Goal: Task Accomplishment & Management: Use online tool/utility

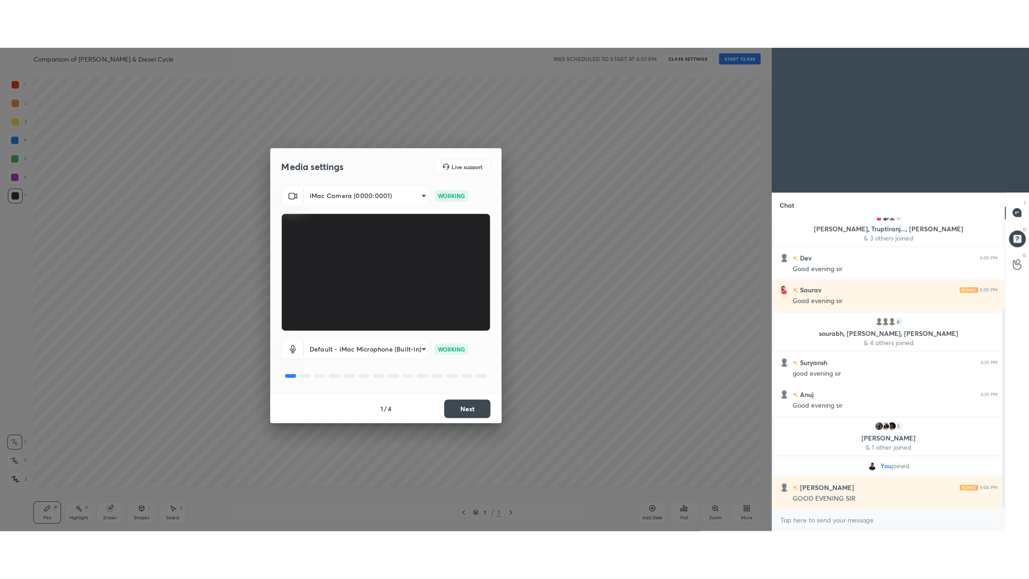
scroll to position [163, 0]
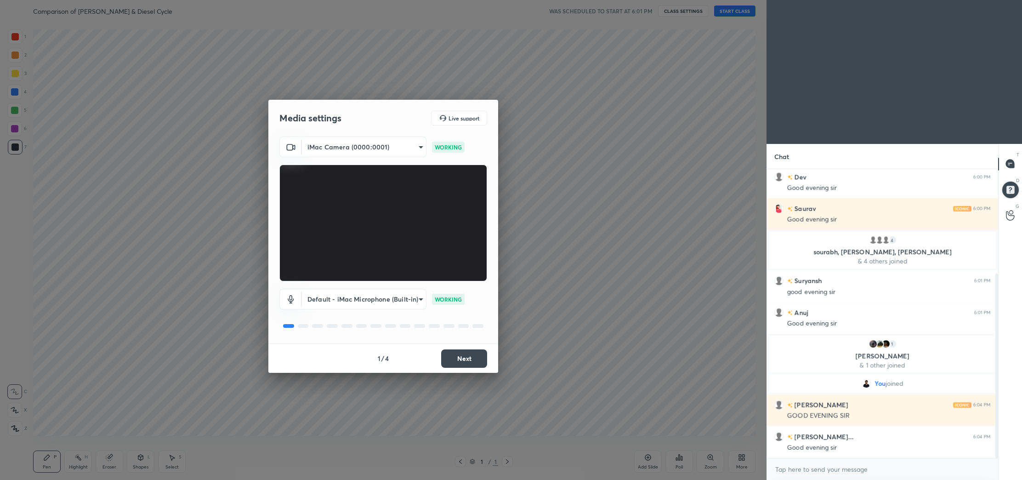
click at [476, 357] on button "Next" at bounding box center [464, 358] width 46 height 18
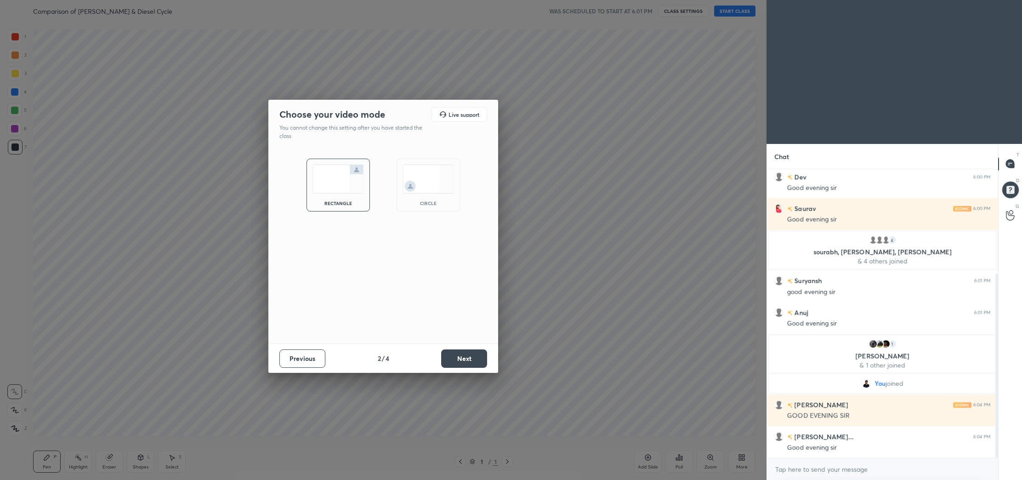
click at [476, 357] on button "Next" at bounding box center [464, 358] width 46 height 18
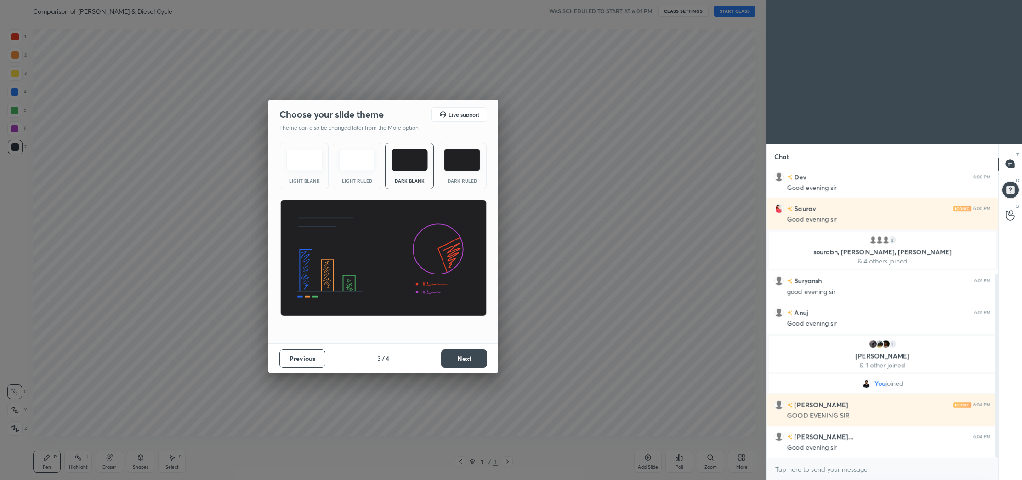
click at [476, 357] on button "Next" at bounding box center [464, 358] width 46 height 18
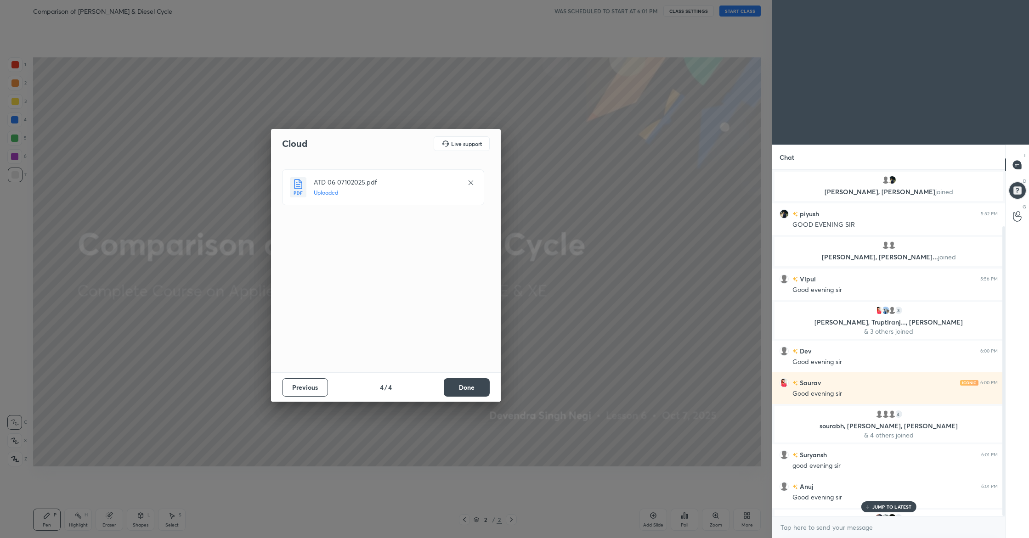
scroll to position [344, 230]
click at [454, 394] on button "Done" at bounding box center [467, 387] width 46 height 18
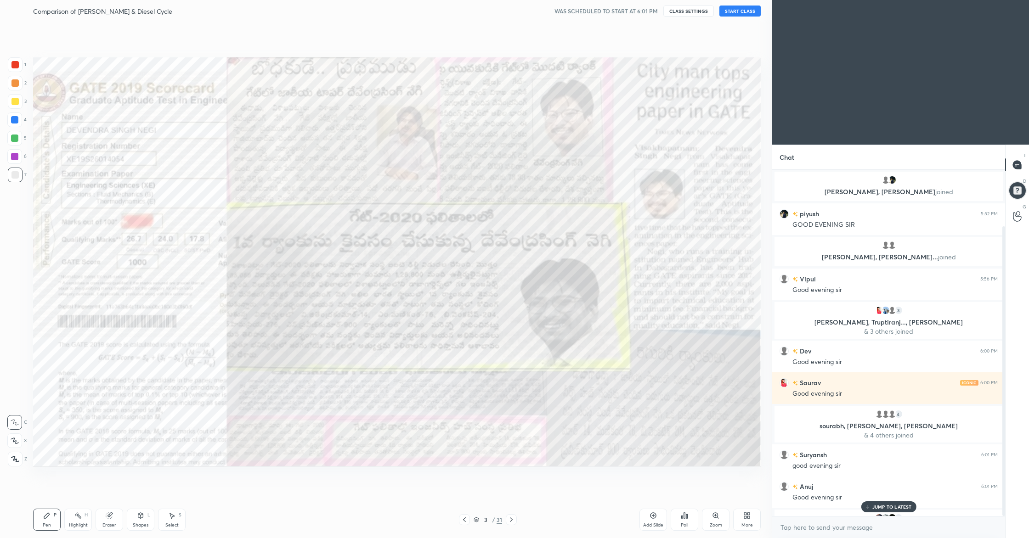
click at [731, 17] on div "Comparison of [PERSON_NAME] & Diesel Cycle WAS SCHEDULED TO START AT 6:01 PM CL…" at bounding box center [397, 11] width 728 height 22
click at [735, 12] on button "START CLASS" at bounding box center [739, 11] width 41 height 11
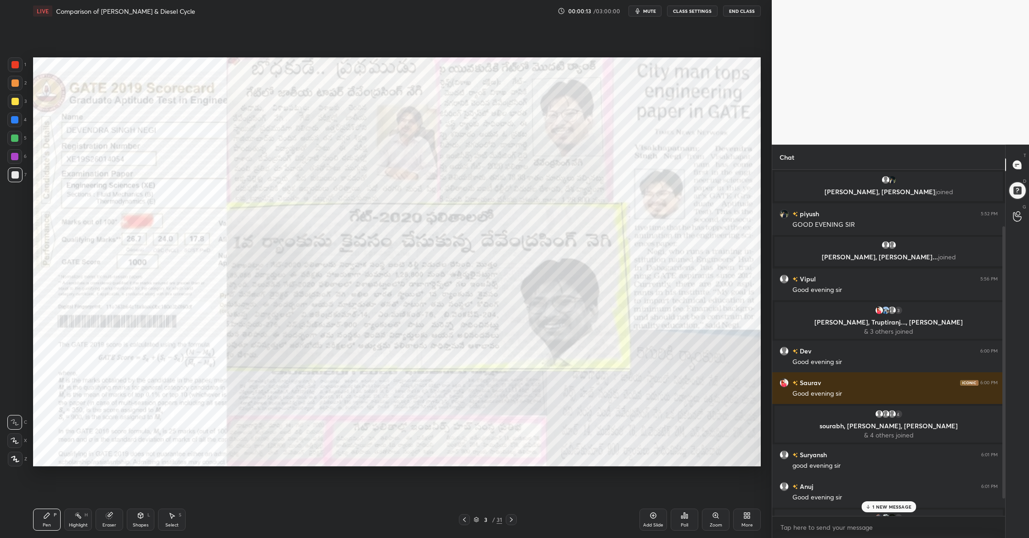
click at [878, 479] on p "1 NEW MESSAGE" at bounding box center [891, 507] width 39 height 6
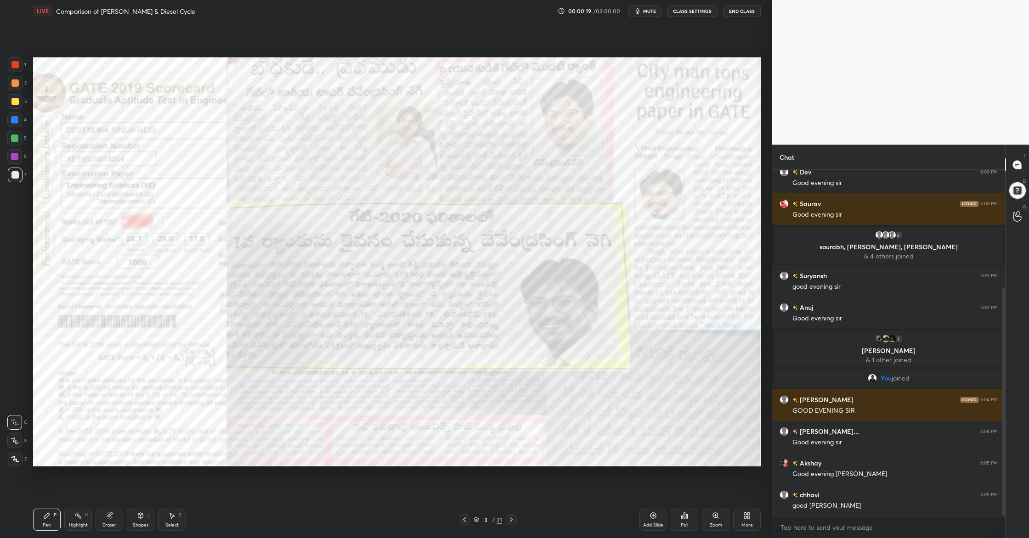
click at [12, 457] on icon at bounding box center [15, 459] width 8 height 6
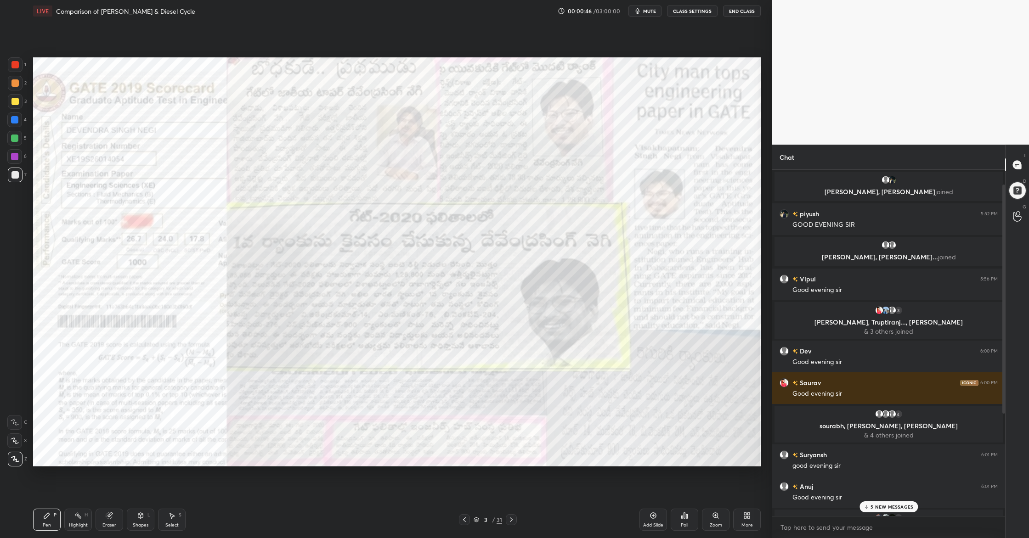
click at [881, 479] on p "5 NEW MESSAGES" at bounding box center [891, 507] width 43 height 6
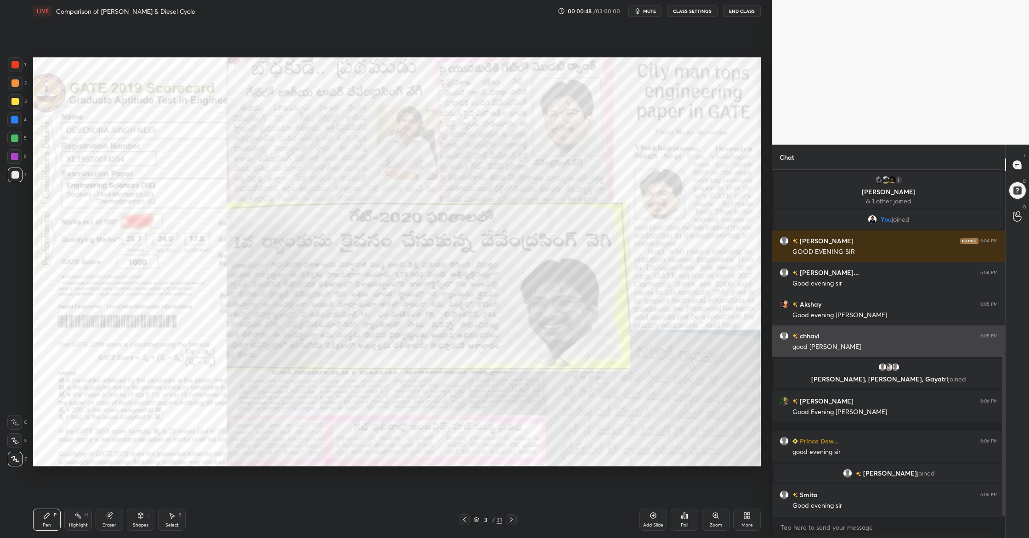
scroll to position [370, 0]
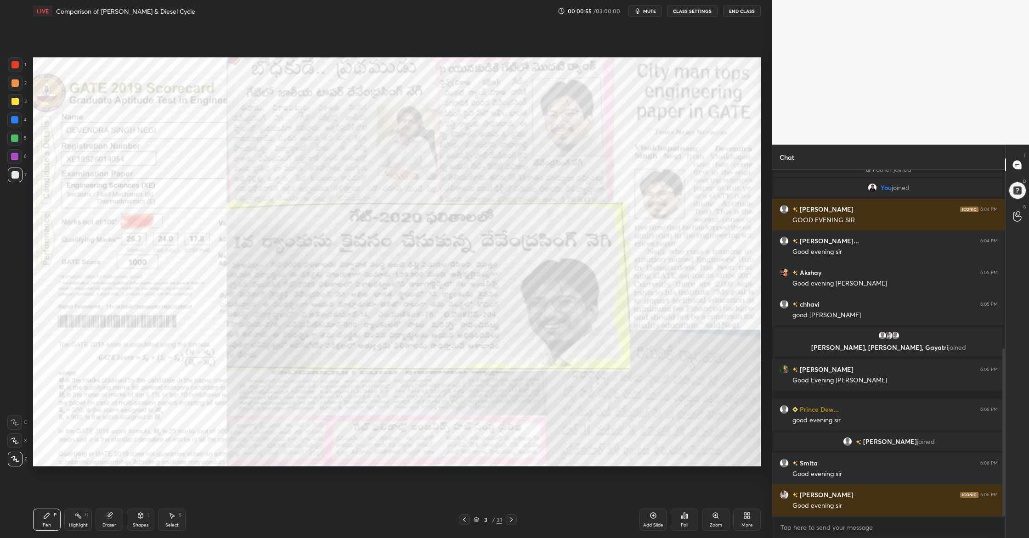
click at [11, 66] on div at bounding box center [14, 64] width 7 height 7
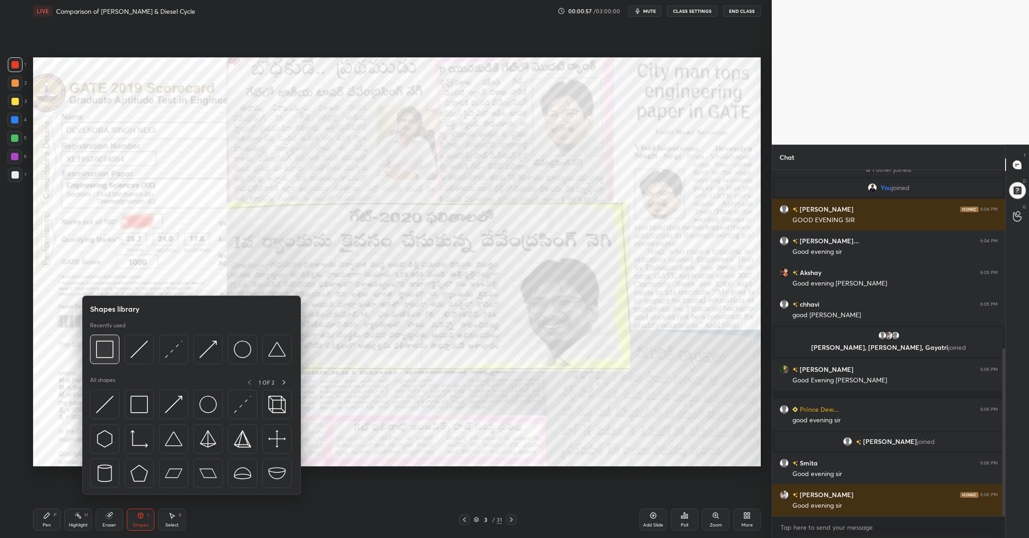
click at [102, 361] on div at bounding box center [104, 349] width 29 height 29
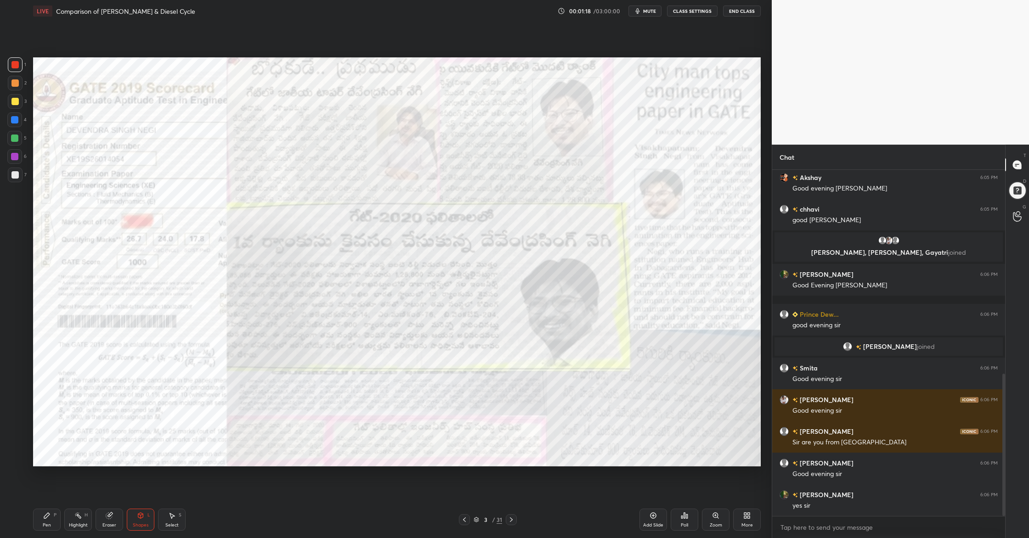
scroll to position [497, 0]
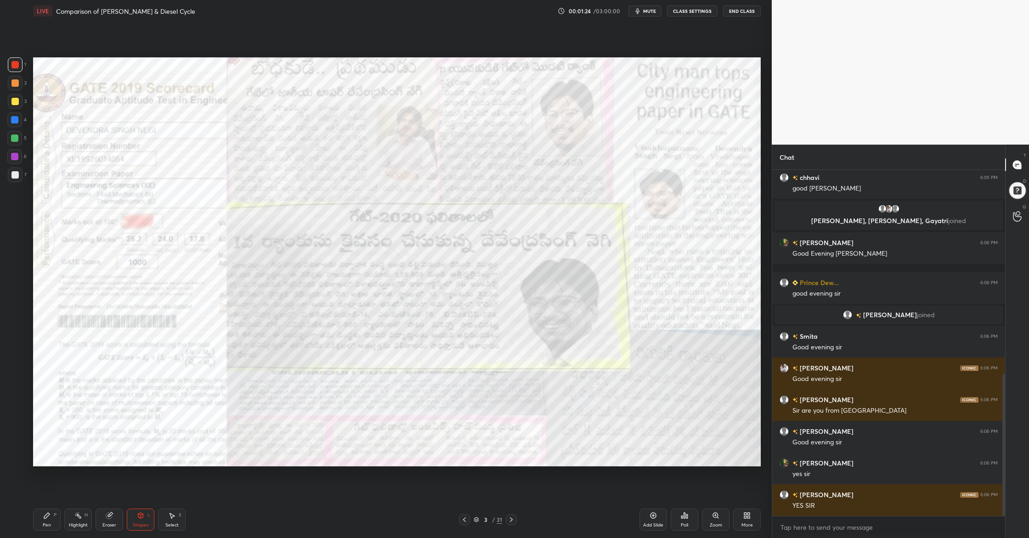
drag, startPoint x: 479, startPoint y: 522, endPoint x: 491, endPoint y: 505, distance: 20.7
click at [479, 479] on icon at bounding box center [477, 520] width 6 height 6
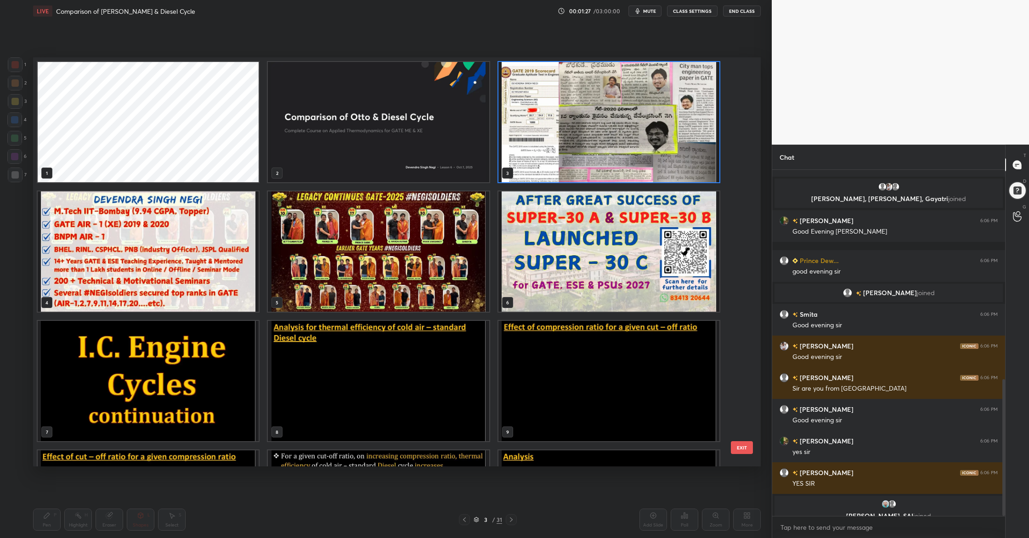
scroll to position [530, 0]
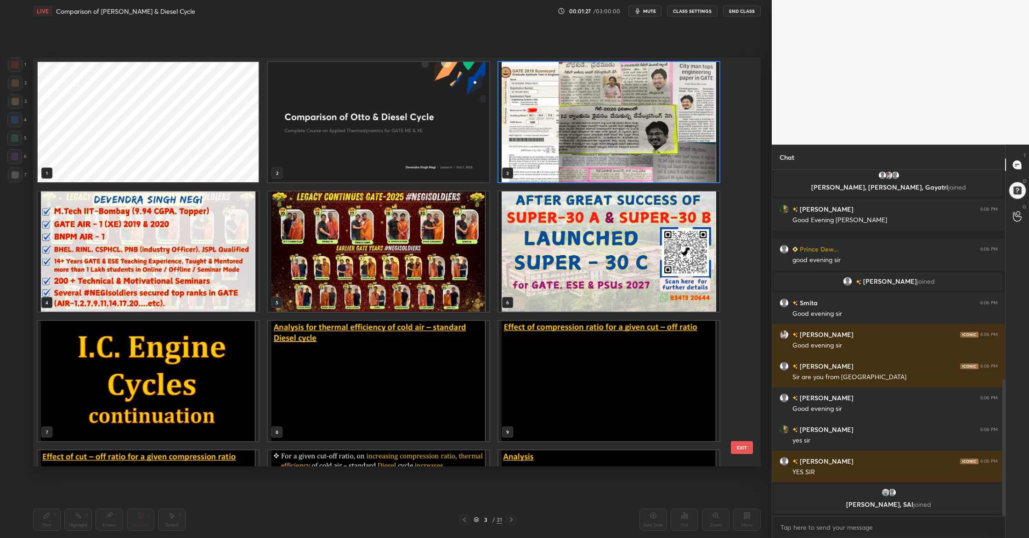
click at [556, 302] on img "grid" at bounding box center [608, 252] width 221 height 120
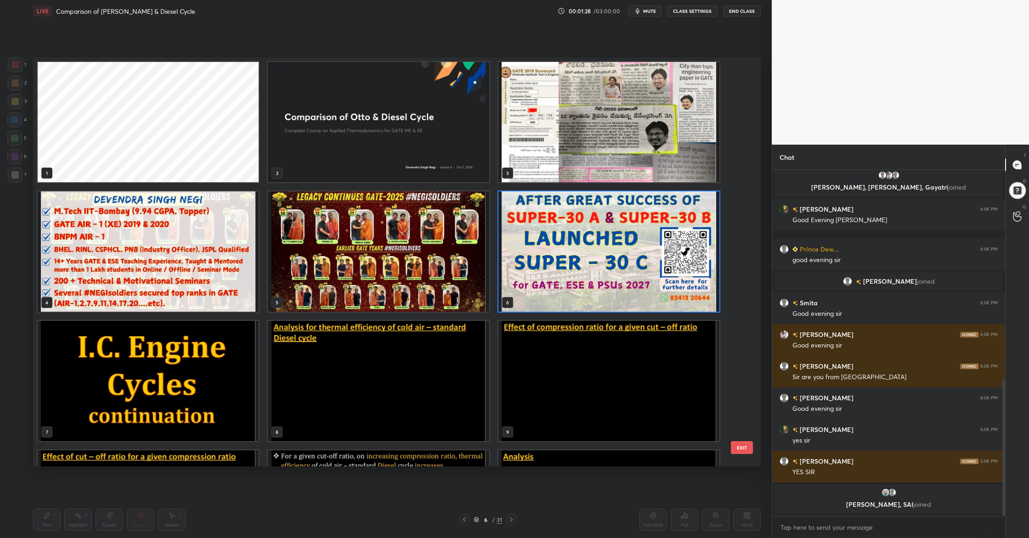
click at [556, 302] on img "grid" at bounding box center [608, 252] width 221 height 120
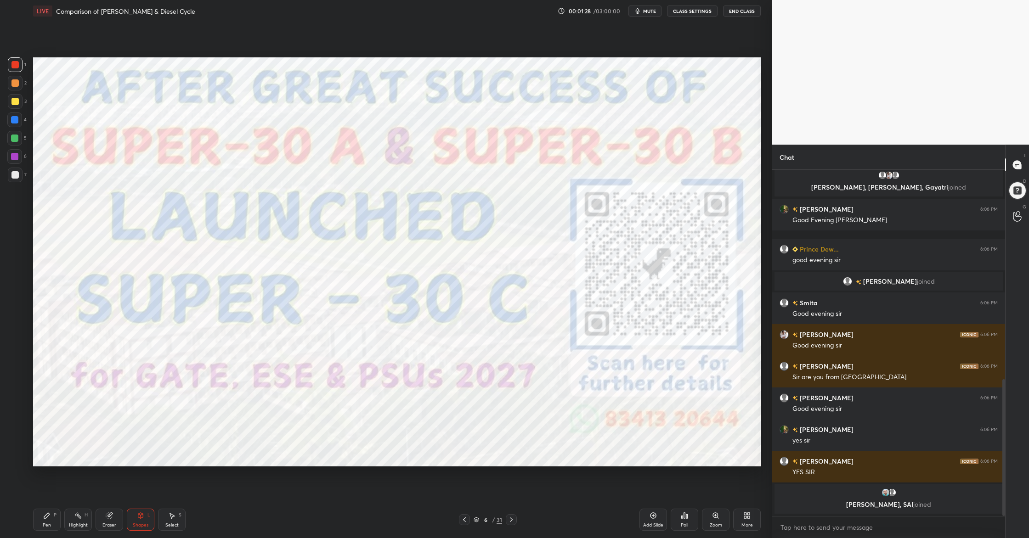
scroll to position [0, 0]
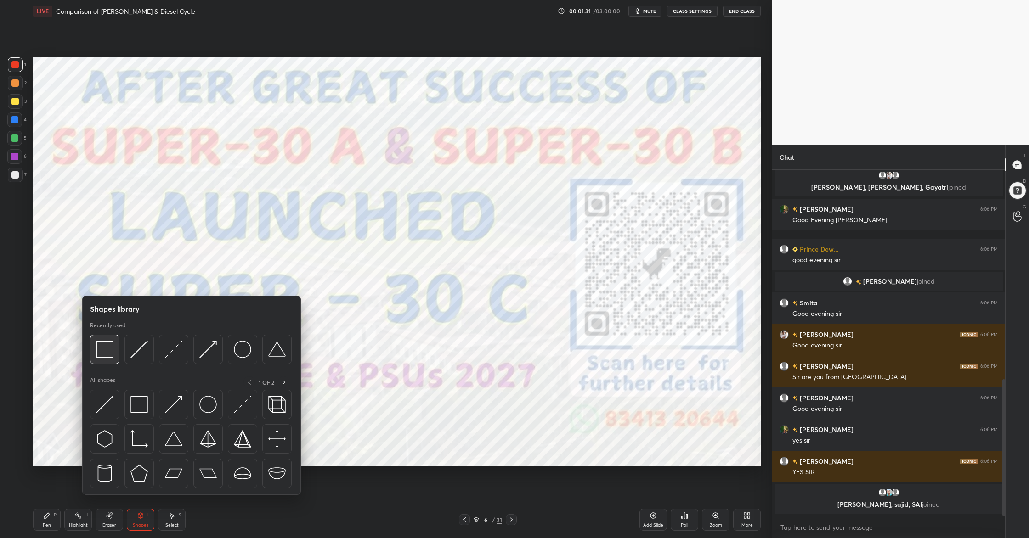
click at [108, 358] on div at bounding box center [104, 349] width 29 height 29
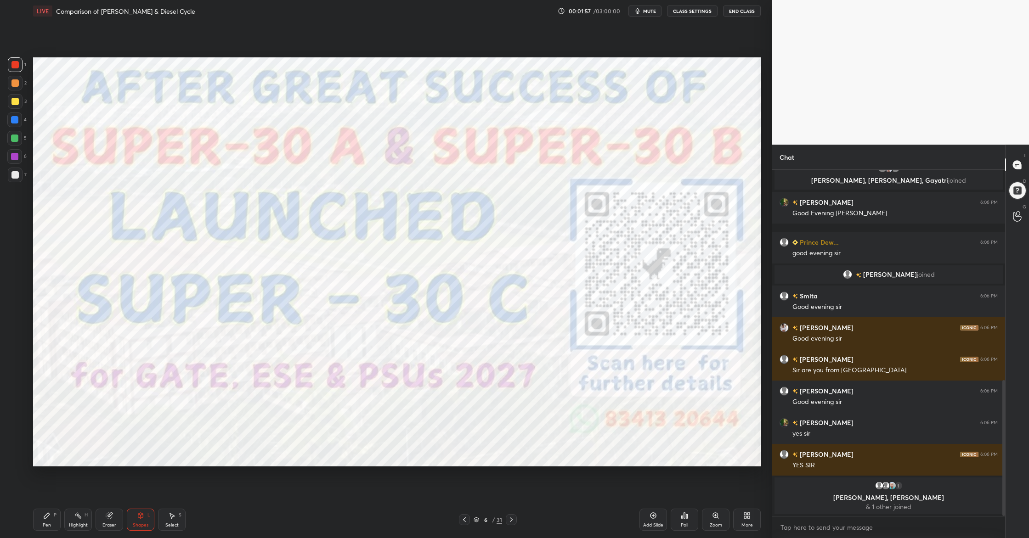
scroll to position [539, 0]
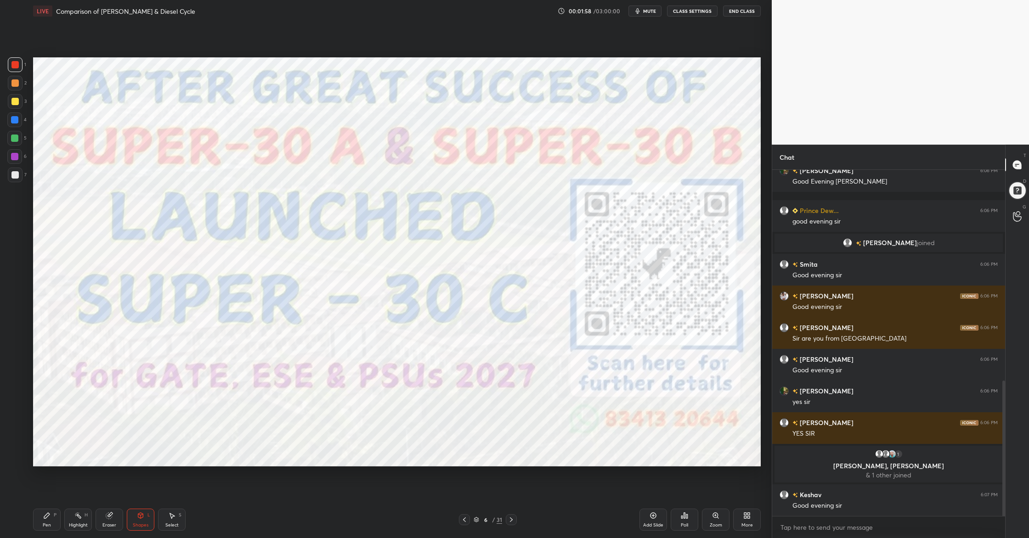
click at [477, 479] on icon at bounding box center [477, 520] width 6 height 6
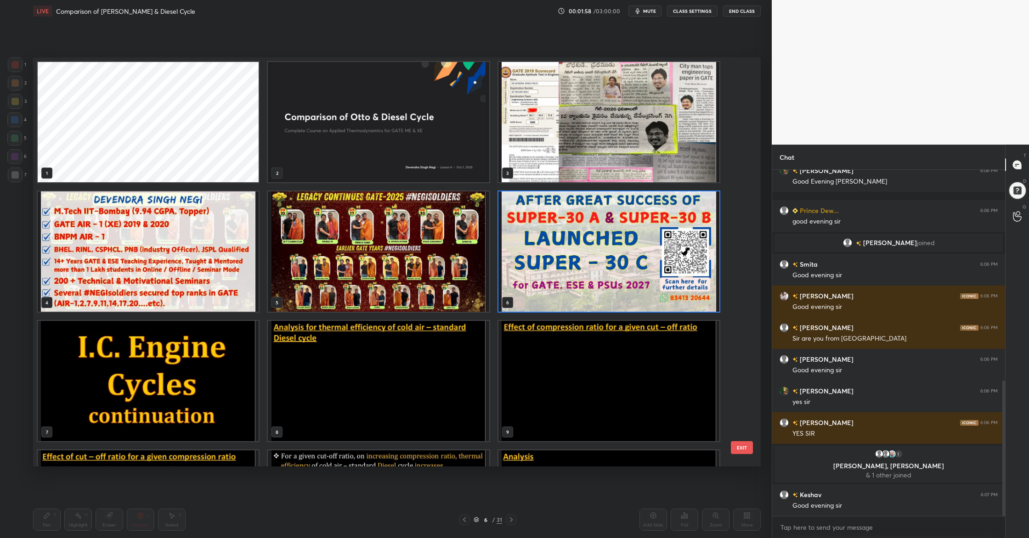
scroll to position [407, 723]
click at [192, 368] on img "grid" at bounding box center [148, 381] width 221 height 120
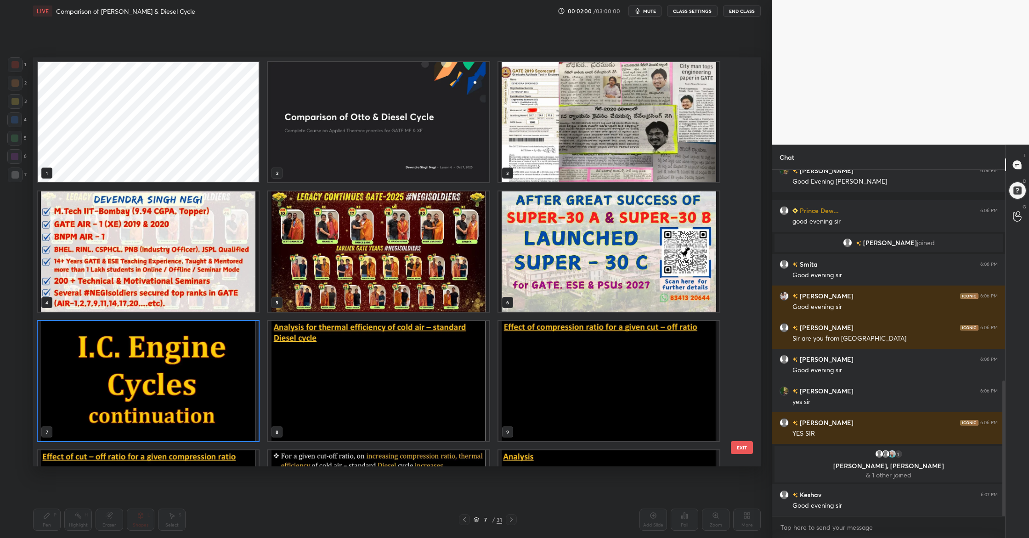
click at [192, 368] on img "grid" at bounding box center [148, 381] width 221 height 120
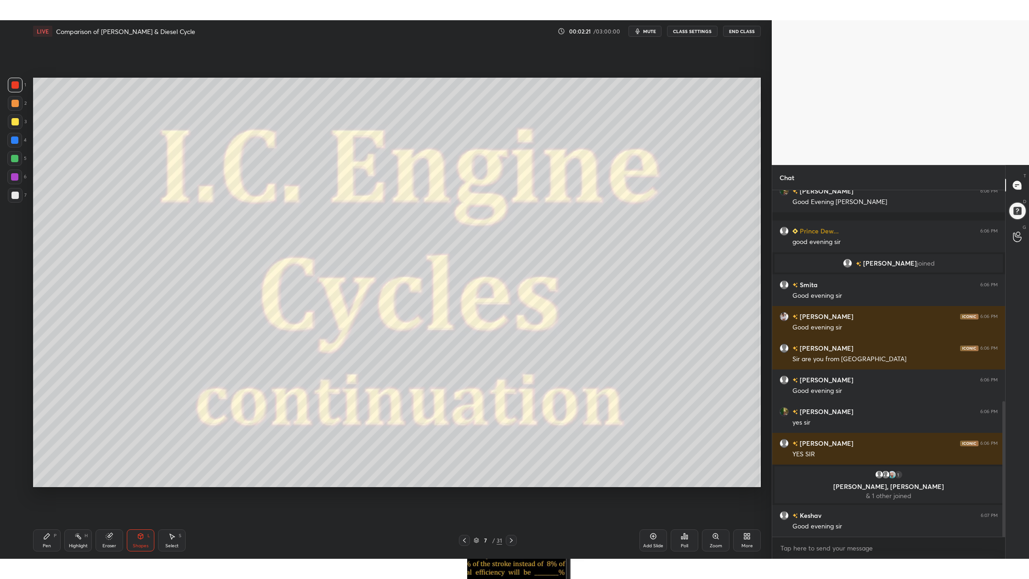
scroll to position [570, 0]
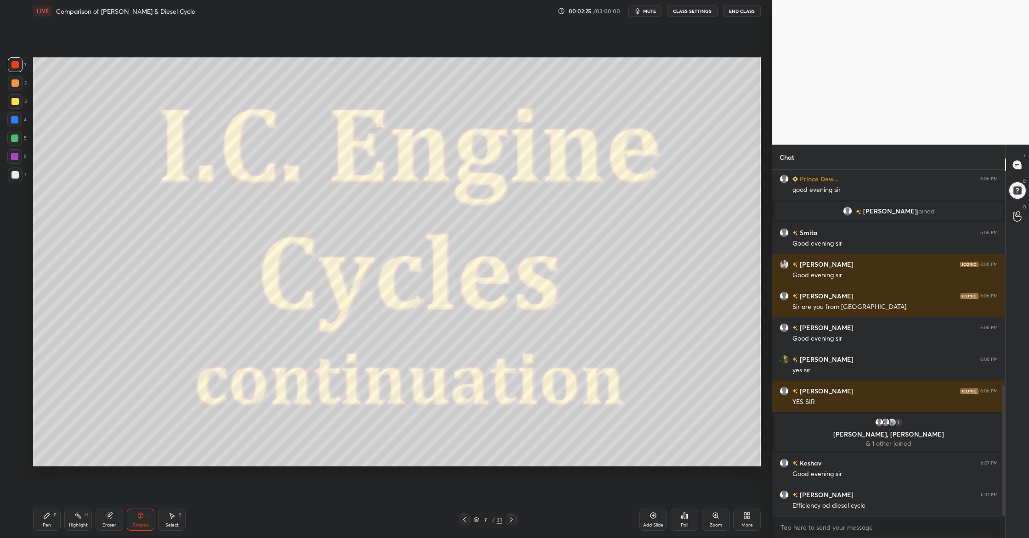
click at [751, 479] on div "More" at bounding box center [747, 520] width 28 height 22
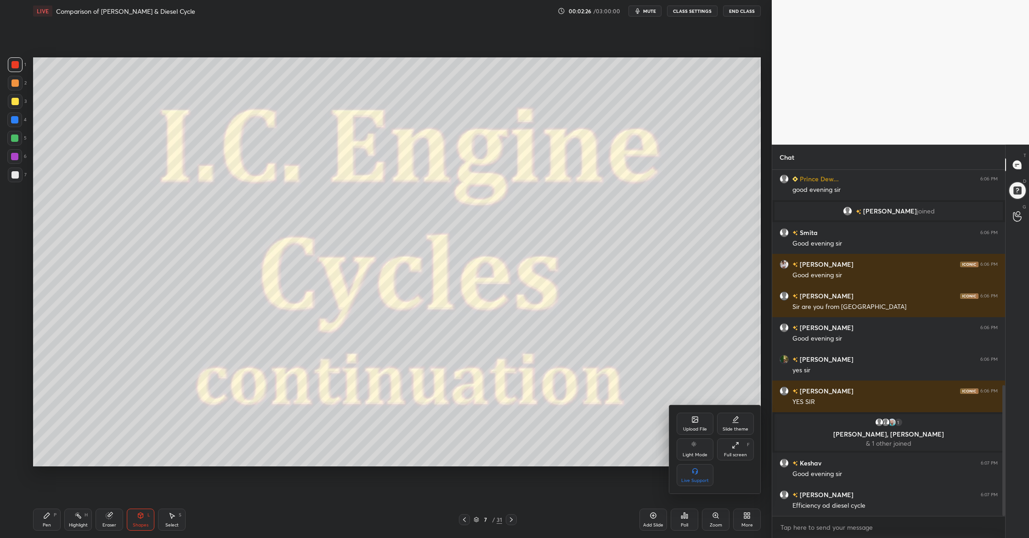
click at [735, 453] on div "Full screen" at bounding box center [735, 455] width 23 height 5
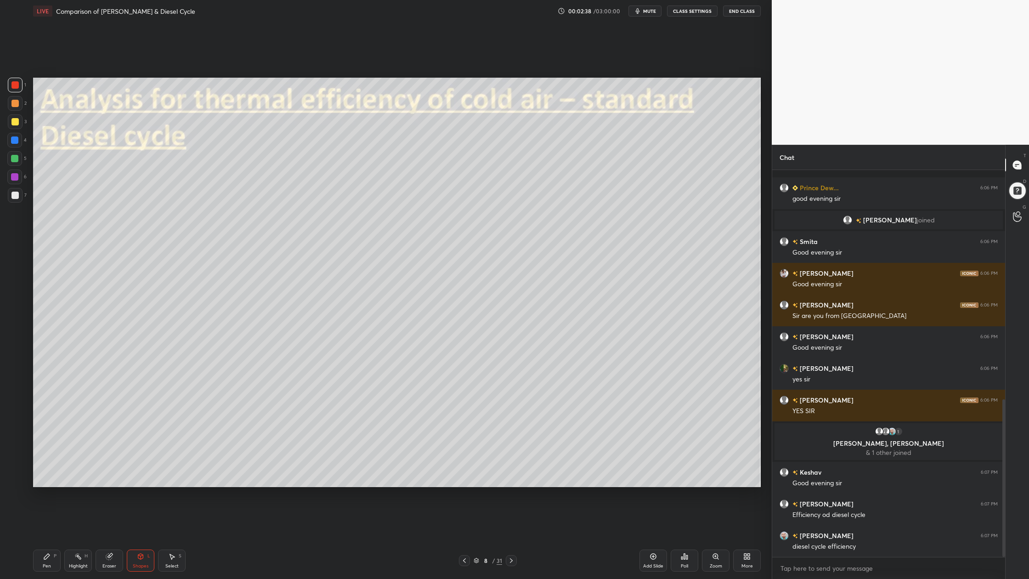
scroll to position [593, 0]
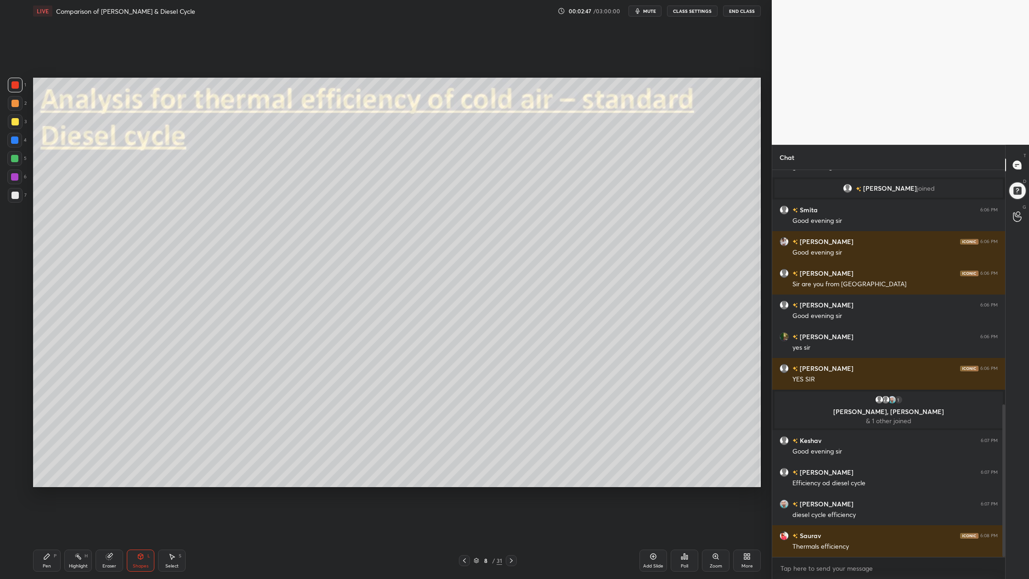
click at [13, 119] on div at bounding box center [14, 121] width 7 height 7
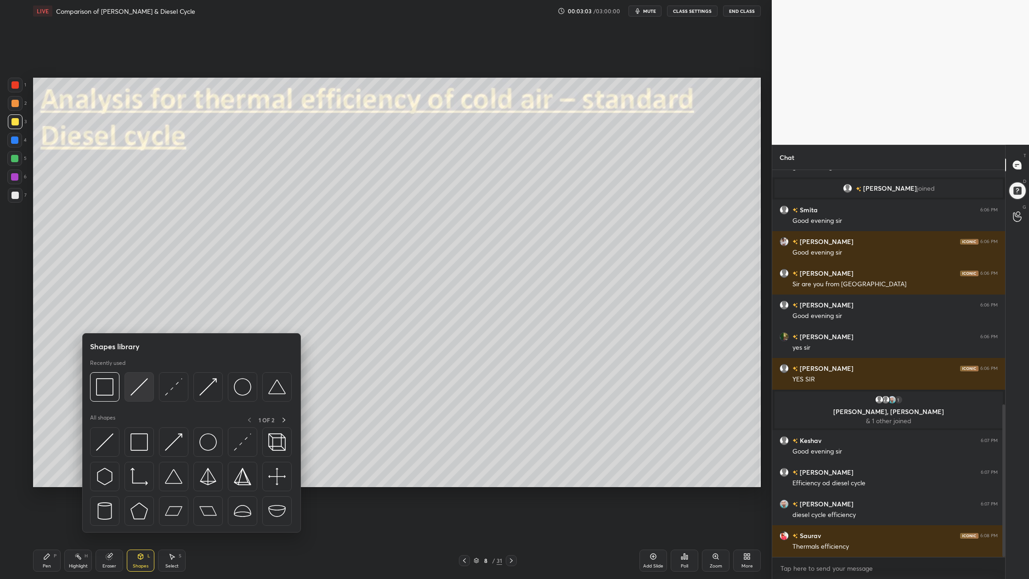
click at [138, 400] on div at bounding box center [138, 386] width 29 height 29
click at [171, 395] on div at bounding box center [173, 386] width 29 height 29
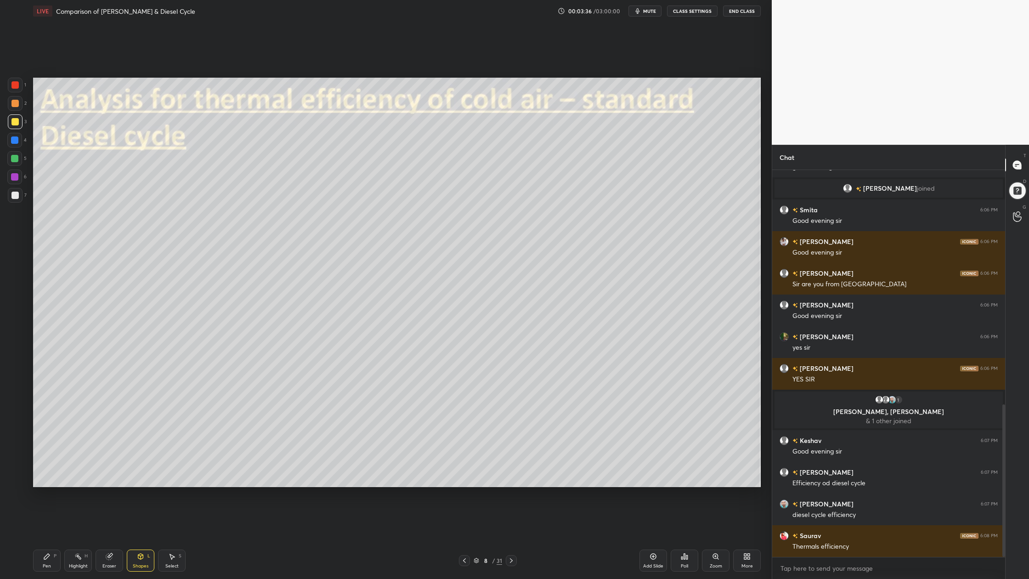
click at [13, 85] on div at bounding box center [14, 84] width 7 height 7
click at [14, 197] on div at bounding box center [14, 195] width 7 height 7
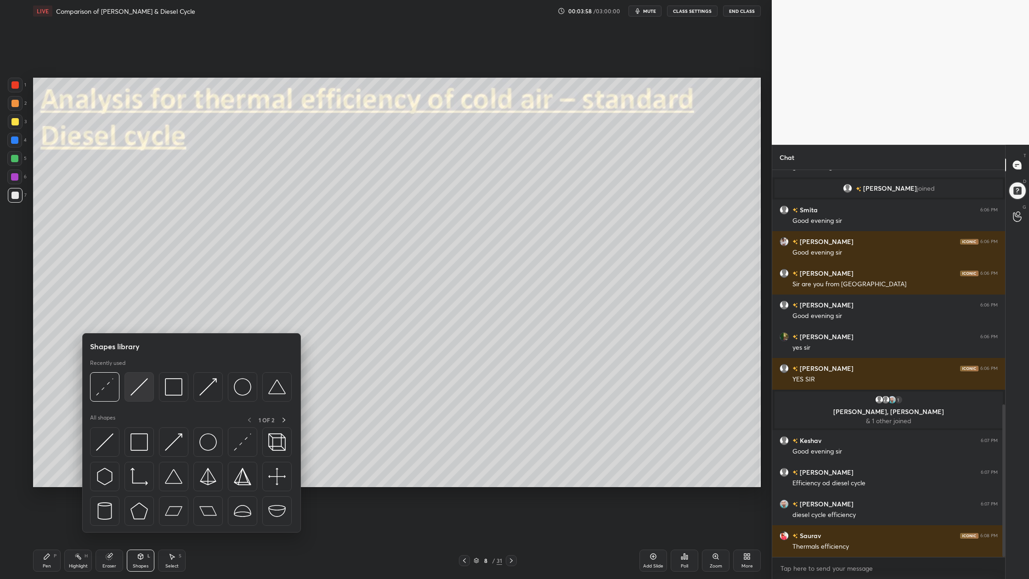
click at [142, 388] on img at bounding box center [138, 386] width 17 height 17
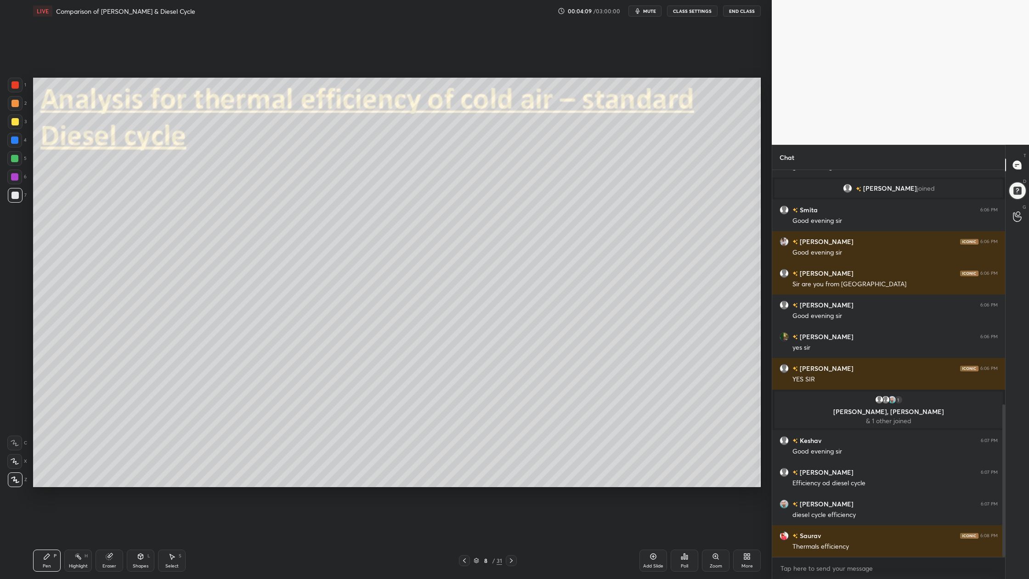
click at [14, 198] on div at bounding box center [14, 195] width 7 height 7
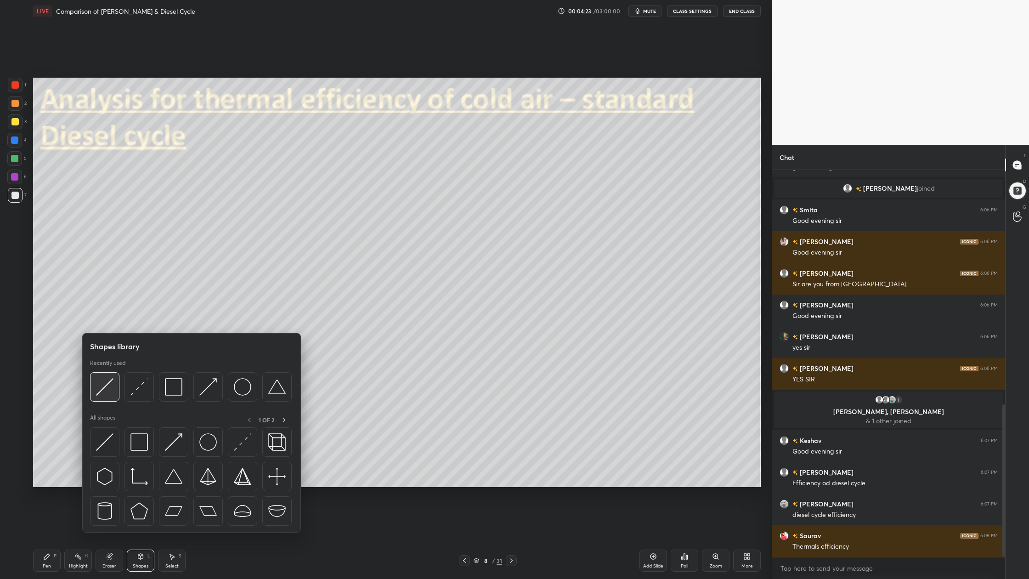
click at [107, 394] on img at bounding box center [104, 386] width 17 height 17
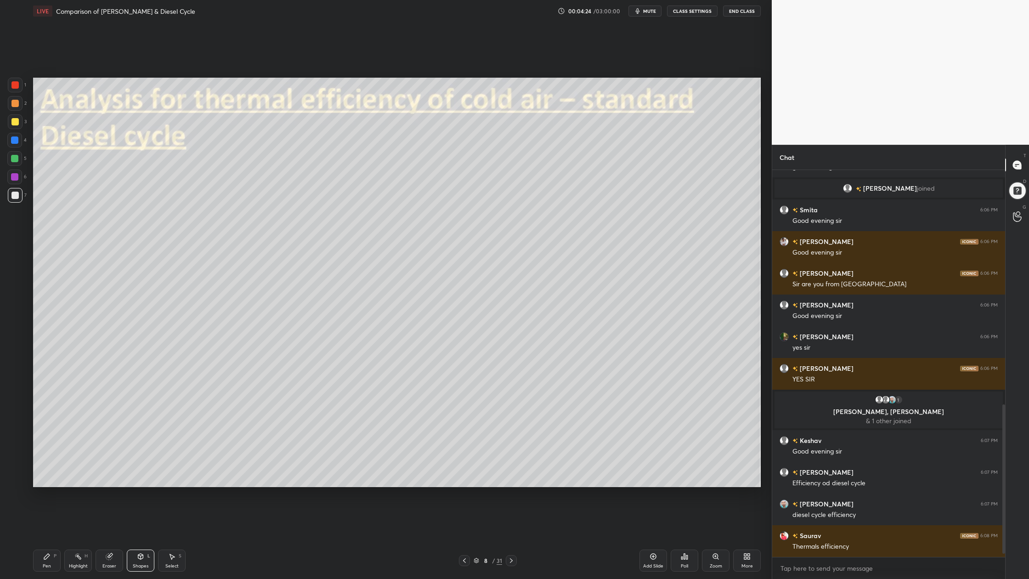
scroll to position [615, 0]
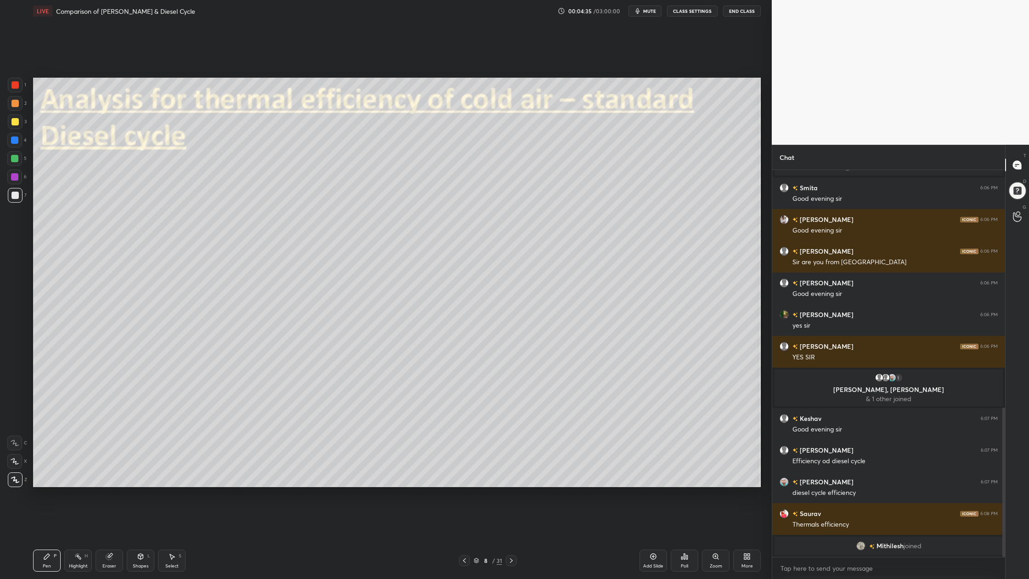
click at [18, 193] on div at bounding box center [15, 195] width 15 height 15
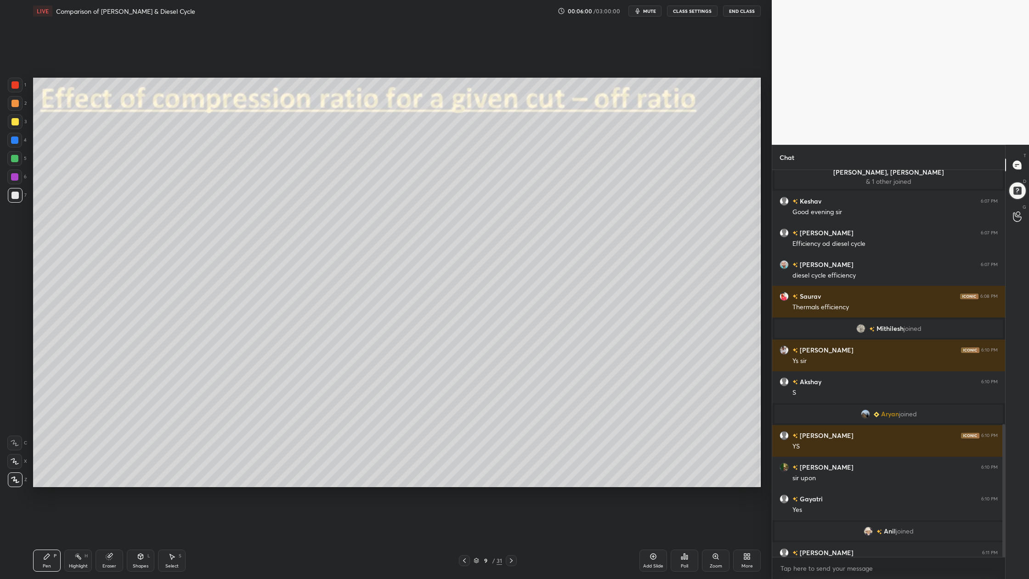
scroll to position [739, 0]
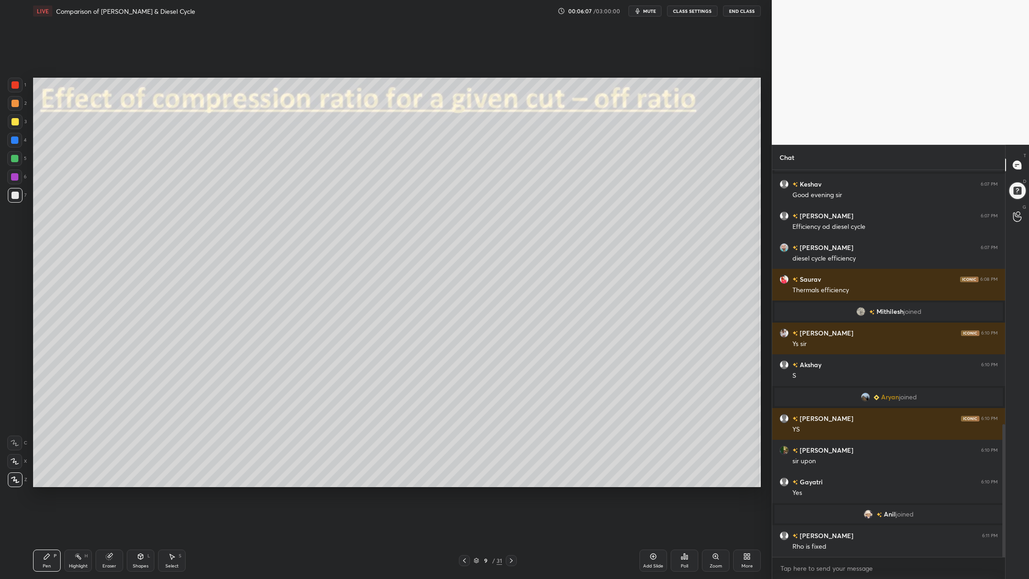
click at [17, 123] on div at bounding box center [14, 121] width 7 height 7
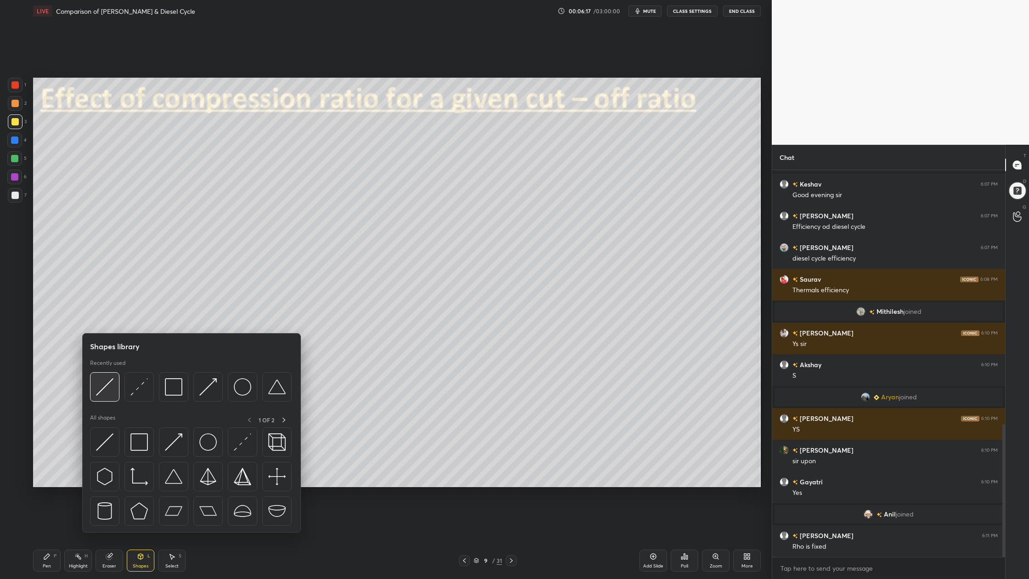
click at [103, 401] on div at bounding box center [191, 389] width 202 height 34
click at [106, 397] on div at bounding box center [104, 386] width 29 height 29
click at [106, 398] on div at bounding box center [104, 386] width 29 height 29
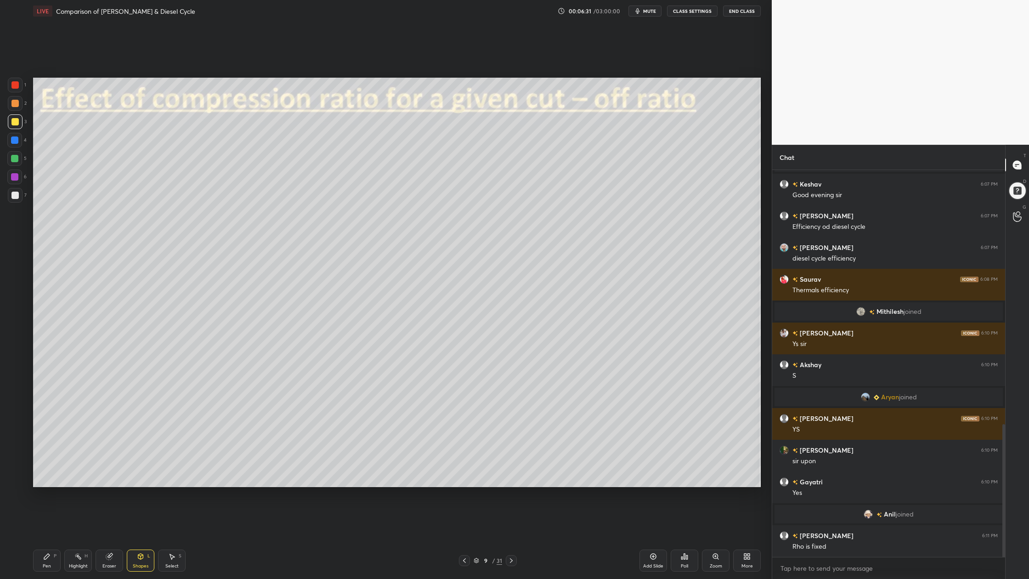
click at [6, 84] on div "1 2 3 4 5 6 7 C X Z C X Z E E Erase all H H" at bounding box center [14, 282] width 29 height 409
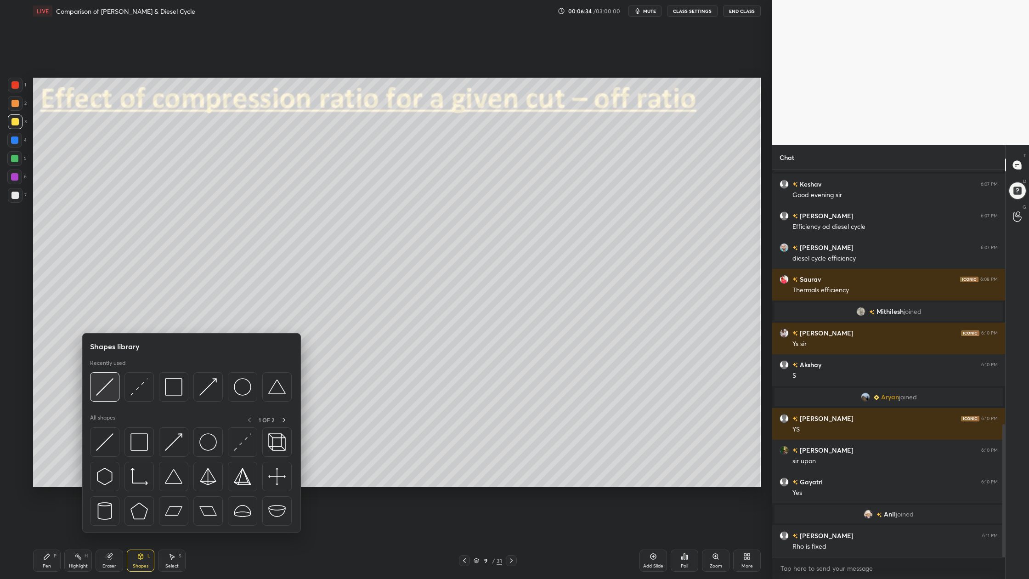
click at [105, 396] on div at bounding box center [104, 386] width 29 height 29
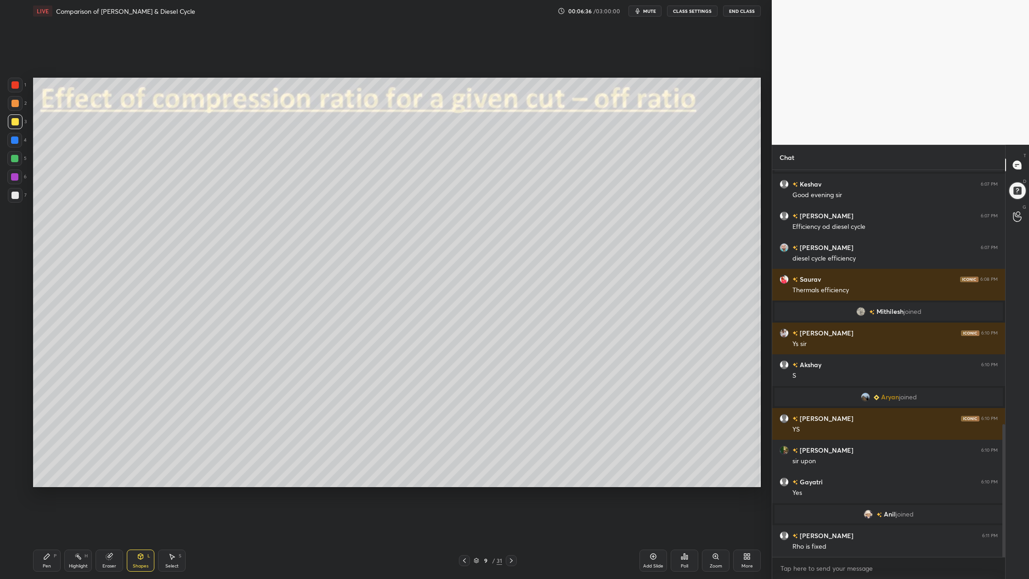
drag, startPoint x: 14, startPoint y: 85, endPoint x: 19, endPoint y: 95, distance: 11.7
click at [13, 86] on div at bounding box center [14, 84] width 7 height 7
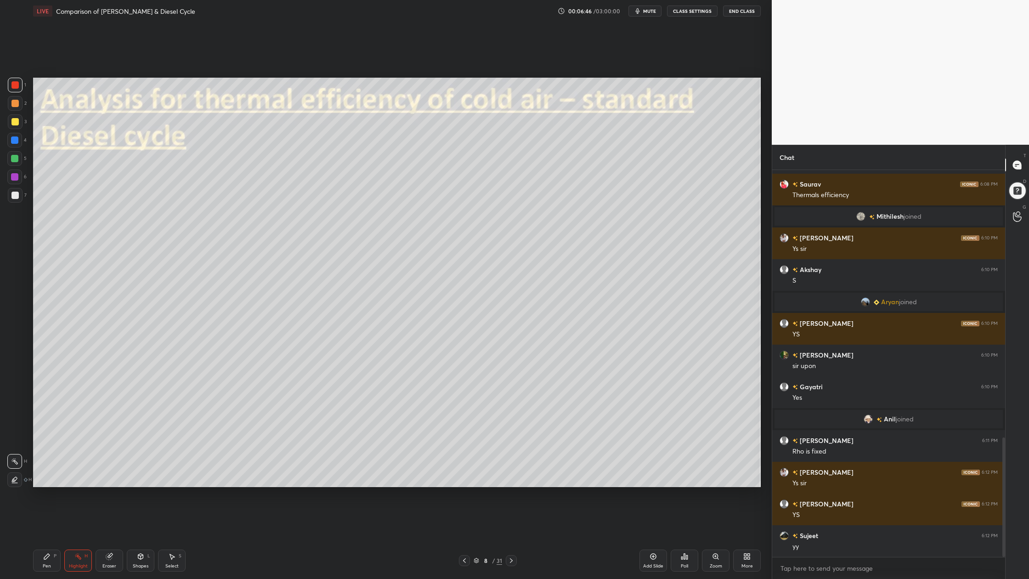
scroll to position [866, 0]
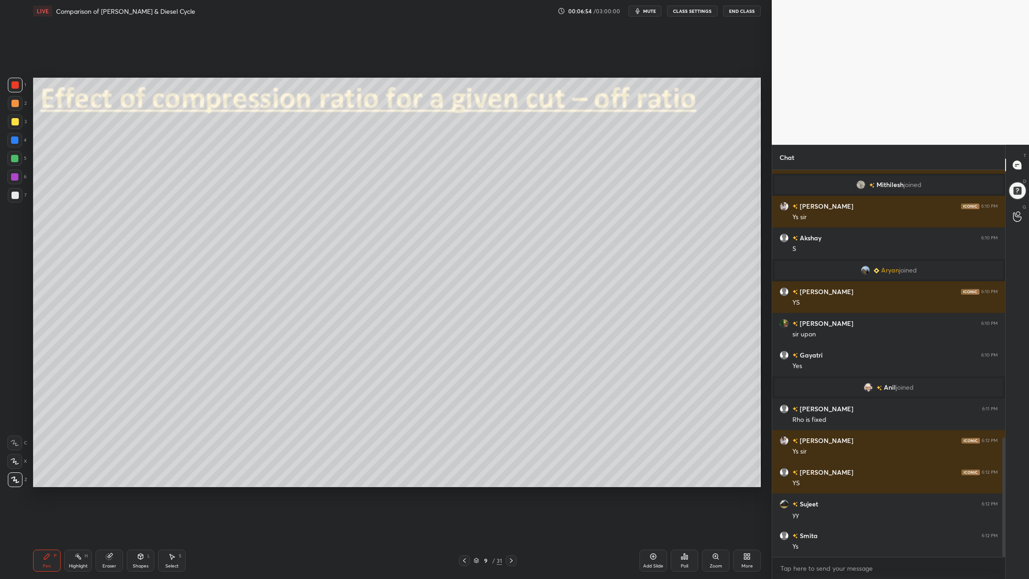
click at [15, 158] on div at bounding box center [14, 158] width 7 height 7
click at [15, 199] on div at bounding box center [15, 195] width 15 height 15
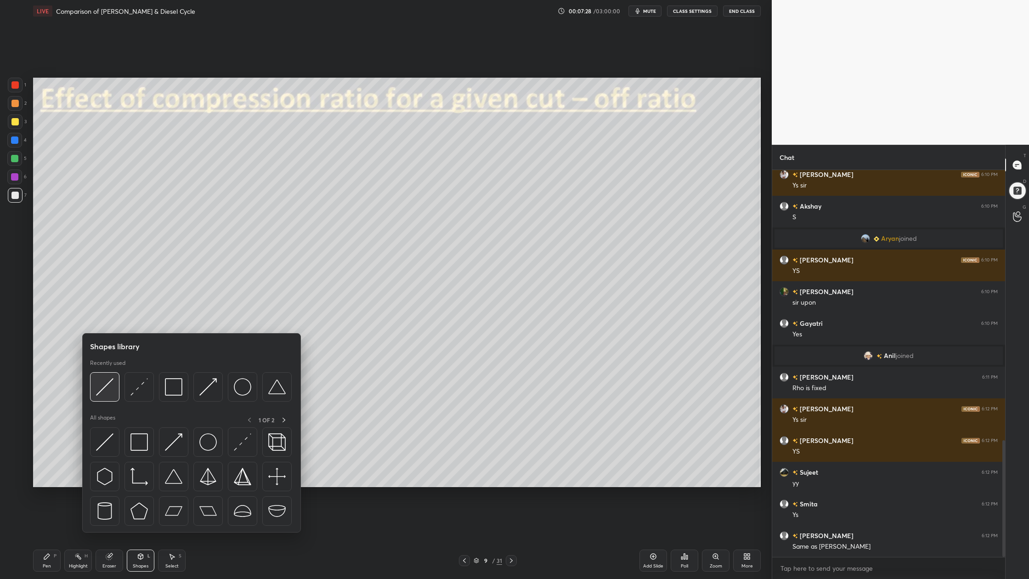
click at [105, 390] on img at bounding box center [104, 386] width 17 height 17
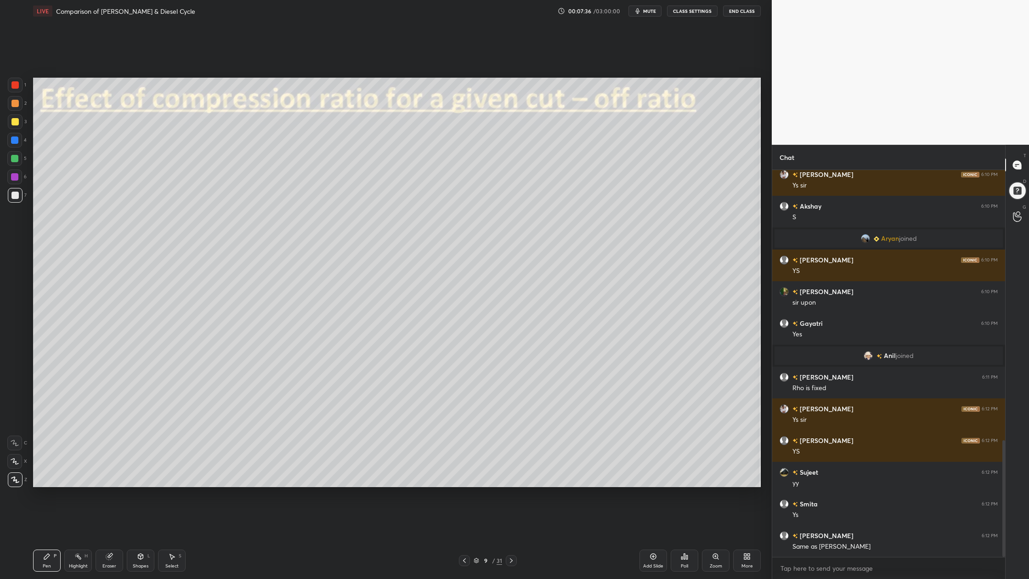
scroll to position [929, 0]
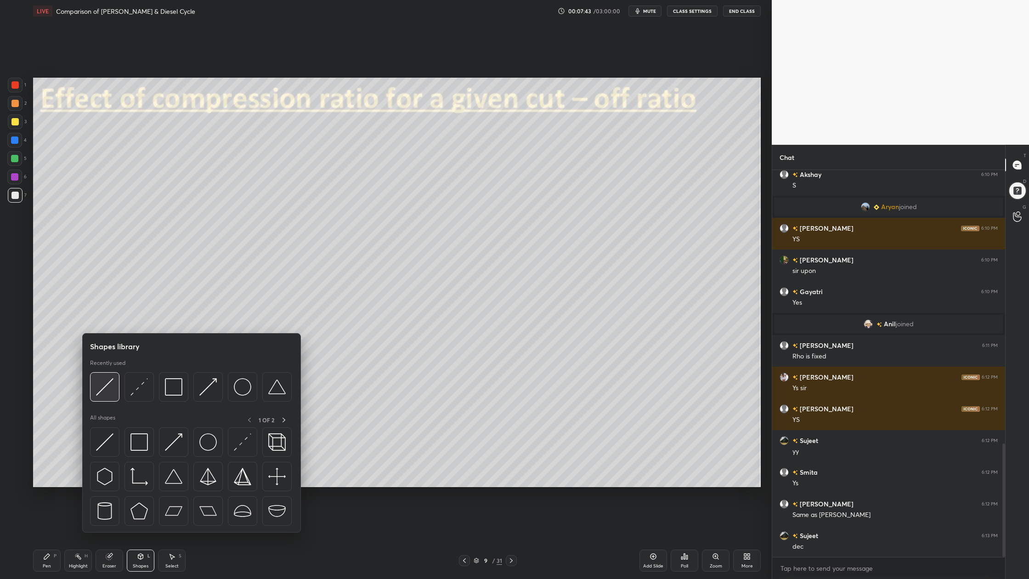
click at [105, 393] on img at bounding box center [104, 386] width 17 height 17
click at [109, 396] on div at bounding box center [104, 386] width 29 height 29
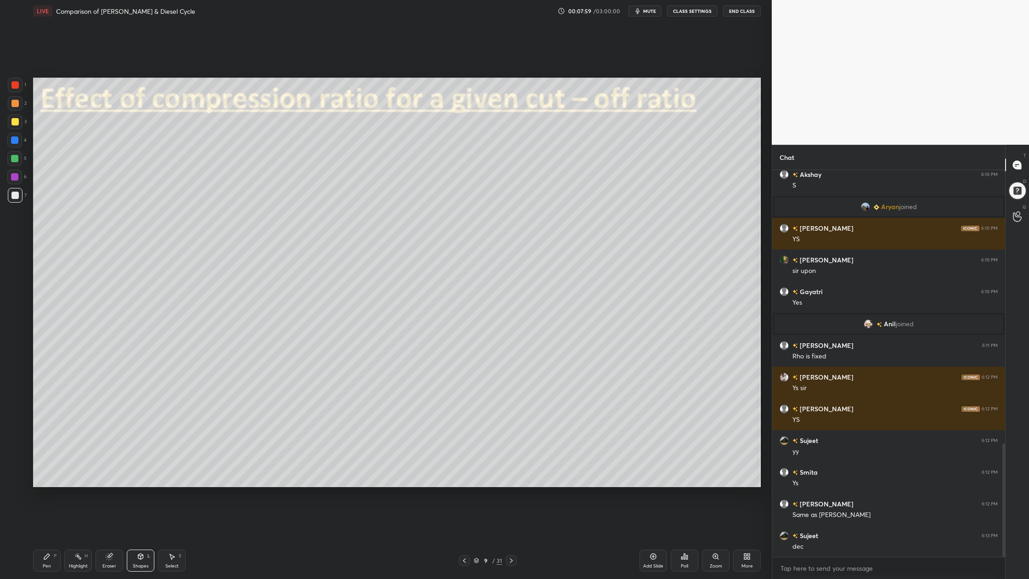
click at [14, 103] on div at bounding box center [14, 103] width 7 height 7
click at [11, 195] on div at bounding box center [14, 195] width 7 height 7
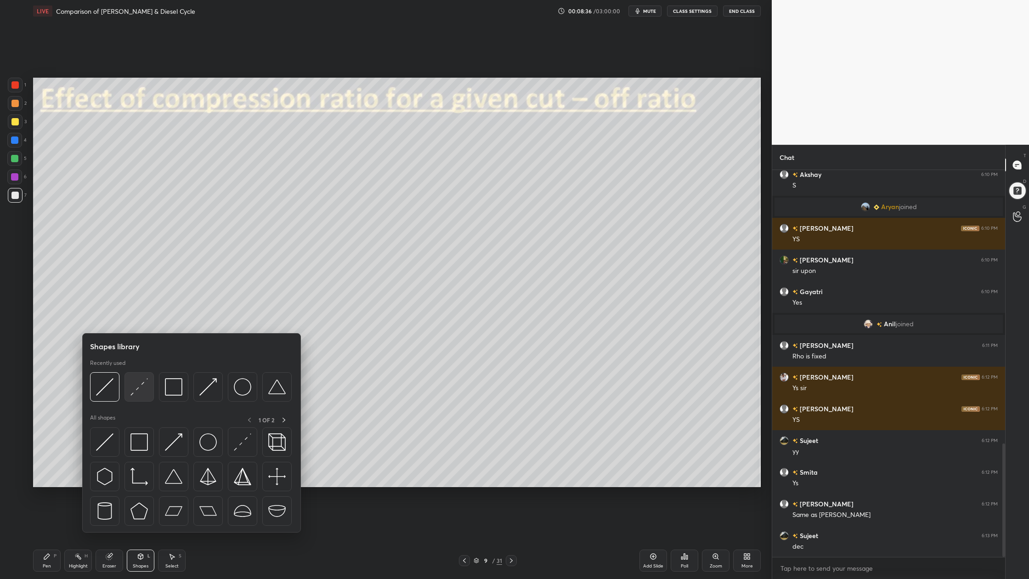
click at [137, 395] on img at bounding box center [138, 386] width 17 height 17
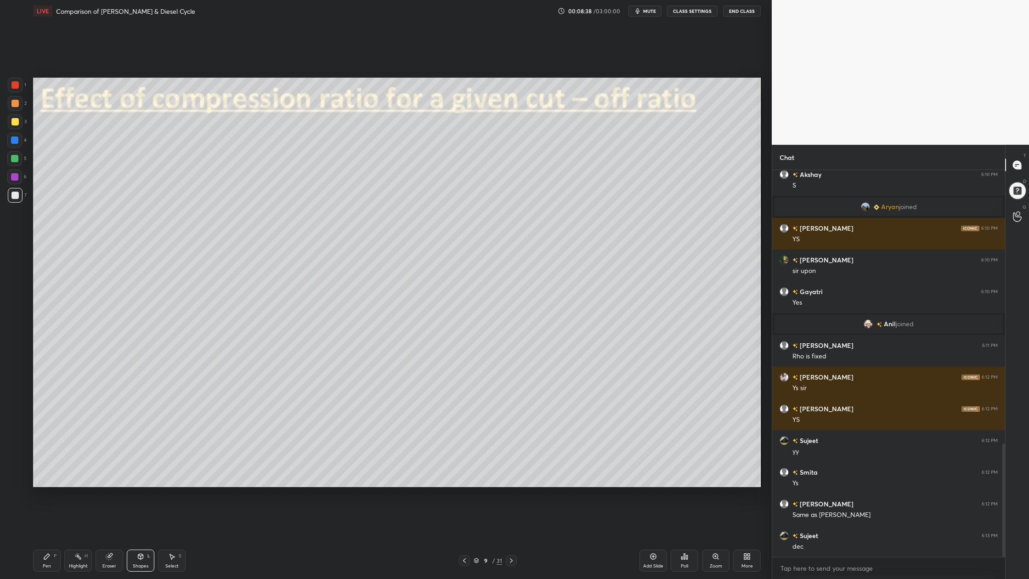
click at [14, 103] on div at bounding box center [14, 103] width 7 height 7
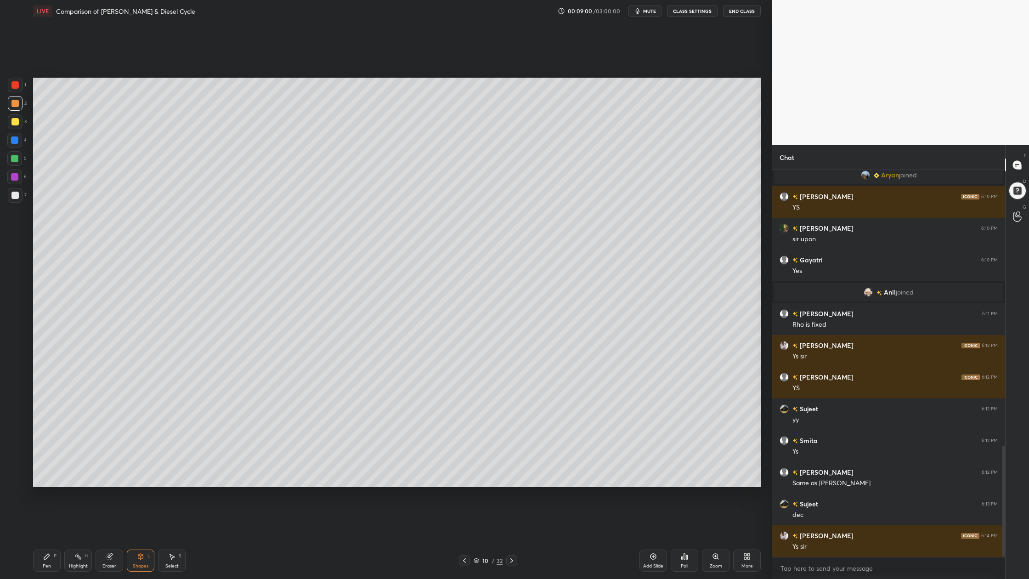
click at [13, 103] on div at bounding box center [14, 103] width 7 height 7
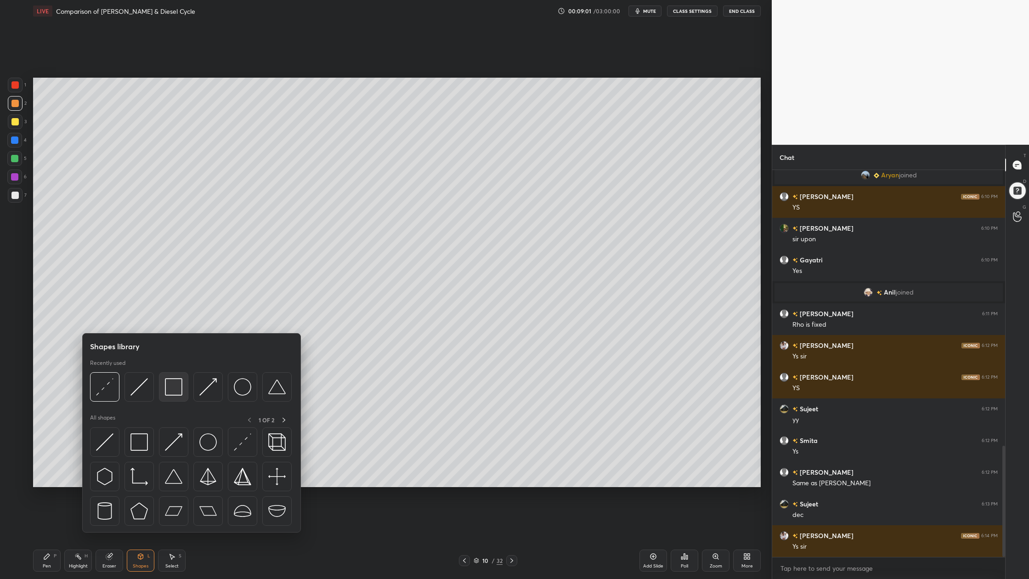
scroll to position [993, 0]
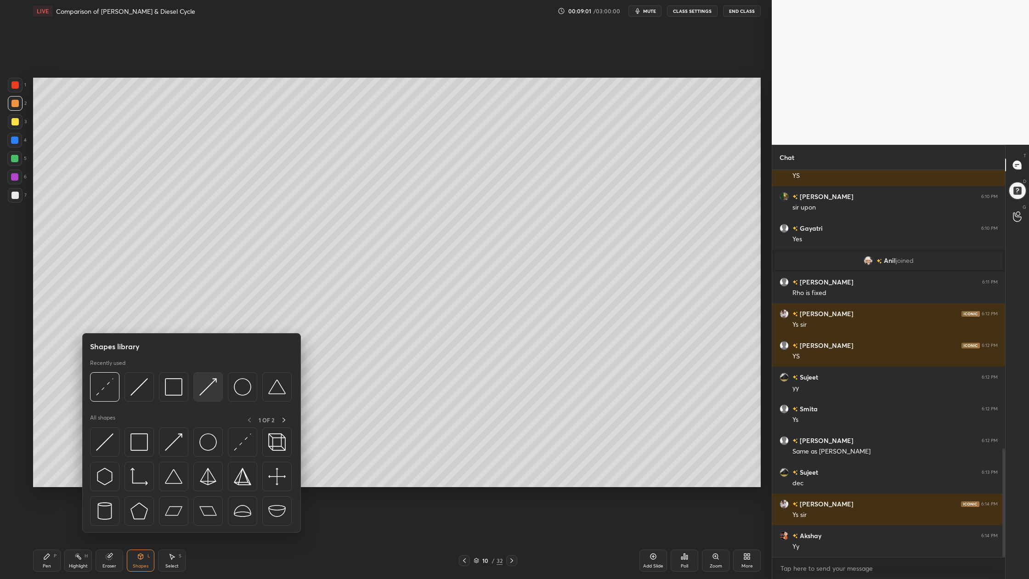
click at [208, 397] on div at bounding box center [207, 386] width 29 height 29
click at [130, 395] on div at bounding box center [138, 386] width 29 height 29
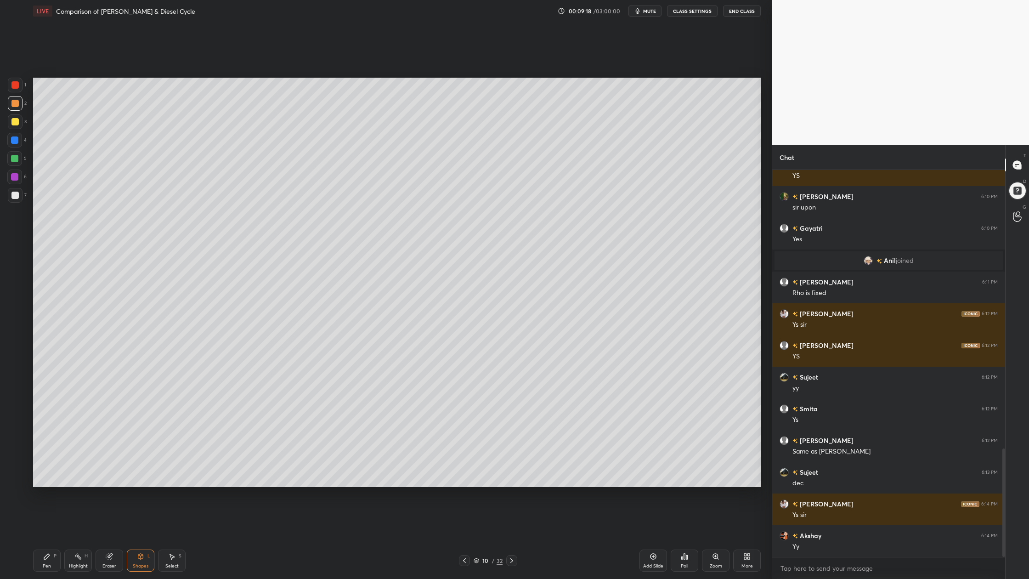
click at [10, 120] on div at bounding box center [15, 121] width 15 height 15
drag, startPoint x: 17, startPoint y: 198, endPoint x: 23, endPoint y: 200, distance: 6.6
click at [20, 200] on div at bounding box center [15, 195] width 15 height 15
drag, startPoint x: 13, startPoint y: 120, endPoint x: 23, endPoint y: 121, distance: 10.1
click at [12, 121] on div at bounding box center [14, 121] width 7 height 7
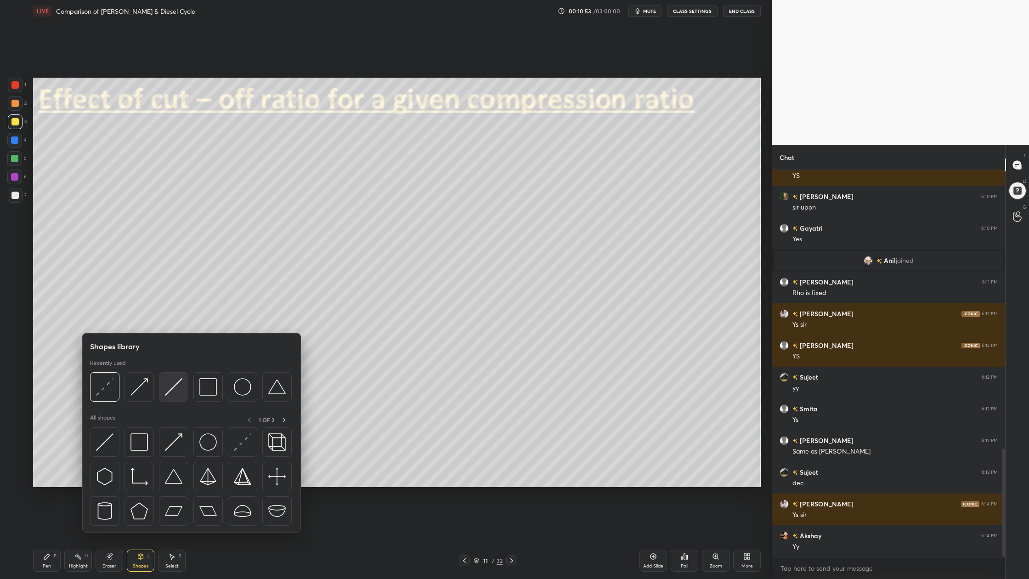
click at [177, 400] on div at bounding box center [173, 386] width 29 height 29
click at [143, 392] on img at bounding box center [138, 386] width 17 height 17
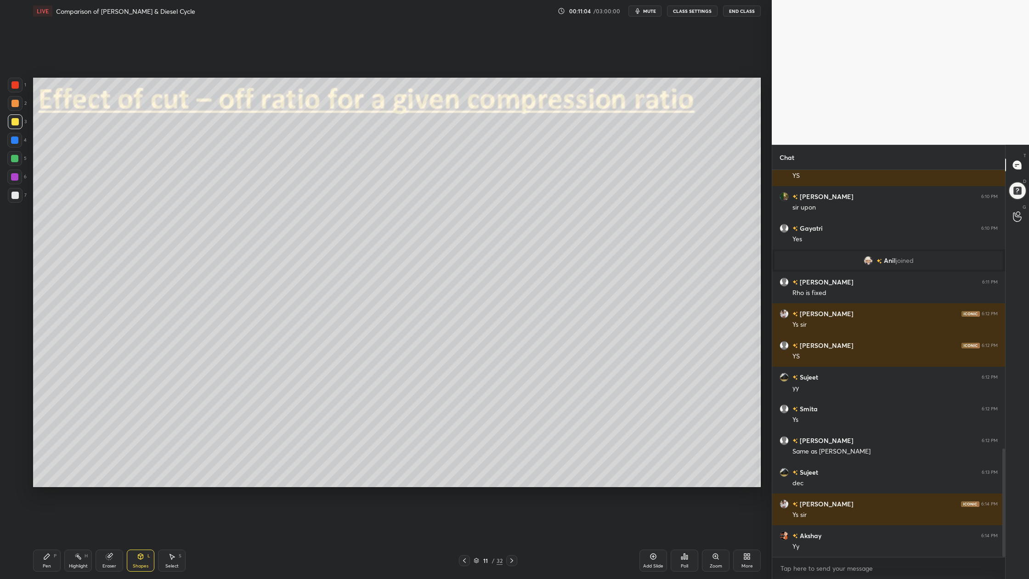
click at [21, 92] on div "1" at bounding box center [17, 87] width 18 height 18
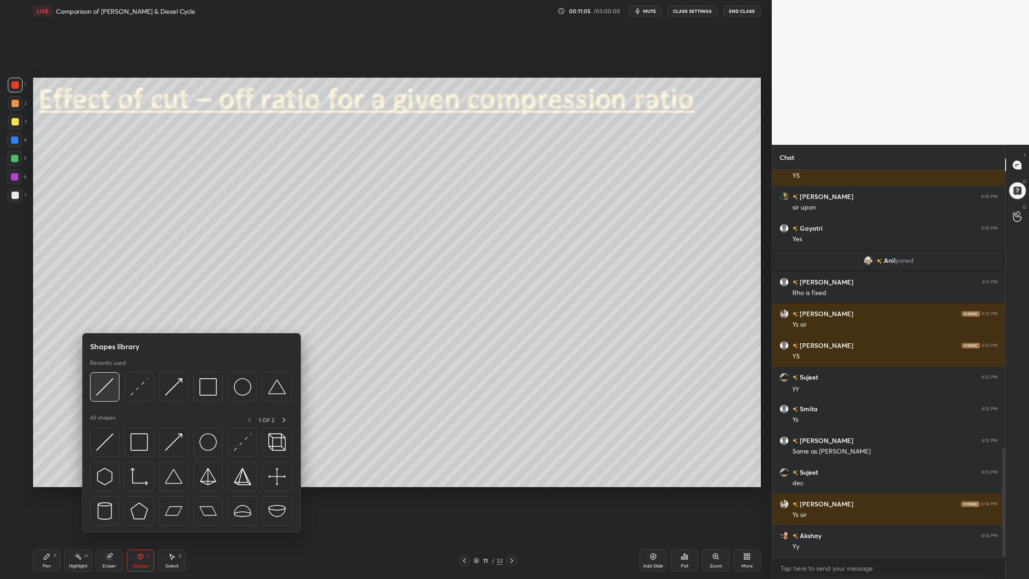
click at [107, 396] on div at bounding box center [104, 386] width 29 height 29
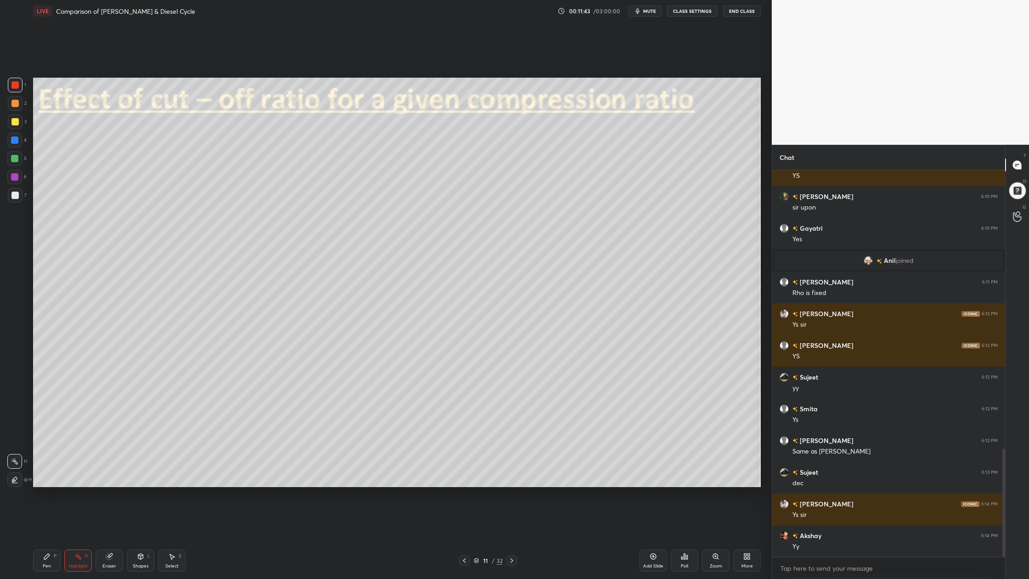
click at [13, 193] on div at bounding box center [14, 195] width 7 height 7
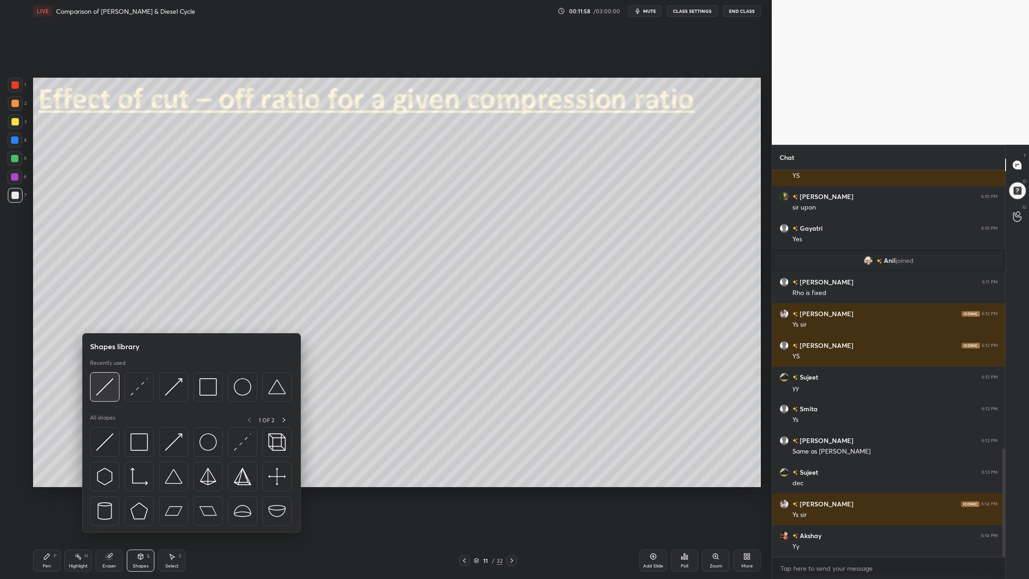
click at [102, 397] on div at bounding box center [104, 386] width 29 height 29
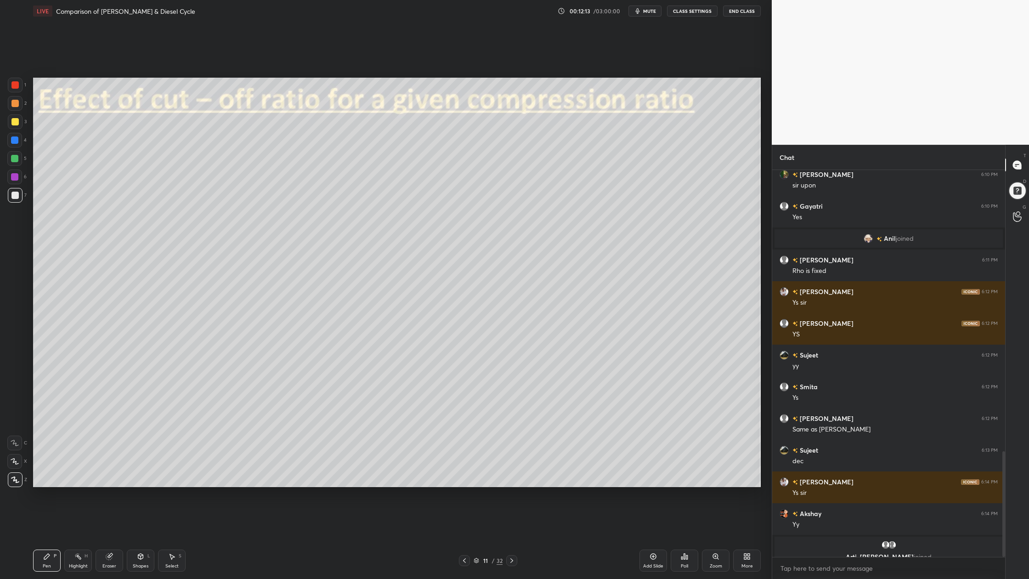
scroll to position [1026, 0]
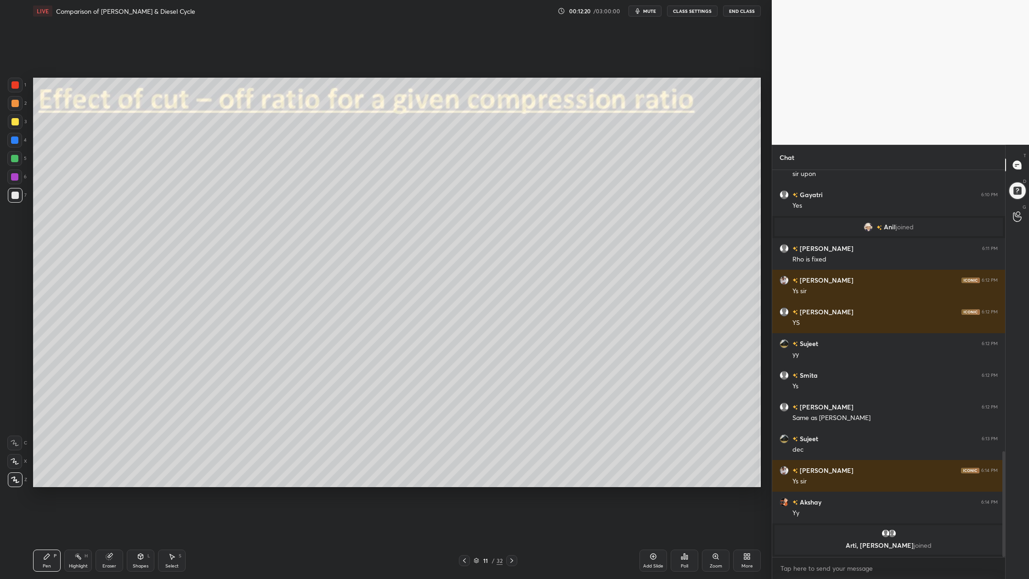
drag, startPoint x: 14, startPoint y: 197, endPoint x: 19, endPoint y: 194, distance: 6.2
click at [14, 196] on div at bounding box center [14, 195] width 7 height 7
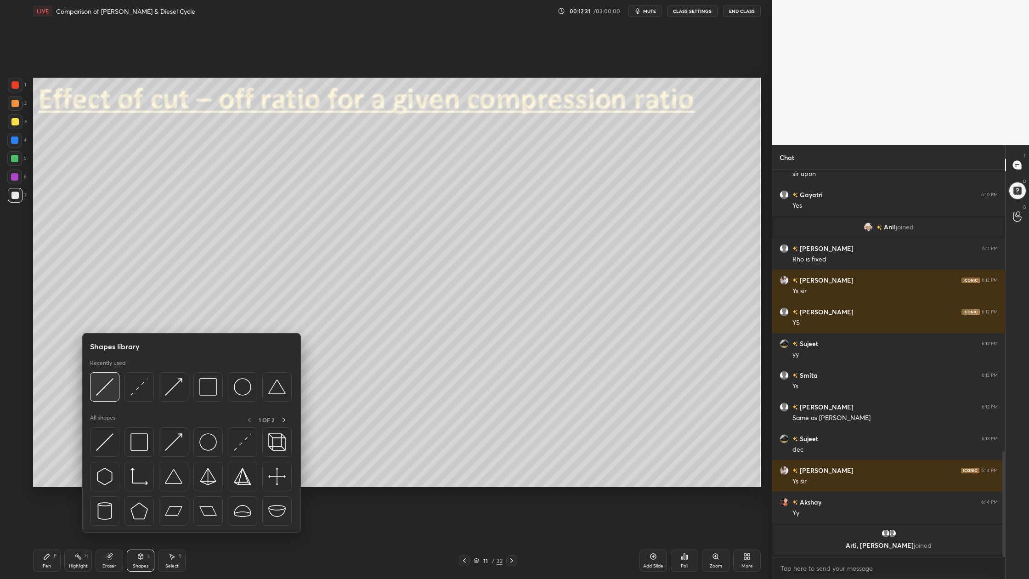
click at [108, 398] on div at bounding box center [104, 386] width 29 height 29
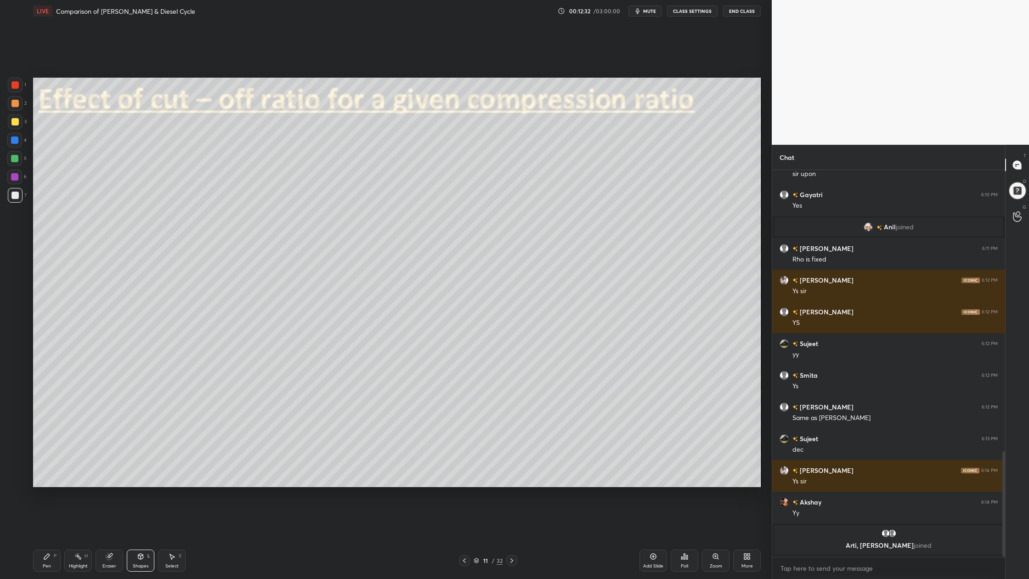
drag, startPoint x: 15, startPoint y: 101, endPoint x: 21, endPoint y: 103, distance: 5.8
click at [16, 103] on div at bounding box center [14, 103] width 7 height 7
click at [21, 199] on div at bounding box center [15, 195] width 15 height 15
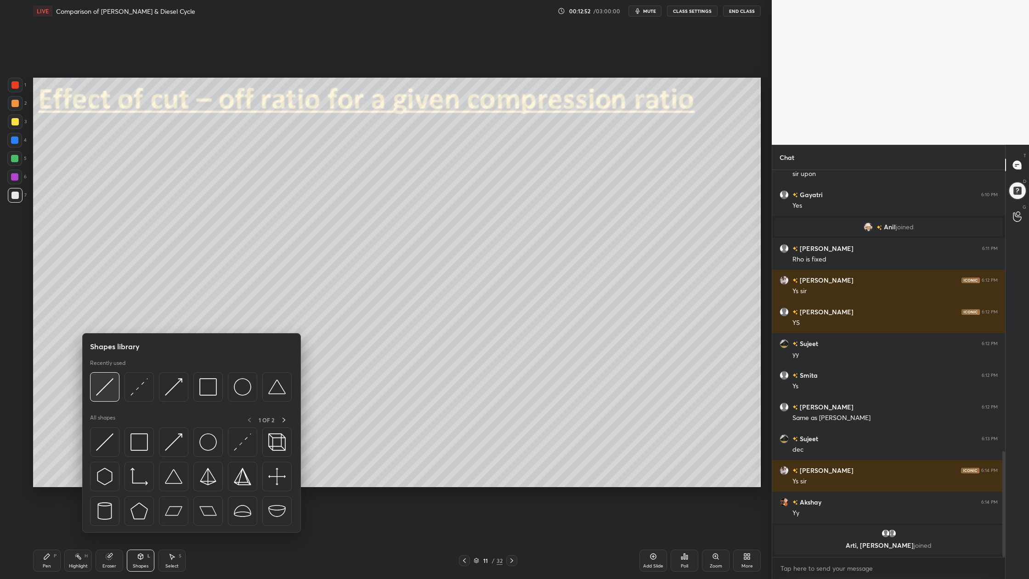
click at [103, 396] on div at bounding box center [104, 386] width 29 height 29
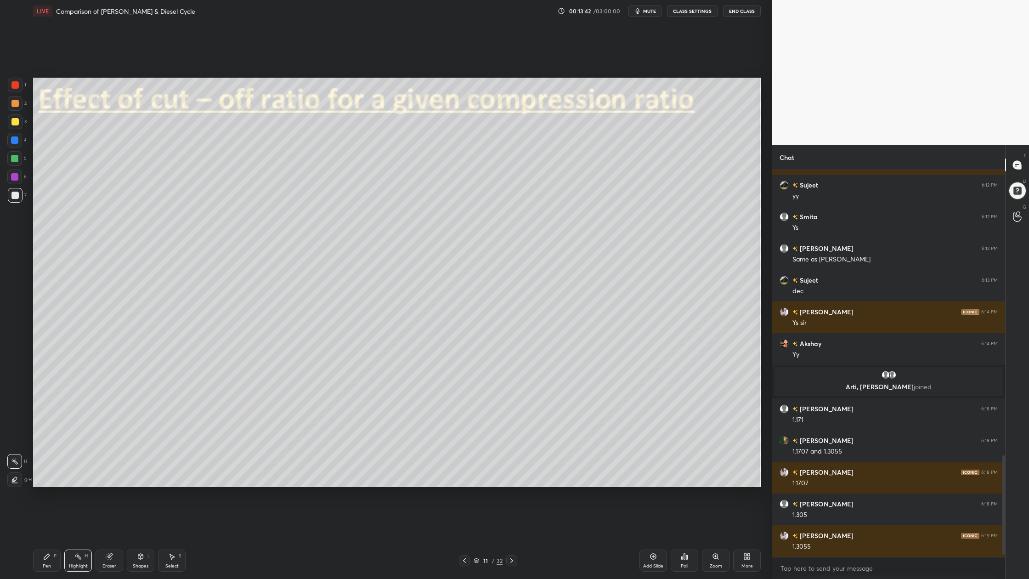
scroll to position [1120, 0]
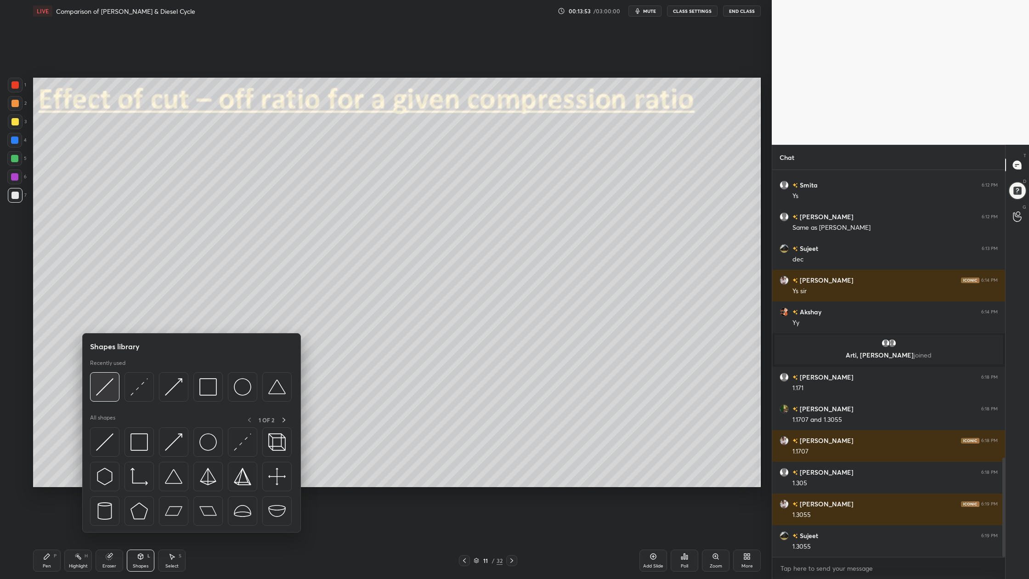
click at [109, 393] on img at bounding box center [104, 386] width 17 height 17
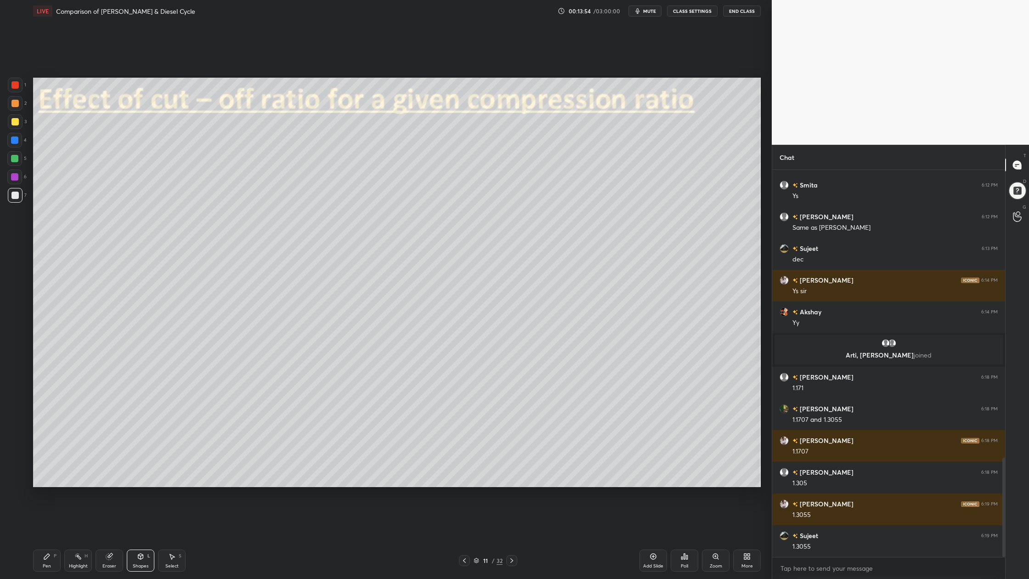
drag, startPoint x: 15, startPoint y: 102, endPoint x: 20, endPoint y: 97, distance: 6.8
click at [16, 102] on div at bounding box center [14, 103] width 7 height 7
drag, startPoint x: 11, startPoint y: 197, endPoint x: 11, endPoint y: 188, distance: 8.3
click at [11, 196] on div at bounding box center [15, 195] width 15 height 15
click at [13, 158] on div at bounding box center [14, 158] width 7 height 7
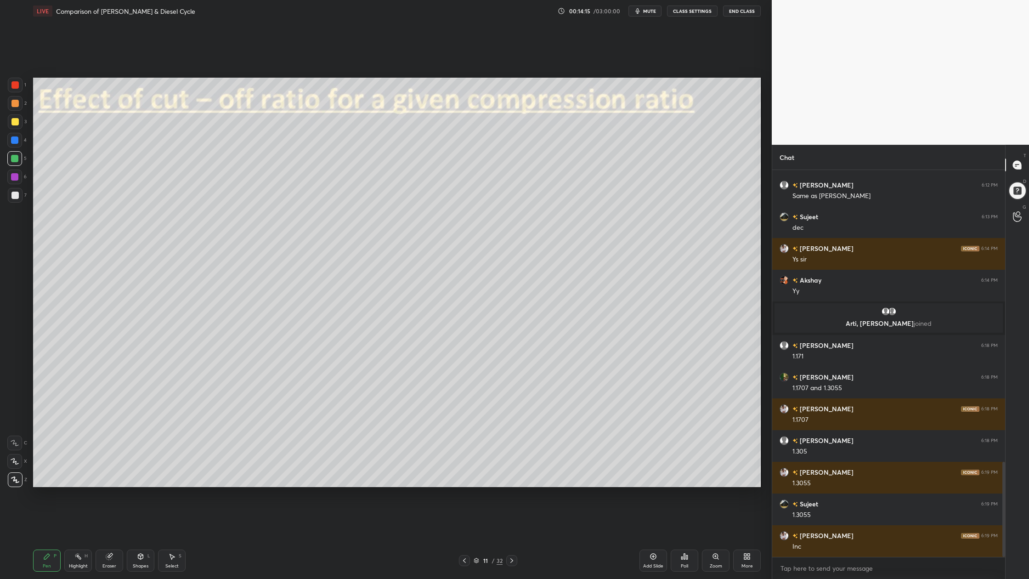
click at [17, 193] on div at bounding box center [14, 195] width 7 height 7
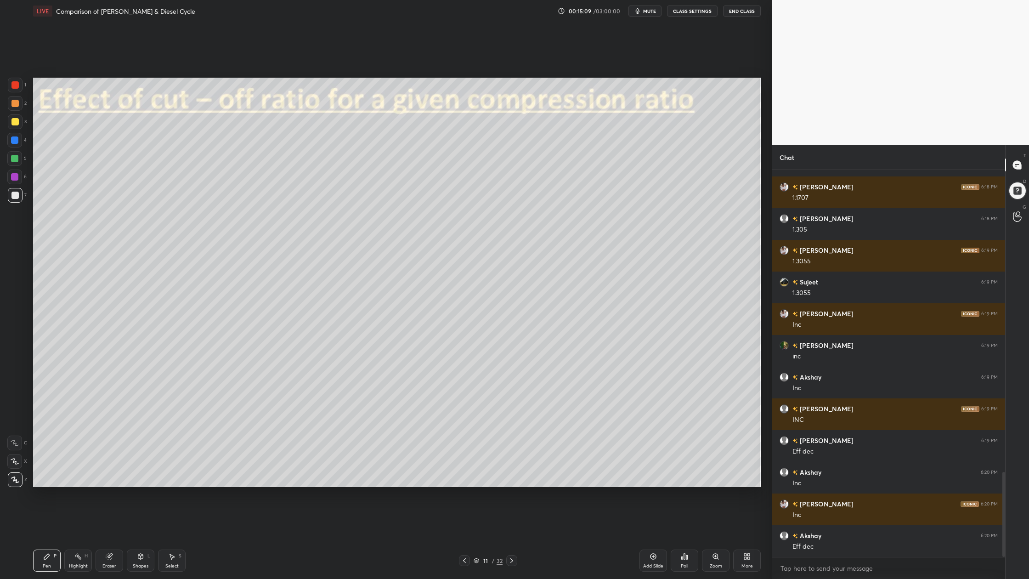
scroll to position [1405, 0]
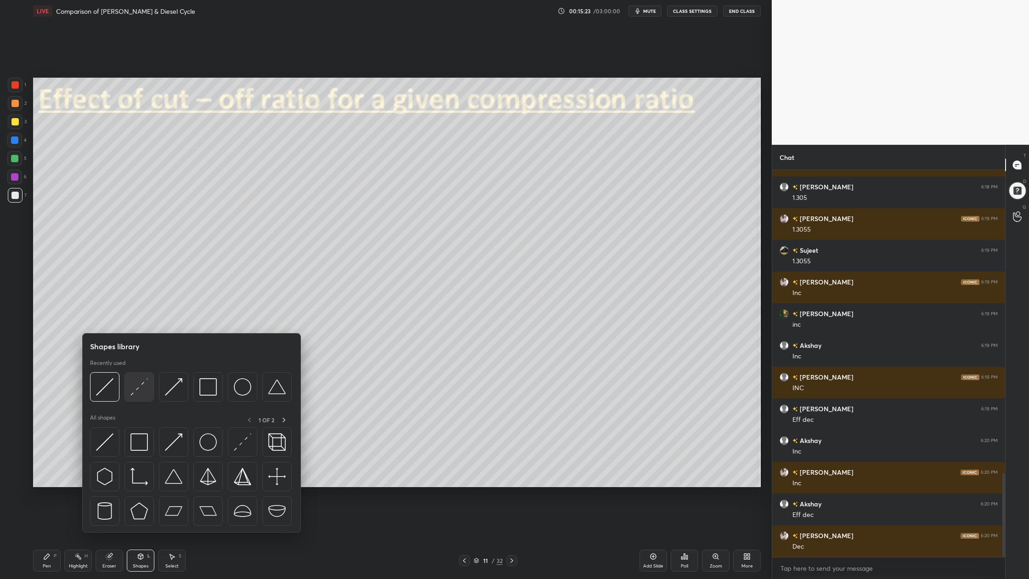
click at [140, 399] on div at bounding box center [138, 386] width 29 height 29
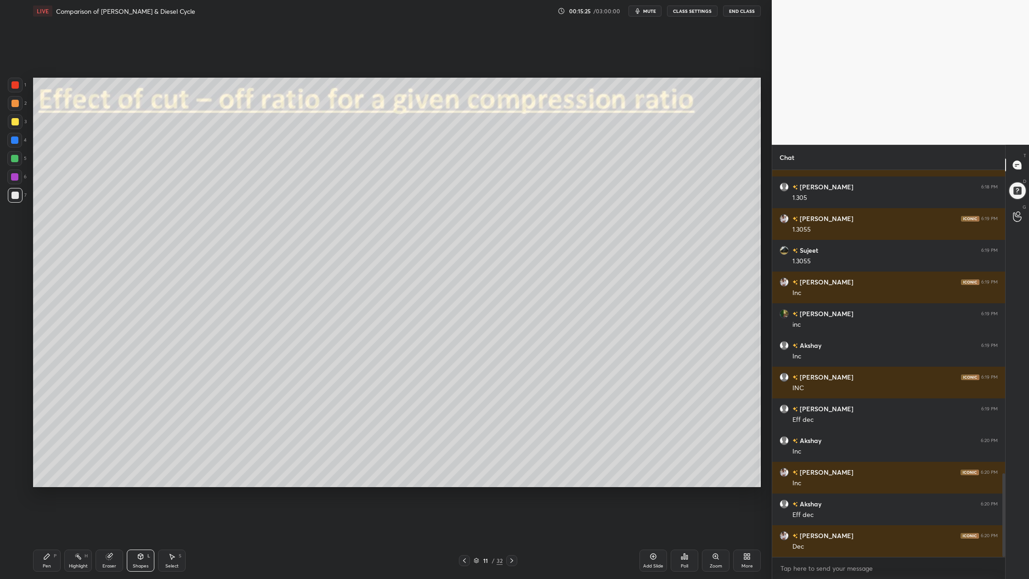
drag, startPoint x: 15, startPoint y: 157, endPoint x: 17, endPoint y: 162, distance: 5.4
click at [15, 157] on div at bounding box center [14, 158] width 7 height 7
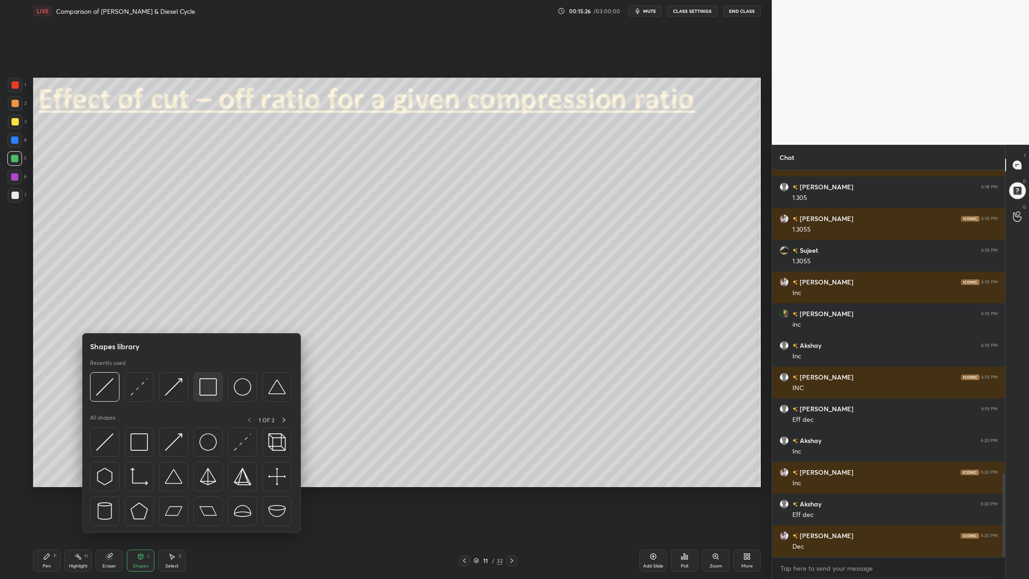
click at [215, 399] on div at bounding box center [207, 386] width 29 height 29
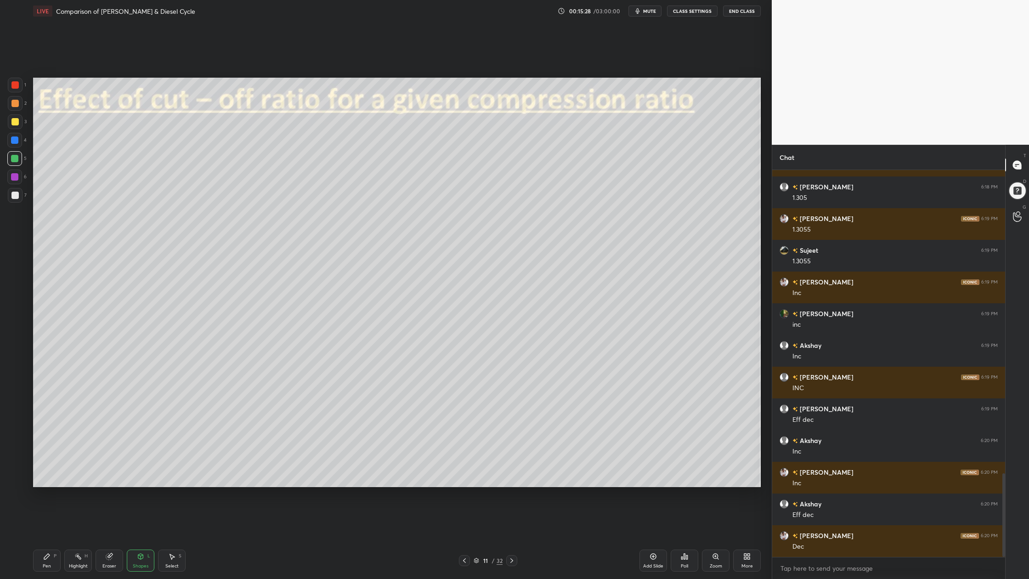
click at [15, 104] on div at bounding box center [14, 103] width 7 height 7
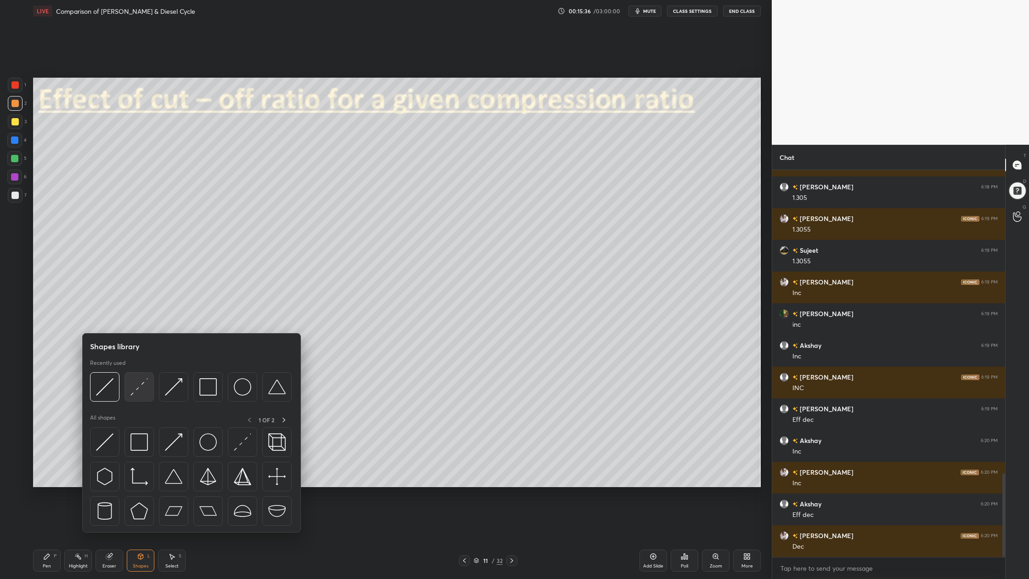
click at [141, 400] on div at bounding box center [138, 386] width 29 height 29
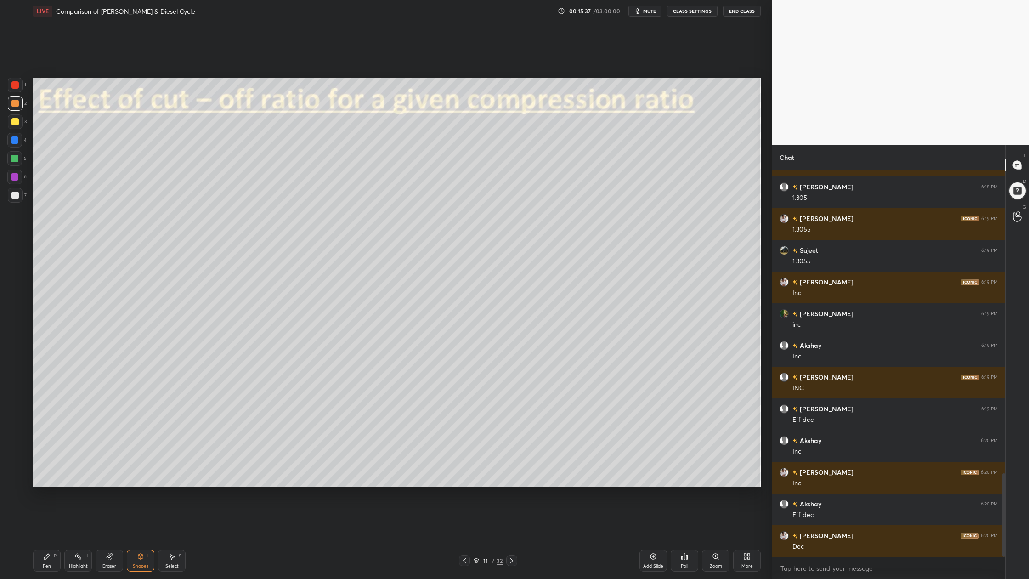
drag, startPoint x: 11, startPoint y: 109, endPoint x: 19, endPoint y: 121, distance: 14.3
click at [15, 116] on div "1 2 3 4 5 6 7" at bounding box center [16, 142] width 19 height 129
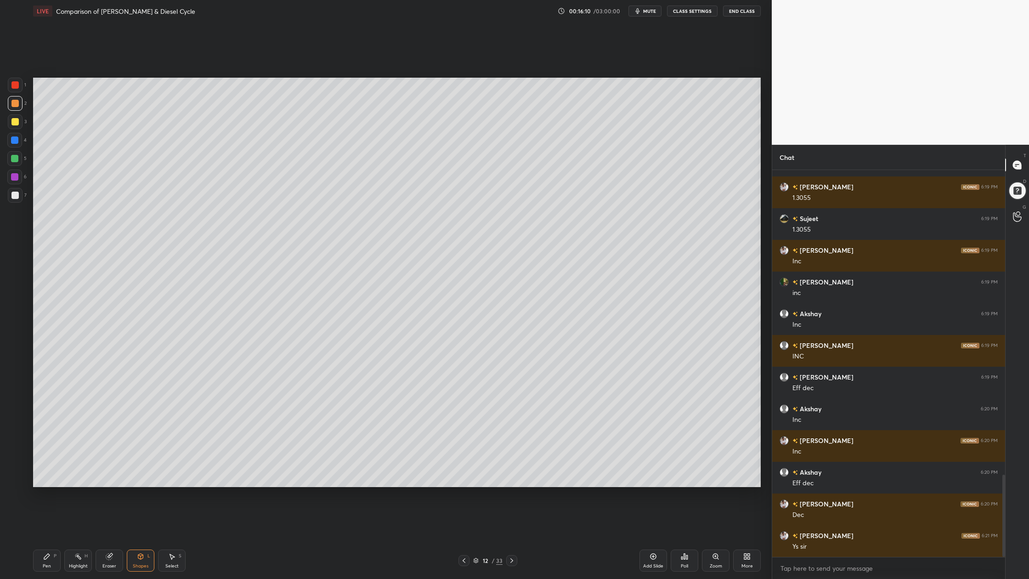
drag, startPoint x: 13, startPoint y: 104, endPoint x: 18, endPoint y: 105, distance: 5.5
click at [14, 104] on div at bounding box center [14, 103] width 7 height 7
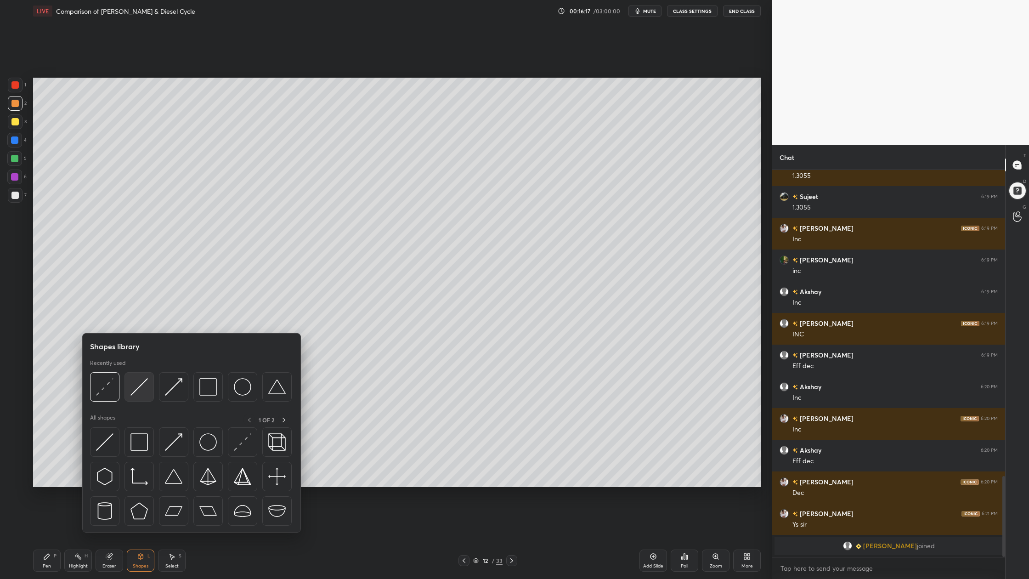
click at [137, 398] on div at bounding box center [138, 386] width 29 height 29
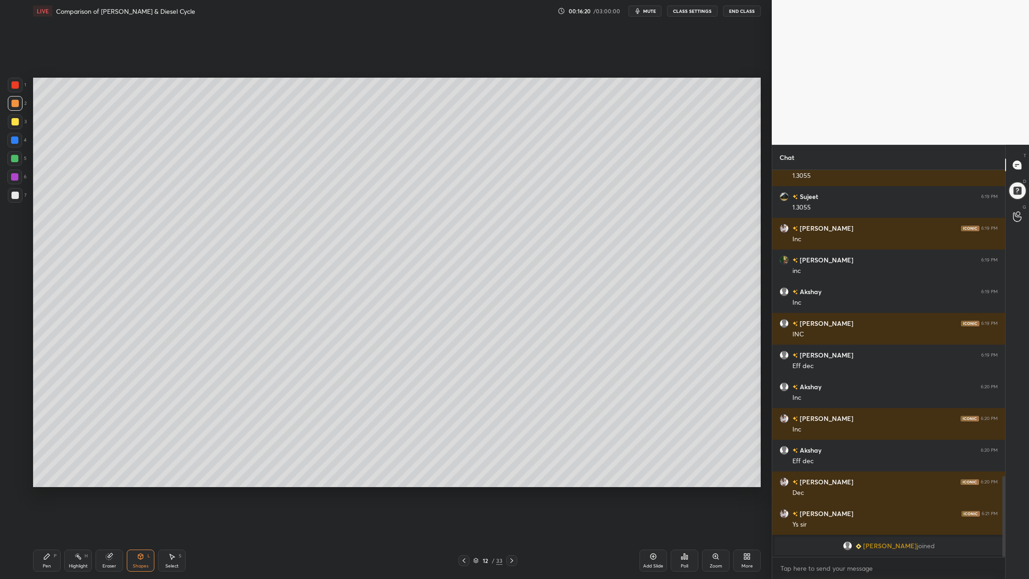
click at [16, 198] on div at bounding box center [15, 195] width 15 height 15
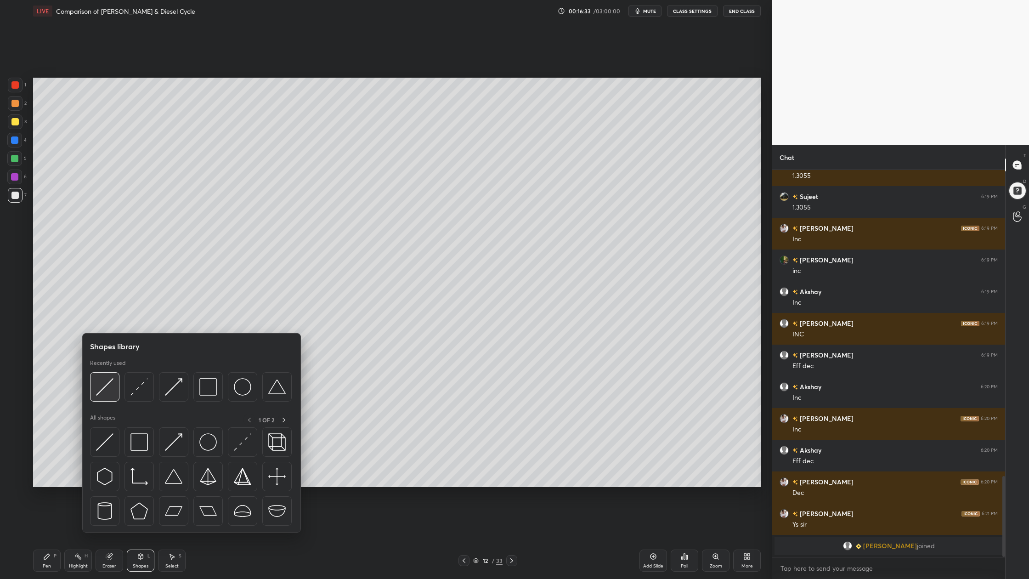
click at [108, 391] on img at bounding box center [104, 386] width 17 height 17
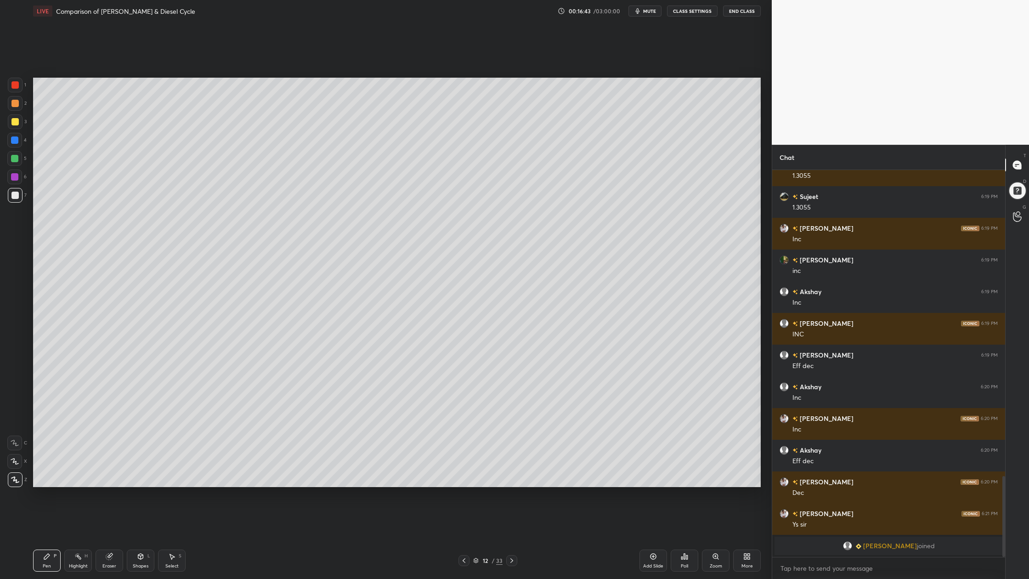
scroll to position [1371, 0]
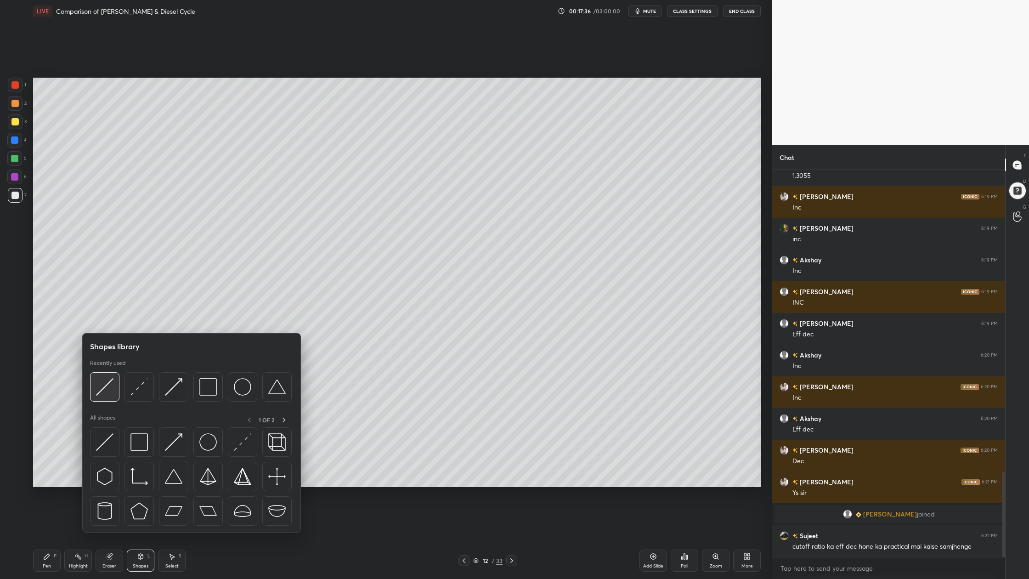
click at [105, 394] on img at bounding box center [104, 386] width 17 height 17
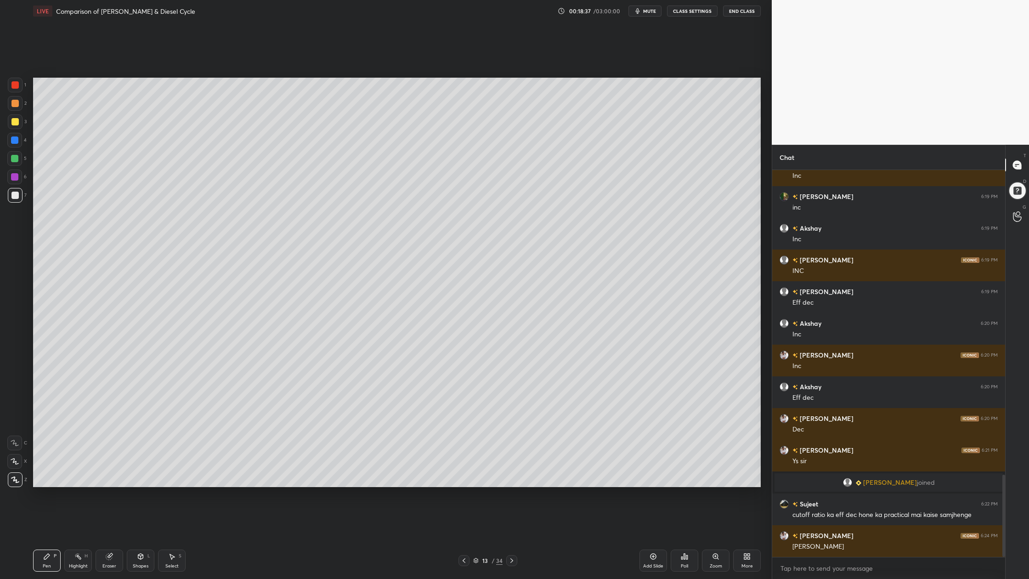
scroll to position [1434, 0]
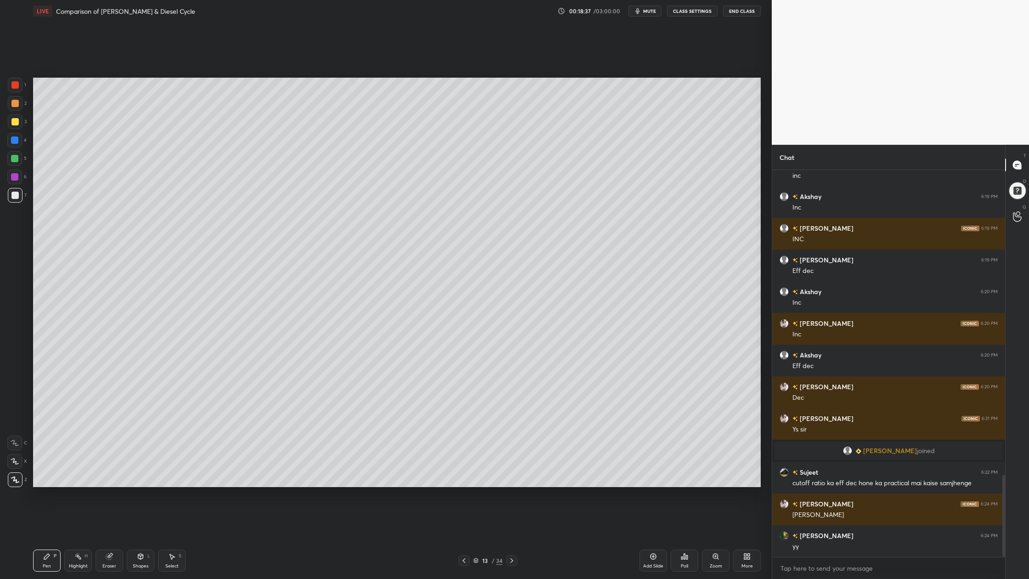
click at [11, 102] on div at bounding box center [14, 103] width 7 height 7
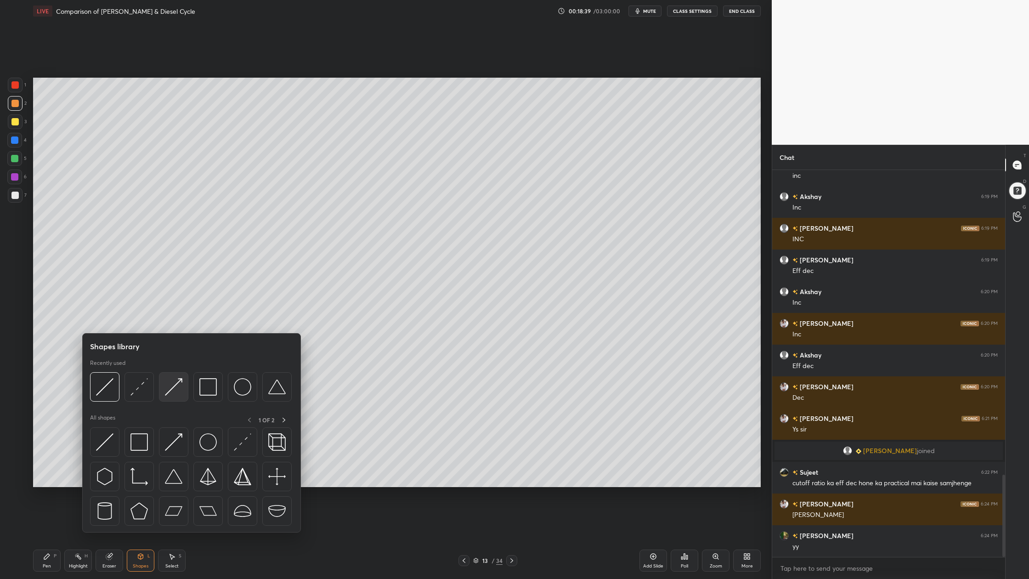
click at [174, 399] on div at bounding box center [173, 386] width 29 height 29
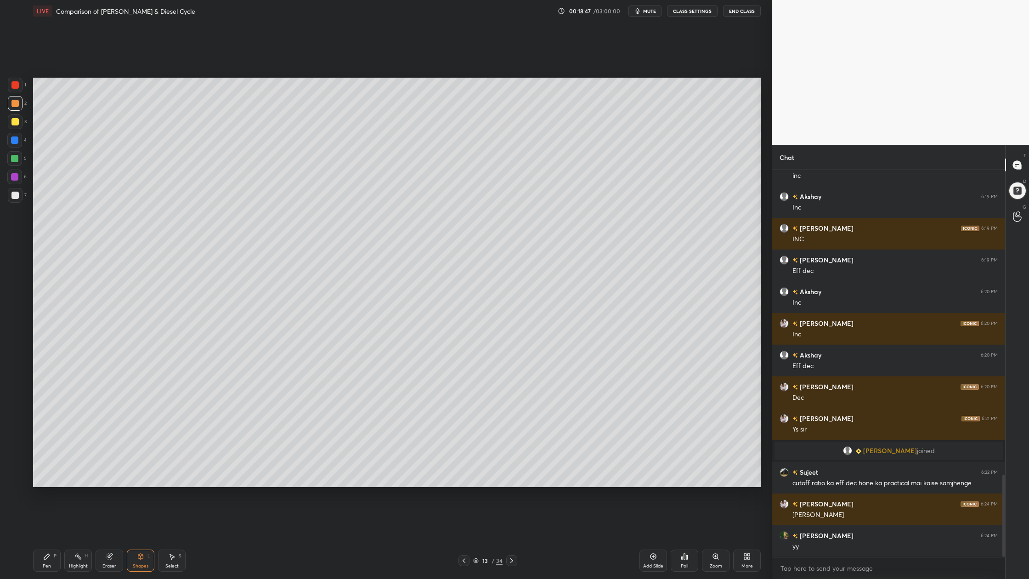
scroll to position [1466, 0]
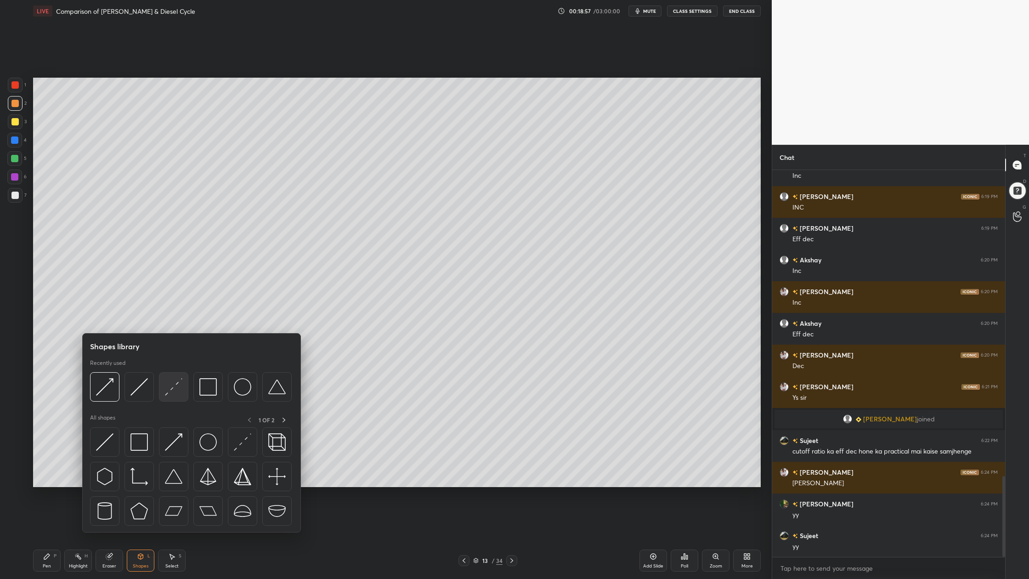
click at [166, 396] on div at bounding box center [173, 386] width 29 height 29
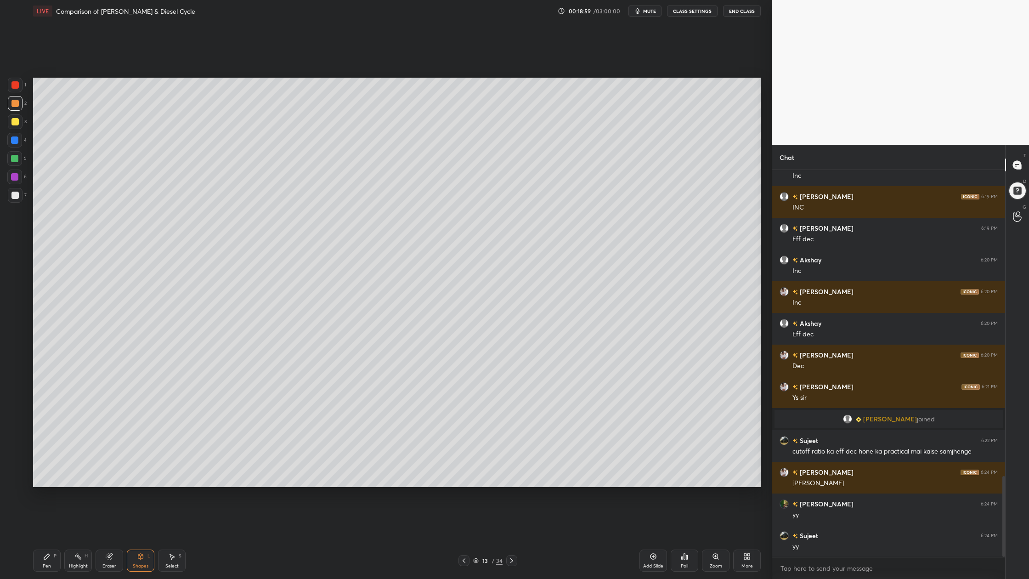
click at [14, 123] on div at bounding box center [14, 121] width 7 height 7
click at [14, 198] on div at bounding box center [14, 195] width 7 height 7
drag, startPoint x: 18, startPoint y: 153, endPoint x: 24, endPoint y: 164, distance: 11.7
click at [18, 156] on div at bounding box center [14, 158] width 15 height 15
drag, startPoint x: 14, startPoint y: 120, endPoint x: 17, endPoint y: 124, distance: 5.9
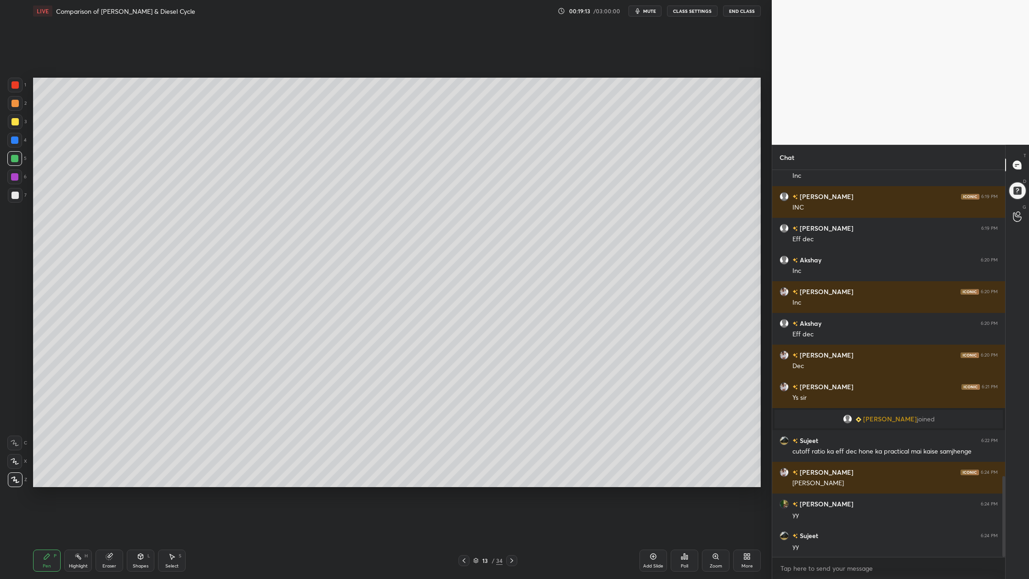
click at [14, 120] on div at bounding box center [14, 121] width 7 height 7
click at [18, 178] on div at bounding box center [14, 176] width 15 height 15
drag, startPoint x: 17, startPoint y: 195, endPoint x: 28, endPoint y: 196, distance: 10.6
click at [18, 195] on div at bounding box center [14, 195] width 7 height 7
drag, startPoint x: 17, startPoint y: 159, endPoint x: 22, endPoint y: 161, distance: 5.8
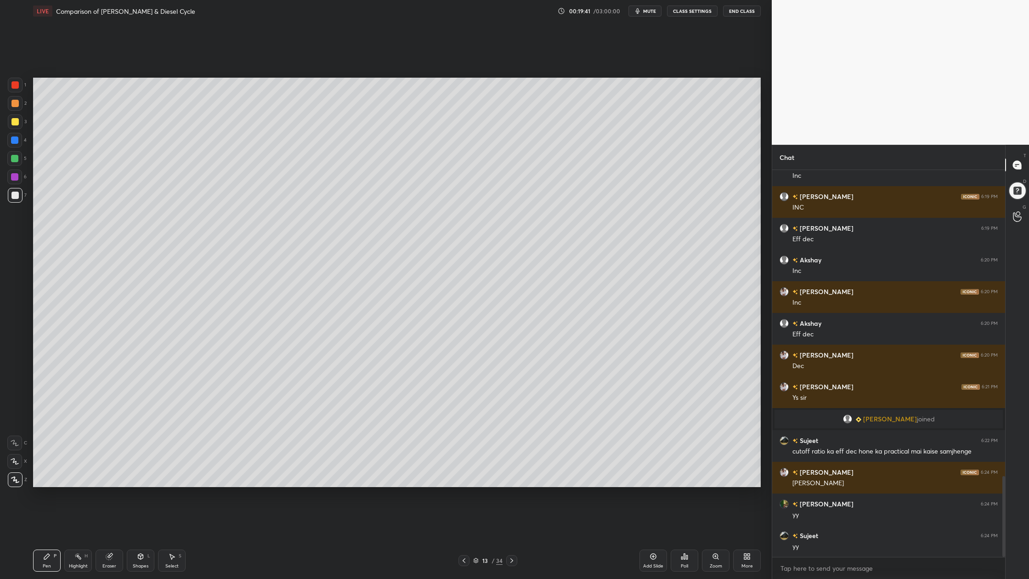
click at [17, 160] on div at bounding box center [14, 158] width 7 height 7
drag, startPoint x: 18, startPoint y: 180, endPoint x: 26, endPoint y: 178, distance: 7.9
click at [17, 179] on div at bounding box center [14, 176] width 15 height 15
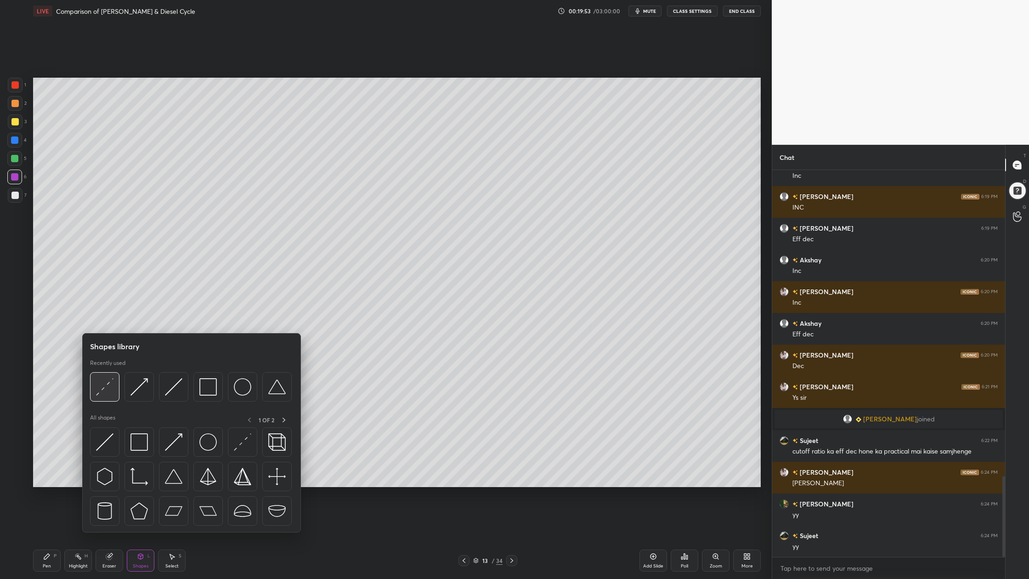
click at [108, 395] on div at bounding box center [104, 386] width 29 height 29
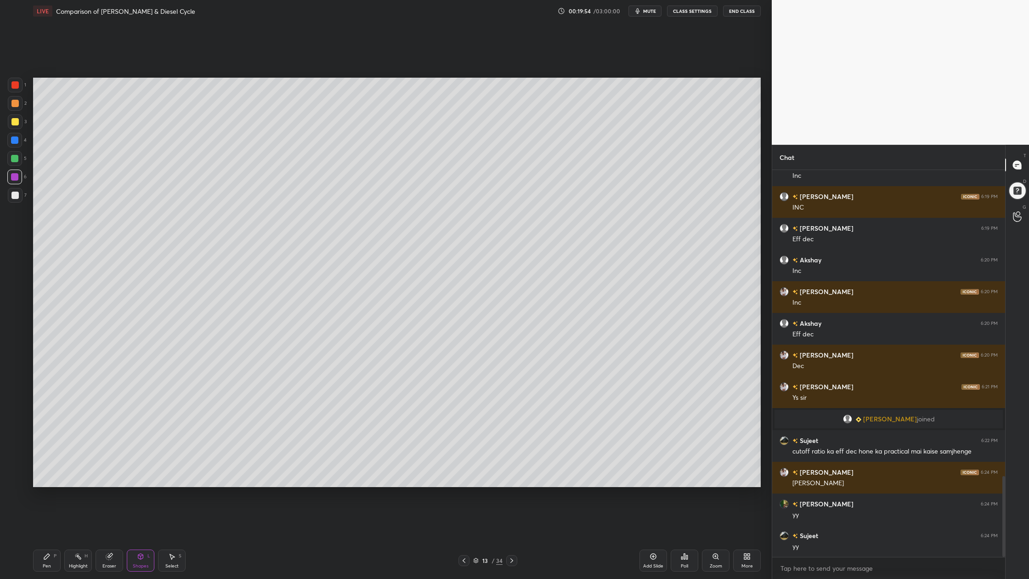
click at [11, 119] on div at bounding box center [14, 121] width 7 height 7
drag, startPoint x: 165, startPoint y: 564, endPoint x: 189, endPoint y: 549, distance: 28.0
click at [166, 479] on div "Select" at bounding box center [171, 566] width 13 height 5
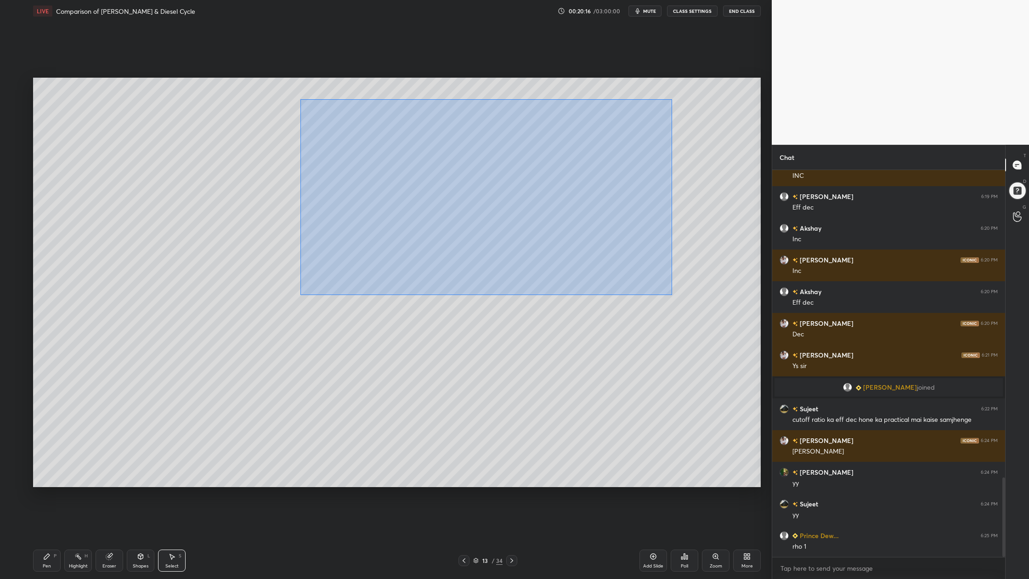
drag, startPoint x: 300, startPoint y: 99, endPoint x: 687, endPoint y: 303, distance: 437.4
click at [703, 323] on div "0 ° Undo Copy Duplicate Duplicate to new slide Delete" at bounding box center [397, 282] width 728 height 409
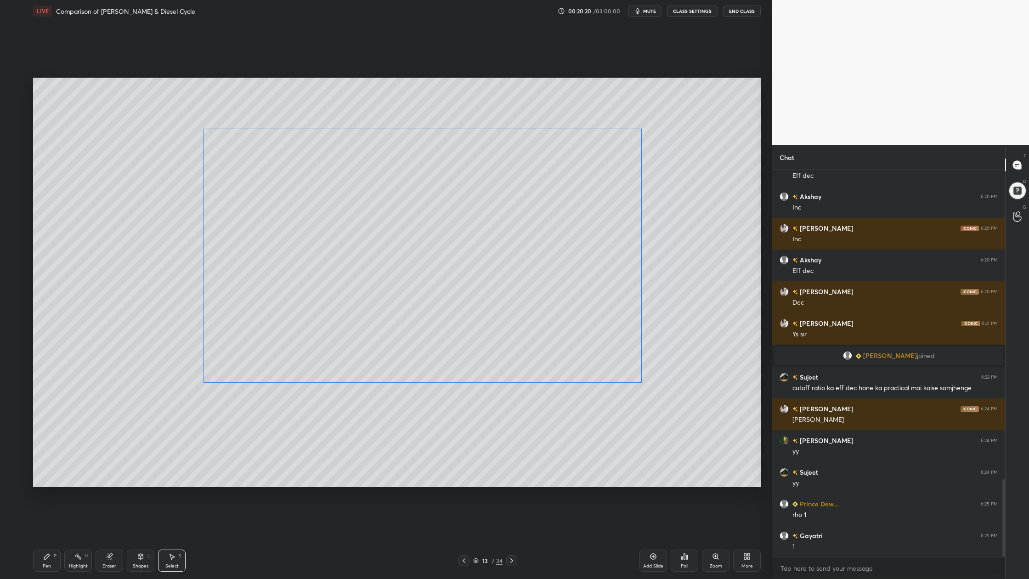
drag, startPoint x: 411, startPoint y: 220, endPoint x: 433, endPoint y: 239, distance: 29.0
click at [413, 241] on div "0 ° Undo Copy Duplicate Duplicate to new slide Delete" at bounding box center [397, 282] width 728 height 409
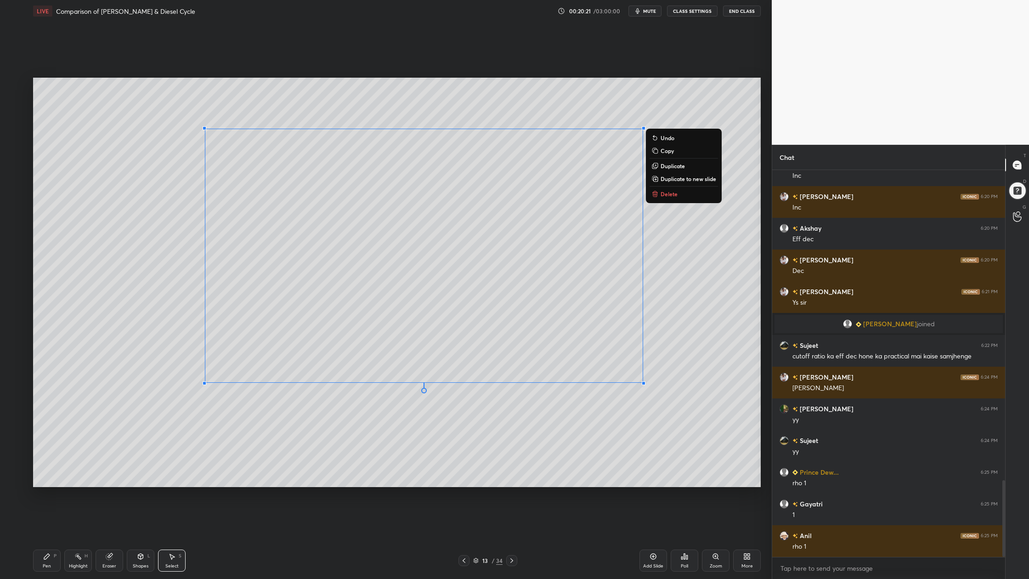
click at [693, 288] on div "0 ° Undo Copy Duplicate Duplicate to new slide Delete" at bounding box center [397, 282] width 728 height 409
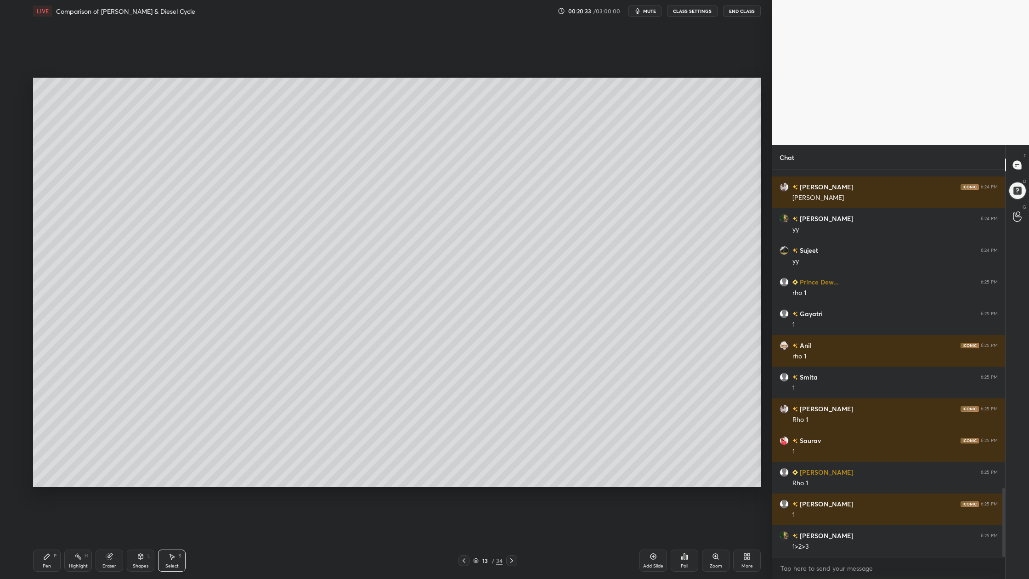
scroll to position [1783, 0]
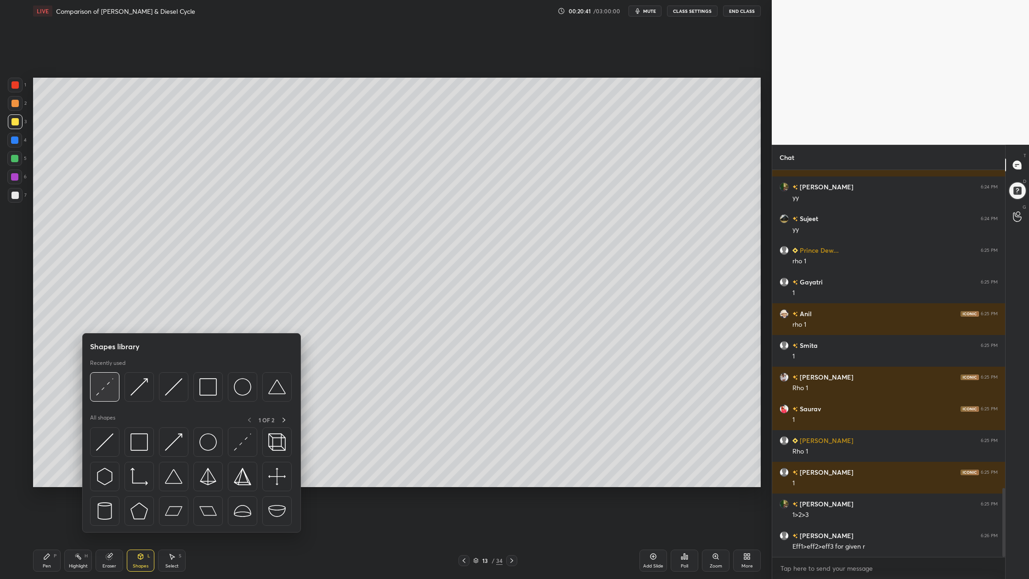
click at [100, 398] on div at bounding box center [104, 386] width 29 height 29
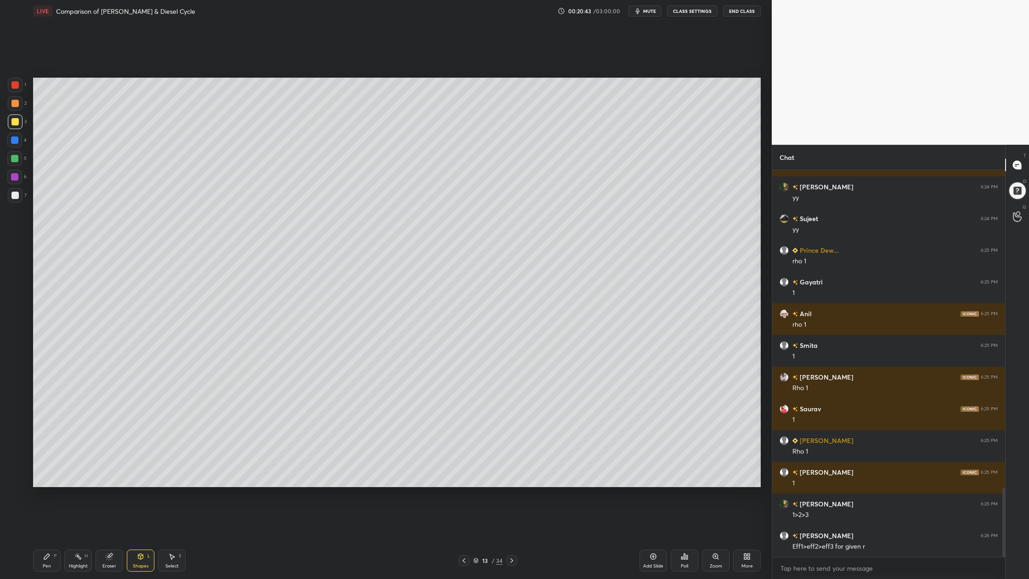
drag, startPoint x: 14, startPoint y: 124, endPoint x: 27, endPoint y: 128, distance: 13.9
click at [17, 127] on div at bounding box center [15, 121] width 15 height 15
drag, startPoint x: 15, startPoint y: 85, endPoint x: 21, endPoint y: 88, distance: 6.8
click at [17, 85] on div at bounding box center [14, 84] width 7 height 7
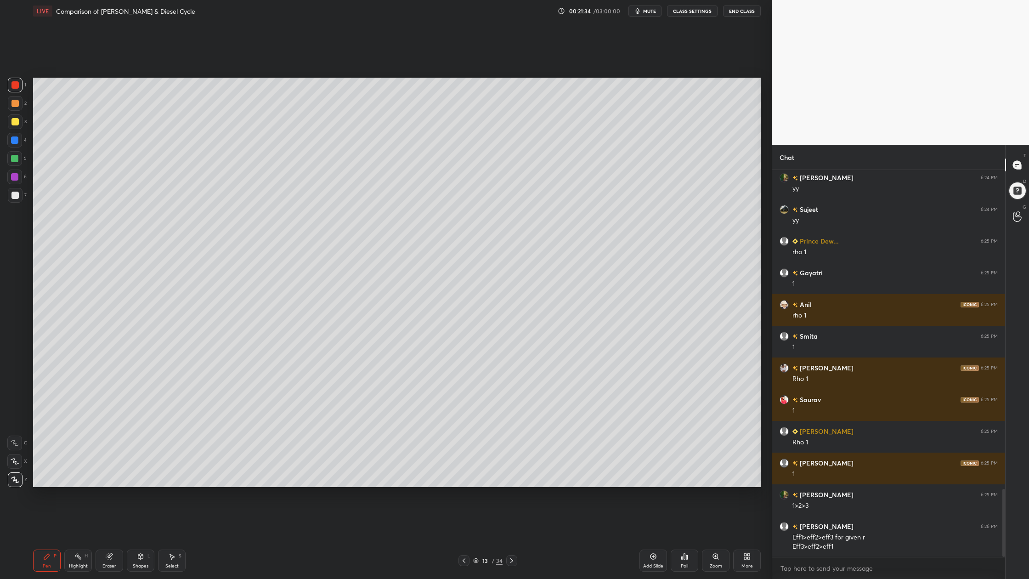
scroll to position [1814, 0]
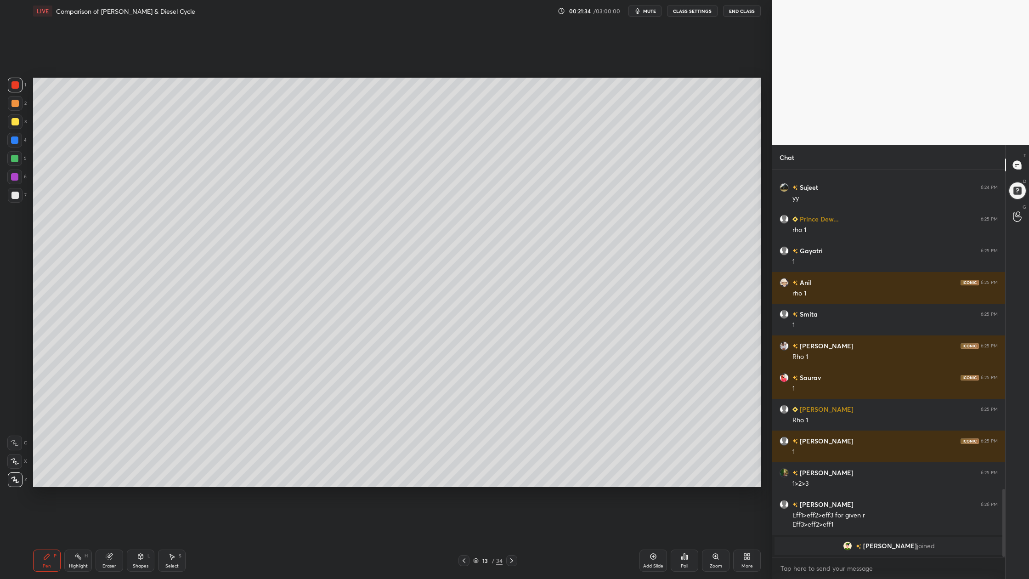
click at [12, 196] on div at bounding box center [14, 195] width 7 height 7
drag, startPoint x: 11, startPoint y: 120, endPoint x: 14, endPoint y: 126, distance: 6.6
click at [14, 126] on div at bounding box center [15, 121] width 15 height 15
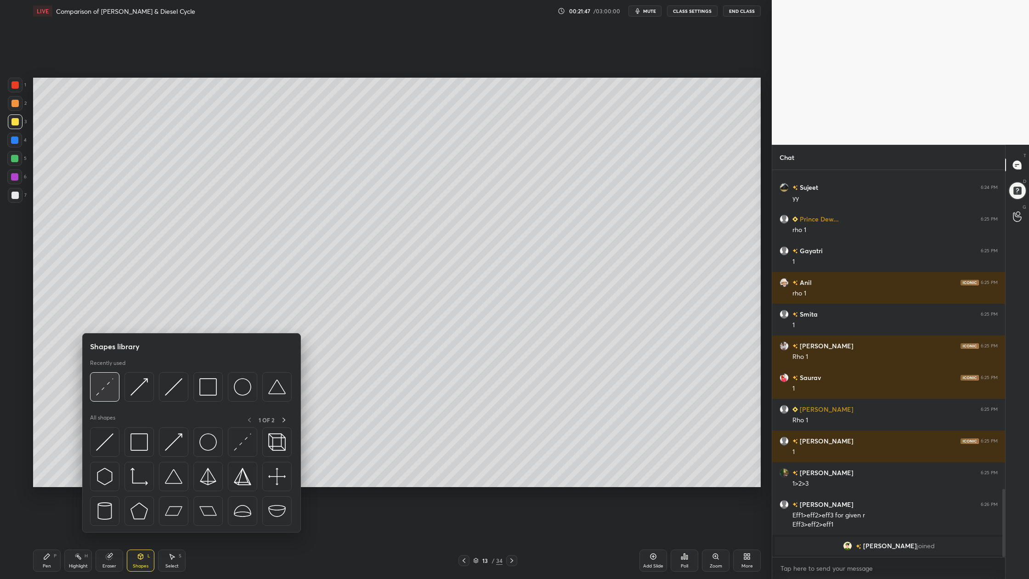
click at [109, 399] on div at bounding box center [104, 386] width 29 height 29
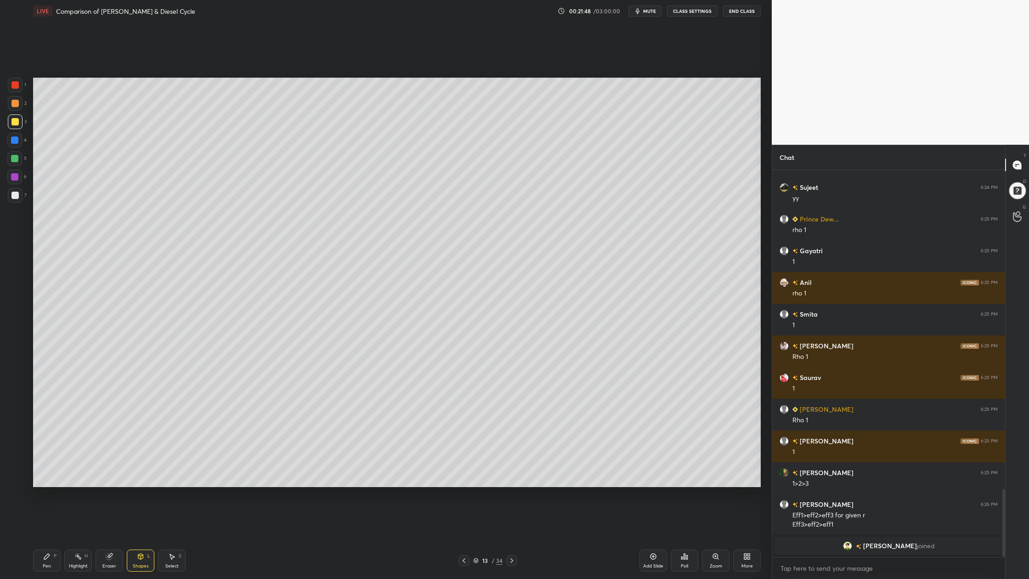
click at [16, 103] on div at bounding box center [14, 103] width 7 height 7
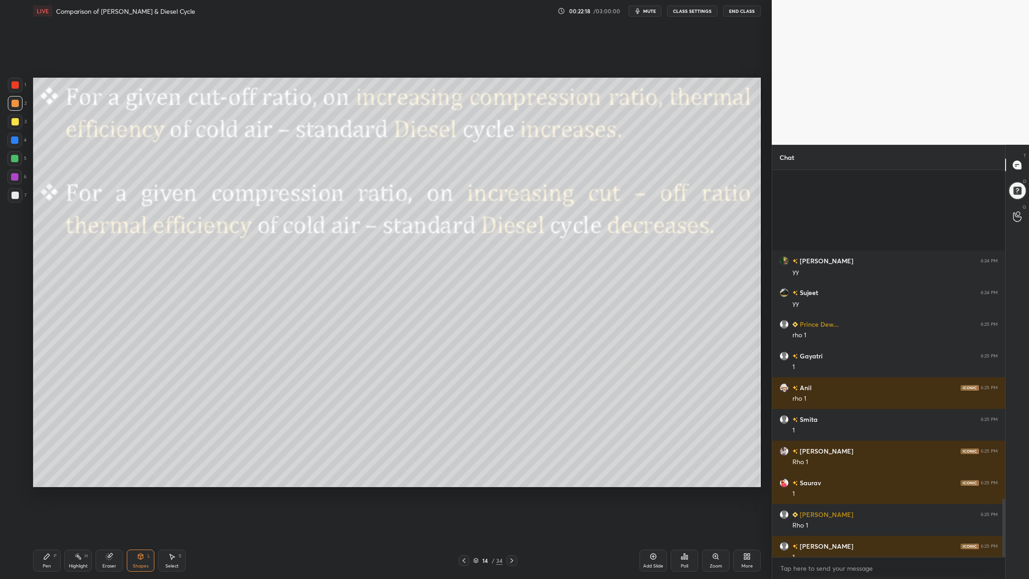
scroll to position [2182, 0]
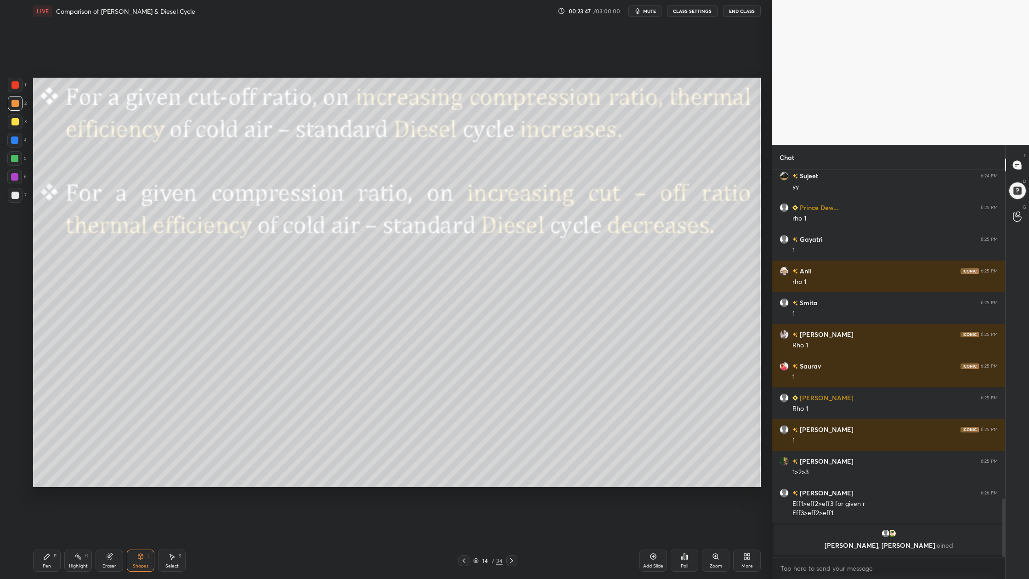
drag, startPoint x: 476, startPoint y: 560, endPoint x: 501, endPoint y: 505, distance: 60.6
click at [476, 479] on icon at bounding box center [476, 561] width 6 height 6
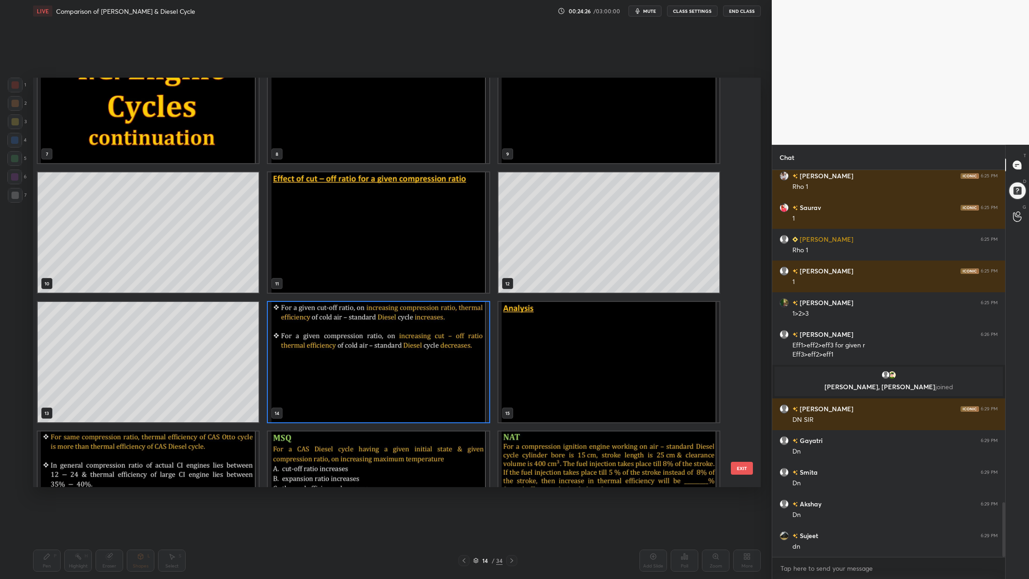
scroll to position [2372, 0]
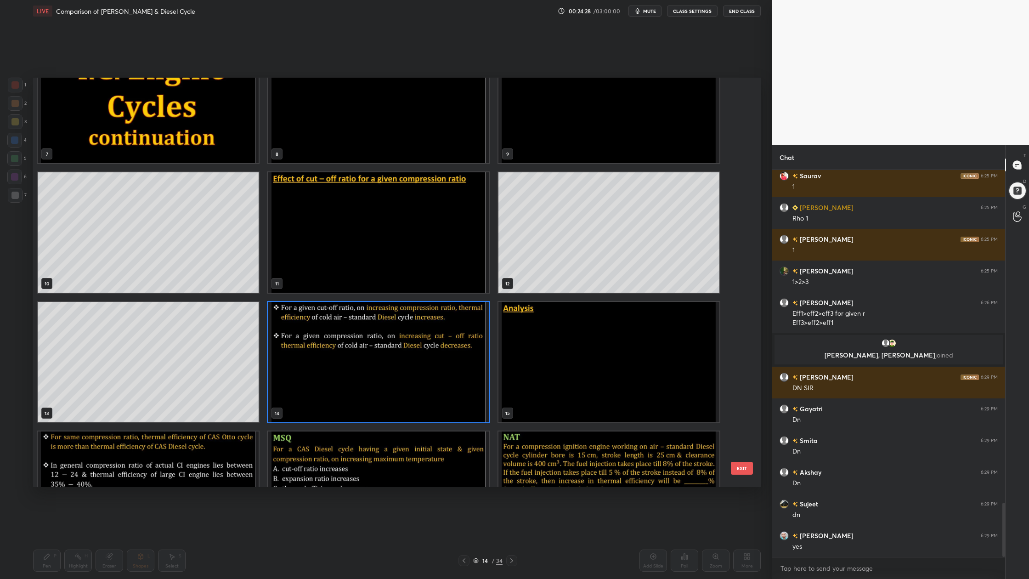
click at [561, 377] on img "grid" at bounding box center [608, 362] width 221 height 120
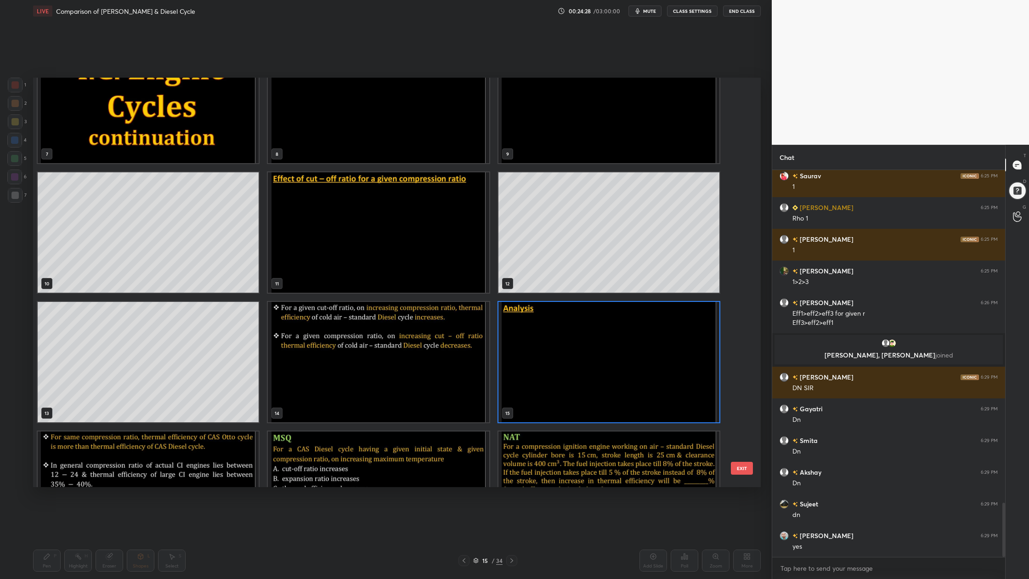
click at [561, 377] on img "grid" at bounding box center [608, 362] width 221 height 120
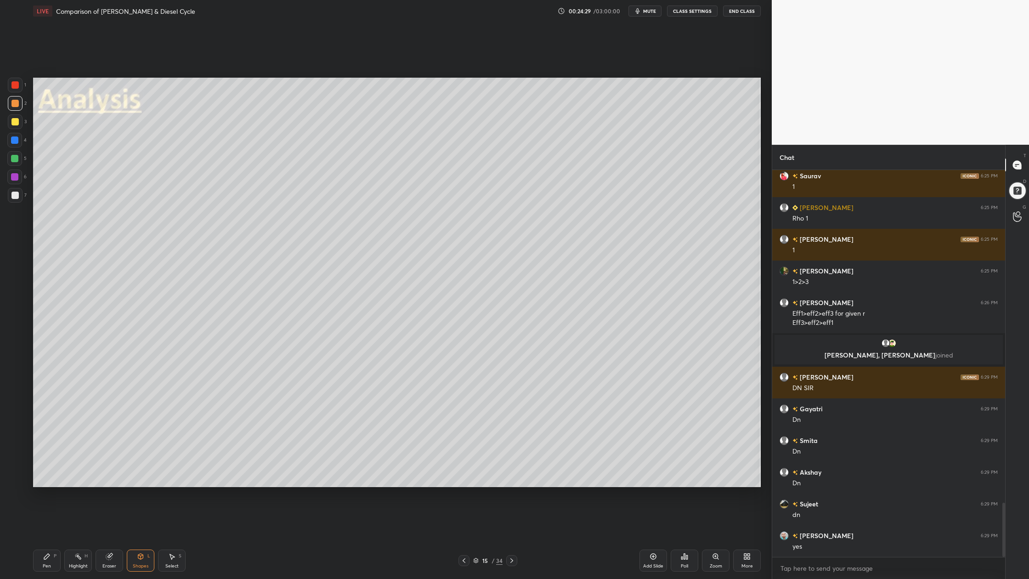
scroll to position [0, 0]
click at [29, 157] on div "1 2 3 4 5 6 7 C X Z C X Z E E Erase all H H LIVE Comparison of [PERSON_NAME] & …" at bounding box center [382, 289] width 764 height 579
drag, startPoint x: 14, startPoint y: 123, endPoint x: 16, endPoint y: 144, distance: 20.8
click at [14, 124] on div at bounding box center [14, 121] width 7 height 7
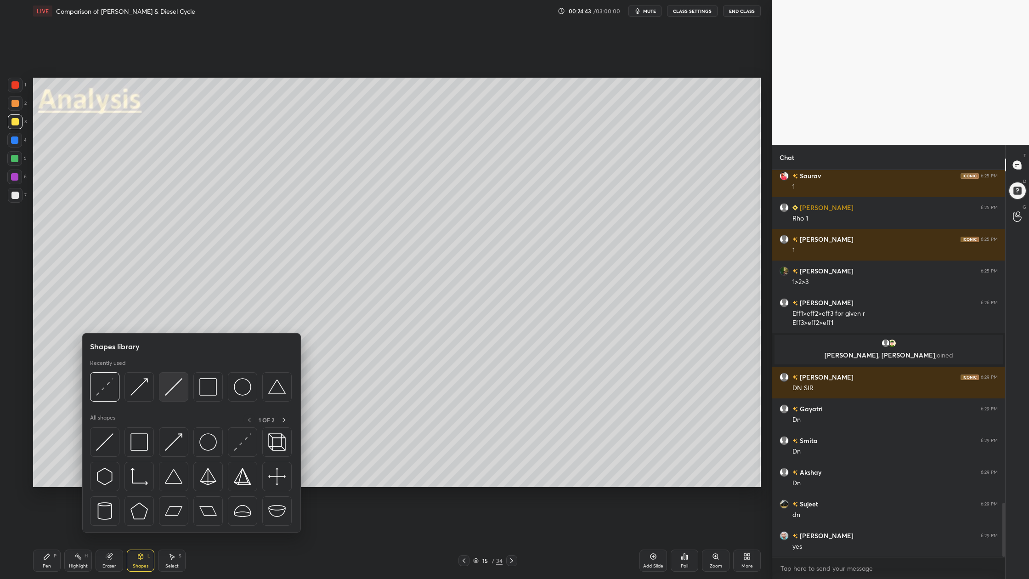
click at [178, 396] on div at bounding box center [173, 386] width 29 height 29
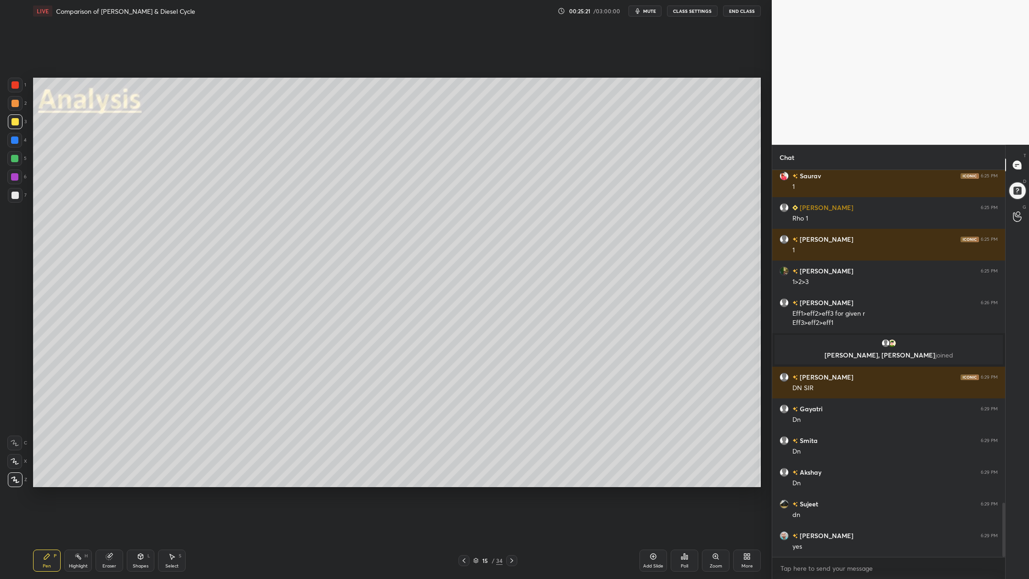
drag, startPoint x: 14, startPoint y: 124, endPoint x: 18, endPoint y: 127, distance: 5.0
click at [16, 126] on div at bounding box center [15, 121] width 15 height 15
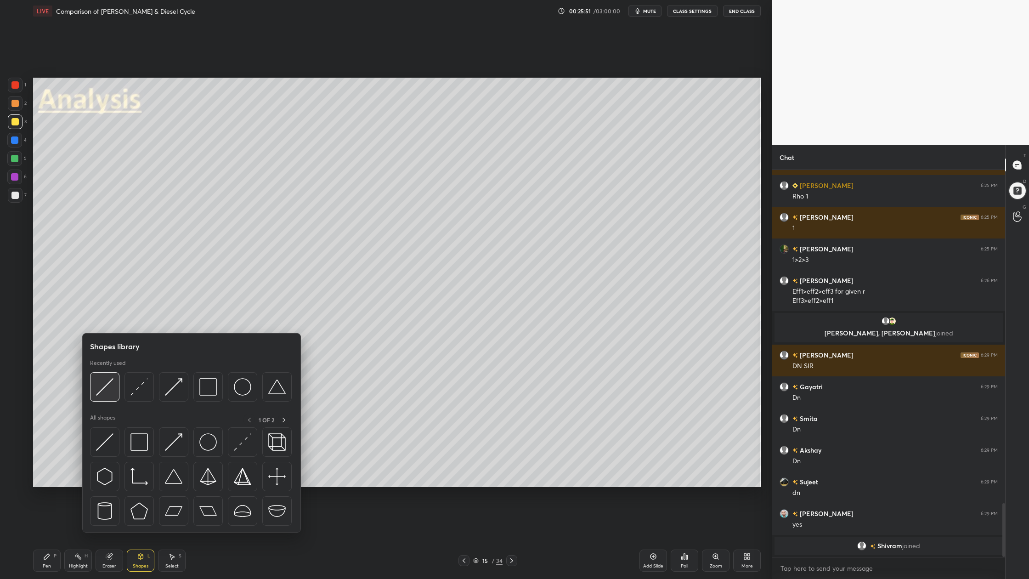
click at [104, 393] on img at bounding box center [104, 386] width 17 height 17
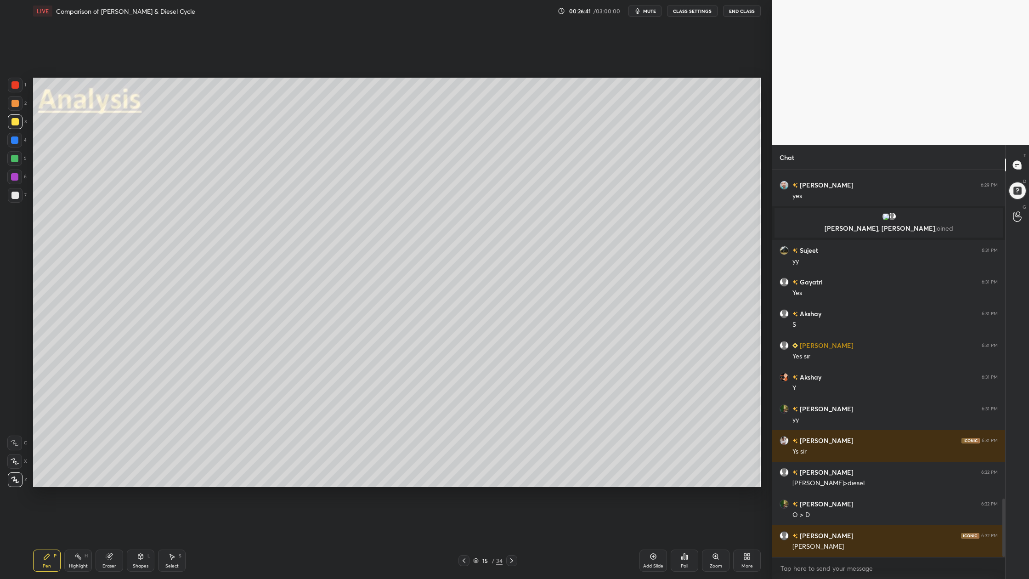
scroll to position [2187, 0]
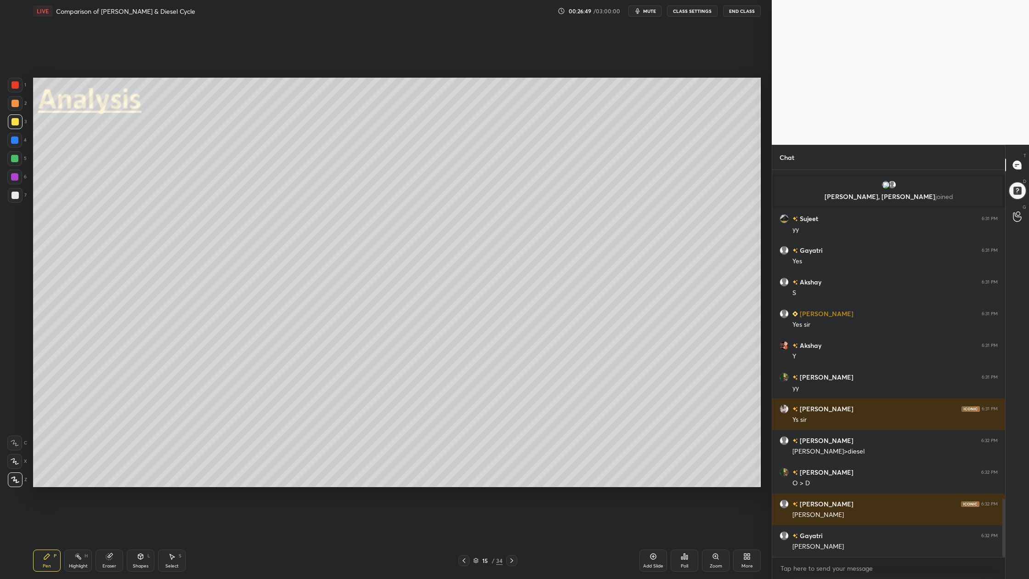
click at [11, 82] on div at bounding box center [14, 84] width 7 height 7
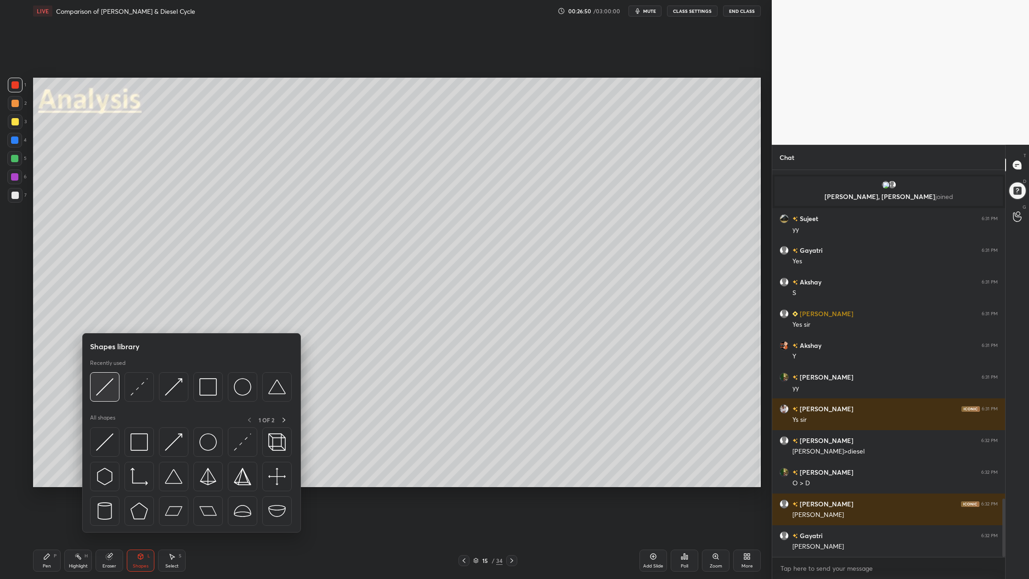
click at [103, 392] on img at bounding box center [104, 386] width 17 height 17
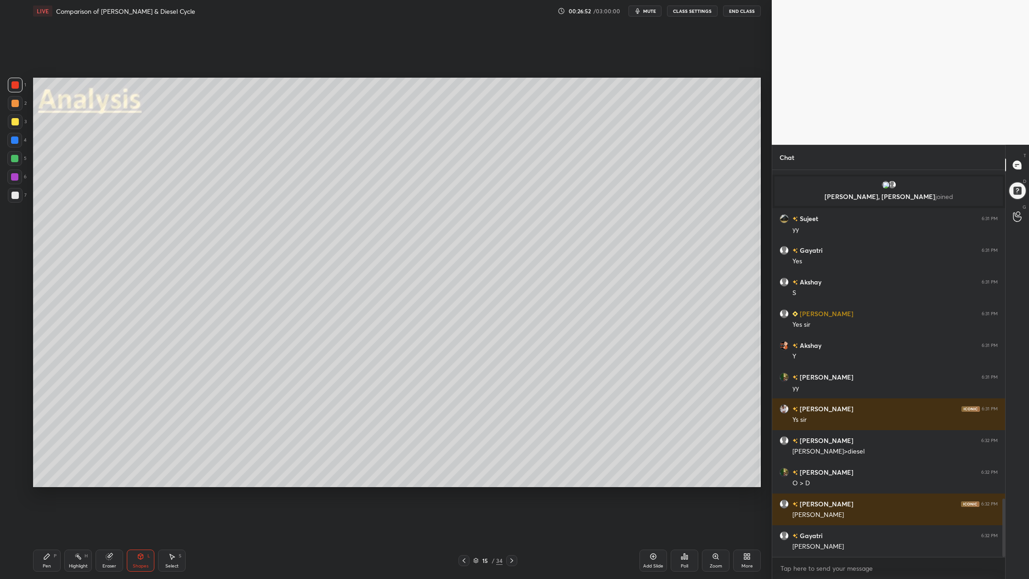
click at [12, 104] on div at bounding box center [15, 103] width 15 height 15
drag, startPoint x: 11, startPoint y: 197, endPoint x: 28, endPoint y: 195, distance: 17.5
click at [13, 197] on div at bounding box center [14, 195] width 7 height 7
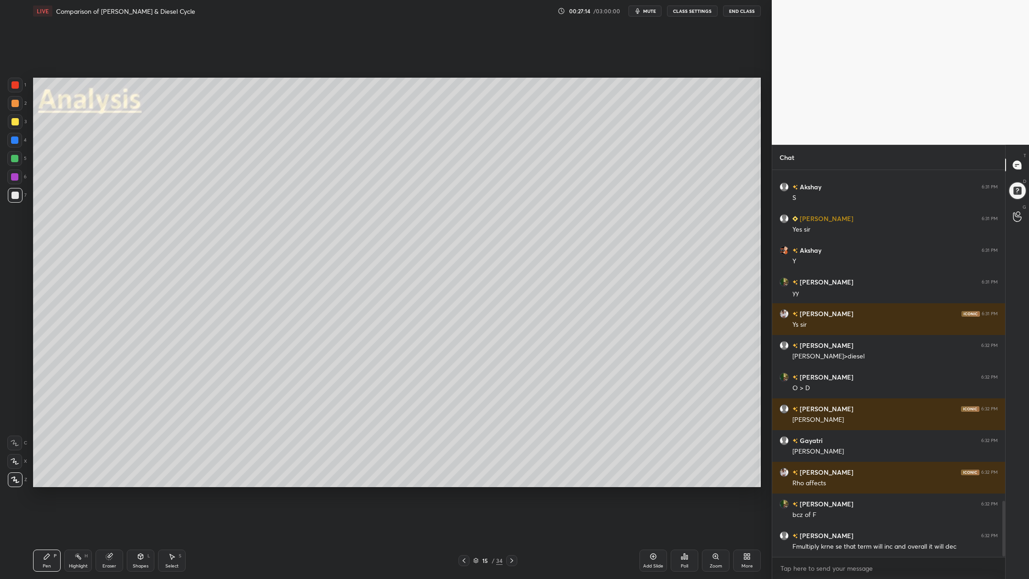
scroll to position [2314, 0]
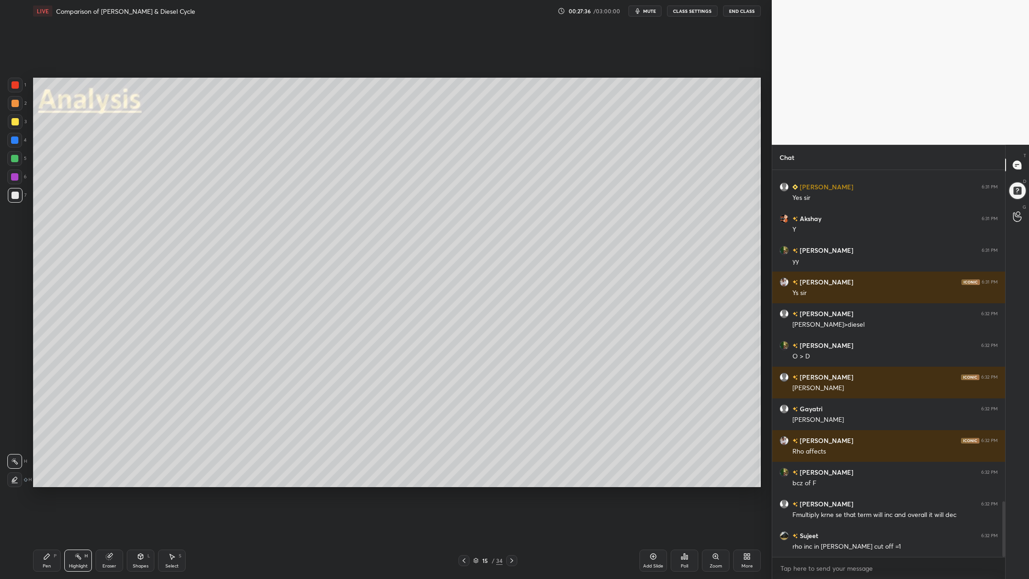
drag, startPoint x: 18, startPoint y: 197, endPoint x: 23, endPoint y: 198, distance: 5.2
click at [18, 197] on div at bounding box center [14, 195] width 7 height 7
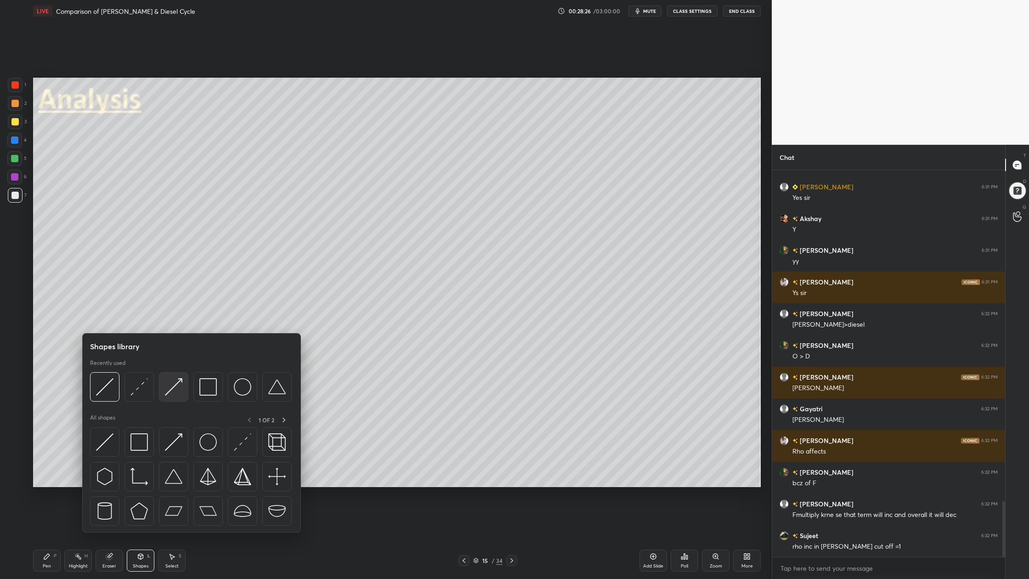
drag, startPoint x: 176, startPoint y: 395, endPoint x: 169, endPoint y: 395, distance: 7.4
click at [169, 395] on img at bounding box center [173, 386] width 17 height 17
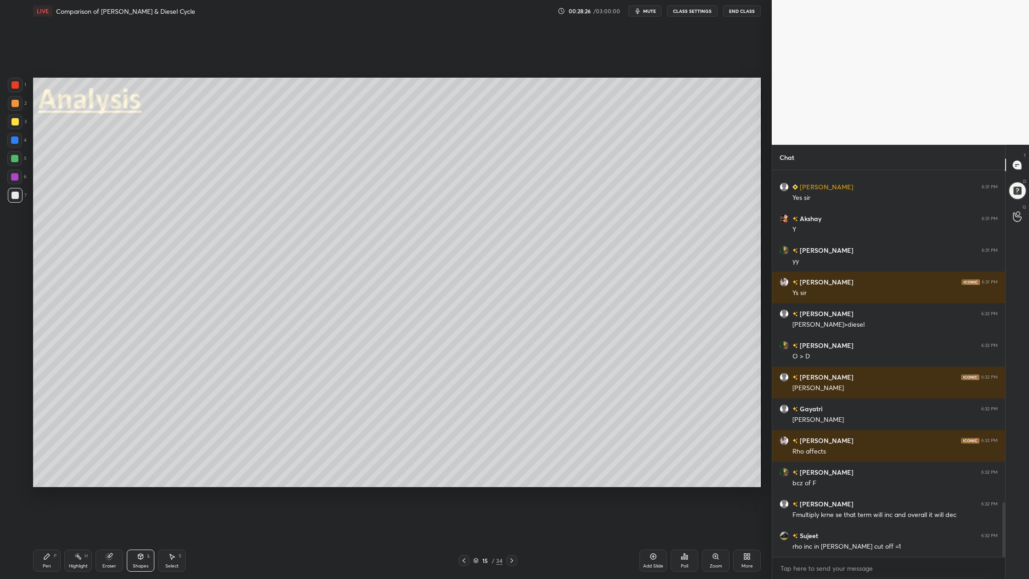
scroll to position [2345, 0]
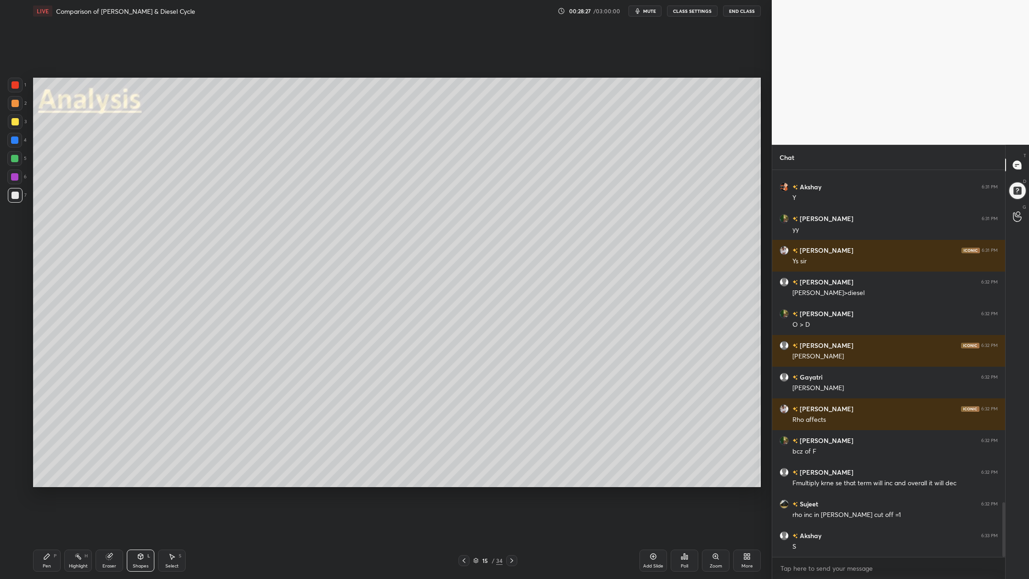
click at [16, 85] on div at bounding box center [14, 84] width 7 height 7
drag, startPoint x: 10, startPoint y: 196, endPoint x: 20, endPoint y: 207, distance: 15.0
click at [10, 196] on div at bounding box center [15, 195] width 15 height 15
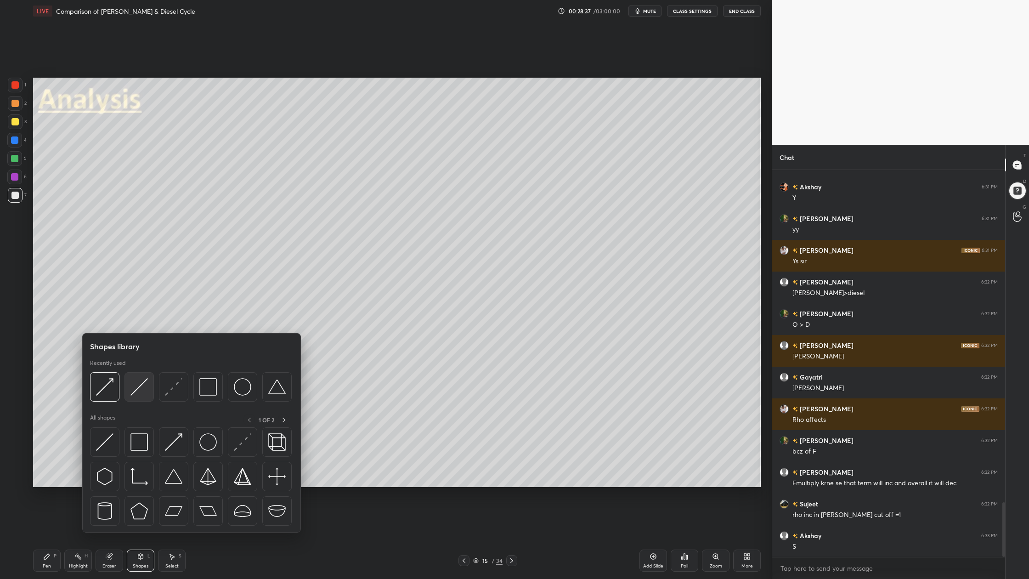
click at [140, 396] on div at bounding box center [138, 386] width 29 height 29
click at [210, 391] on img at bounding box center [207, 386] width 17 height 17
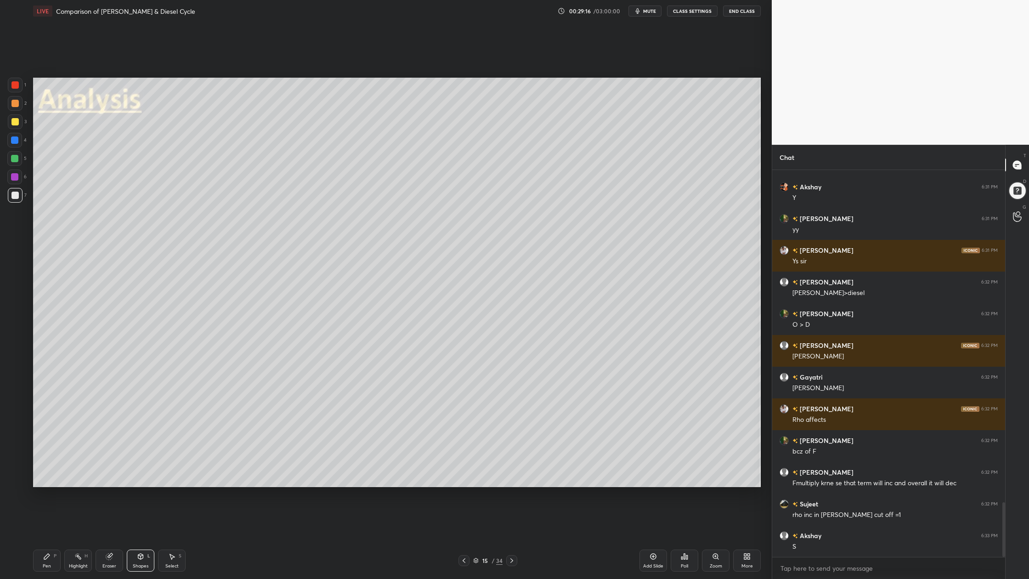
click at [16, 106] on div at bounding box center [14, 103] width 7 height 7
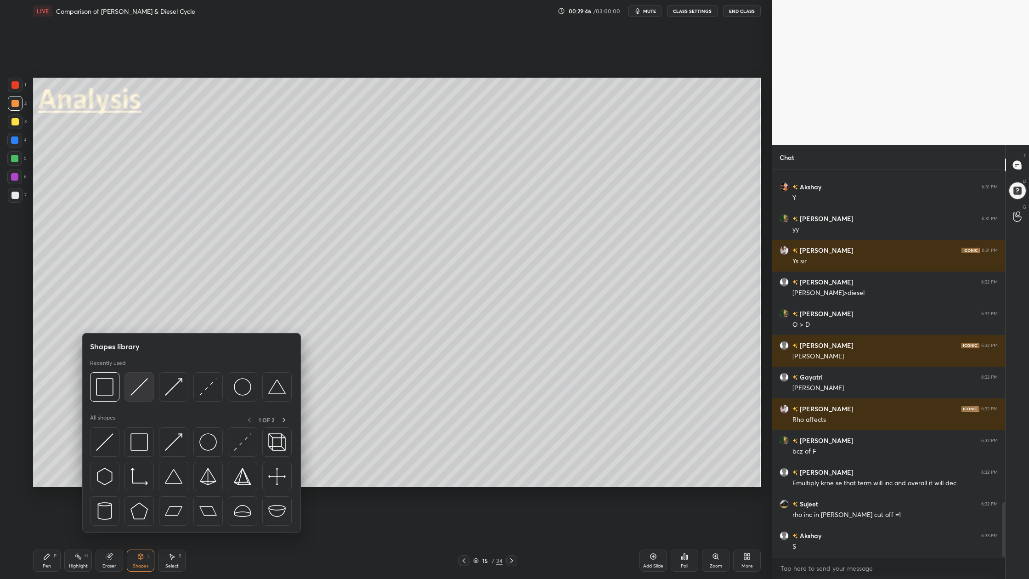
click at [138, 397] on div at bounding box center [138, 386] width 29 height 29
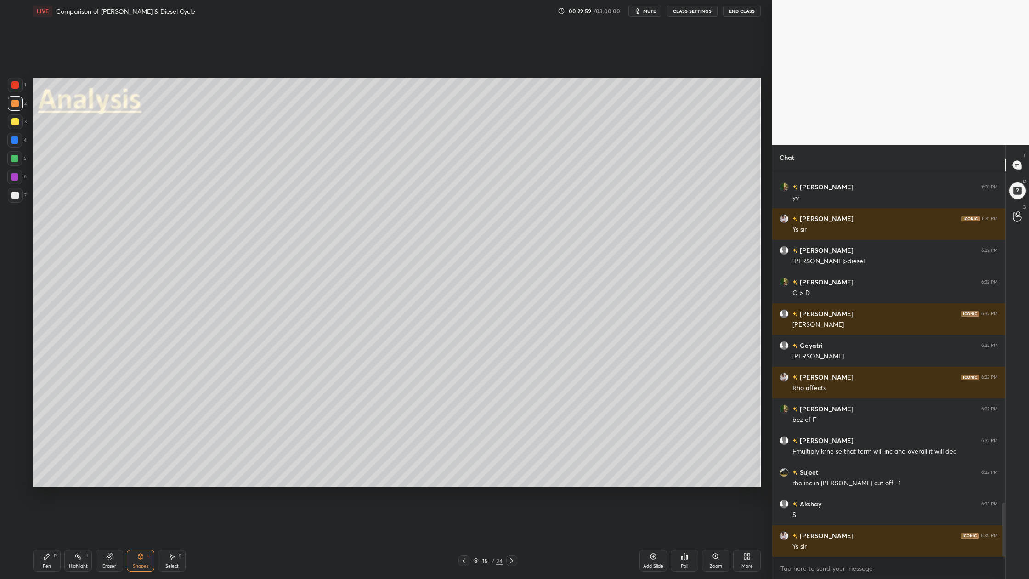
scroll to position [2409, 0]
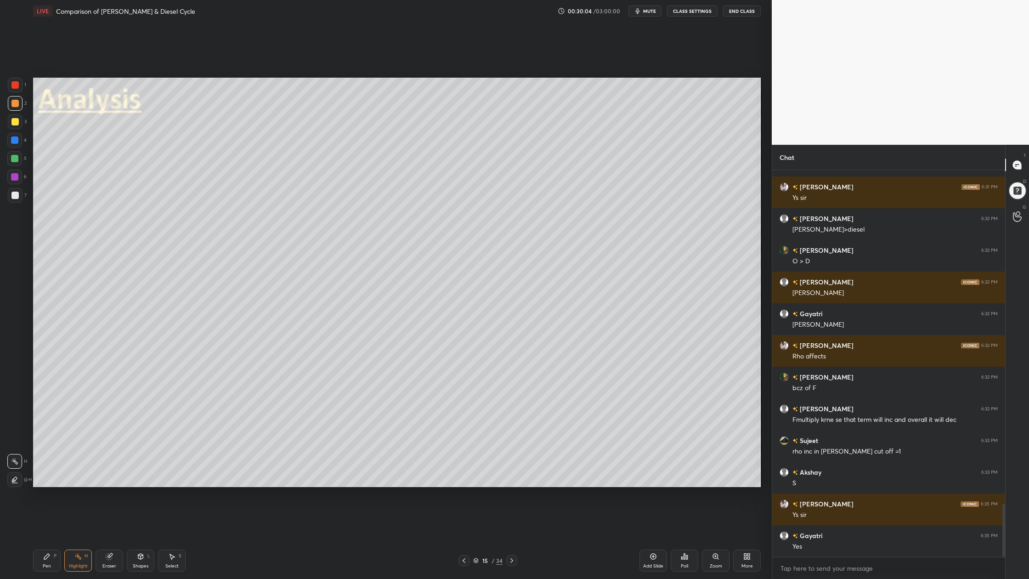
drag, startPoint x: 17, startPoint y: 87, endPoint x: 23, endPoint y: 86, distance: 6.0
click at [20, 88] on div at bounding box center [15, 85] width 15 height 15
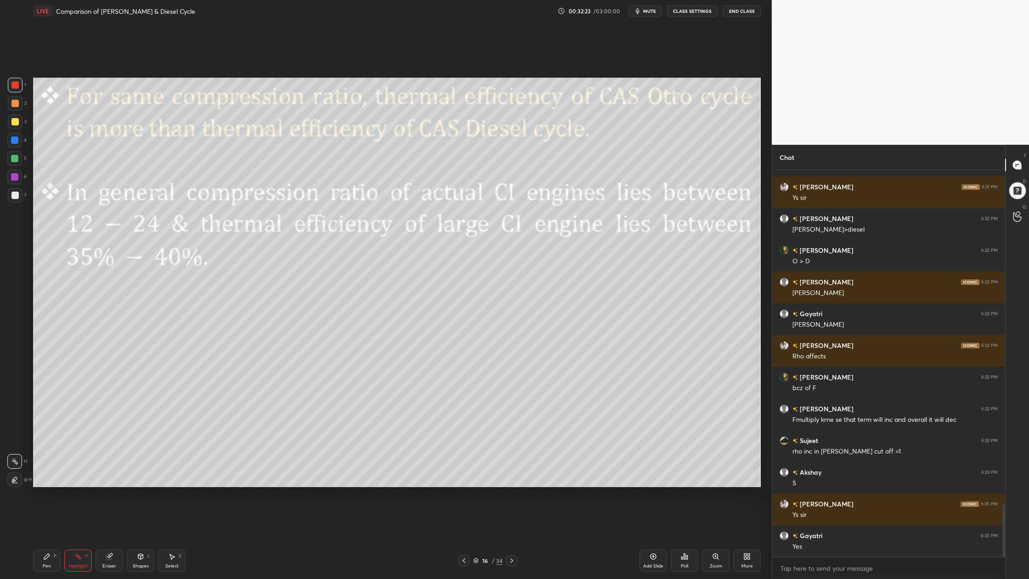
scroll to position [2440, 0]
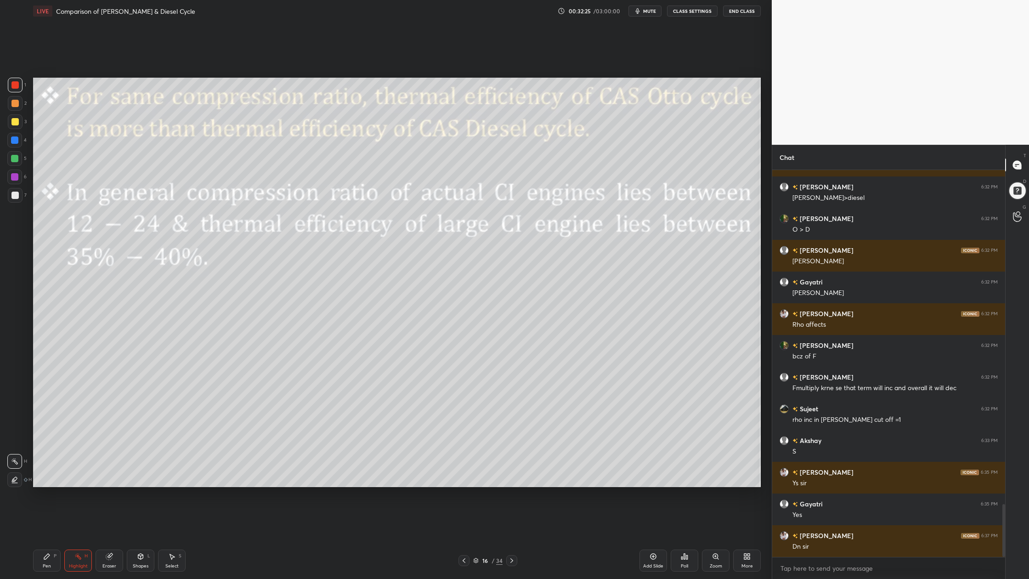
click at [479, 479] on div "16 / 34" at bounding box center [487, 560] width 29 height 8
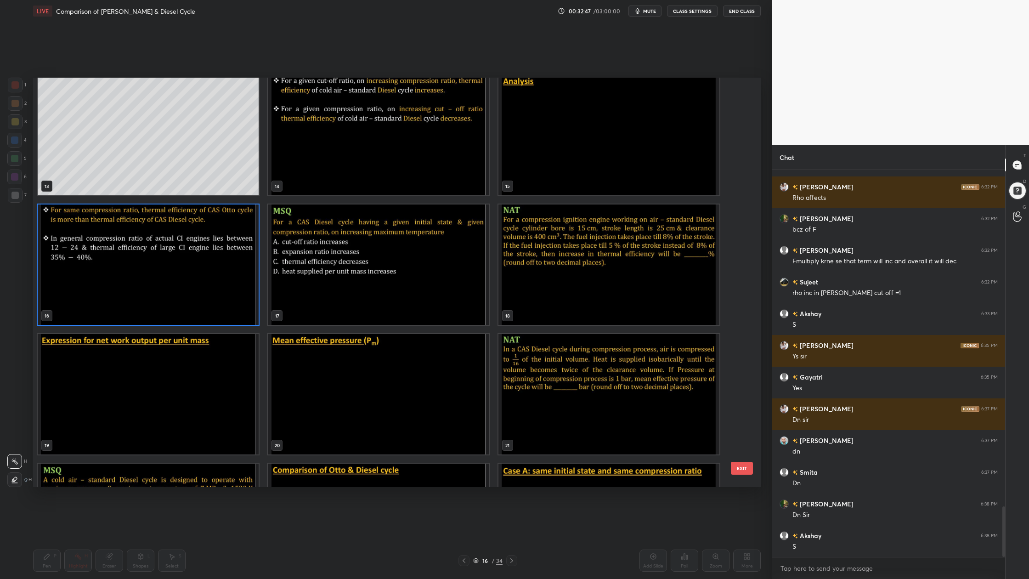
scroll to position [2599, 0]
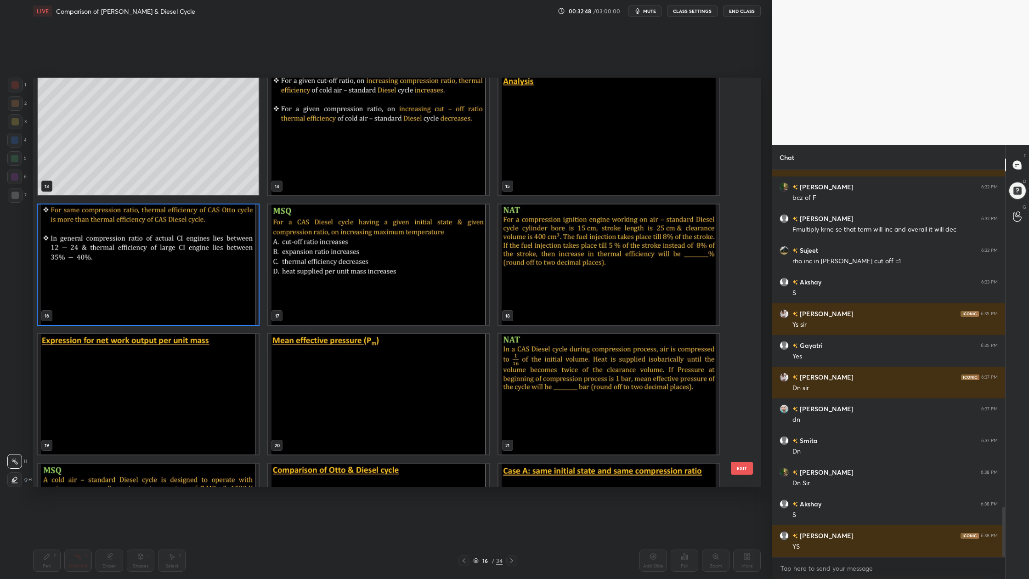
click at [413, 305] on img "grid" at bounding box center [378, 264] width 221 height 120
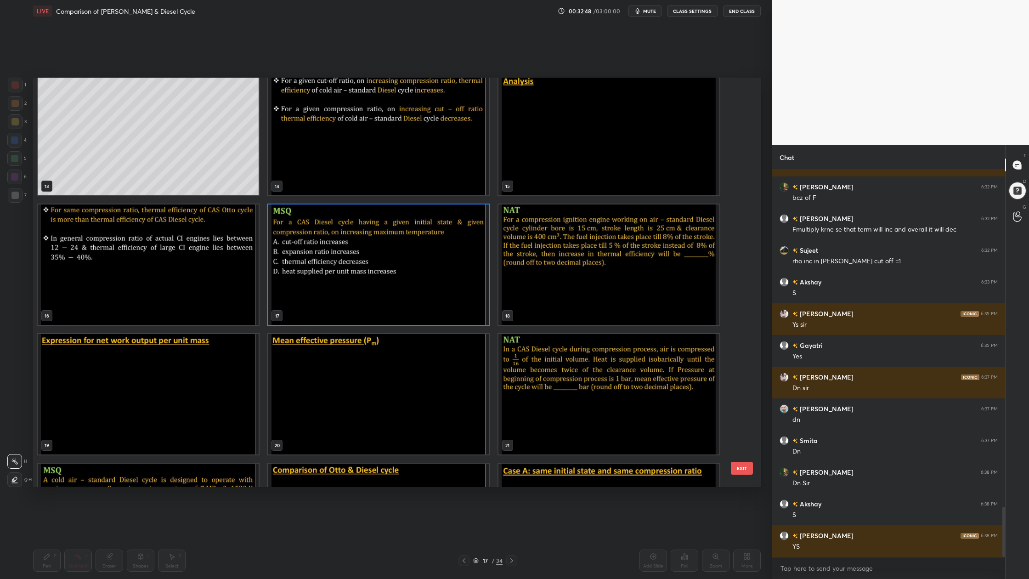
click at [413, 305] on img "grid" at bounding box center [378, 264] width 221 height 120
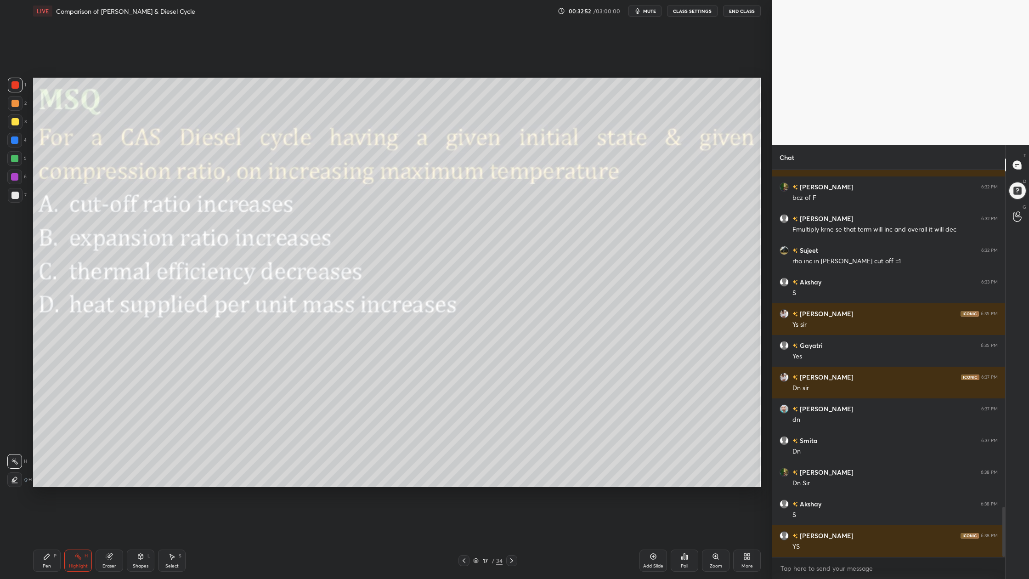
drag, startPoint x: 15, startPoint y: 87, endPoint x: 25, endPoint y: 87, distance: 10.6
click at [15, 87] on div at bounding box center [14, 84] width 7 height 7
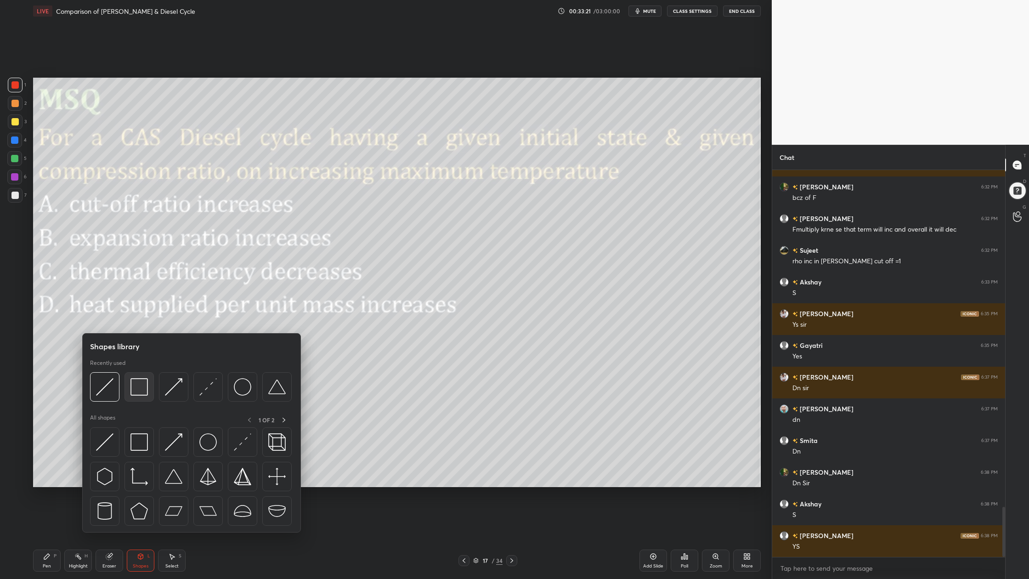
click at [150, 396] on div at bounding box center [138, 386] width 29 height 29
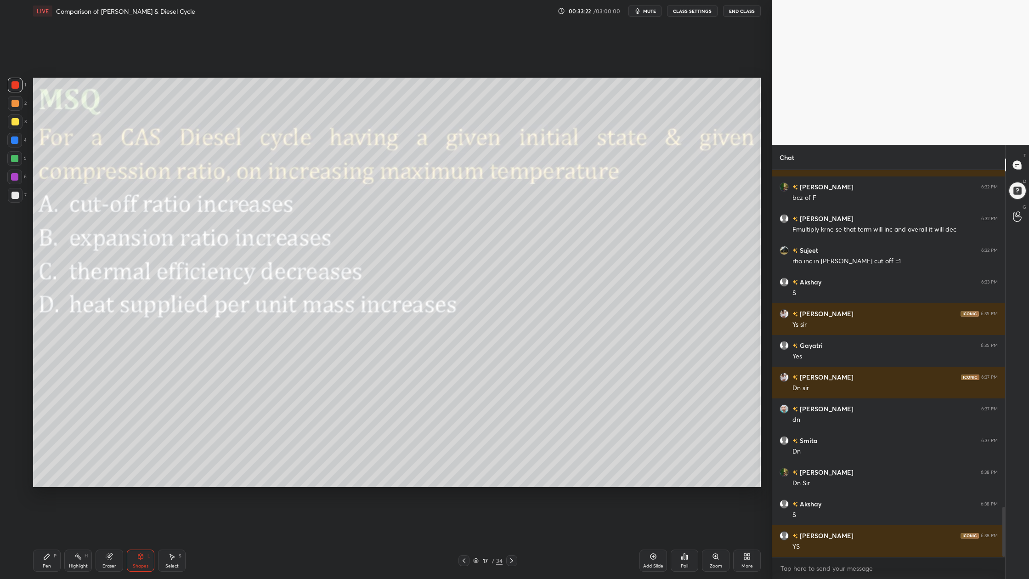
click at [12, 84] on div at bounding box center [14, 84] width 7 height 7
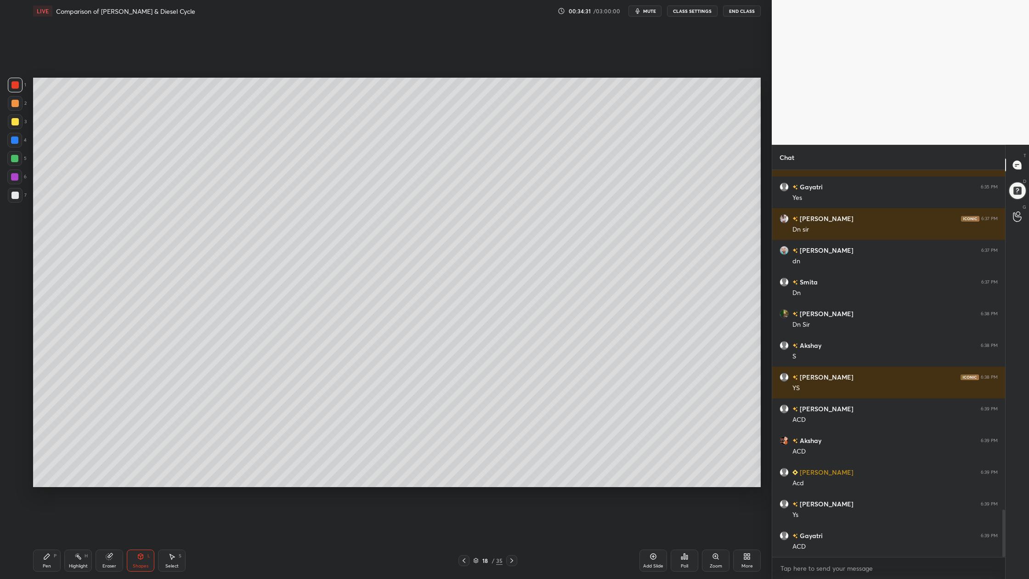
scroll to position [2789, 0]
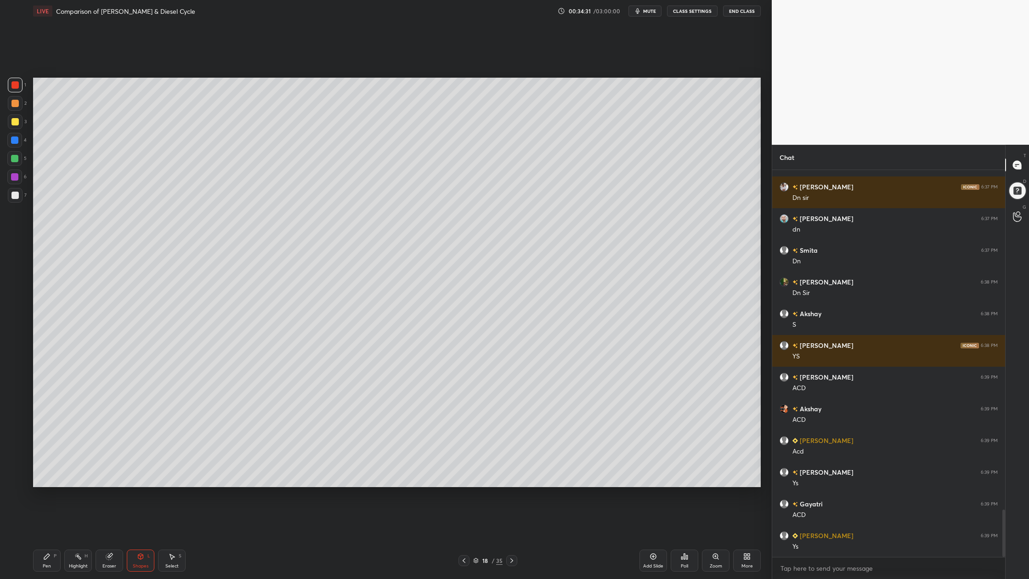
click at [14, 123] on div at bounding box center [14, 121] width 7 height 7
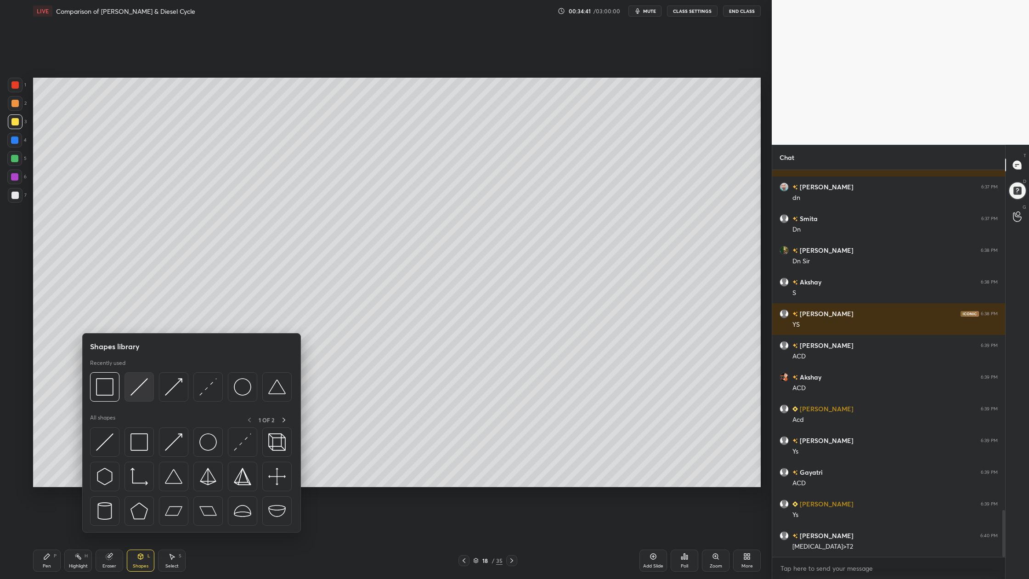
click at [137, 398] on div at bounding box center [138, 386] width 29 height 29
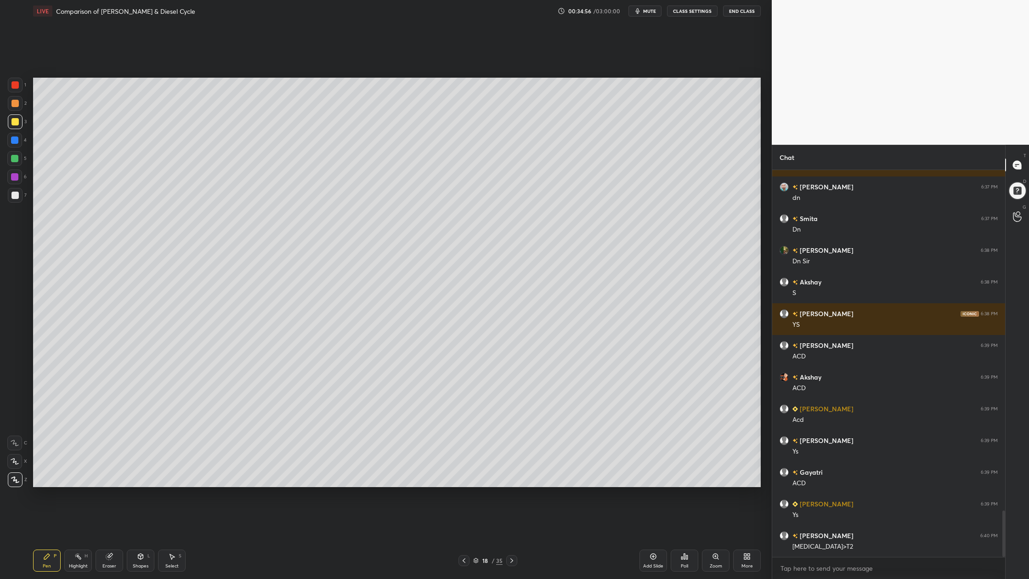
scroll to position [2852, 0]
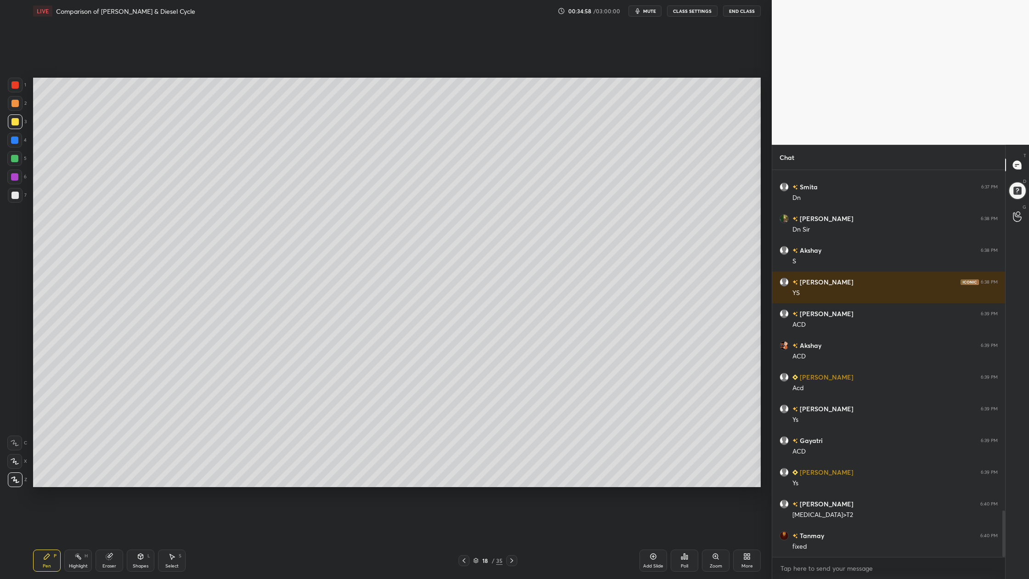
click at [17, 160] on div at bounding box center [14, 158] width 7 height 7
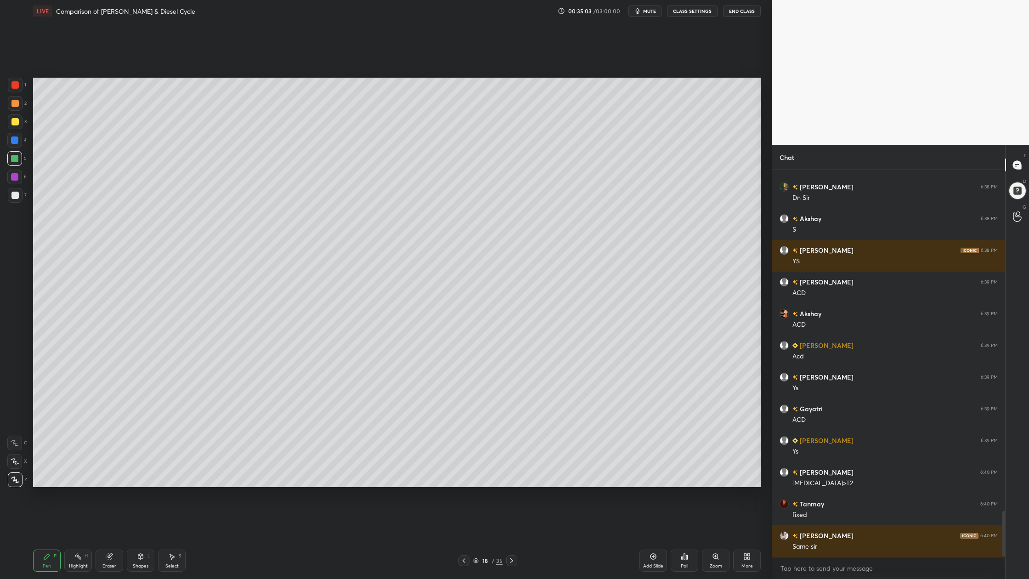
scroll to position [2916, 0]
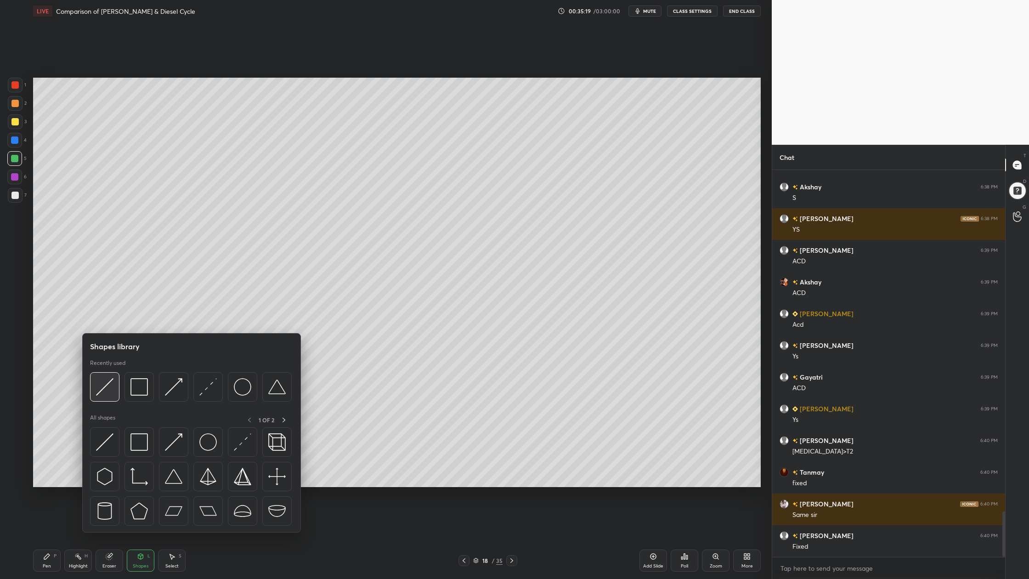
click at [104, 386] on img at bounding box center [104, 386] width 17 height 17
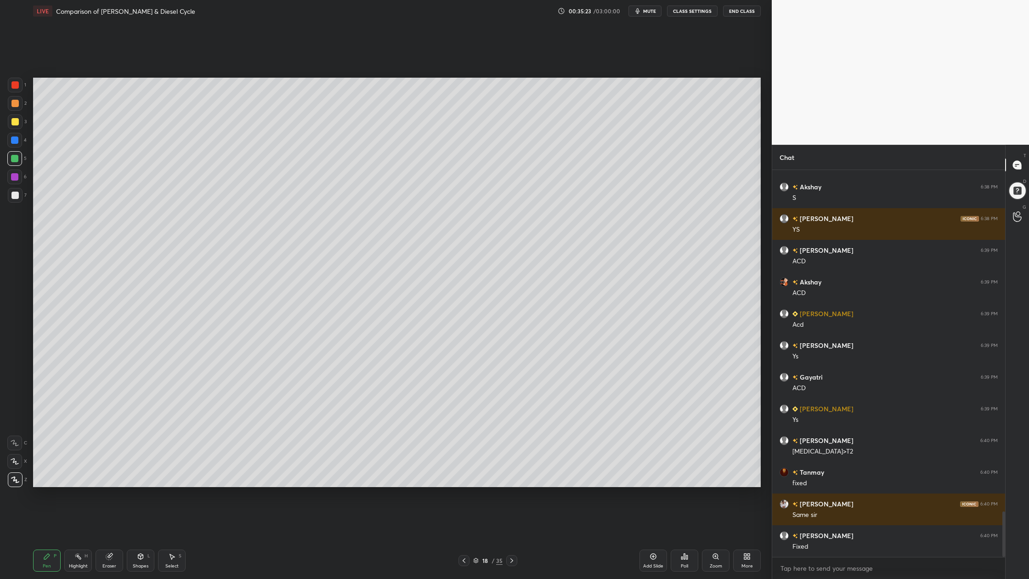
scroll to position [2948, 0]
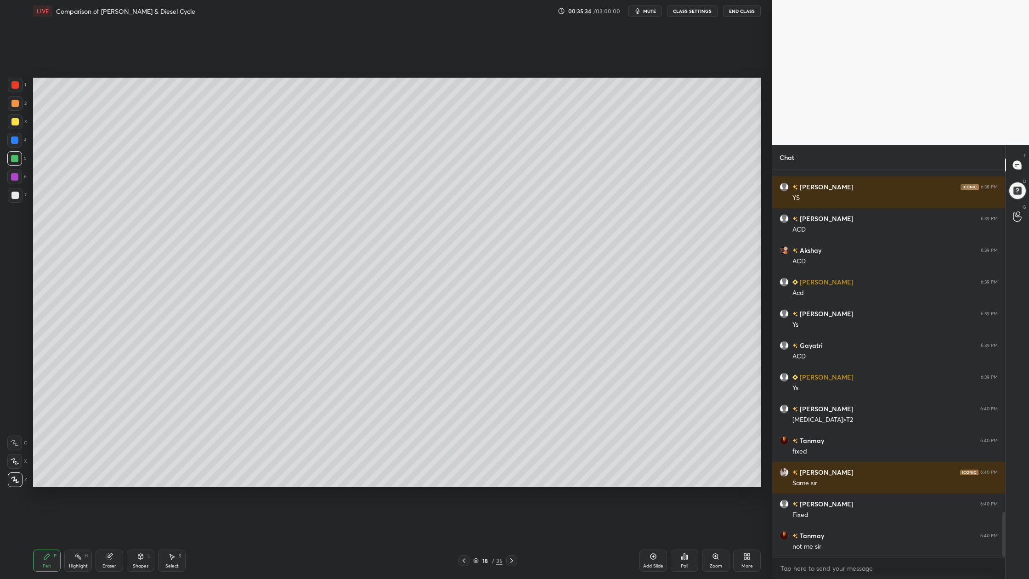
click at [17, 198] on div at bounding box center [15, 195] width 15 height 15
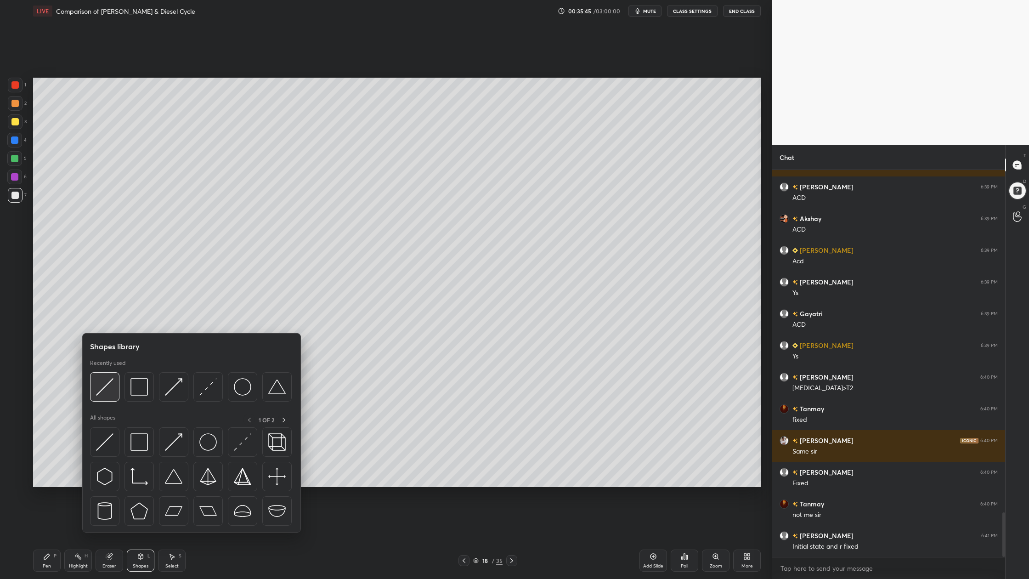
click at [106, 395] on img at bounding box center [104, 386] width 17 height 17
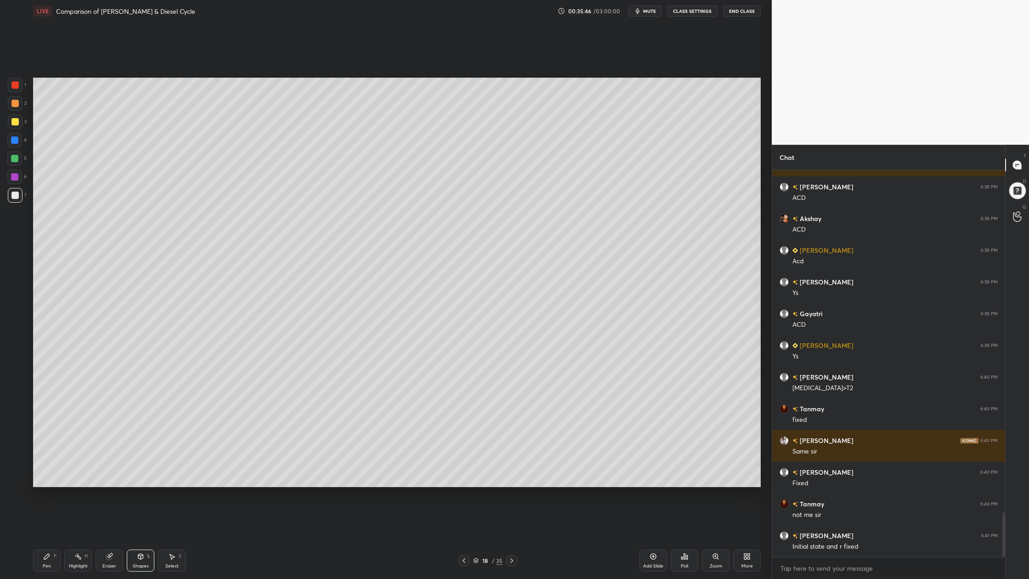
drag, startPoint x: 16, startPoint y: 85, endPoint x: 29, endPoint y: 107, distance: 25.6
click at [15, 87] on div at bounding box center [14, 84] width 7 height 7
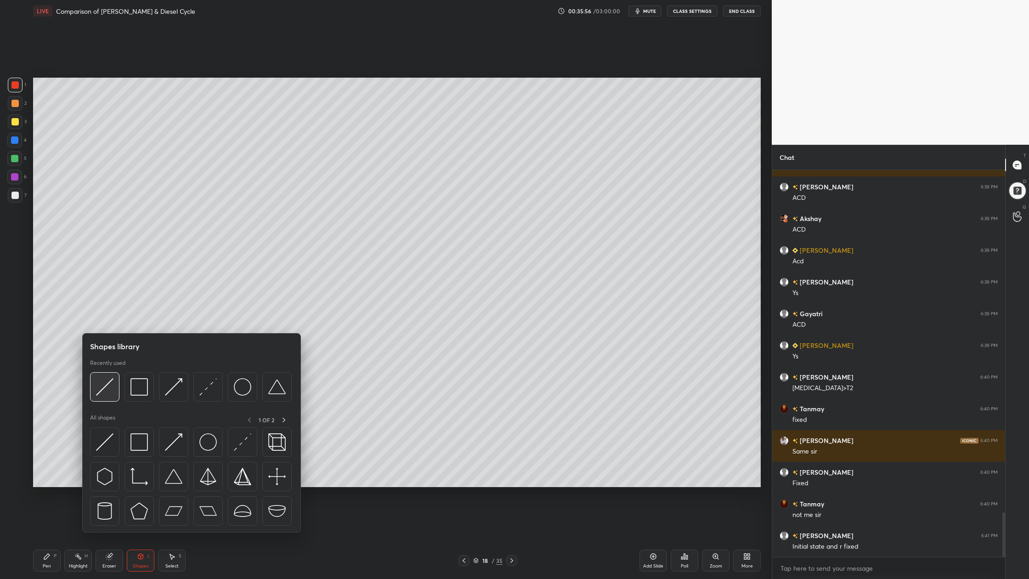
click at [112, 396] on div at bounding box center [104, 386] width 29 height 29
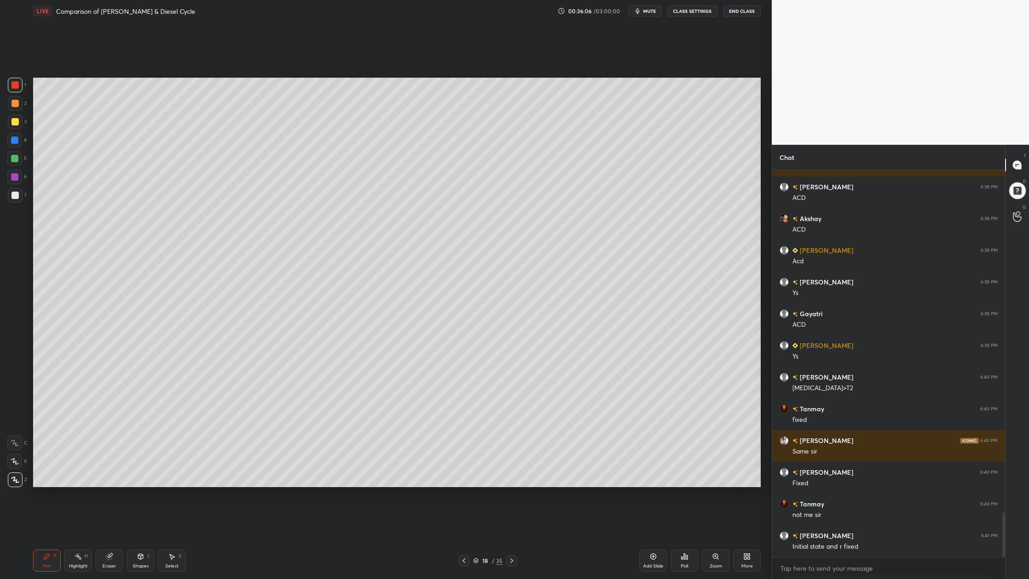
click at [18, 197] on div at bounding box center [14, 195] width 7 height 7
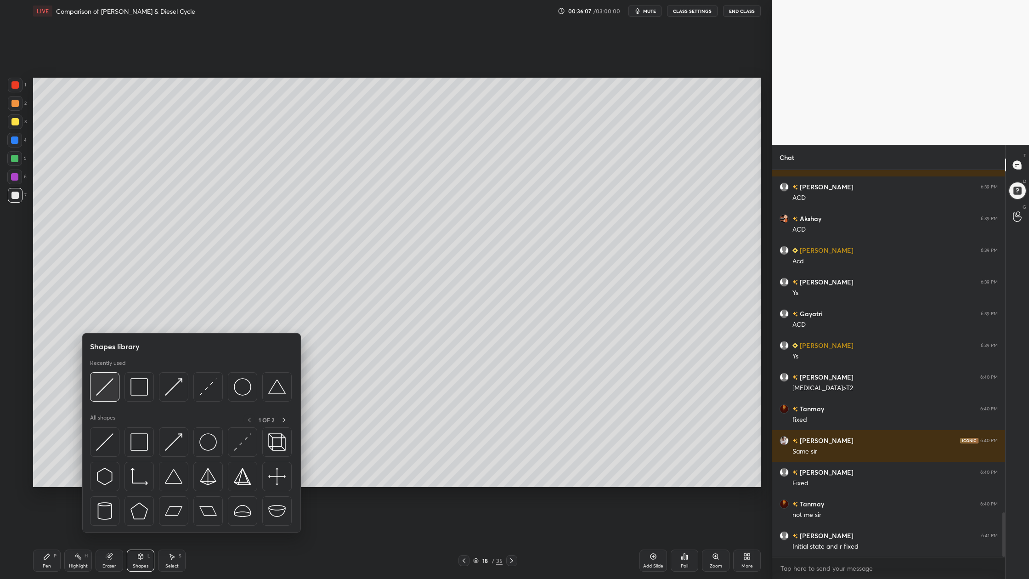
click at [108, 398] on div at bounding box center [104, 386] width 29 height 29
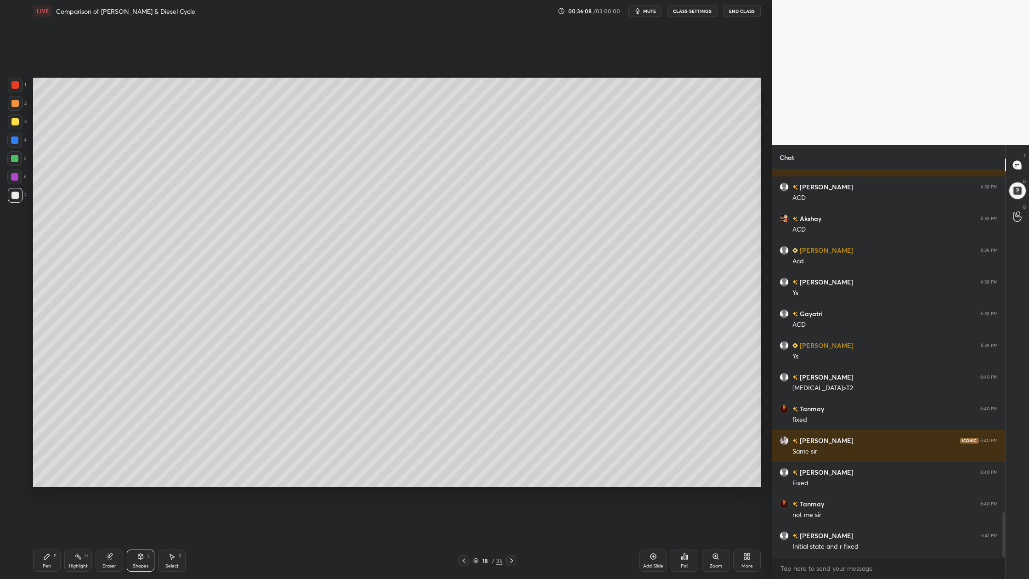
drag, startPoint x: 16, startPoint y: 160, endPoint x: 18, endPoint y: 178, distance: 18.5
click at [16, 161] on div at bounding box center [14, 158] width 7 height 7
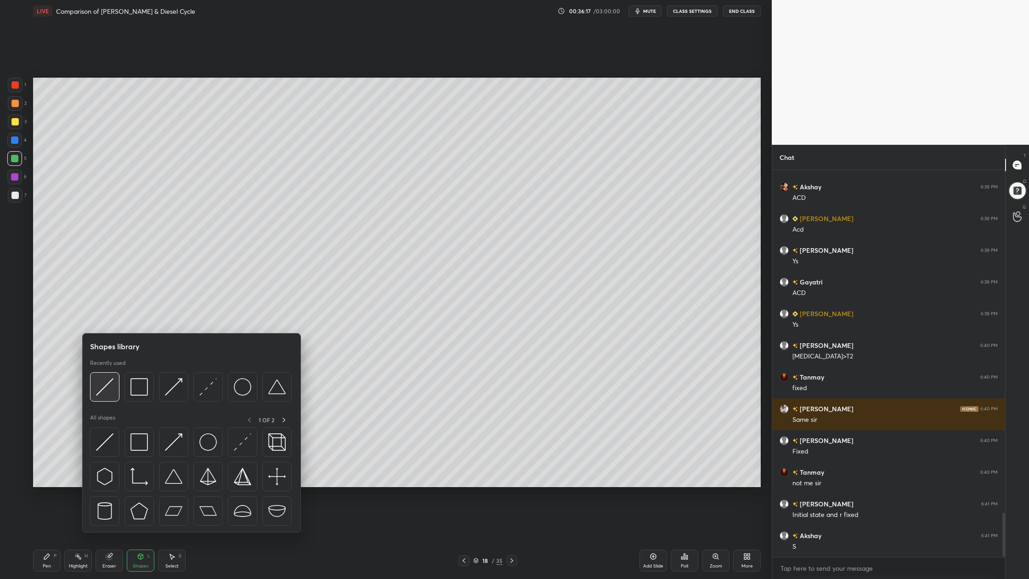
click at [104, 392] on img at bounding box center [104, 386] width 17 height 17
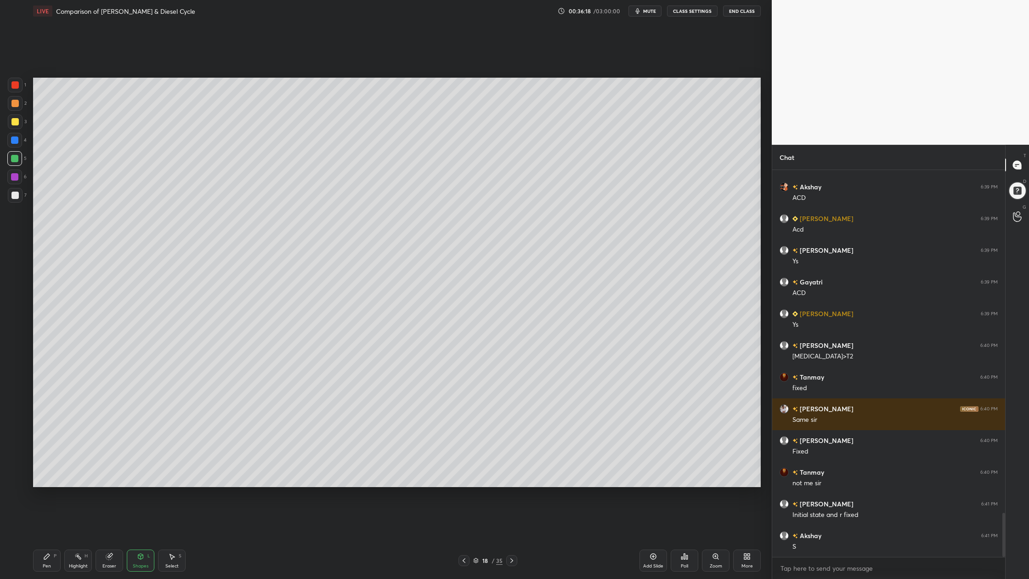
drag, startPoint x: 18, startPoint y: 103, endPoint x: 33, endPoint y: 120, distance: 22.5
click at [17, 105] on div at bounding box center [14, 103] width 7 height 7
click at [17, 201] on div at bounding box center [15, 195] width 15 height 15
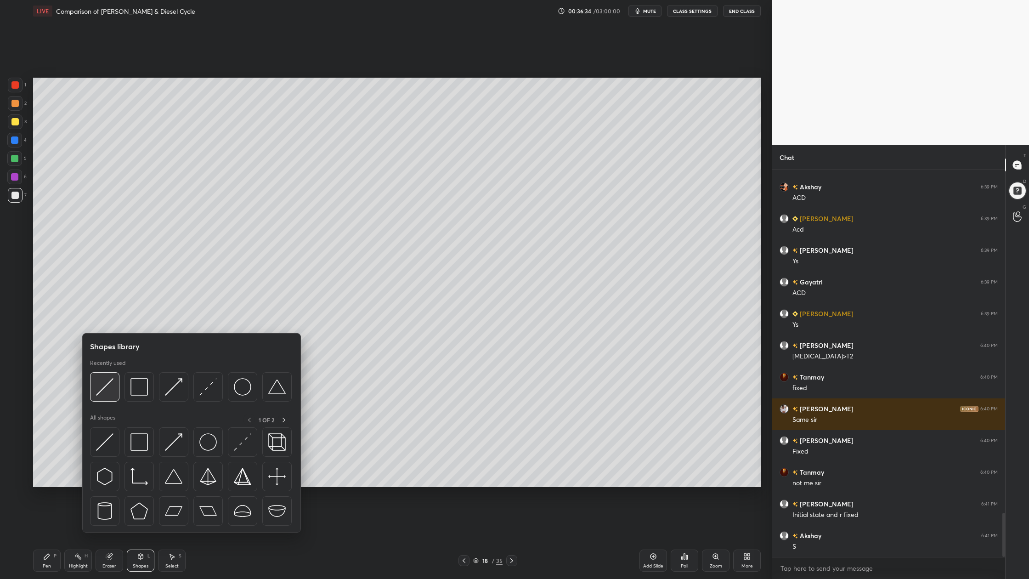
click at [109, 390] on img at bounding box center [104, 386] width 17 height 17
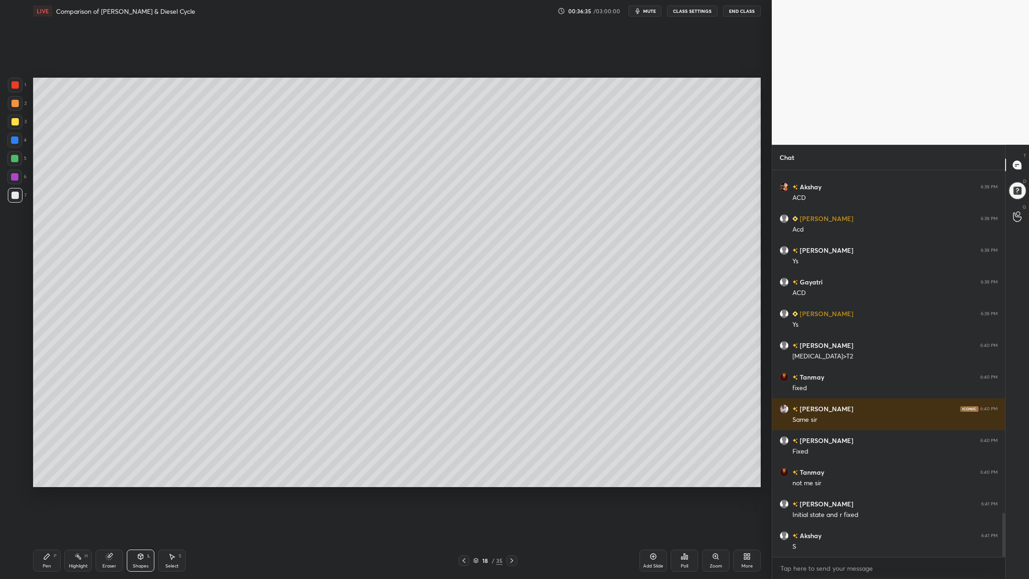
drag, startPoint x: 12, startPoint y: 84, endPoint x: 23, endPoint y: 84, distance: 11.0
click at [14, 85] on div at bounding box center [14, 84] width 7 height 7
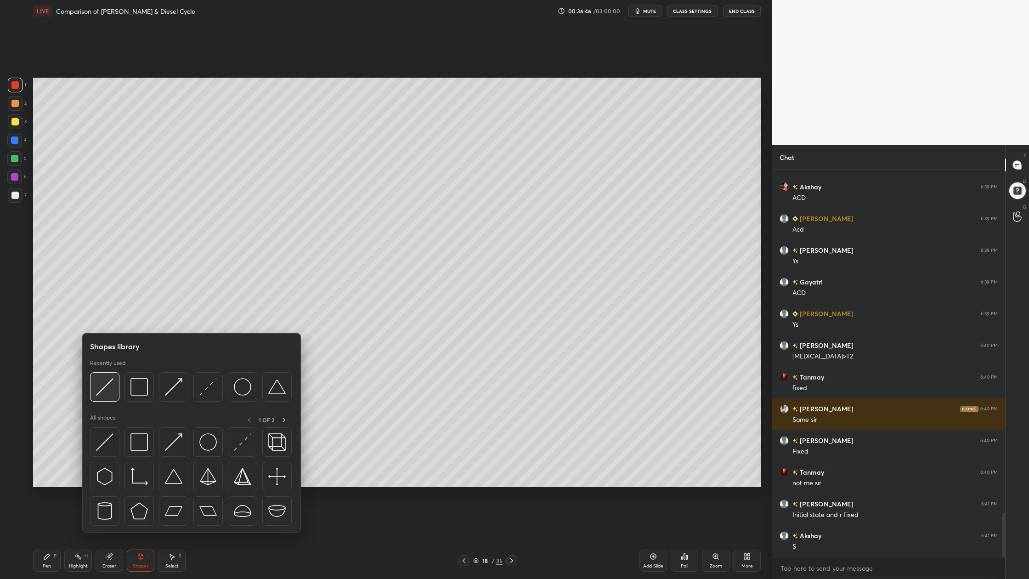
click at [102, 384] on img at bounding box center [104, 386] width 17 height 17
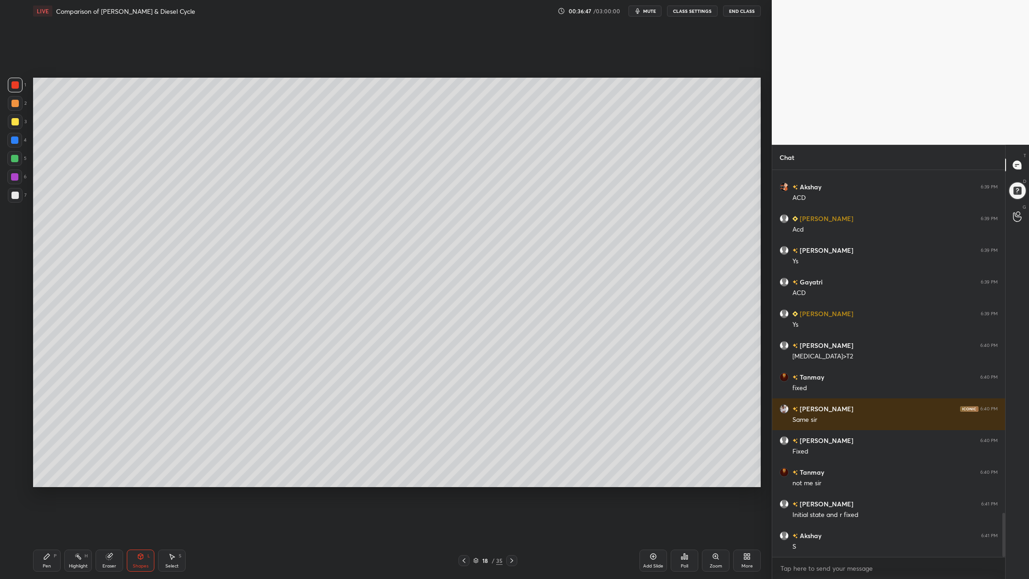
drag, startPoint x: 13, startPoint y: 86, endPoint x: 17, endPoint y: 93, distance: 7.9
click at [15, 90] on div at bounding box center [15, 85] width 15 height 15
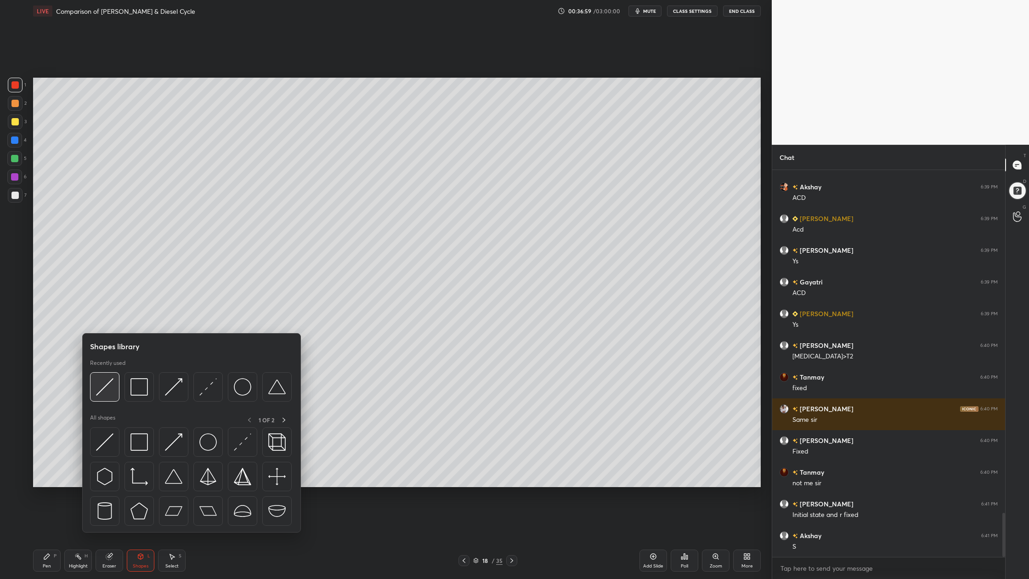
click at [110, 398] on div at bounding box center [104, 386] width 29 height 29
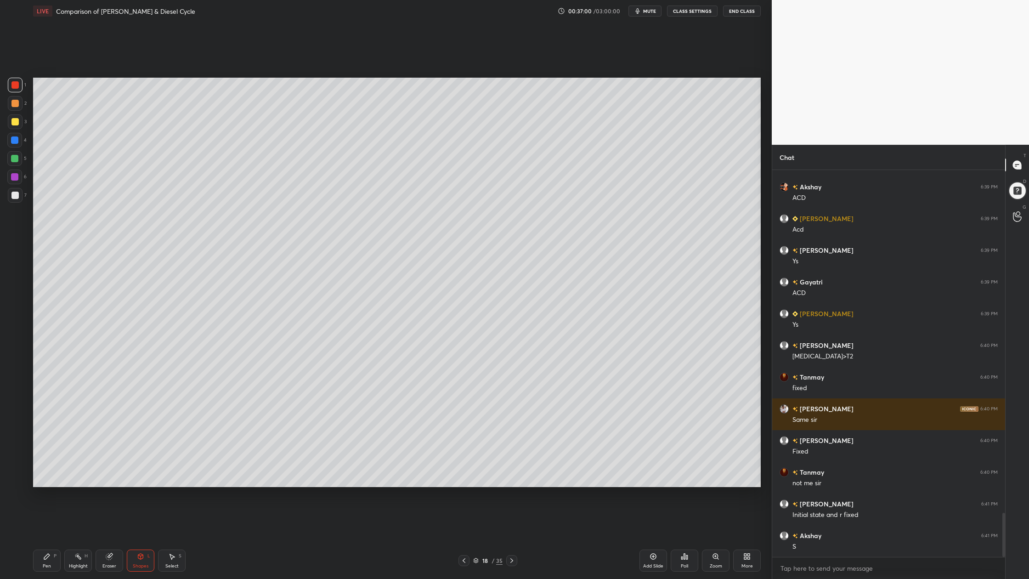
drag, startPoint x: 14, startPoint y: 162, endPoint x: 20, endPoint y: 161, distance: 5.5
click at [15, 162] on div at bounding box center [14, 158] width 15 height 15
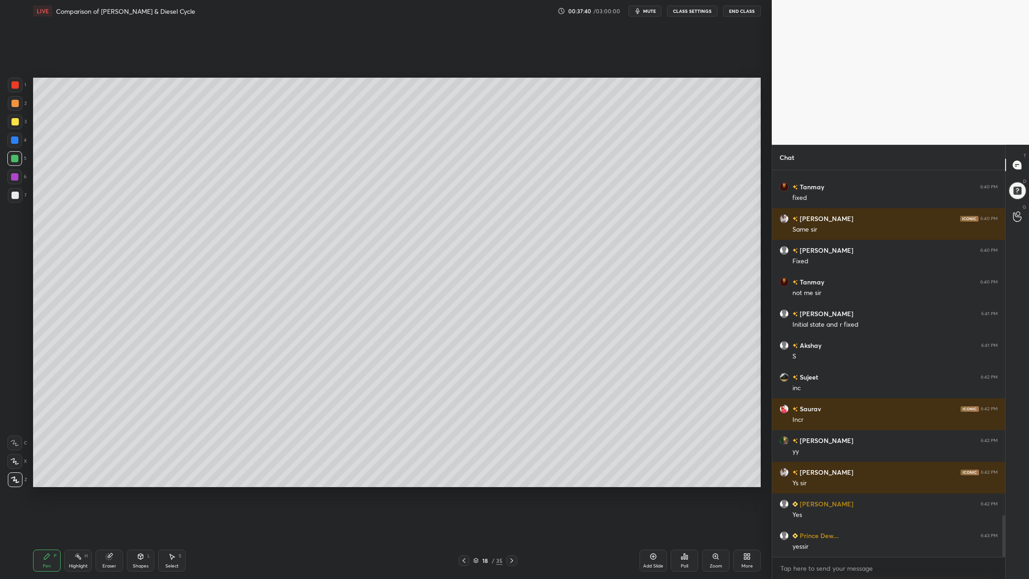
scroll to position [3233, 0]
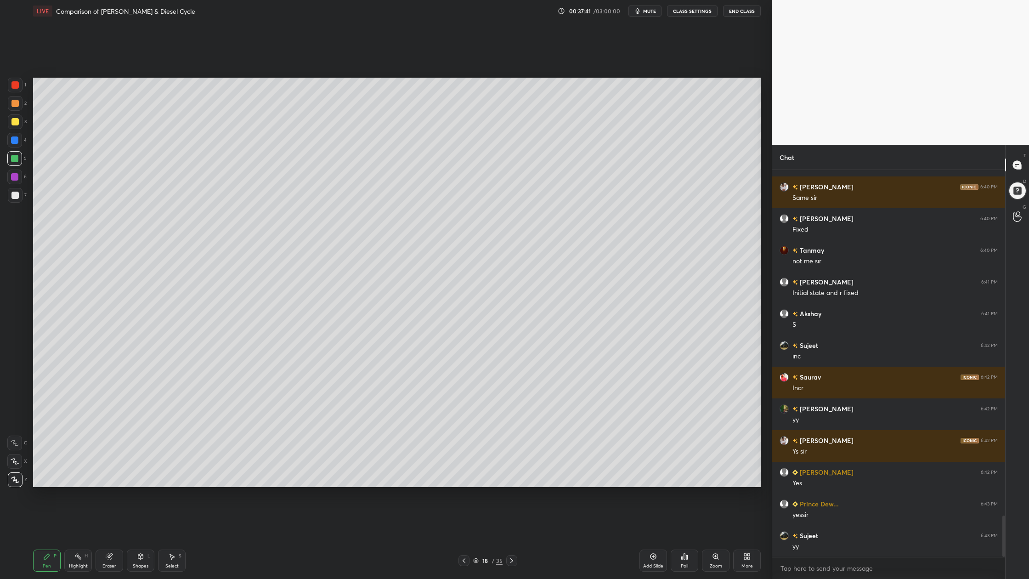
drag, startPoint x: 12, startPoint y: 123, endPoint x: 16, endPoint y: 127, distance: 5.5
click at [13, 125] on div at bounding box center [15, 121] width 15 height 15
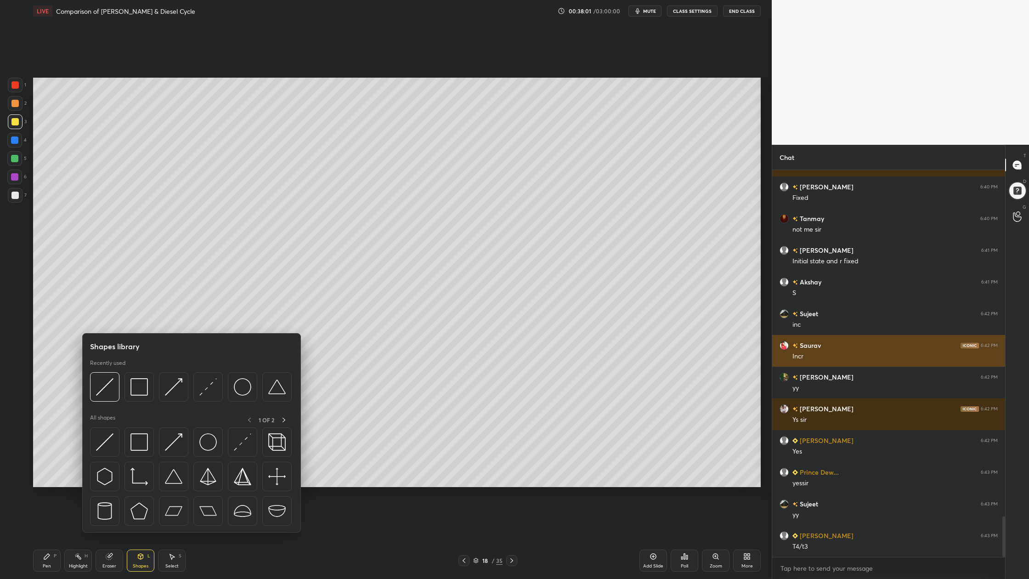
scroll to position [3296, 0]
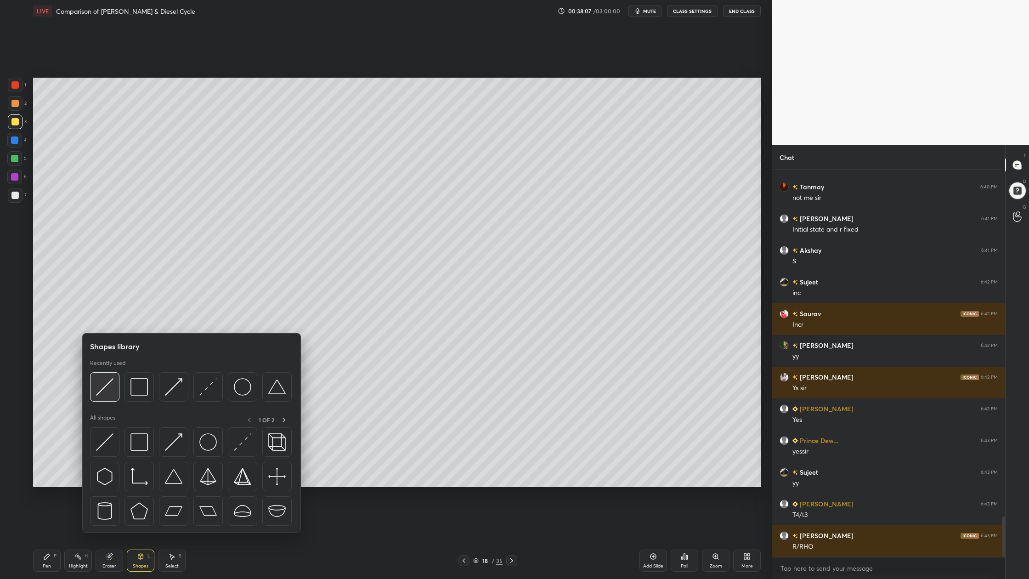
click at [113, 393] on div at bounding box center [104, 386] width 29 height 29
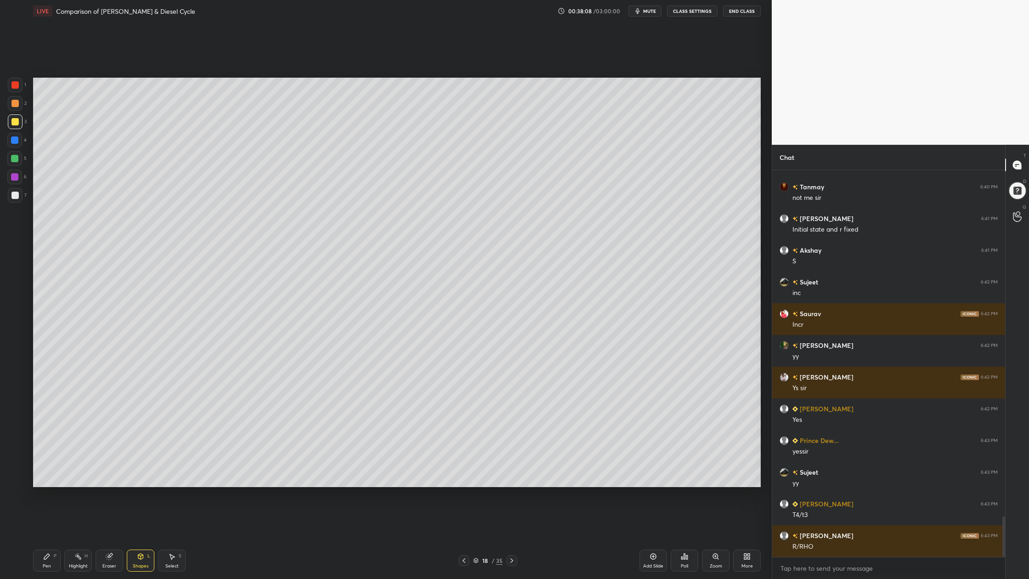
drag, startPoint x: 17, startPoint y: 84, endPoint x: 32, endPoint y: 86, distance: 15.3
click at [18, 85] on div at bounding box center [14, 84] width 7 height 7
click at [15, 154] on div at bounding box center [14, 158] width 15 height 15
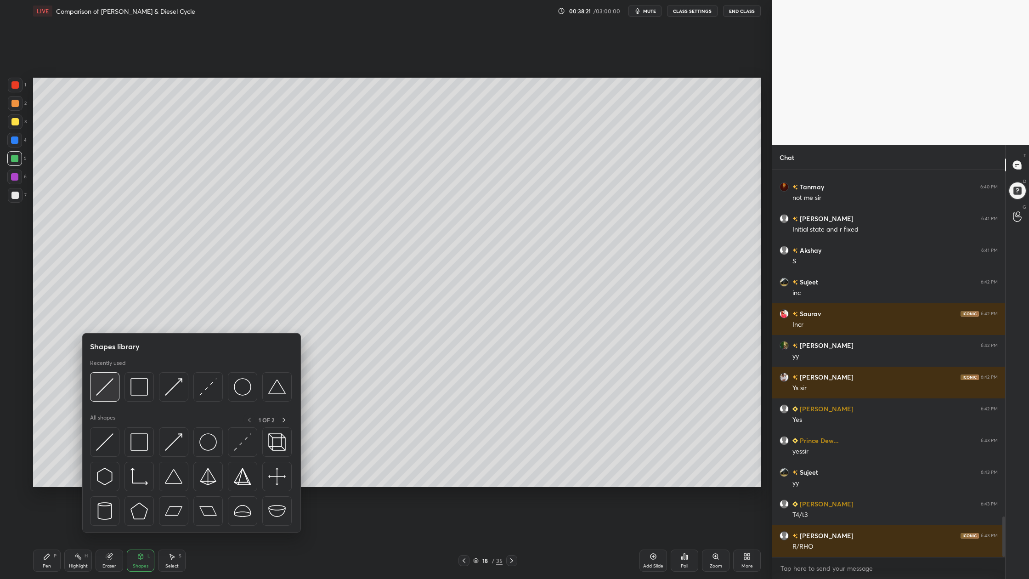
click at [101, 399] on div at bounding box center [104, 386] width 29 height 29
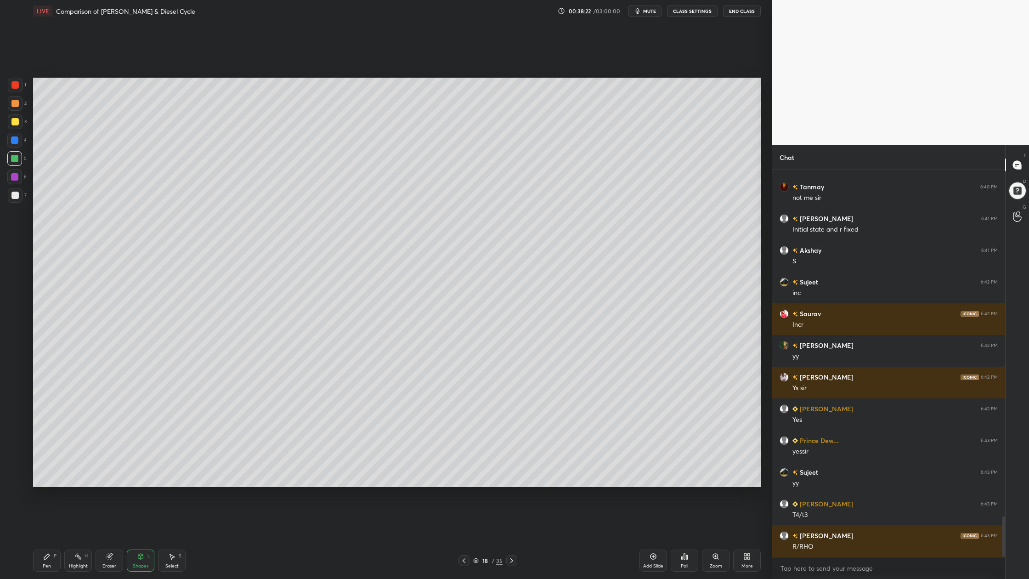
scroll to position [3328, 0]
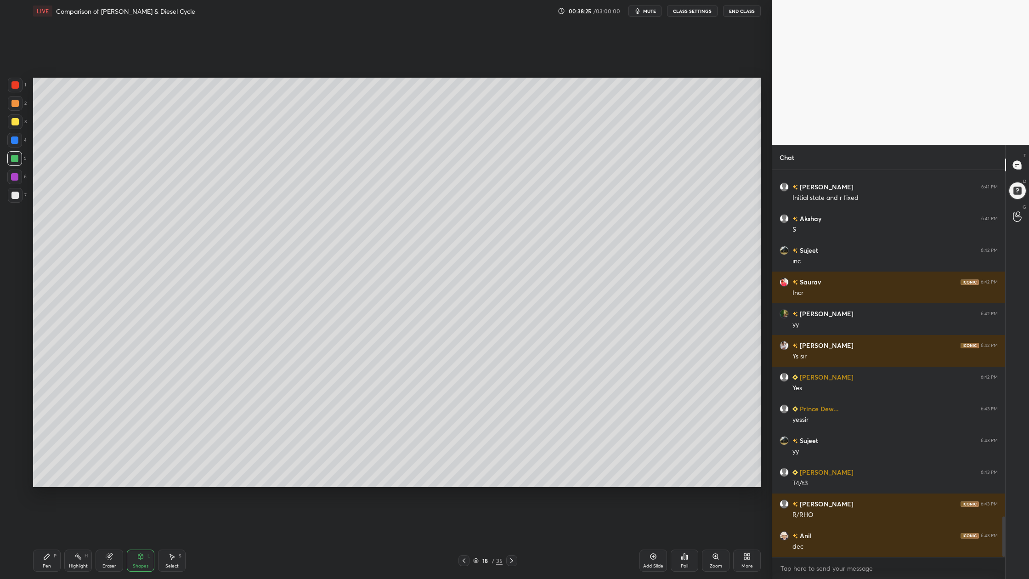
click at [22, 88] on div at bounding box center [15, 85] width 15 height 15
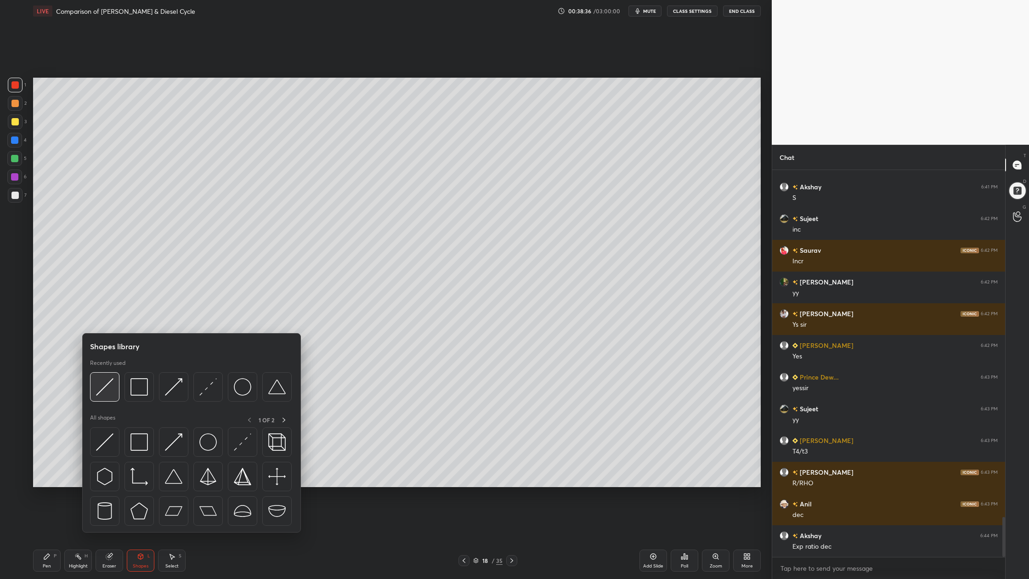
click at [101, 392] on img at bounding box center [104, 386] width 17 height 17
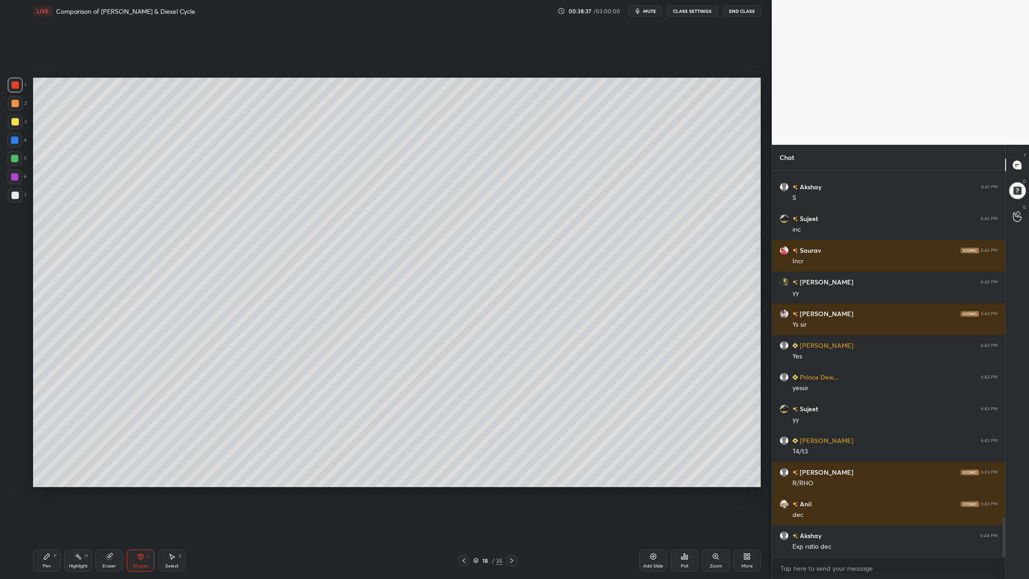
click at [18, 159] on div at bounding box center [14, 158] width 15 height 15
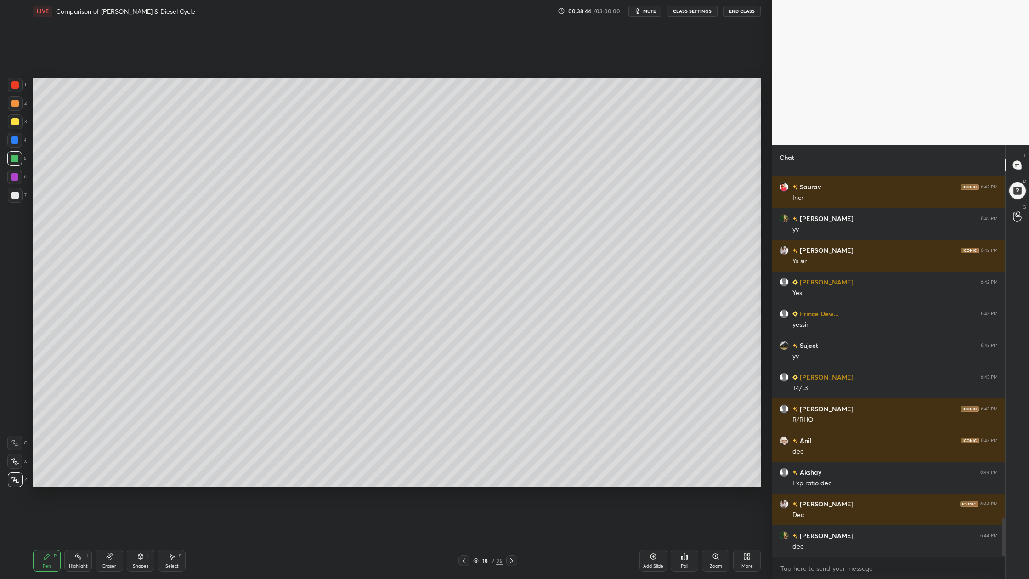
scroll to position [3455, 0]
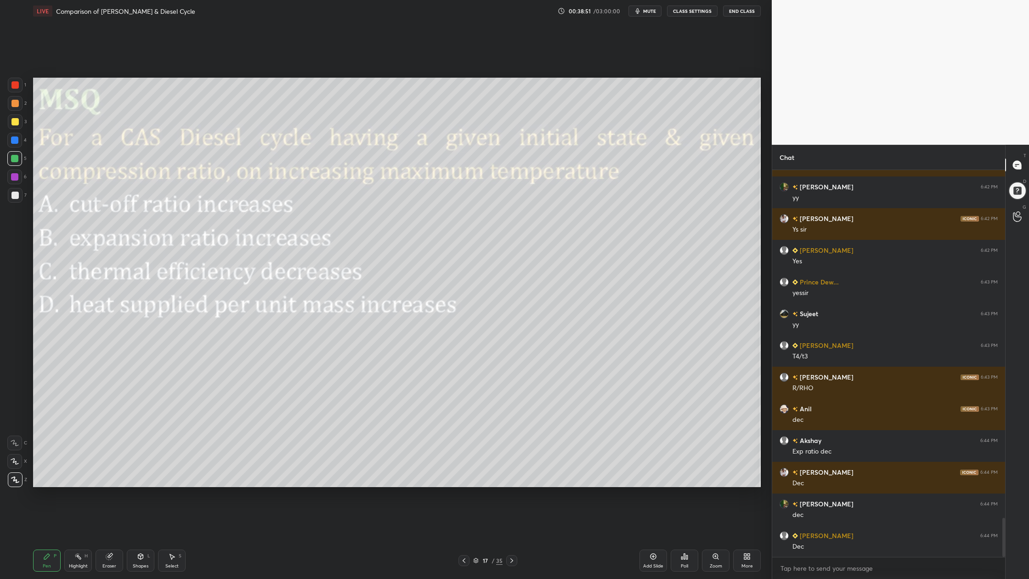
click at [15, 152] on div at bounding box center [14, 158] width 15 height 15
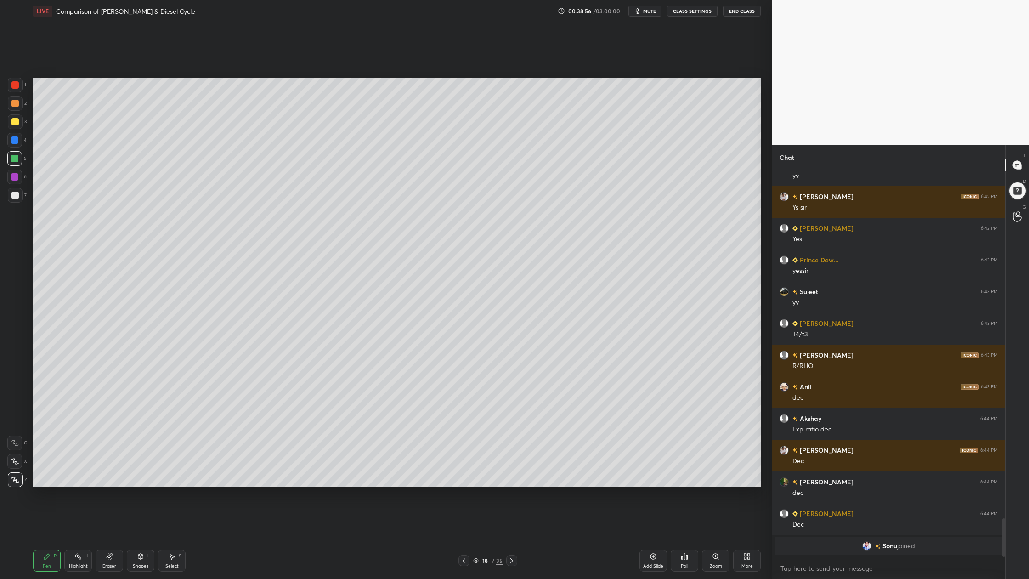
drag, startPoint x: 11, startPoint y: 127, endPoint x: 17, endPoint y: 132, distance: 7.5
click at [12, 129] on div "3" at bounding box center [17, 123] width 19 height 18
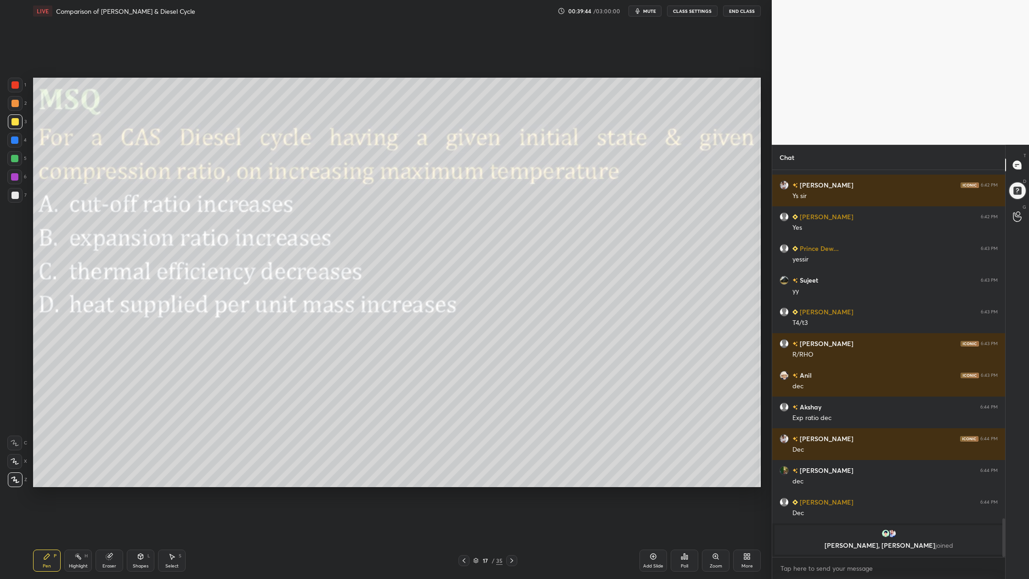
drag, startPoint x: 18, startPoint y: 162, endPoint x: 18, endPoint y: 168, distance: 6.0
click at [18, 165] on div at bounding box center [14, 158] width 15 height 15
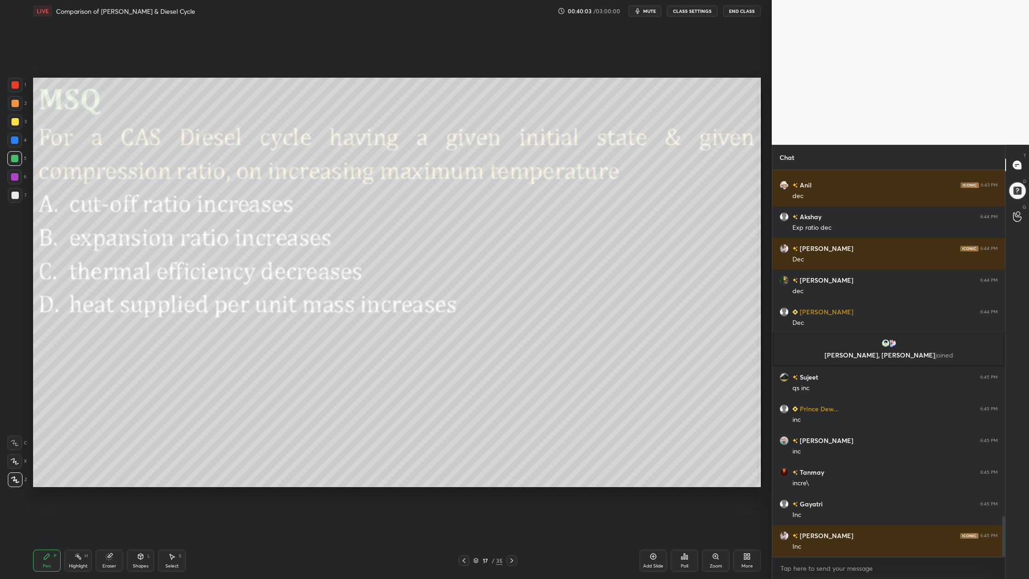
scroll to position [3262, 0]
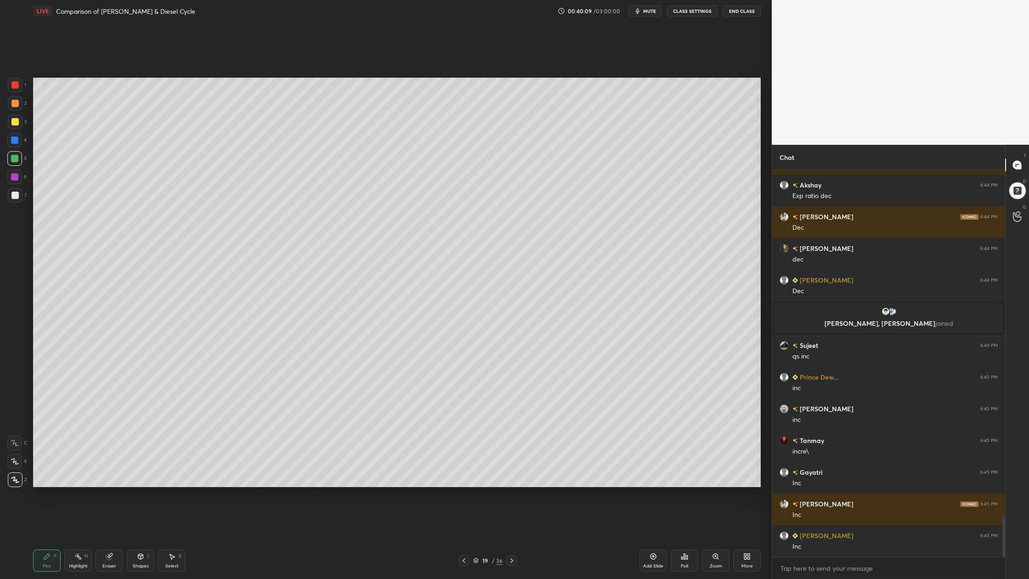
click at [13, 119] on div at bounding box center [14, 121] width 7 height 7
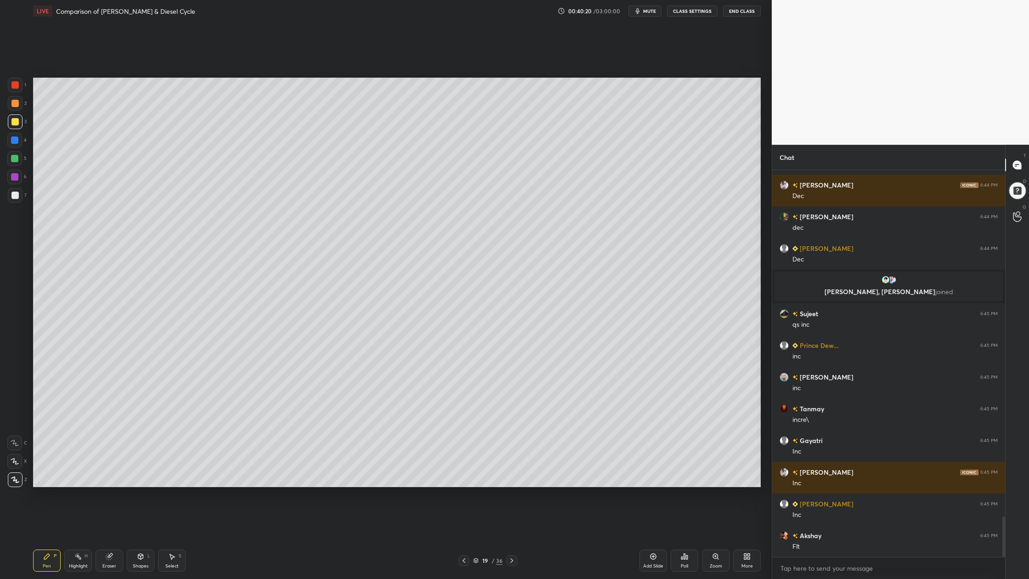
scroll to position [3325, 0]
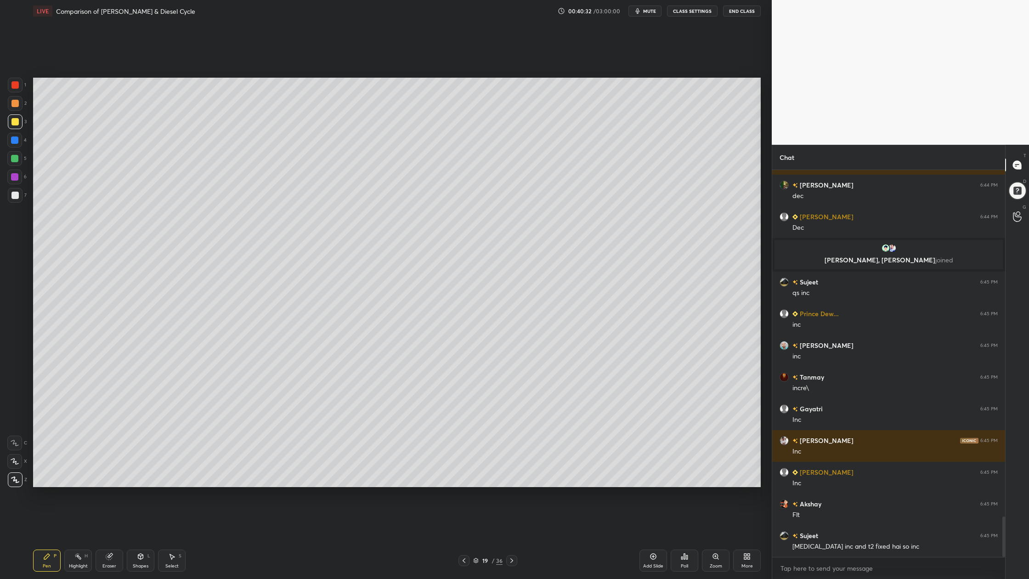
click at [15, 85] on div at bounding box center [14, 84] width 7 height 7
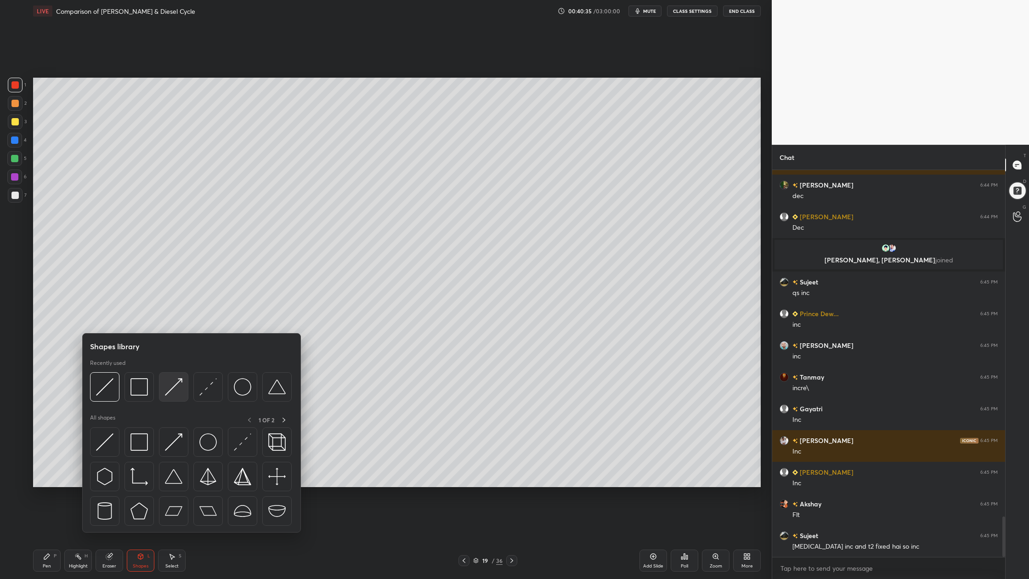
click at [178, 396] on div at bounding box center [173, 386] width 29 height 29
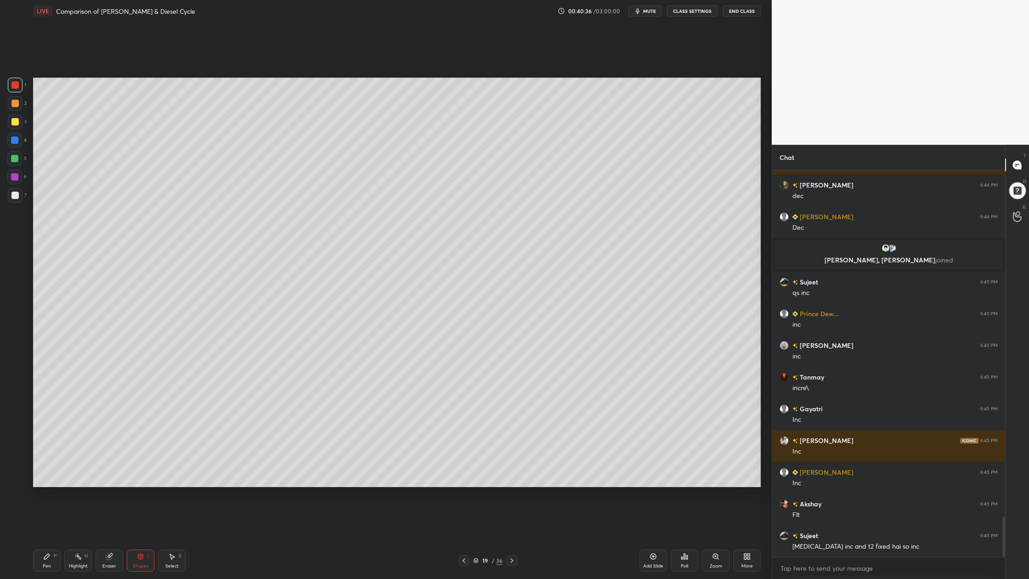
click at [15, 84] on div at bounding box center [14, 84] width 7 height 7
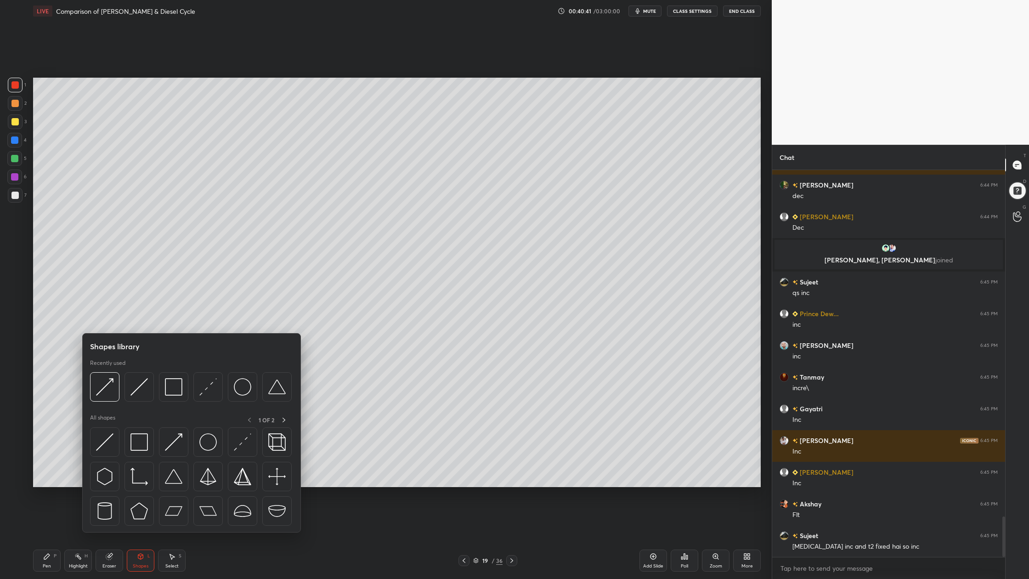
click at [146, 403] on div at bounding box center [191, 389] width 202 height 34
click at [142, 401] on div at bounding box center [138, 386] width 29 height 29
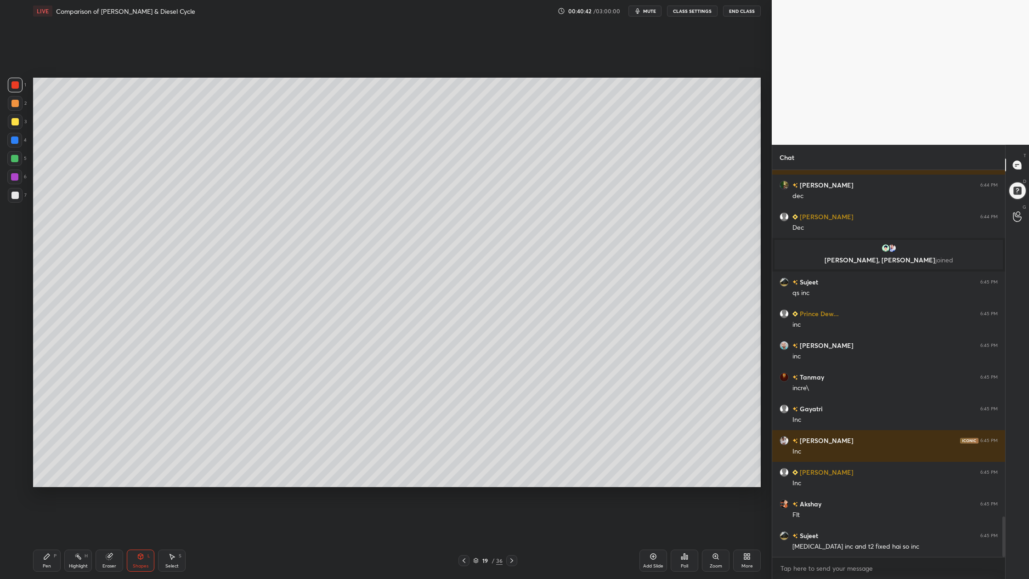
drag, startPoint x: 16, startPoint y: 76, endPoint x: 24, endPoint y: 84, distance: 11.7
click at [18, 80] on div "1 2 3 4 5 6 7 C X Z C X Z E E Erase all H H LIVE Comparison of [PERSON_NAME] & …" at bounding box center [382, 289] width 764 height 579
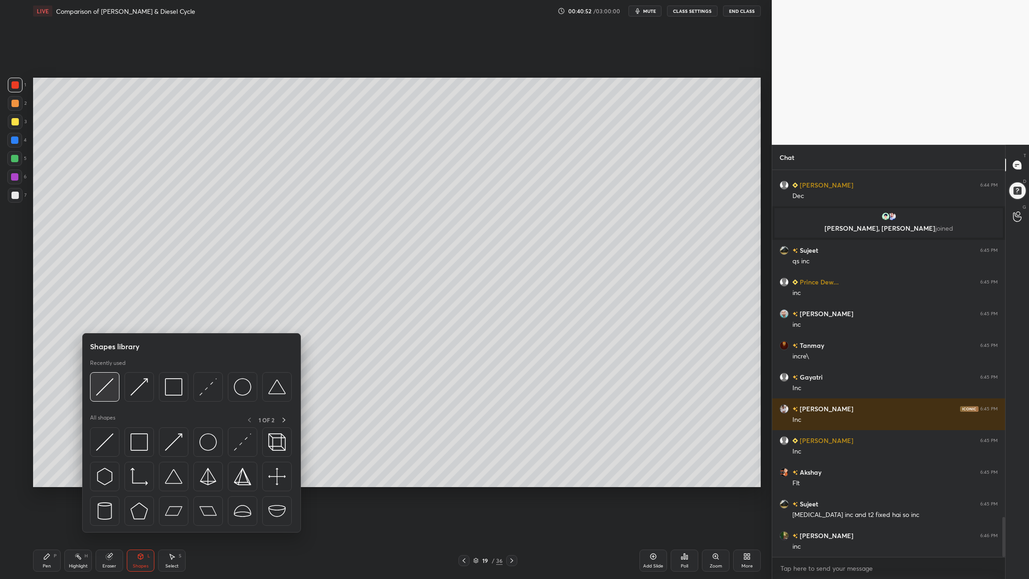
click at [110, 391] on img at bounding box center [104, 386] width 17 height 17
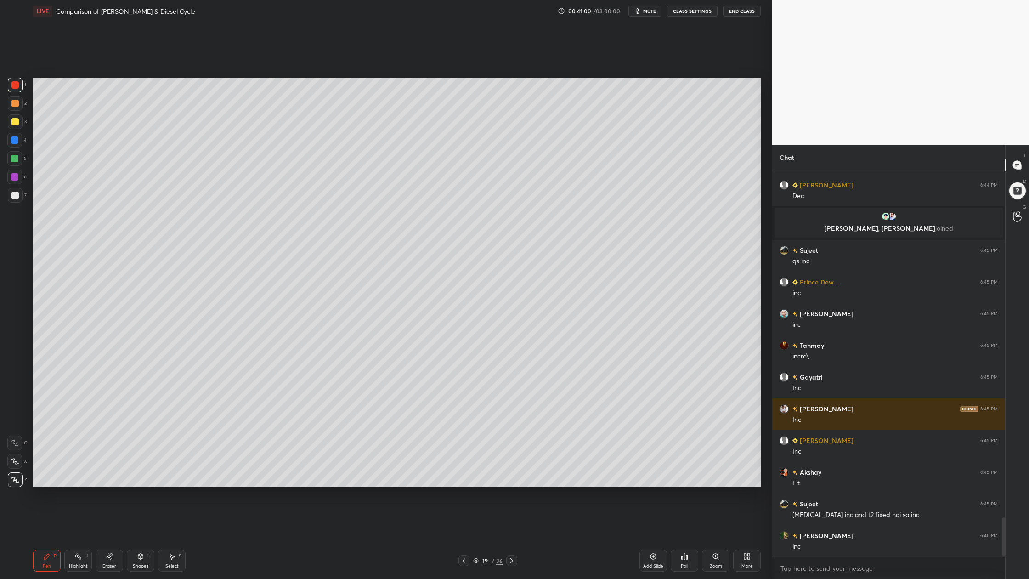
scroll to position [3388, 0]
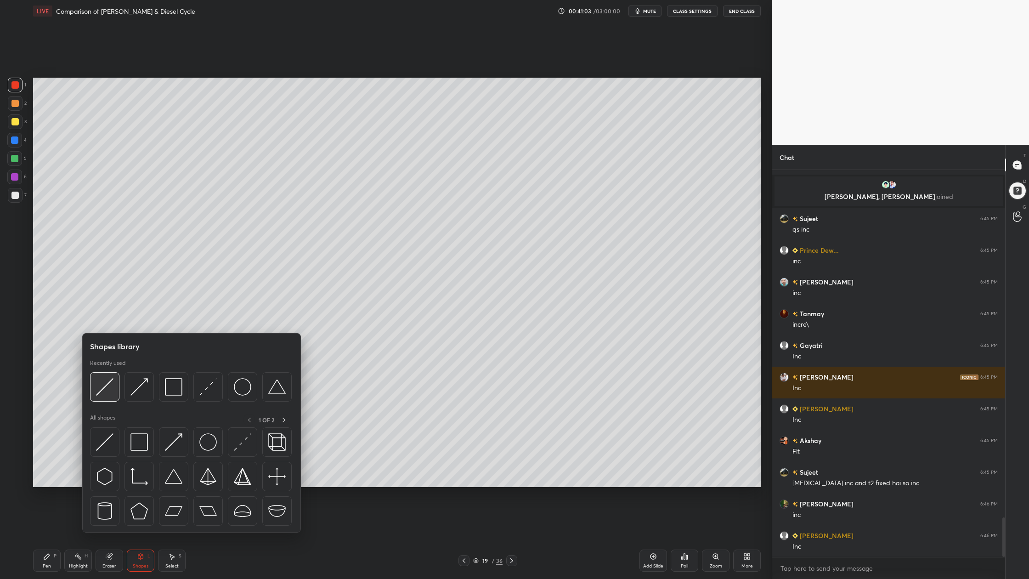
click at [107, 394] on img at bounding box center [104, 386] width 17 height 17
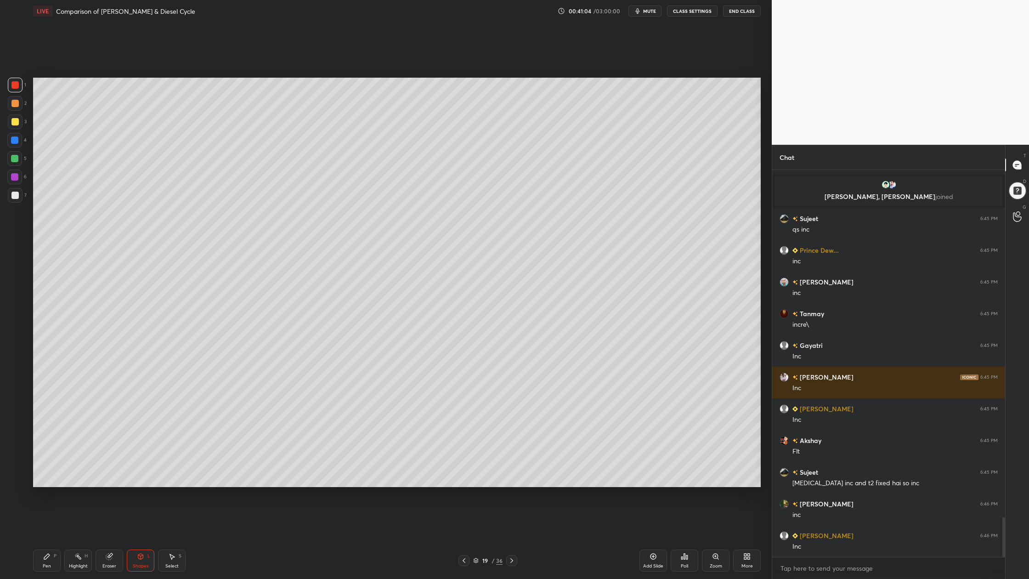
click at [17, 163] on div at bounding box center [14, 158] width 15 height 15
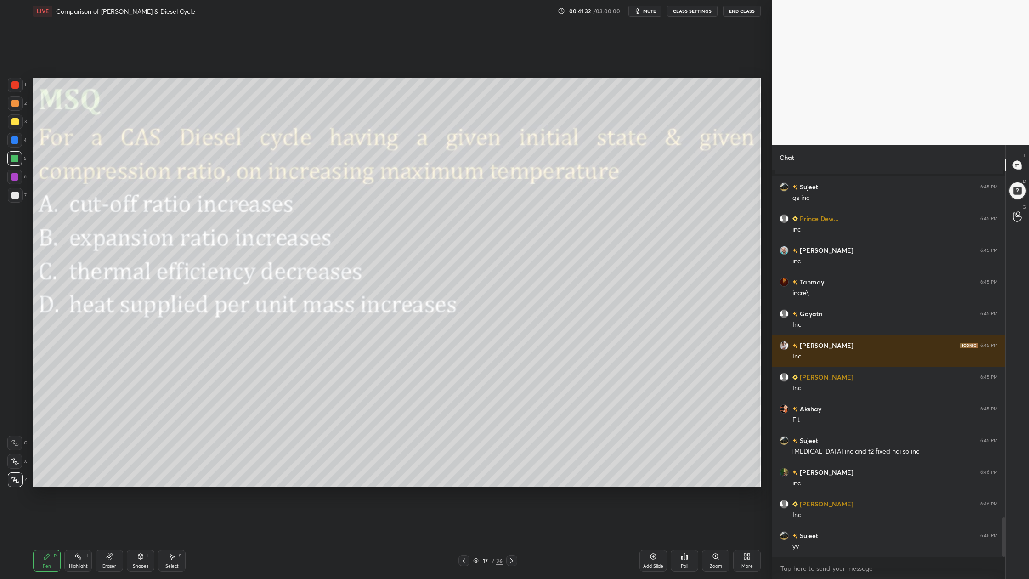
click at [476, 479] on icon at bounding box center [476, 559] width 5 height 2
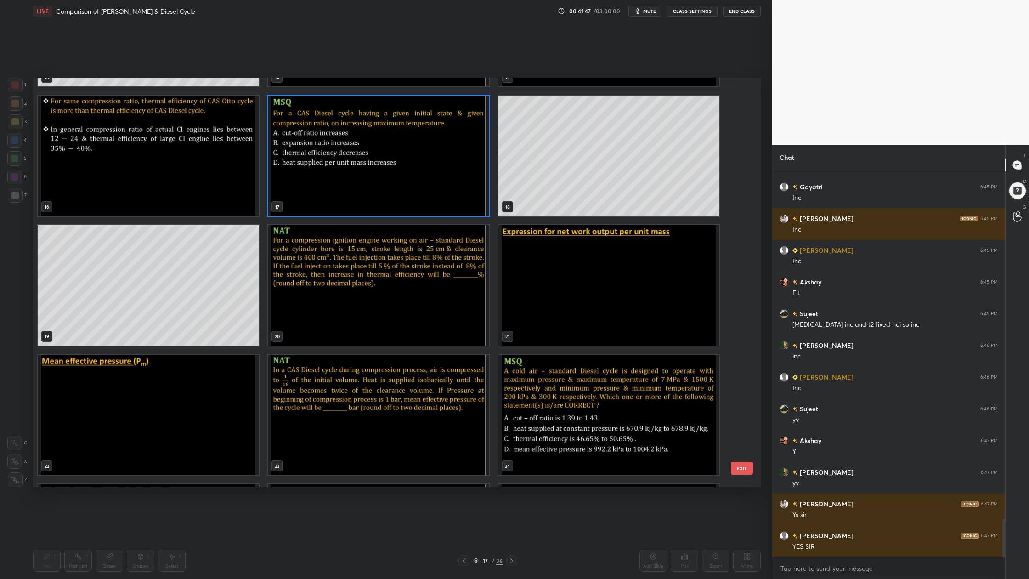
scroll to position [3579, 0]
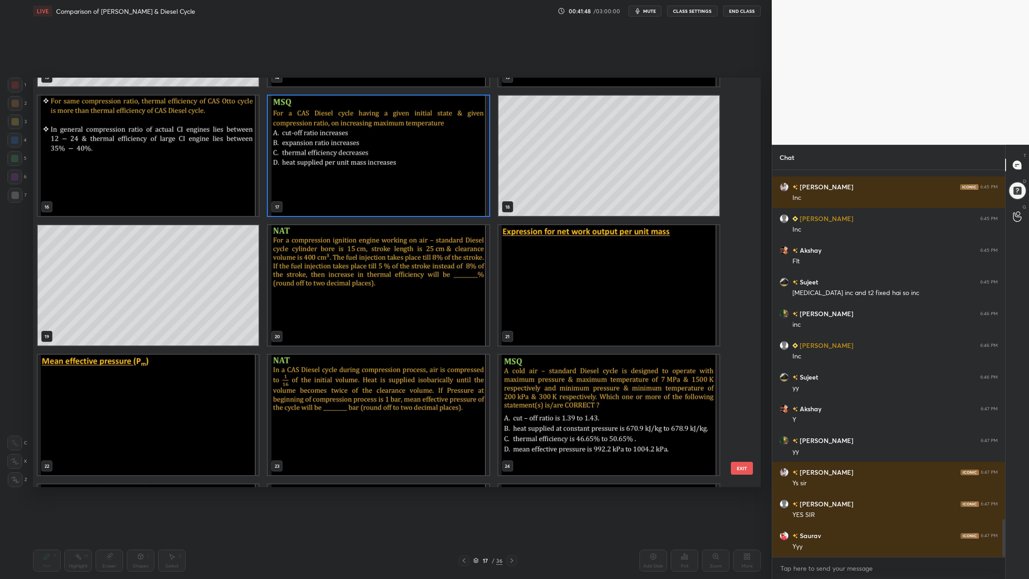
click at [443, 313] on img "grid" at bounding box center [378, 285] width 221 height 120
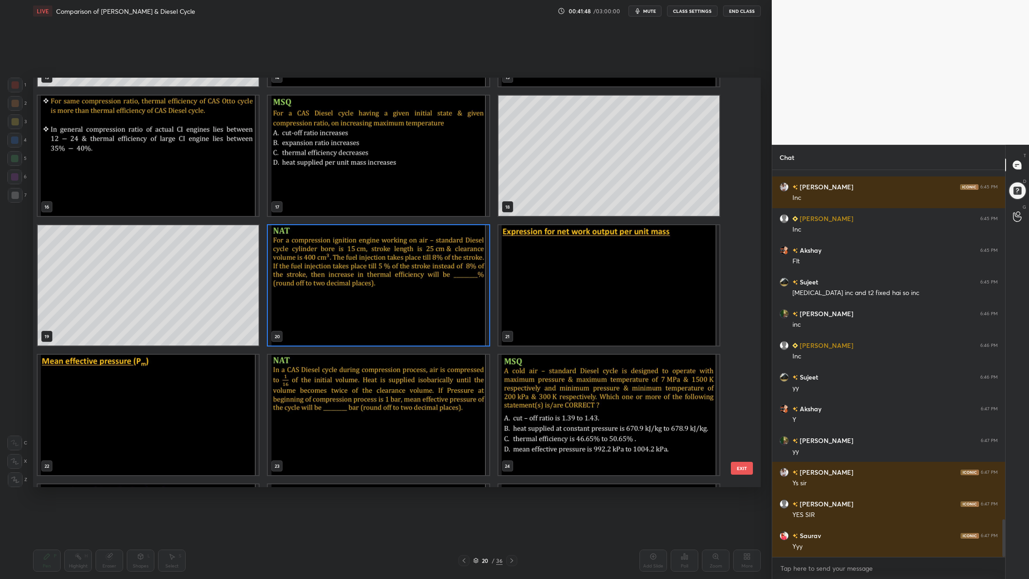
click at [443, 313] on img "grid" at bounding box center [378, 285] width 221 height 120
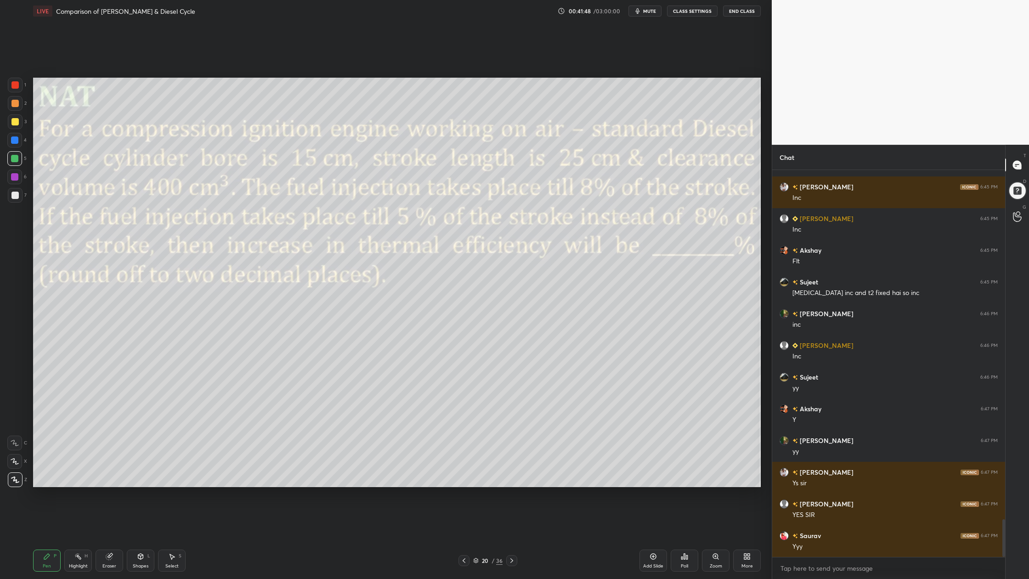
scroll to position [3610, 0]
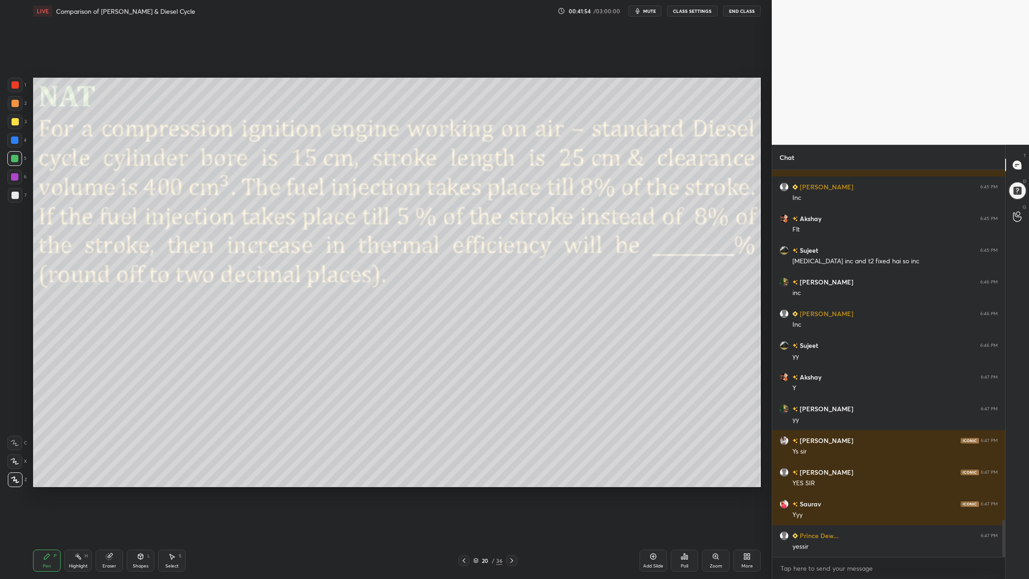
click at [16, 85] on div at bounding box center [14, 84] width 7 height 7
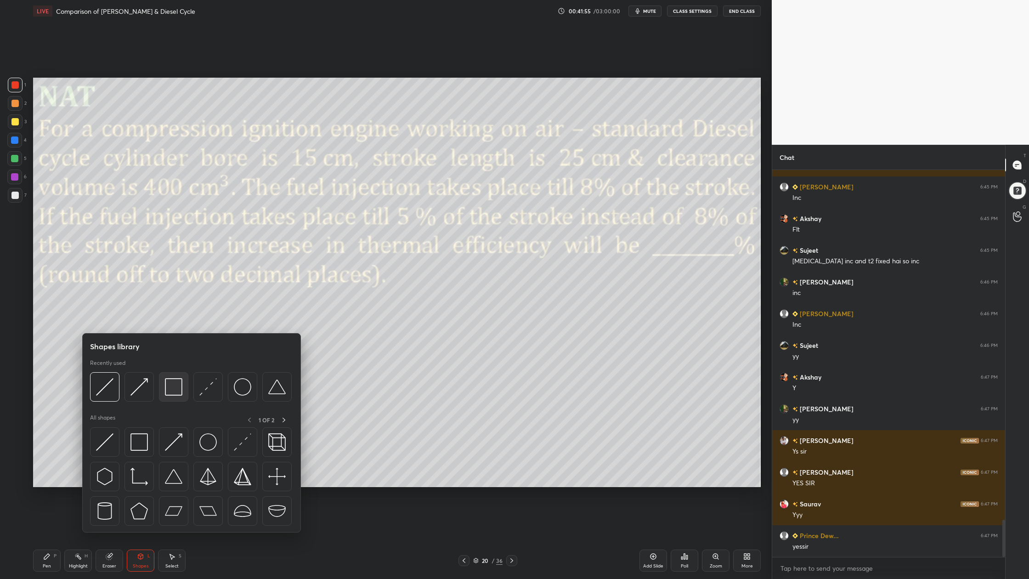
click at [171, 395] on div at bounding box center [173, 386] width 29 height 29
click at [113, 396] on div at bounding box center [104, 386] width 29 height 29
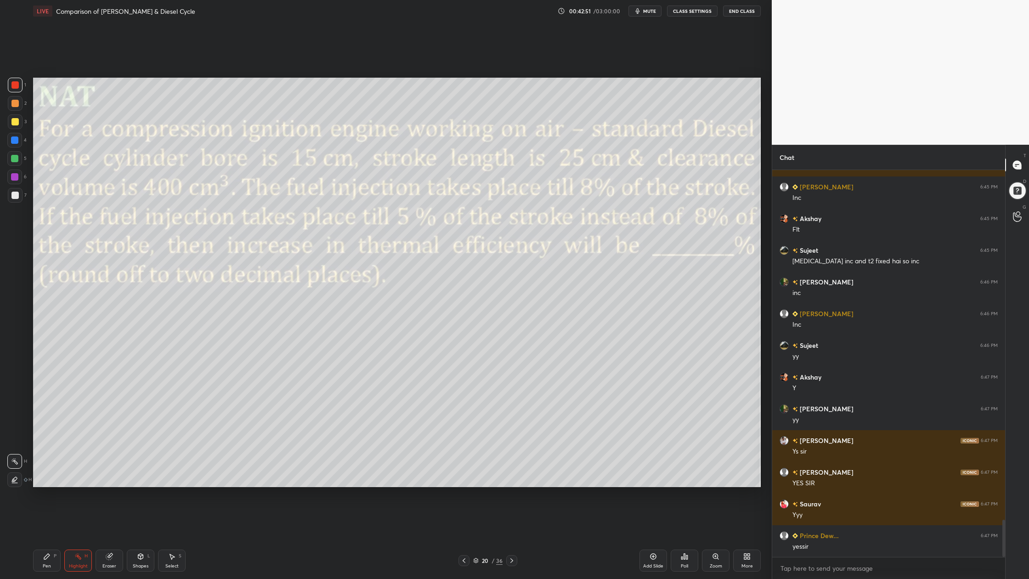
scroll to position [3632, 0]
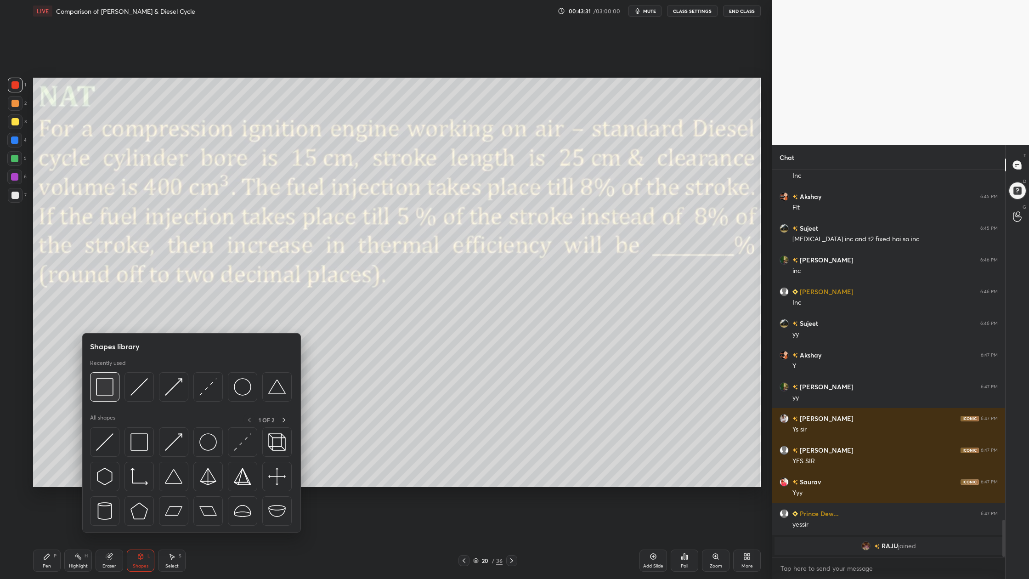
click at [105, 395] on img at bounding box center [104, 386] width 17 height 17
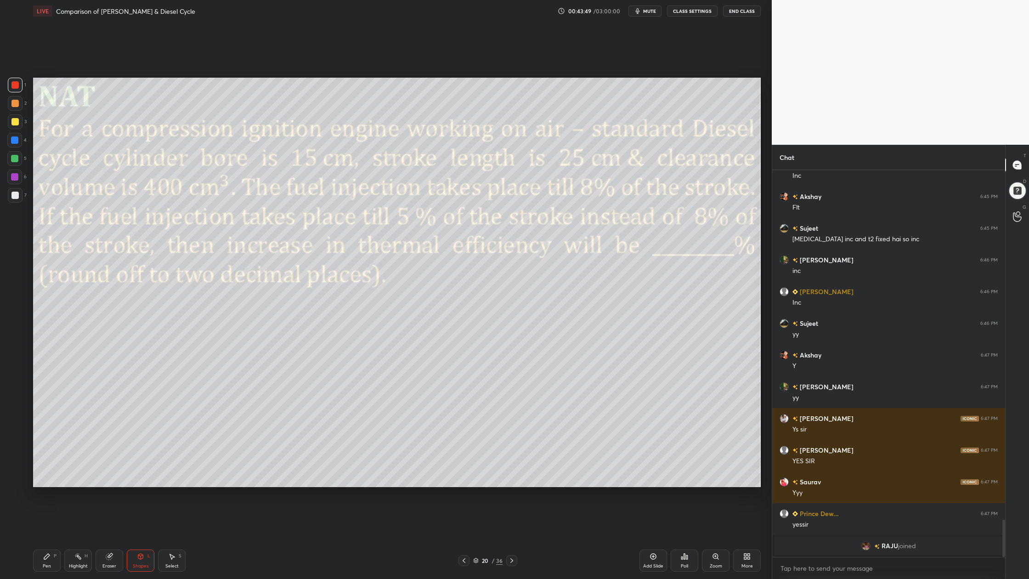
click at [17, 160] on div at bounding box center [14, 158] width 7 height 7
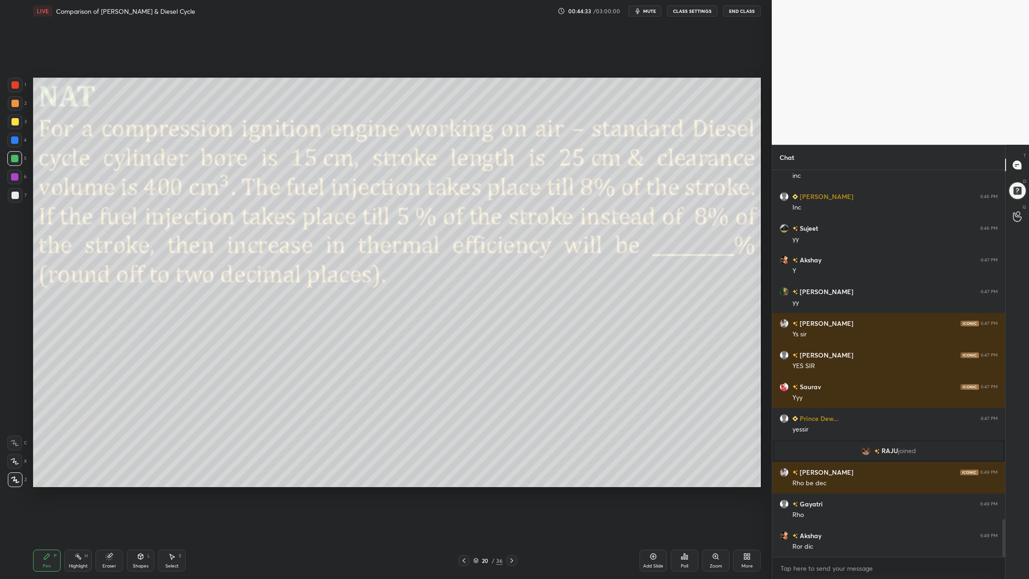
scroll to position [3602, 0]
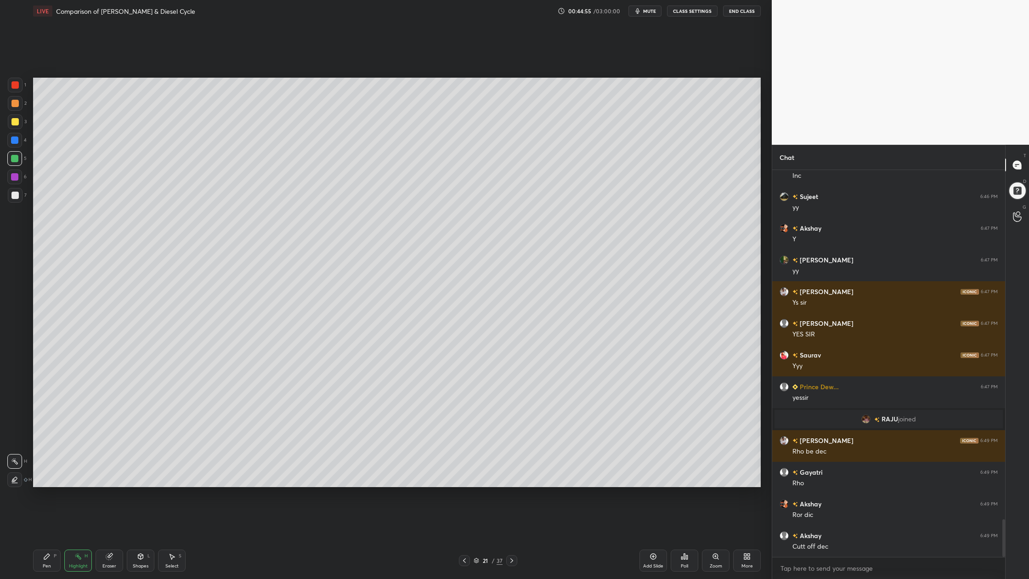
click at [13, 123] on div at bounding box center [14, 121] width 7 height 7
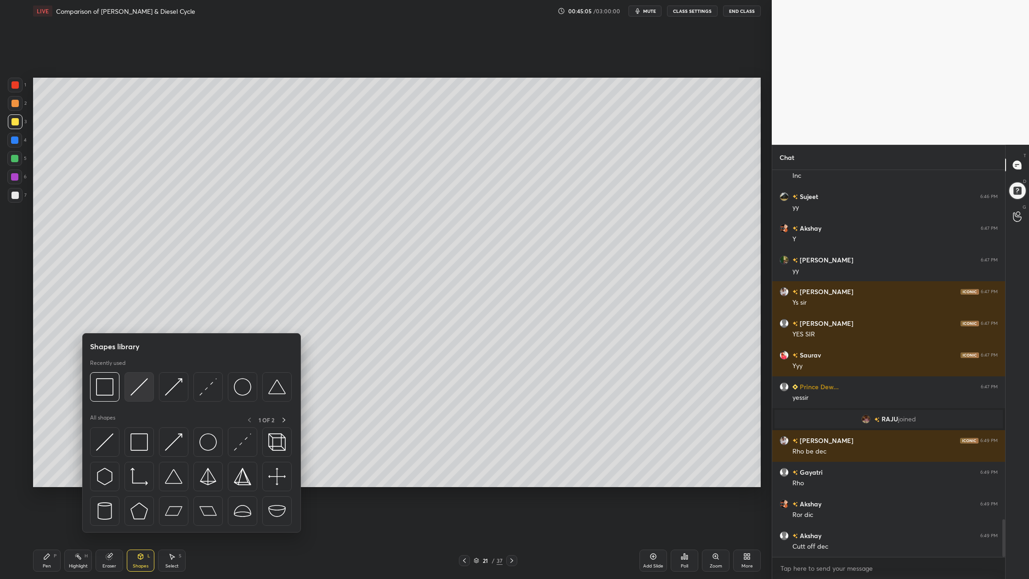
click at [140, 391] on img at bounding box center [138, 386] width 17 height 17
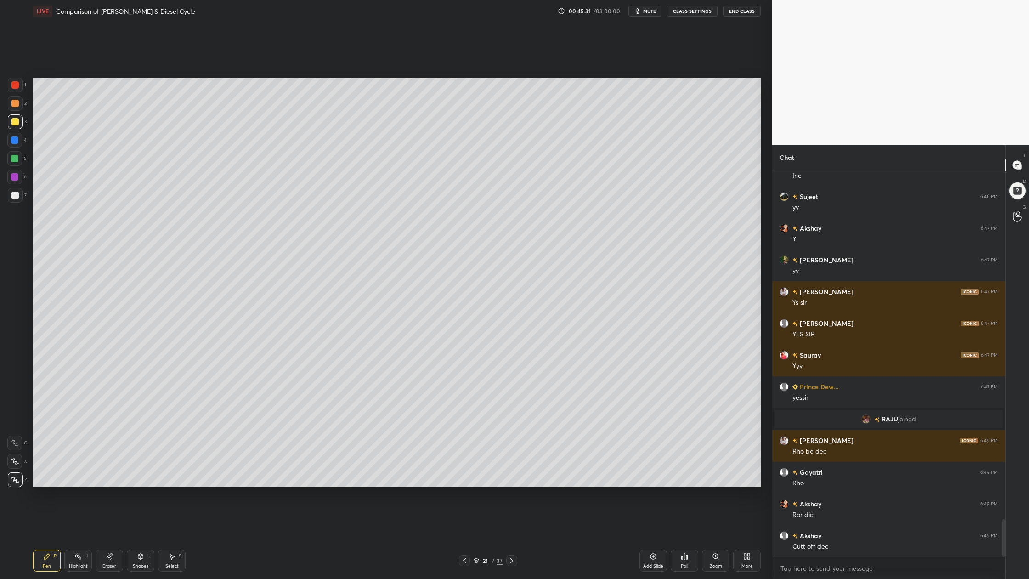
click at [17, 161] on div at bounding box center [14, 158] width 15 height 15
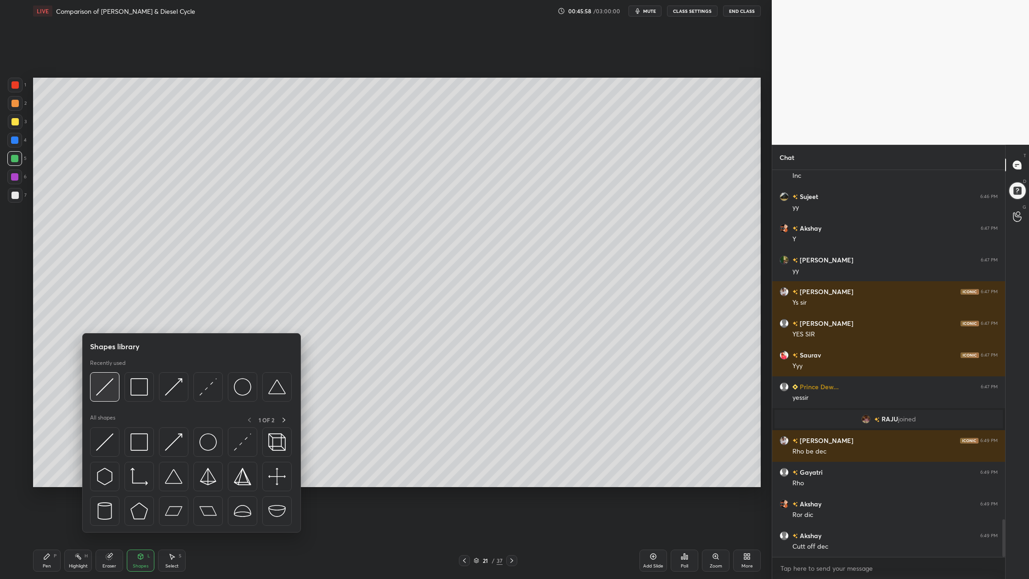
click at [111, 400] on div at bounding box center [104, 386] width 29 height 29
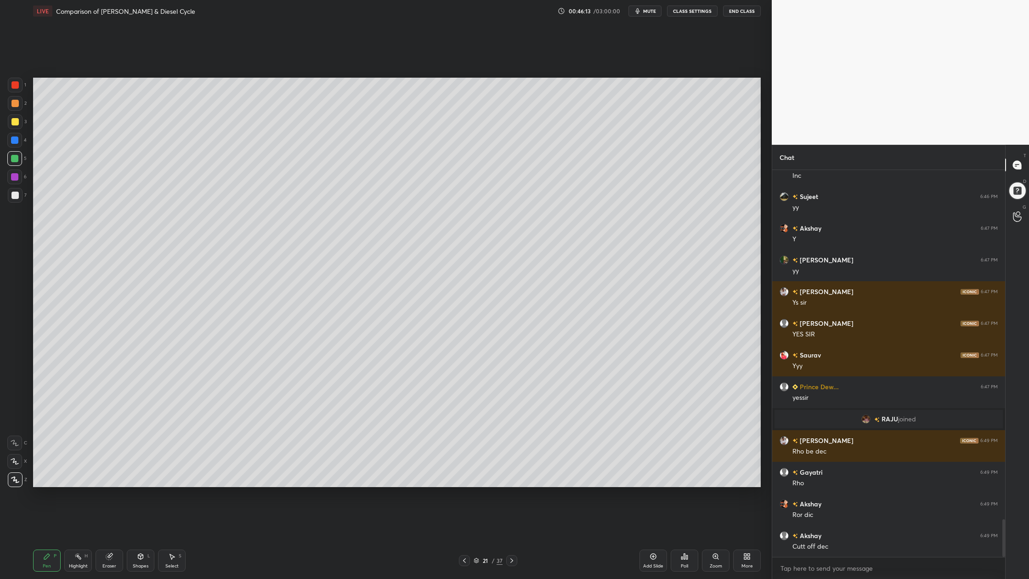
click at [15, 198] on div at bounding box center [15, 195] width 15 height 15
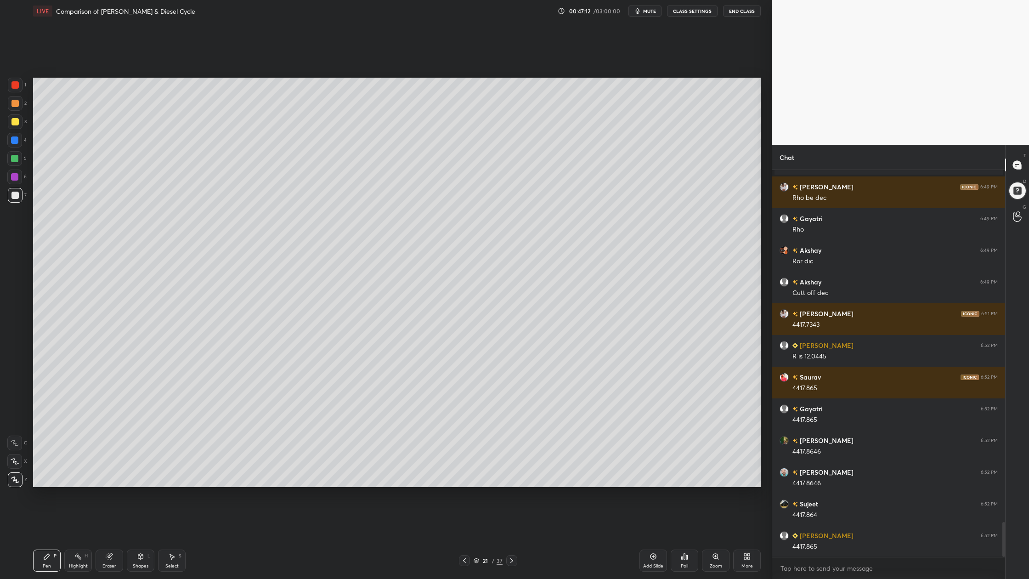
scroll to position [3887, 0]
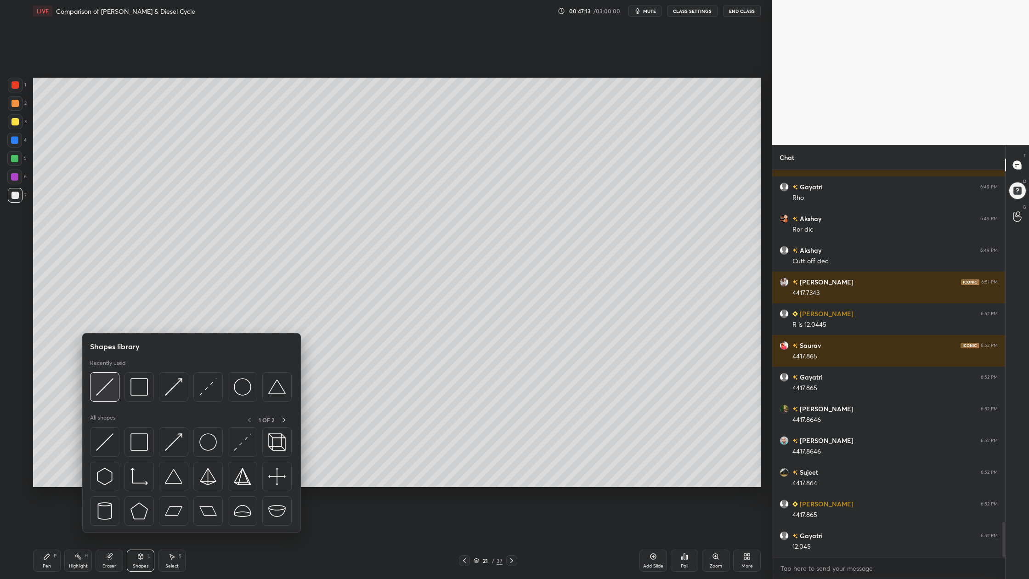
click at [107, 390] on img at bounding box center [104, 386] width 17 height 17
click at [104, 394] on img at bounding box center [104, 386] width 17 height 17
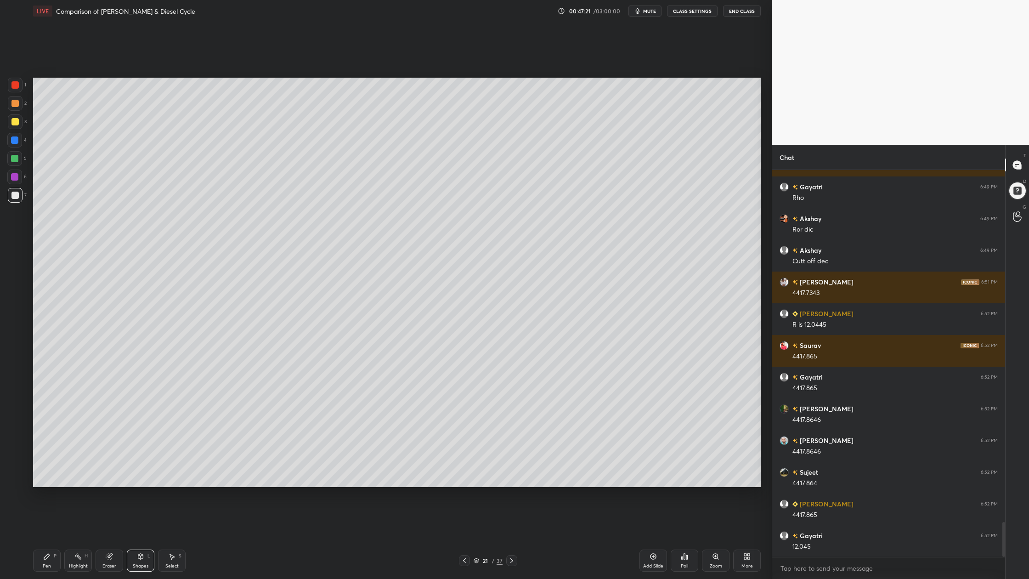
drag, startPoint x: 13, startPoint y: 101, endPoint x: 31, endPoint y: 117, distance: 24.4
click at [13, 102] on div at bounding box center [14, 103] width 7 height 7
drag, startPoint x: 12, startPoint y: 197, endPoint x: 20, endPoint y: 202, distance: 9.3
click at [17, 202] on div at bounding box center [15, 195] width 15 height 15
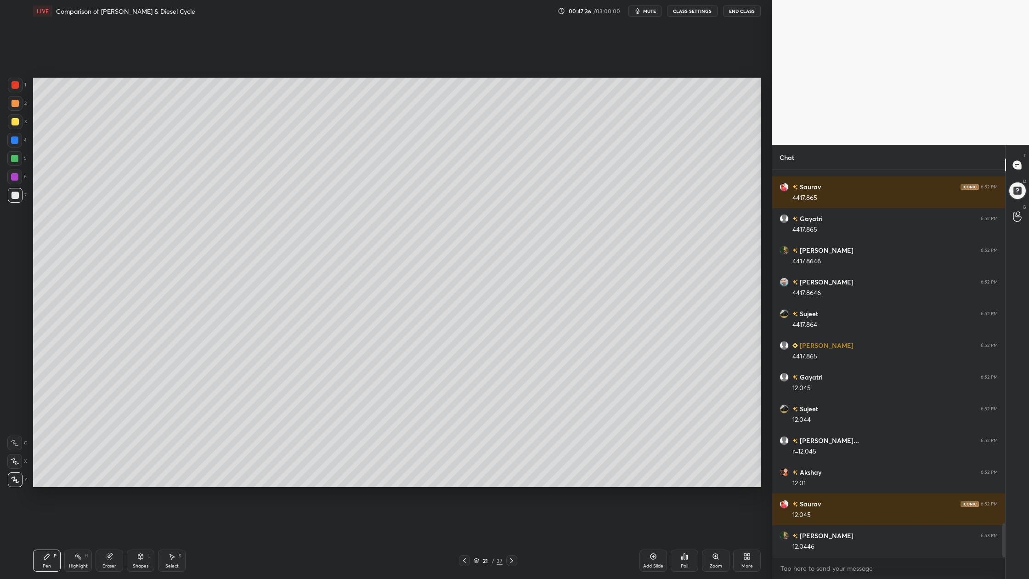
scroll to position [4077, 0]
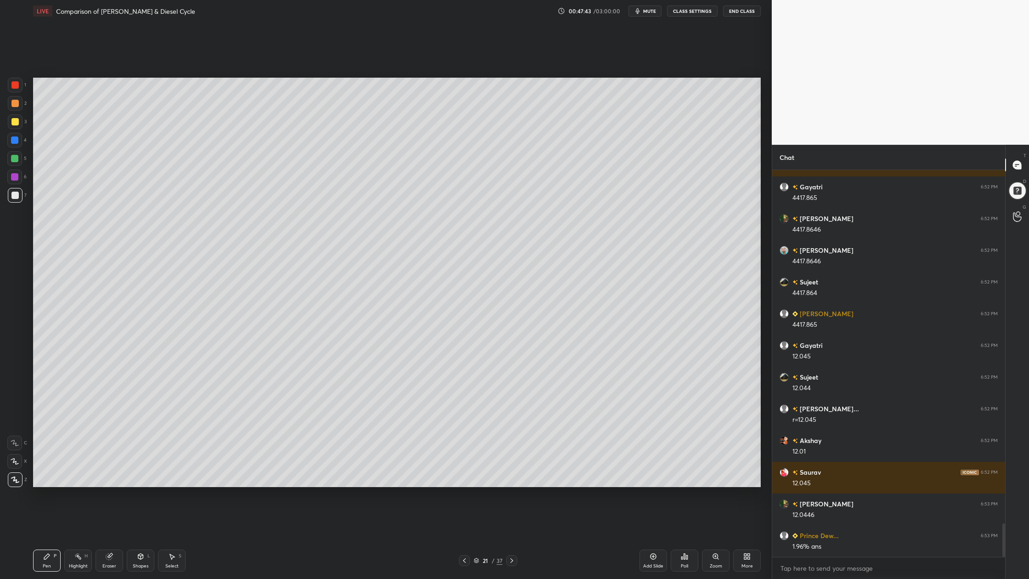
click at [16, 159] on div at bounding box center [14, 158] width 7 height 7
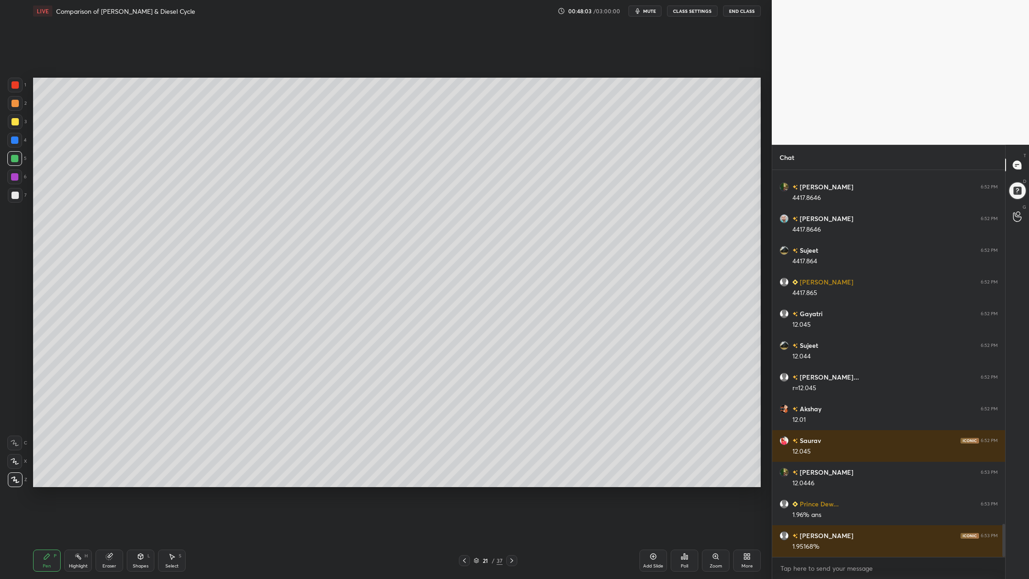
scroll to position [4141, 0]
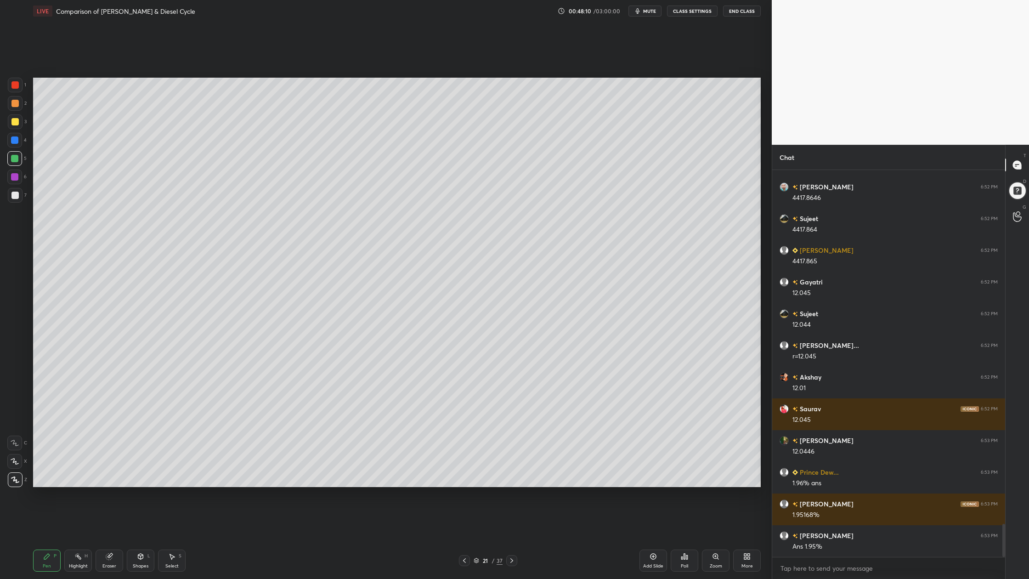
click at [13, 198] on div at bounding box center [14, 195] width 7 height 7
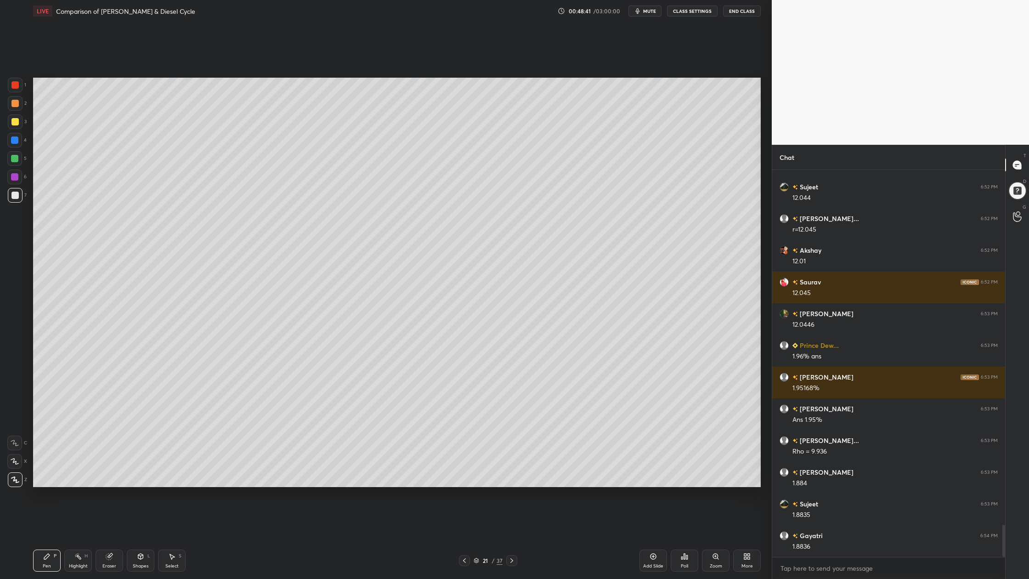
scroll to position [4299, 0]
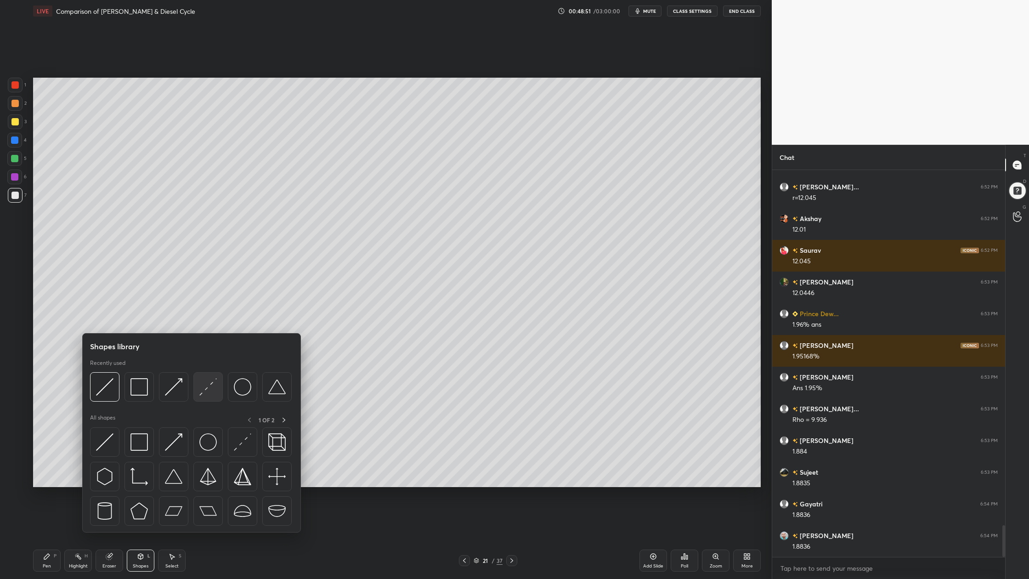
click at [210, 397] on div at bounding box center [207, 386] width 29 height 29
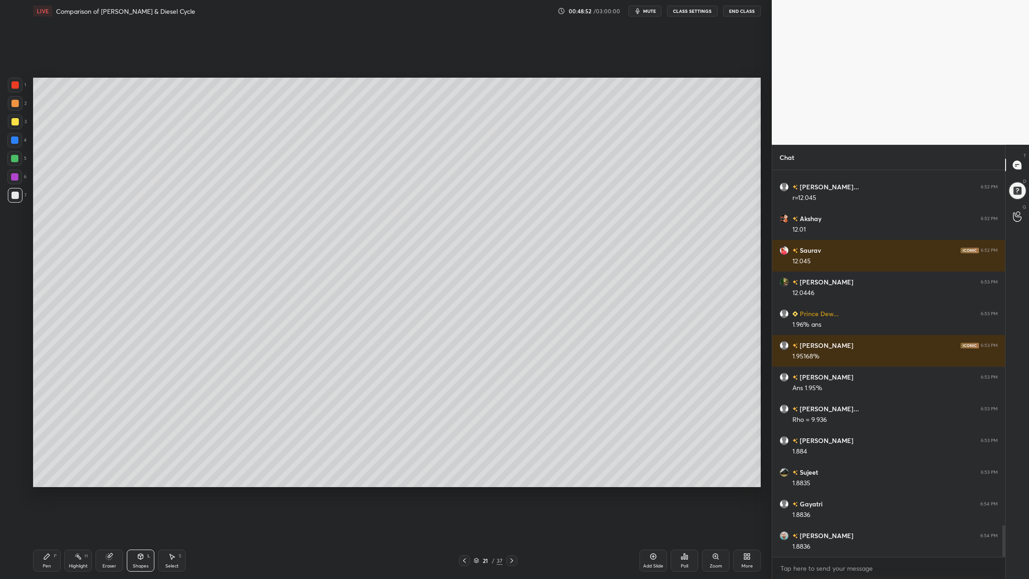
click at [17, 86] on div at bounding box center [14, 84] width 7 height 7
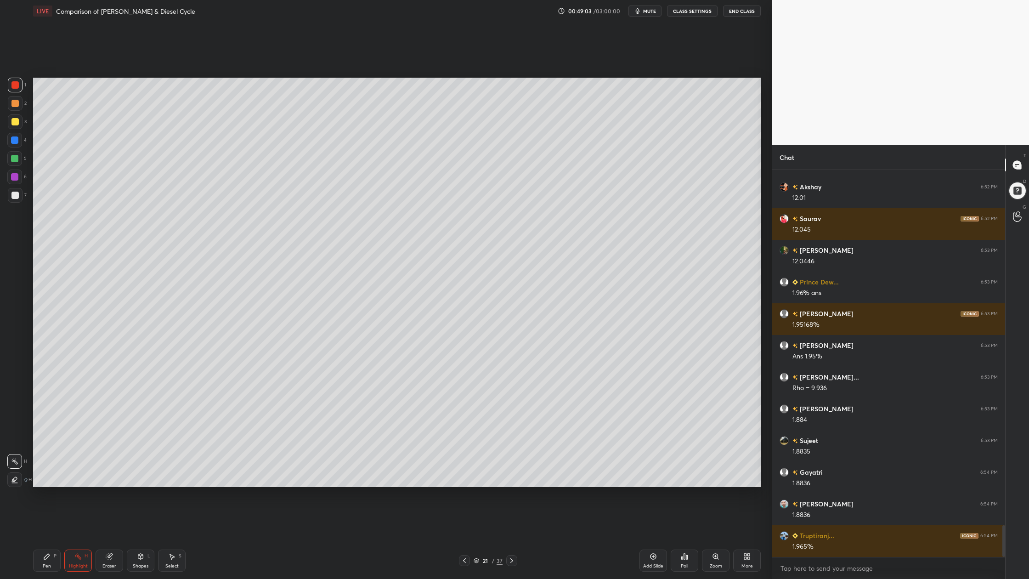
click at [19, 200] on div at bounding box center [15, 195] width 15 height 15
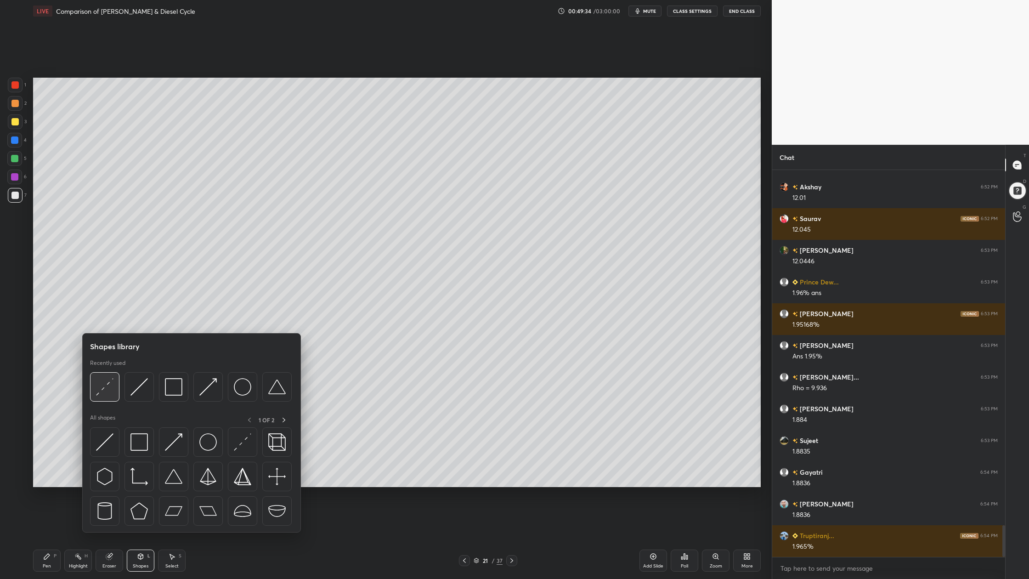
click at [106, 396] on div at bounding box center [104, 386] width 29 height 29
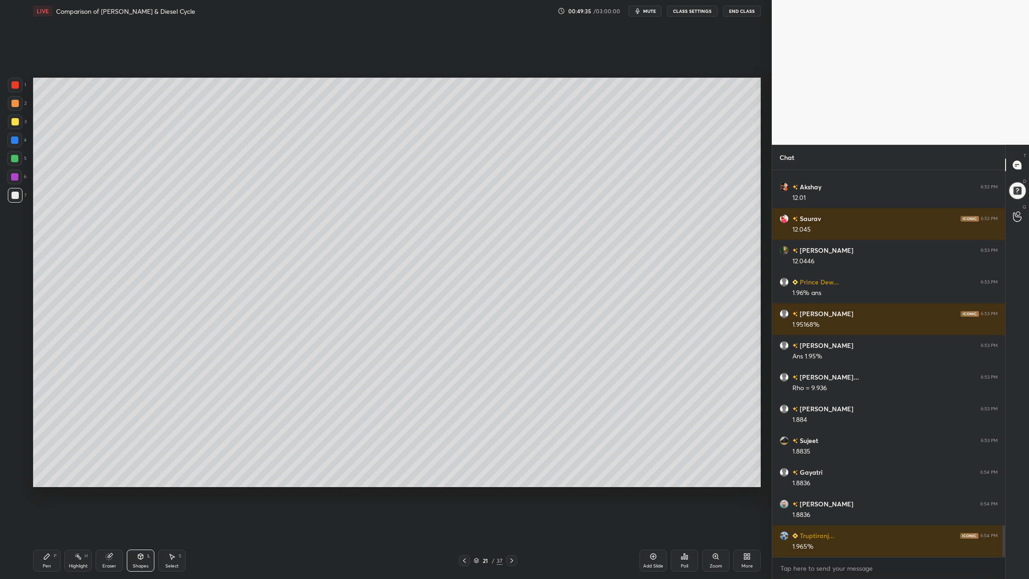
click at [15, 156] on div at bounding box center [14, 158] width 7 height 7
drag, startPoint x: 15, startPoint y: 193, endPoint x: 20, endPoint y: 197, distance: 5.6
click at [15, 194] on div at bounding box center [14, 195] width 7 height 7
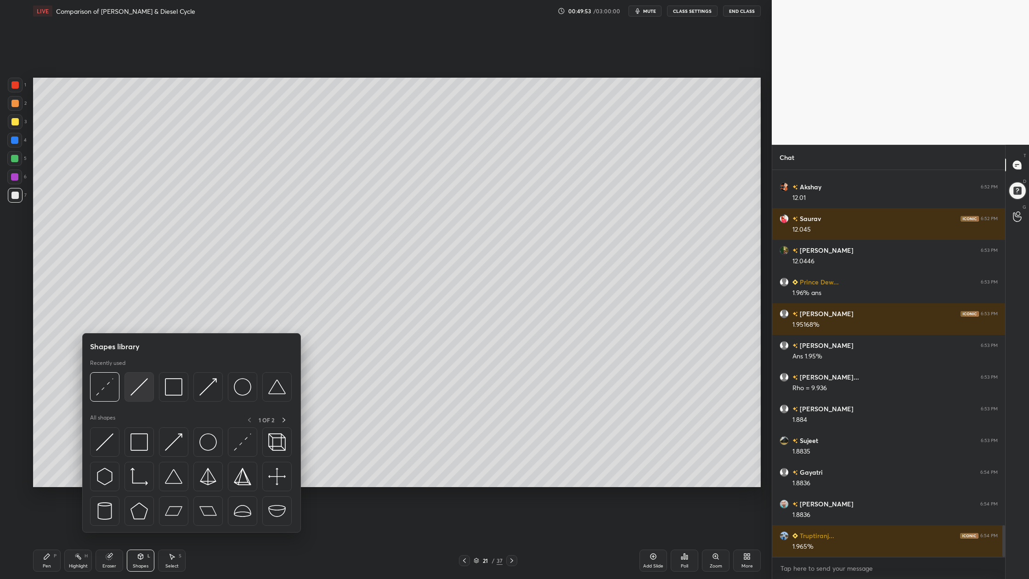
click at [136, 398] on div at bounding box center [138, 386] width 29 height 29
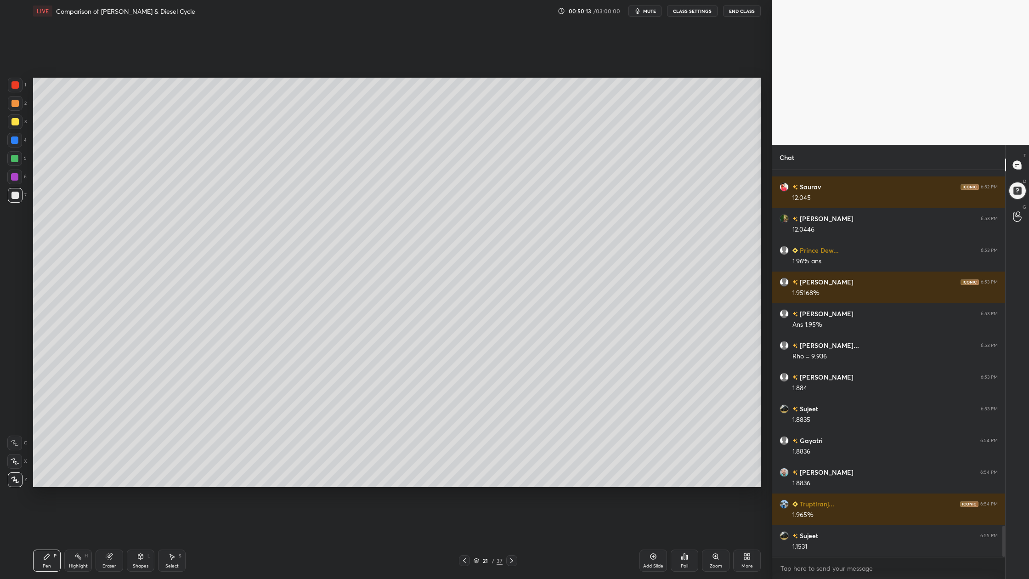
scroll to position [4394, 0]
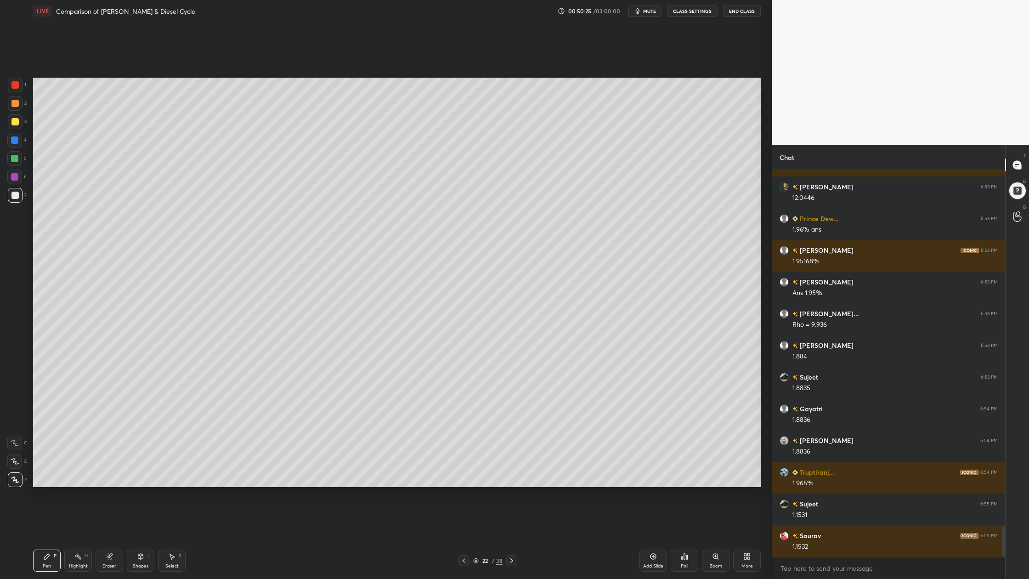
click at [16, 195] on div at bounding box center [14, 195] width 7 height 7
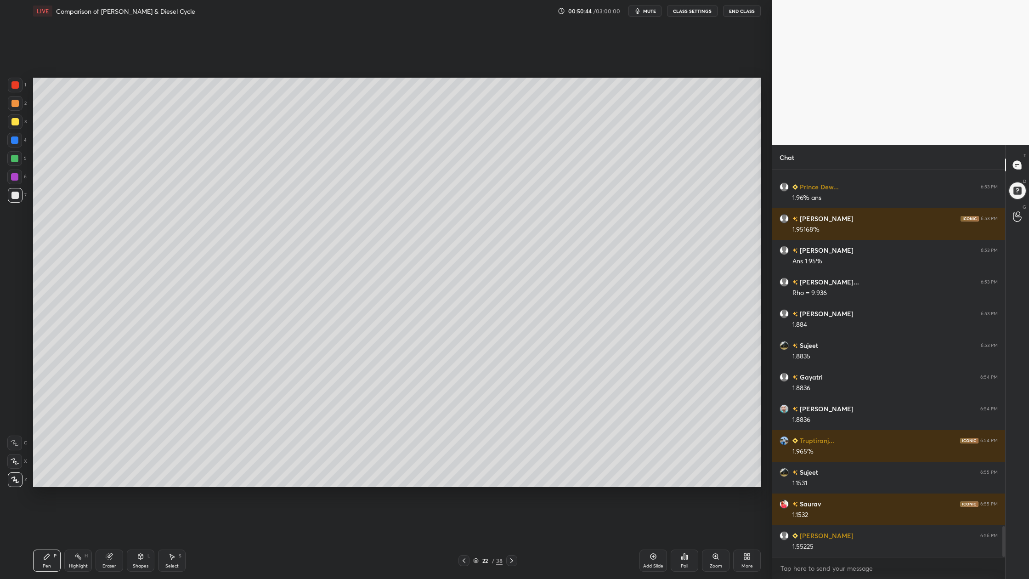
scroll to position [4458, 0]
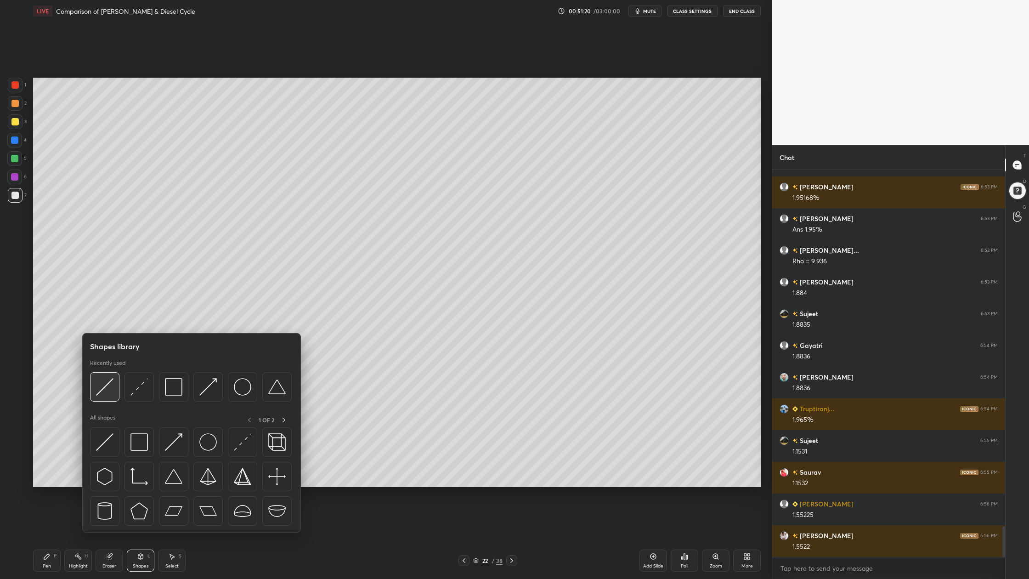
click at [104, 395] on img at bounding box center [104, 386] width 17 height 17
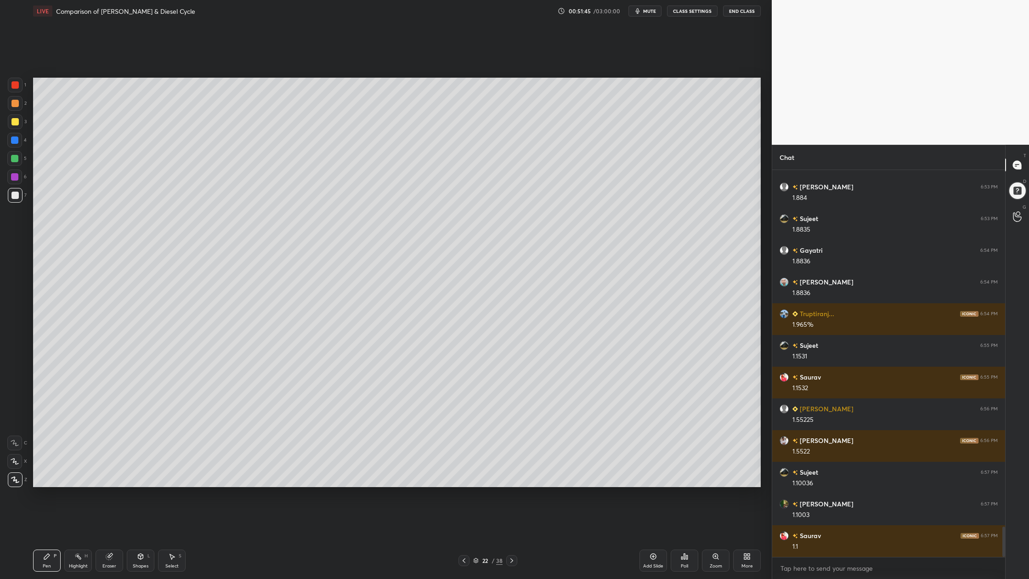
scroll to position [4585, 0]
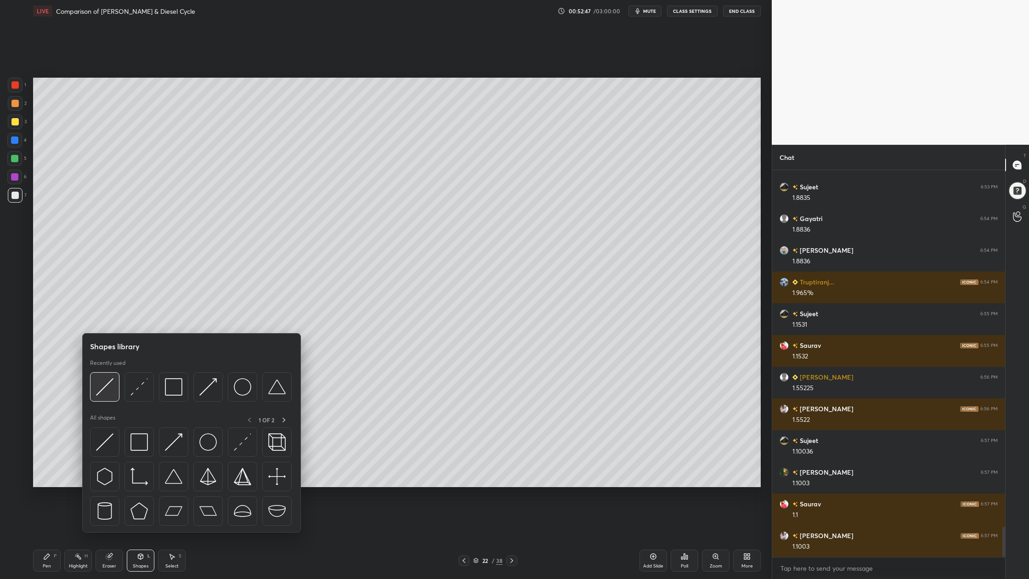
click at [104, 395] on img at bounding box center [104, 386] width 17 height 17
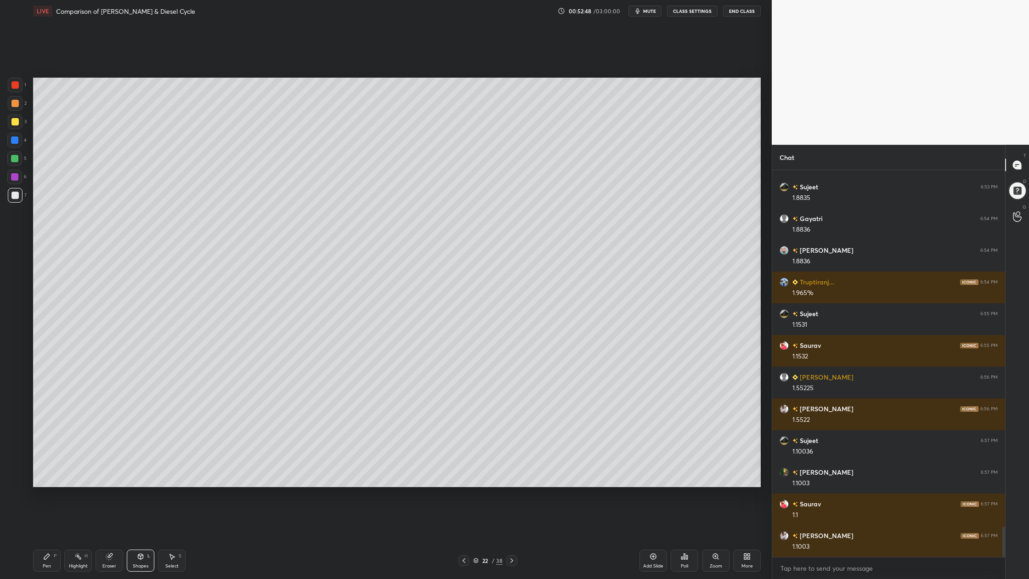
click at [14, 85] on div at bounding box center [14, 84] width 7 height 7
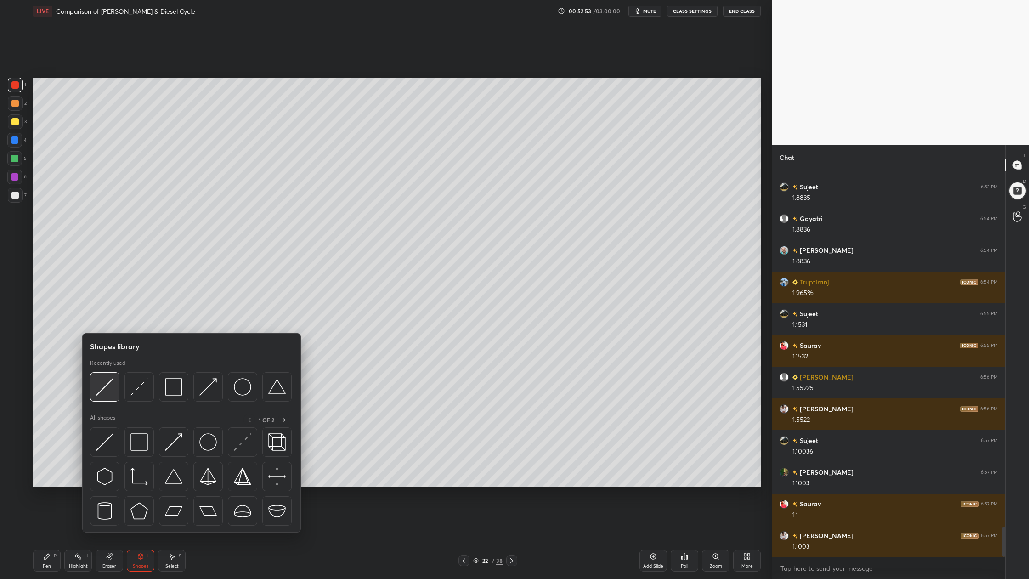
click at [107, 397] on div at bounding box center [104, 386] width 29 height 29
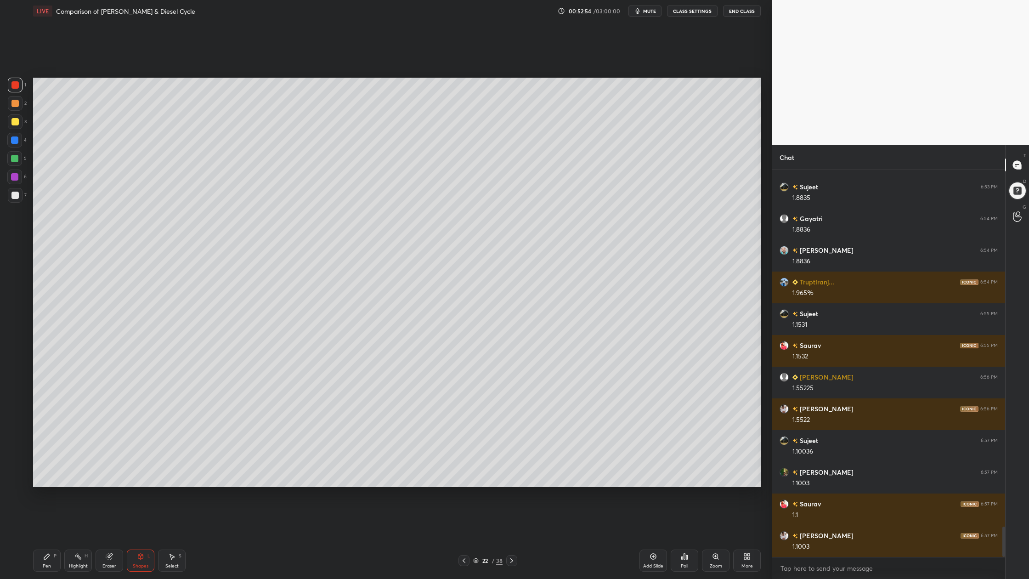
drag, startPoint x: 14, startPoint y: 107, endPoint x: 23, endPoint y: 113, distance: 11.1
click at [15, 110] on div at bounding box center [15, 103] width 15 height 15
click at [16, 197] on div at bounding box center [14, 195] width 7 height 7
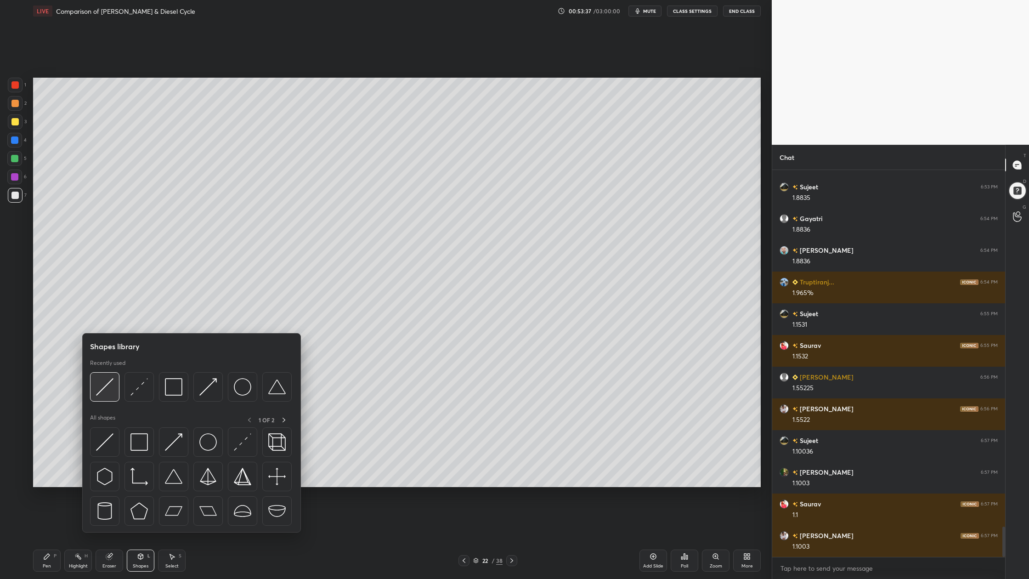
click at [101, 394] on img at bounding box center [104, 386] width 17 height 17
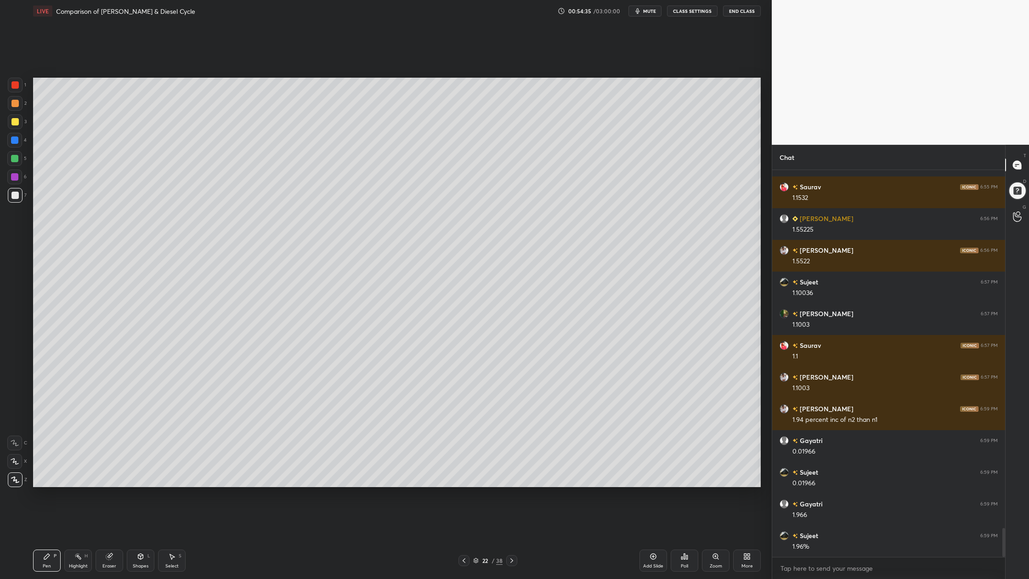
scroll to position [4775, 0]
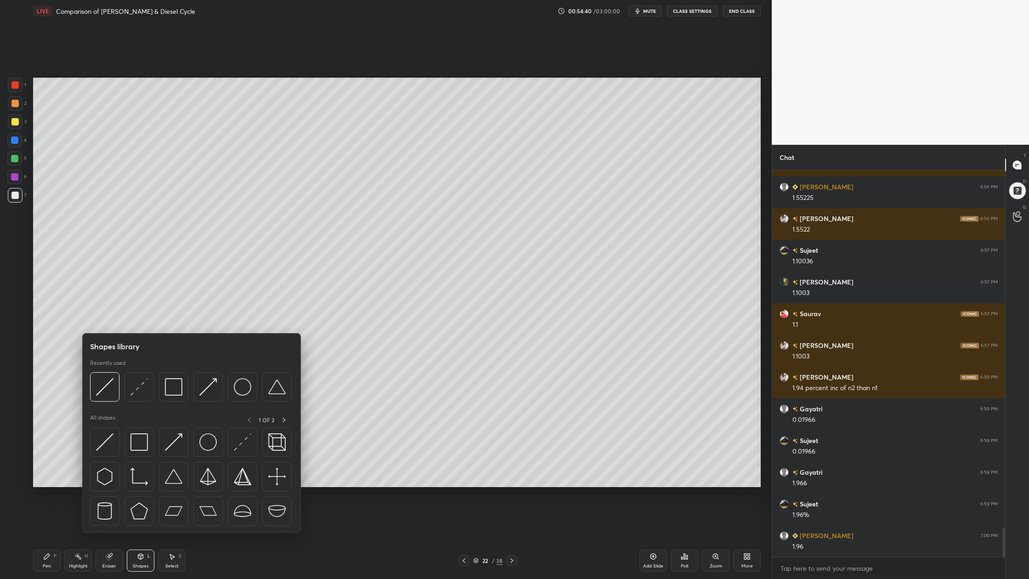
click at [176, 401] on div at bounding box center [191, 389] width 202 height 34
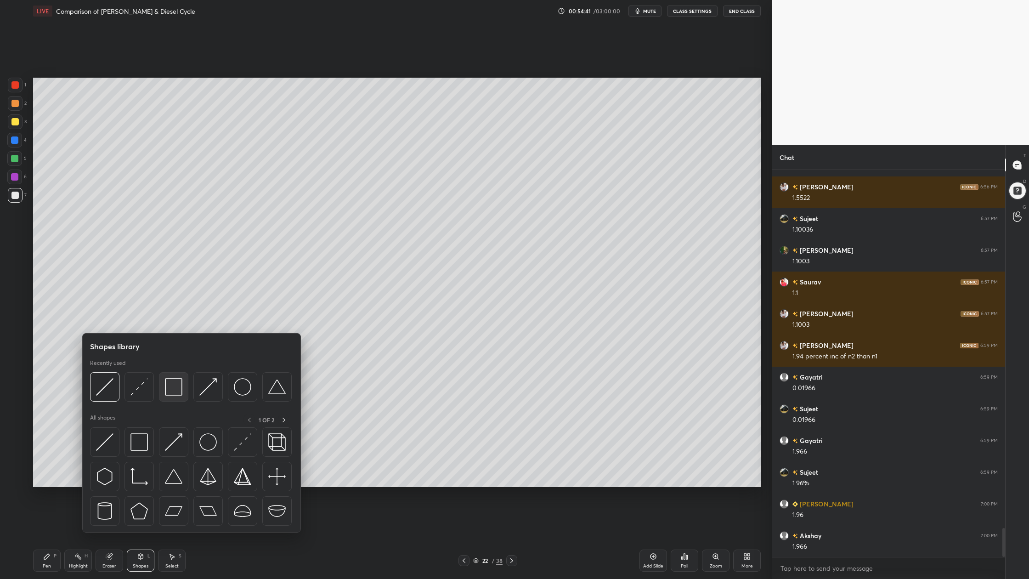
click at [174, 397] on div at bounding box center [173, 386] width 29 height 29
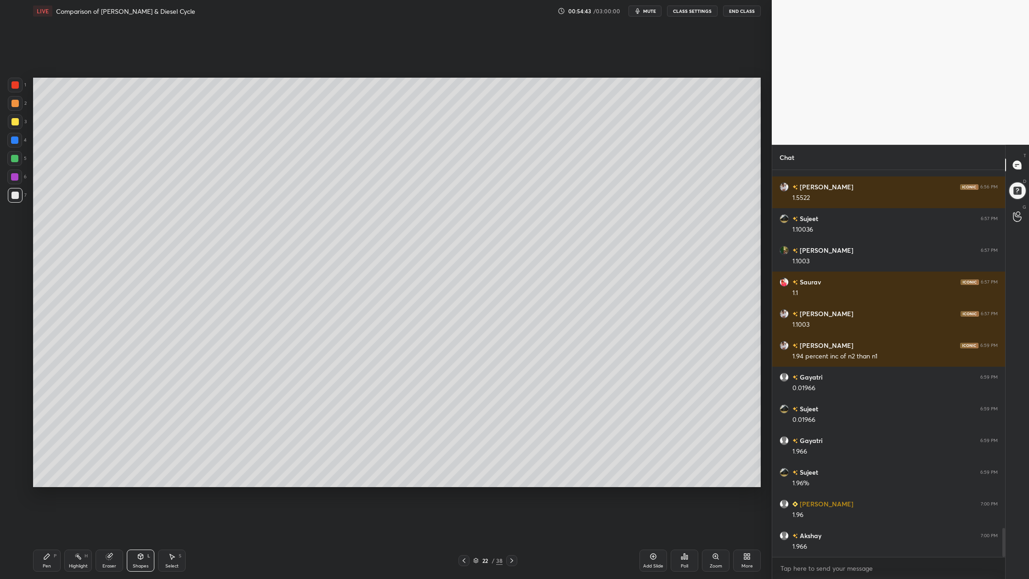
click at [16, 161] on div at bounding box center [14, 158] width 7 height 7
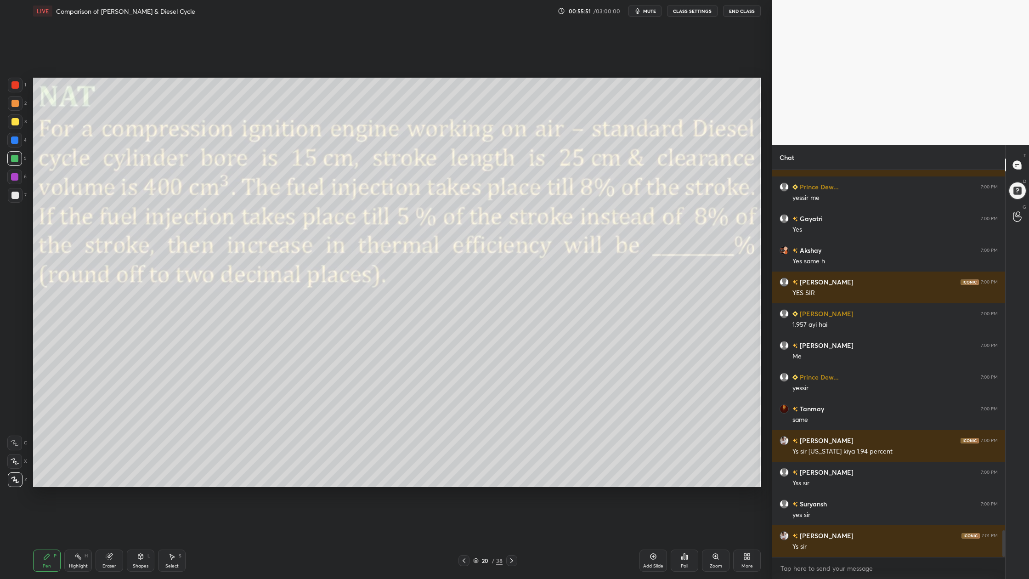
scroll to position [5250, 0]
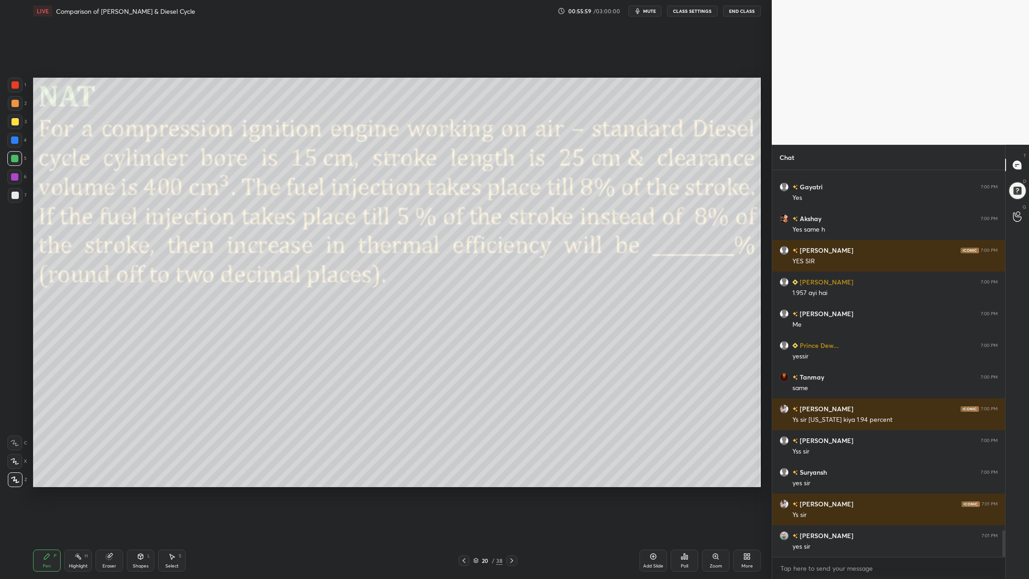
click at [478, 479] on icon at bounding box center [476, 561] width 6 height 6
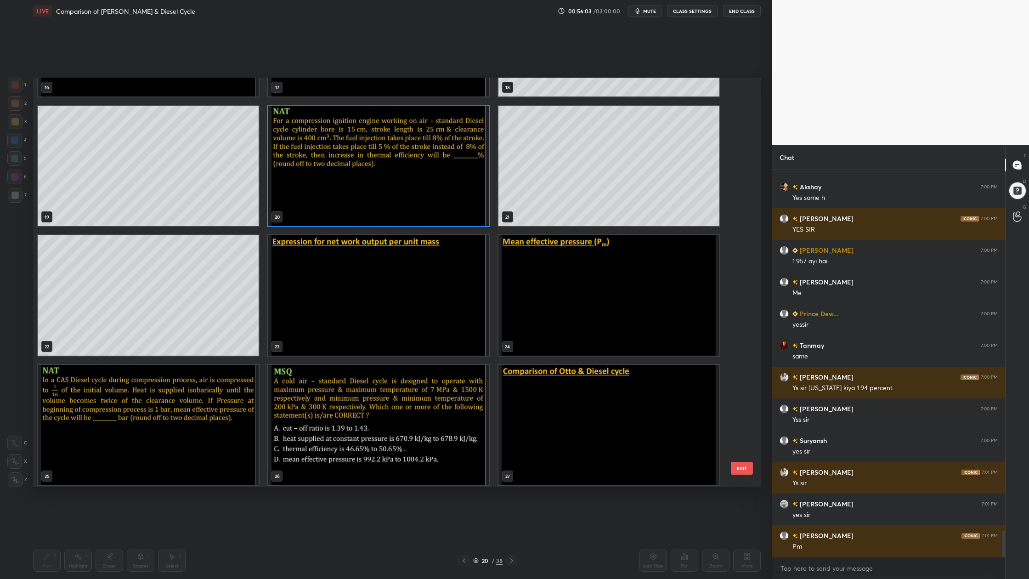
scroll to position [5314, 0]
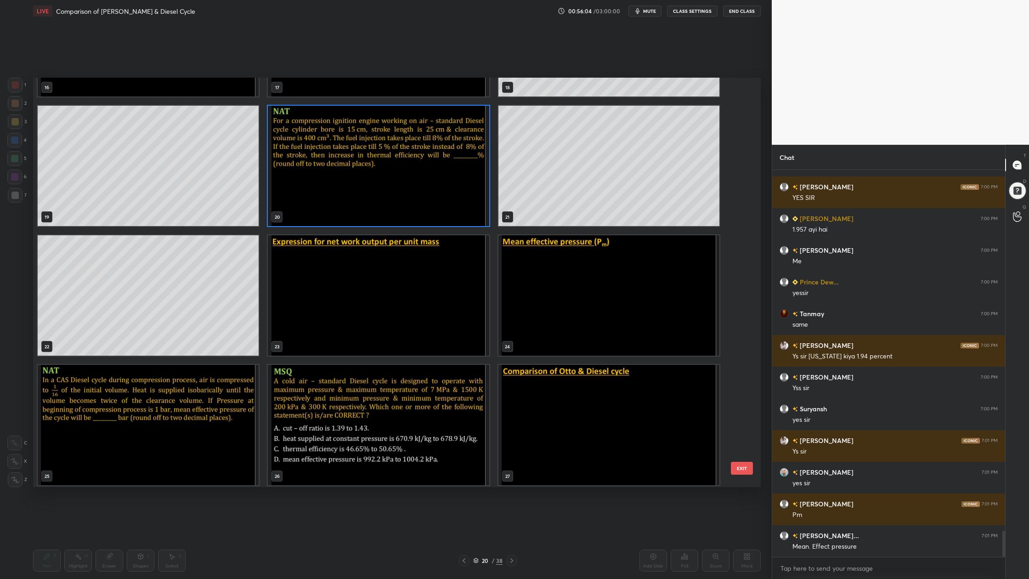
click at [431, 303] on img "grid" at bounding box center [378, 295] width 221 height 120
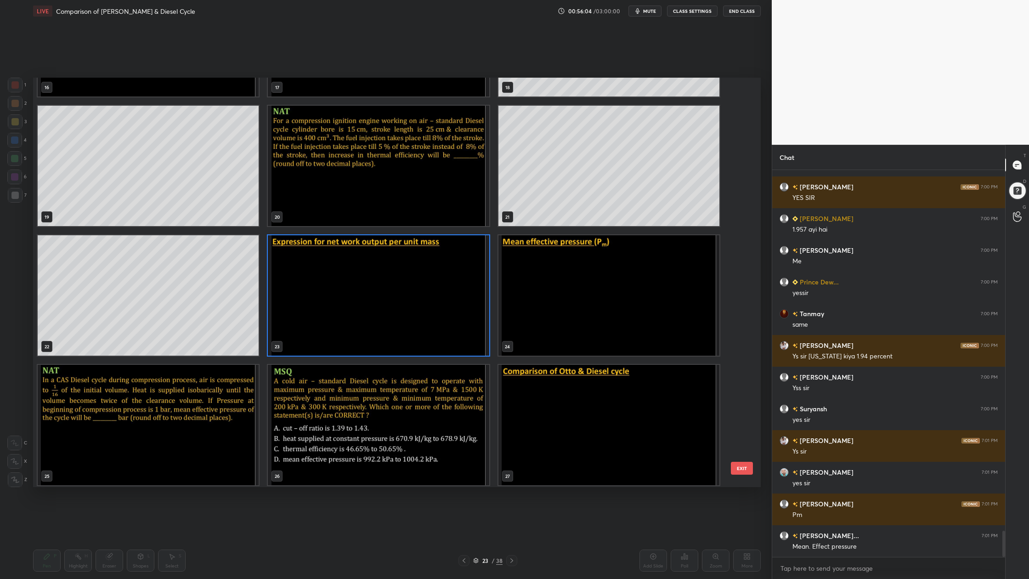
click at [431, 303] on img "grid" at bounding box center [378, 295] width 221 height 120
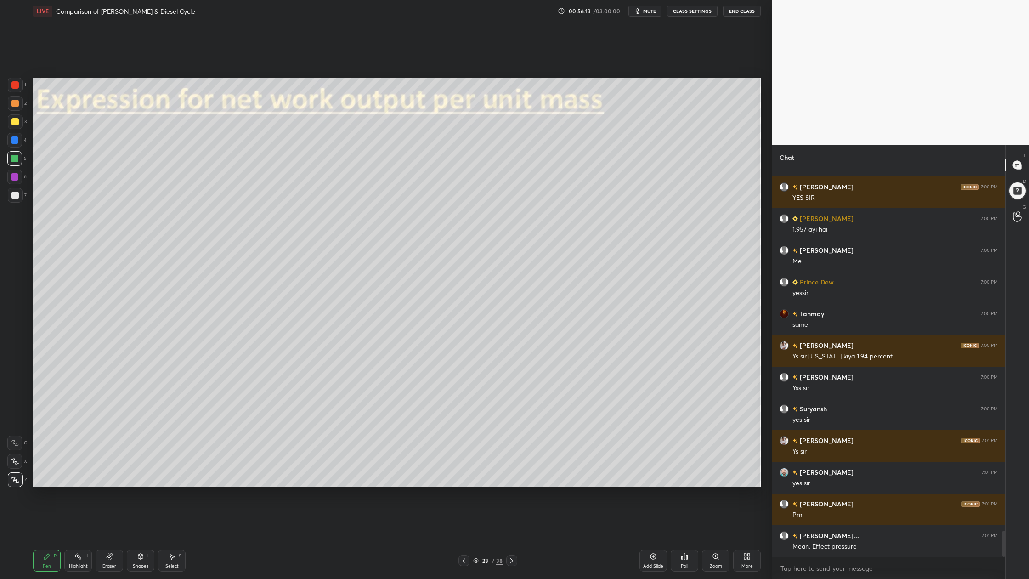
drag, startPoint x: 15, startPoint y: 83, endPoint x: 19, endPoint y: 88, distance: 6.5
click at [17, 87] on div at bounding box center [14, 84] width 7 height 7
drag, startPoint x: 15, startPoint y: 123, endPoint x: 21, endPoint y: 120, distance: 7.0
click at [14, 123] on div at bounding box center [14, 121] width 7 height 7
click at [12, 121] on div at bounding box center [14, 121] width 7 height 7
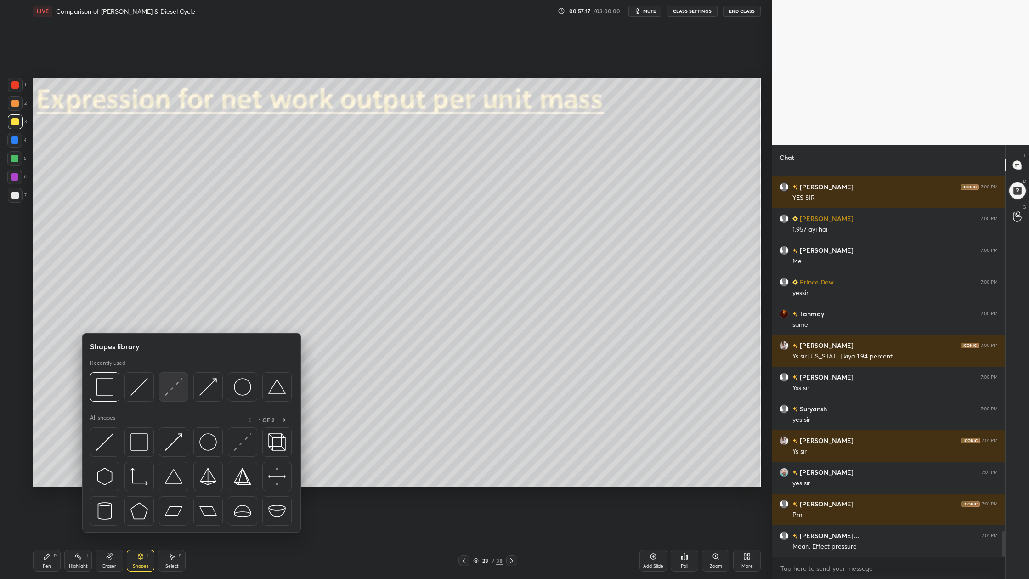
click at [172, 392] on img at bounding box center [173, 386] width 17 height 17
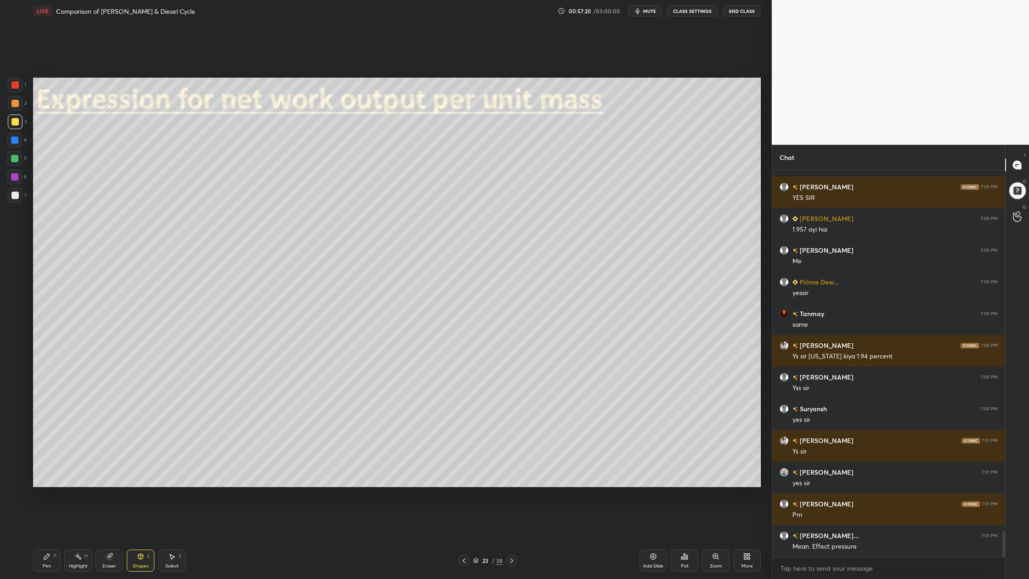
click at [12, 101] on div at bounding box center [14, 103] width 7 height 7
drag, startPoint x: 12, startPoint y: 196, endPoint x: 13, endPoint y: 191, distance: 5.1
click at [12, 196] on div at bounding box center [14, 195] width 7 height 7
drag, startPoint x: 15, startPoint y: 118, endPoint x: 15, endPoint y: 142, distance: 24.3
click at [14, 121] on div at bounding box center [14, 121] width 7 height 7
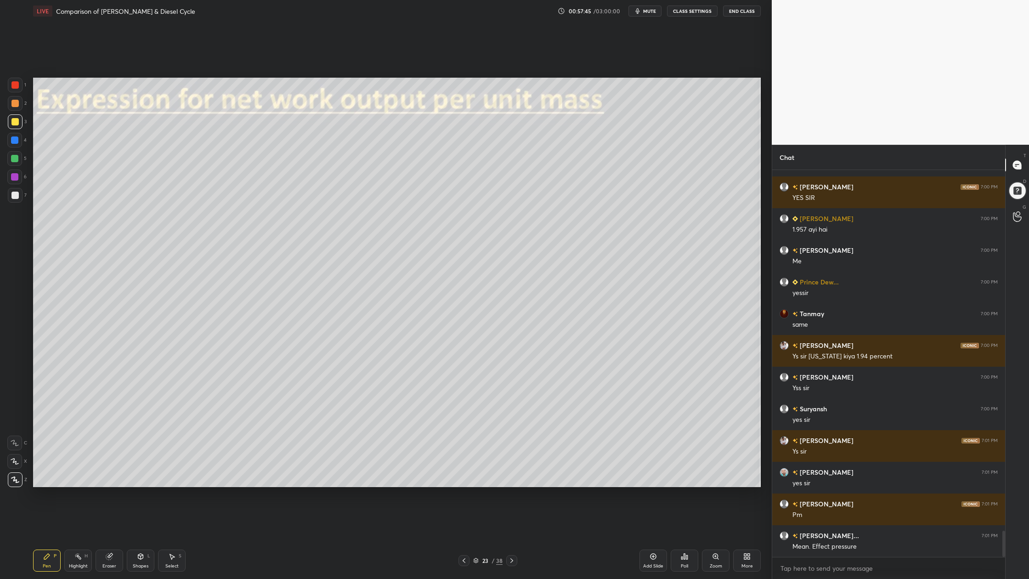
drag, startPoint x: 18, startPoint y: 195, endPoint x: 23, endPoint y: 196, distance: 4.6
click at [18, 195] on div at bounding box center [15, 195] width 15 height 15
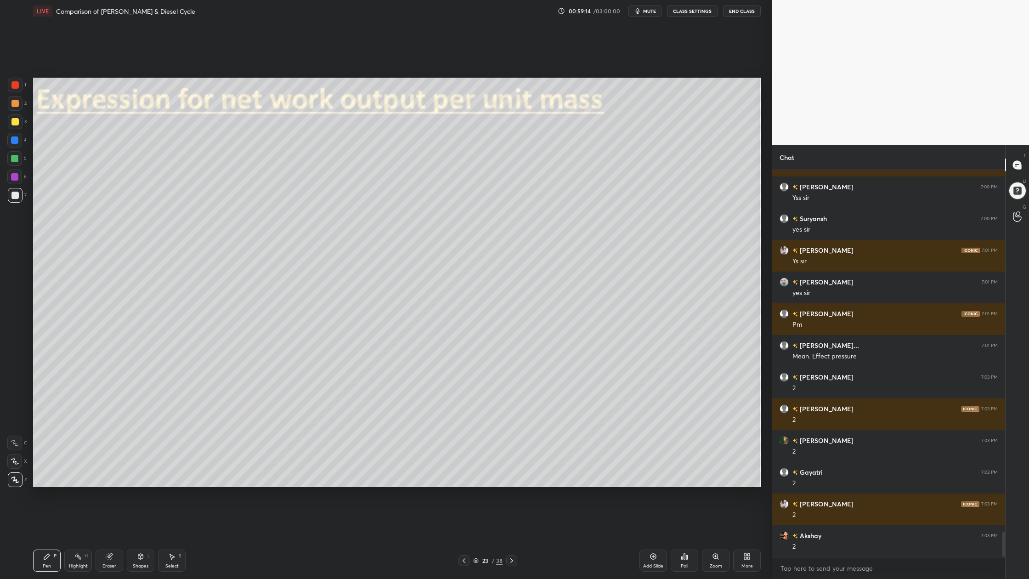
scroll to position [5535, 0]
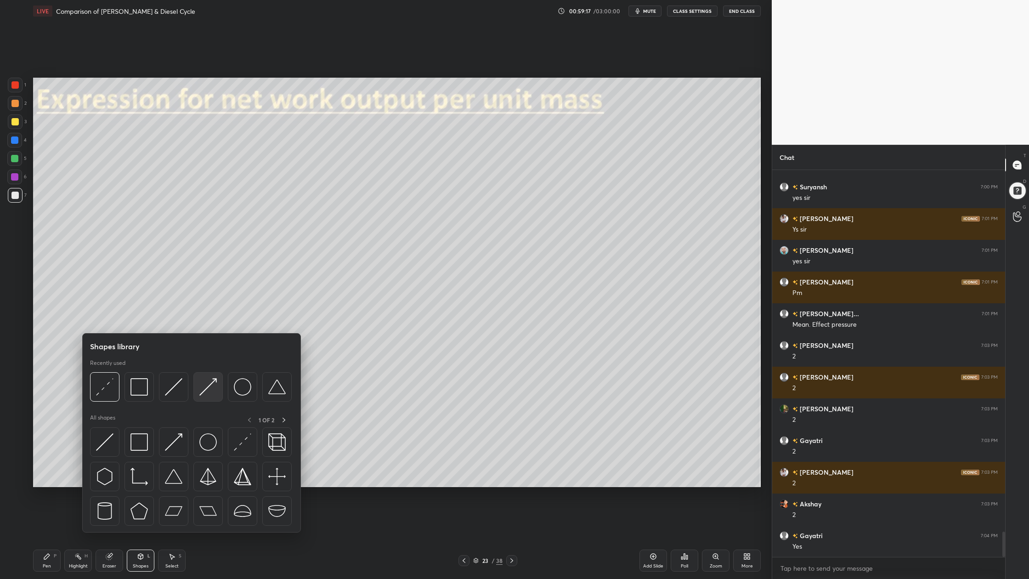
click at [209, 395] on div at bounding box center [207, 386] width 29 height 29
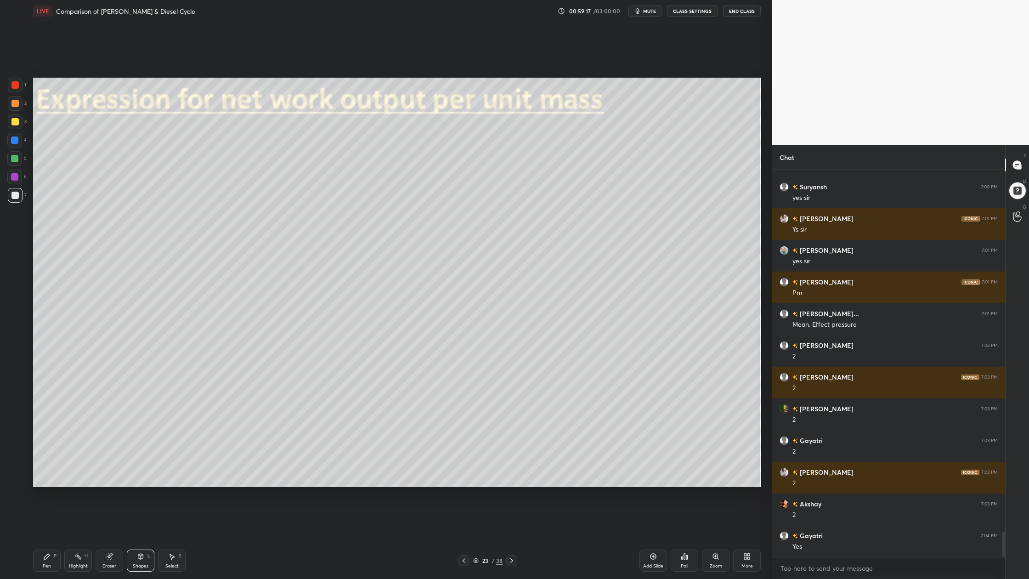
scroll to position [5567, 0]
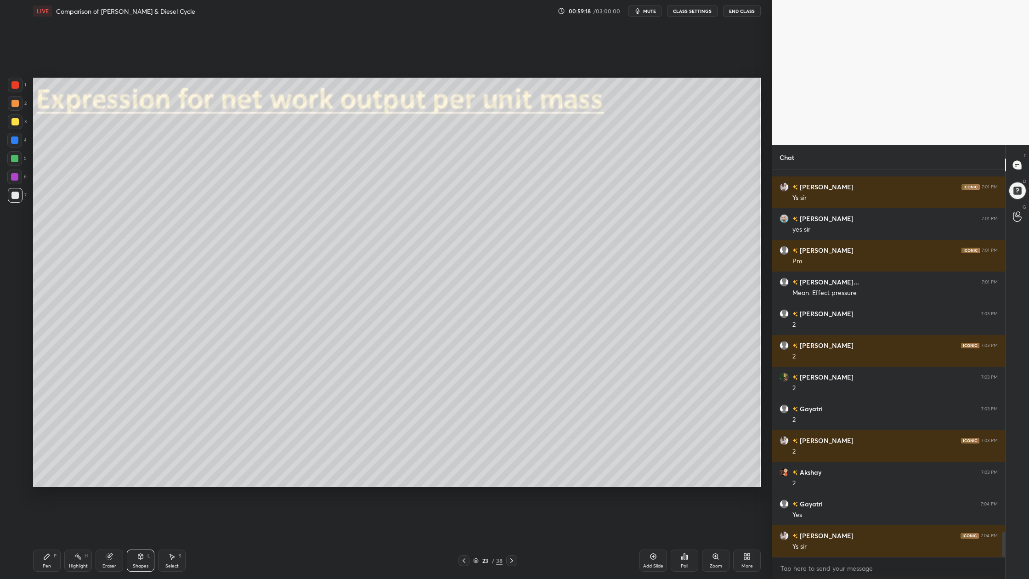
click at [13, 88] on div at bounding box center [15, 85] width 15 height 15
drag, startPoint x: 17, startPoint y: 178, endPoint x: 22, endPoint y: 180, distance: 5.6
click at [19, 180] on div at bounding box center [14, 176] width 15 height 15
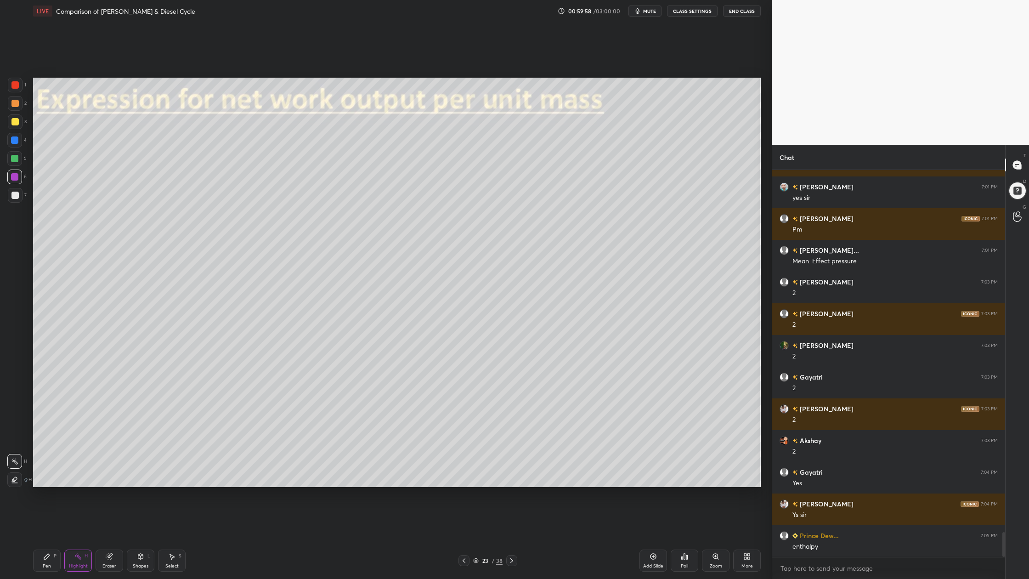
click at [17, 203] on div "7" at bounding box center [17, 197] width 19 height 18
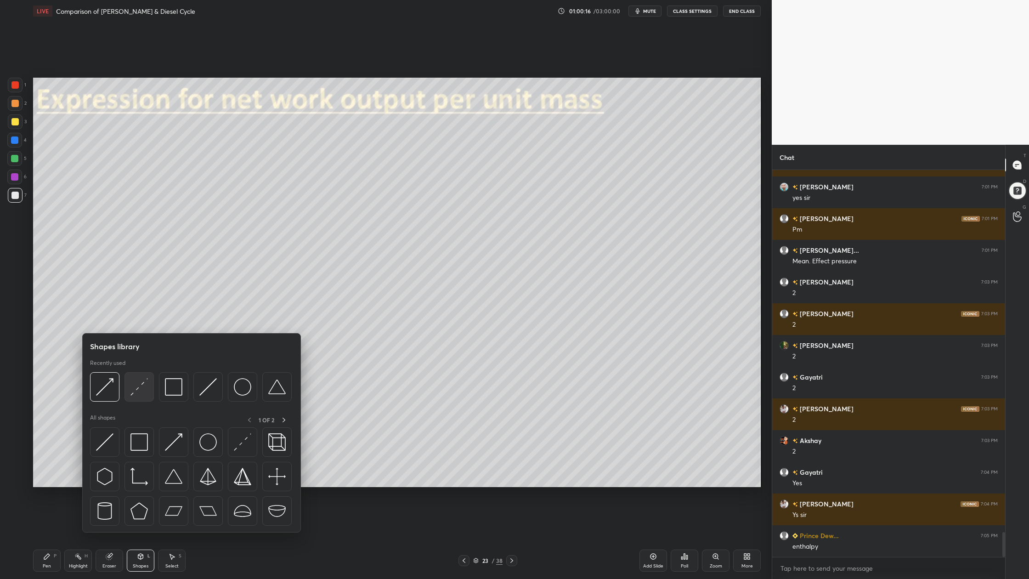
click at [150, 399] on div at bounding box center [138, 386] width 29 height 29
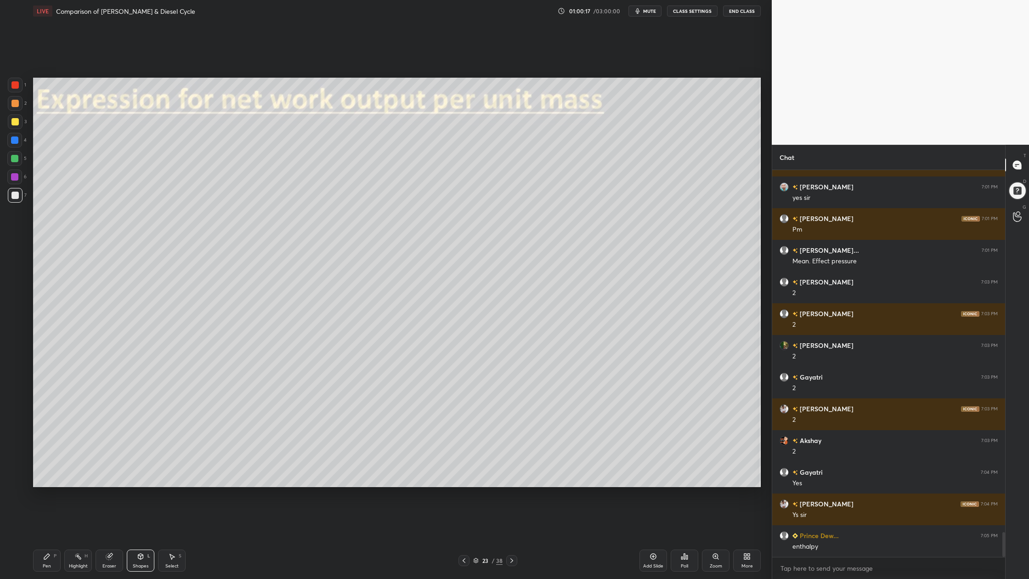
click at [12, 101] on div at bounding box center [15, 103] width 15 height 15
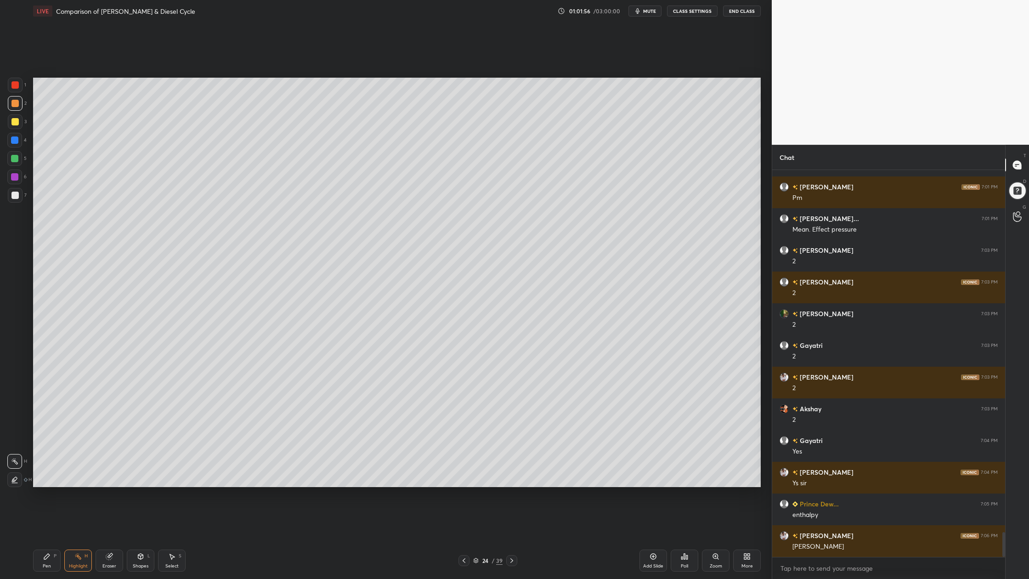
click at [14, 197] on div at bounding box center [14, 195] width 7 height 7
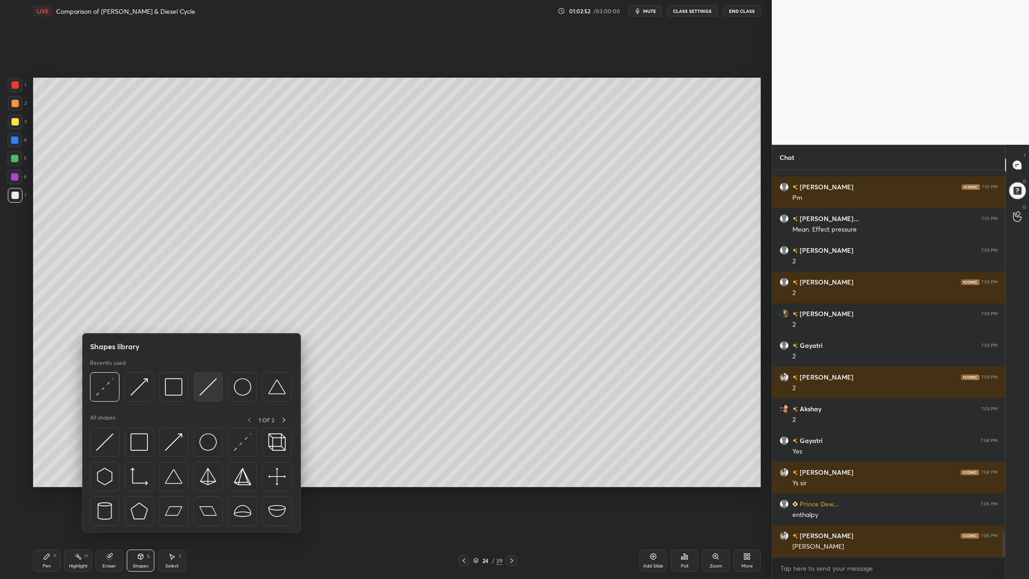
click at [215, 396] on div at bounding box center [207, 386] width 29 height 29
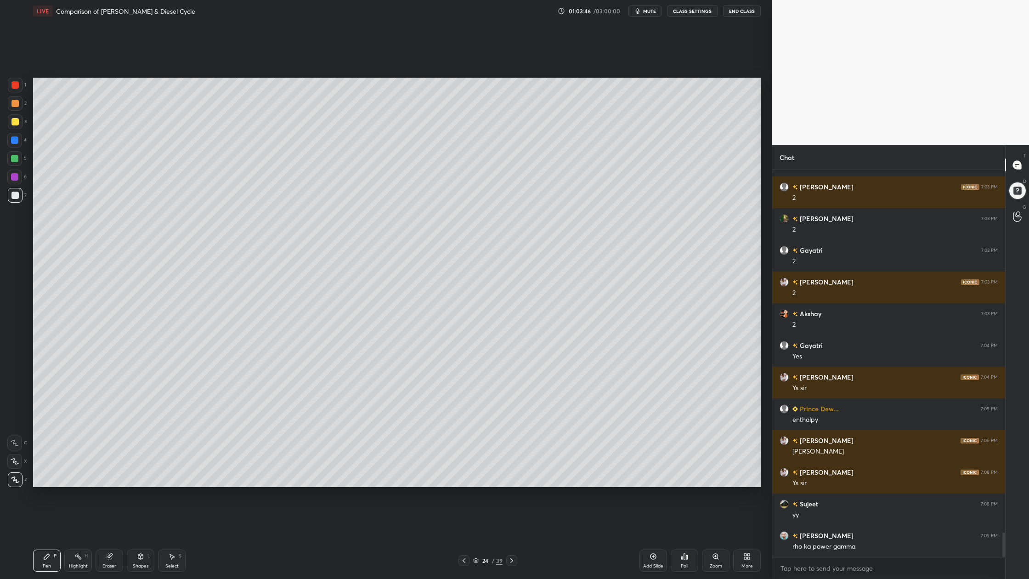
scroll to position [5757, 0]
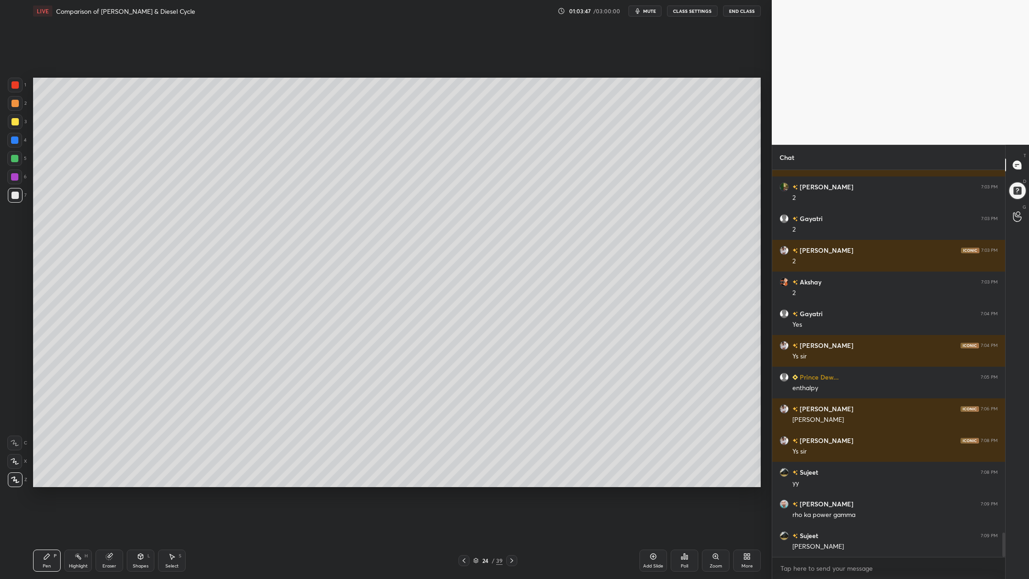
click at [17, 184] on div "6" at bounding box center [16, 178] width 19 height 18
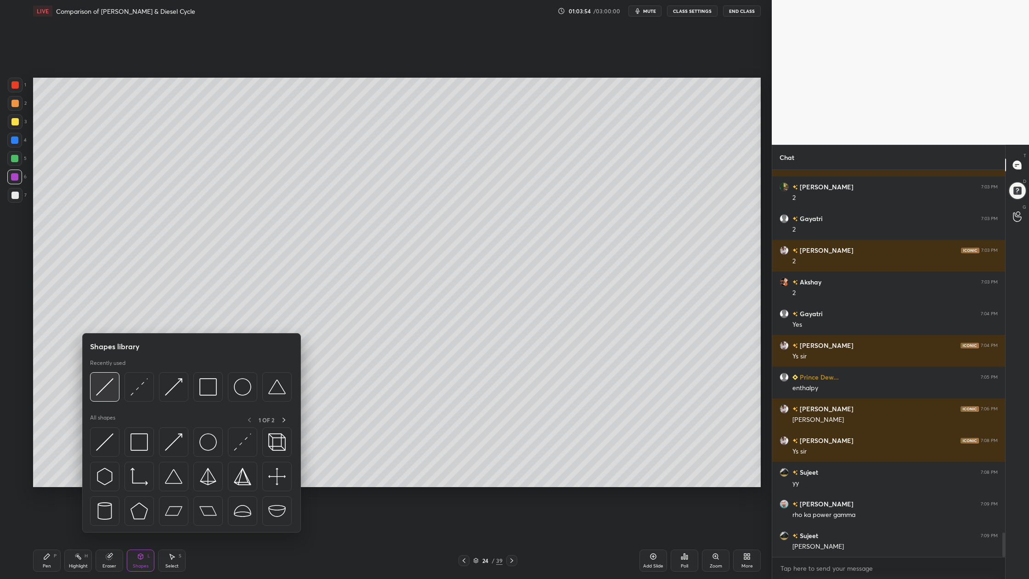
click at [103, 393] on img at bounding box center [104, 386] width 17 height 17
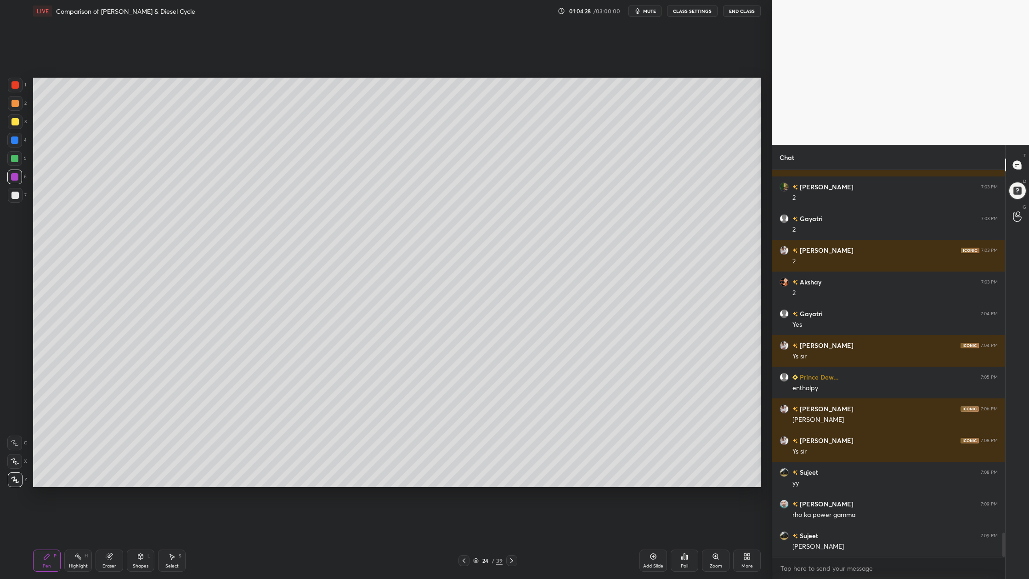
scroll to position [5789, 0]
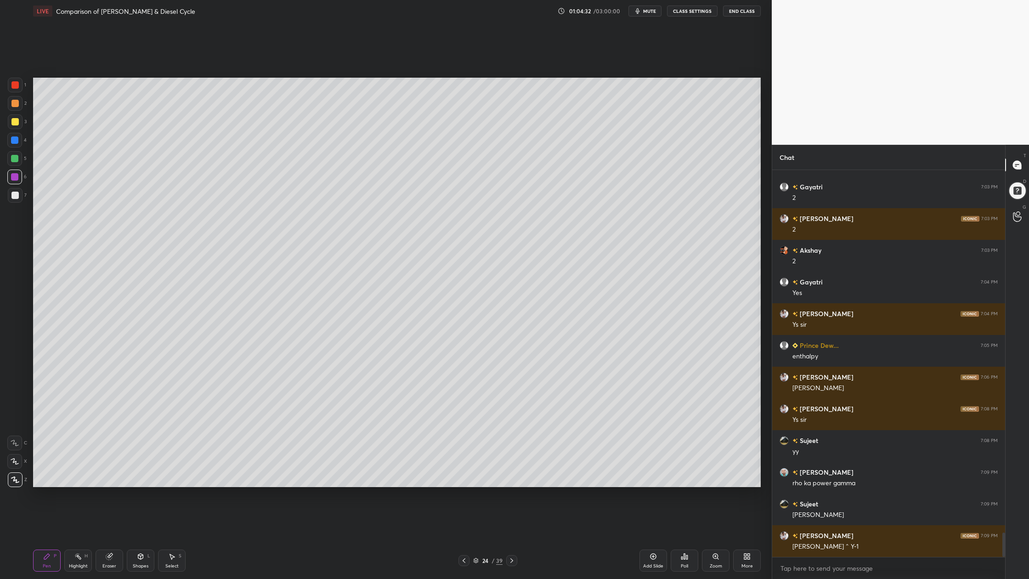
click at [16, 199] on div at bounding box center [15, 195] width 15 height 15
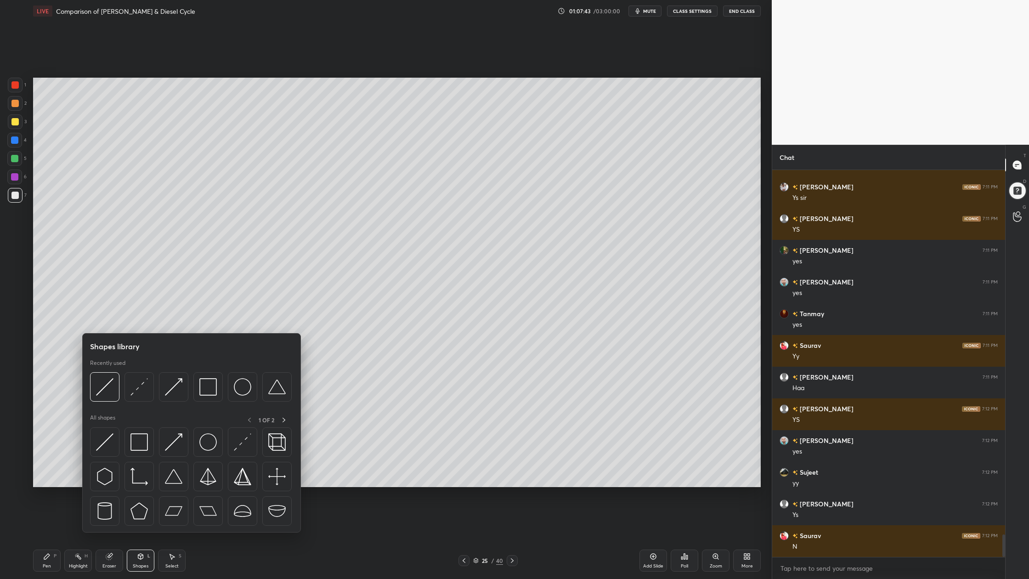
scroll to position [6201, 0]
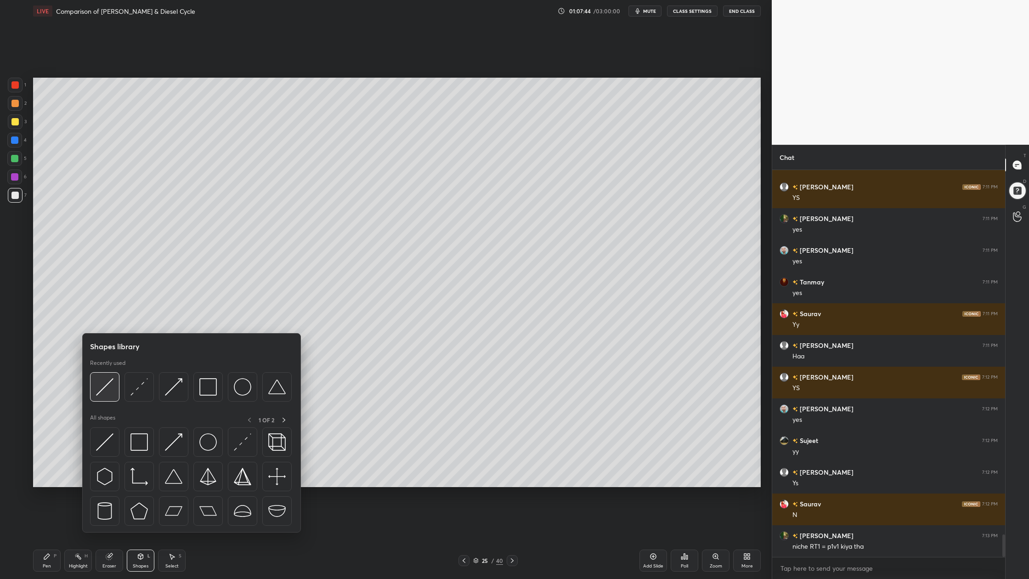
click at [104, 398] on div at bounding box center [104, 386] width 29 height 29
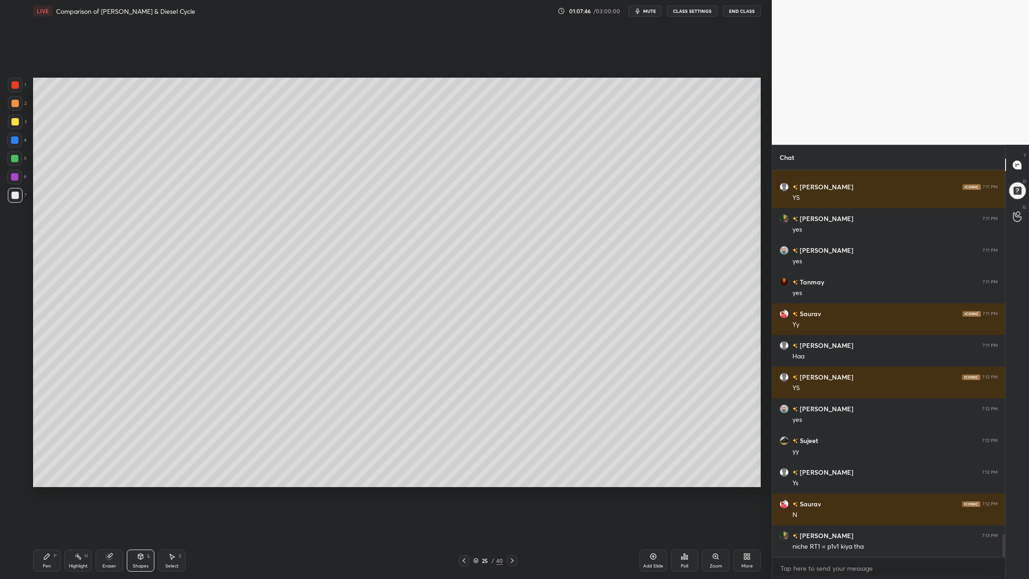
scroll to position [6233, 0]
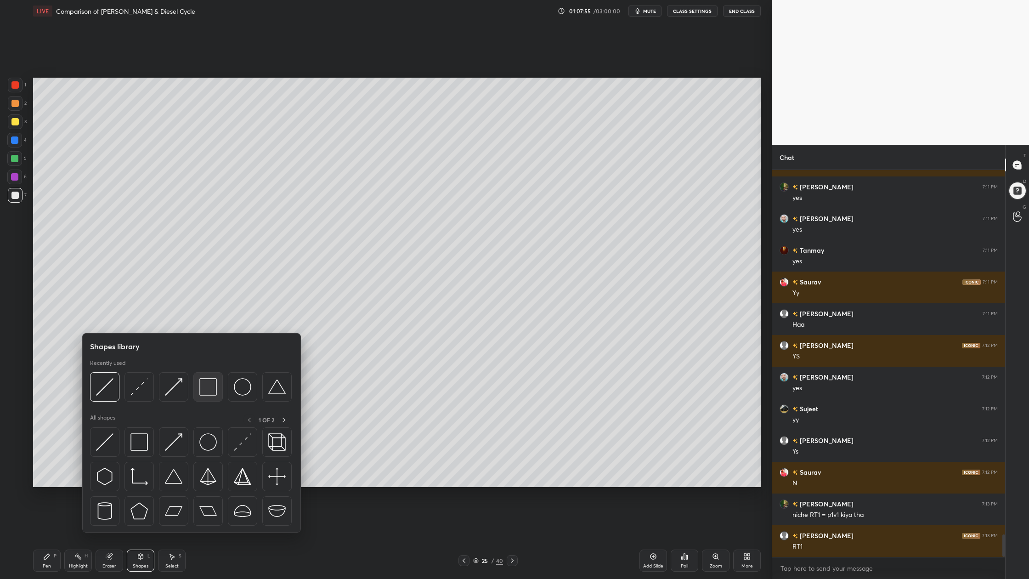
click at [211, 398] on div at bounding box center [207, 386] width 29 height 29
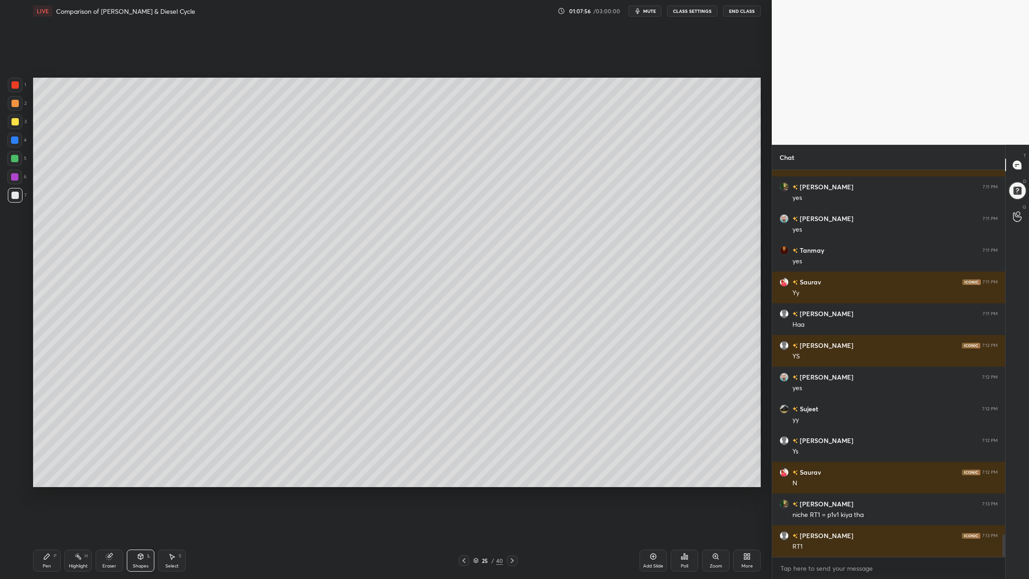
click at [17, 106] on div at bounding box center [14, 103] width 7 height 7
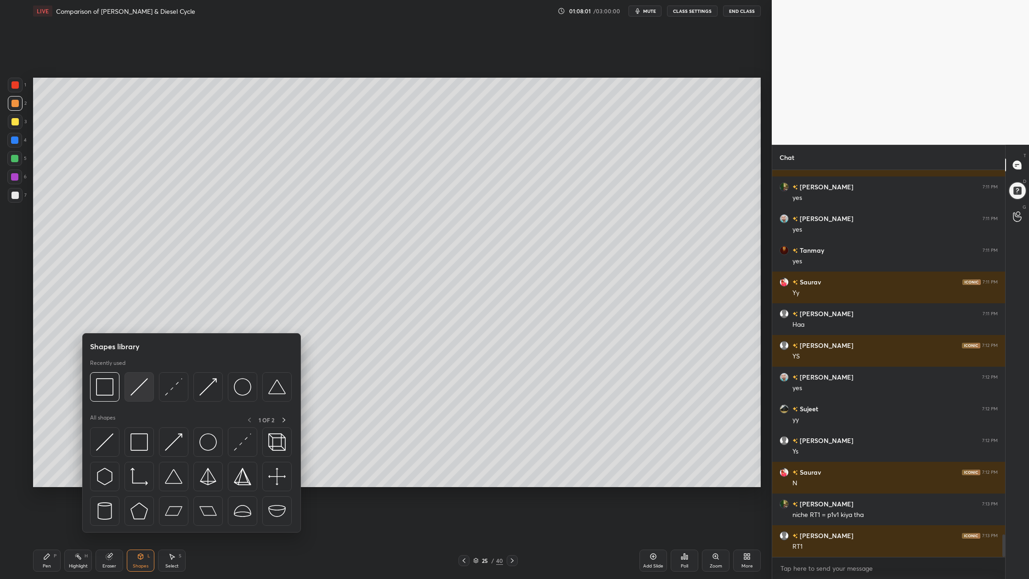
click at [136, 388] on img at bounding box center [138, 386] width 17 height 17
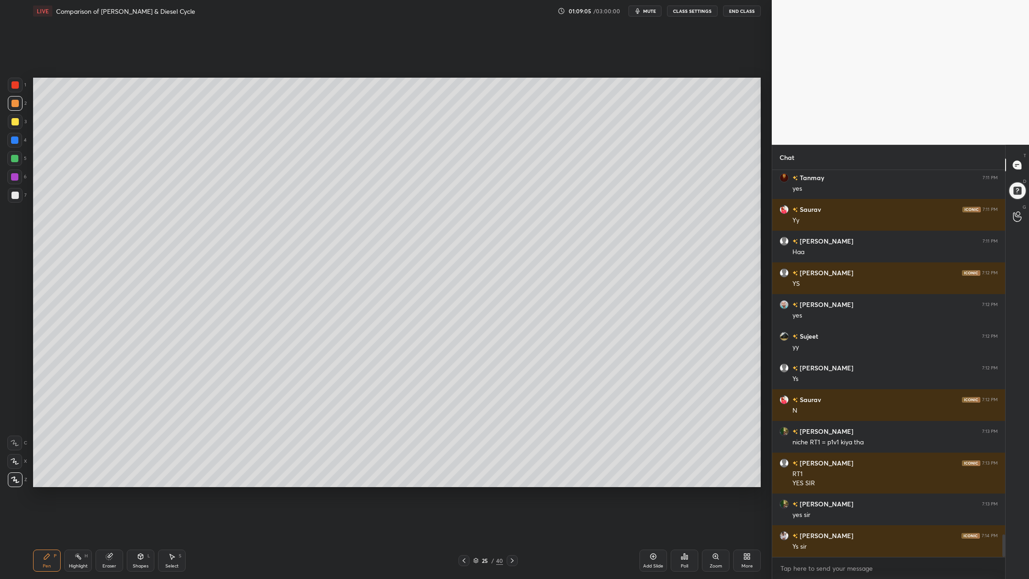
scroll to position [6337, 0]
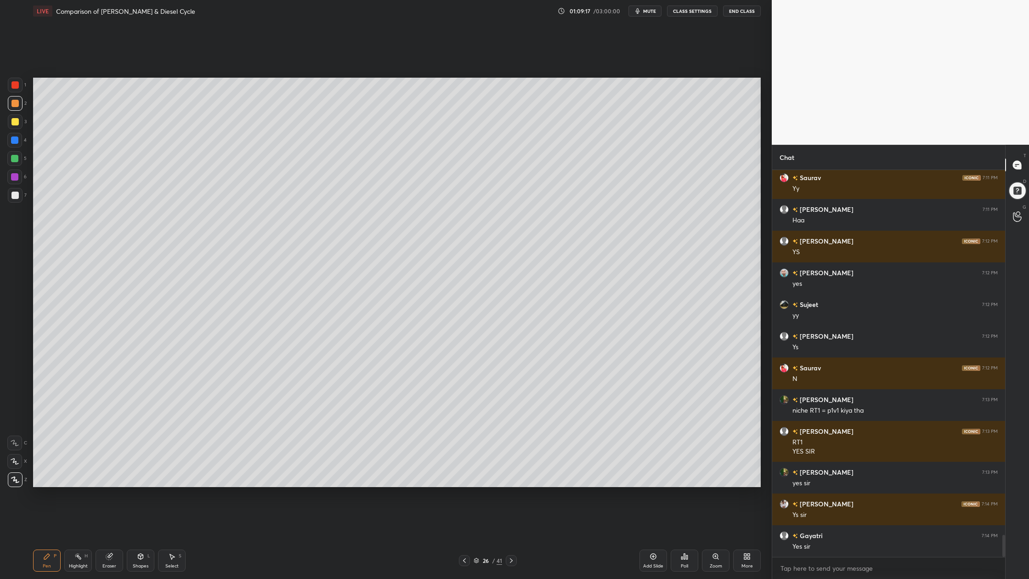
click at [21, 159] on div at bounding box center [14, 158] width 15 height 15
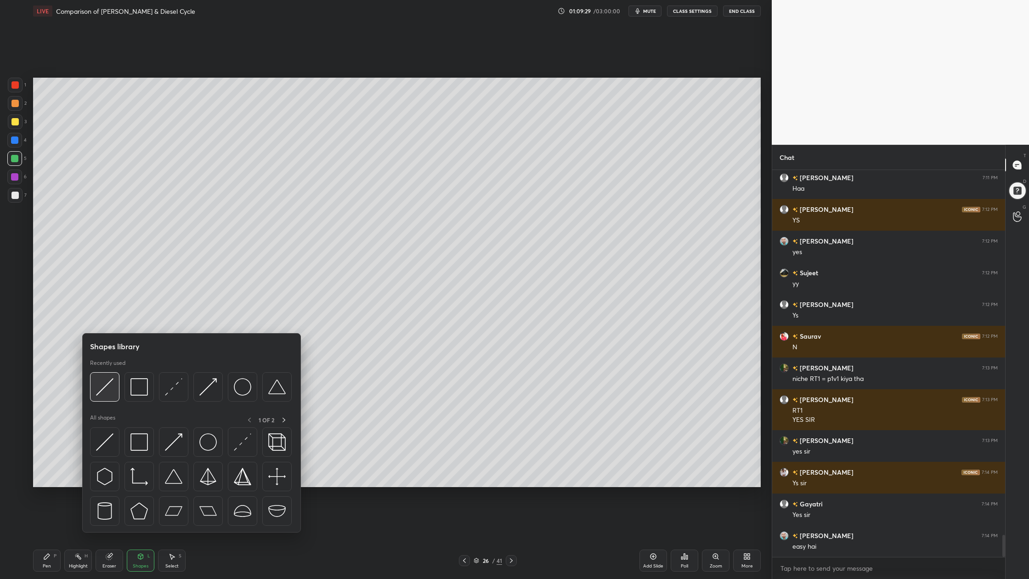
click at [107, 395] on img at bounding box center [104, 386] width 17 height 17
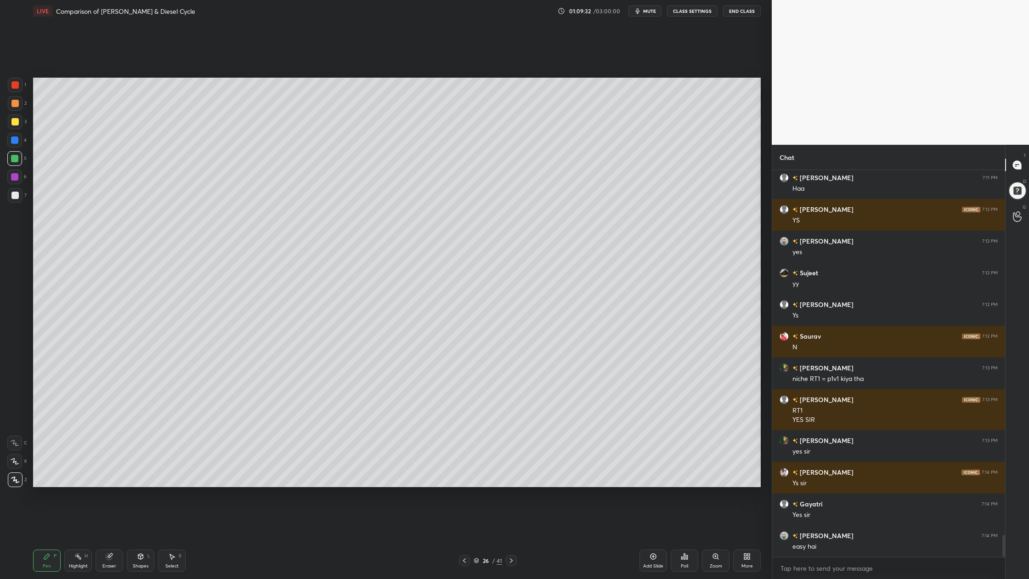
click at [21, 194] on div at bounding box center [15, 195] width 15 height 15
click at [15, 196] on div at bounding box center [14, 195] width 7 height 7
drag, startPoint x: 16, startPoint y: 121, endPoint x: 16, endPoint y: 130, distance: 8.7
click at [16, 124] on div at bounding box center [14, 121] width 7 height 7
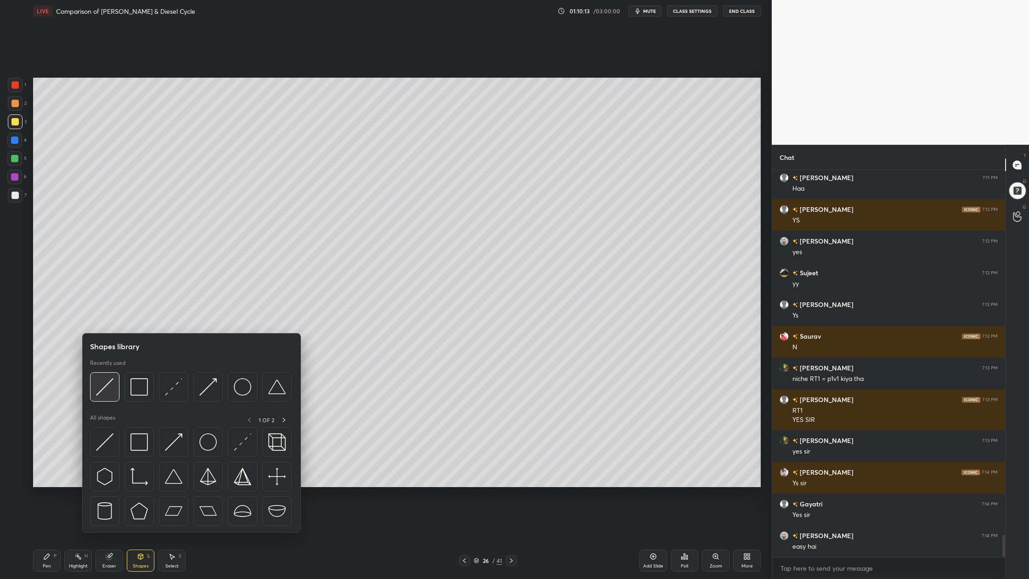
click at [107, 393] on img at bounding box center [104, 386] width 17 height 17
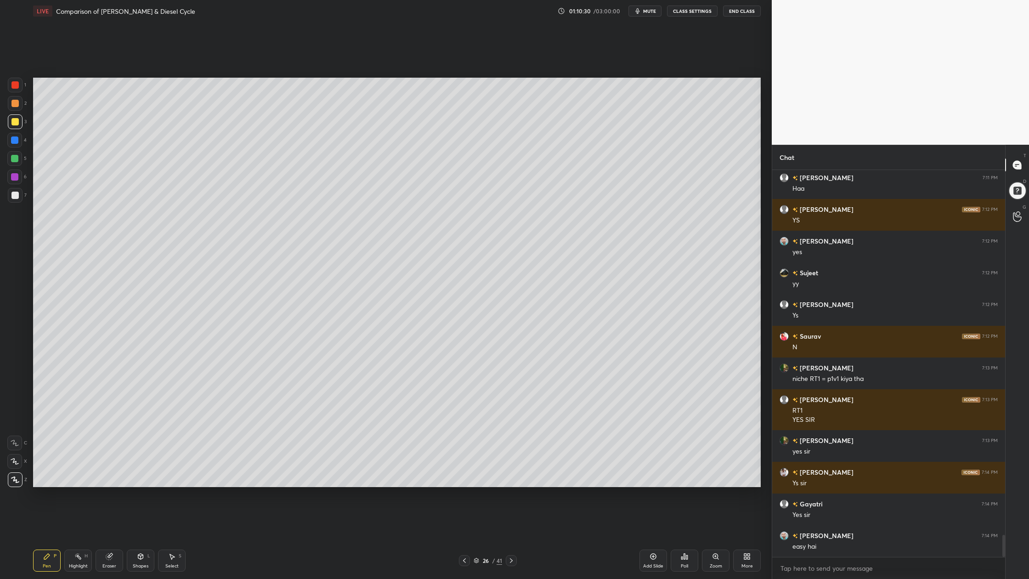
scroll to position [6400, 0]
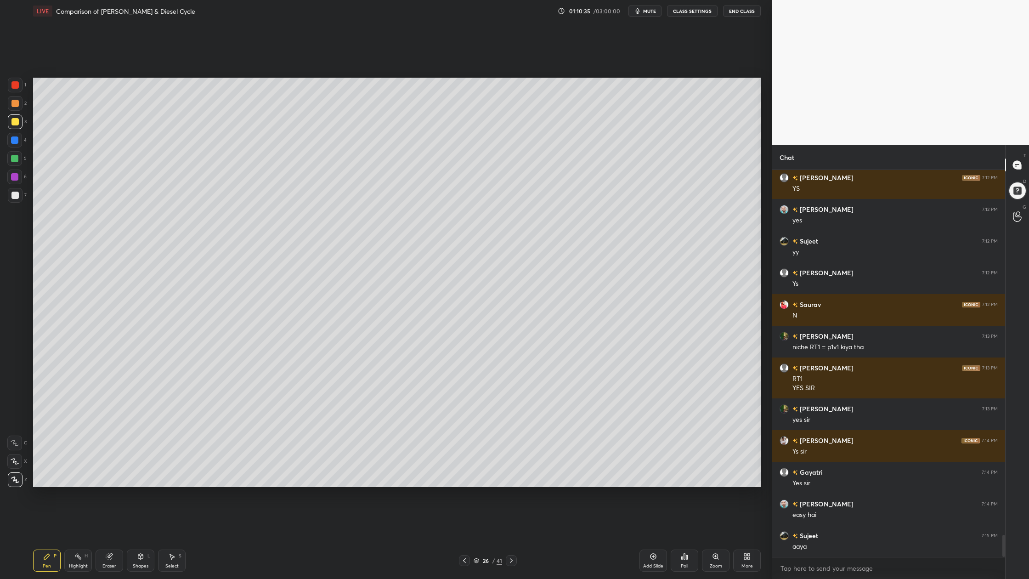
click at [15, 176] on div at bounding box center [14, 176] width 7 height 7
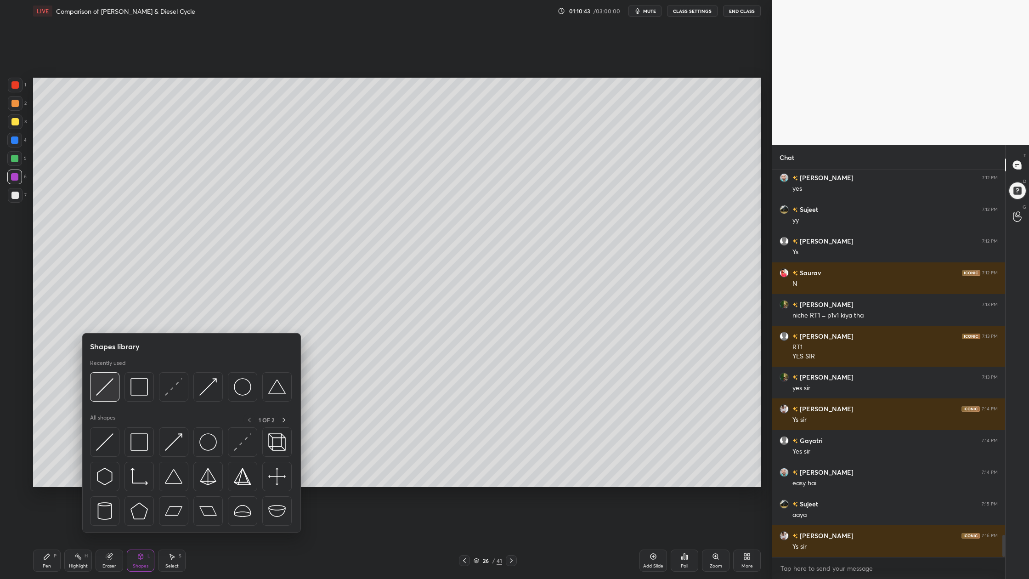
click at [102, 397] on div at bounding box center [104, 386] width 29 height 29
click at [105, 398] on div at bounding box center [104, 386] width 29 height 29
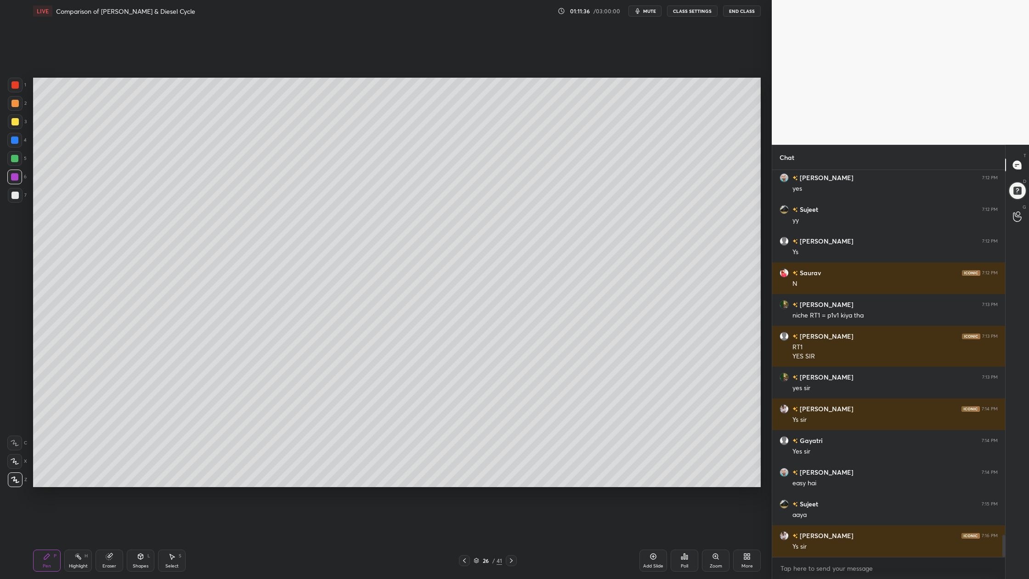
scroll to position [6464, 0]
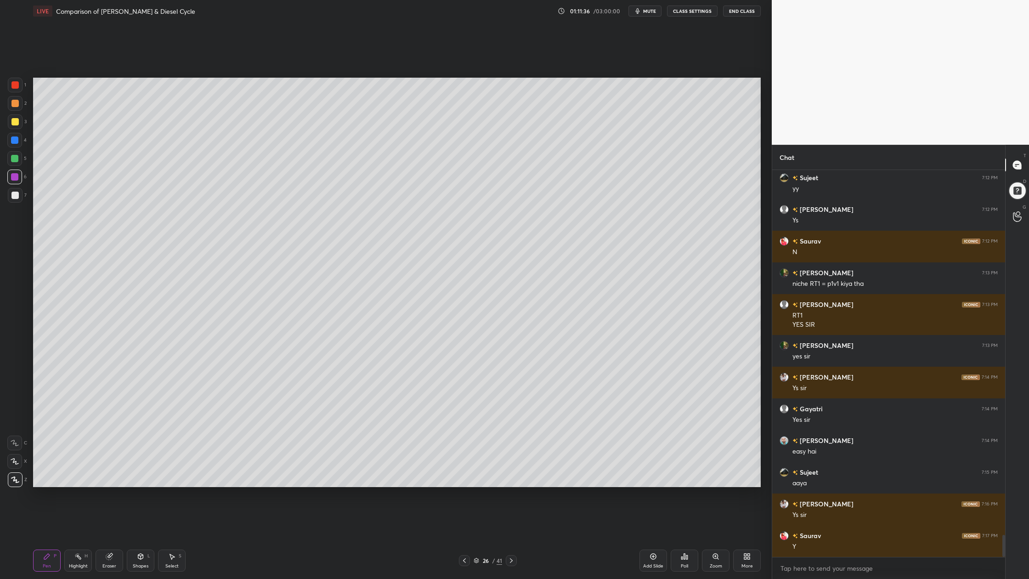
click at [13, 193] on div at bounding box center [14, 195] width 7 height 7
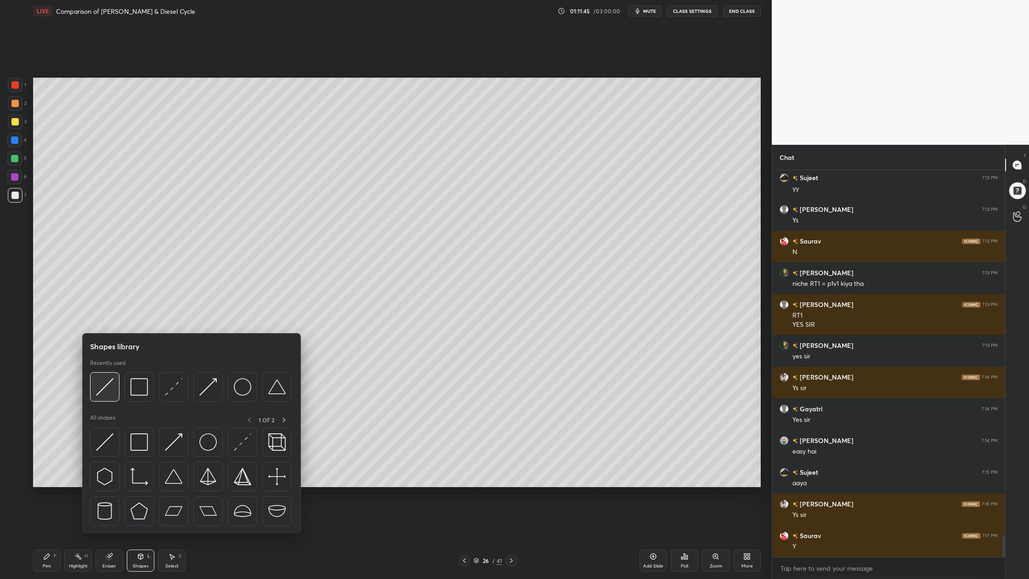
click at [107, 396] on div at bounding box center [104, 386] width 29 height 29
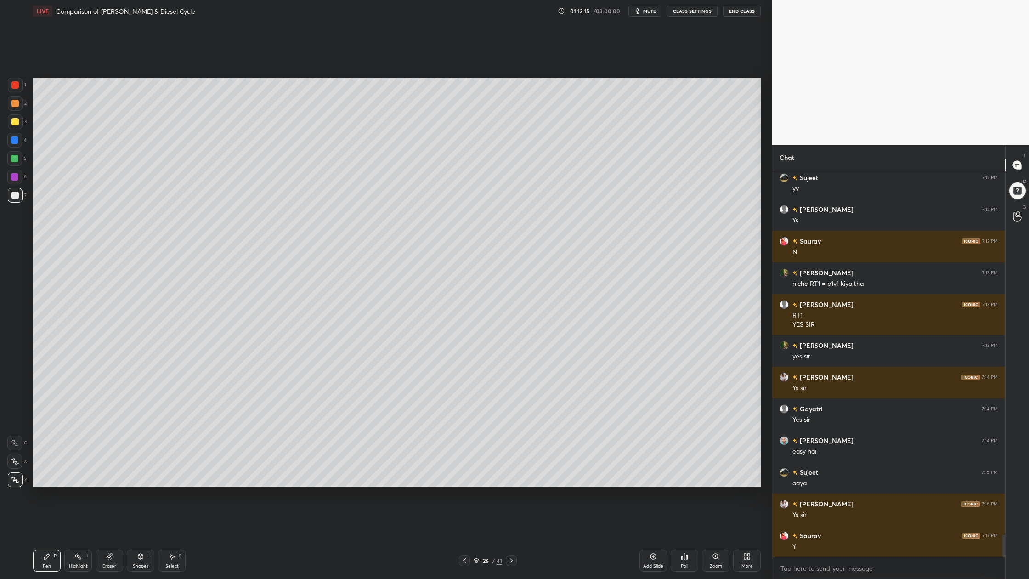
click at [15, 92] on div "1" at bounding box center [17, 87] width 18 height 18
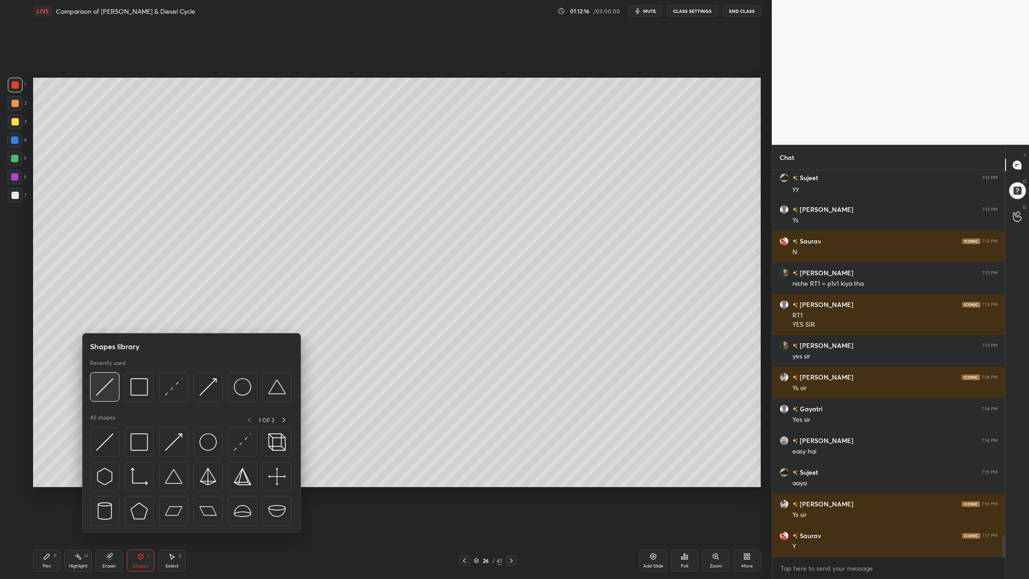
click at [105, 397] on div at bounding box center [104, 386] width 29 height 29
click at [107, 400] on div at bounding box center [104, 386] width 29 height 29
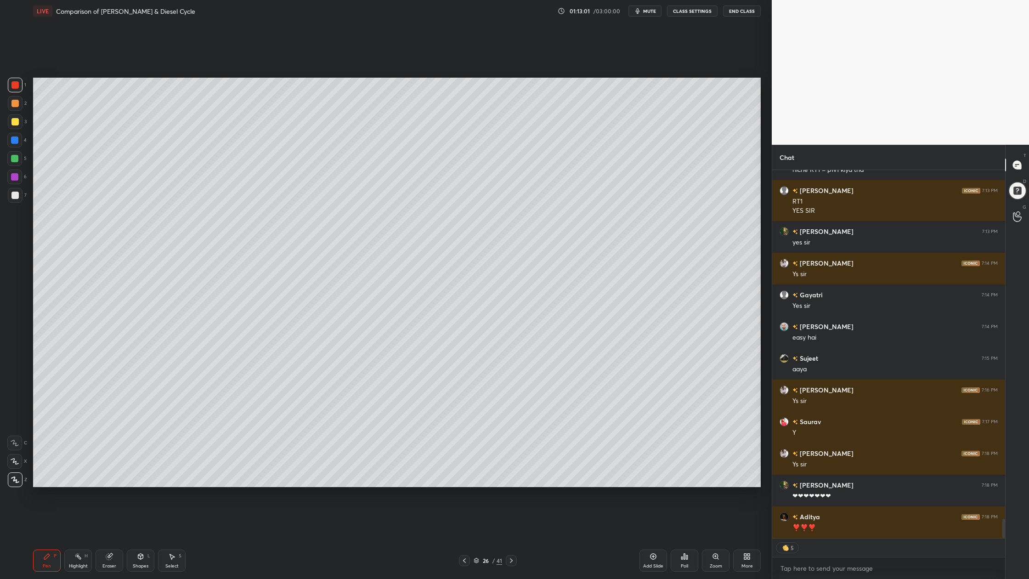
scroll to position [6609, 0]
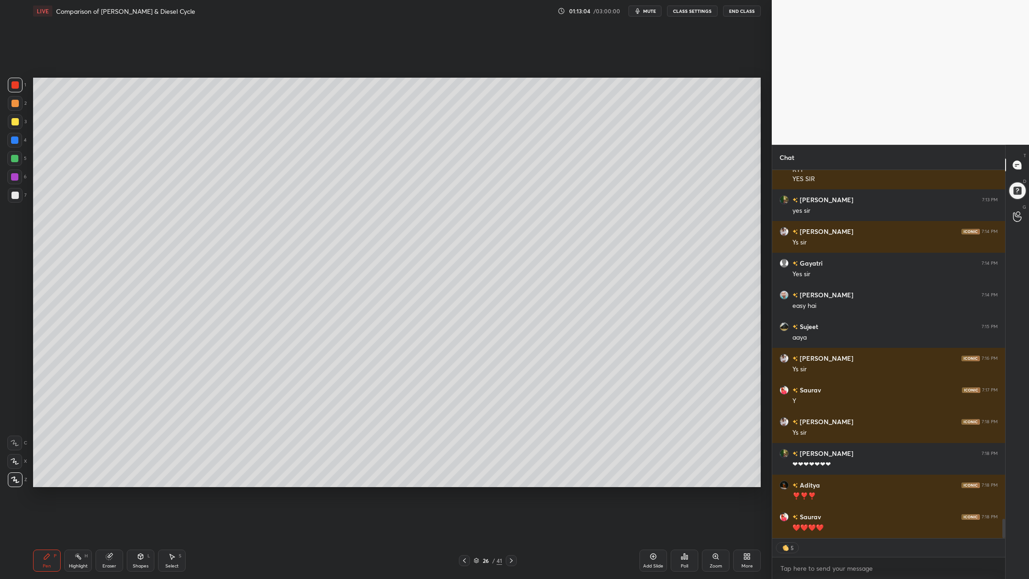
type textarea "x"
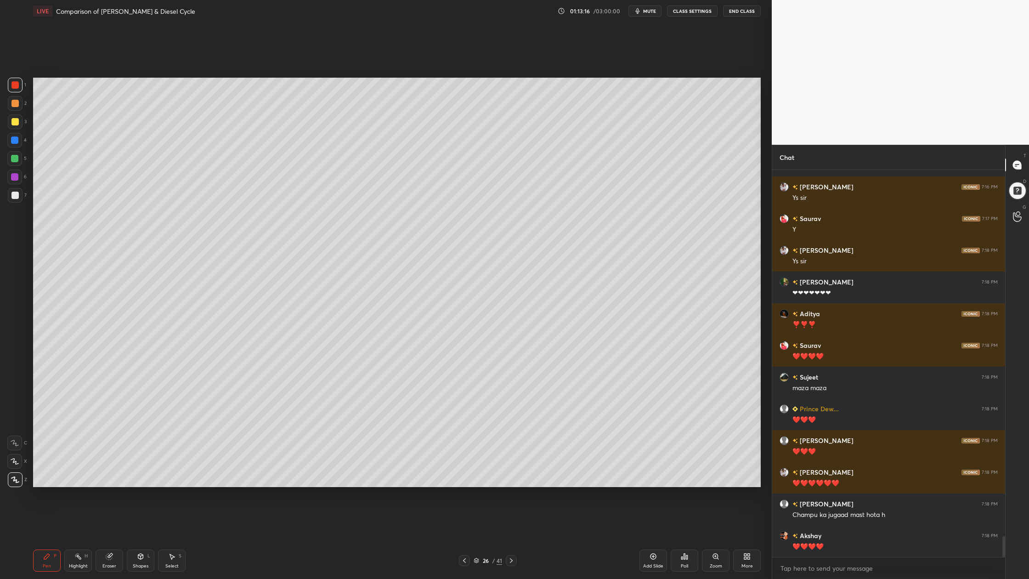
scroll to position [6812, 0]
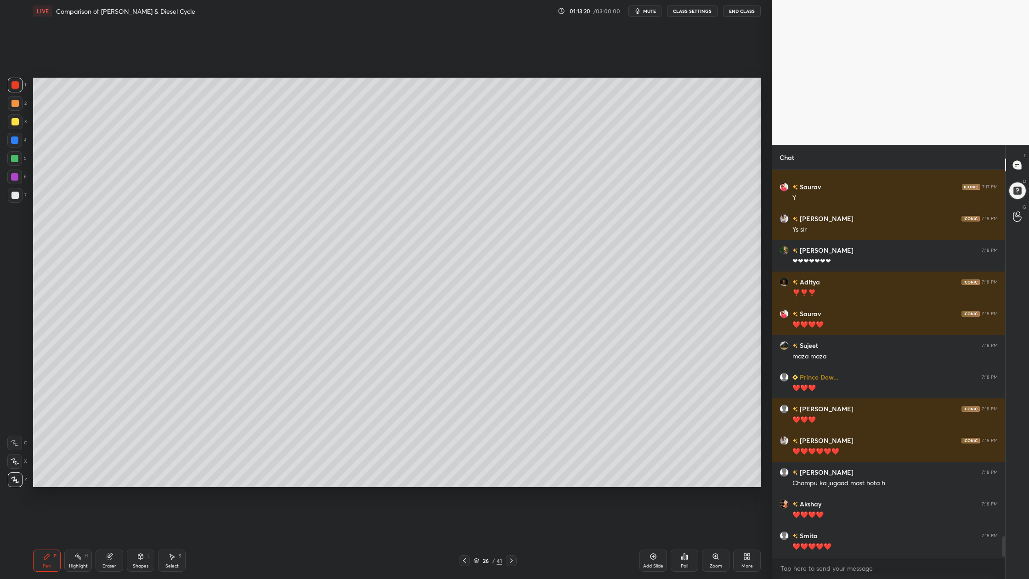
click at [475, 479] on icon at bounding box center [476, 559] width 5 height 2
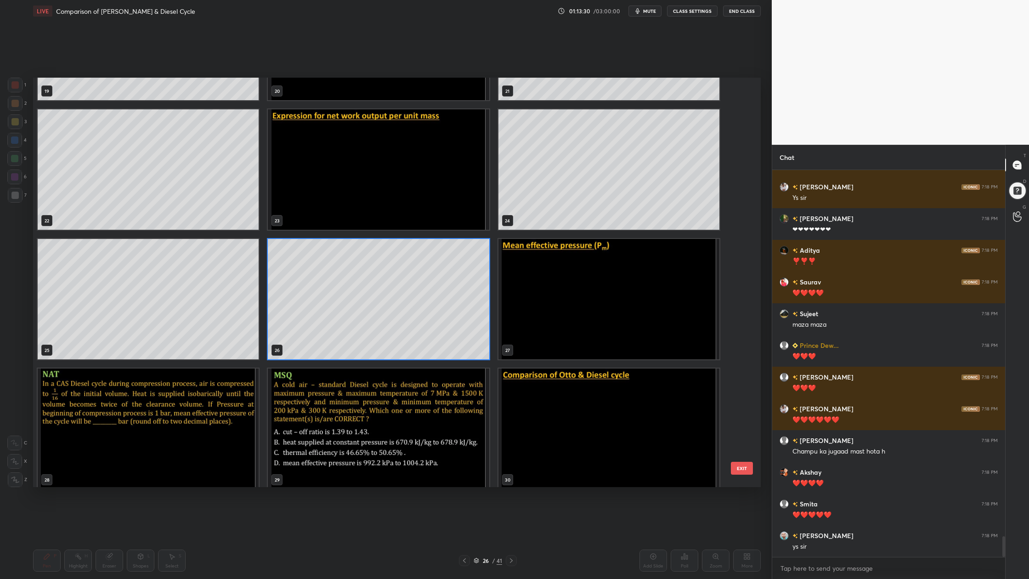
scroll to position [6876, 0]
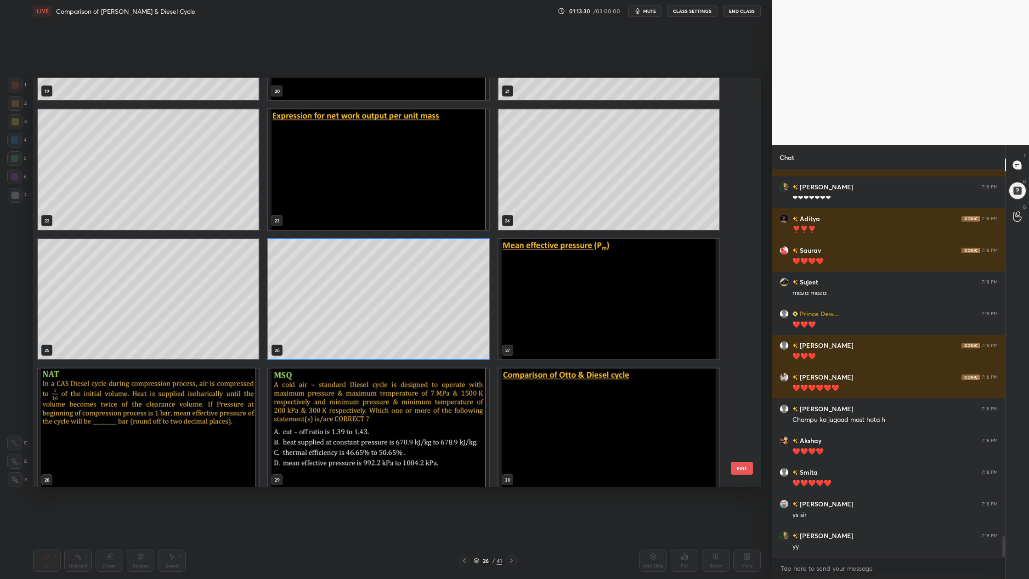
click at [610, 305] on img "grid" at bounding box center [608, 299] width 221 height 120
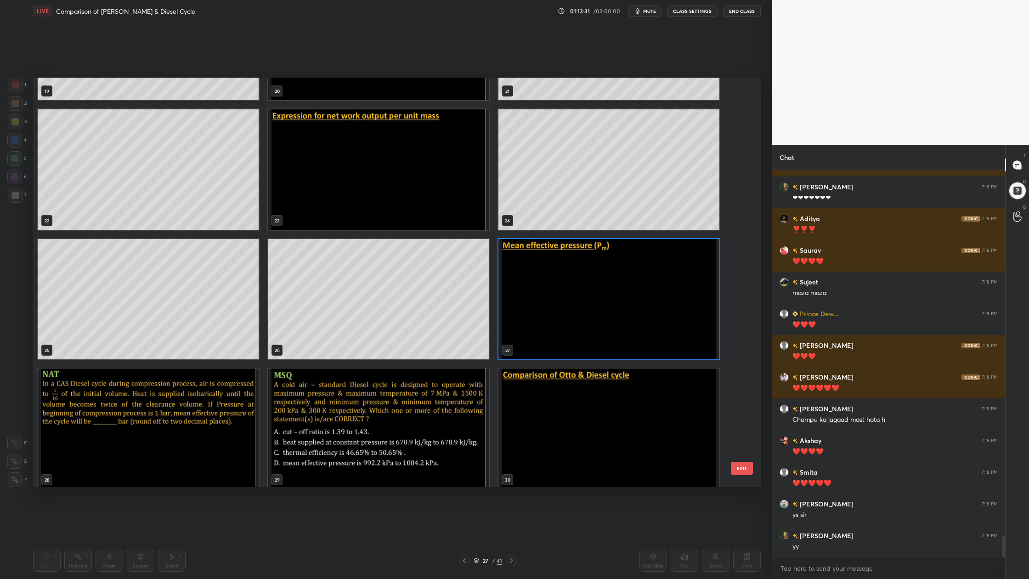
click at [610, 305] on img "grid" at bounding box center [608, 299] width 221 height 120
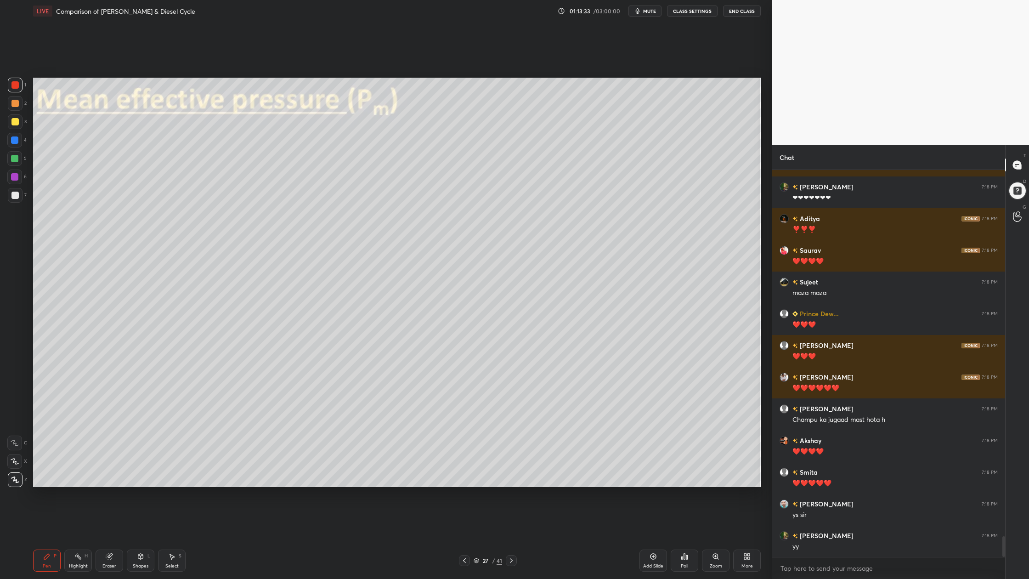
drag, startPoint x: 16, startPoint y: 103, endPoint x: 13, endPoint y: 99, distance: 5.2
click at [19, 105] on div at bounding box center [15, 103] width 15 height 15
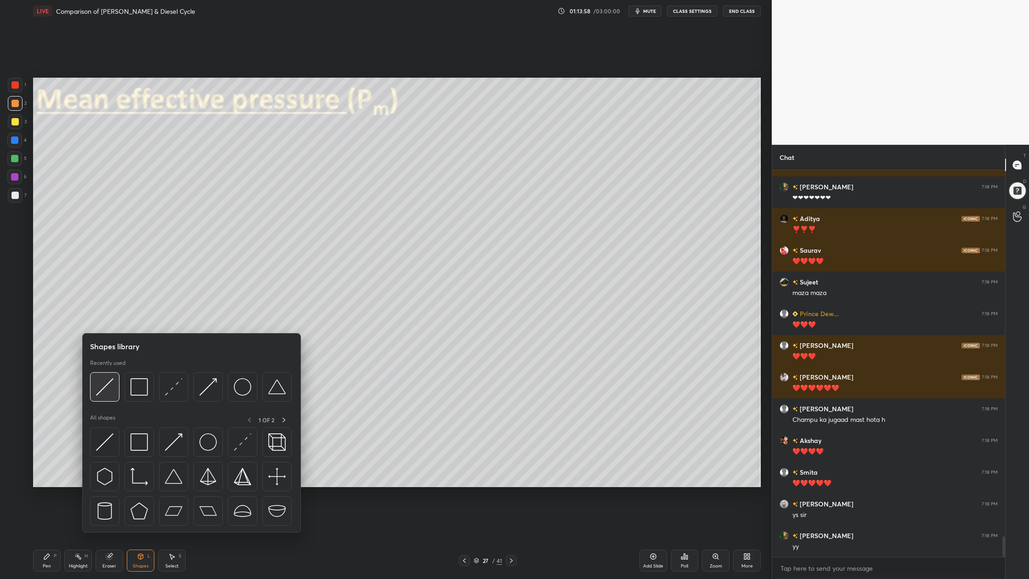
click at [107, 398] on div at bounding box center [104, 386] width 29 height 29
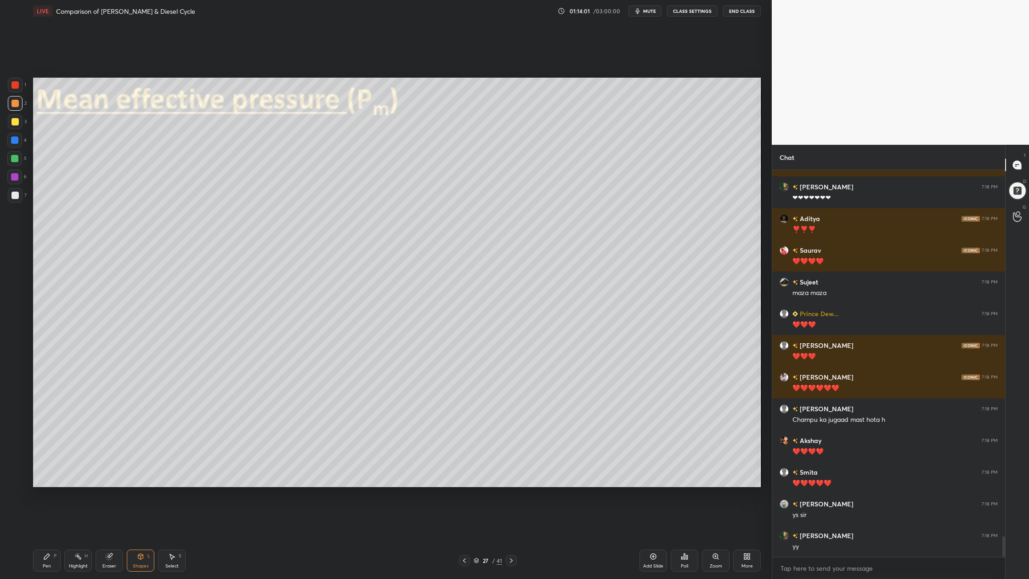
click at [14, 198] on div at bounding box center [14, 195] width 7 height 7
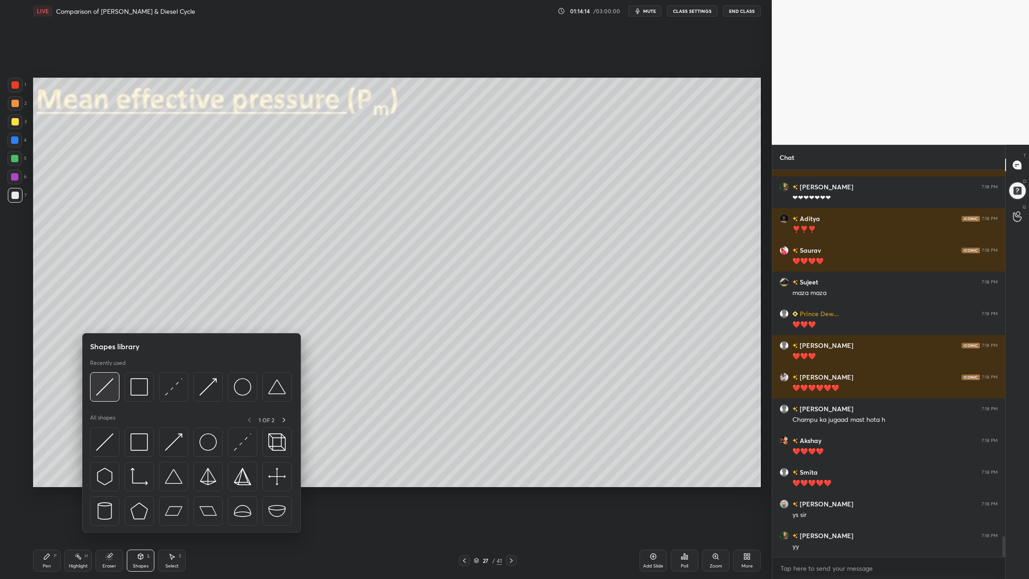
click at [111, 390] on img at bounding box center [104, 386] width 17 height 17
click at [107, 399] on div at bounding box center [104, 386] width 29 height 29
click at [112, 405] on div at bounding box center [191, 389] width 202 height 34
click at [116, 398] on div at bounding box center [104, 386] width 29 height 29
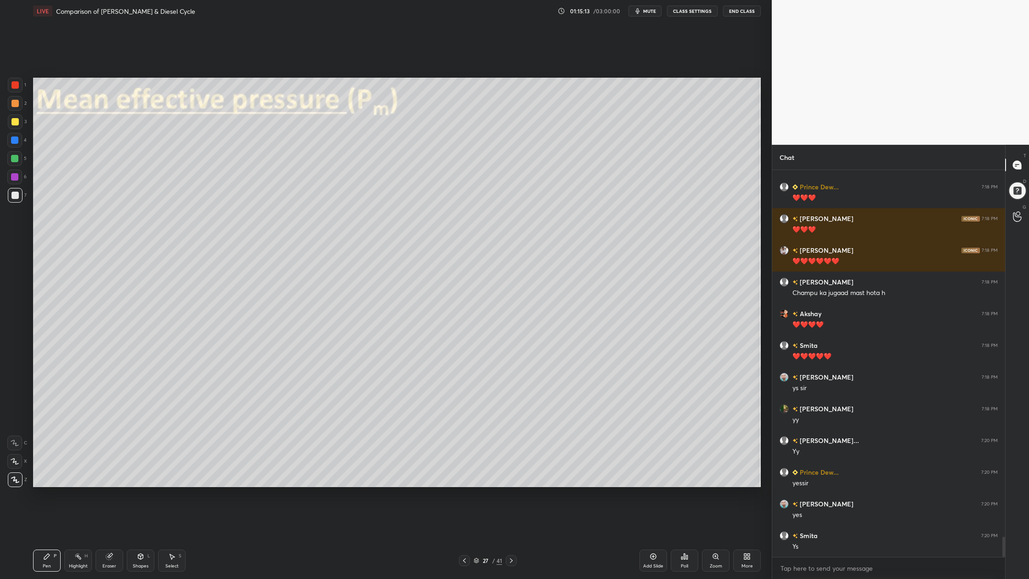
scroll to position [7034, 0]
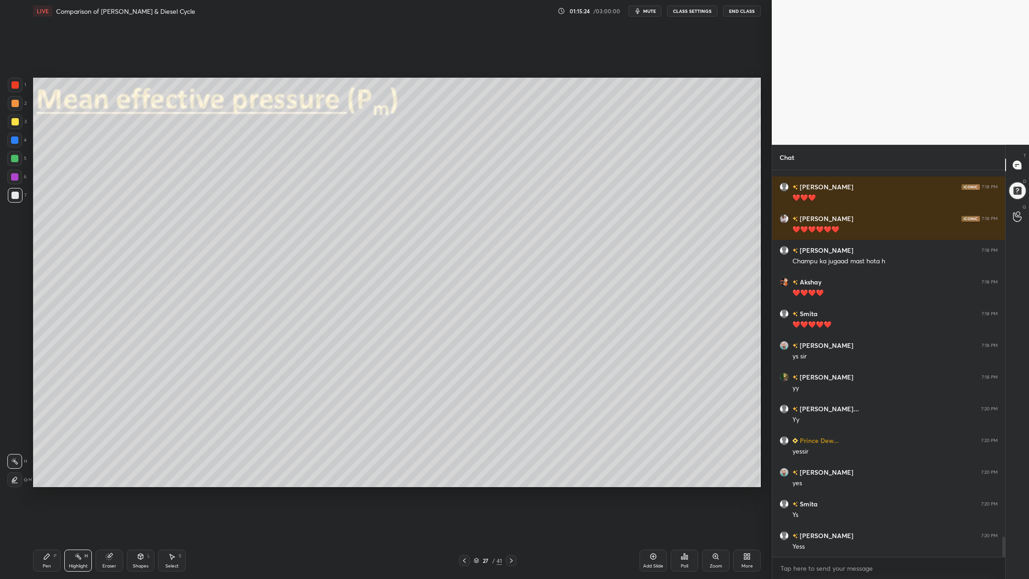
click at [21, 89] on div at bounding box center [15, 85] width 15 height 15
click at [11, 196] on div at bounding box center [15, 195] width 15 height 15
drag, startPoint x: 13, startPoint y: 158, endPoint x: 18, endPoint y: 163, distance: 6.5
click at [14, 158] on div at bounding box center [14, 158] width 7 height 7
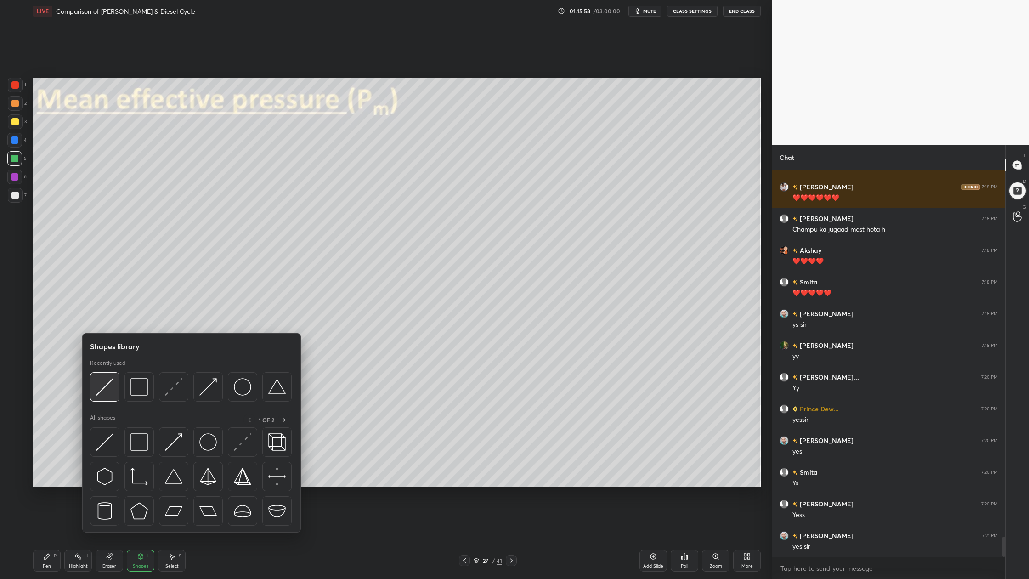
click at [111, 393] on img at bounding box center [104, 386] width 17 height 17
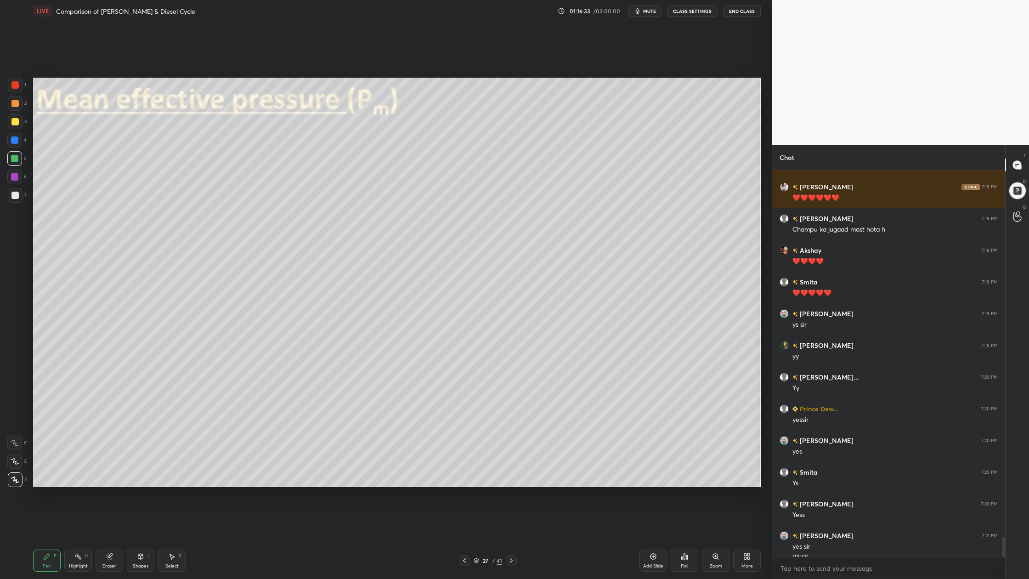
scroll to position [7075, 0]
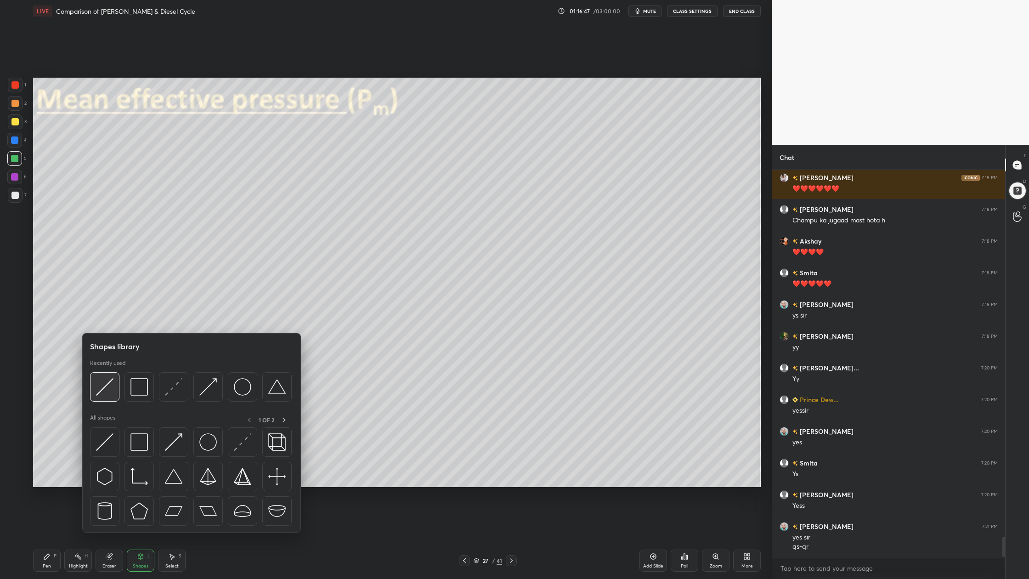
click at [106, 394] on img at bounding box center [104, 386] width 17 height 17
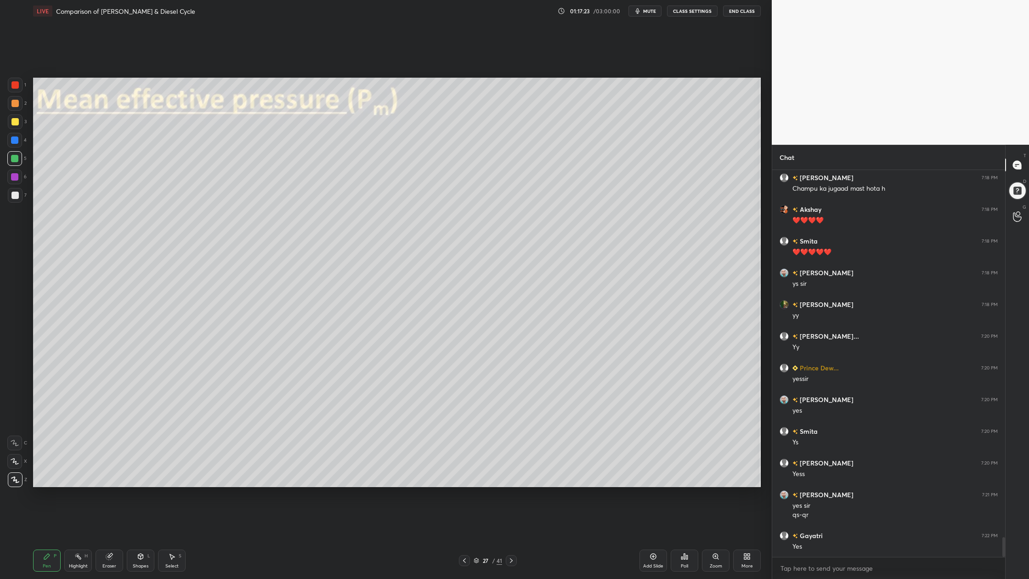
scroll to position [7138, 0]
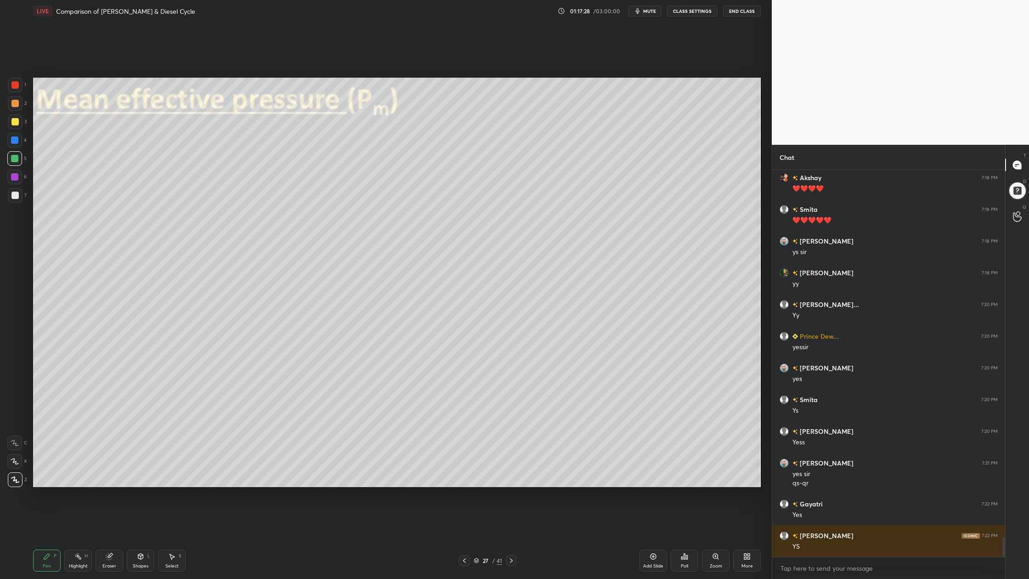
drag, startPoint x: 478, startPoint y: 560, endPoint x: 476, endPoint y: 550, distance: 10.4
click at [477, 479] on div "27 / 41" at bounding box center [488, 560] width 28 height 8
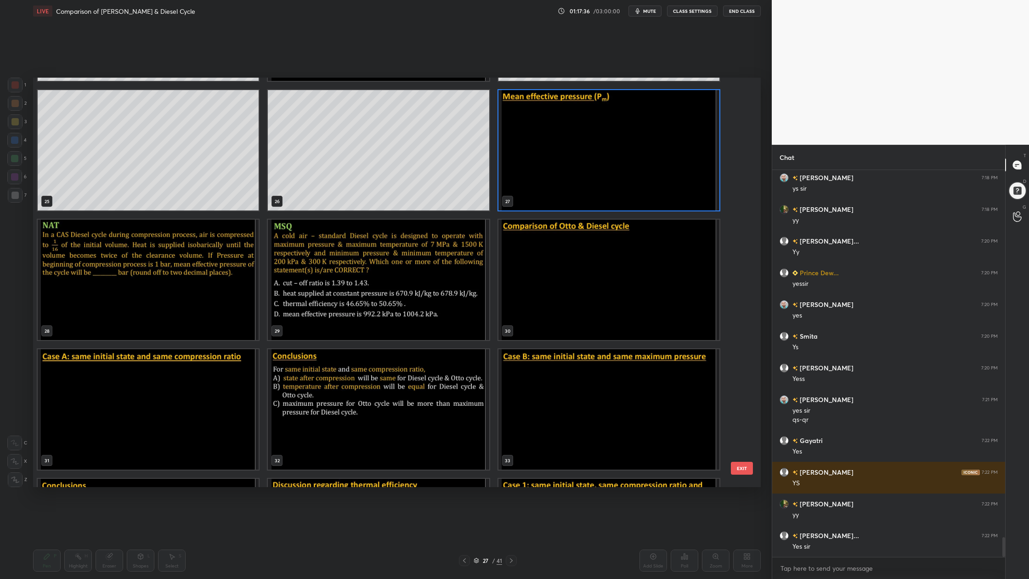
scroll to position [7233, 0]
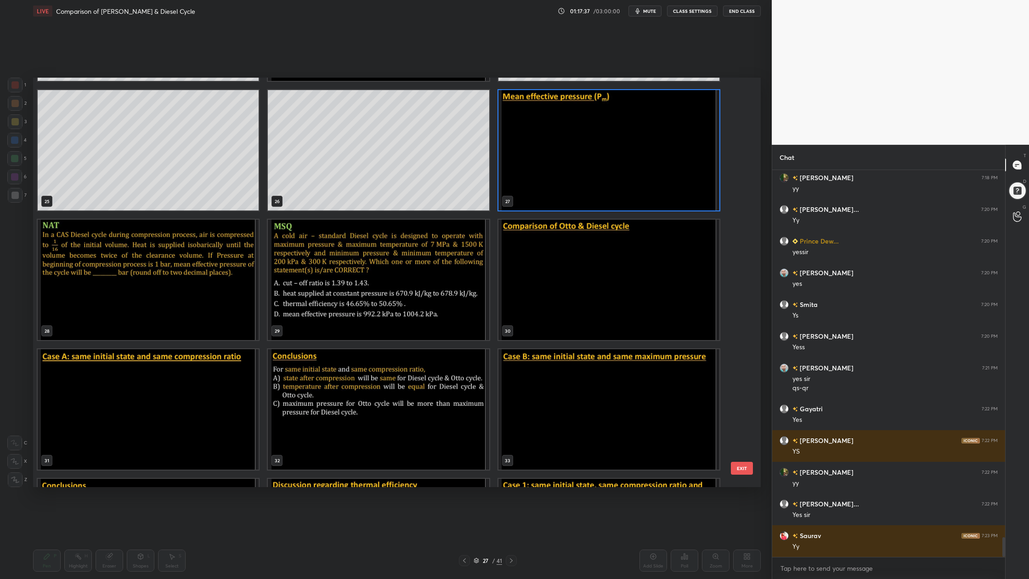
click at [163, 289] on img "grid" at bounding box center [148, 280] width 221 height 120
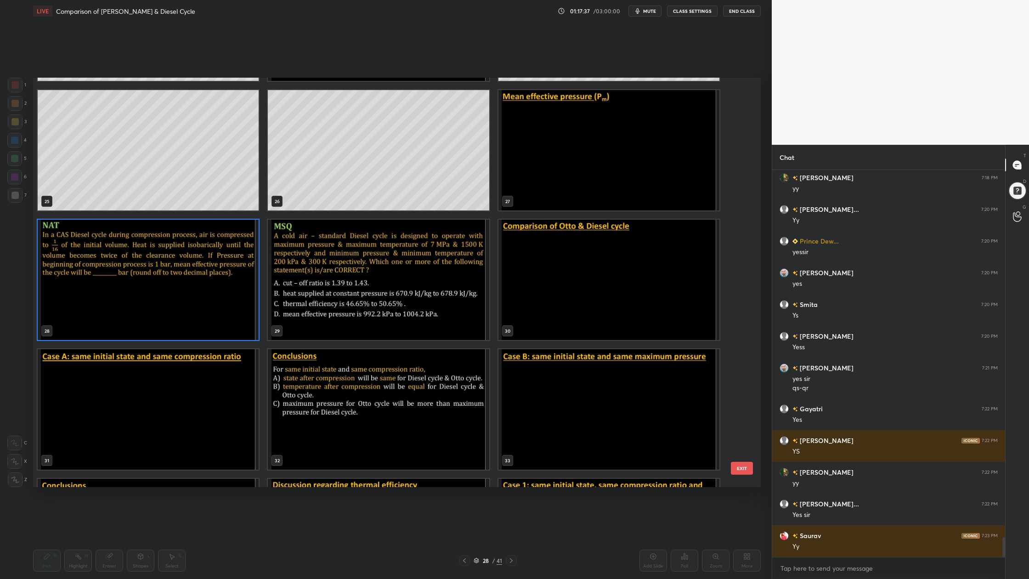
click at [163, 289] on img "grid" at bounding box center [148, 280] width 221 height 120
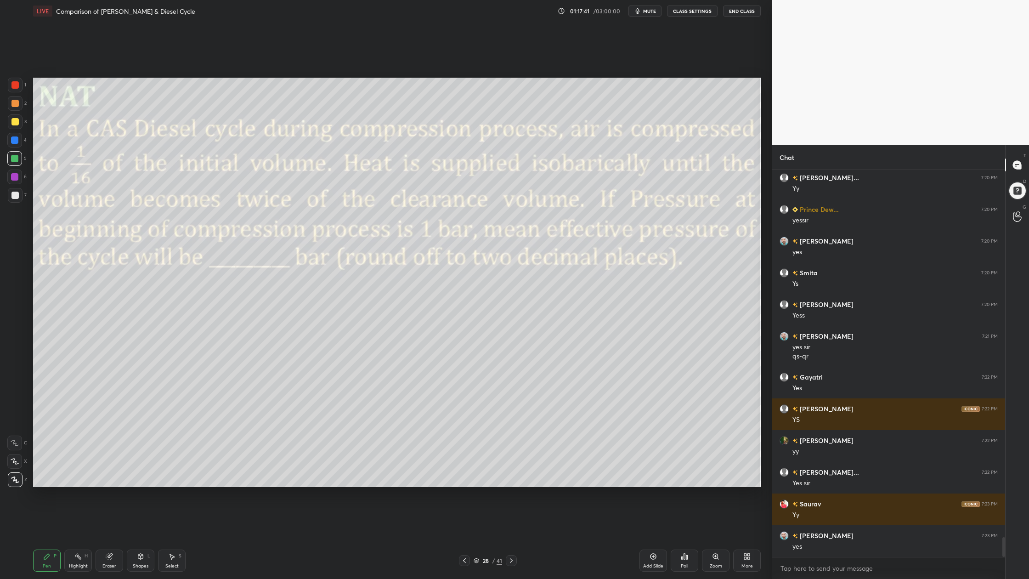
scroll to position [7297, 0]
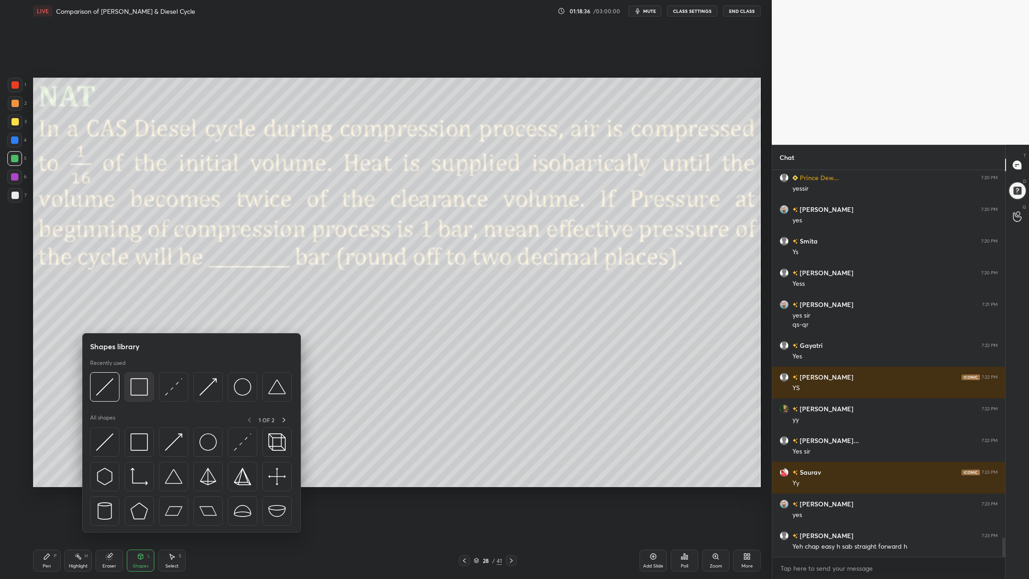
click at [137, 395] on div at bounding box center [138, 386] width 29 height 29
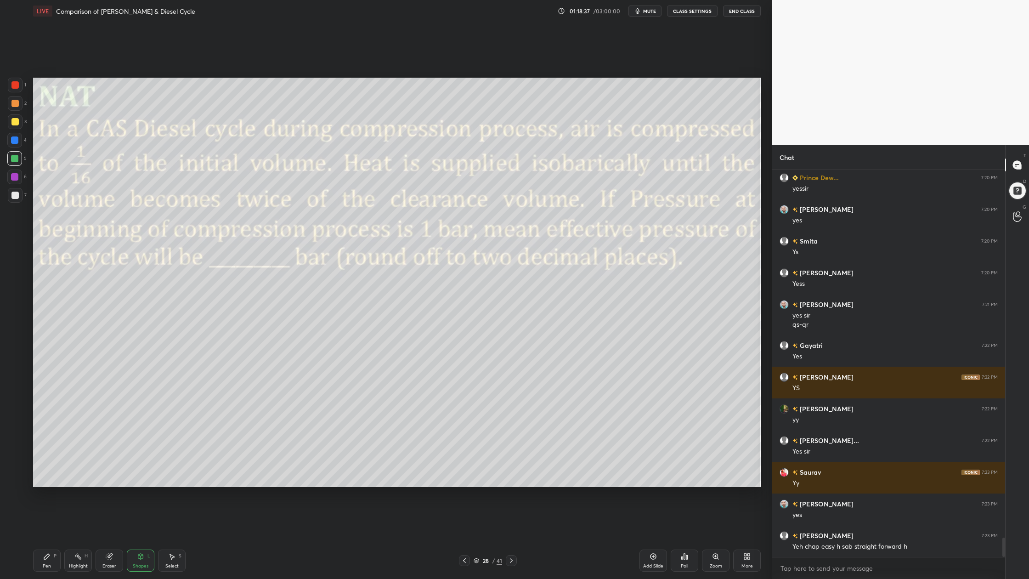
click at [14, 86] on div at bounding box center [14, 84] width 7 height 7
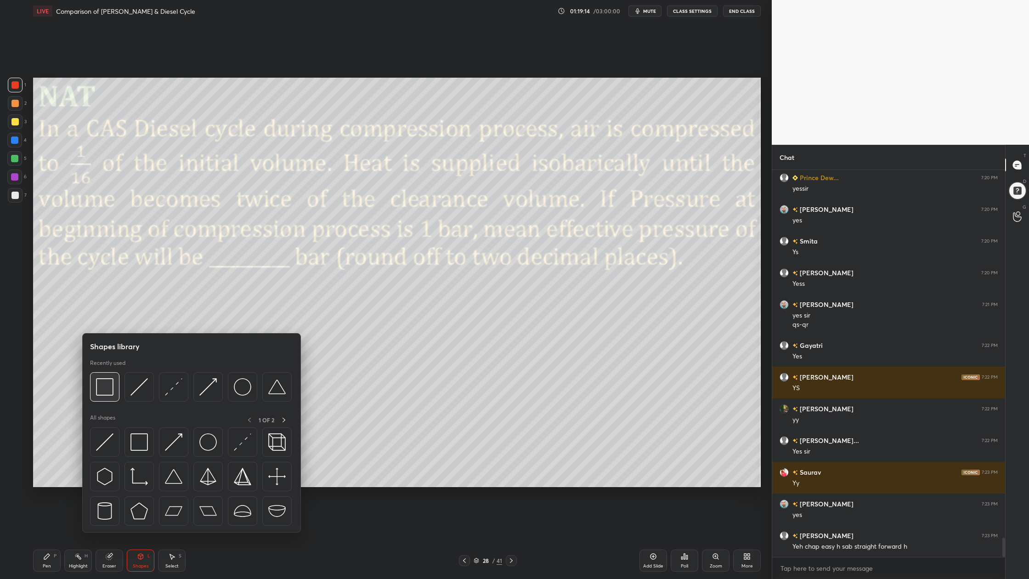
click at [106, 397] on div at bounding box center [104, 386] width 29 height 29
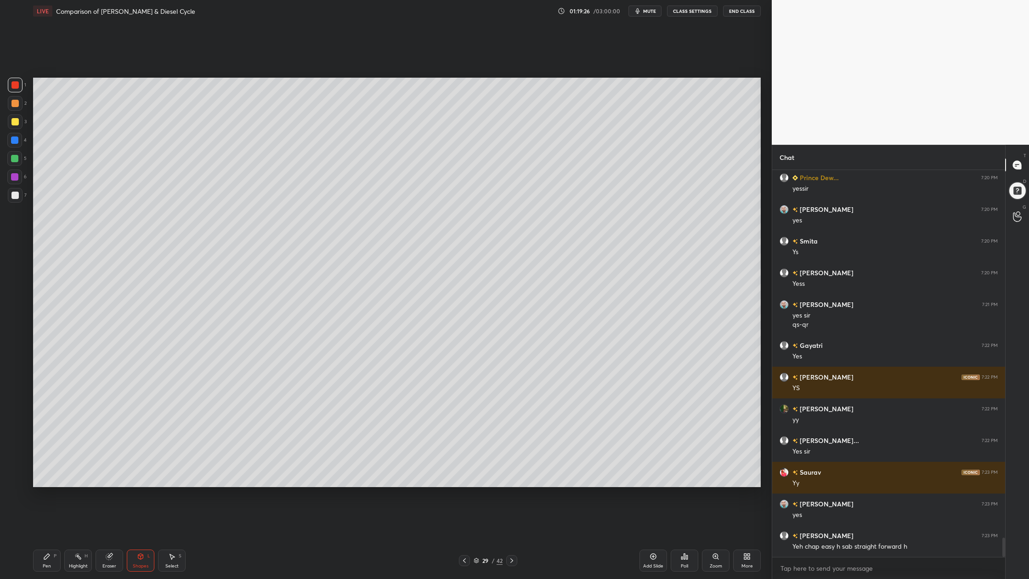
click at [16, 162] on div at bounding box center [14, 158] width 15 height 15
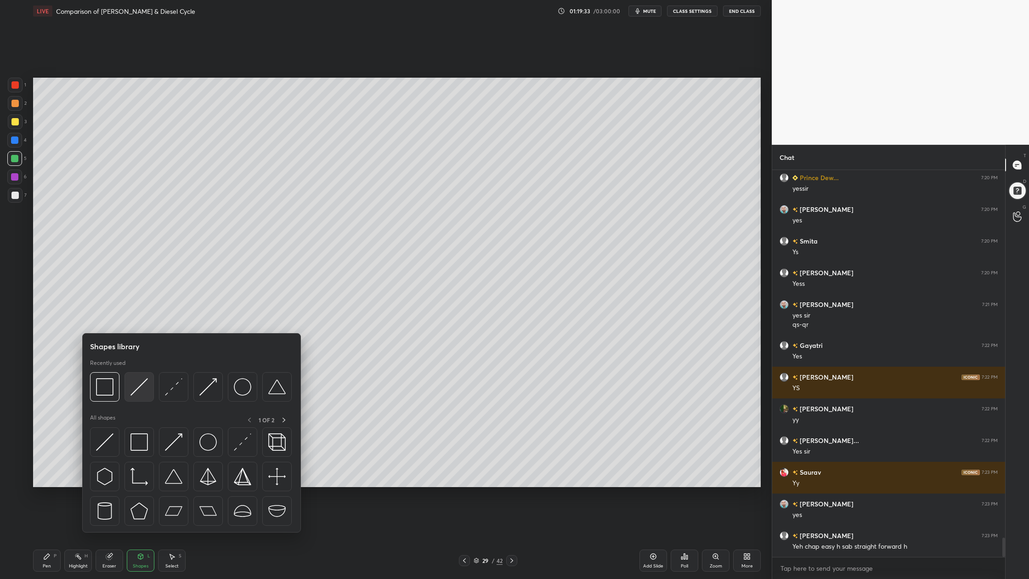
click at [139, 390] on img at bounding box center [138, 386] width 17 height 17
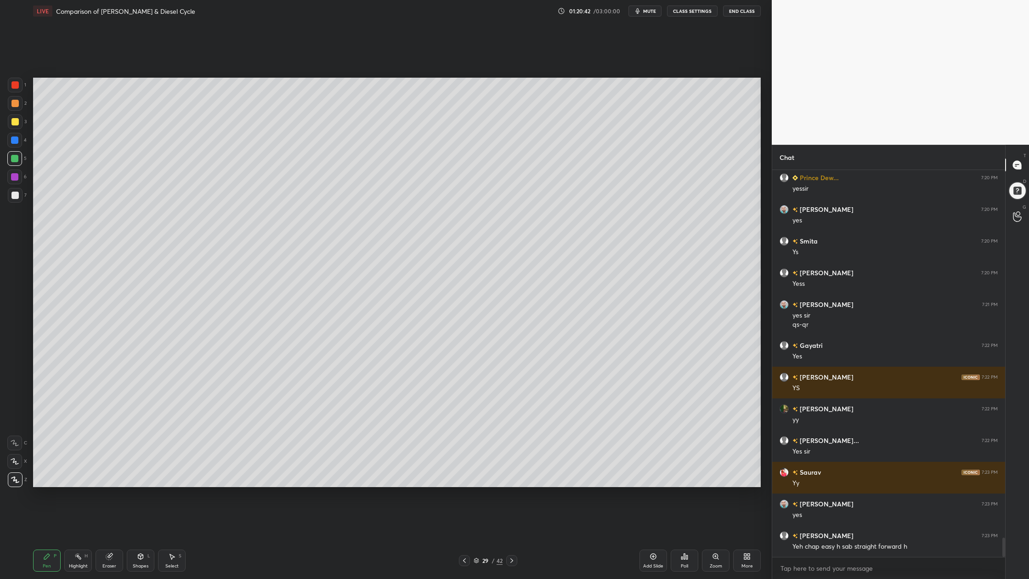
click at [15, 87] on div at bounding box center [14, 84] width 7 height 7
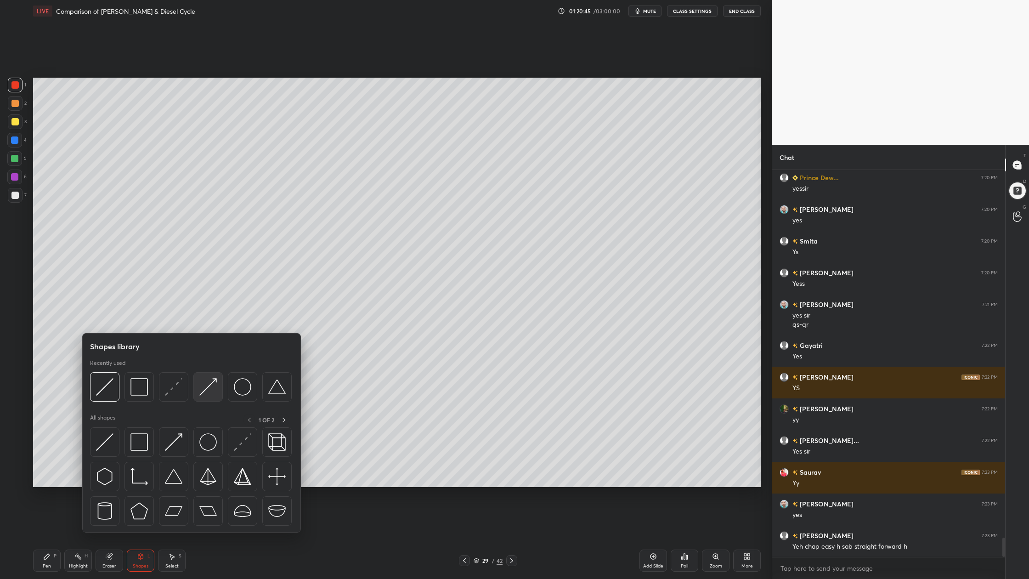
click at [212, 395] on img at bounding box center [207, 386] width 17 height 17
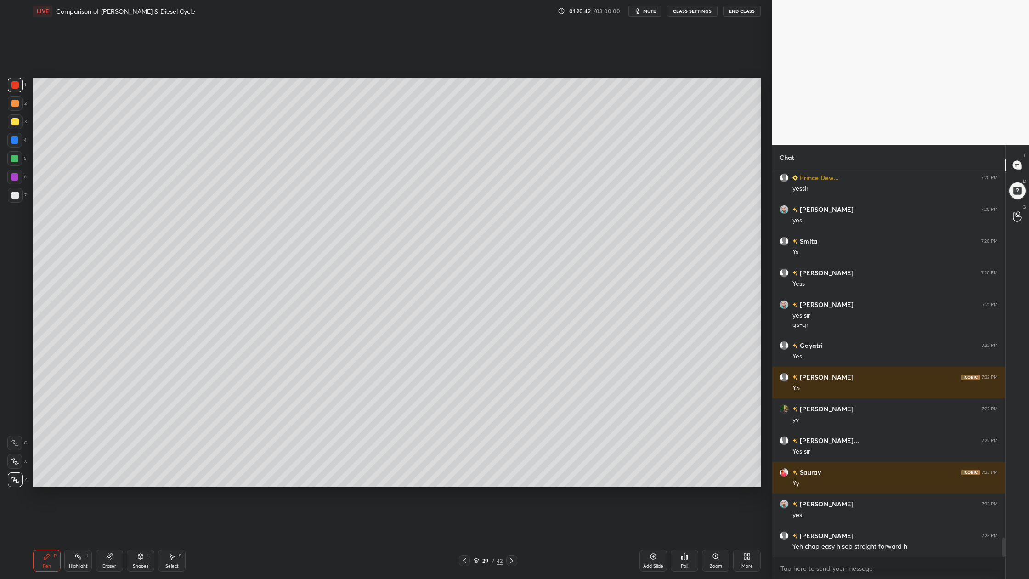
click at [14, 160] on div at bounding box center [14, 158] width 7 height 7
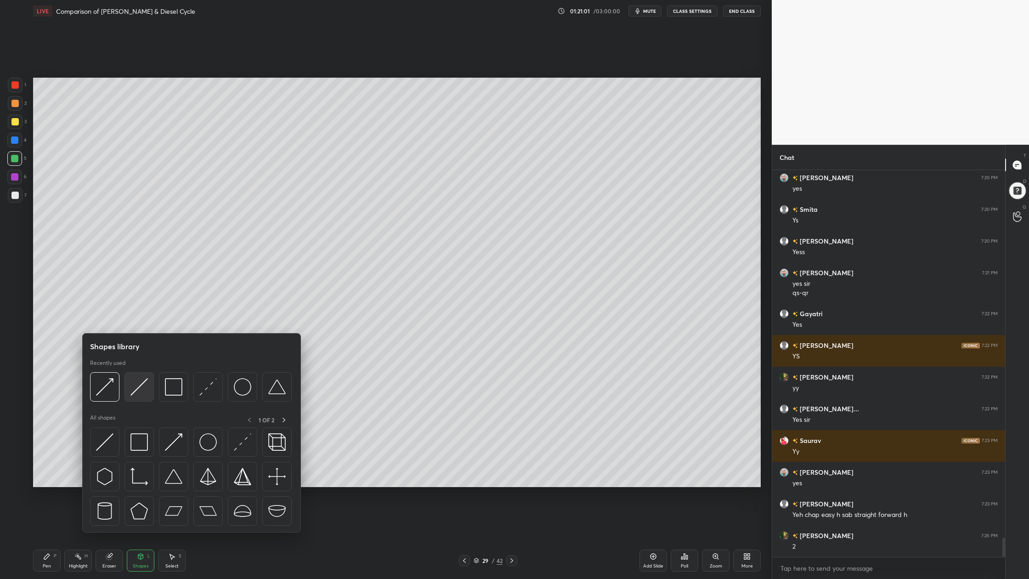
click at [150, 397] on div at bounding box center [138, 386] width 29 height 29
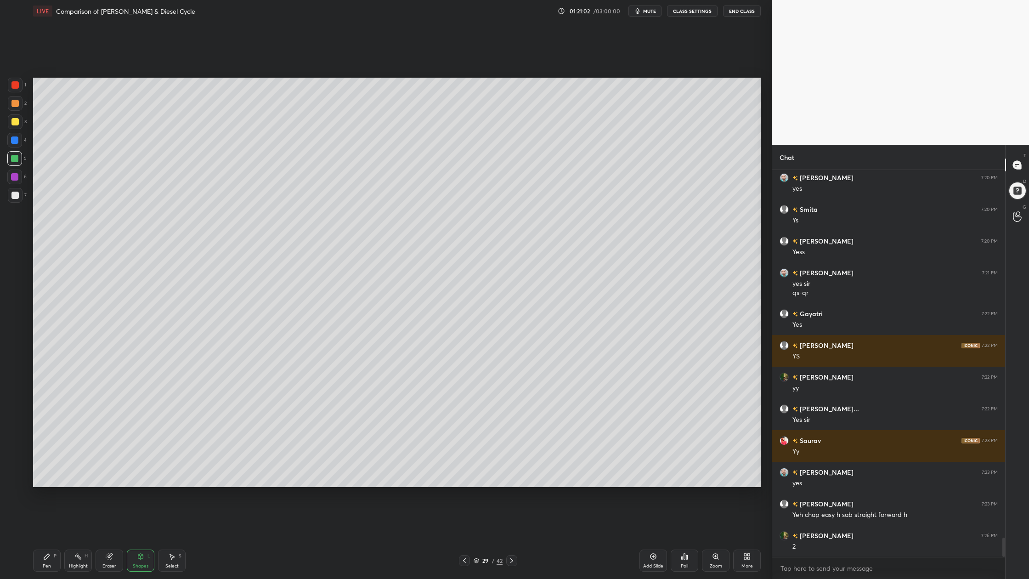
drag, startPoint x: 11, startPoint y: 104, endPoint x: 31, endPoint y: 107, distance: 20.0
click at [11, 104] on div at bounding box center [14, 103] width 7 height 7
click at [13, 121] on div at bounding box center [15, 121] width 15 height 15
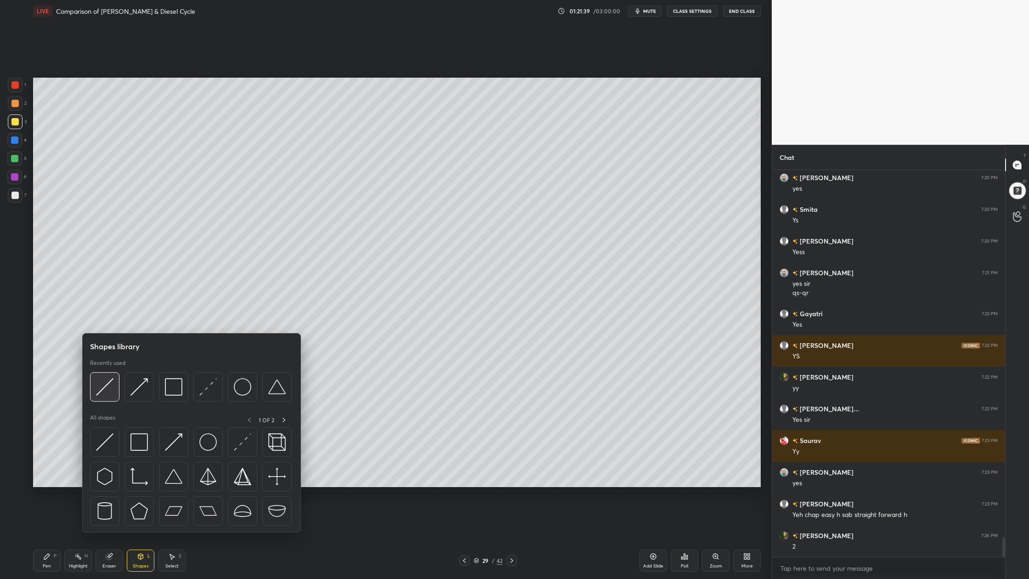
click at [101, 395] on img at bounding box center [104, 386] width 17 height 17
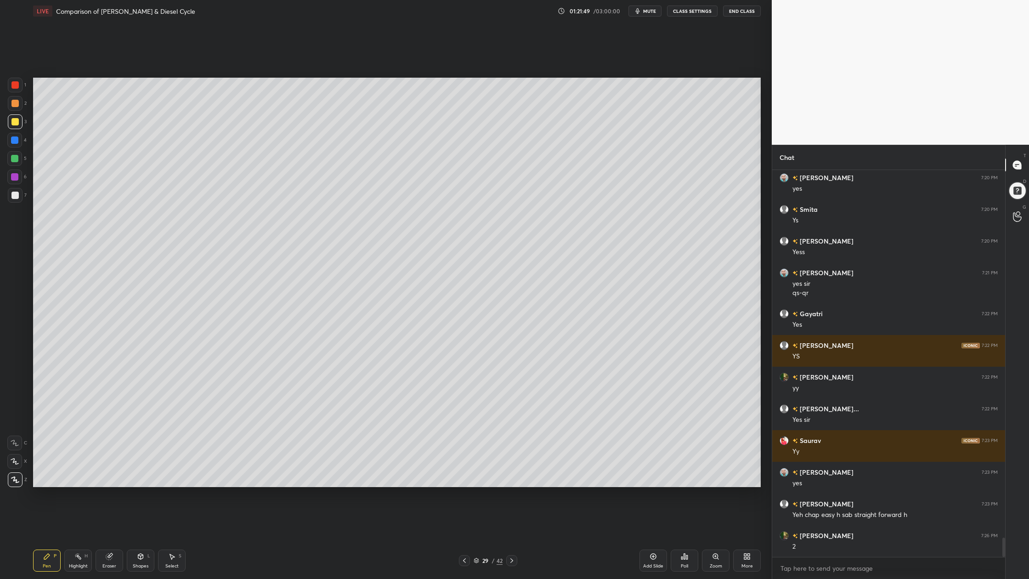
click at [12, 128] on div at bounding box center [15, 121] width 15 height 15
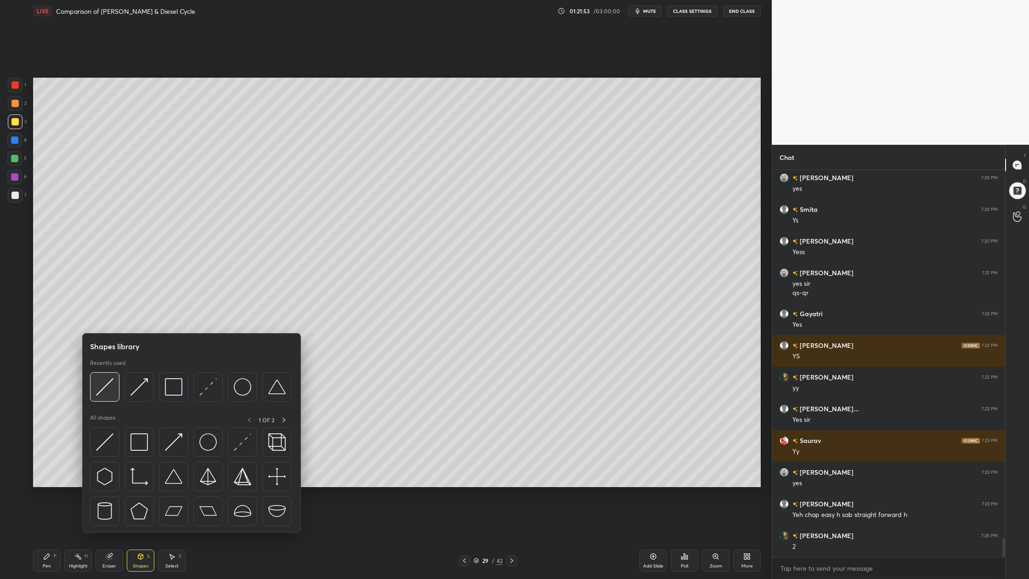
click at [103, 400] on div at bounding box center [104, 386] width 29 height 29
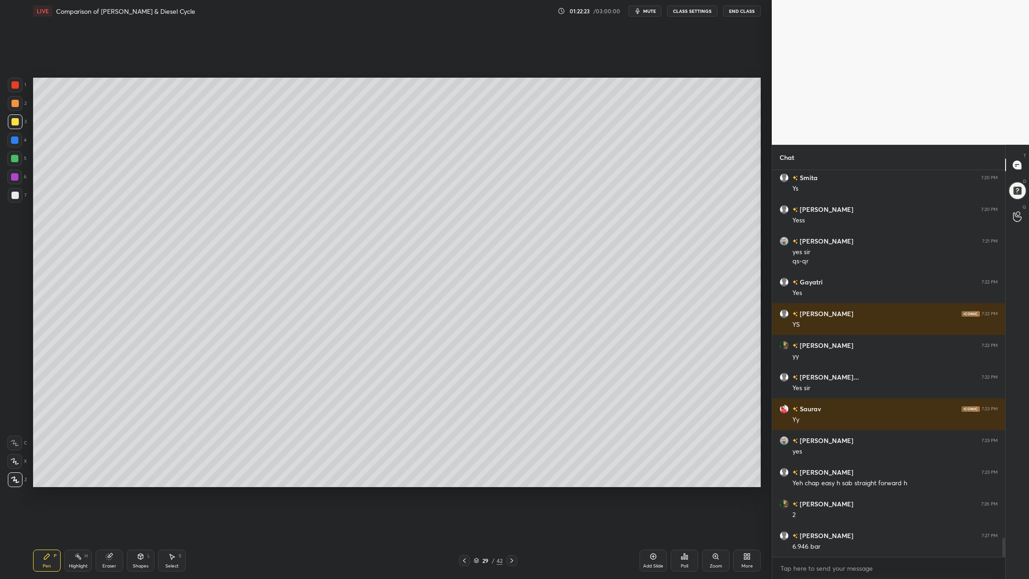
scroll to position [7392, 0]
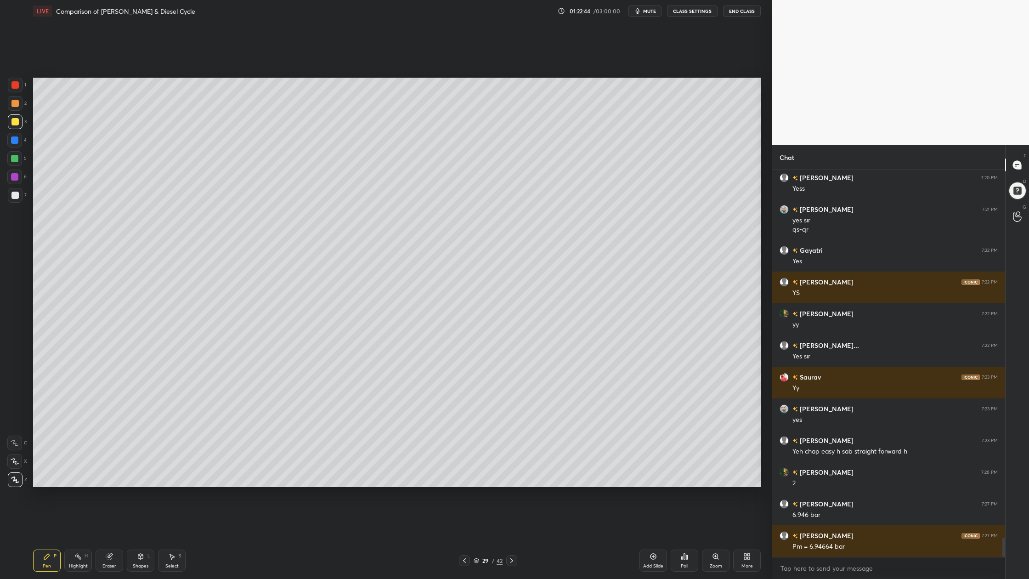
click at [16, 199] on div at bounding box center [15, 195] width 15 height 15
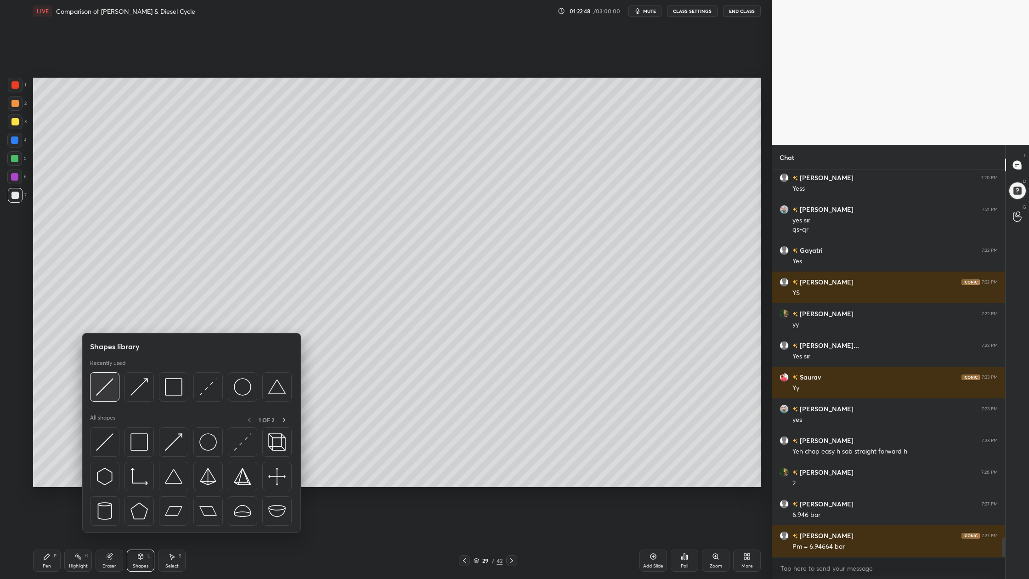
click at [115, 392] on div at bounding box center [104, 386] width 29 height 29
click at [106, 395] on img at bounding box center [104, 386] width 17 height 17
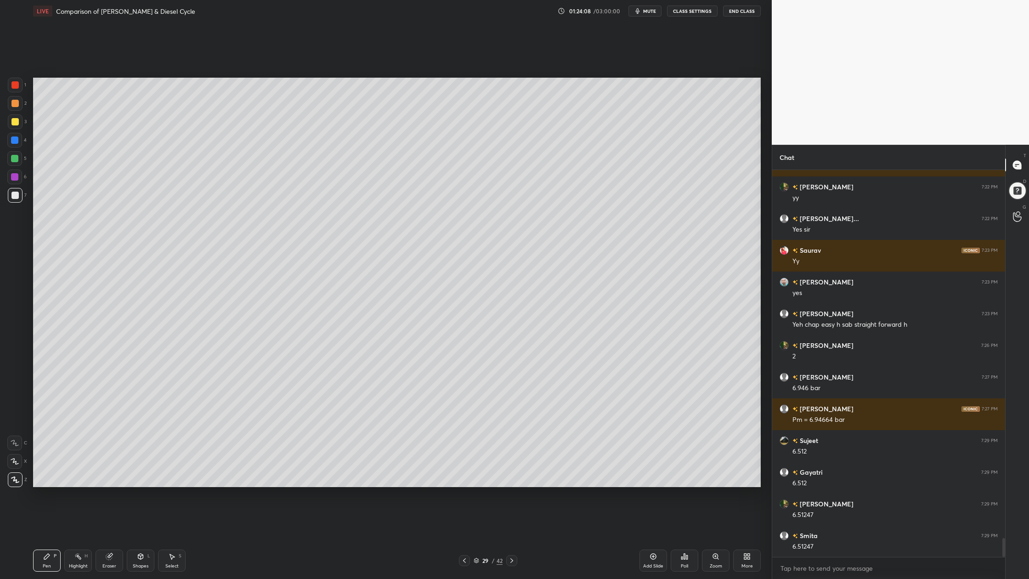
scroll to position [7550, 0]
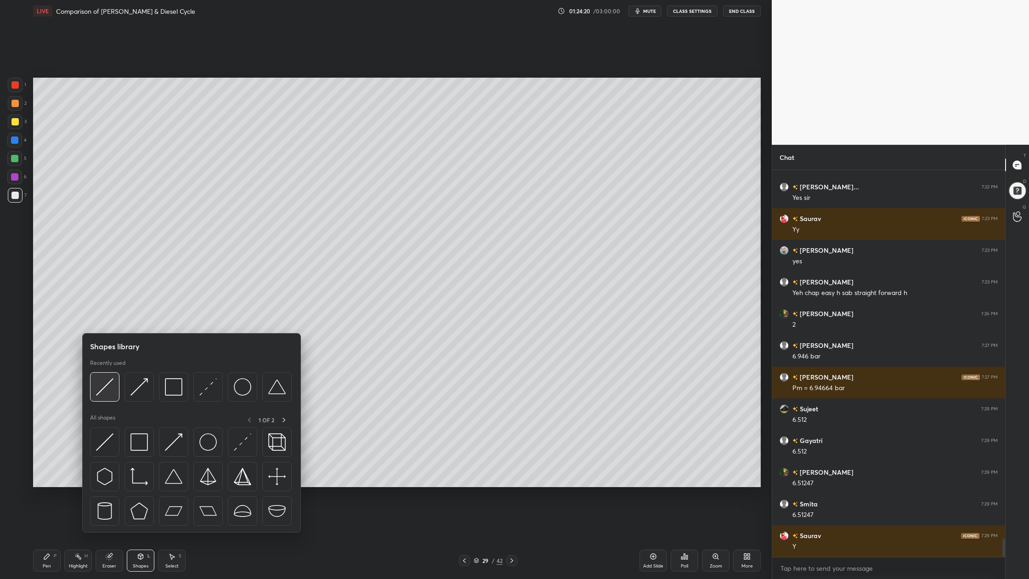
click at [107, 397] on div at bounding box center [104, 386] width 29 height 29
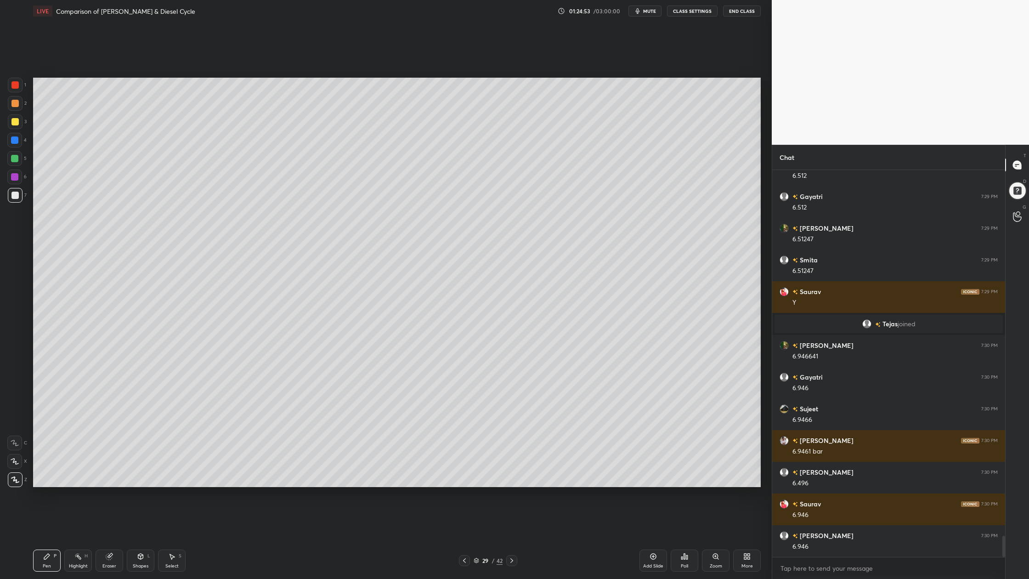
scroll to position [6699, 0]
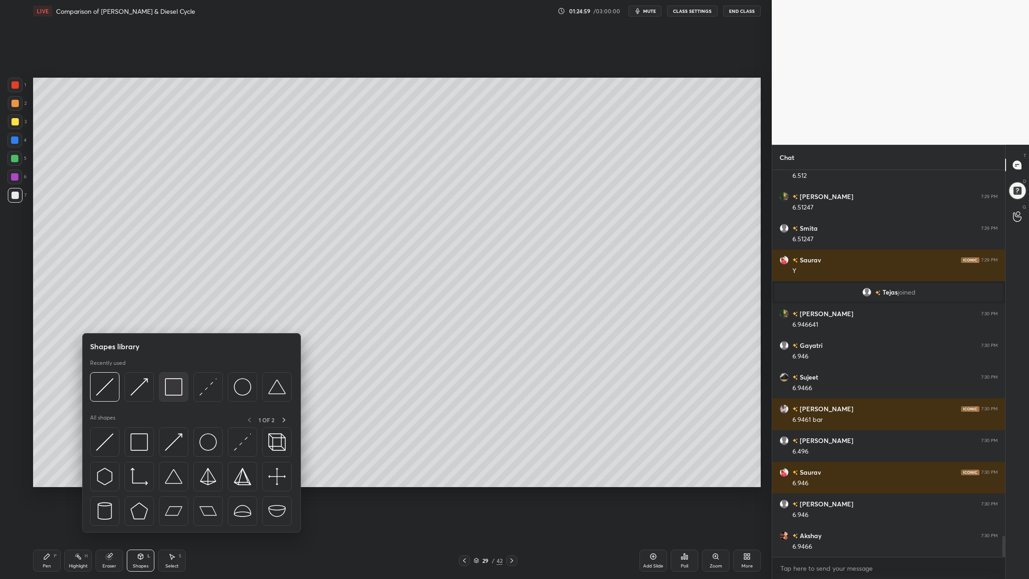
click at [175, 398] on div at bounding box center [173, 386] width 29 height 29
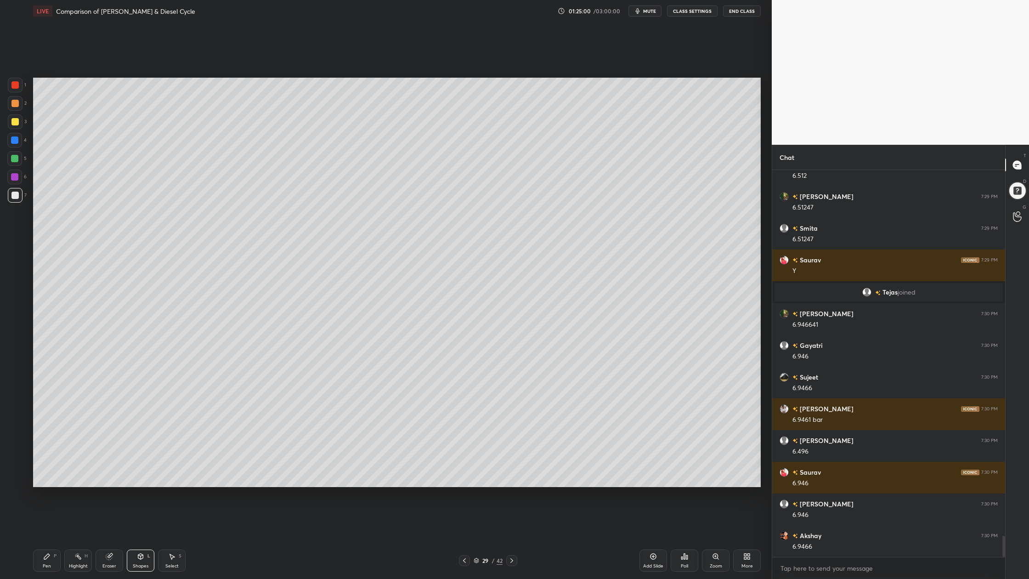
drag, startPoint x: 12, startPoint y: 159, endPoint x: 23, endPoint y: 170, distance: 15.3
click at [15, 162] on div at bounding box center [14, 158] width 15 height 15
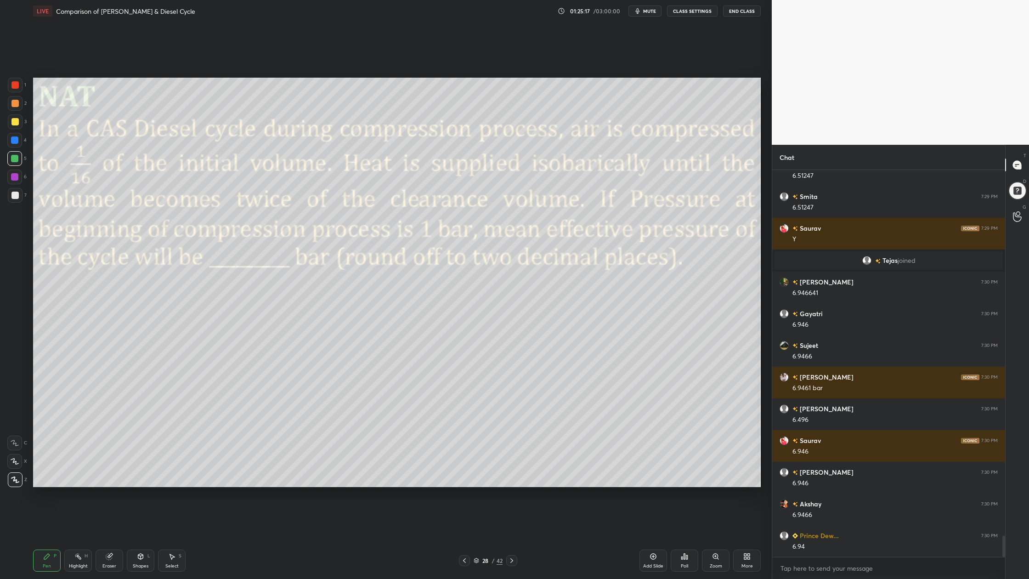
drag, startPoint x: 477, startPoint y: 560, endPoint x: 479, endPoint y: 517, distance: 43.2
click at [477, 479] on icon at bounding box center [477, 561] width 6 height 6
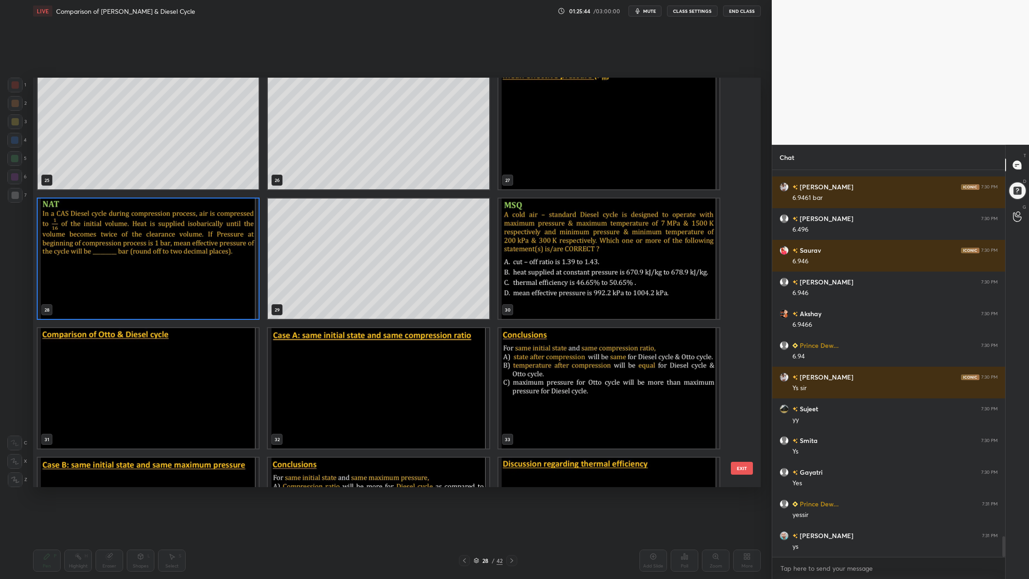
scroll to position [6952, 0]
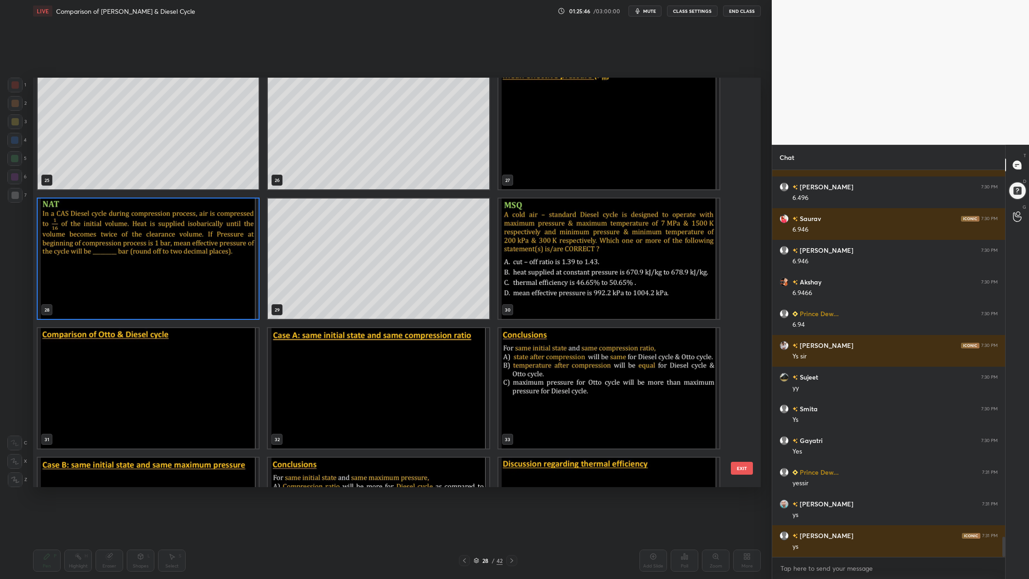
click at [582, 302] on img "grid" at bounding box center [608, 258] width 221 height 120
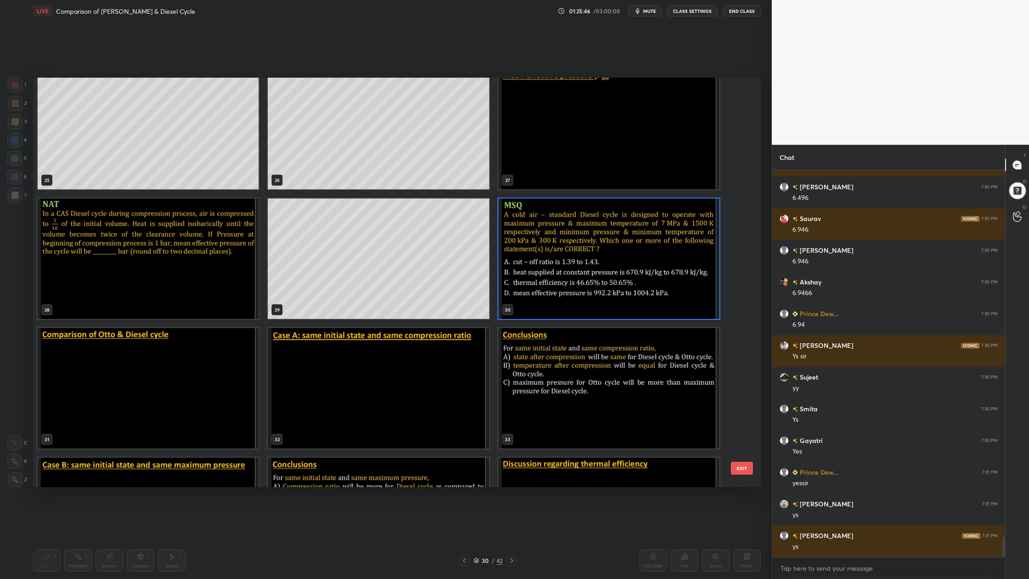
click at [582, 302] on img "grid" at bounding box center [608, 258] width 221 height 120
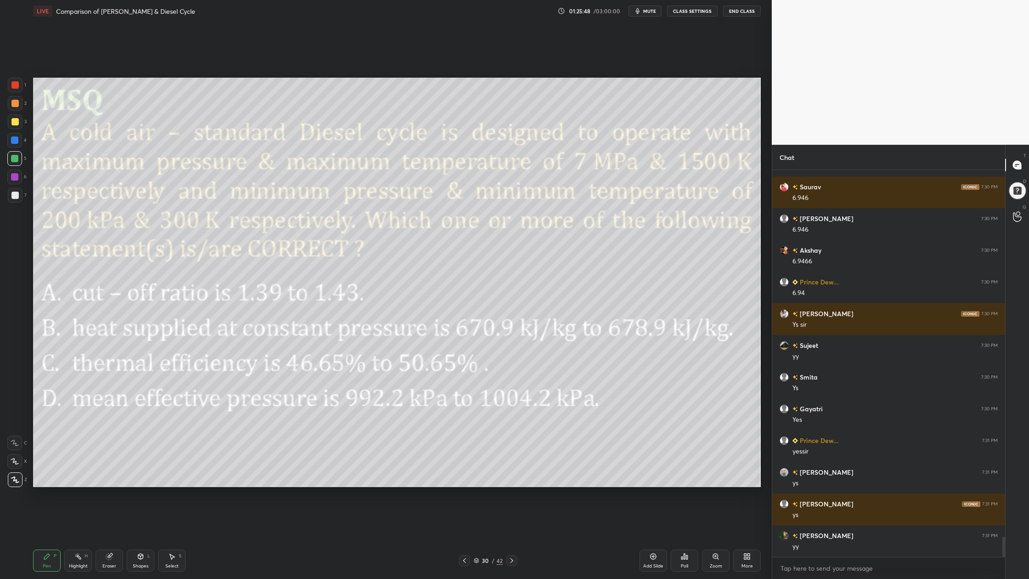
scroll to position [7016, 0]
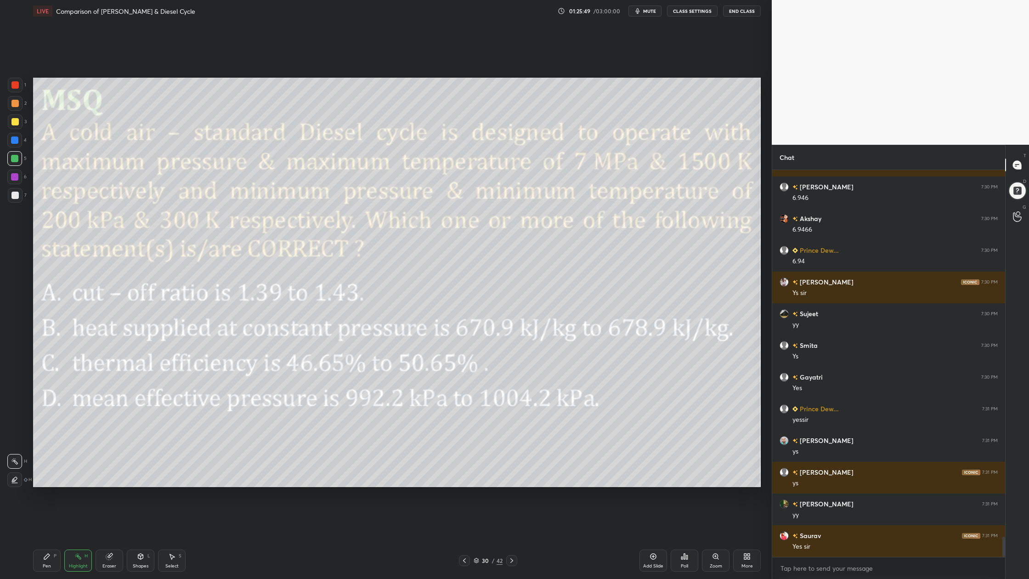
drag, startPoint x: 13, startPoint y: 83, endPoint x: 21, endPoint y: 83, distance: 8.3
click at [17, 83] on div at bounding box center [14, 84] width 7 height 7
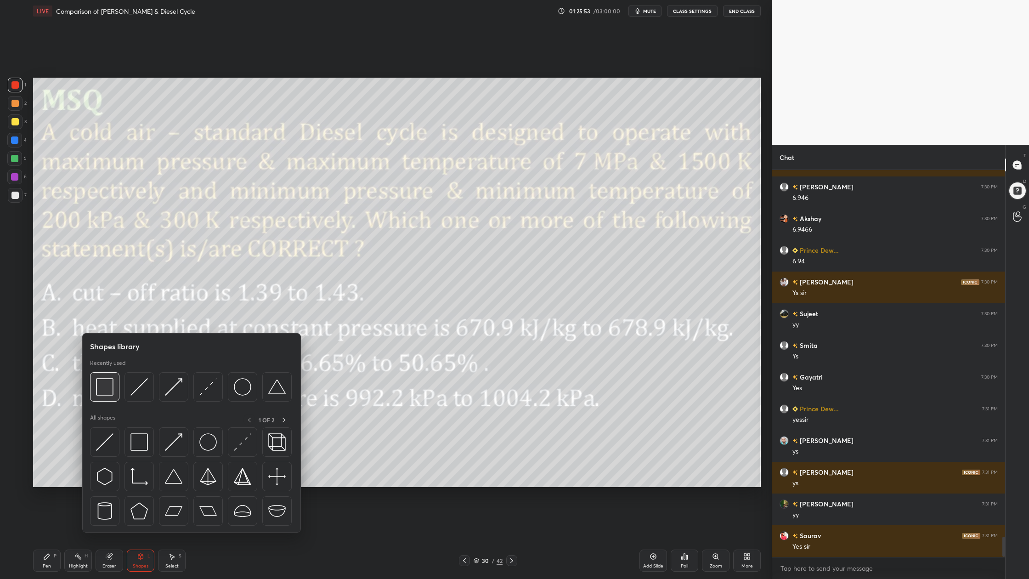
click at [103, 397] on div at bounding box center [104, 386] width 29 height 29
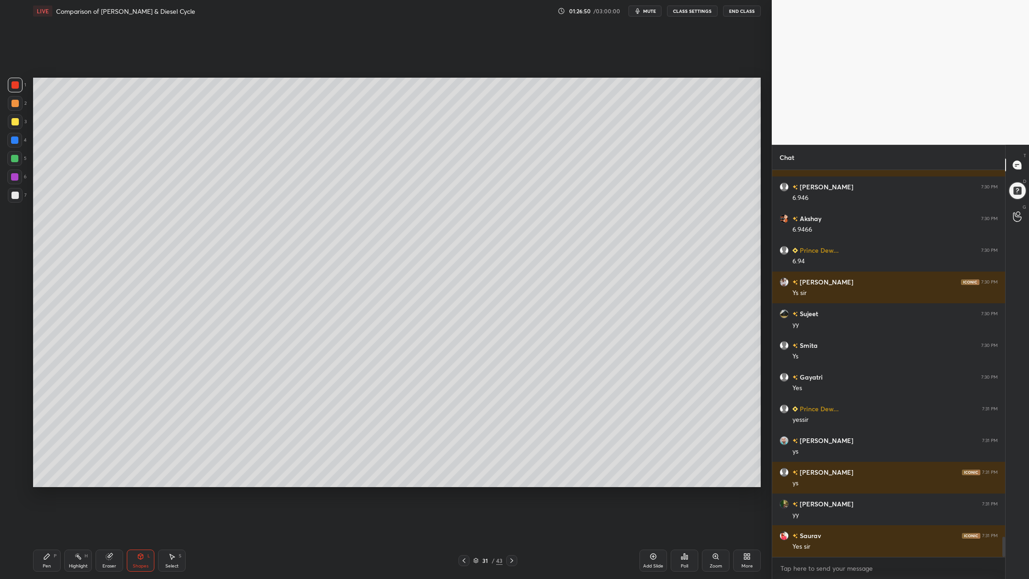
click at [17, 119] on div at bounding box center [15, 121] width 15 height 15
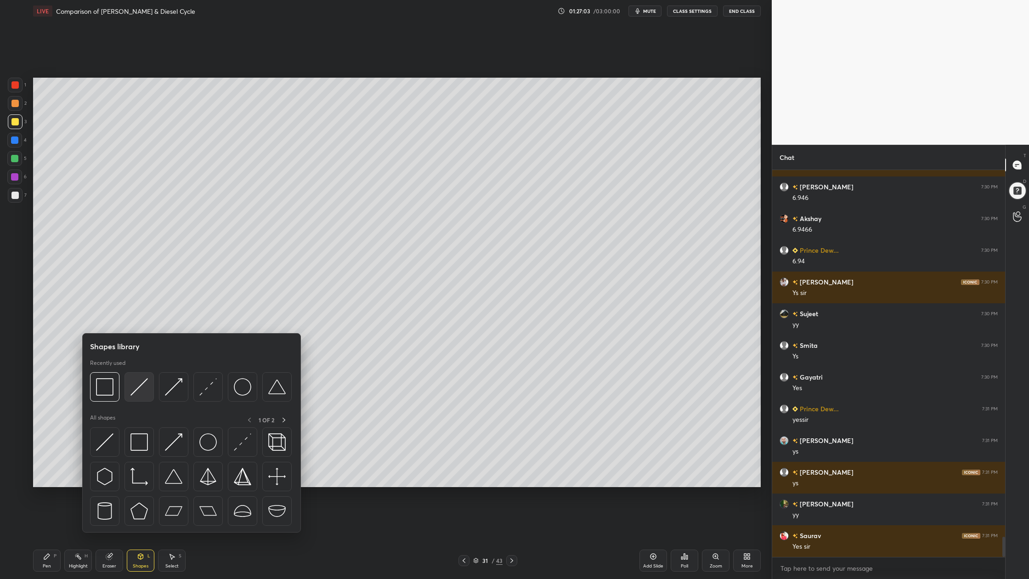
click at [135, 393] on img at bounding box center [138, 386] width 17 height 17
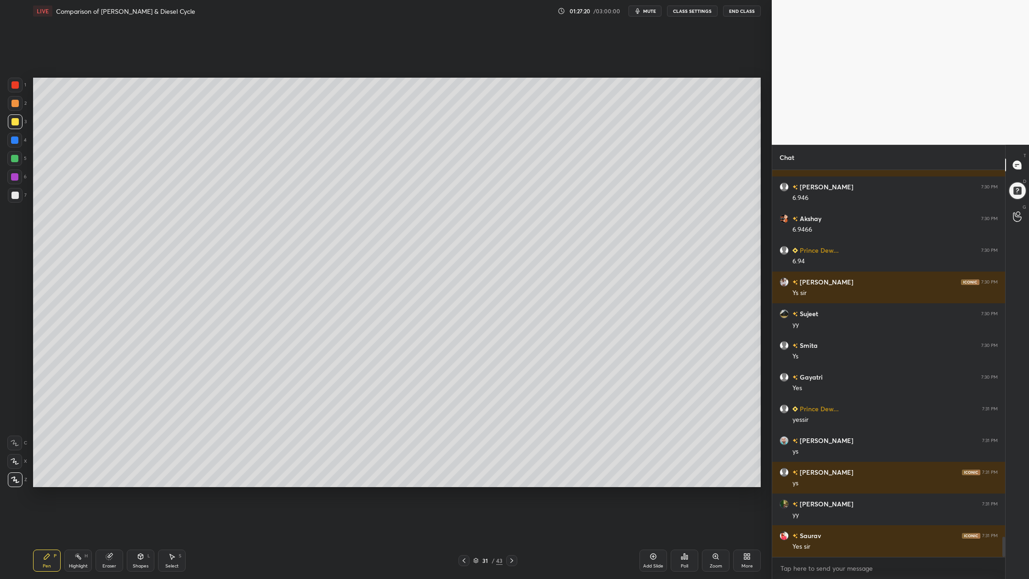
drag, startPoint x: 12, startPoint y: 123, endPoint x: 15, endPoint y: 127, distance: 5.0
click at [12, 123] on div at bounding box center [14, 121] width 7 height 7
click at [17, 158] on div at bounding box center [14, 158] width 7 height 7
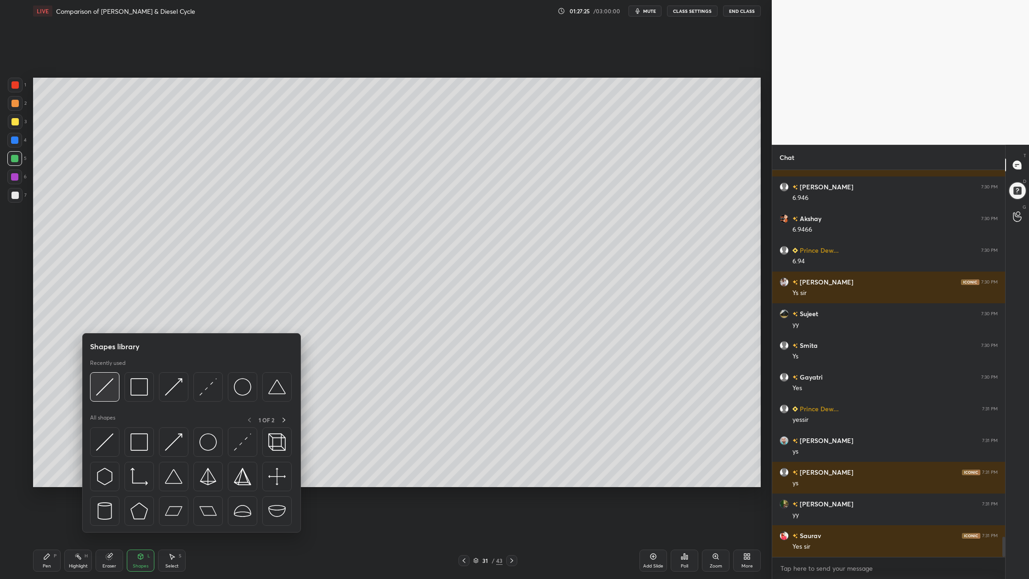
click at [113, 396] on div at bounding box center [104, 386] width 29 height 29
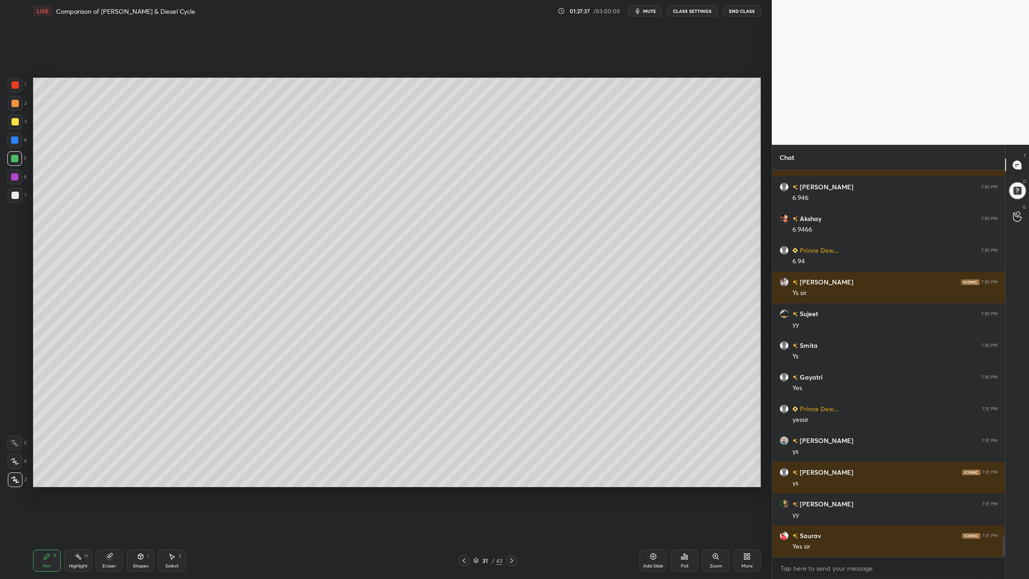
click at [12, 191] on div at bounding box center [15, 195] width 15 height 15
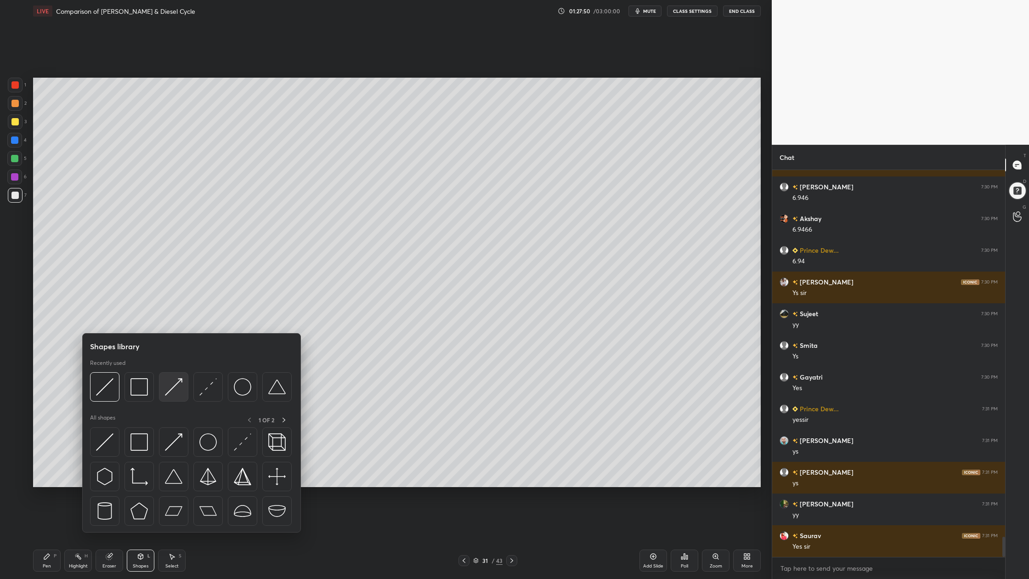
click at [175, 394] on img at bounding box center [173, 386] width 17 height 17
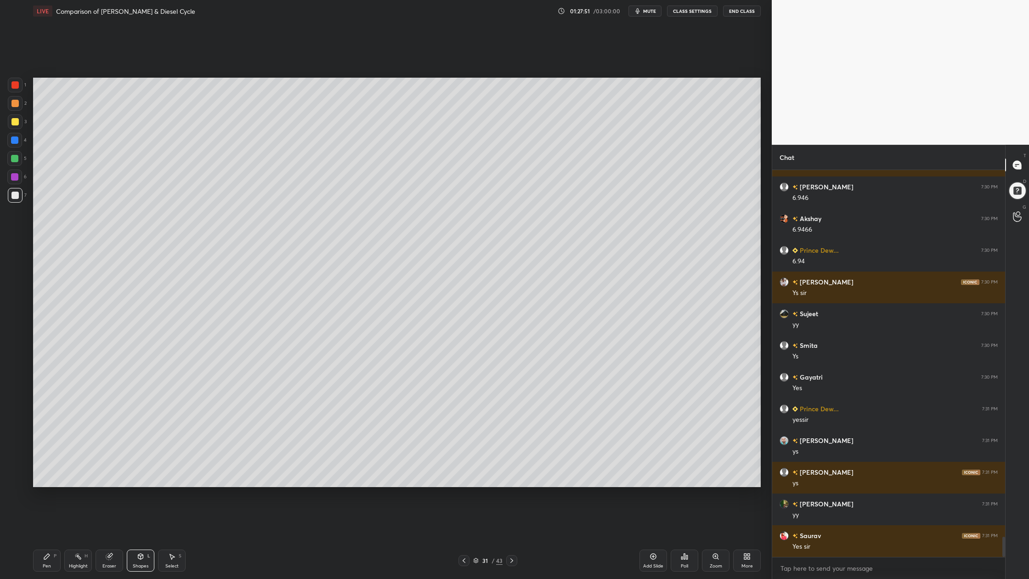
drag, startPoint x: 14, startPoint y: 122, endPoint x: 18, endPoint y: 127, distance: 6.2
click at [14, 124] on div at bounding box center [14, 121] width 7 height 7
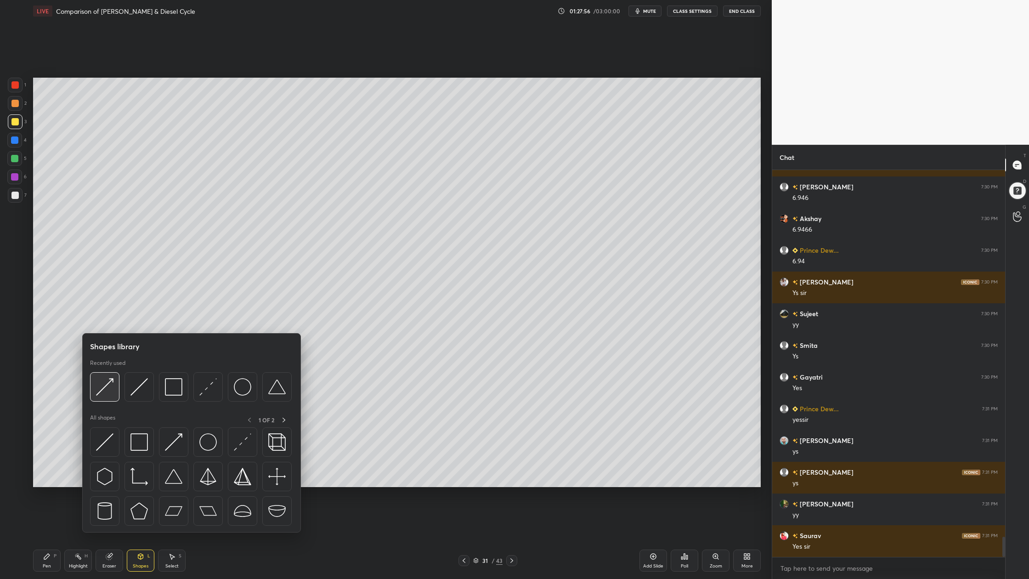
scroll to position [7047, 0]
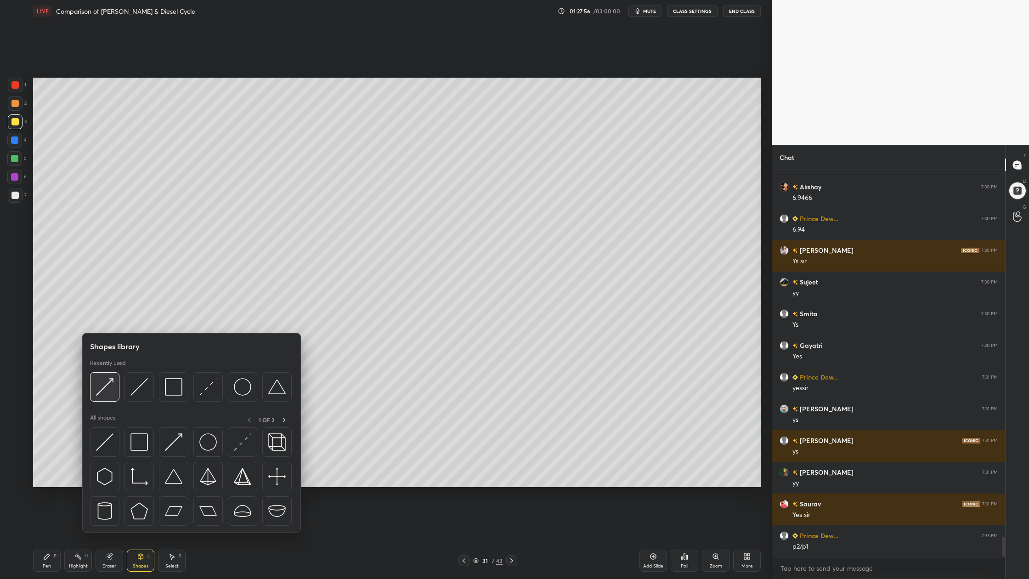
click at [107, 393] on img at bounding box center [104, 386] width 17 height 17
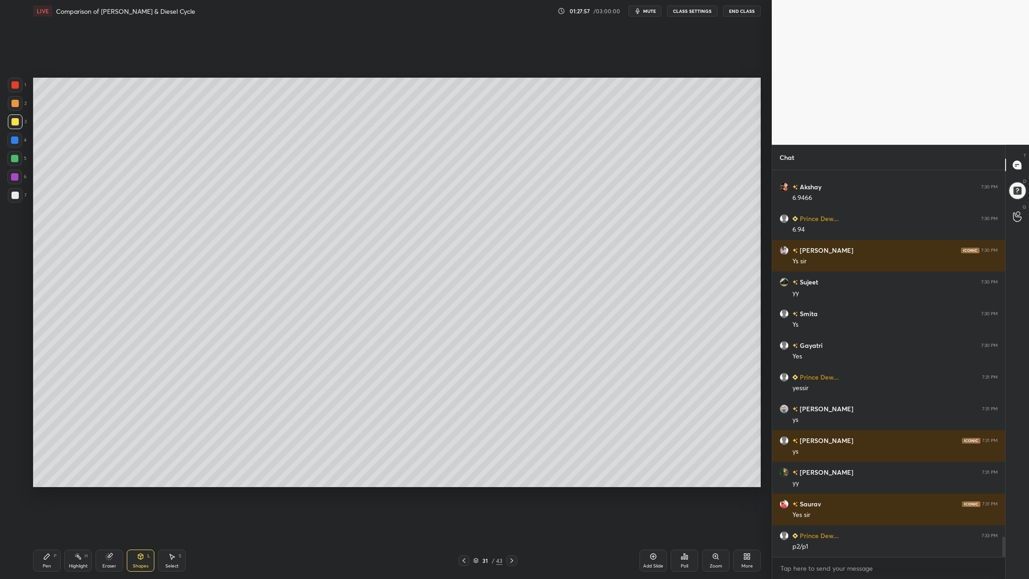
drag, startPoint x: 12, startPoint y: 194, endPoint x: 19, endPoint y: 198, distance: 8.0
click at [13, 197] on div at bounding box center [14, 195] width 7 height 7
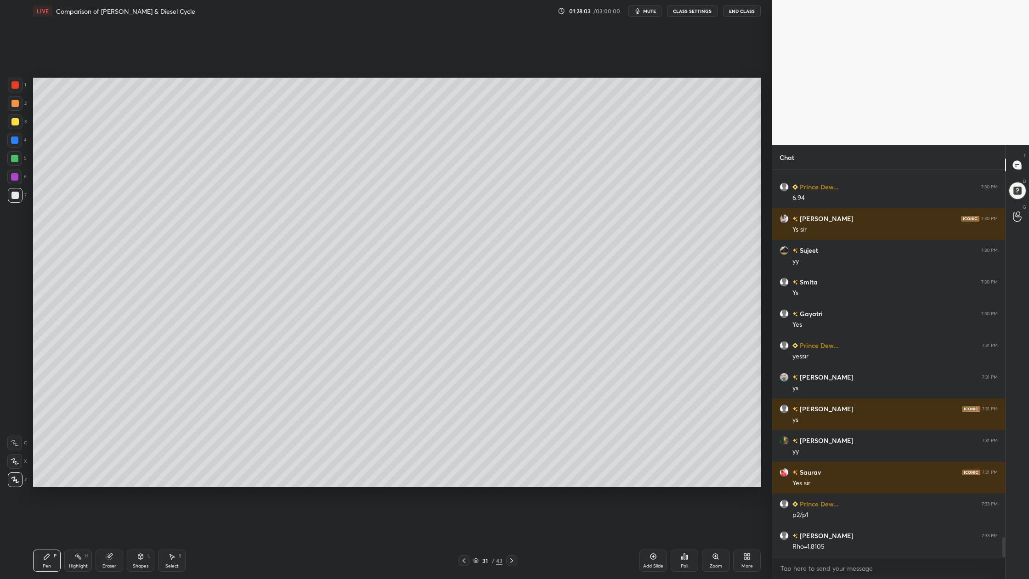
scroll to position [7111, 0]
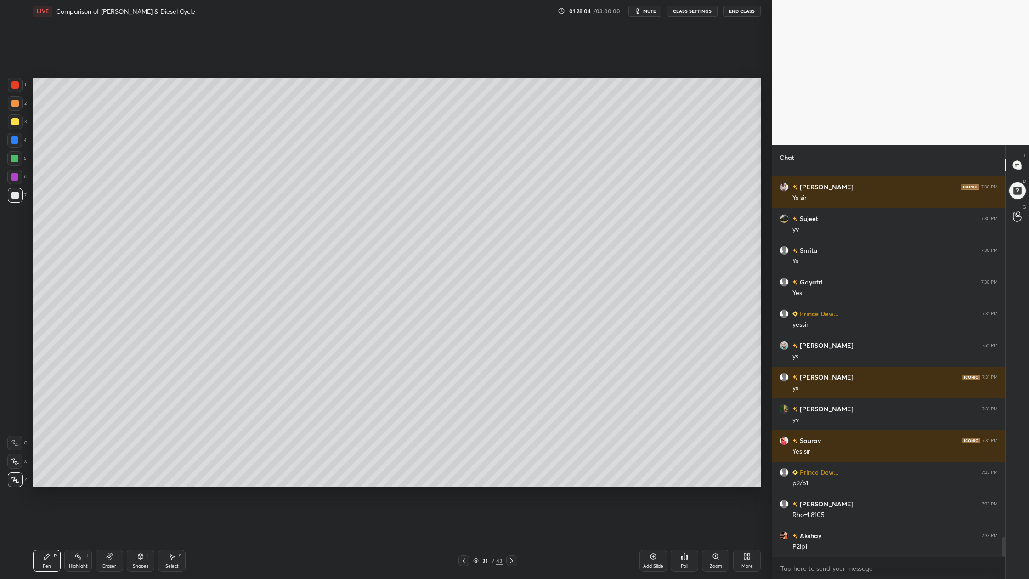
click at [16, 158] on div at bounding box center [14, 158] width 7 height 7
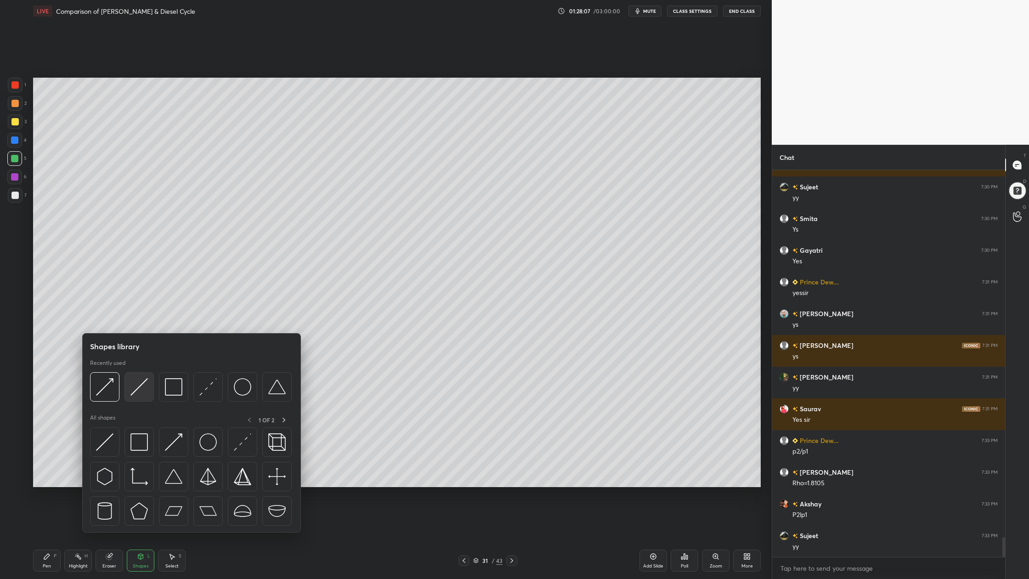
click at [140, 390] on img at bounding box center [138, 386] width 17 height 17
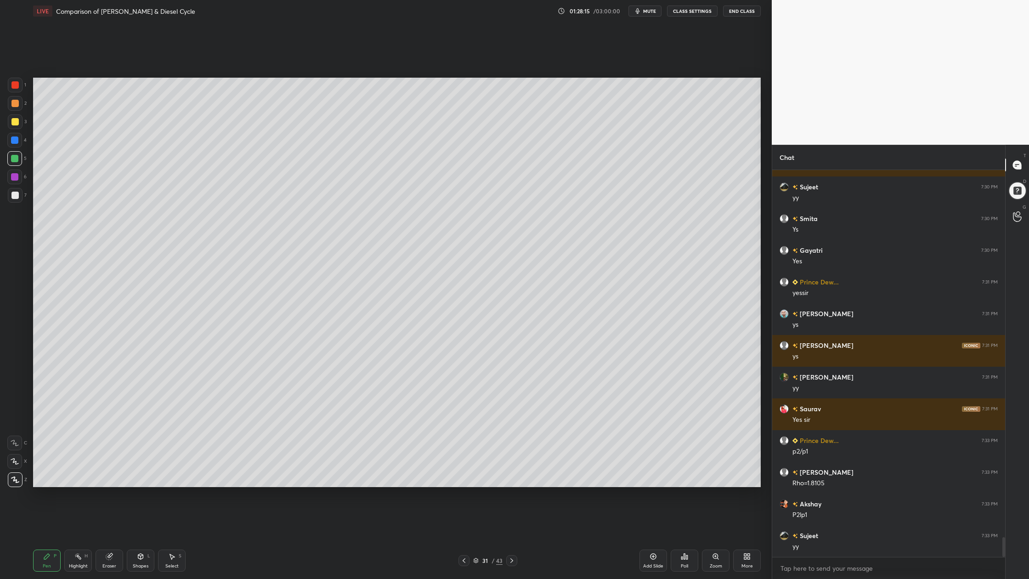
drag, startPoint x: 16, startPoint y: 198, endPoint x: 17, endPoint y: 209, distance: 11.1
click at [16, 201] on div at bounding box center [15, 195] width 15 height 15
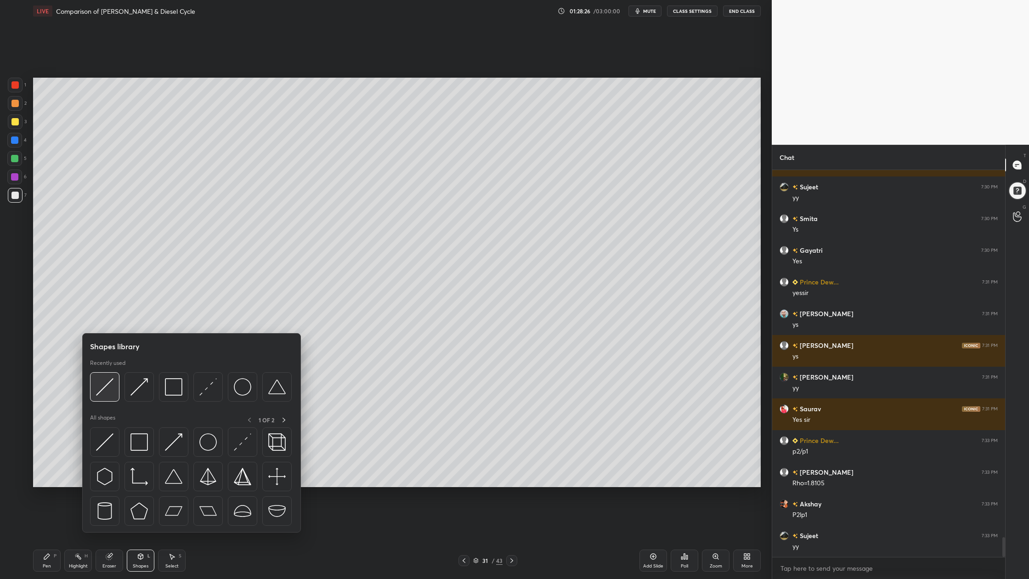
click at [106, 396] on div at bounding box center [104, 386] width 29 height 29
click at [112, 395] on img at bounding box center [104, 386] width 17 height 17
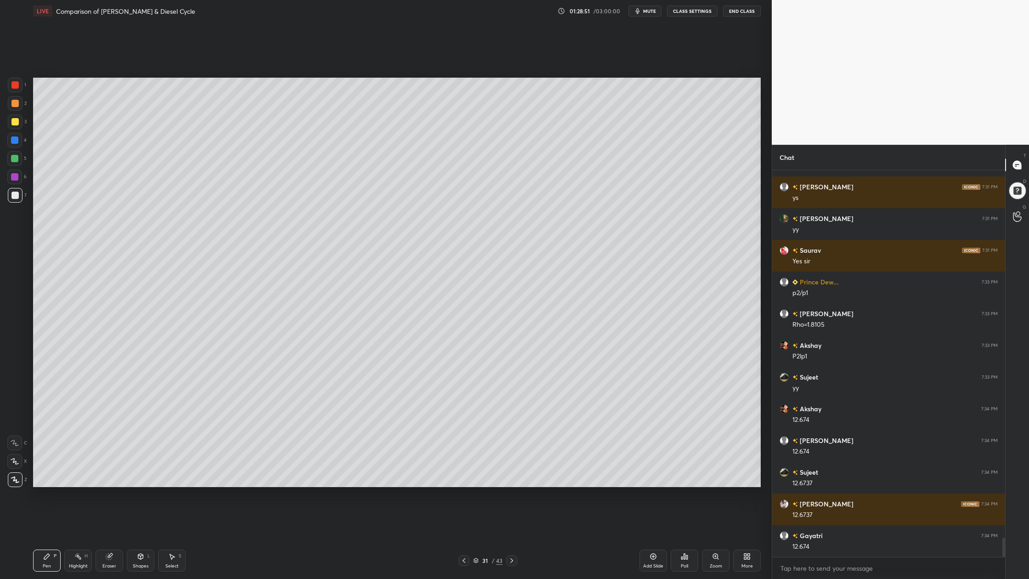
scroll to position [7333, 0]
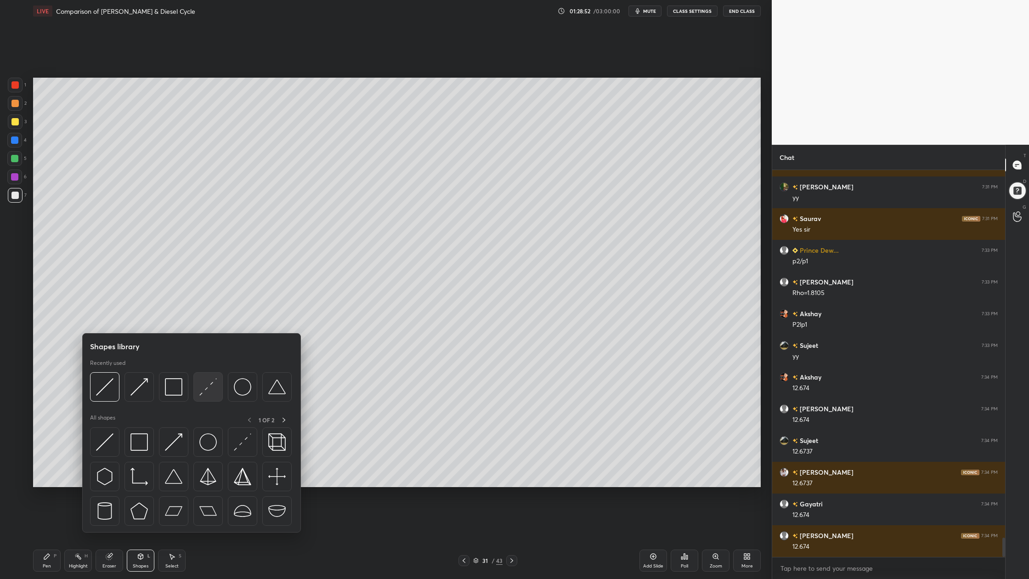
click at [215, 396] on div at bounding box center [207, 386] width 29 height 29
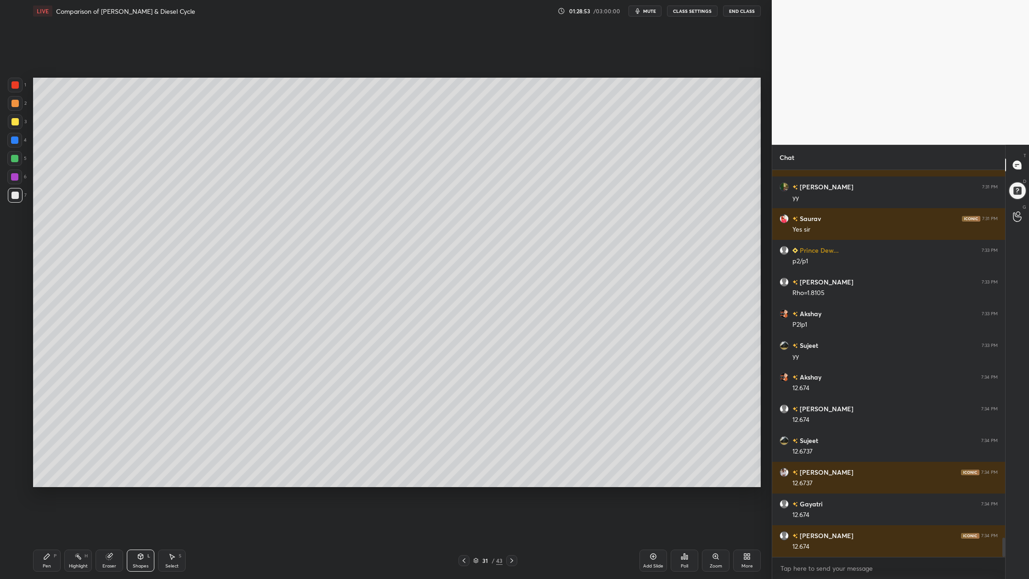
click at [13, 160] on div at bounding box center [14, 158] width 7 height 7
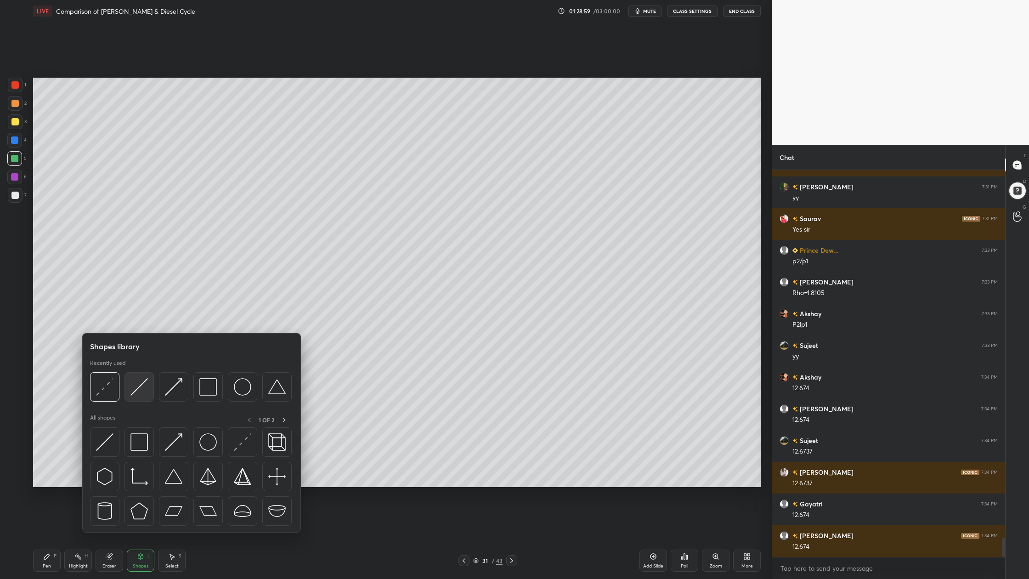
click at [141, 395] on div at bounding box center [138, 386] width 29 height 29
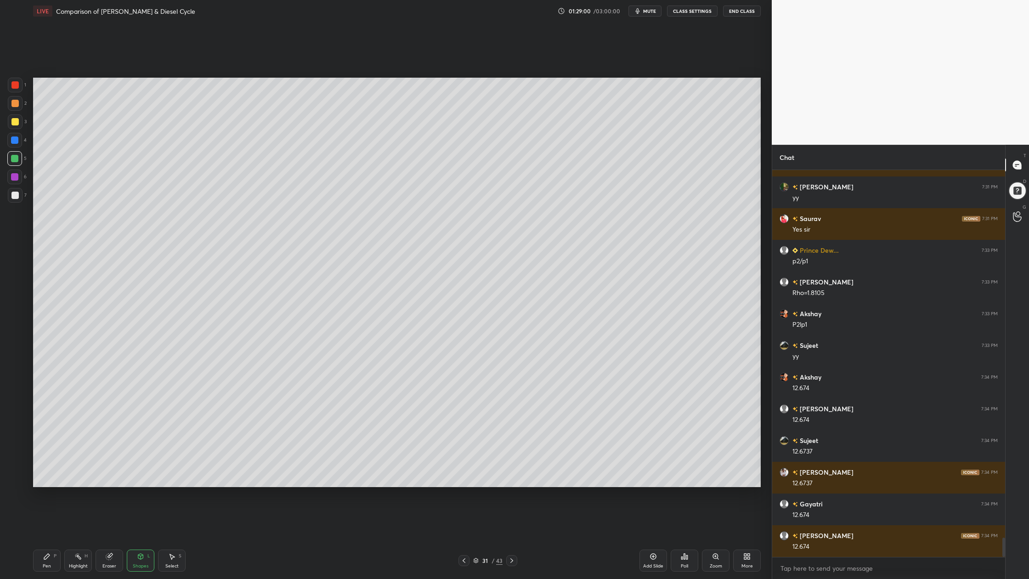
click at [11, 102] on div at bounding box center [14, 103] width 7 height 7
drag, startPoint x: 13, startPoint y: 193, endPoint x: 20, endPoint y: 194, distance: 6.5
click at [17, 196] on div at bounding box center [14, 195] width 7 height 7
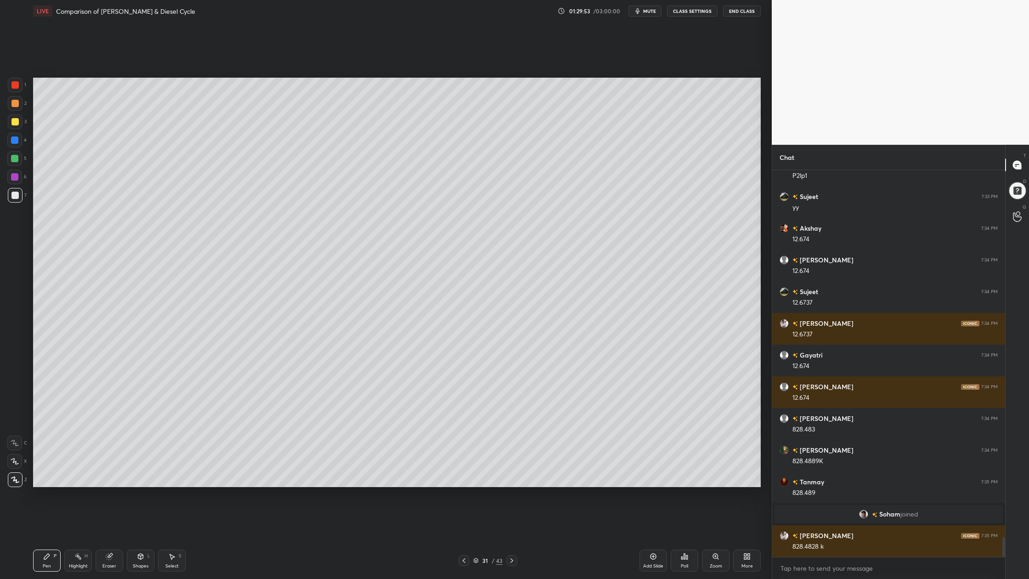
scroll to position [7226, 0]
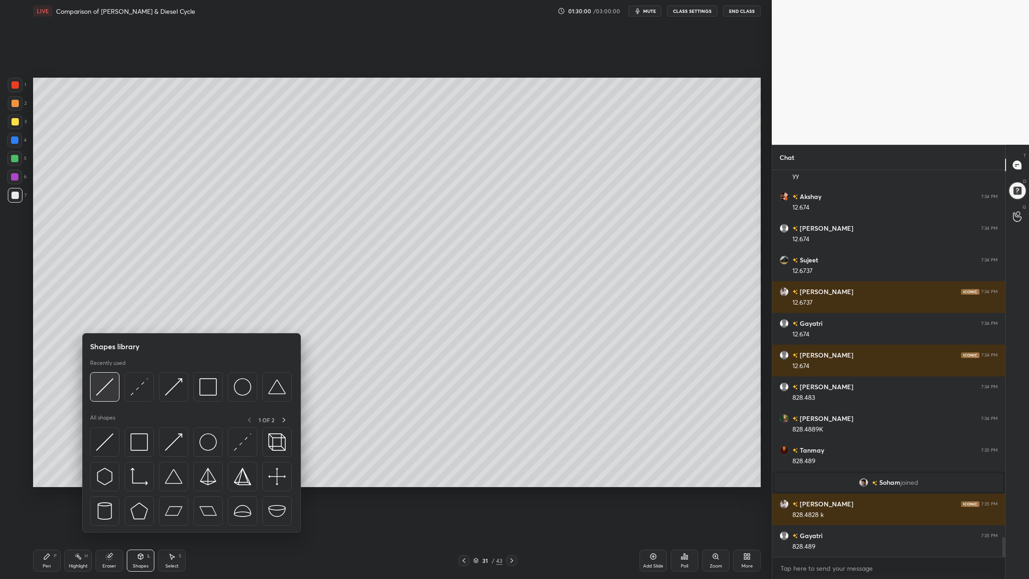
click at [106, 393] on img at bounding box center [104, 386] width 17 height 17
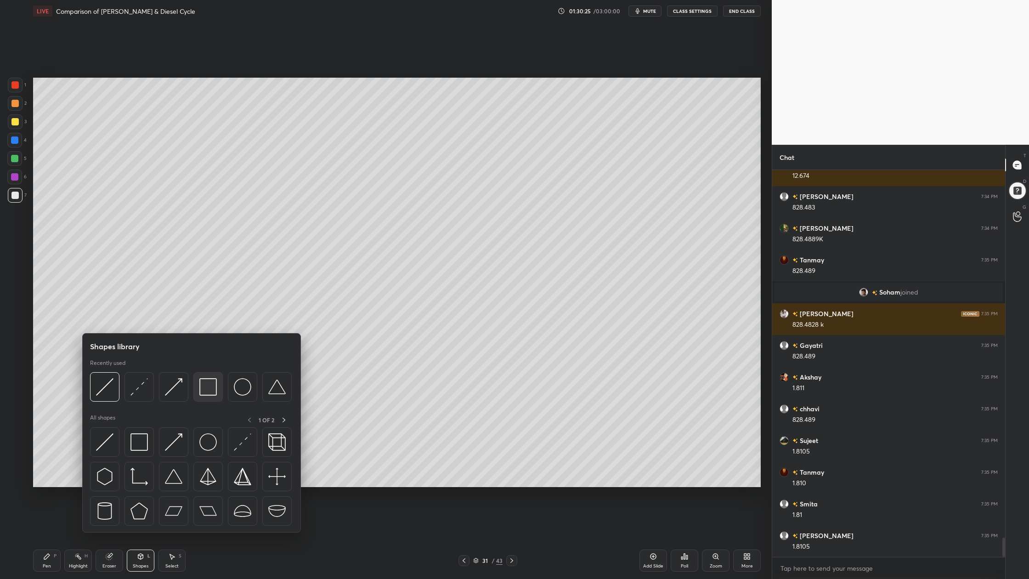
scroll to position [7448, 0]
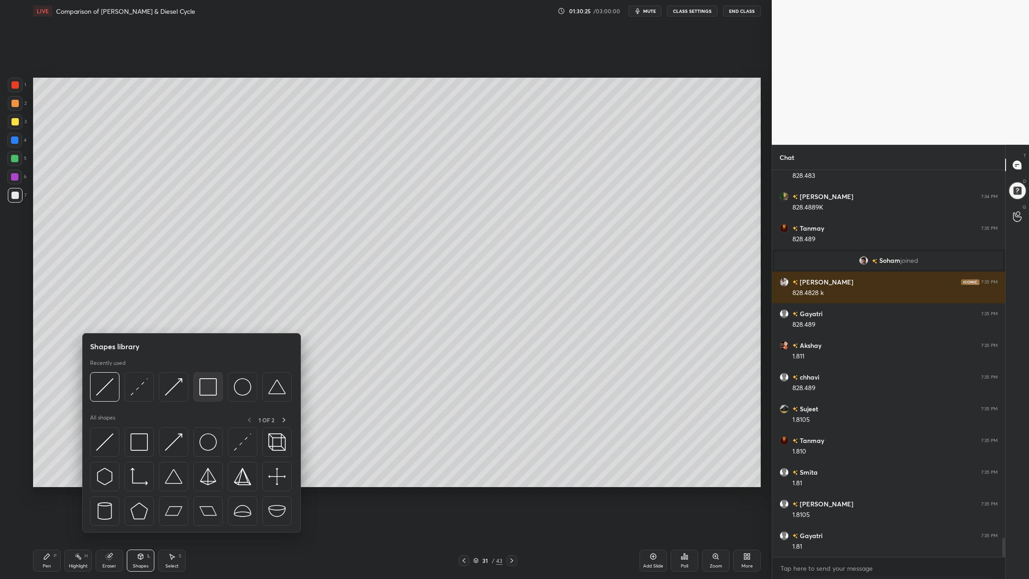
click at [214, 393] on img at bounding box center [207, 386] width 17 height 17
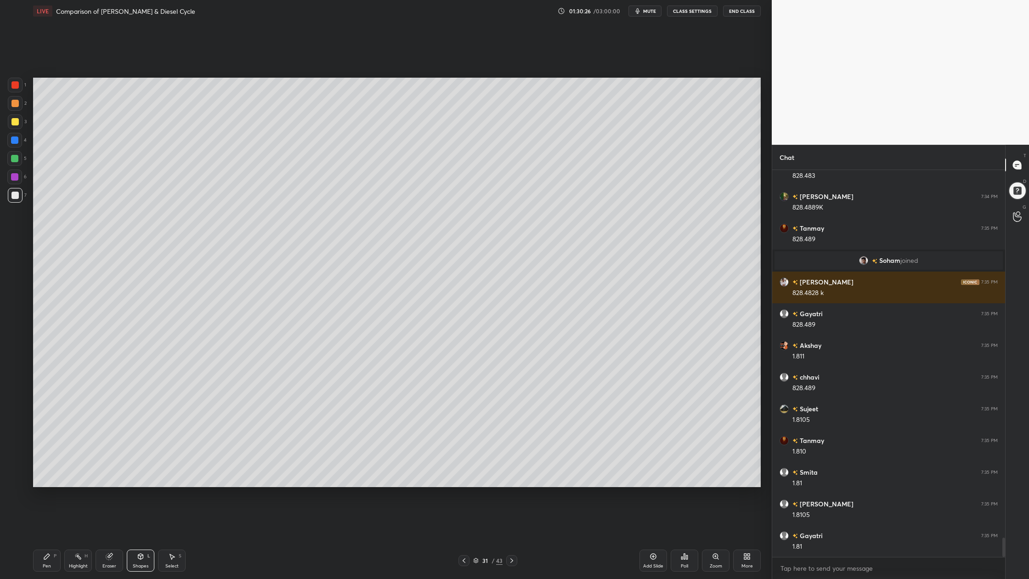
click at [18, 164] on div at bounding box center [14, 158] width 15 height 15
click at [16, 123] on div at bounding box center [14, 121] width 7 height 7
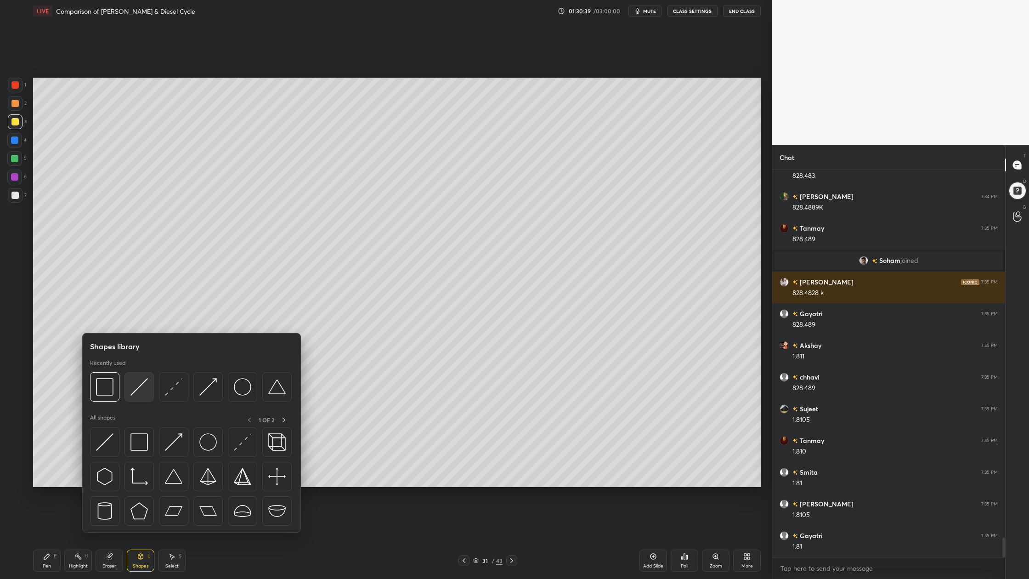
click at [141, 396] on div at bounding box center [138, 386] width 29 height 29
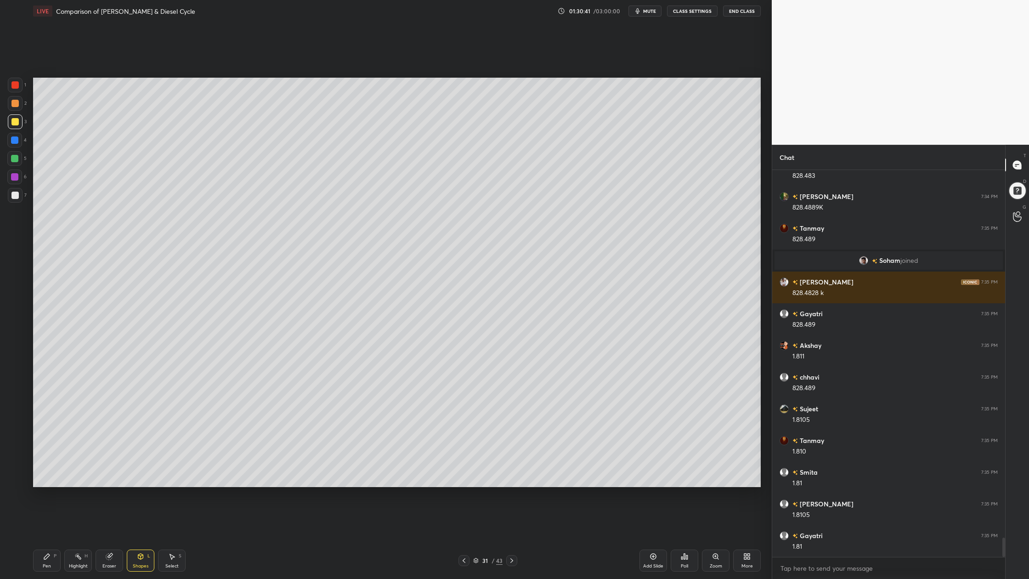
drag, startPoint x: 13, startPoint y: 102, endPoint x: 26, endPoint y: 109, distance: 15.0
click at [18, 107] on div at bounding box center [15, 103] width 15 height 15
click at [14, 199] on div at bounding box center [15, 195] width 15 height 15
drag, startPoint x: 15, startPoint y: 125, endPoint x: 23, endPoint y: 131, distance: 10.2
click at [15, 129] on div at bounding box center [15, 121] width 15 height 15
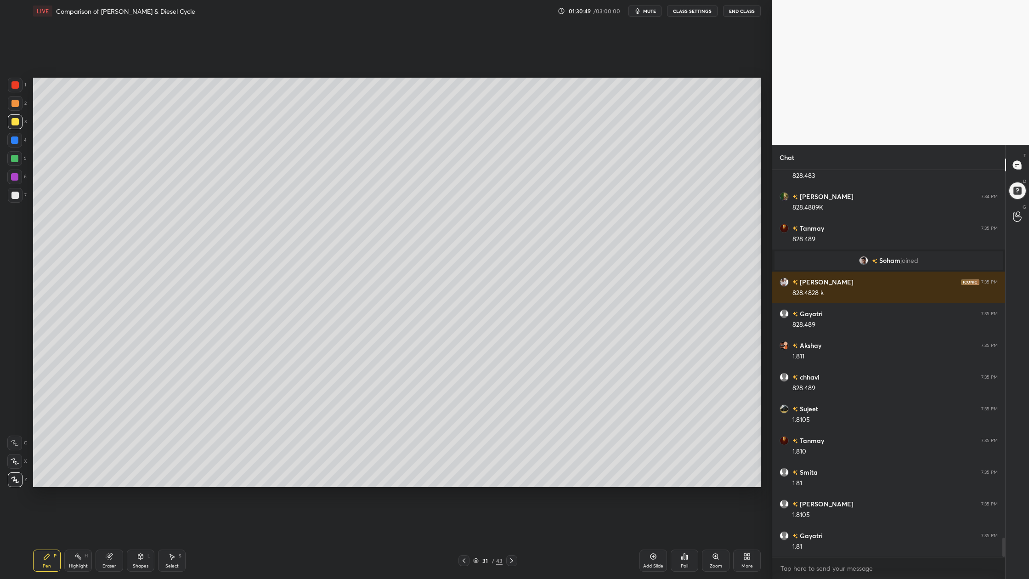
scroll to position [7479, 0]
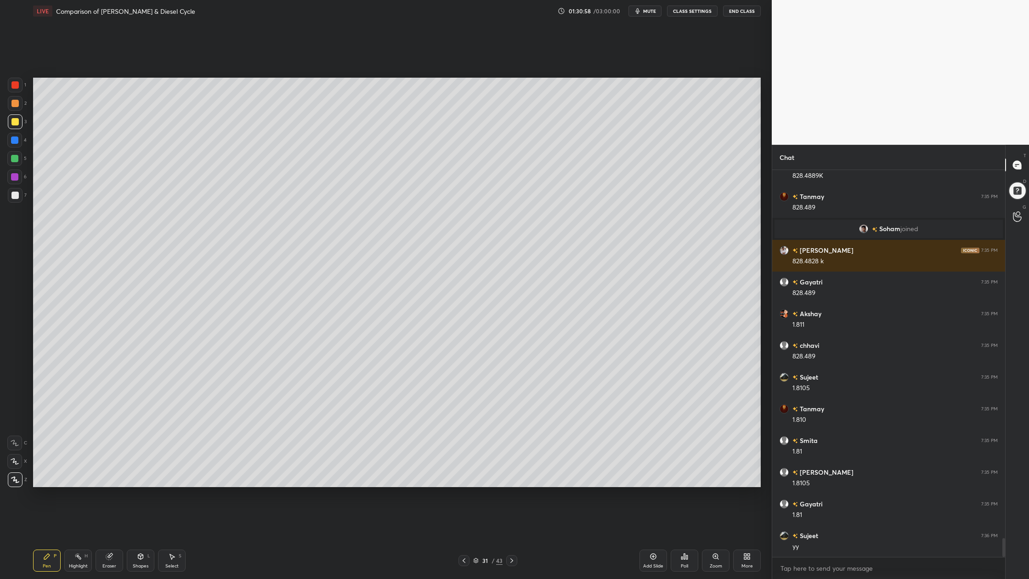
click at [689, 13] on button "CLASS SETTINGS" at bounding box center [692, 11] width 51 height 11
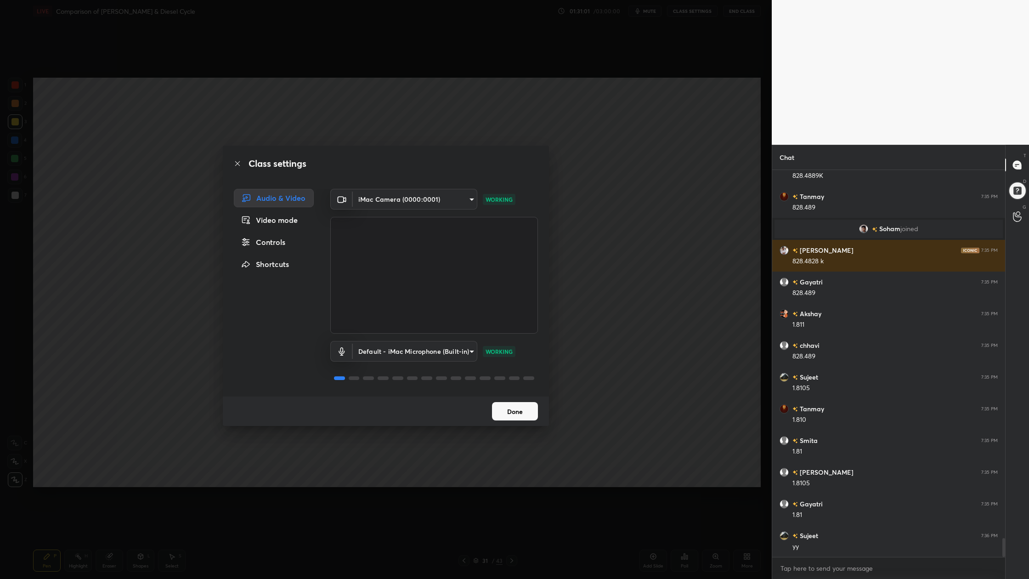
scroll to position [7511, 0]
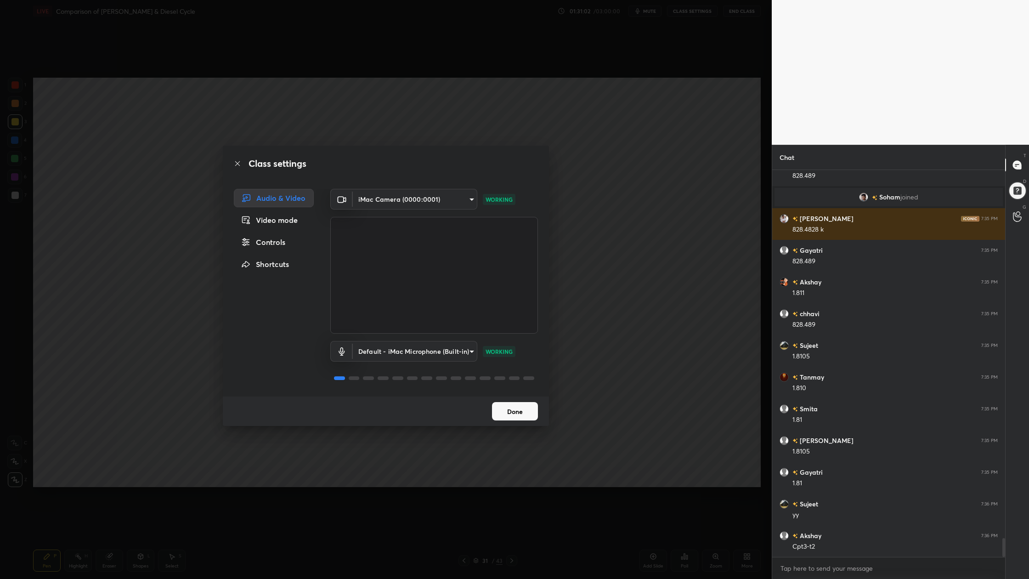
click at [469, 201] on body "1 2 3 4 5 6 7 C X Z C X Z E E Erase all H H LIVE Comparison of [PERSON_NAME] & …" at bounding box center [514, 289] width 1029 height 579
click at [516, 407] on div at bounding box center [514, 289] width 1029 height 579
click at [520, 410] on button "Done" at bounding box center [515, 411] width 46 height 18
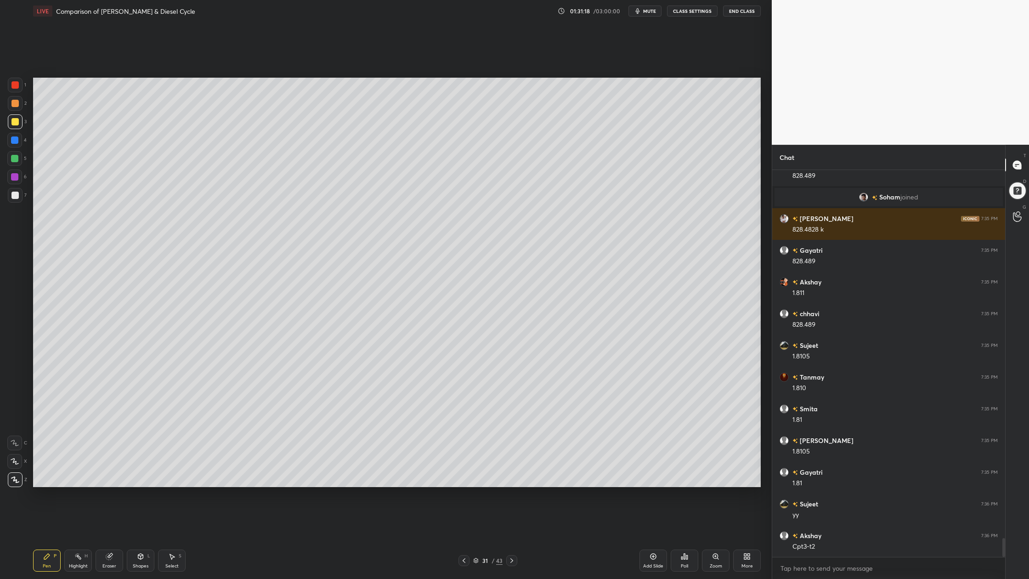
scroll to position [7543, 0]
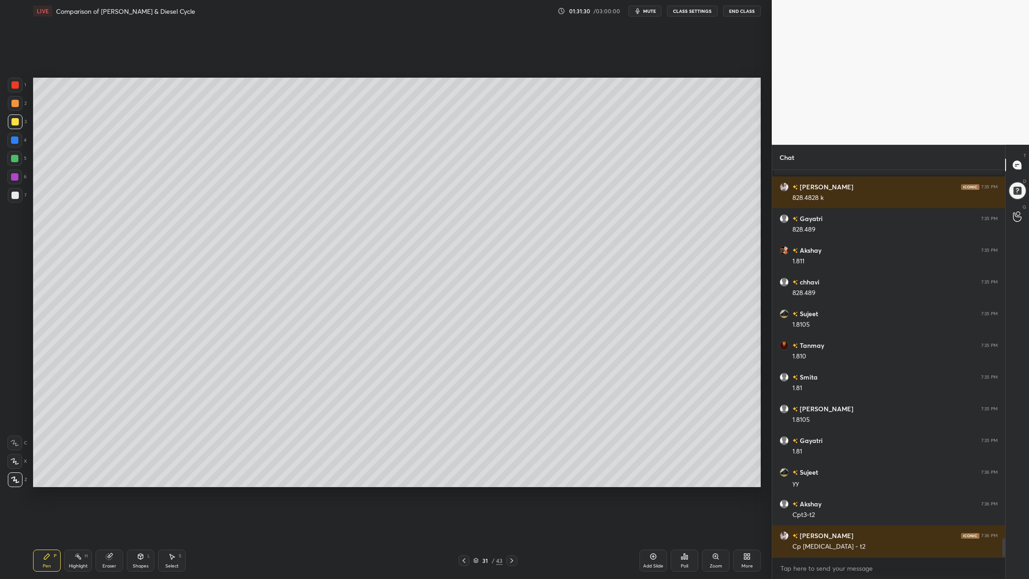
click at [14, 198] on div at bounding box center [14, 195] width 7 height 7
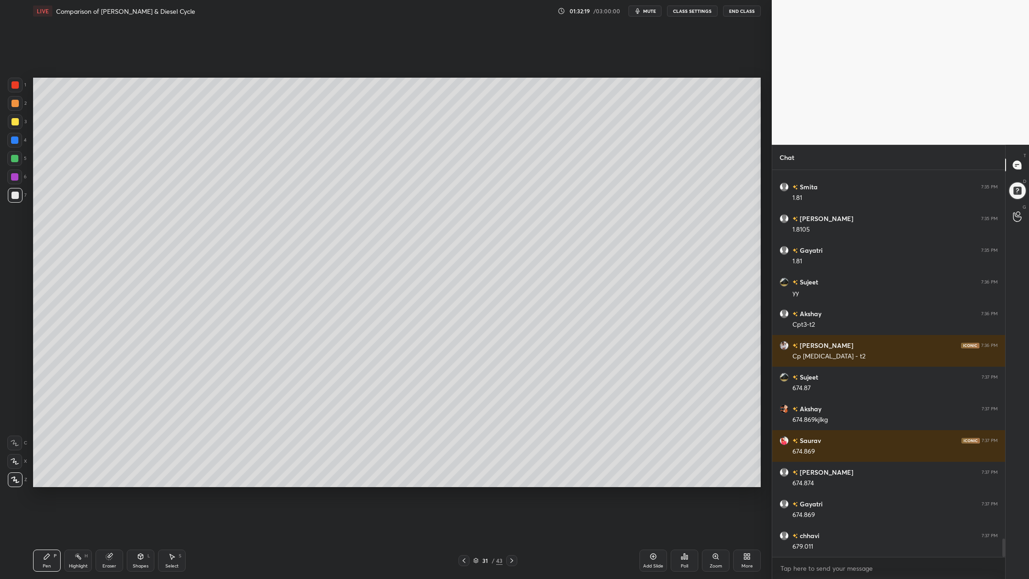
scroll to position [7764, 0]
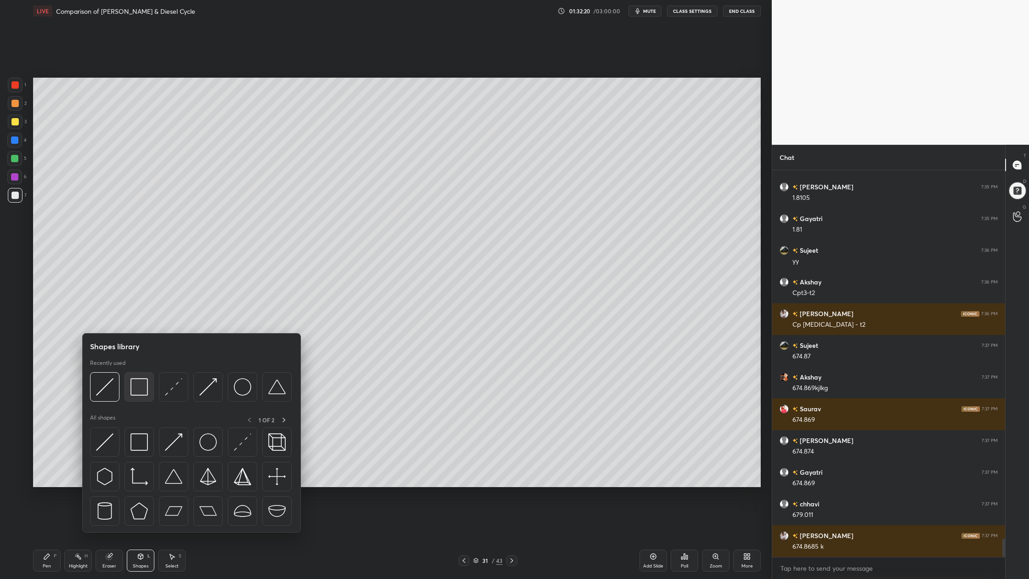
click at [137, 392] on img at bounding box center [138, 386] width 17 height 17
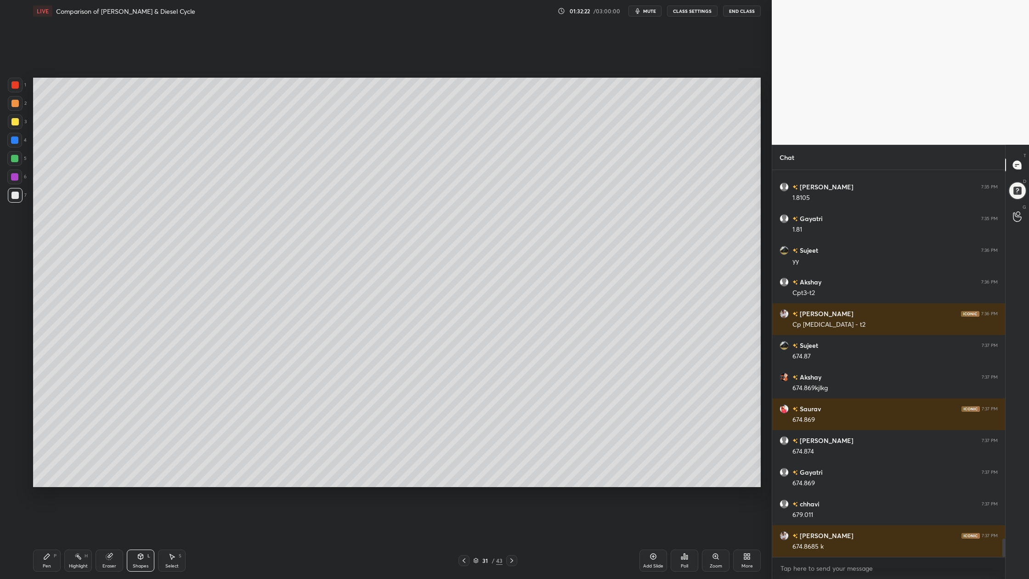
drag, startPoint x: 16, startPoint y: 105, endPoint x: 32, endPoint y: 110, distance: 16.9
click at [22, 108] on div "2" at bounding box center [17, 103] width 19 height 15
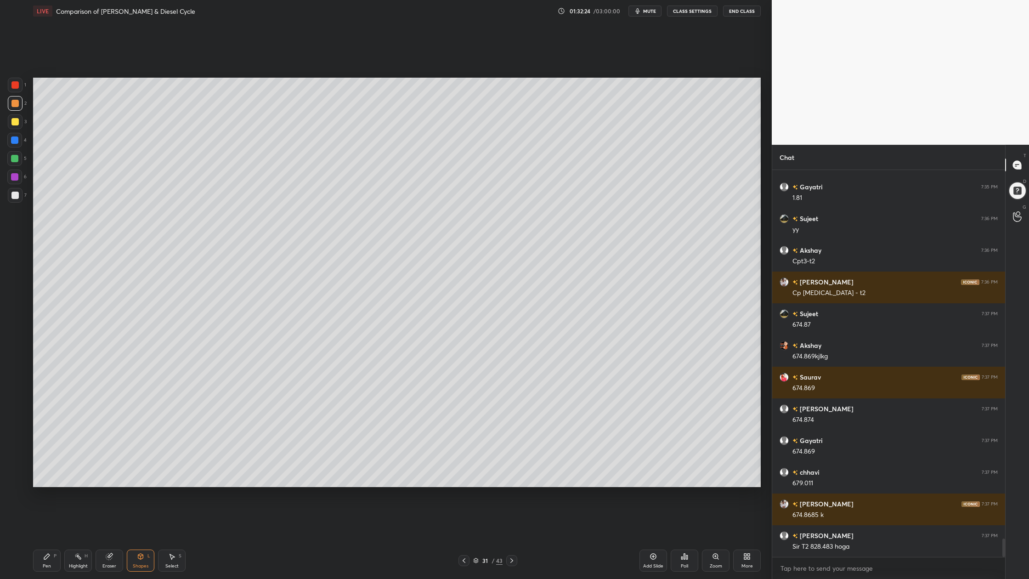
scroll to position [7828, 0]
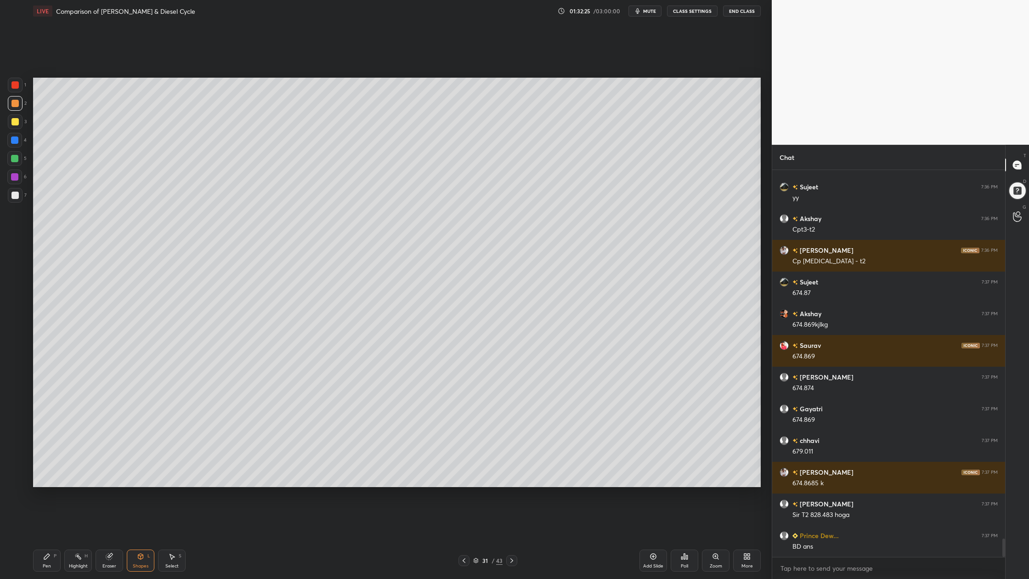
drag, startPoint x: 14, startPoint y: 156, endPoint x: 32, endPoint y: 161, distance: 18.6
click at [17, 158] on div at bounding box center [14, 158] width 7 height 7
click at [17, 122] on div at bounding box center [14, 121] width 7 height 7
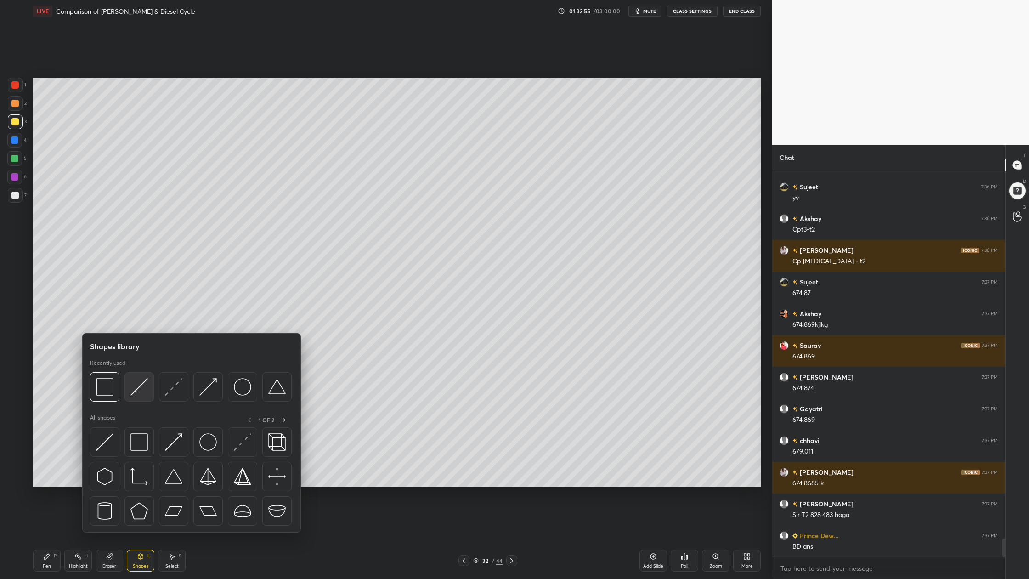
click at [140, 394] on img at bounding box center [138, 386] width 17 height 17
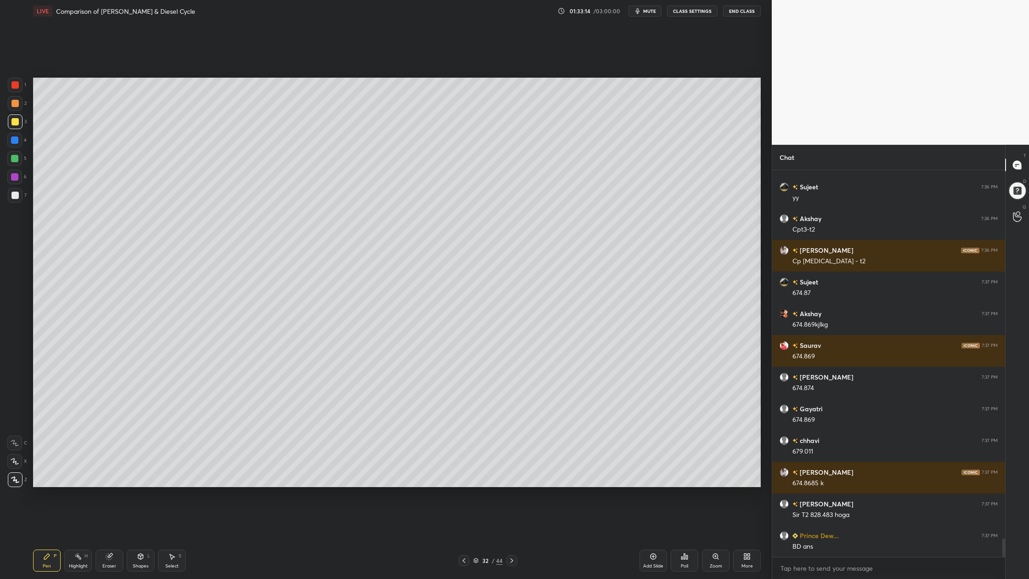
click at [17, 197] on div at bounding box center [14, 195] width 7 height 7
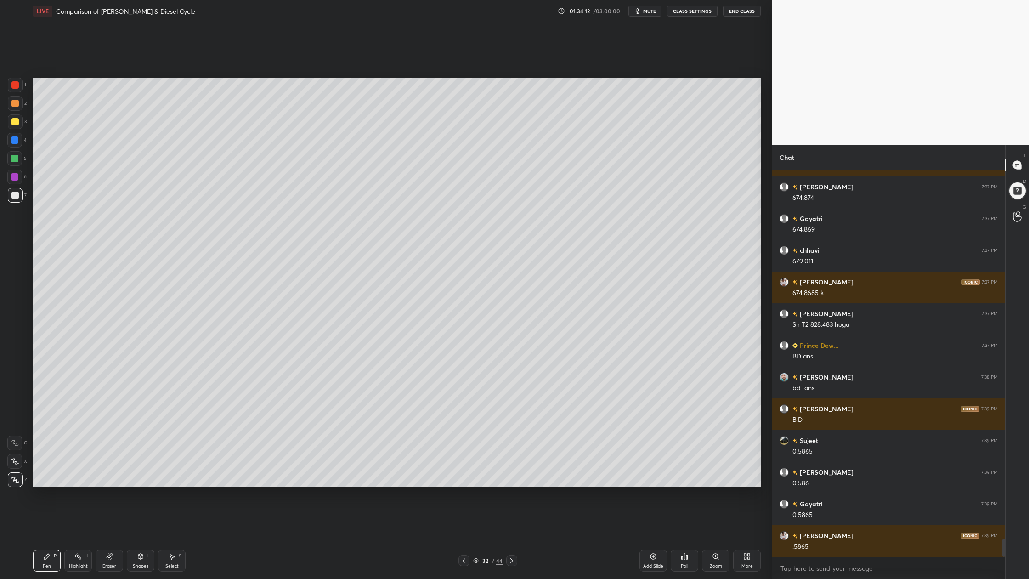
scroll to position [8050, 0]
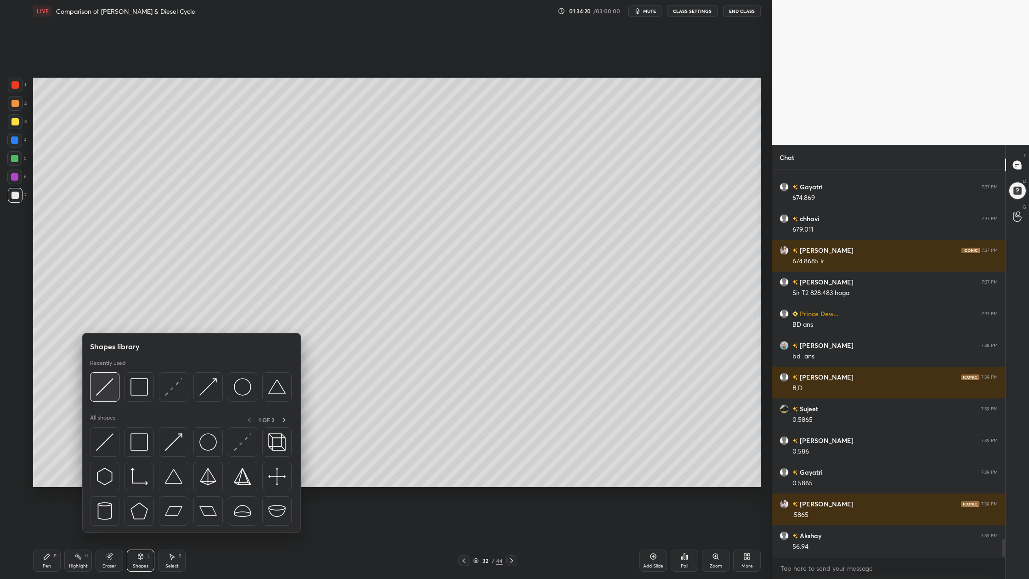
click at [106, 391] on img at bounding box center [104, 386] width 17 height 17
click at [137, 395] on div at bounding box center [138, 386] width 29 height 29
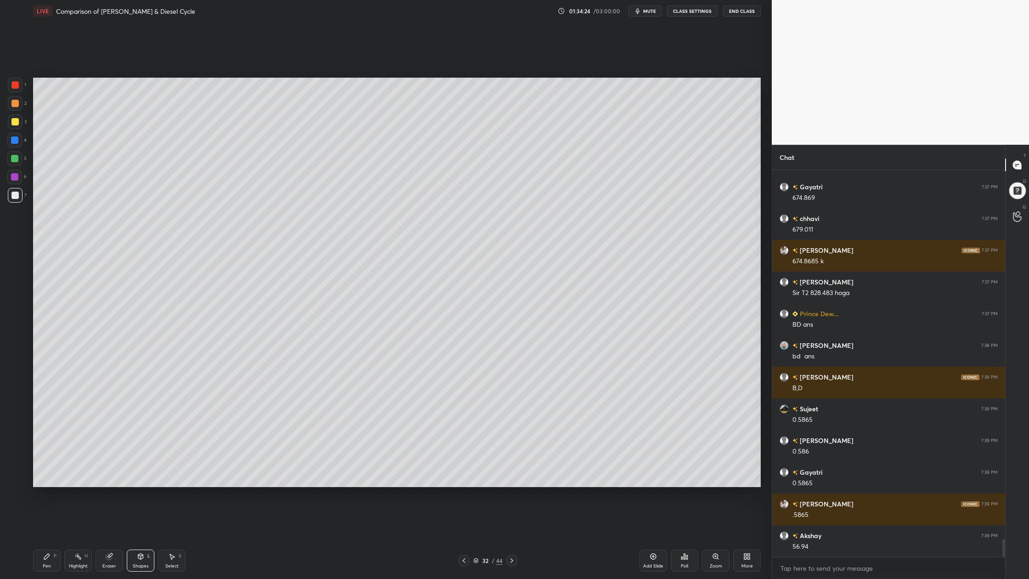
drag, startPoint x: 13, startPoint y: 165, endPoint x: 15, endPoint y: 189, distance: 24.0
click at [12, 168] on div "5" at bounding box center [16, 160] width 19 height 18
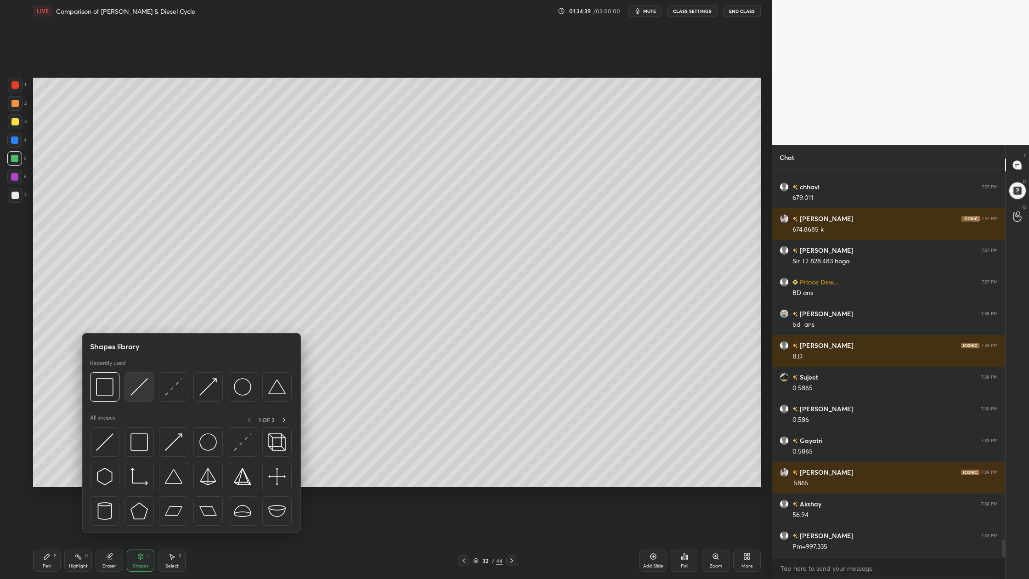
click at [141, 397] on div at bounding box center [138, 386] width 29 height 29
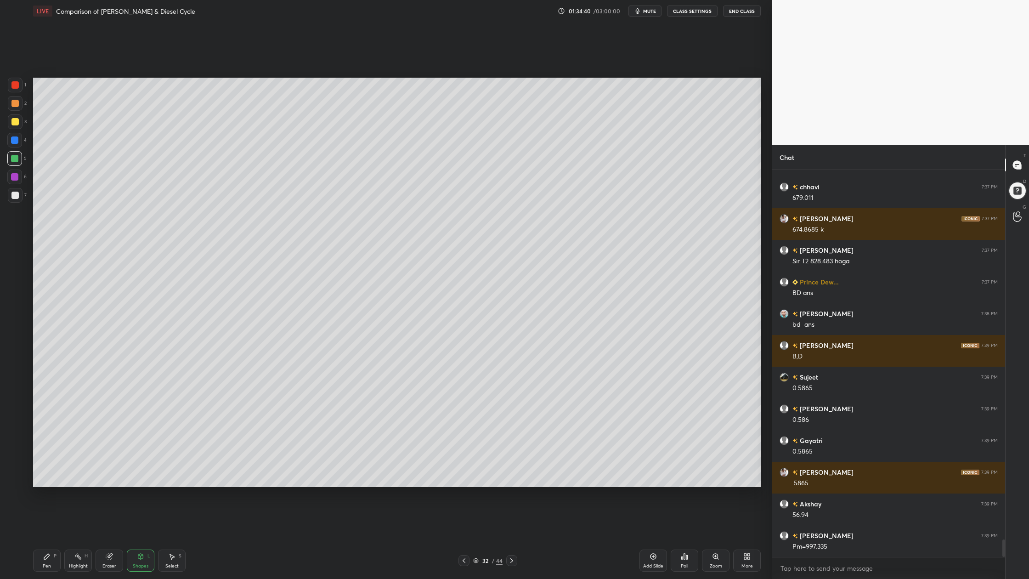
click at [9, 99] on div at bounding box center [15, 103] width 15 height 15
click at [13, 102] on div at bounding box center [14, 103] width 7 height 7
drag, startPoint x: 11, startPoint y: 124, endPoint x: 7, endPoint y: 123, distance: 4.7
click at [8, 123] on div at bounding box center [15, 121] width 15 height 15
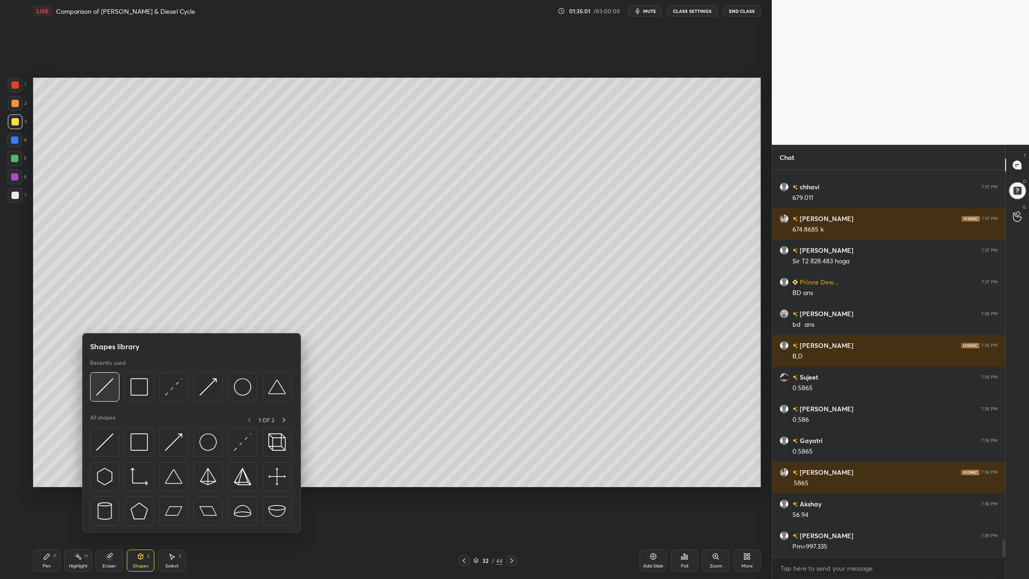
click at [117, 399] on div at bounding box center [104, 386] width 29 height 29
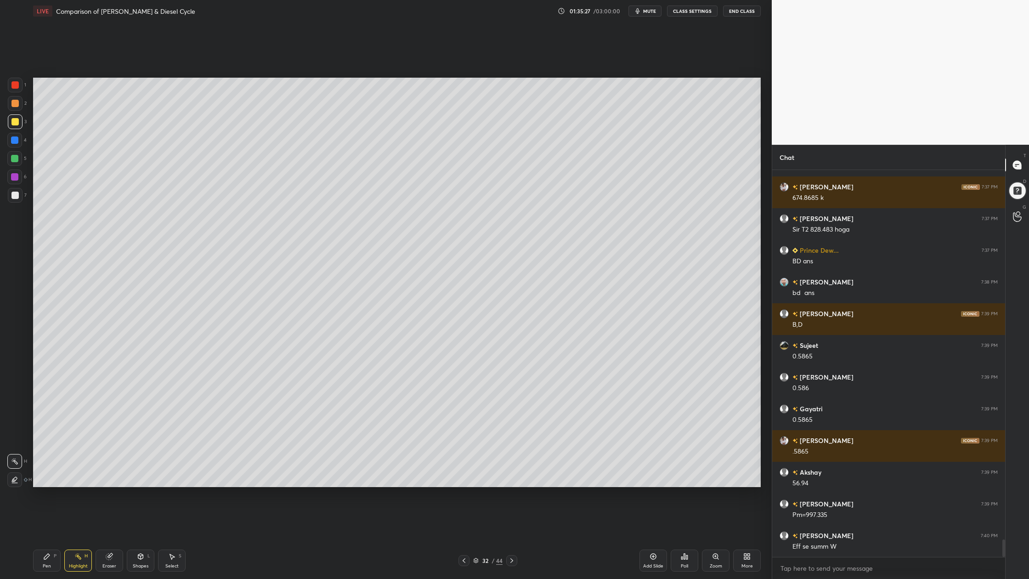
scroll to position [8145, 0]
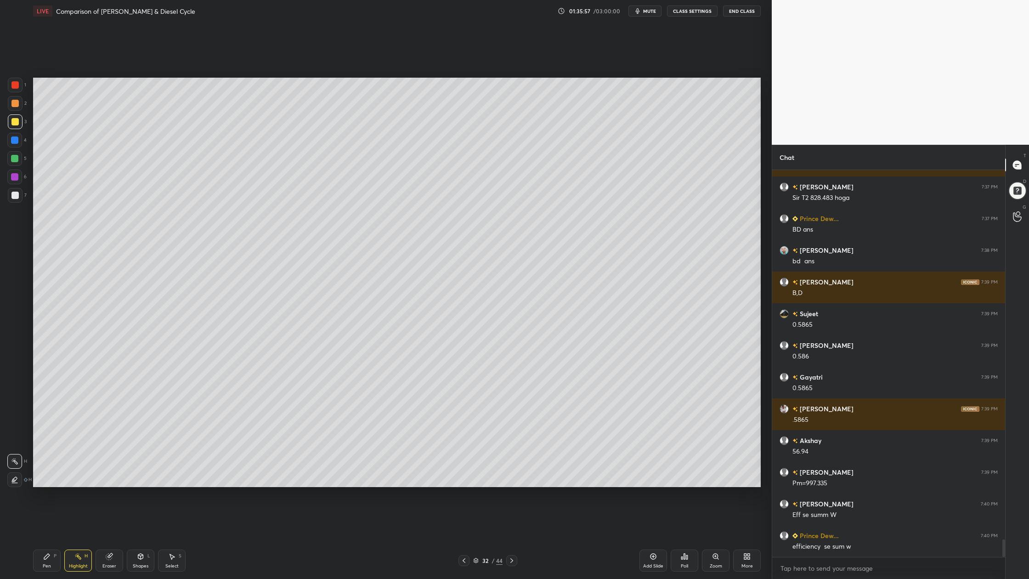
drag, startPoint x: 11, startPoint y: 194, endPoint x: 19, endPoint y: 194, distance: 8.3
click at [14, 194] on div at bounding box center [14, 195] width 7 height 7
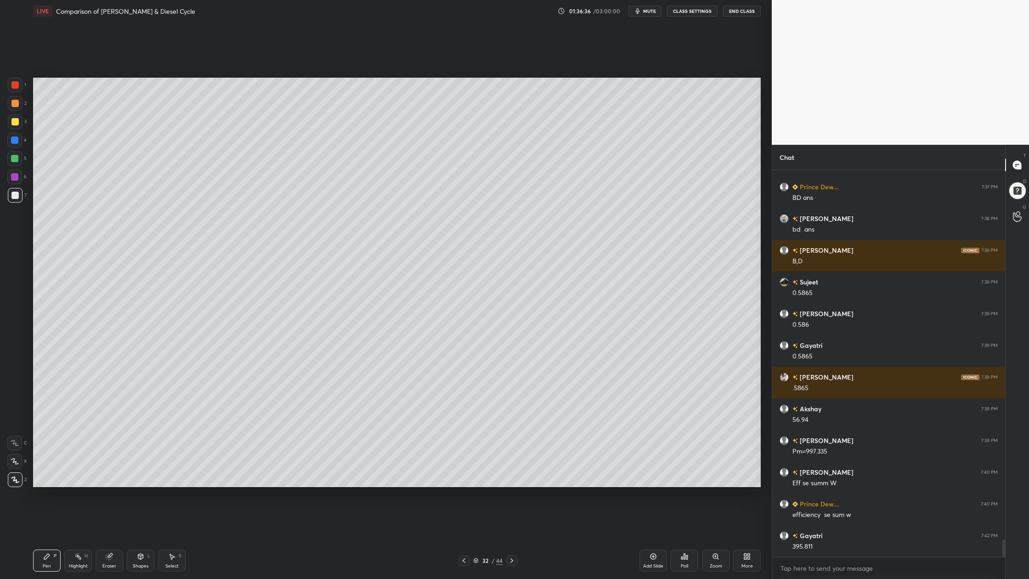
scroll to position [8208, 0]
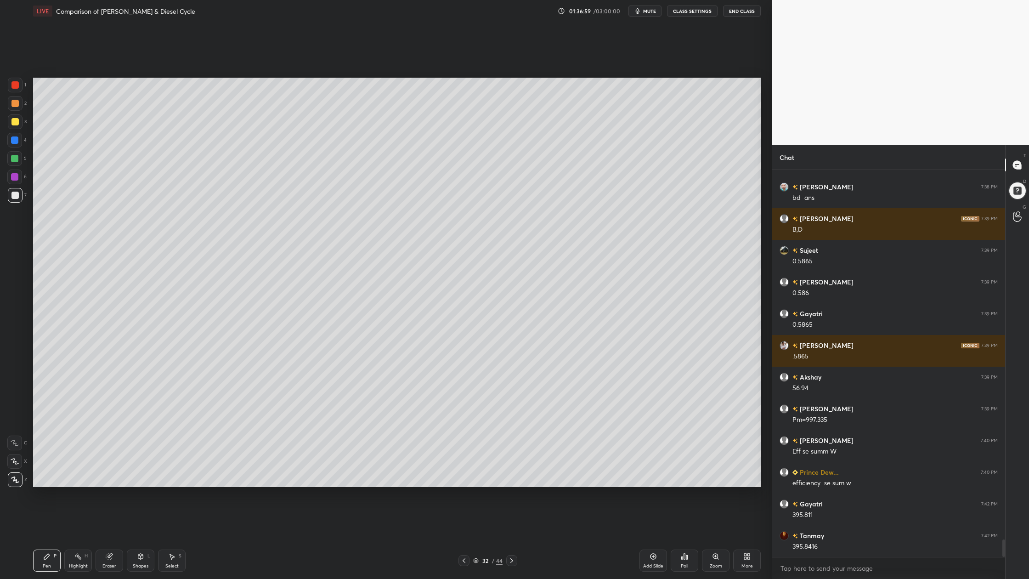
click at [646, 15] on button "mute" at bounding box center [644, 11] width 33 height 11
click at [646, 12] on span "unmute" at bounding box center [649, 11] width 20 height 6
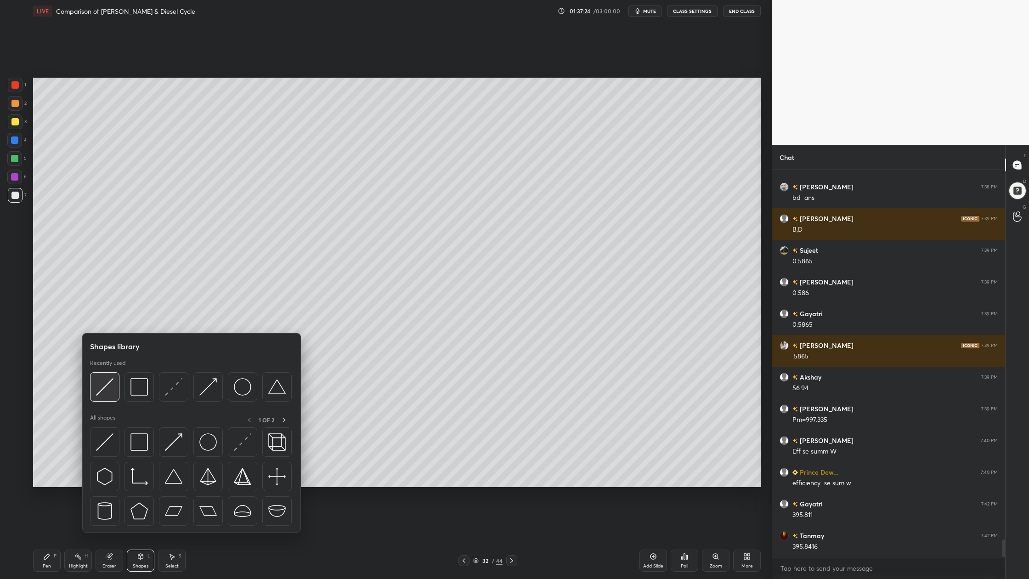
click at [119, 390] on div at bounding box center [104, 386] width 29 height 29
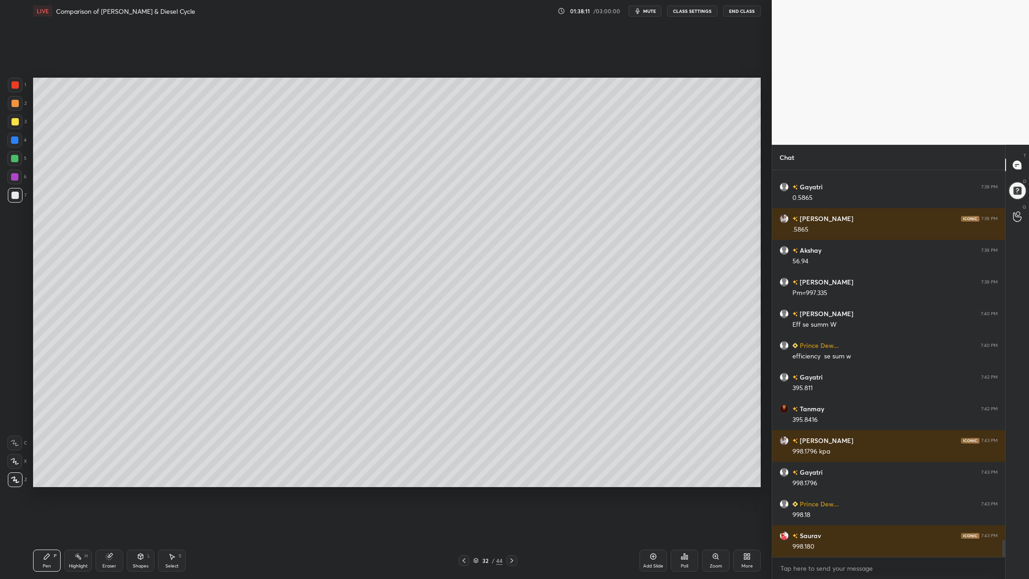
scroll to position [8367, 0]
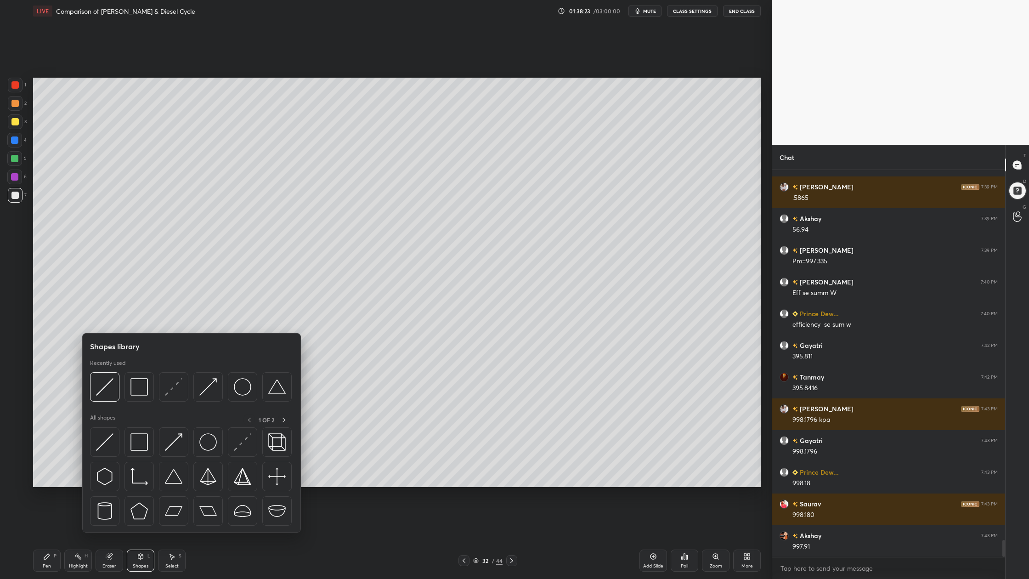
drag, startPoint x: 145, startPoint y: 401, endPoint x: 141, endPoint y: 404, distance: 5.2
click at [144, 402] on div at bounding box center [191, 389] width 202 height 34
click at [139, 400] on div at bounding box center [138, 386] width 29 height 29
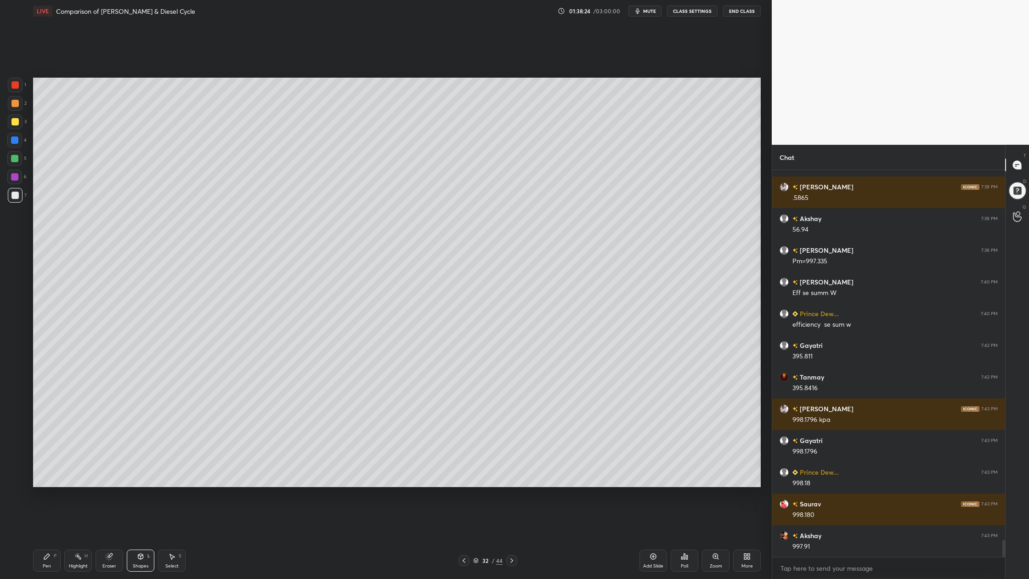
scroll to position [8398, 0]
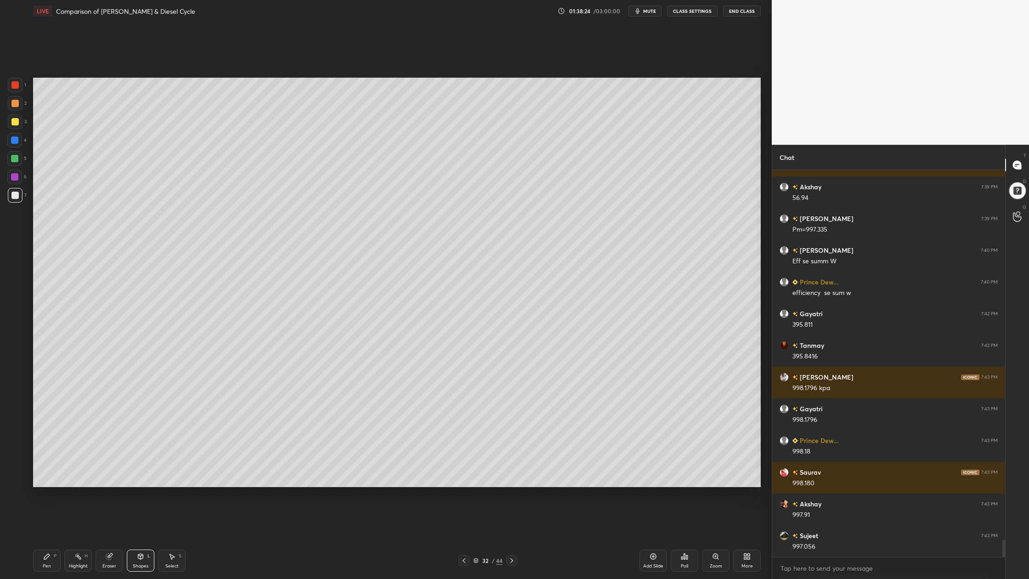
drag, startPoint x: 15, startPoint y: 159, endPoint x: 25, endPoint y: 168, distance: 13.7
click at [16, 161] on div at bounding box center [14, 158] width 7 height 7
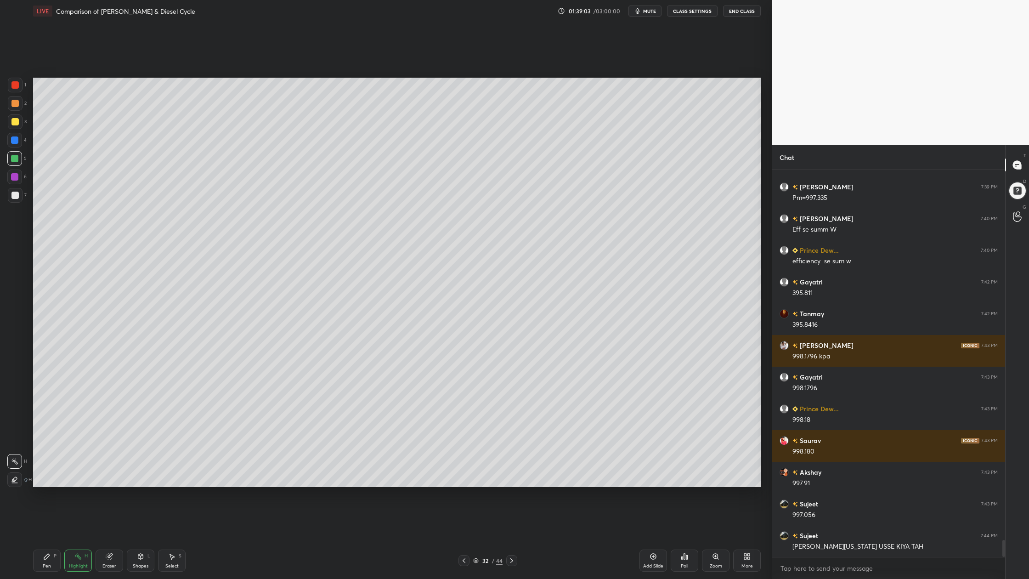
click at [646, 13] on span "mute" at bounding box center [649, 11] width 13 height 6
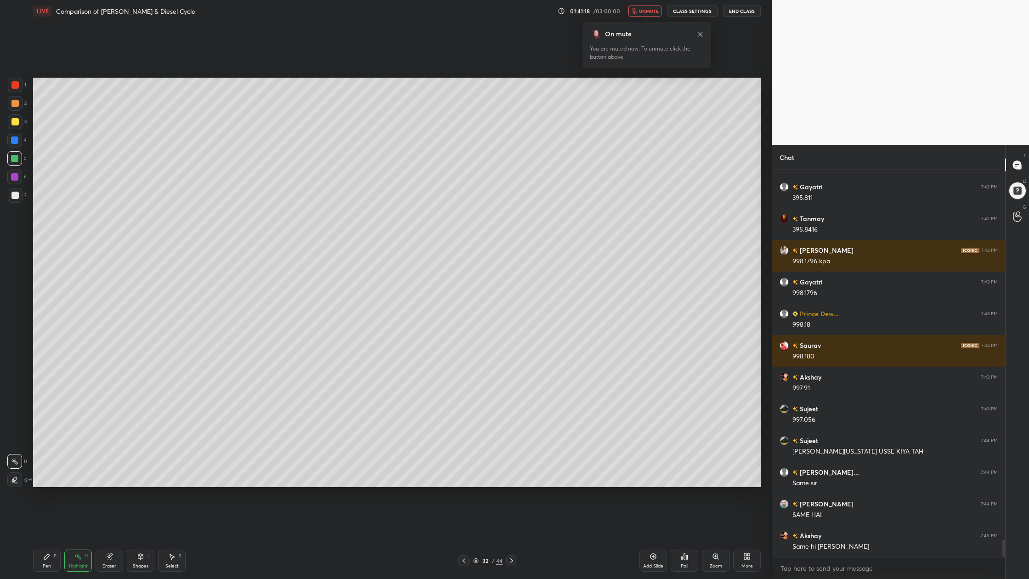
scroll to position [8557, 0]
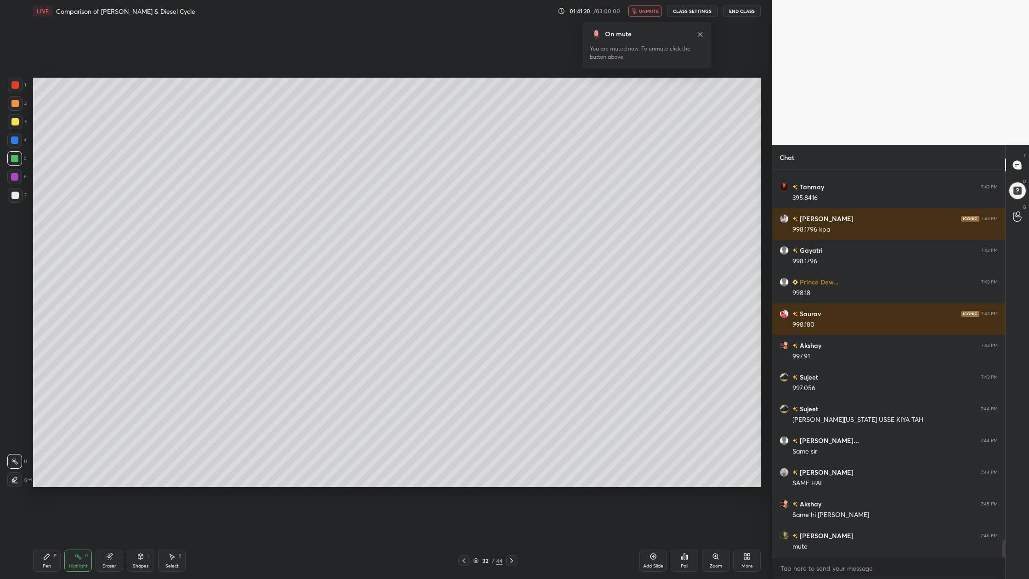
click at [646, 13] on span "unmute" at bounding box center [649, 11] width 20 height 6
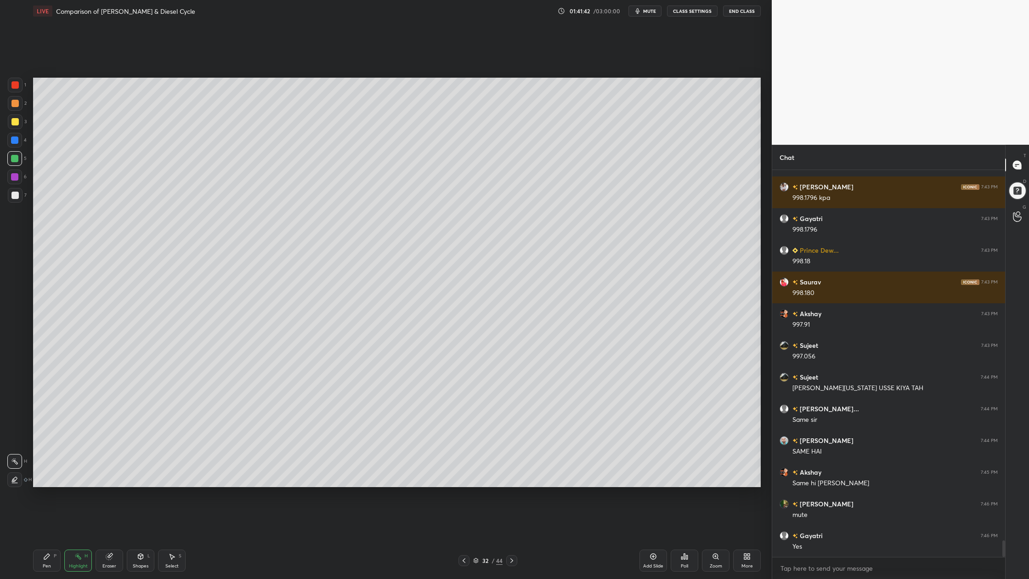
drag, startPoint x: 474, startPoint y: 561, endPoint x: 453, endPoint y: 521, distance: 45.8
click at [474, 479] on icon at bounding box center [476, 561] width 6 height 6
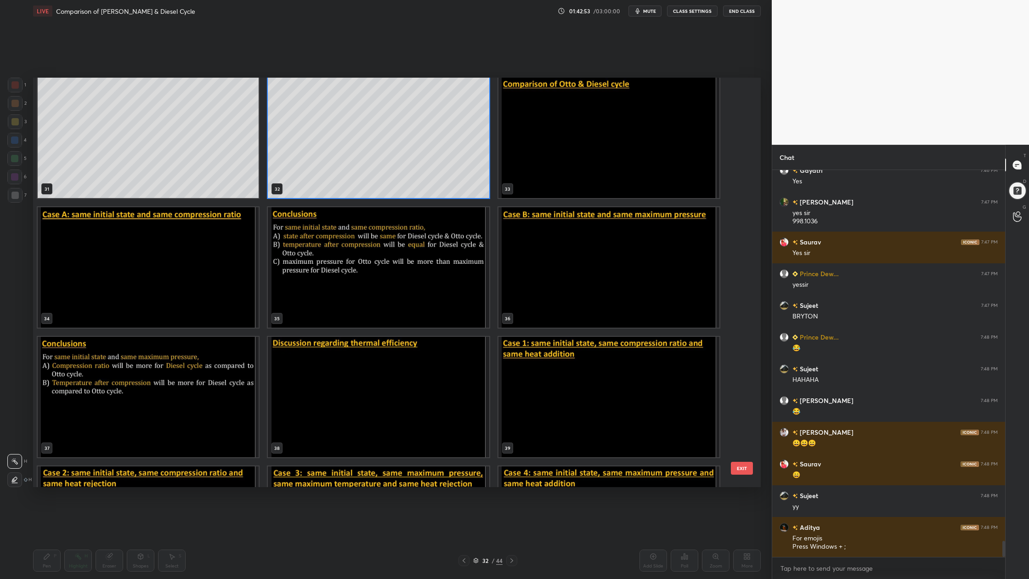
scroll to position [1252, 0]
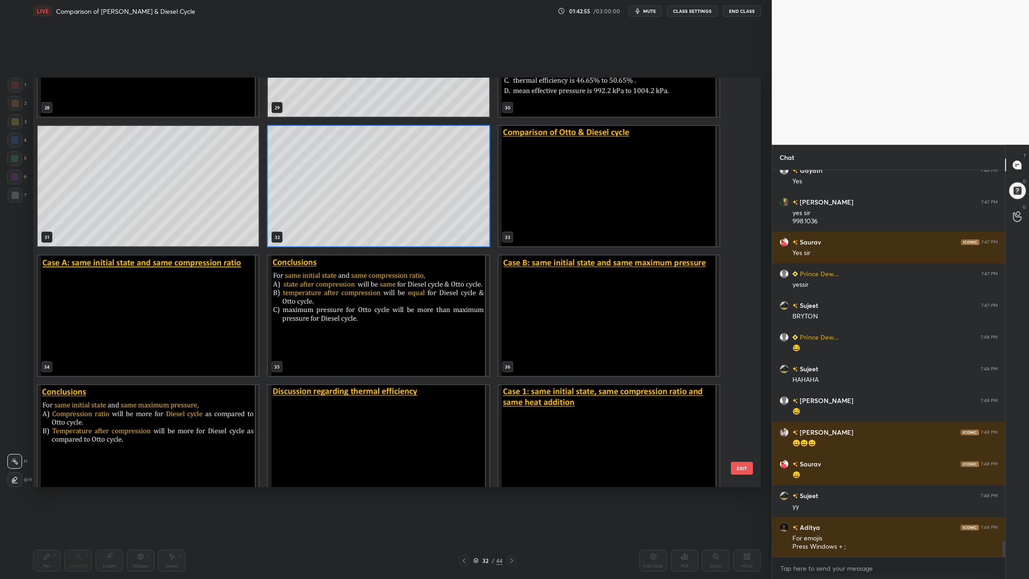
click at [599, 228] on img "grid" at bounding box center [608, 186] width 221 height 120
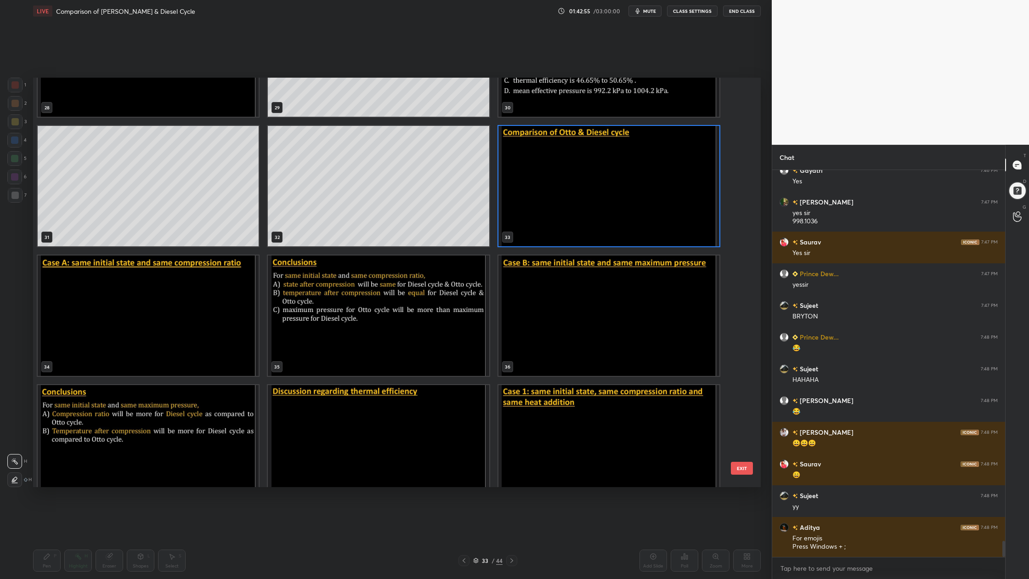
click at [599, 228] on img "grid" at bounding box center [608, 186] width 221 height 120
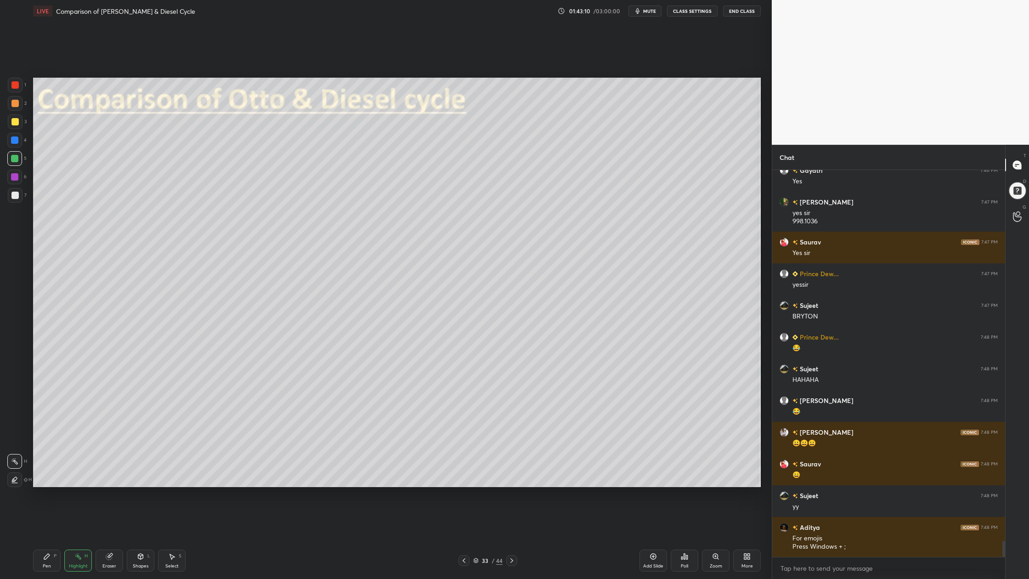
scroll to position [8985, 0]
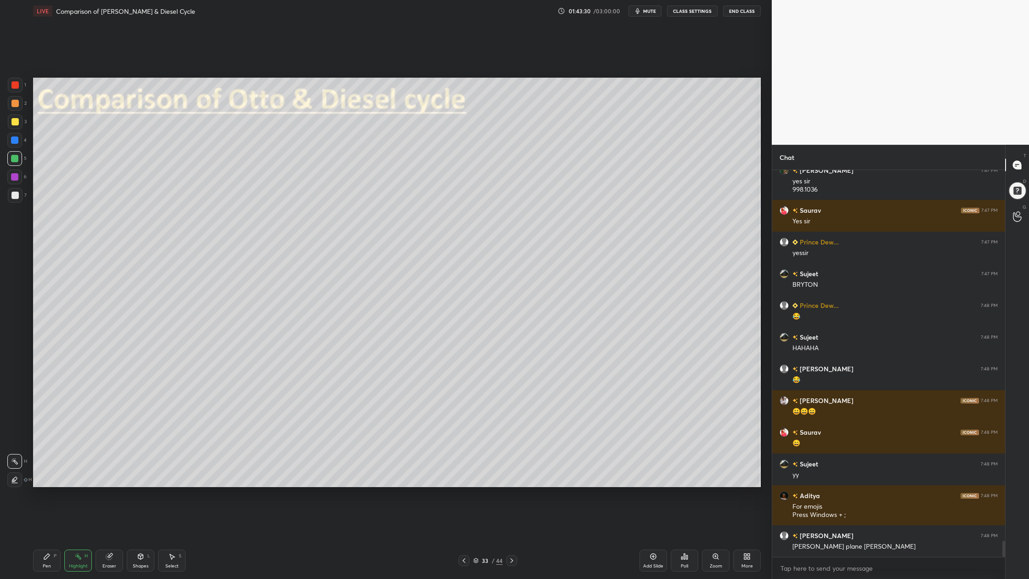
click at [476, 479] on icon at bounding box center [476, 560] width 5 height 1
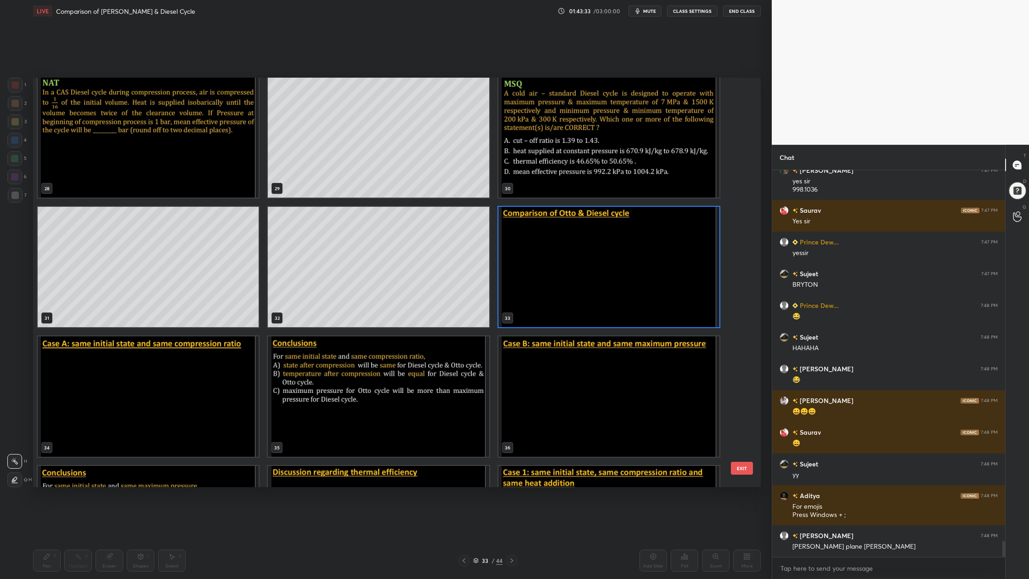
scroll to position [1173, 0]
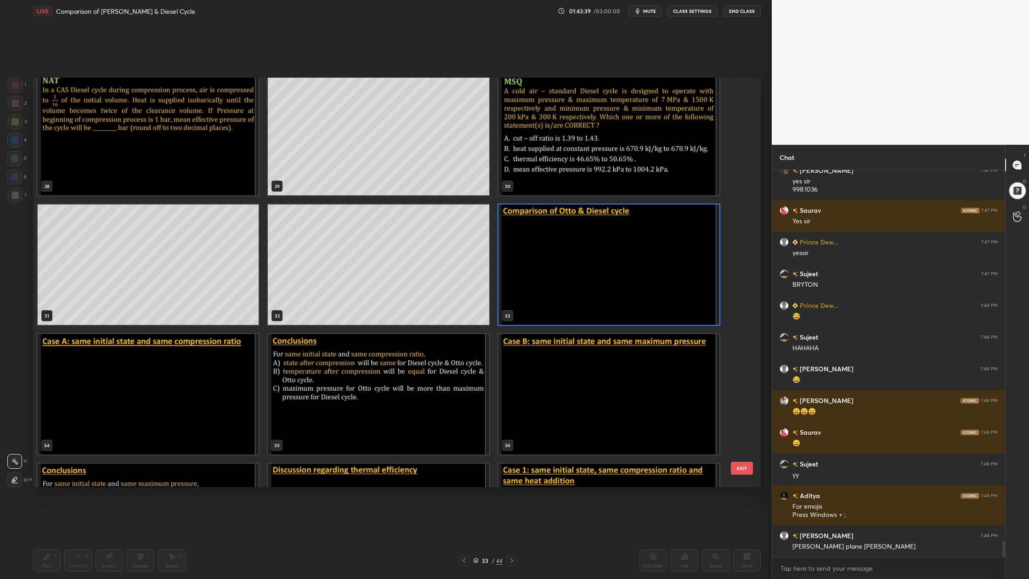
click at [192, 411] on img "grid" at bounding box center [148, 394] width 221 height 120
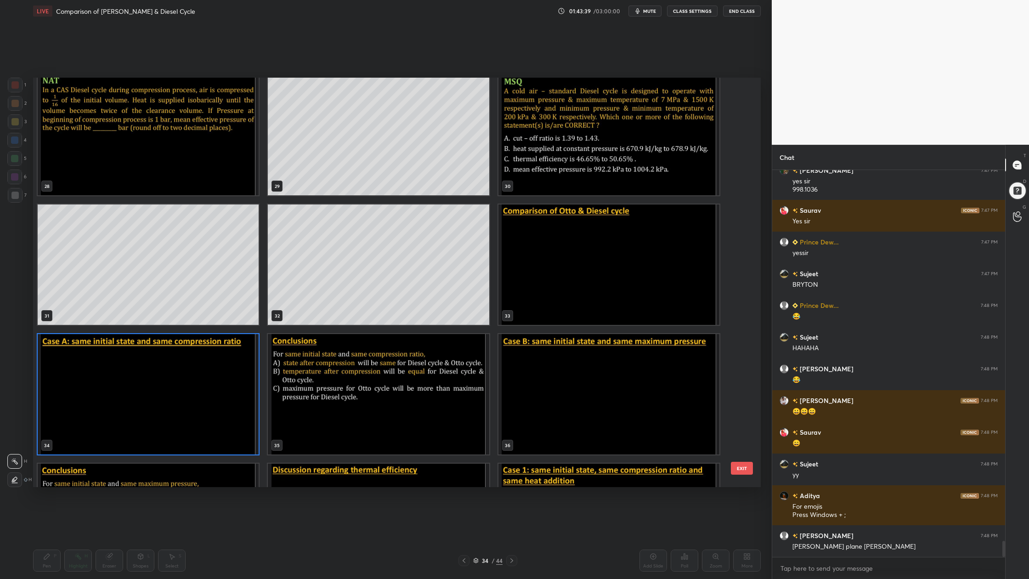
click at [192, 411] on img "grid" at bounding box center [148, 394] width 221 height 120
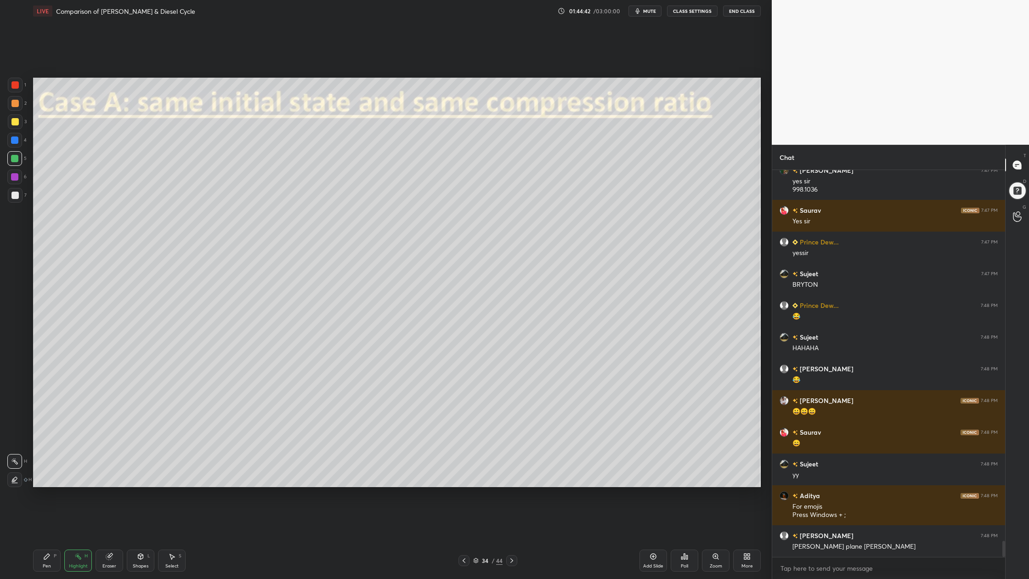
scroll to position [9017, 0]
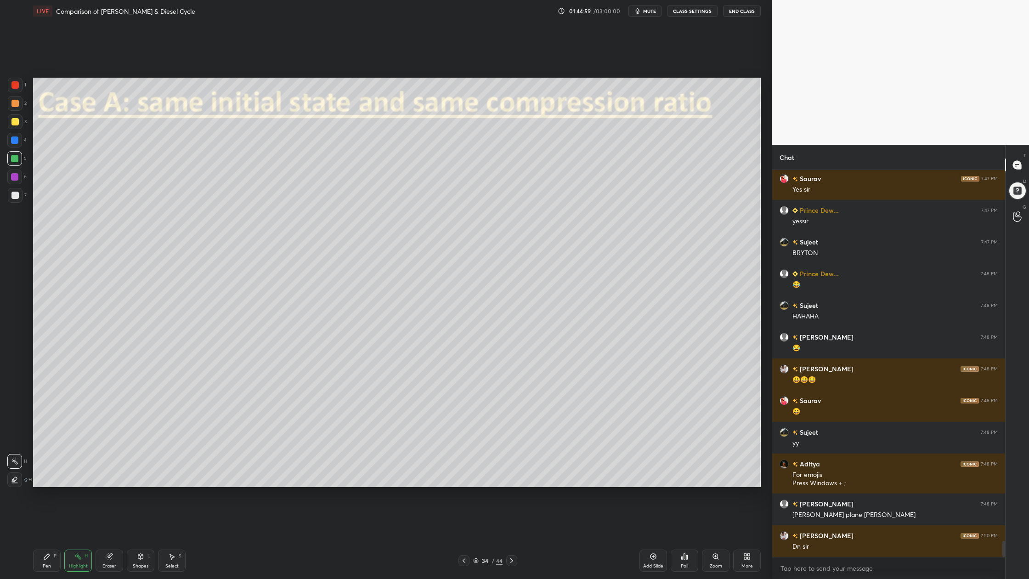
click at [11, 195] on div at bounding box center [15, 195] width 15 height 15
click at [13, 130] on div "3" at bounding box center [17, 123] width 19 height 18
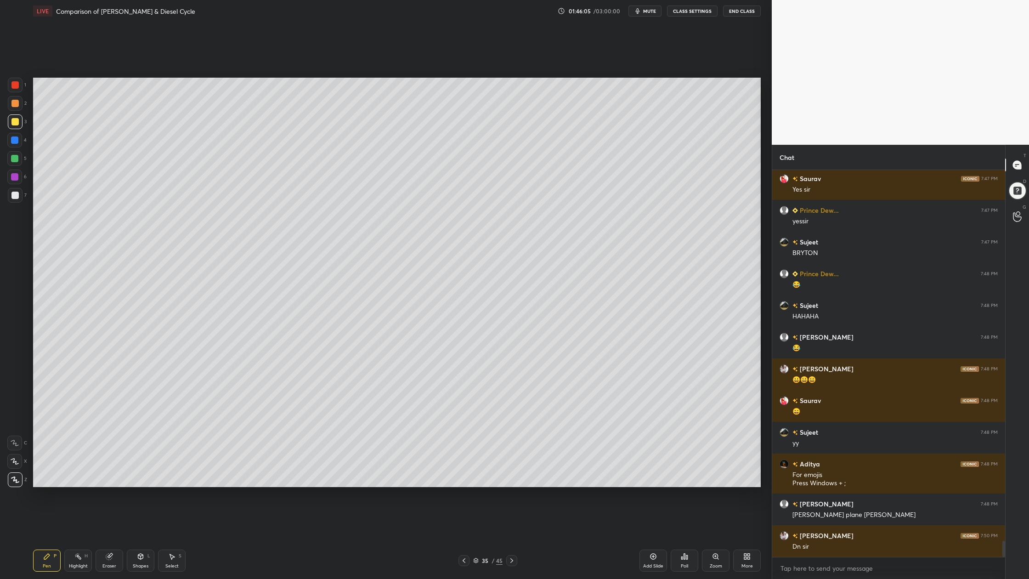
click at [18, 103] on div at bounding box center [14, 103] width 7 height 7
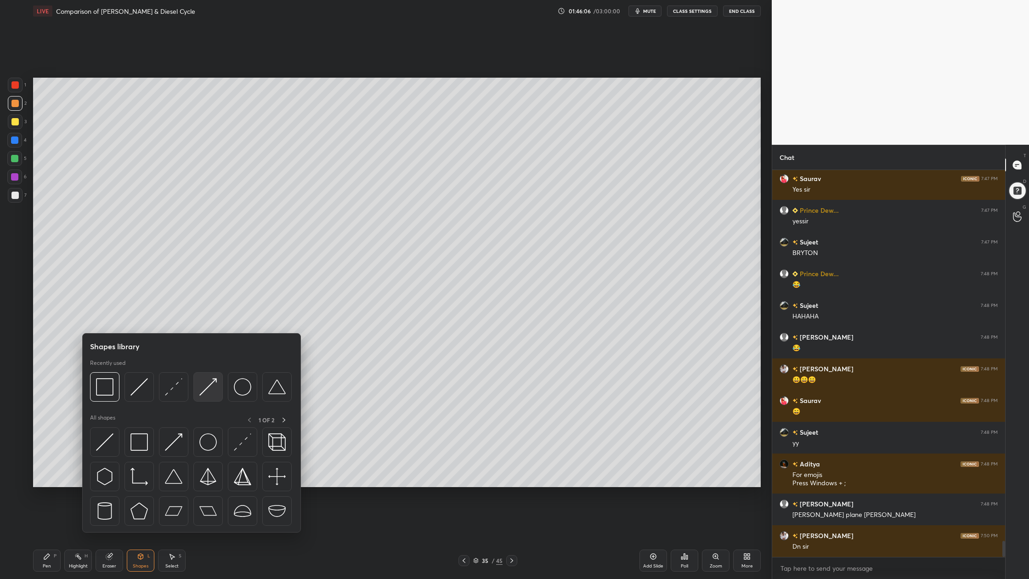
click at [217, 397] on div at bounding box center [207, 386] width 29 height 29
click at [179, 396] on div at bounding box center [173, 386] width 29 height 29
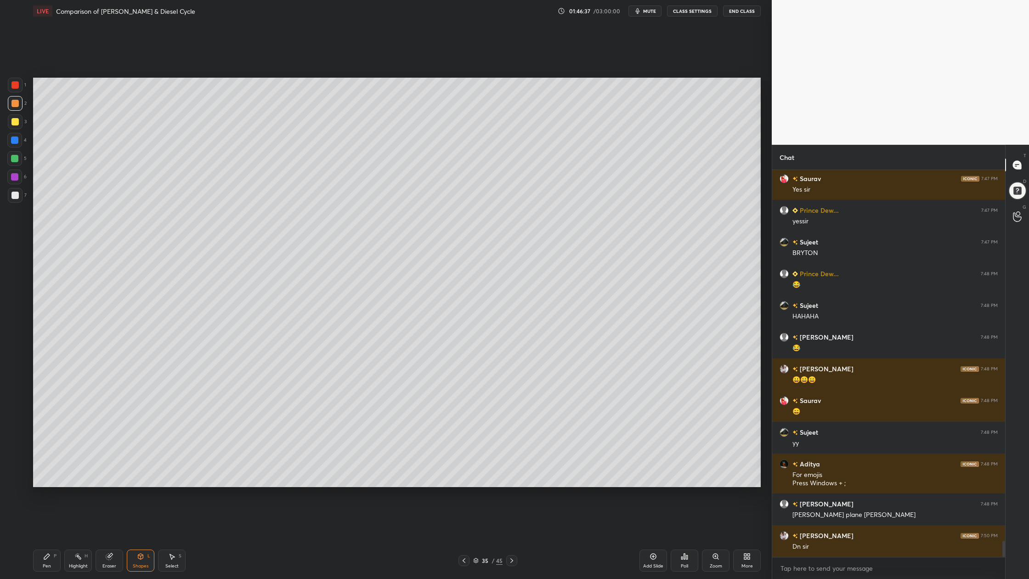
click at [17, 203] on div "7" at bounding box center [17, 197] width 19 height 18
drag, startPoint x: 170, startPoint y: 568, endPoint x: 176, endPoint y: 559, distance: 11.2
click at [171, 479] on div "Select S" at bounding box center [172, 560] width 28 height 22
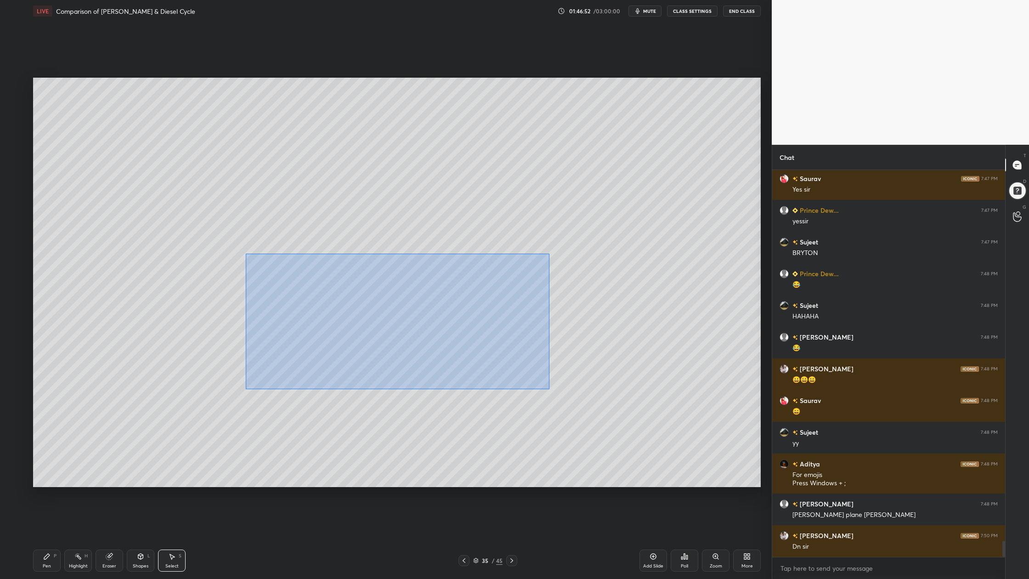
drag, startPoint x: 255, startPoint y: 259, endPoint x: 552, endPoint y: 388, distance: 323.2
click at [552, 390] on div "0 ° Undo Copy Duplicate Duplicate to new slide Delete" at bounding box center [397, 282] width 728 height 409
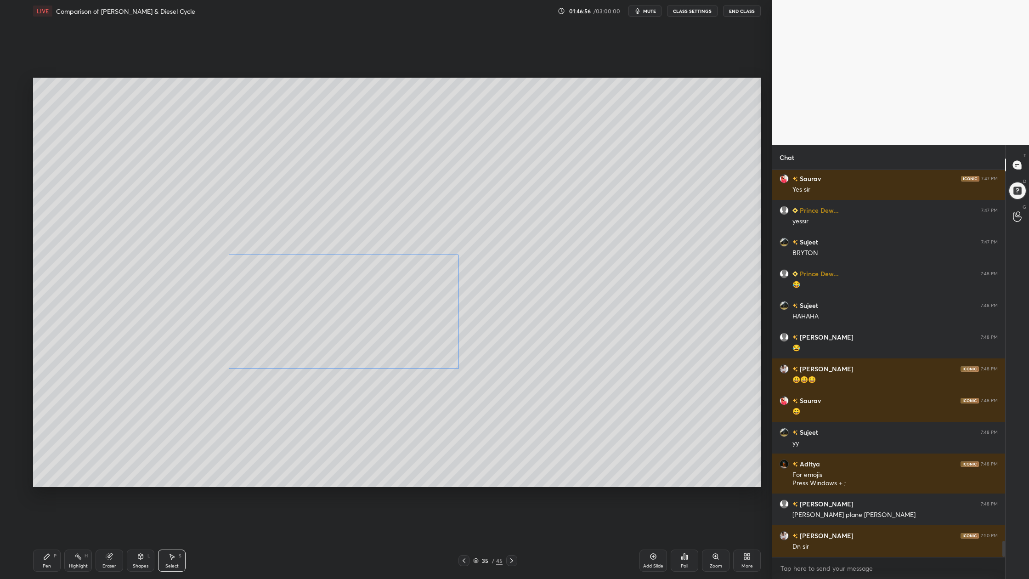
drag, startPoint x: 316, startPoint y: 329, endPoint x: 322, endPoint y: 336, distance: 8.8
click at [290, 316] on div "0 ° Undo Copy Duplicate Duplicate to new slide Delete" at bounding box center [397, 282] width 728 height 409
click at [500, 370] on div "0 ° Undo Copy Duplicate Duplicate to new slide Delete" at bounding box center [397, 282] width 728 height 409
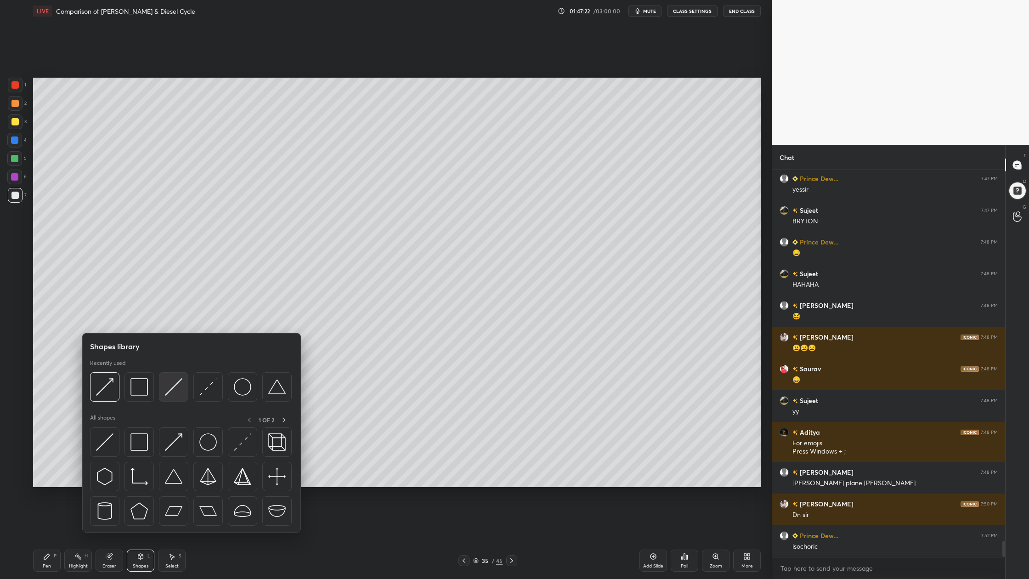
click at [173, 398] on div at bounding box center [173, 386] width 29 height 29
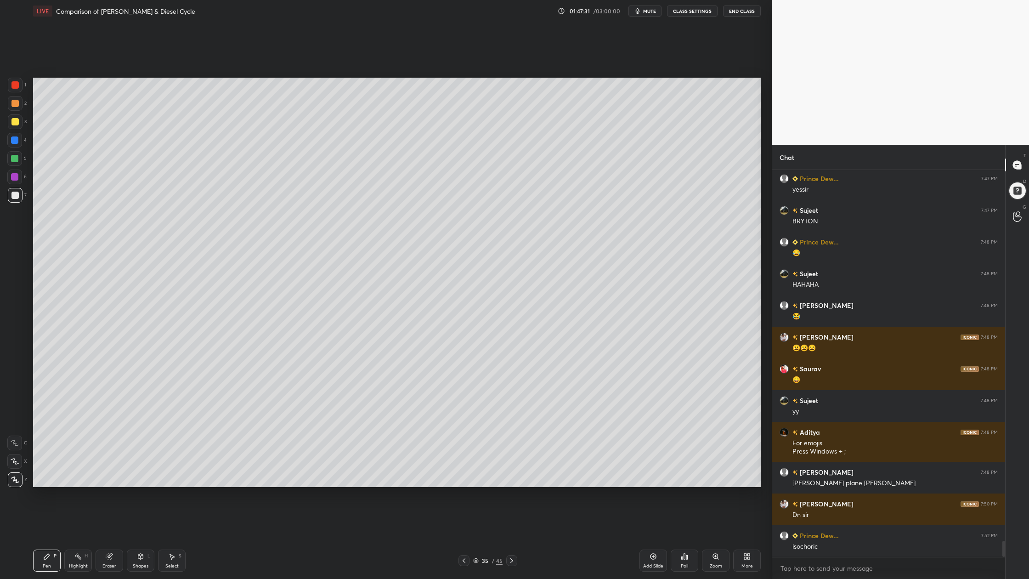
scroll to position [9080, 0]
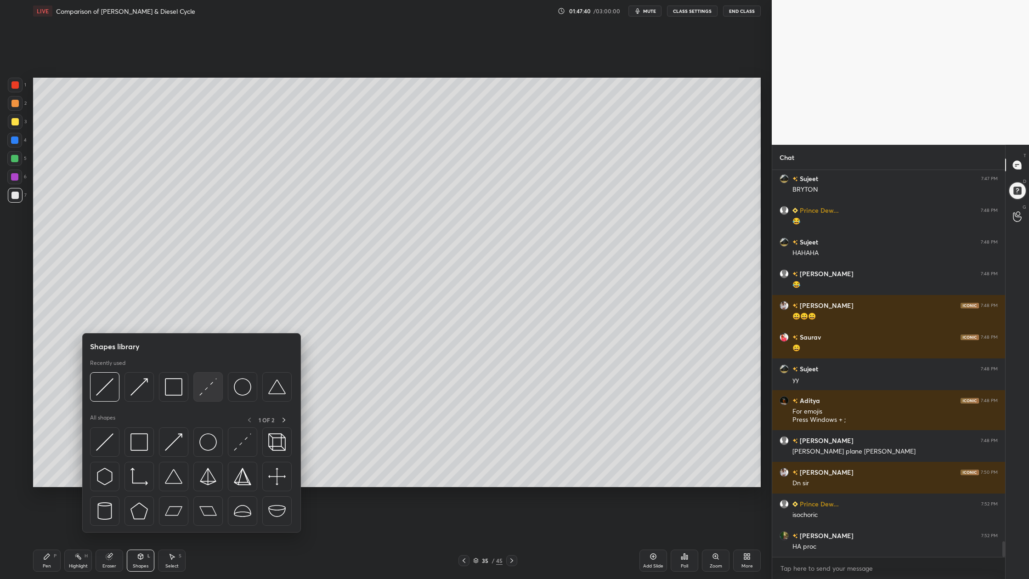
click at [203, 396] on div at bounding box center [207, 386] width 29 height 29
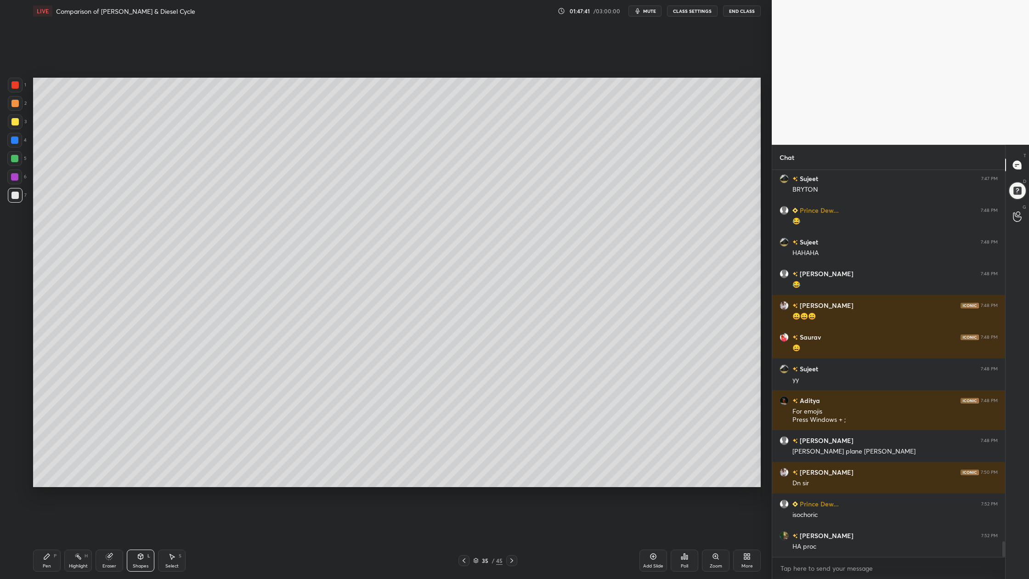
drag, startPoint x: 14, startPoint y: 117, endPoint x: 17, endPoint y: 125, distance: 8.9
click at [15, 117] on div at bounding box center [15, 121] width 15 height 15
drag, startPoint x: 16, startPoint y: 161, endPoint x: 27, endPoint y: 162, distance: 11.1
click at [17, 162] on div at bounding box center [14, 158] width 15 height 15
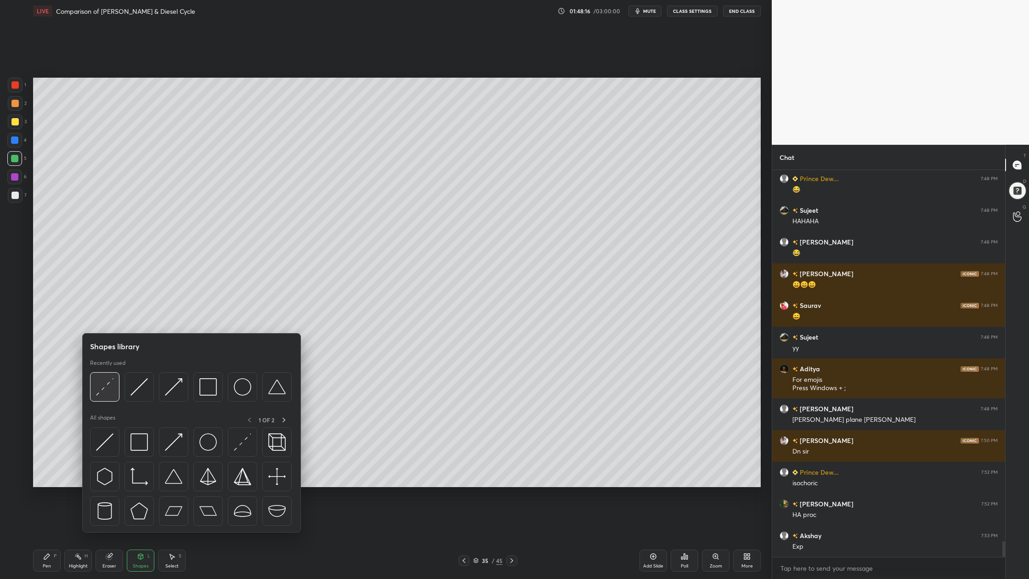
click at [101, 390] on img at bounding box center [104, 386] width 17 height 17
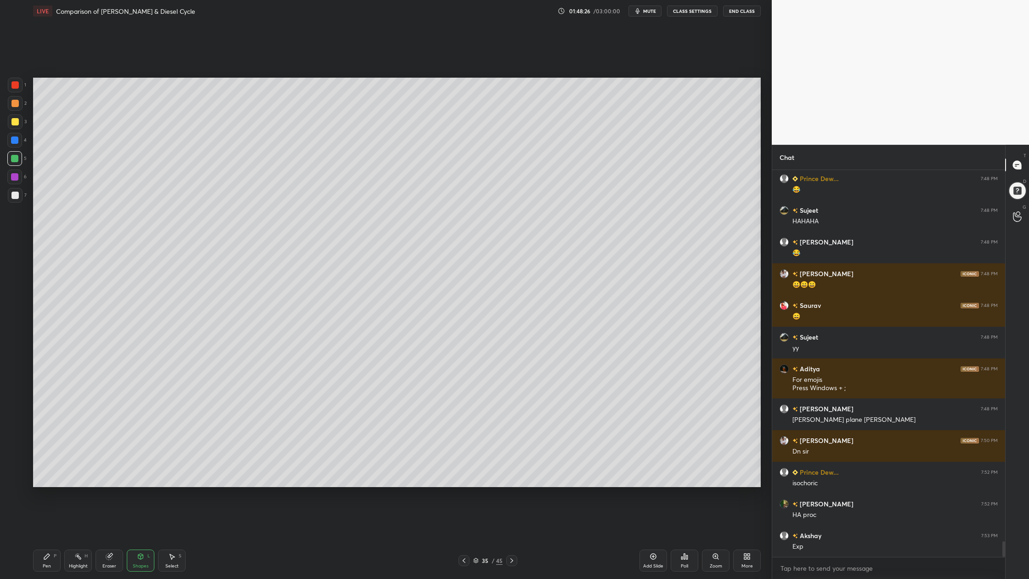
drag, startPoint x: 14, startPoint y: 192, endPoint x: 20, endPoint y: 196, distance: 6.6
click at [17, 195] on div at bounding box center [14, 195] width 7 height 7
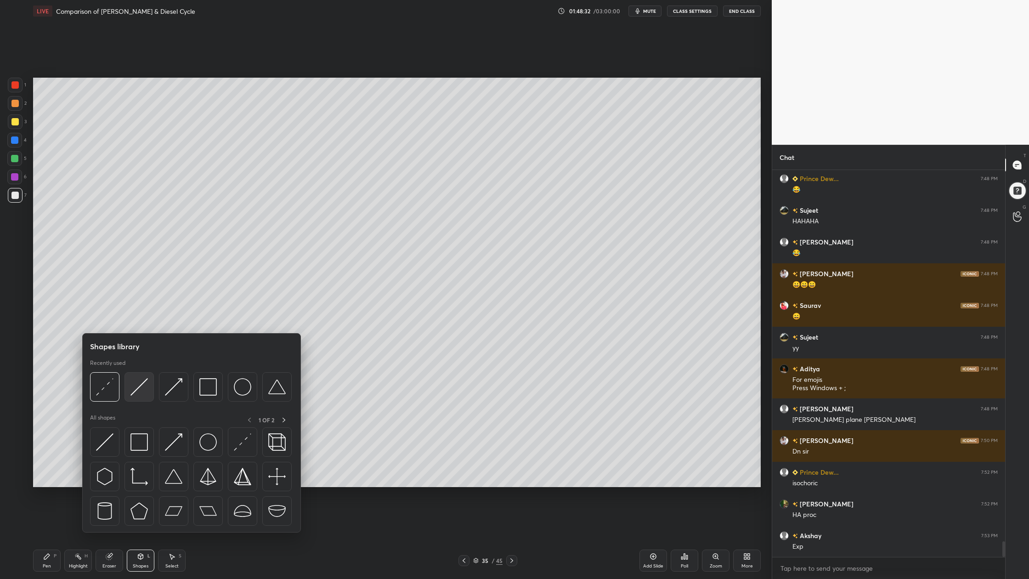
click at [139, 394] on div at bounding box center [138, 386] width 29 height 29
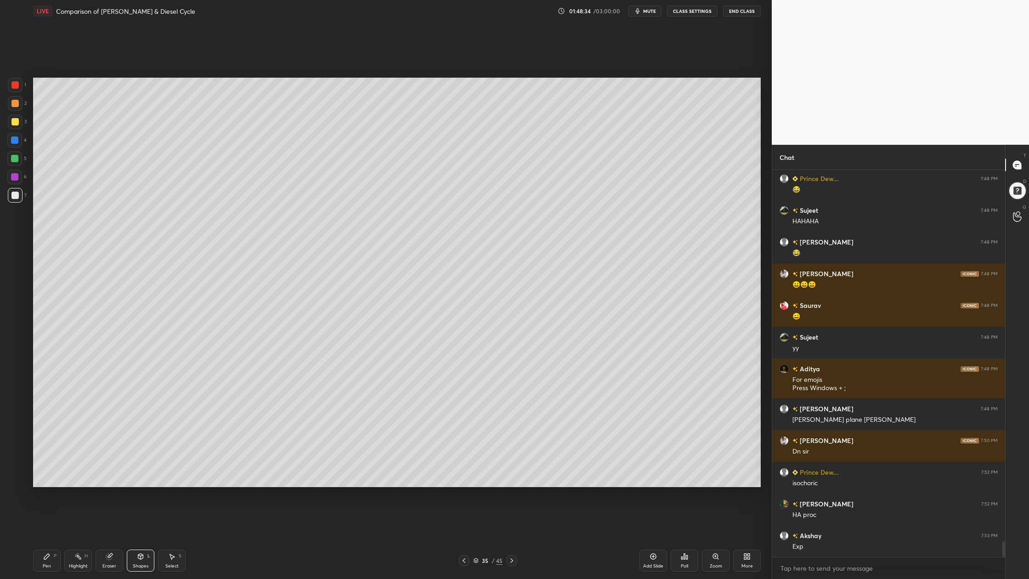
click at [10, 197] on div at bounding box center [15, 195] width 15 height 15
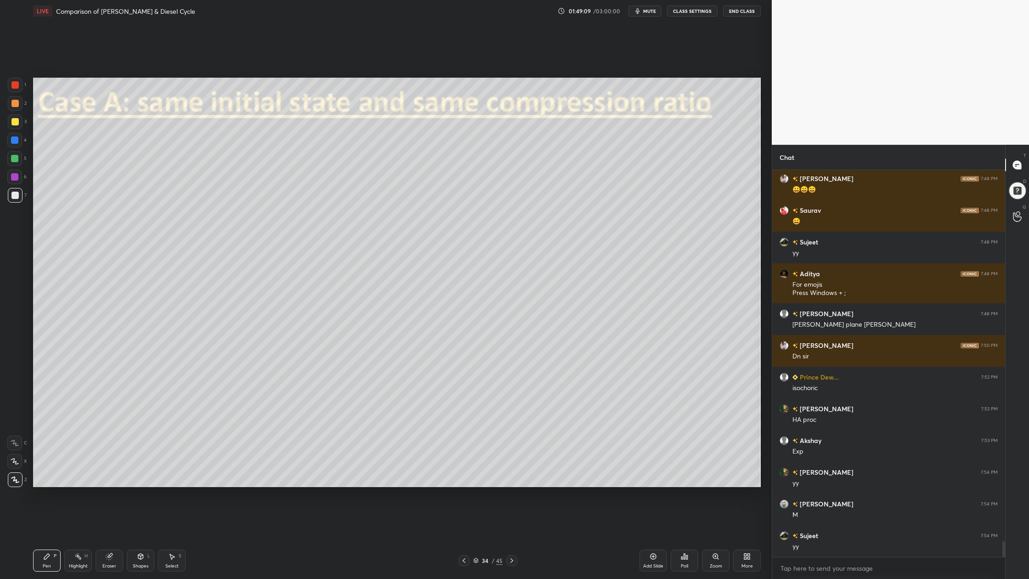
scroll to position [9239, 0]
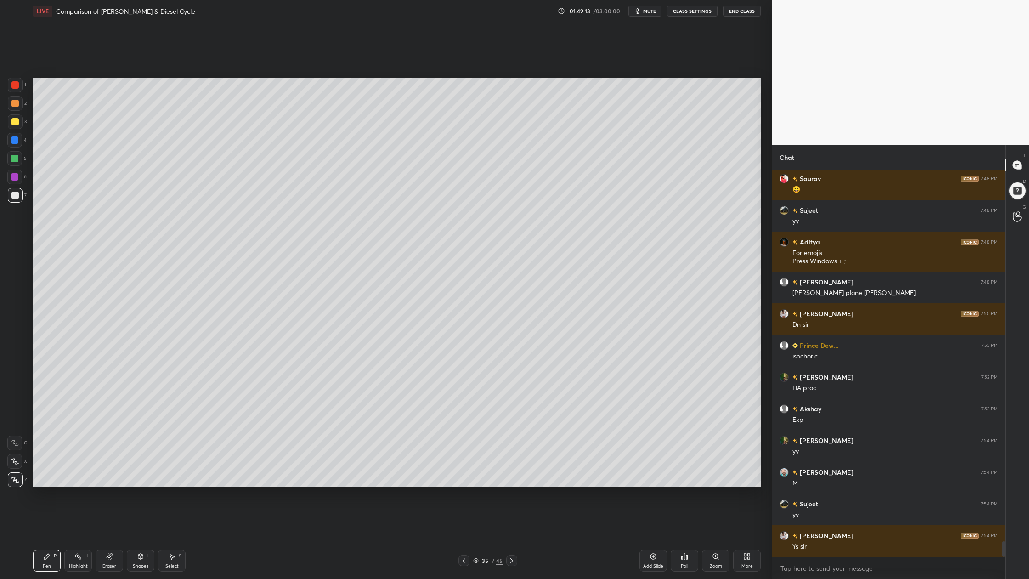
click at [8, 127] on div at bounding box center [15, 121] width 15 height 15
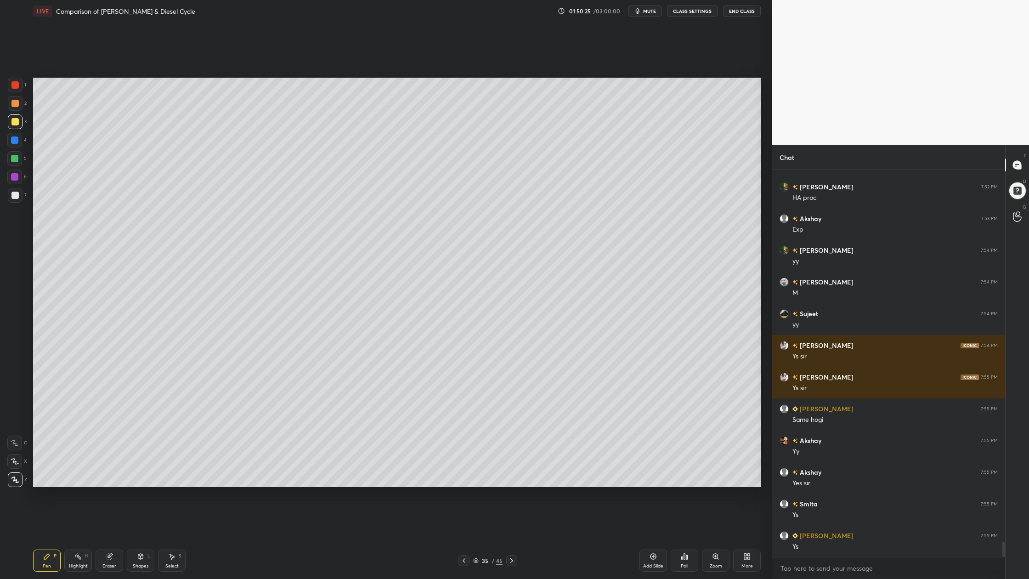
scroll to position [9461, 0]
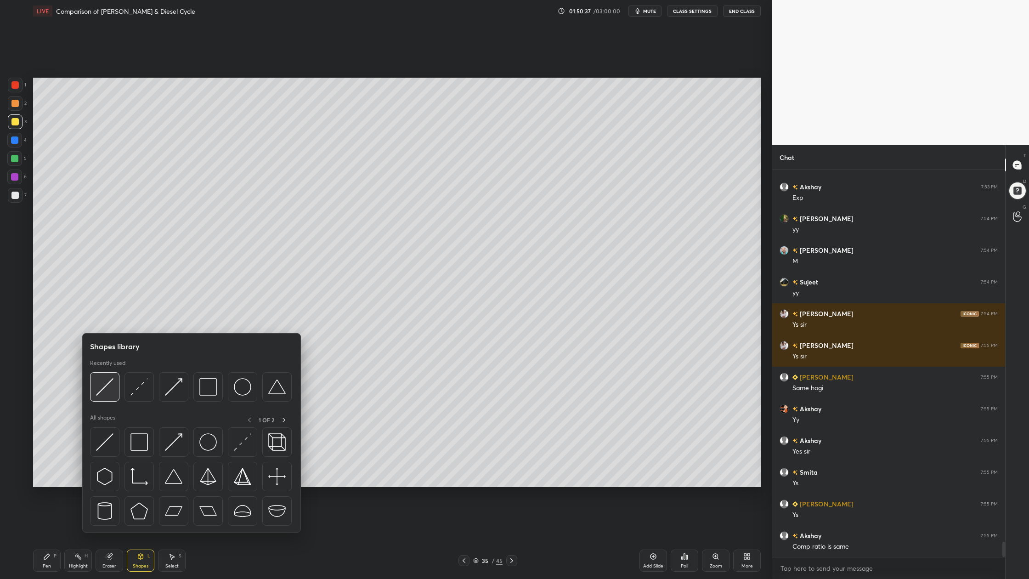
click at [107, 396] on div at bounding box center [104, 386] width 29 height 29
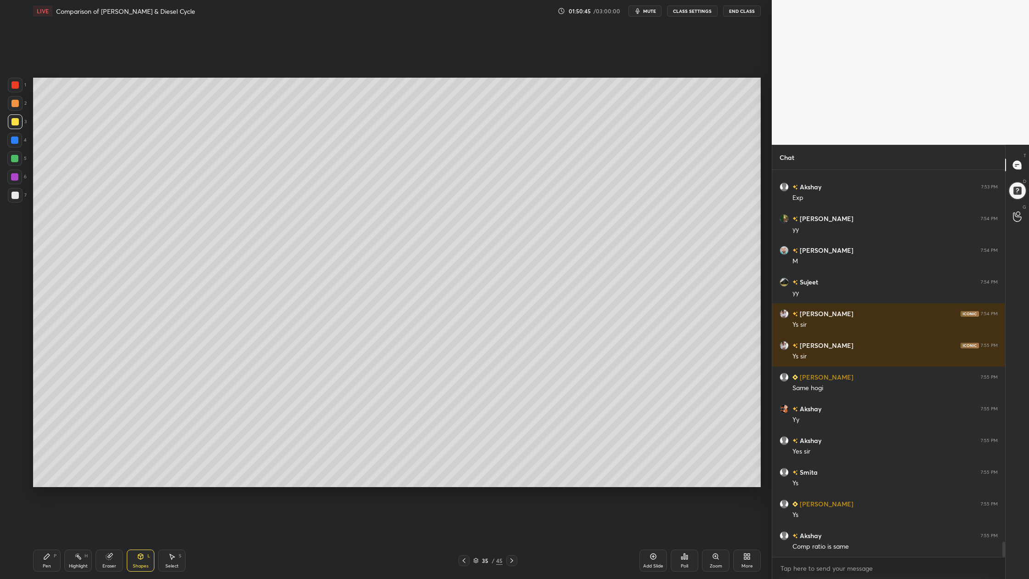
scroll to position [9492, 0]
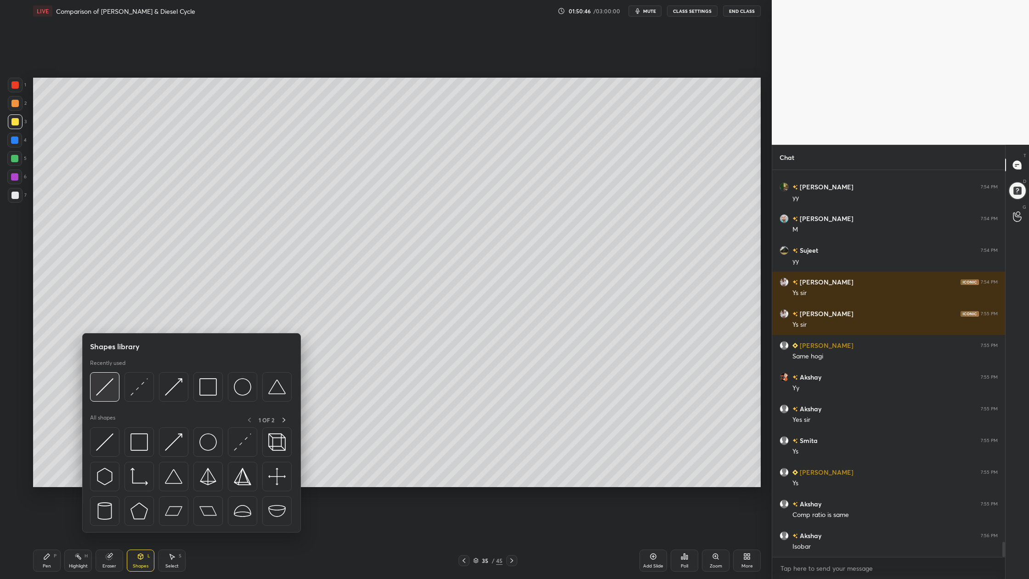
click at [109, 396] on div at bounding box center [104, 386] width 29 height 29
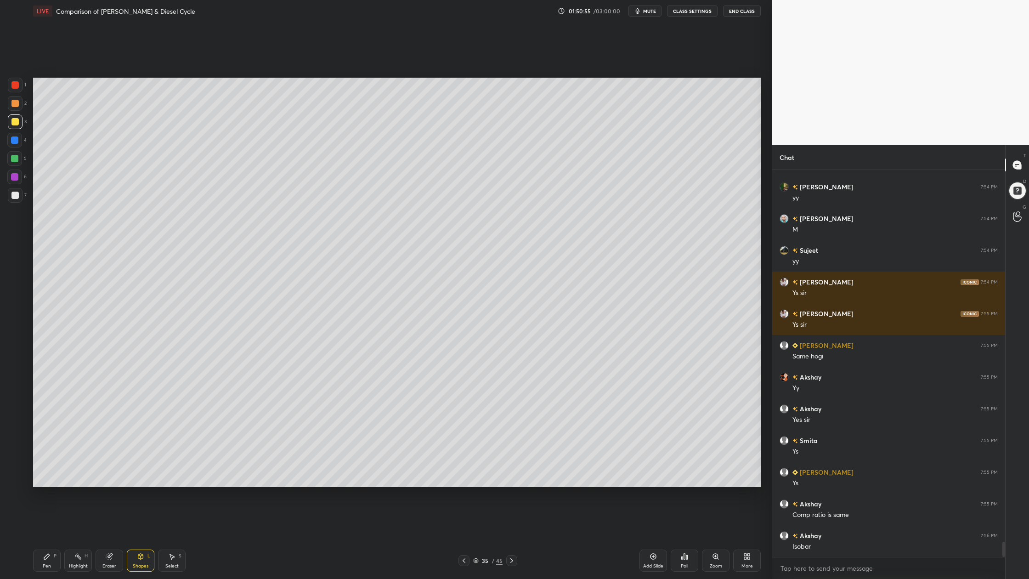
scroll to position [9524, 0]
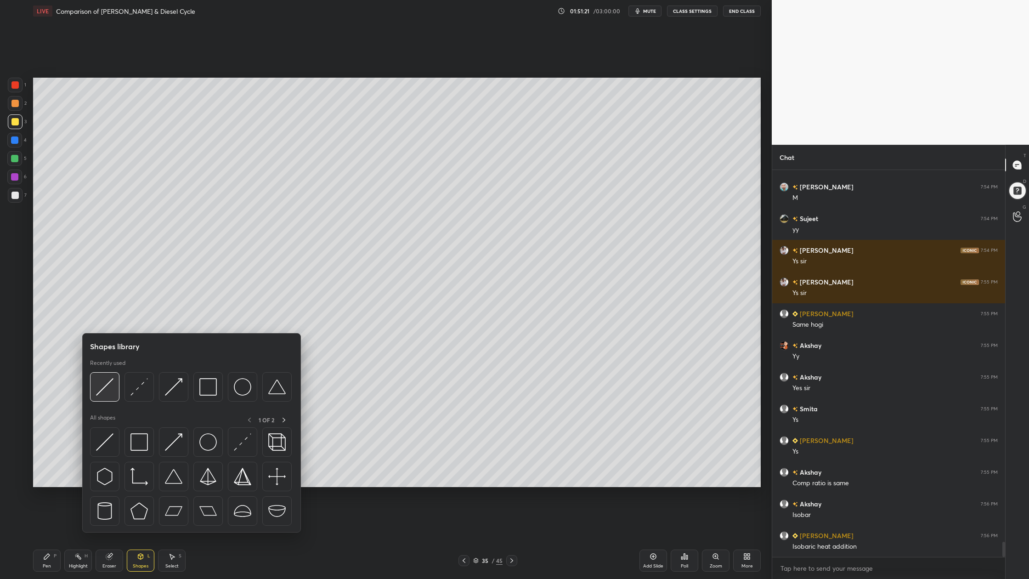
click at [107, 395] on div at bounding box center [104, 386] width 29 height 29
click at [104, 393] on img at bounding box center [104, 386] width 17 height 17
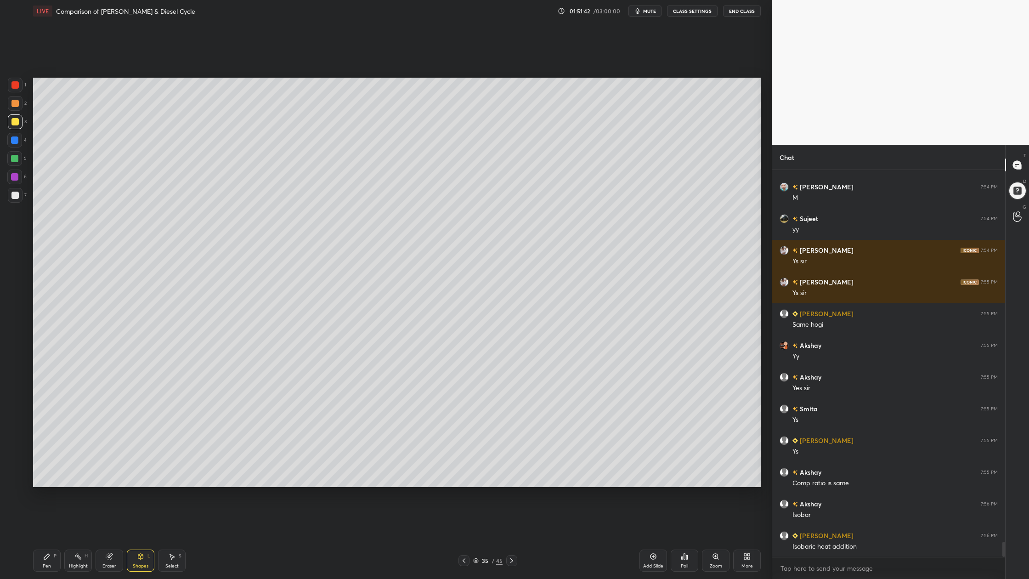
drag, startPoint x: 11, startPoint y: 82, endPoint x: 23, endPoint y: 85, distance: 11.5
click at [14, 85] on div at bounding box center [14, 84] width 7 height 7
drag, startPoint x: 11, startPoint y: 124, endPoint x: 18, endPoint y: 128, distance: 8.3
click at [12, 125] on div at bounding box center [14, 121] width 7 height 7
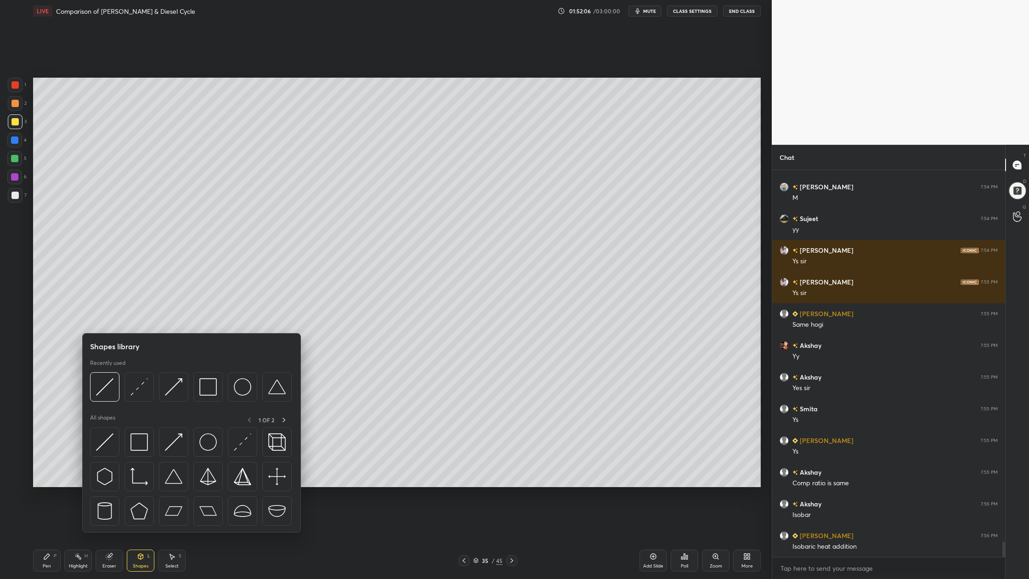
click at [101, 394] on img at bounding box center [104, 386] width 17 height 17
click at [138, 398] on div at bounding box center [138, 386] width 29 height 29
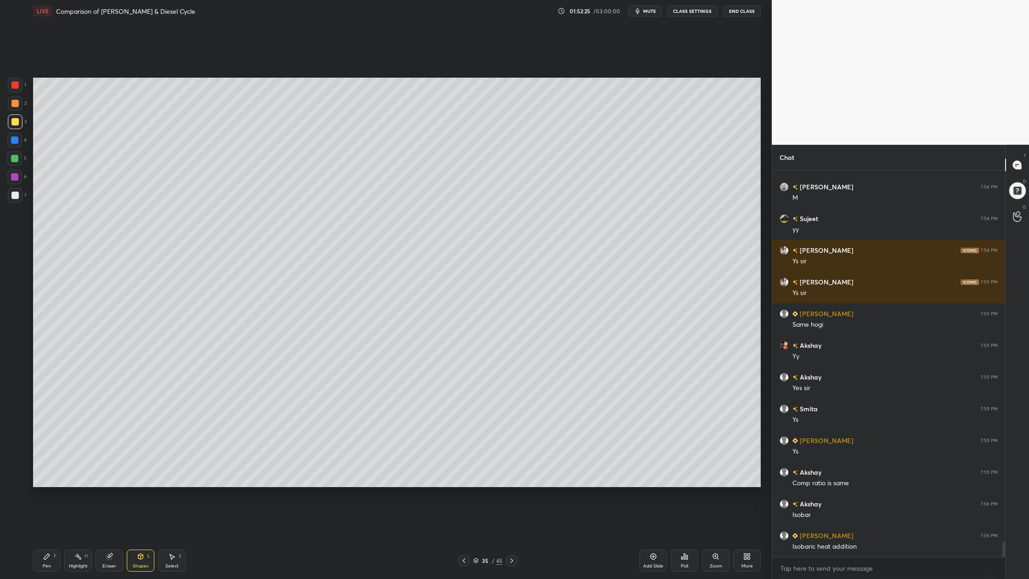
drag, startPoint x: 12, startPoint y: 178, endPoint x: 17, endPoint y: 180, distance: 4.9
click at [14, 178] on div at bounding box center [14, 176] width 7 height 7
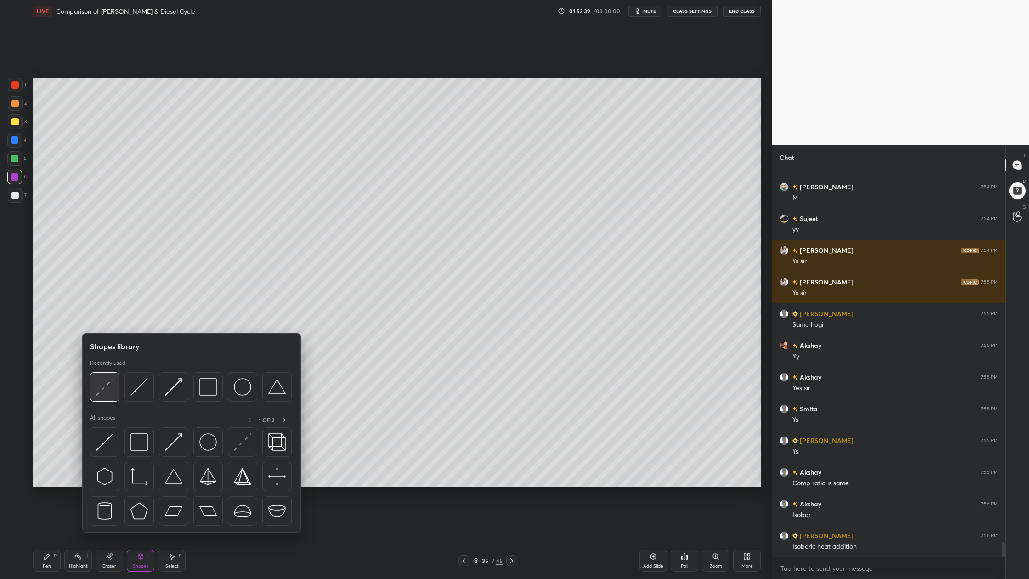
click at [108, 398] on div at bounding box center [104, 386] width 29 height 29
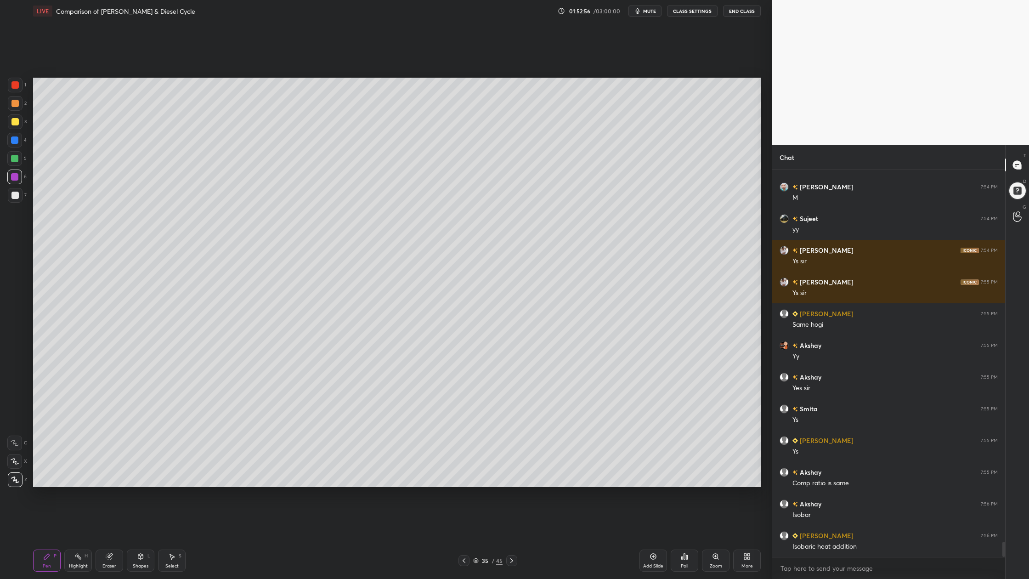
click at [16, 86] on div at bounding box center [14, 84] width 7 height 7
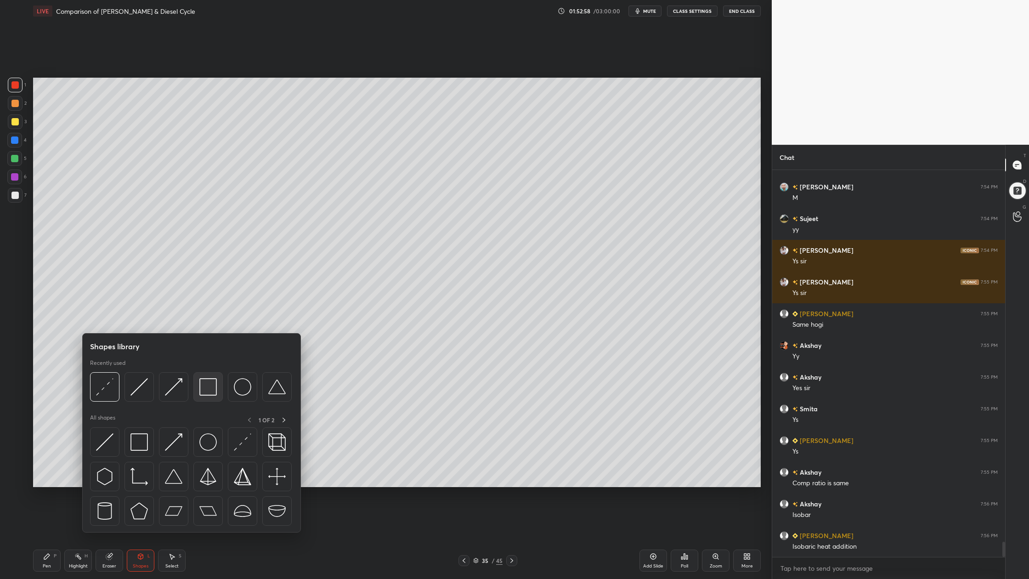
click at [206, 397] on div at bounding box center [207, 386] width 29 height 29
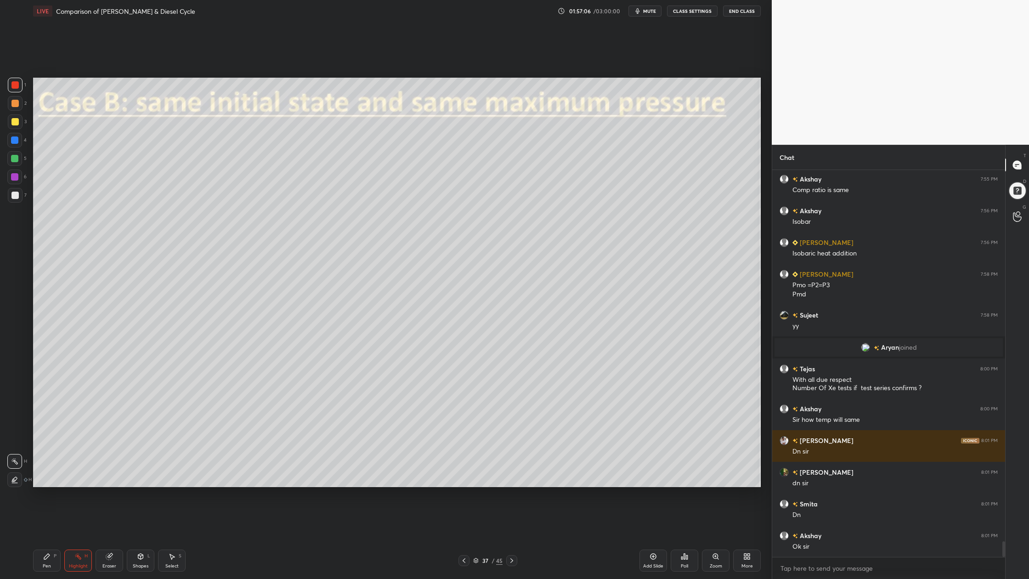
scroll to position [9178, 0]
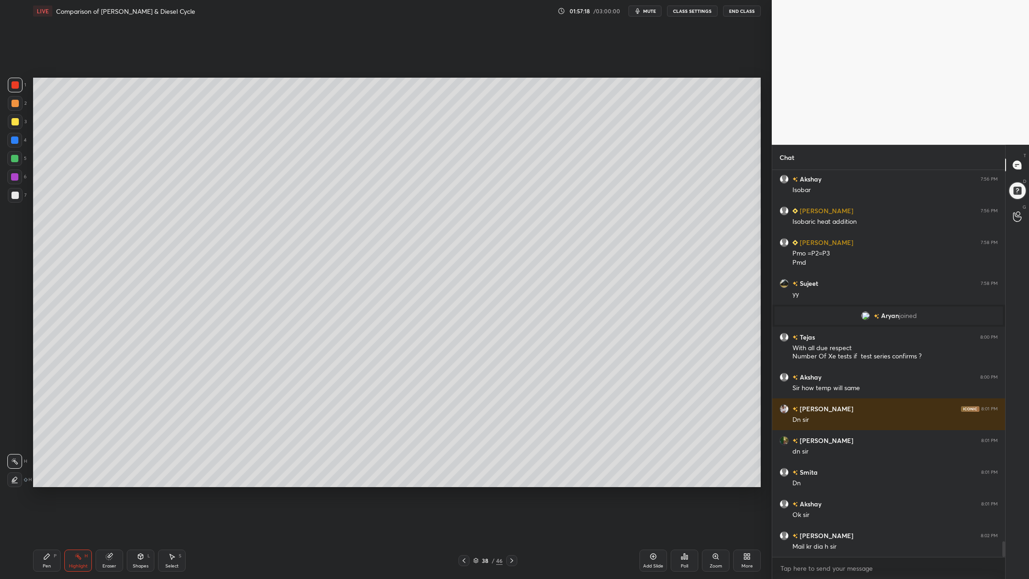
click at [15, 104] on div at bounding box center [14, 103] width 7 height 7
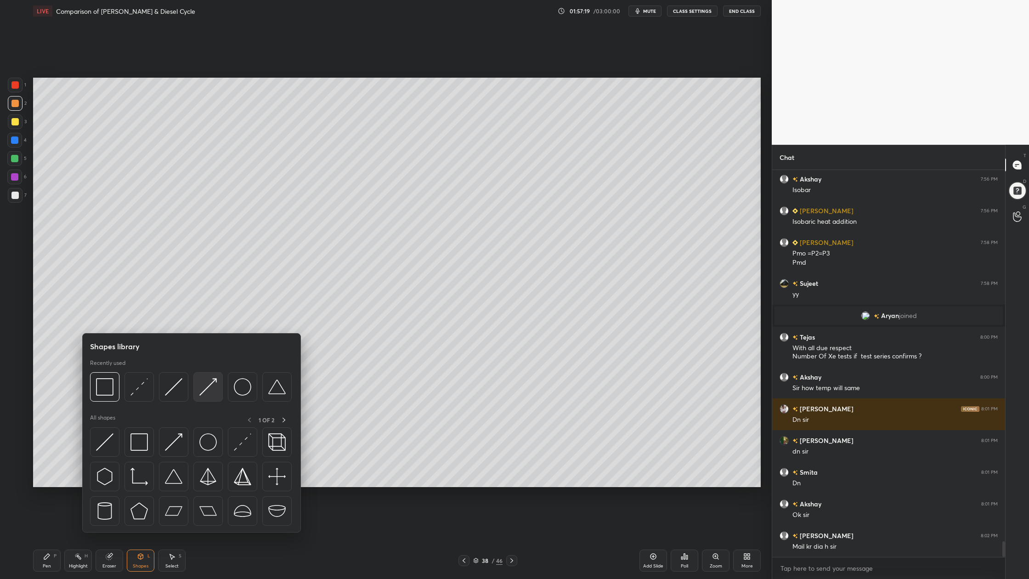
click at [214, 398] on div at bounding box center [207, 386] width 29 height 29
click at [171, 401] on div at bounding box center [173, 386] width 29 height 29
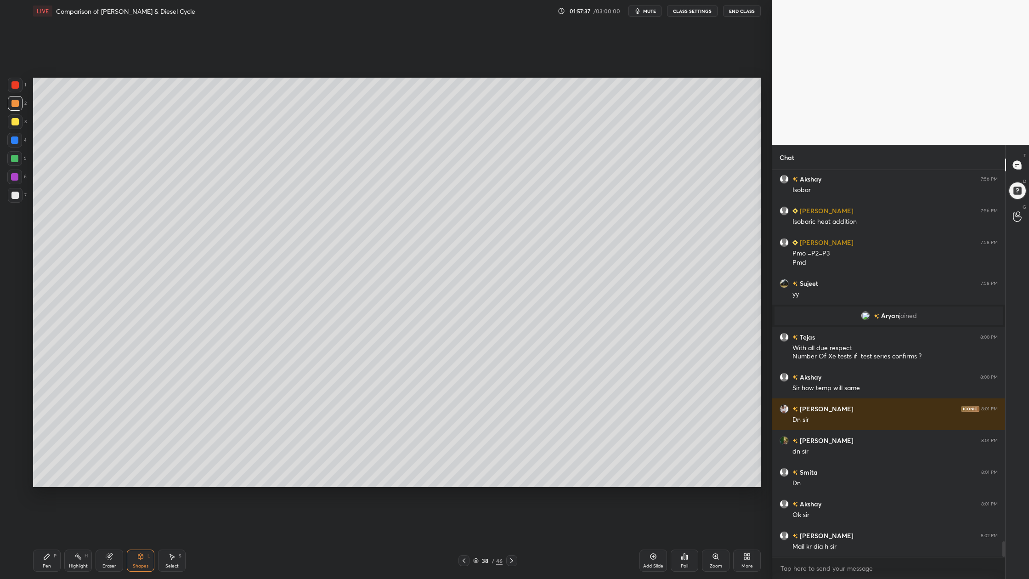
drag, startPoint x: 11, startPoint y: 155, endPoint x: 20, endPoint y: 167, distance: 14.9
click at [11, 156] on div at bounding box center [14, 158] width 7 height 7
drag, startPoint x: 11, startPoint y: 197, endPoint x: 16, endPoint y: 200, distance: 6.0
click at [13, 199] on div at bounding box center [15, 195] width 15 height 15
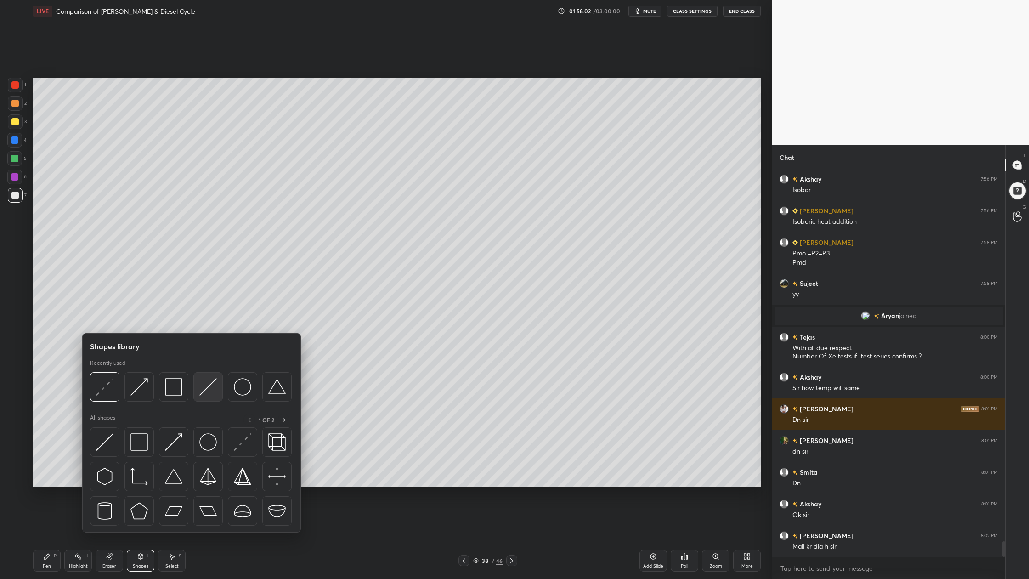
click at [219, 397] on div at bounding box center [207, 386] width 29 height 29
click at [96, 390] on img at bounding box center [104, 386] width 17 height 17
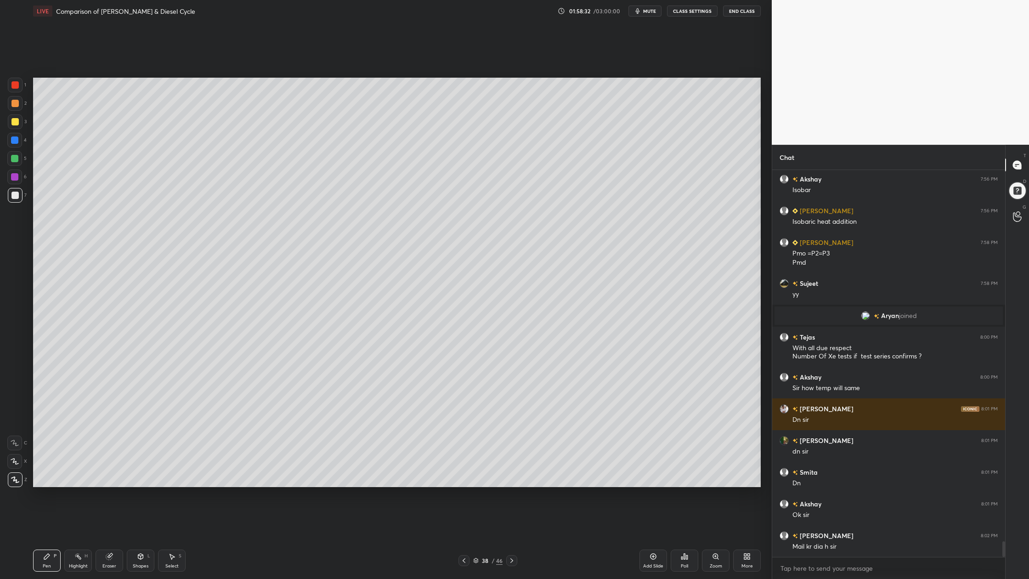
click at [12, 128] on div at bounding box center [15, 121] width 15 height 15
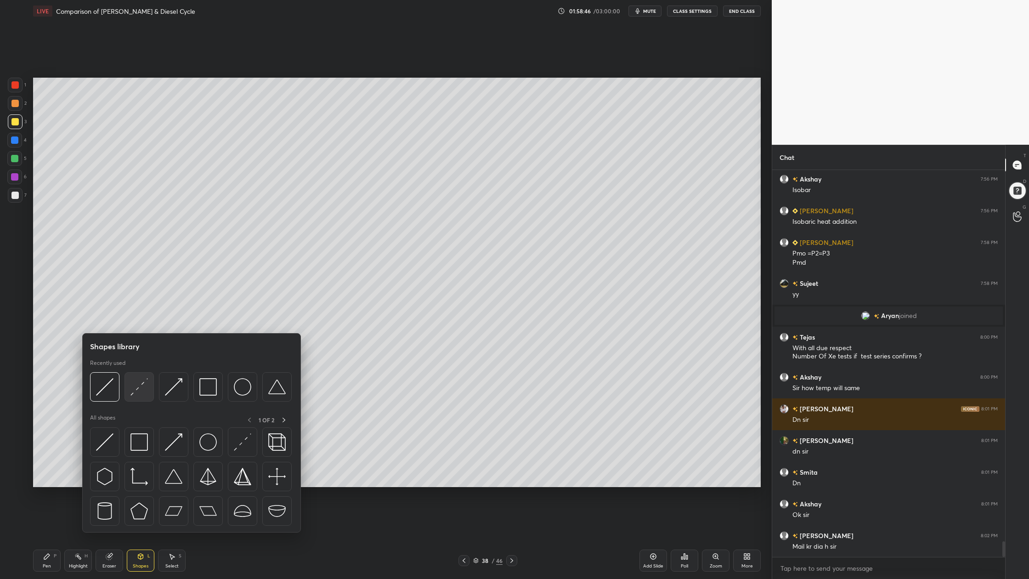
click at [140, 400] on div at bounding box center [138, 386] width 29 height 29
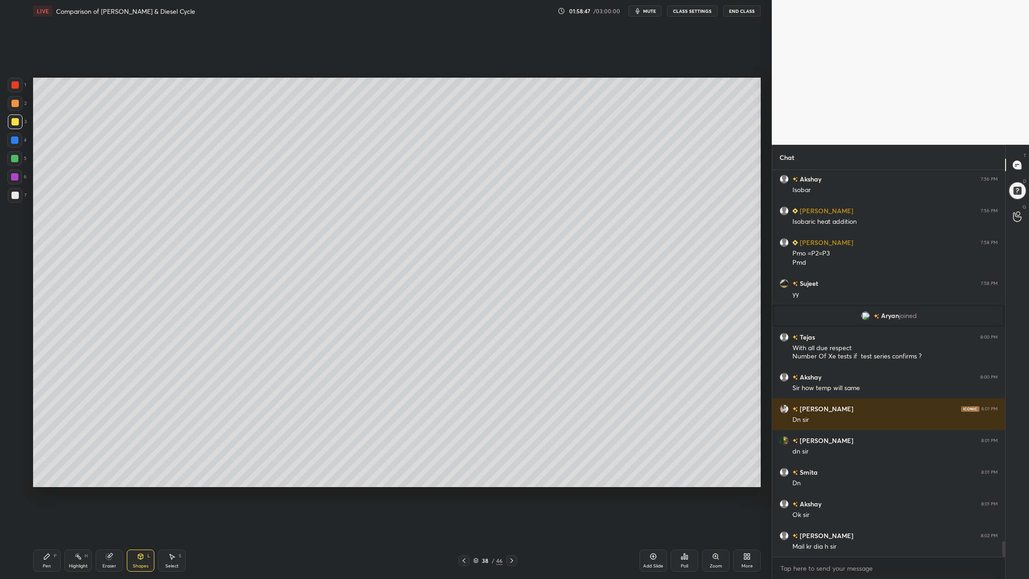
click at [11, 178] on div at bounding box center [14, 176] width 7 height 7
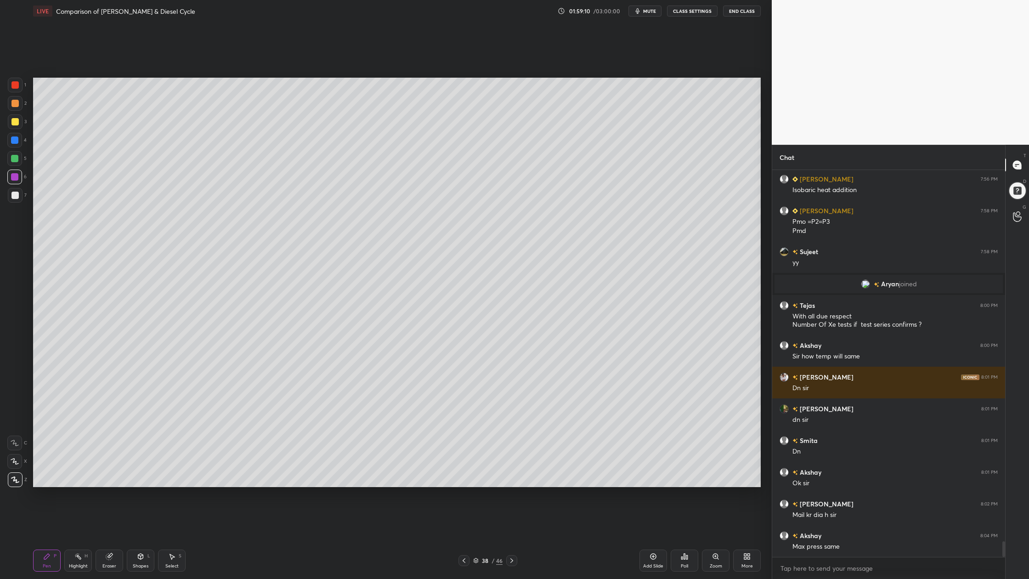
click at [8, 119] on div at bounding box center [15, 121] width 15 height 15
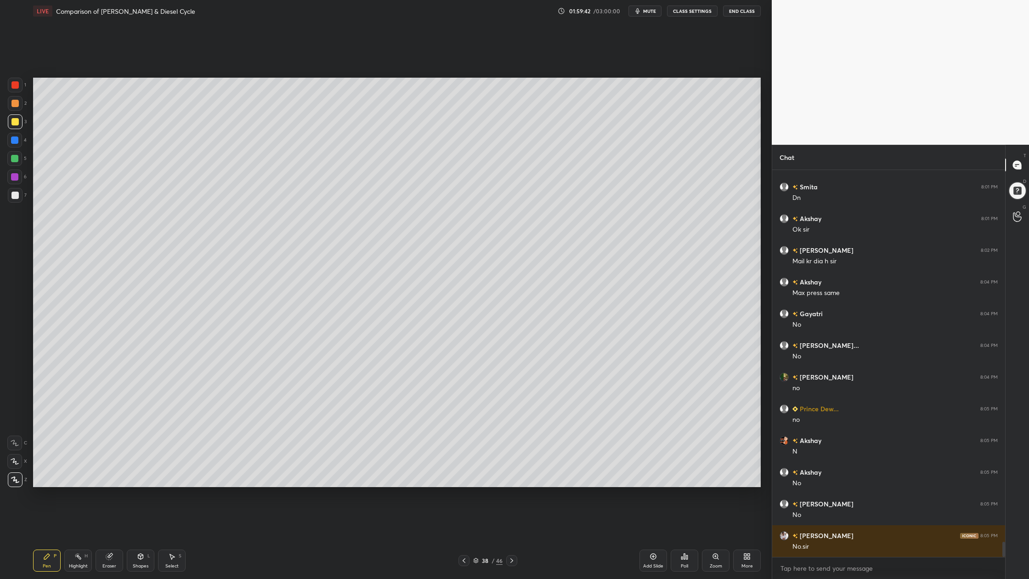
scroll to position [9495, 0]
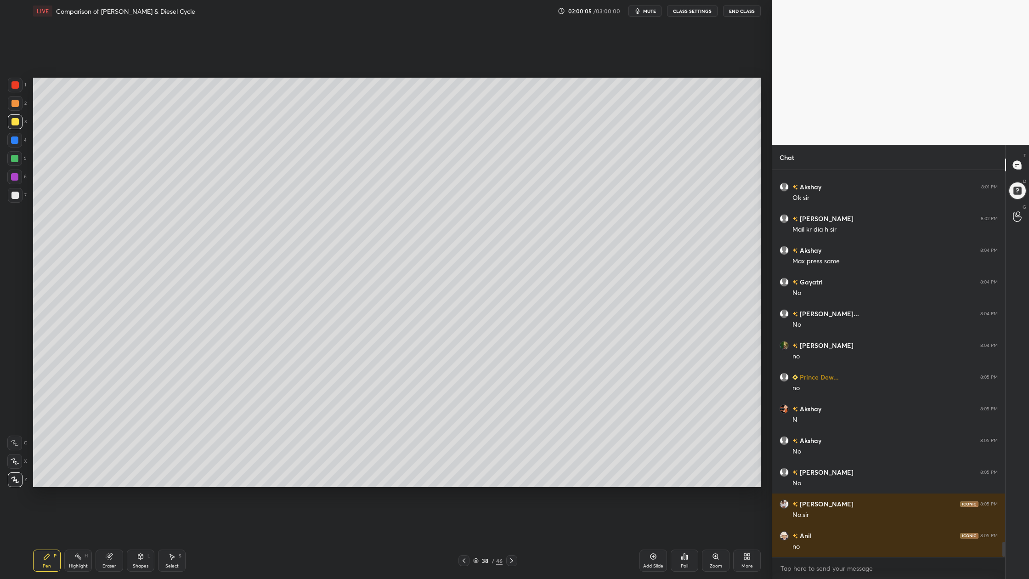
click at [11, 175] on div at bounding box center [14, 176] width 7 height 7
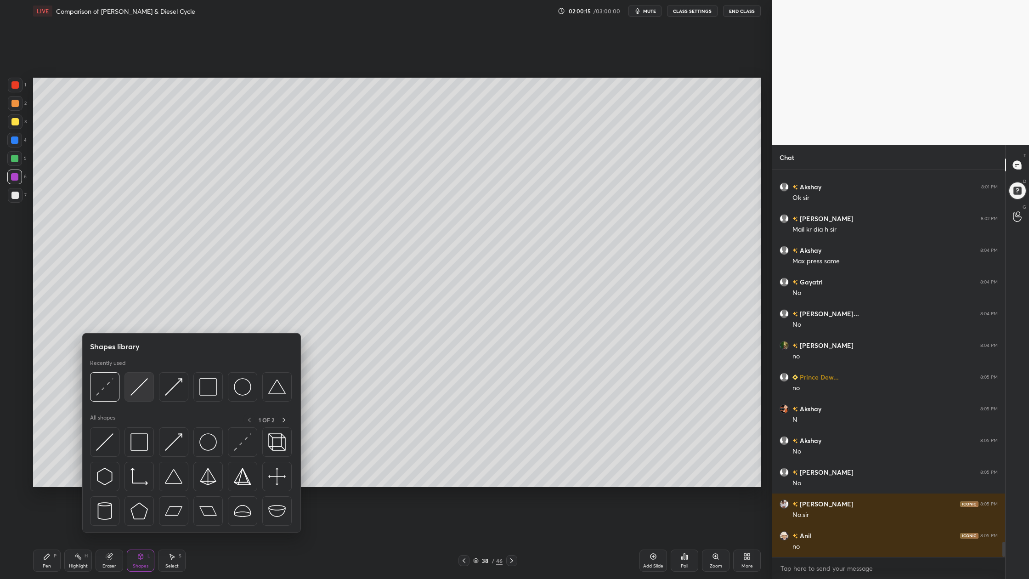
click at [143, 396] on div at bounding box center [138, 386] width 29 height 29
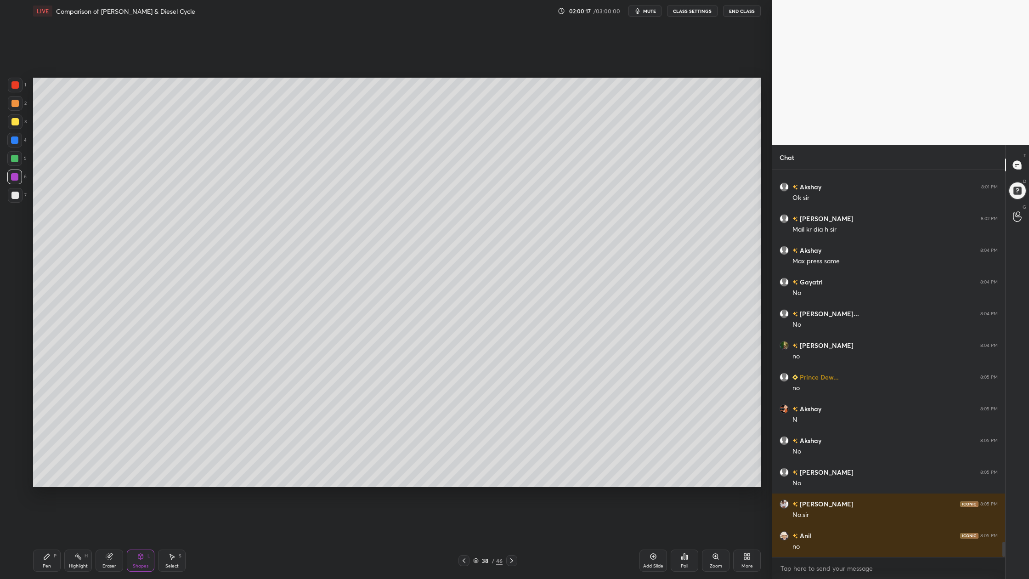
drag, startPoint x: 15, startPoint y: 123, endPoint x: 20, endPoint y: 125, distance: 5.6
click at [17, 124] on div at bounding box center [14, 121] width 7 height 7
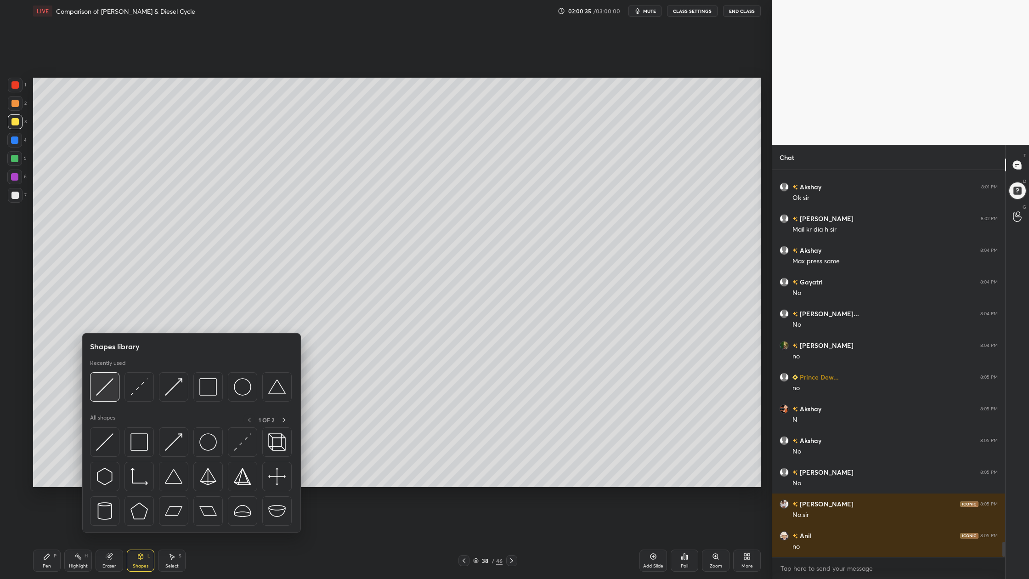
click at [108, 397] on div at bounding box center [104, 386] width 29 height 29
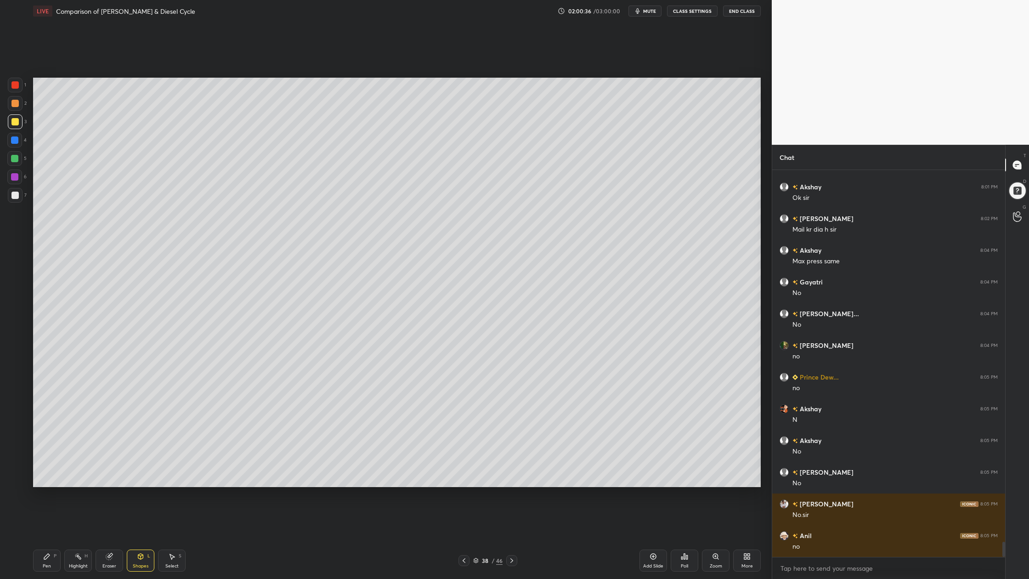
drag, startPoint x: 16, startPoint y: 84, endPoint x: 23, endPoint y: 86, distance: 7.7
click at [16, 85] on div at bounding box center [14, 84] width 7 height 7
drag, startPoint x: 12, startPoint y: 120, endPoint x: 19, endPoint y: 128, distance: 10.1
click at [14, 124] on div at bounding box center [14, 121] width 7 height 7
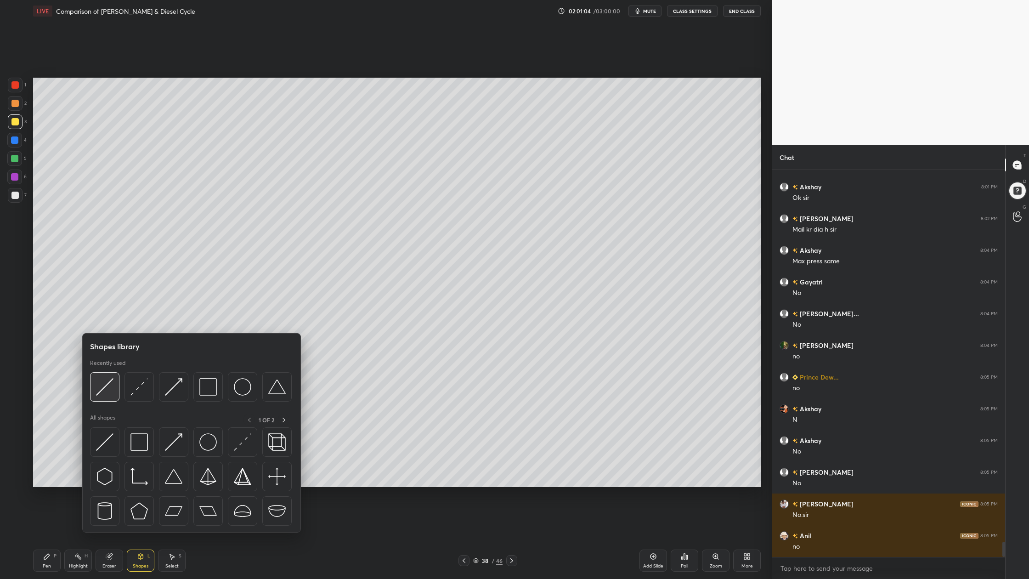
click at [108, 392] on img at bounding box center [104, 386] width 17 height 17
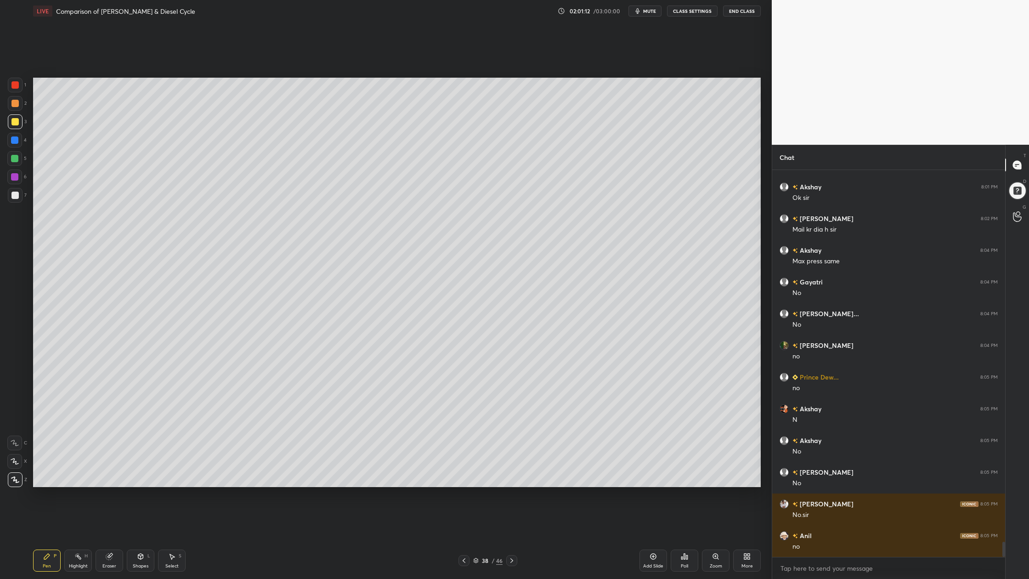
click at [11, 81] on div at bounding box center [15, 85] width 15 height 15
drag, startPoint x: 6, startPoint y: 89, endPoint x: 18, endPoint y: 96, distance: 14.0
click at [10, 93] on div "1 2 3 4 5 6 7 C X Z C X Z E E Erase all H H" at bounding box center [14, 282] width 29 height 409
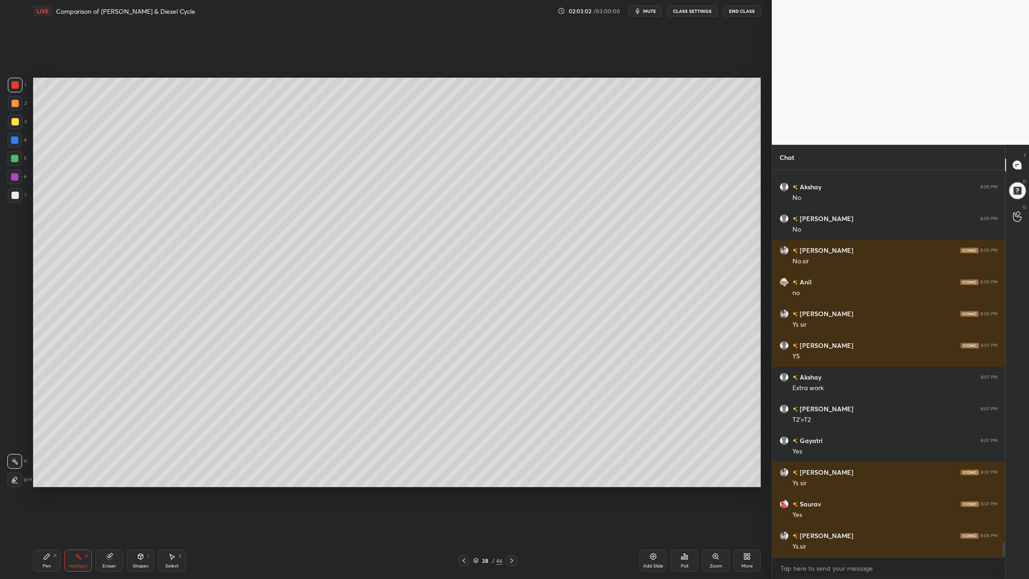
scroll to position [9780, 0]
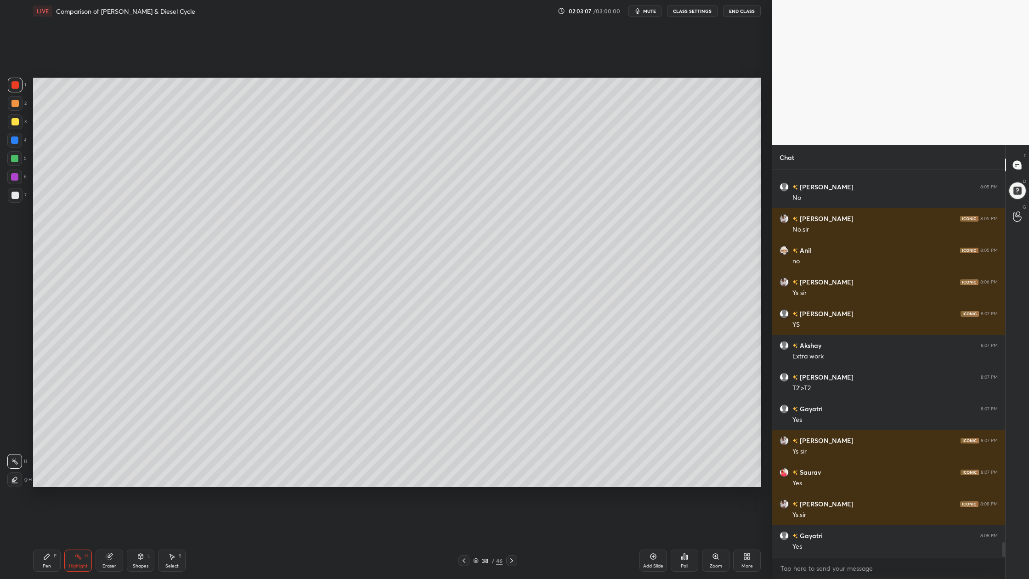
drag, startPoint x: 25, startPoint y: 82, endPoint x: 31, endPoint y: 85, distance: 6.6
click at [29, 84] on div "1 2 3 4 5 6 7 C X Z C X Z E E Erase all H H" at bounding box center [14, 282] width 29 height 409
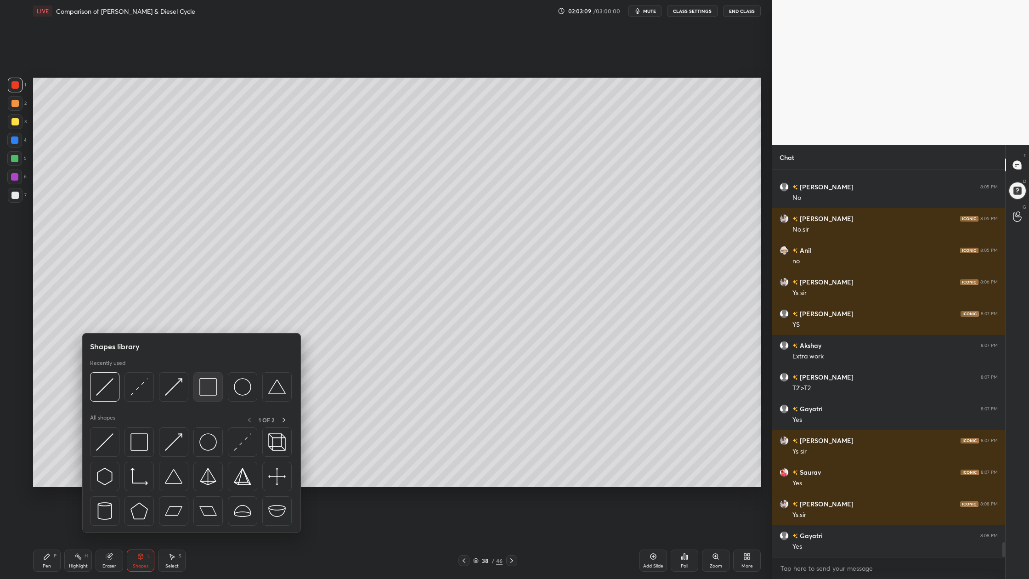
click at [210, 392] on img at bounding box center [207, 386] width 17 height 17
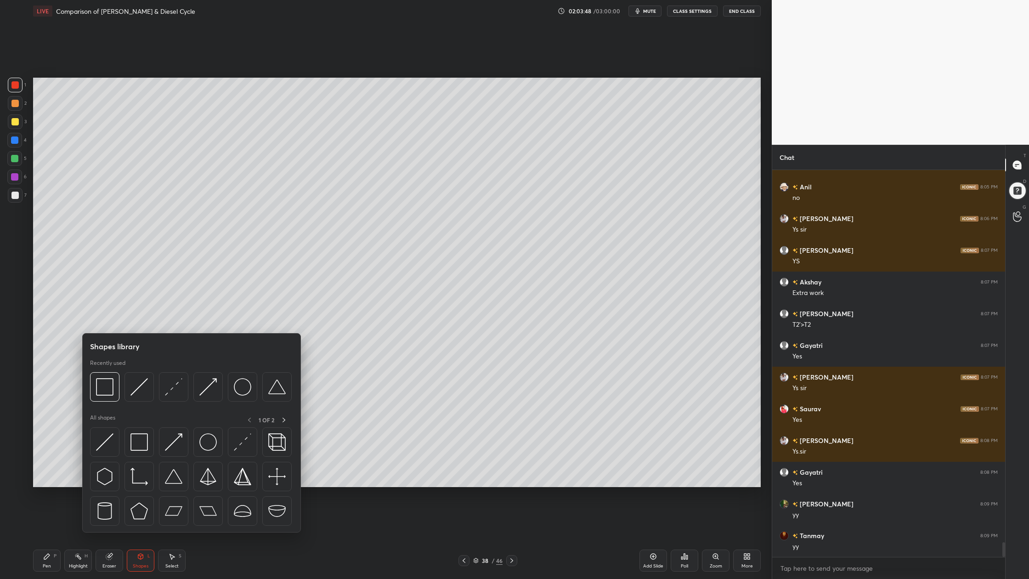
scroll to position [9876, 0]
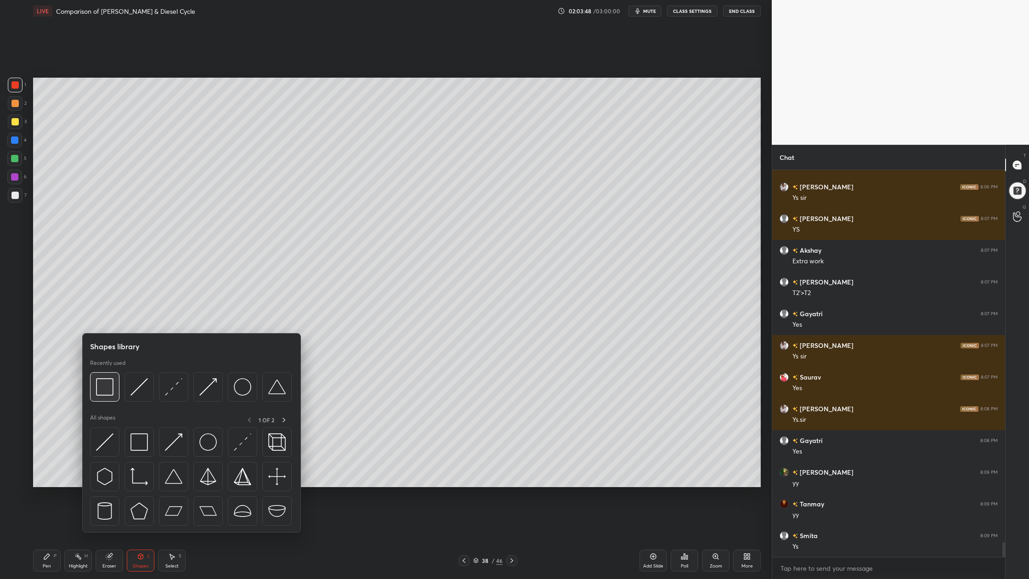
click at [103, 401] on div at bounding box center [191, 389] width 202 height 34
click at [108, 395] on img at bounding box center [104, 386] width 17 height 17
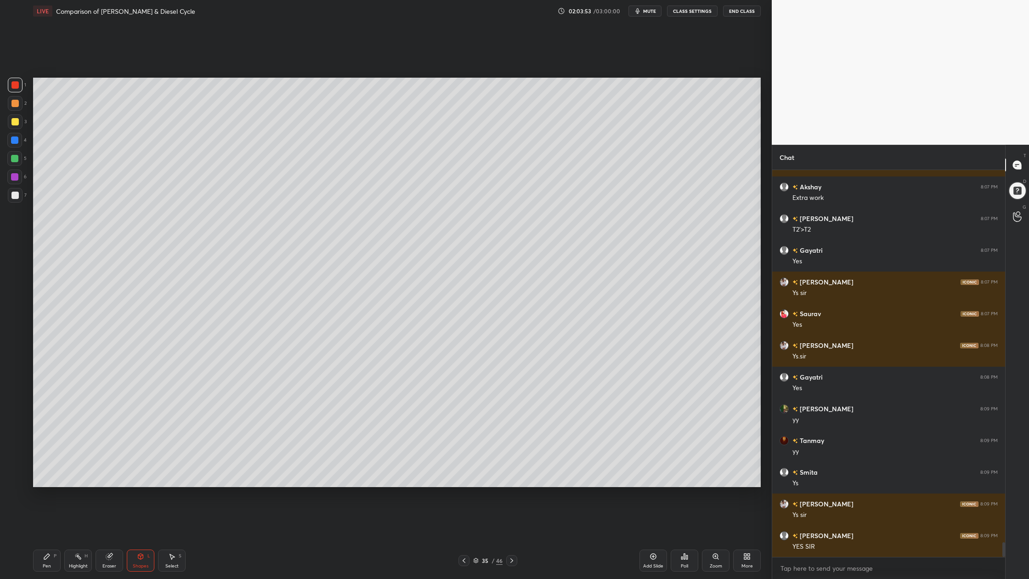
scroll to position [9971, 0]
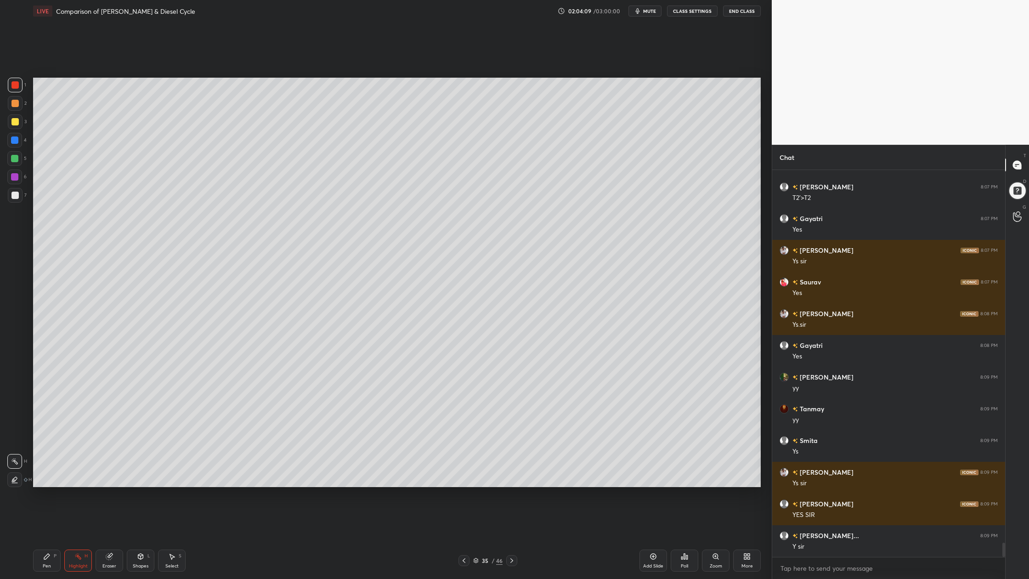
click at [16, 123] on div at bounding box center [14, 121] width 7 height 7
drag, startPoint x: 12, startPoint y: 102, endPoint x: 20, endPoint y: 106, distance: 8.4
click at [14, 104] on div at bounding box center [14, 103] width 7 height 7
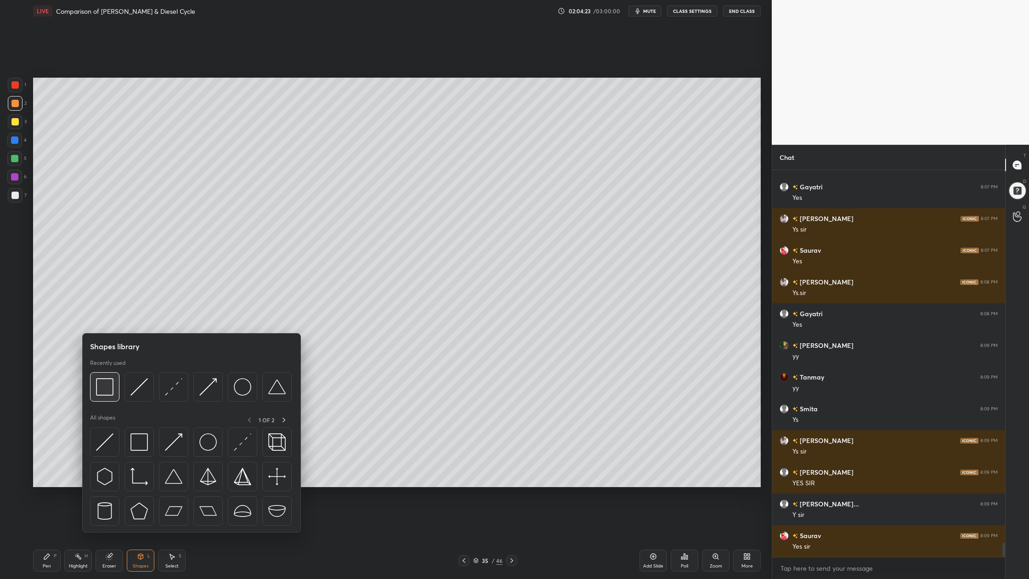
click at [102, 398] on div at bounding box center [104, 386] width 29 height 29
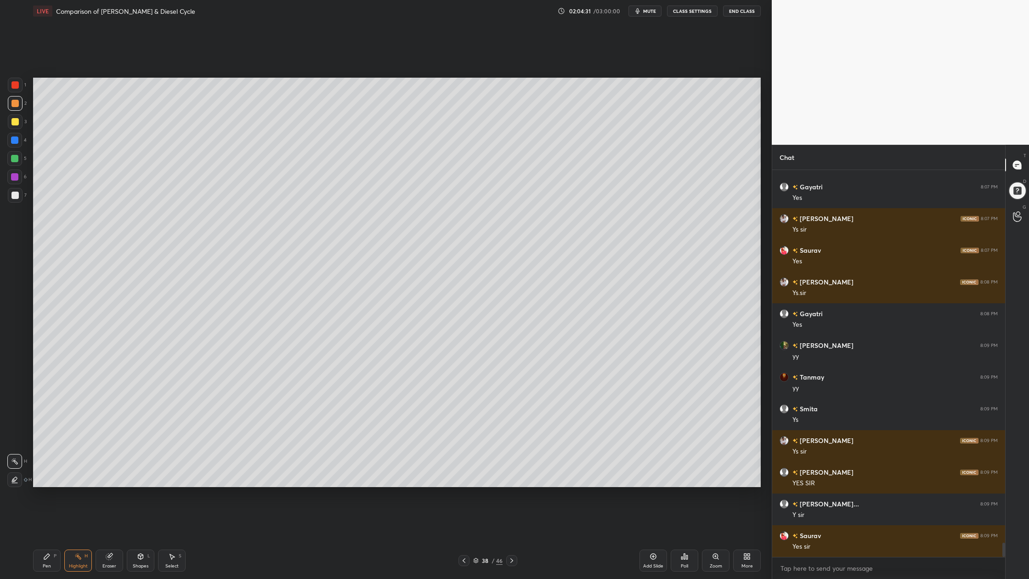
click at [15, 122] on div at bounding box center [14, 121] width 7 height 7
drag, startPoint x: 12, startPoint y: 103, endPoint x: 28, endPoint y: 107, distance: 16.9
click at [13, 106] on div at bounding box center [14, 103] width 7 height 7
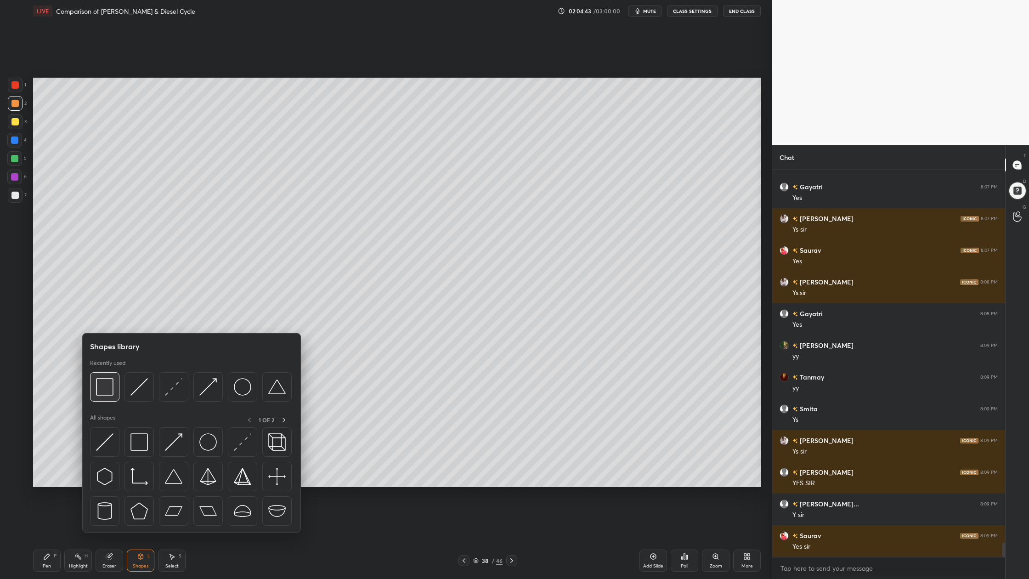
click at [102, 395] on img at bounding box center [104, 386] width 17 height 17
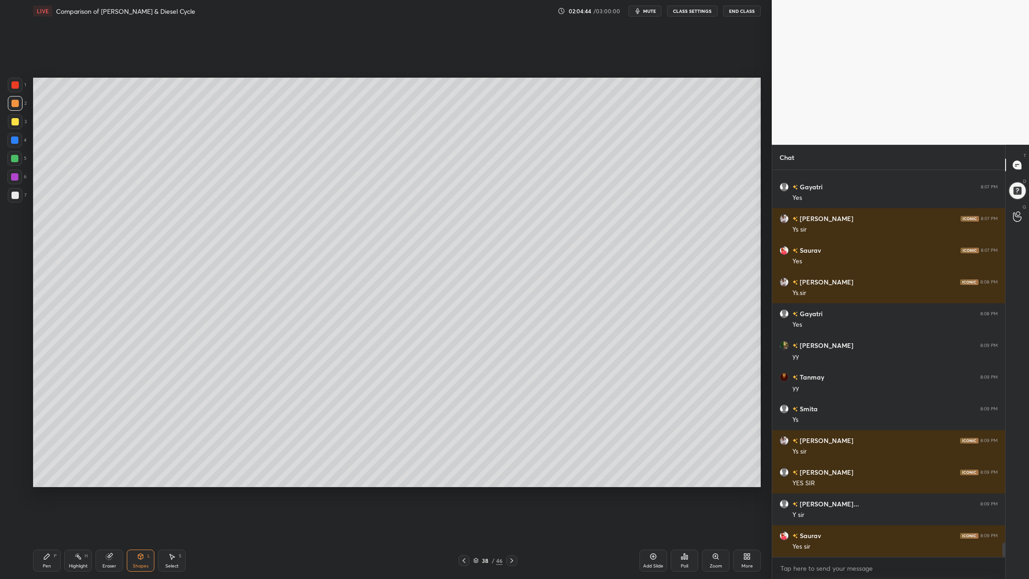
drag, startPoint x: 10, startPoint y: 106, endPoint x: 30, endPoint y: 107, distance: 19.8
click at [10, 107] on div at bounding box center [15, 103] width 15 height 15
drag, startPoint x: 476, startPoint y: 561, endPoint x: 486, endPoint y: 539, distance: 24.5
click at [476, 479] on icon at bounding box center [476, 561] width 6 height 6
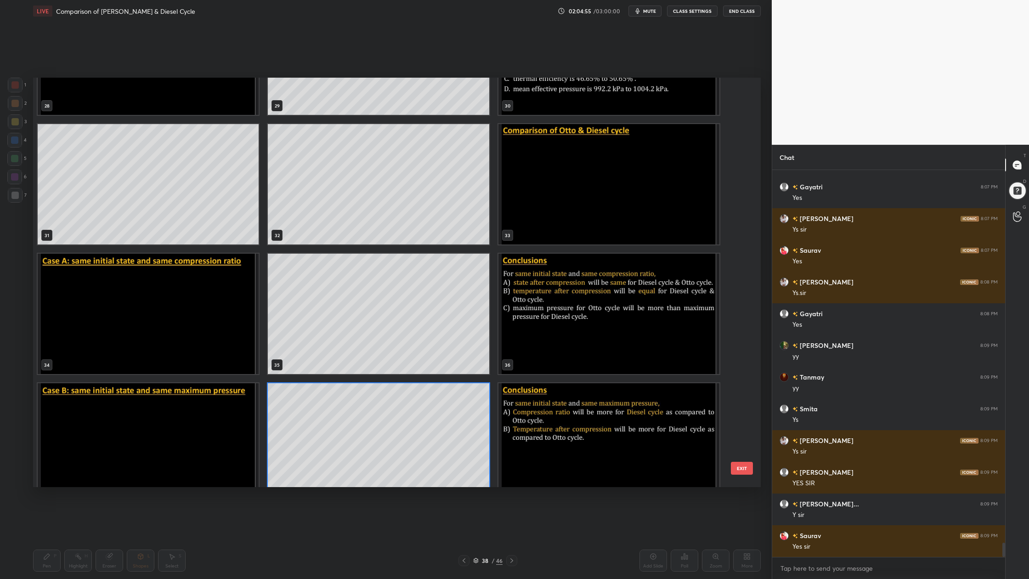
scroll to position [1253, 0]
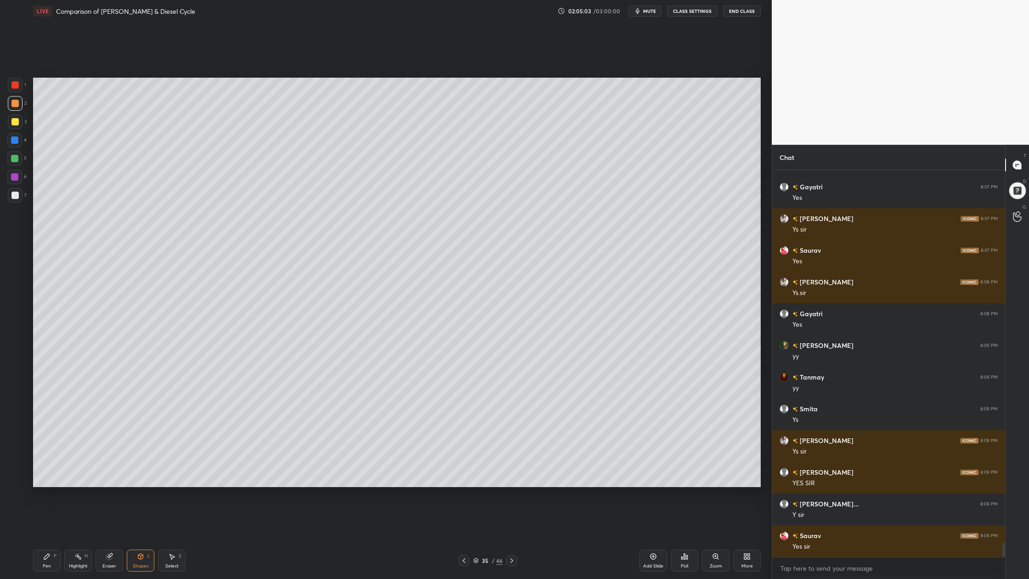
click at [176, 479] on div "Select S" at bounding box center [172, 560] width 28 height 22
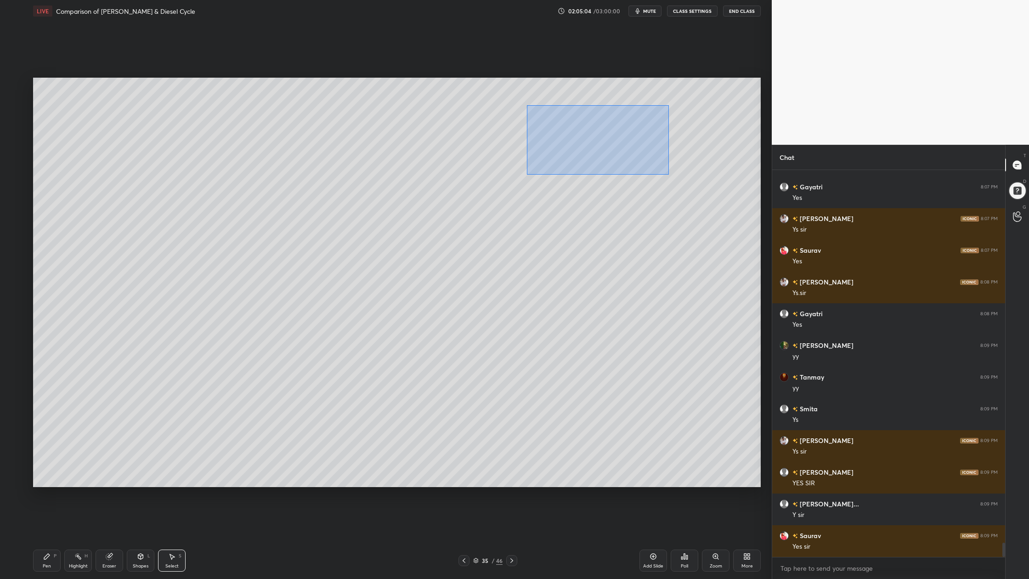
drag, startPoint x: 527, startPoint y: 105, endPoint x: 653, endPoint y: 158, distance: 136.5
click at [669, 174] on div "0 ° Undo Copy Duplicate Duplicate to new slide Delete" at bounding box center [397, 282] width 728 height 409
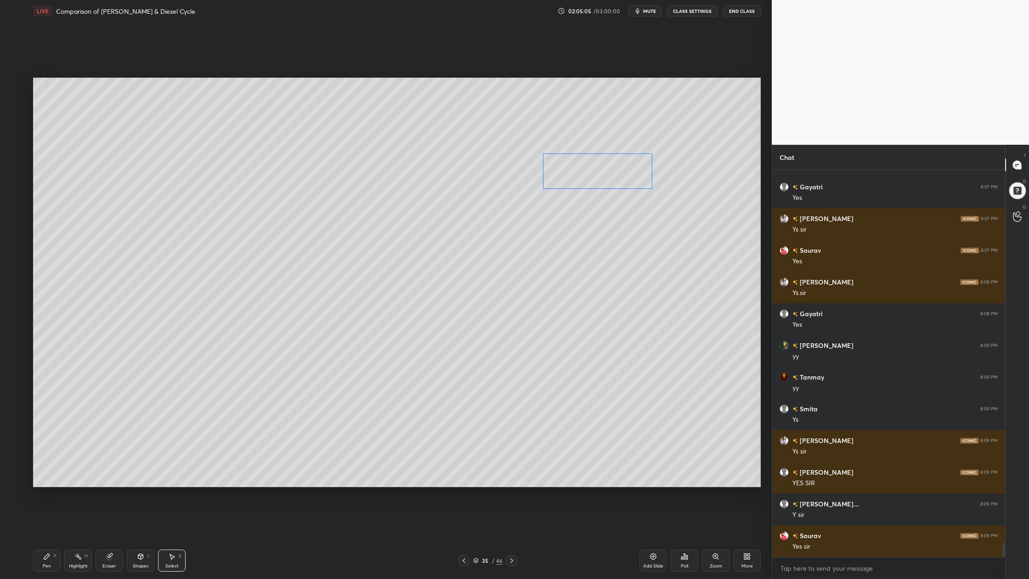
drag, startPoint x: 582, startPoint y: 136, endPoint x: 586, endPoint y: 168, distance: 32.4
click at [586, 168] on div "0 ° Undo Copy Duplicate Duplicate to new slide Delete" at bounding box center [397, 282] width 728 height 409
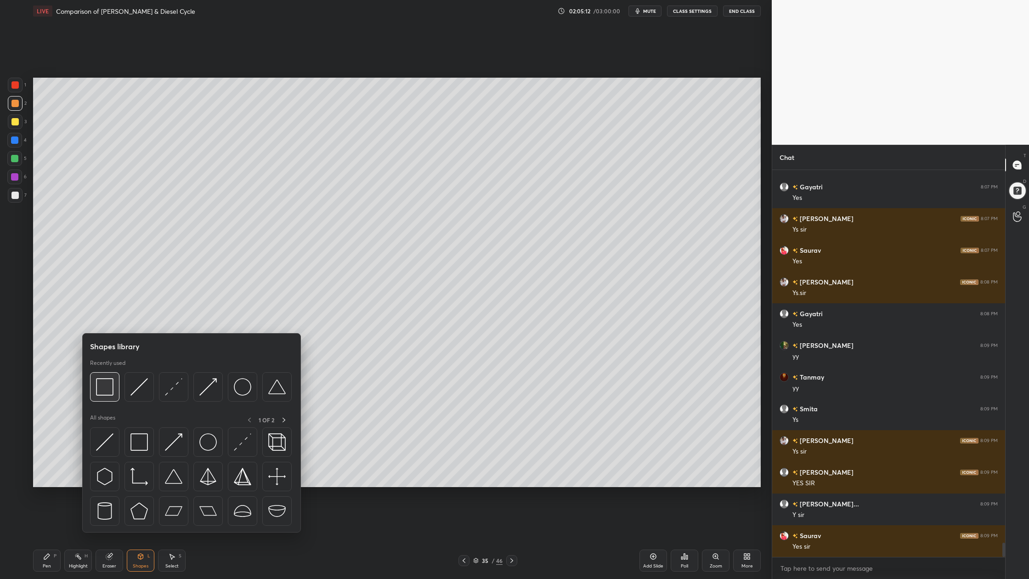
click at [106, 396] on div at bounding box center [104, 386] width 29 height 29
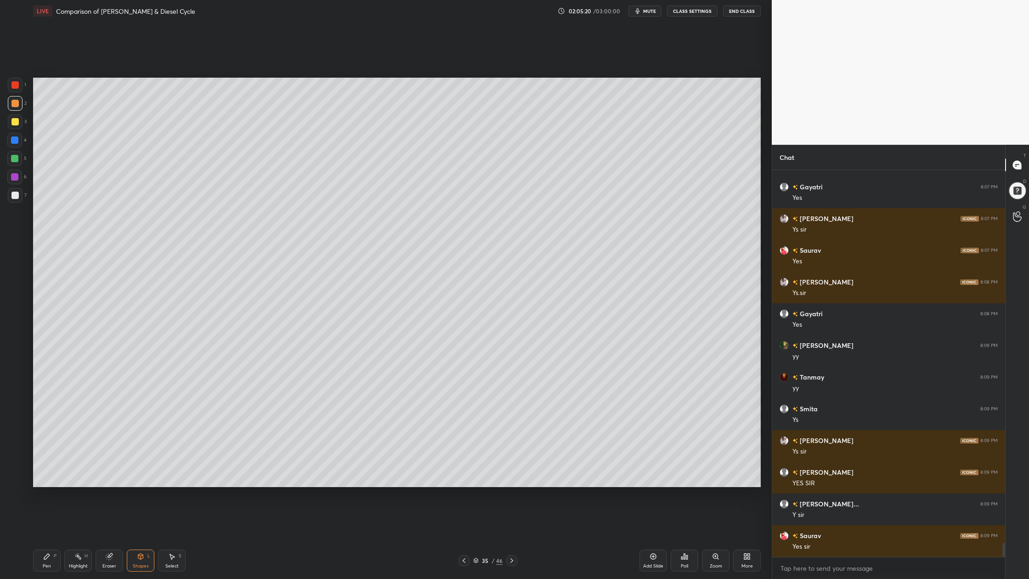
click at [477, 479] on div "35 / 46" at bounding box center [487, 560] width 29 height 8
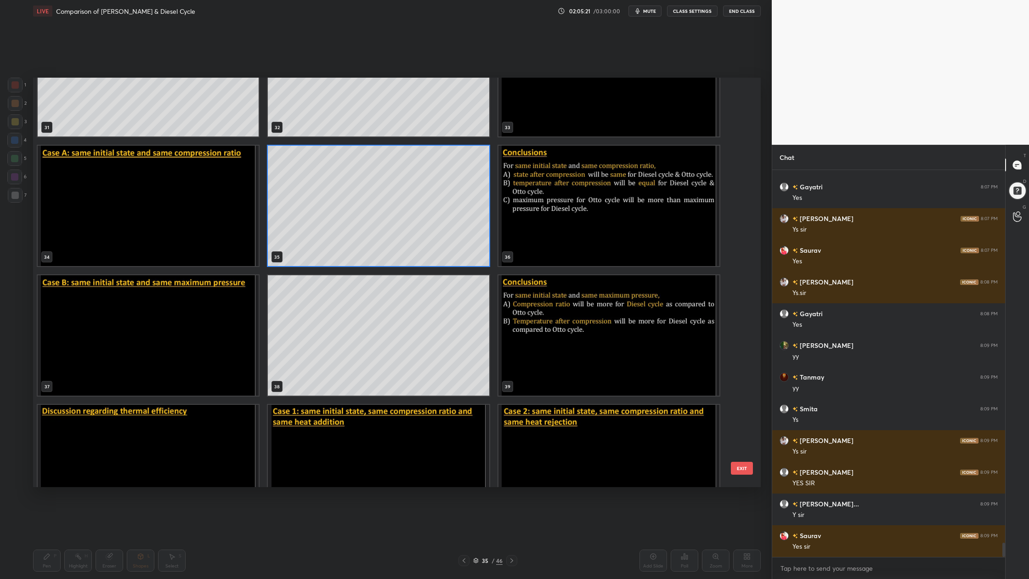
scroll to position [1399, 0]
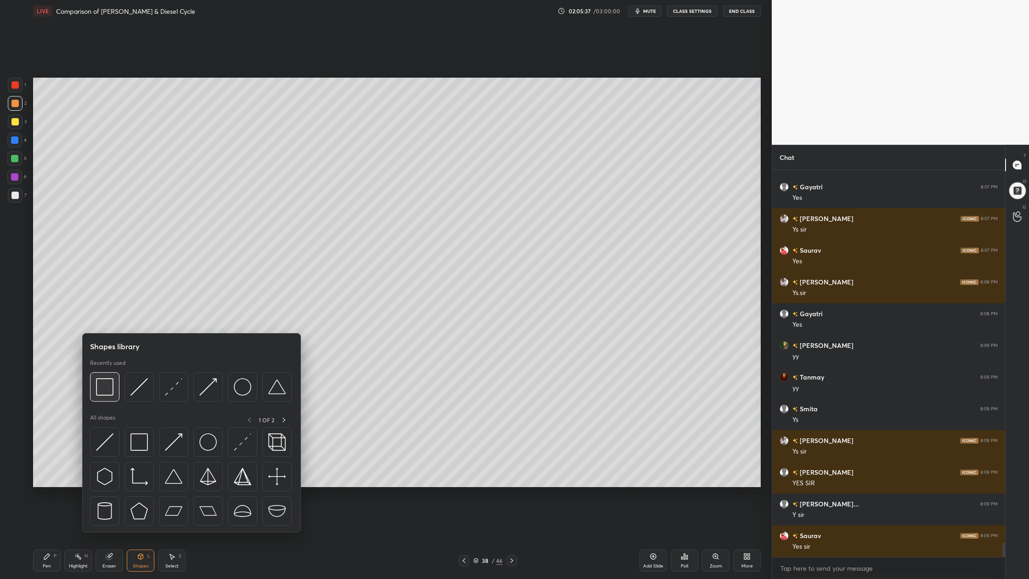
click at [108, 401] on div at bounding box center [191, 389] width 202 height 34
click at [108, 395] on img at bounding box center [104, 386] width 17 height 17
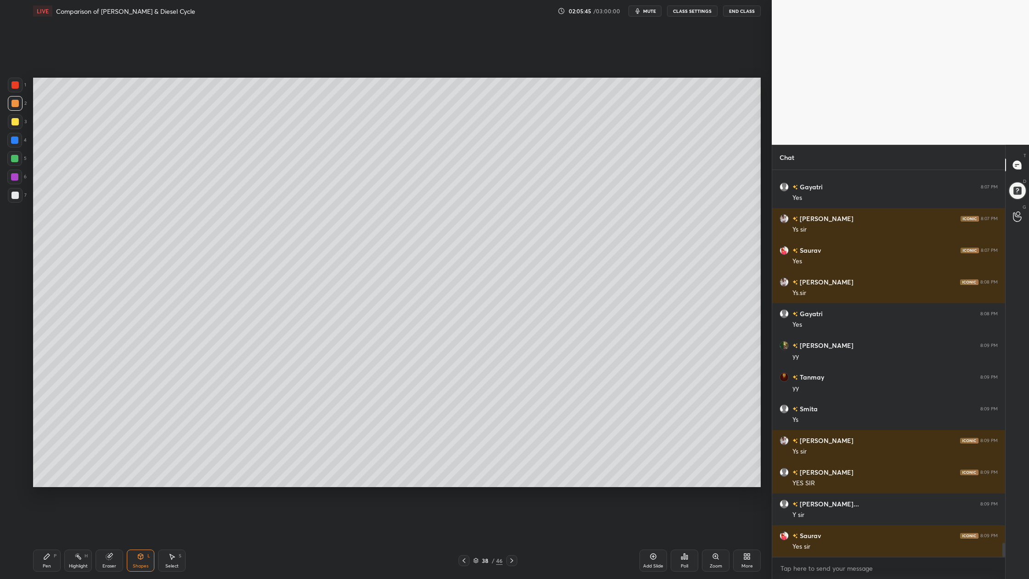
click at [474, 479] on icon at bounding box center [476, 560] width 5 height 1
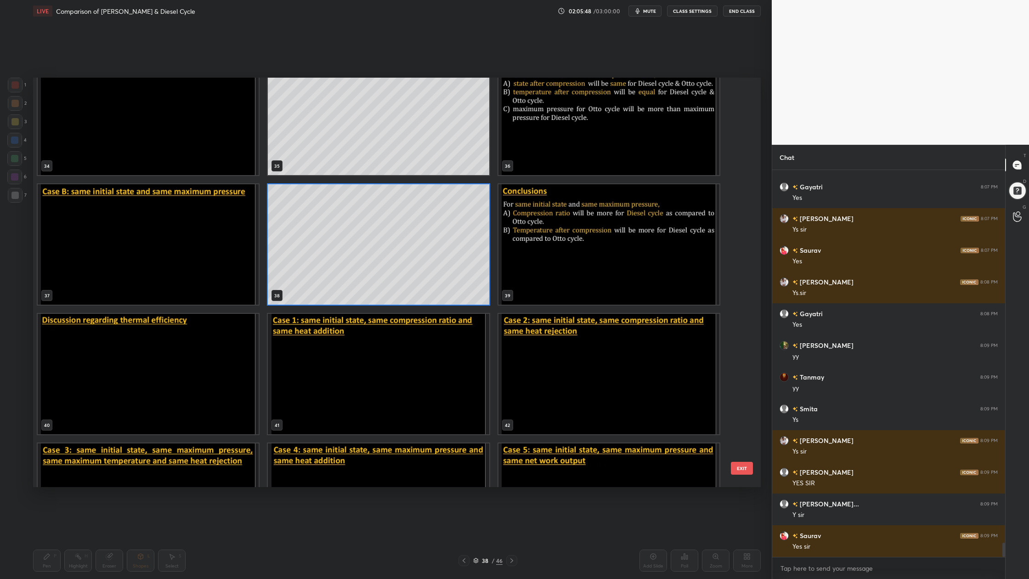
scroll to position [1456, 0]
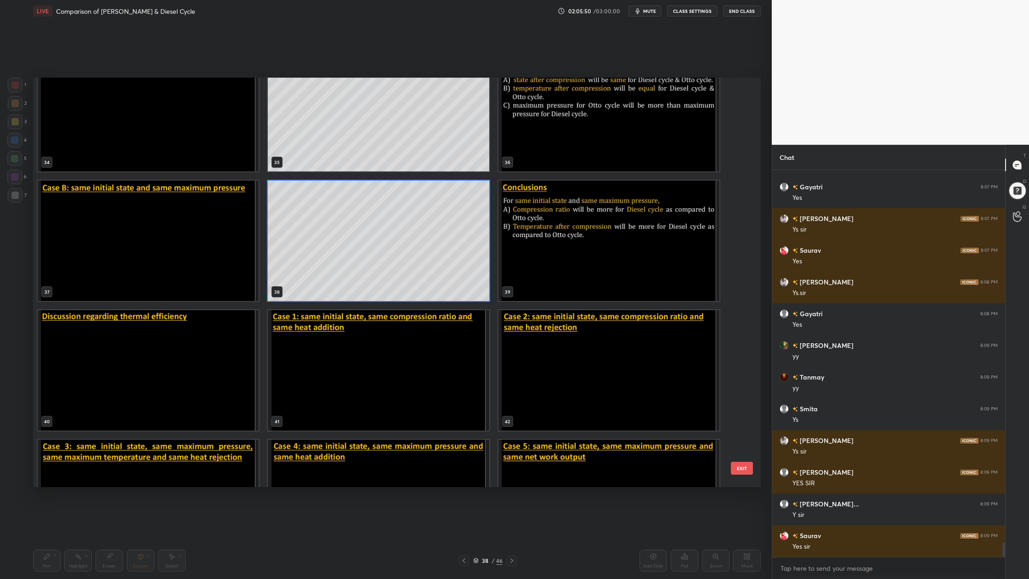
click at [639, 265] on img "grid" at bounding box center [608, 241] width 221 height 120
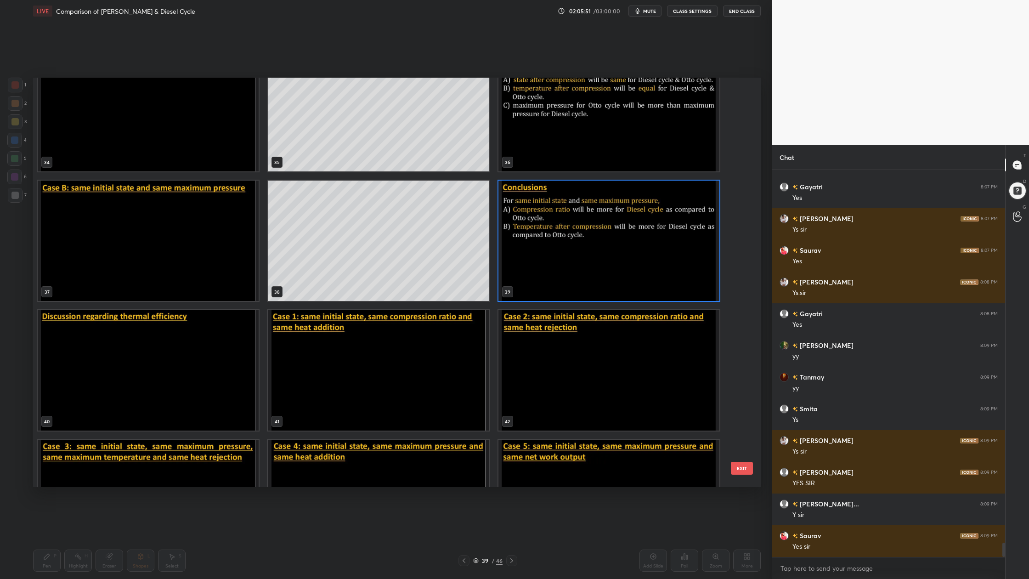
click at [639, 265] on img "grid" at bounding box center [608, 241] width 221 height 120
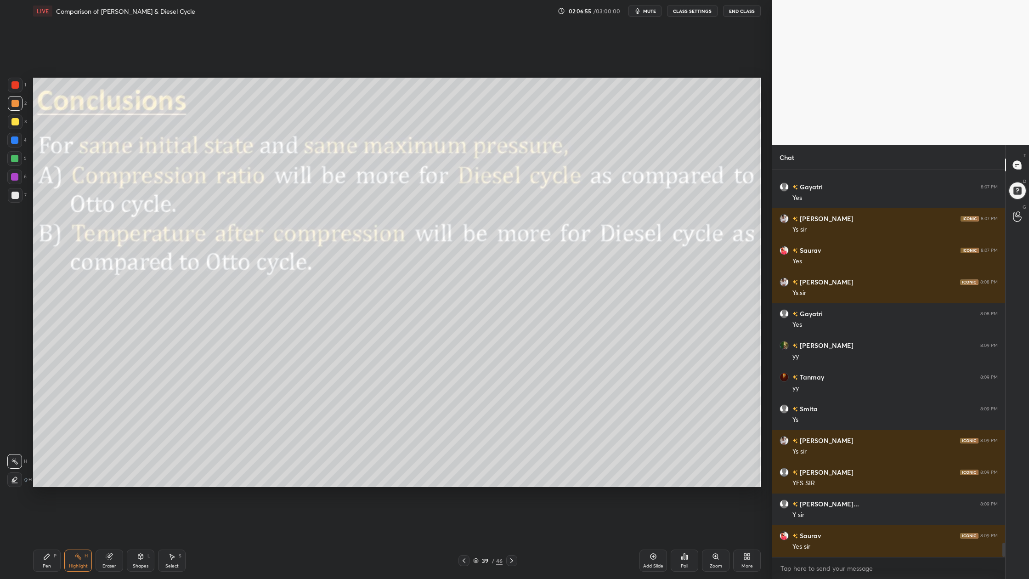
scroll to position [10024, 0]
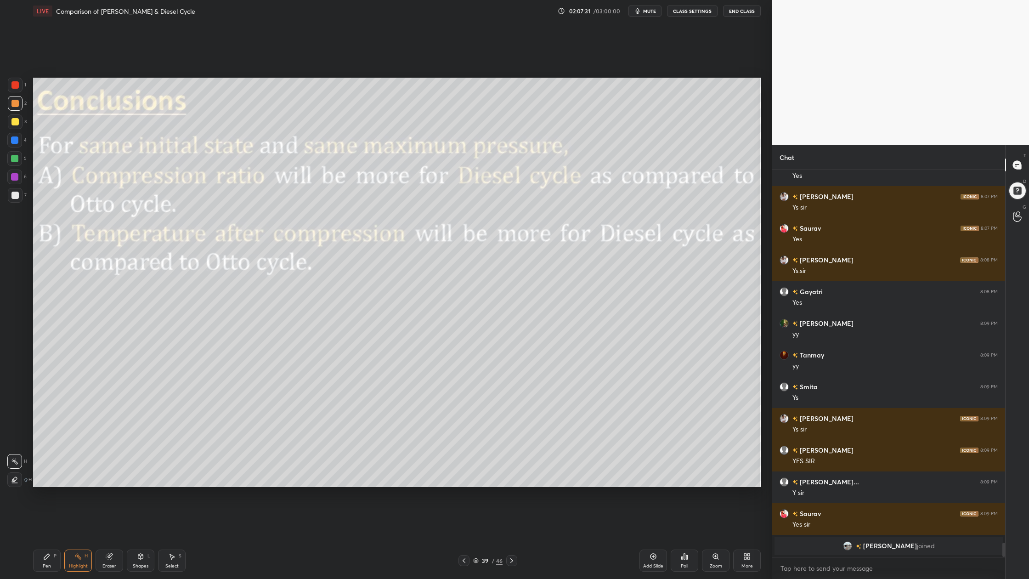
drag, startPoint x: 475, startPoint y: 560, endPoint x: 469, endPoint y: 507, distance: 53.6
click at [474, 479] on icon at bounding box center [476, 561] width 6 height 6
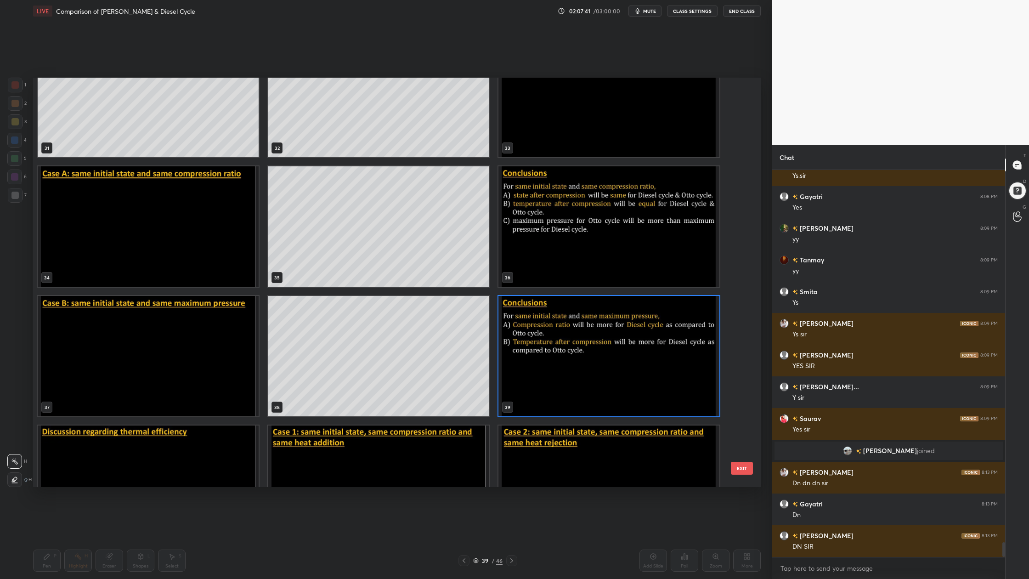
scroll to position [9838, 0]
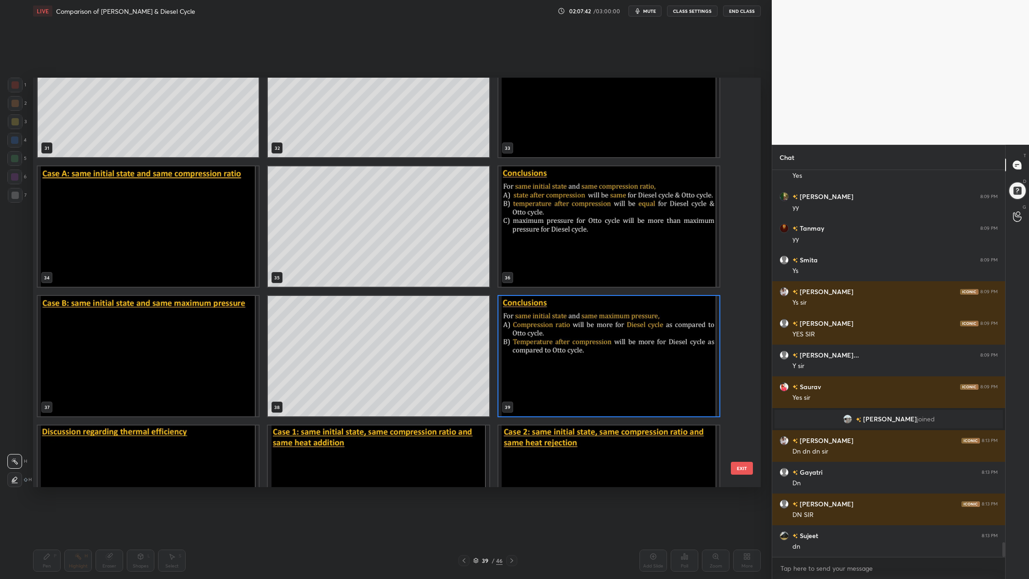
click at [230, 243] on img "grid" at bounding box center [148, 226] width 221 height 120
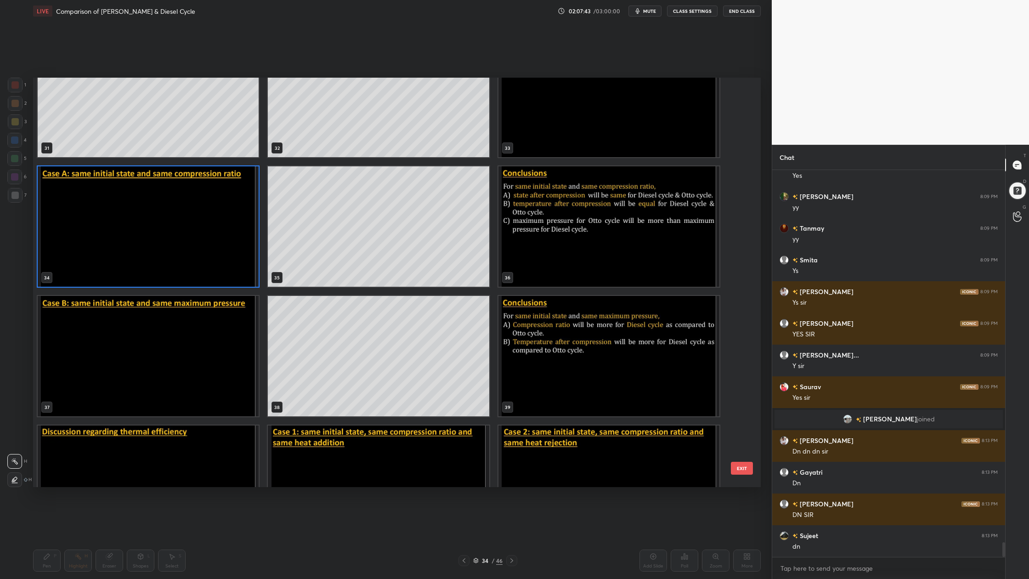
click at [230, 243] on img "grid" at bounding box center [148, 226] width 221 height 120
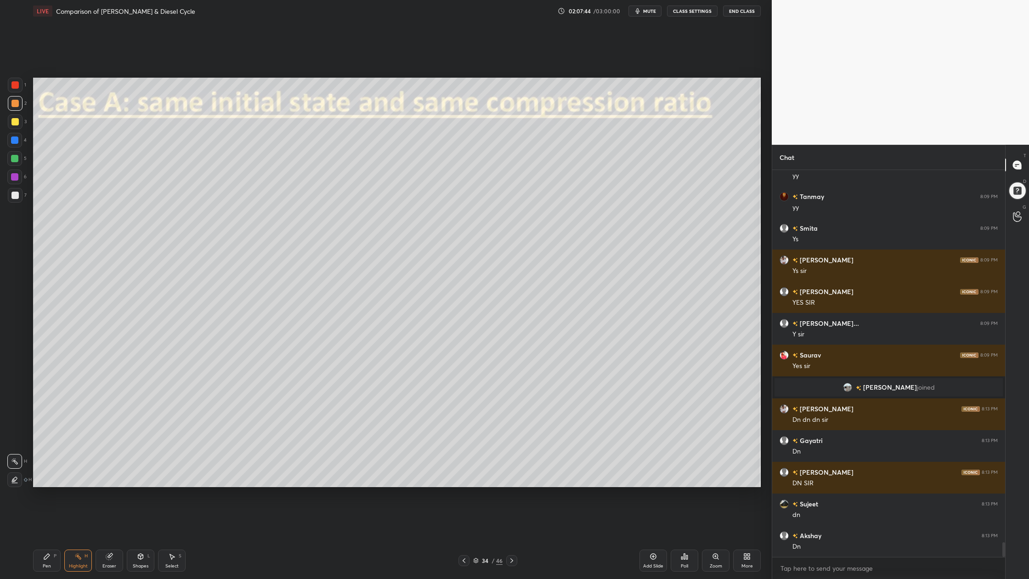
scroll to position [9902, 0]
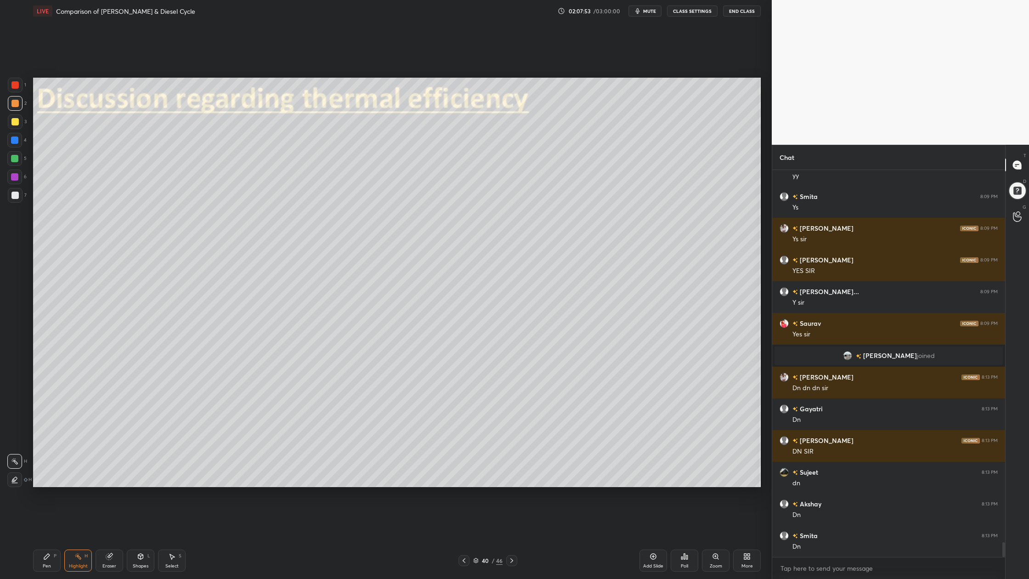
click at [21, 104] on div at bounding box center [15, 103] width 15 height 15
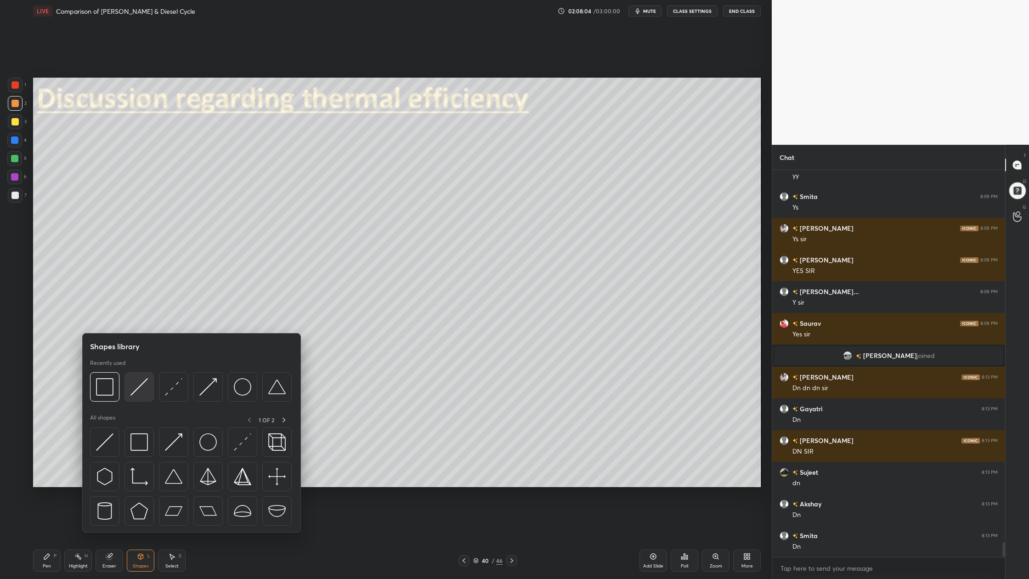
click at [141, 395] on img at bounding box center [138, 386] width 17 height 17
click at [105, 397] on div at bounding box center [104, 386] width 29 height 29
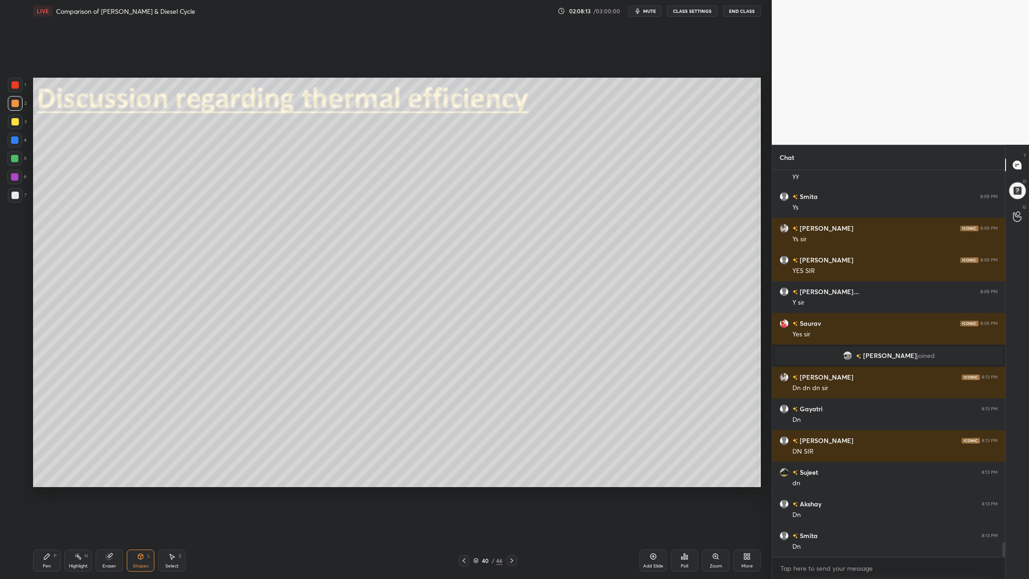
scroll to position [9933, 0]
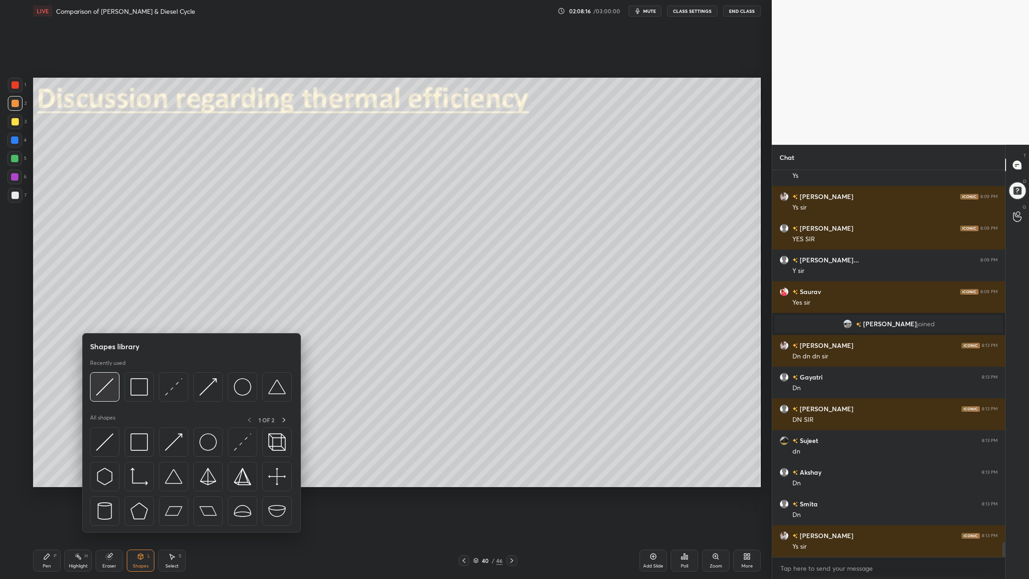
click at [110, 393] on img at bounding box center [104, 386] width 17 height 17
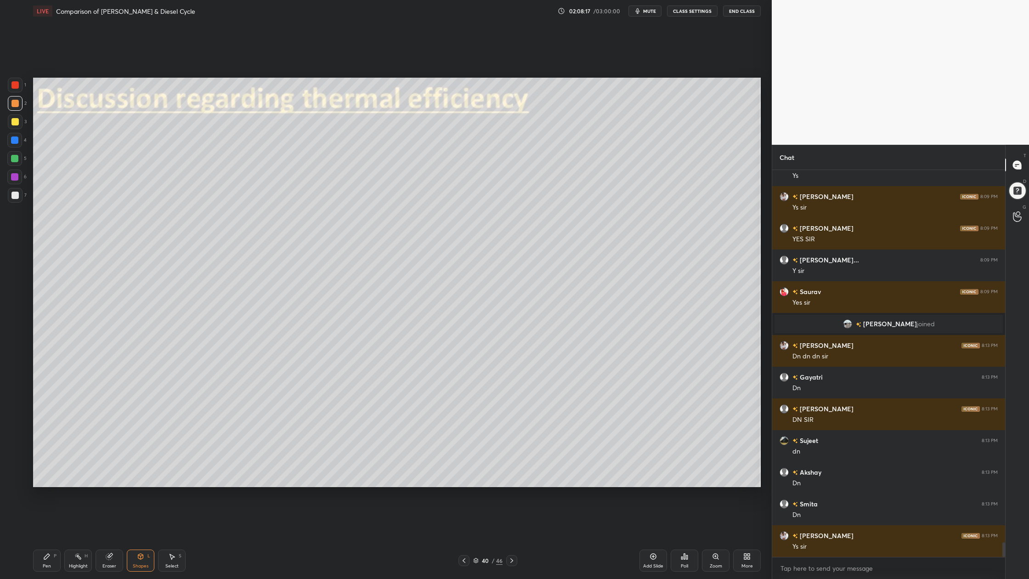
click at [14, 195] on div at bounding box center [14, 195] width 7 height 7
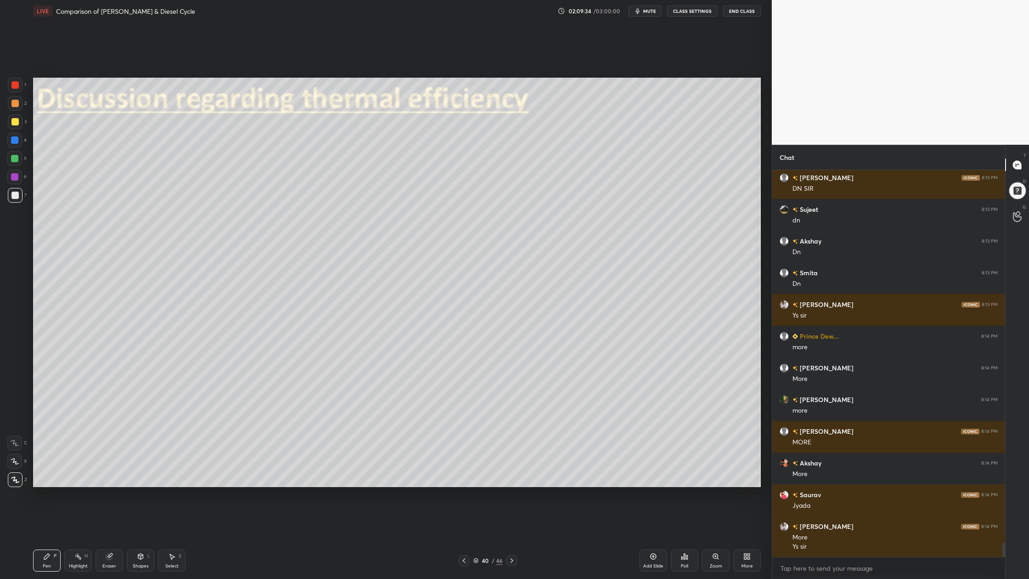
scroll to position [10196, 0]
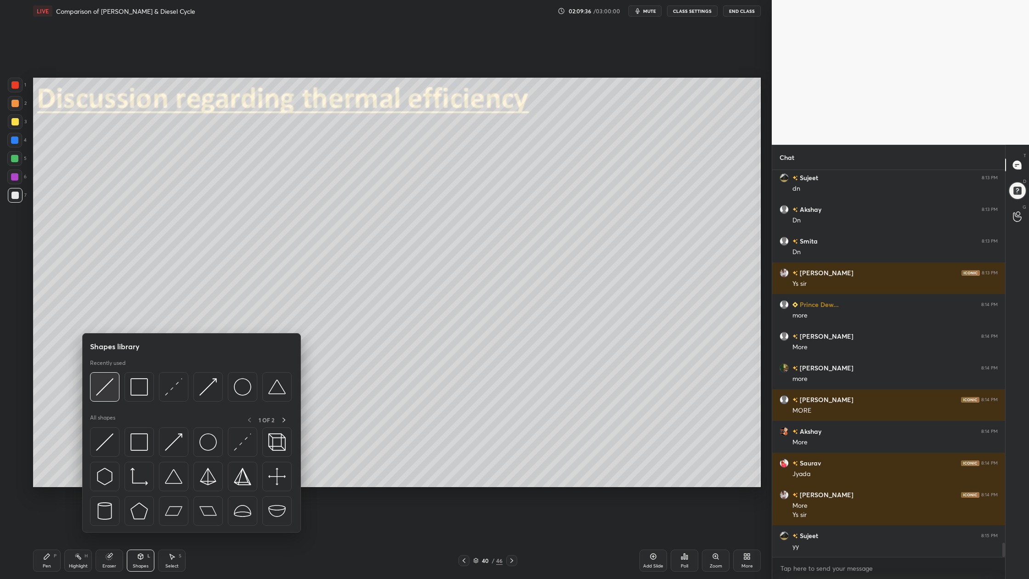
click at [117, 397] on div at bounding box center [104, 386] width 29 height 29
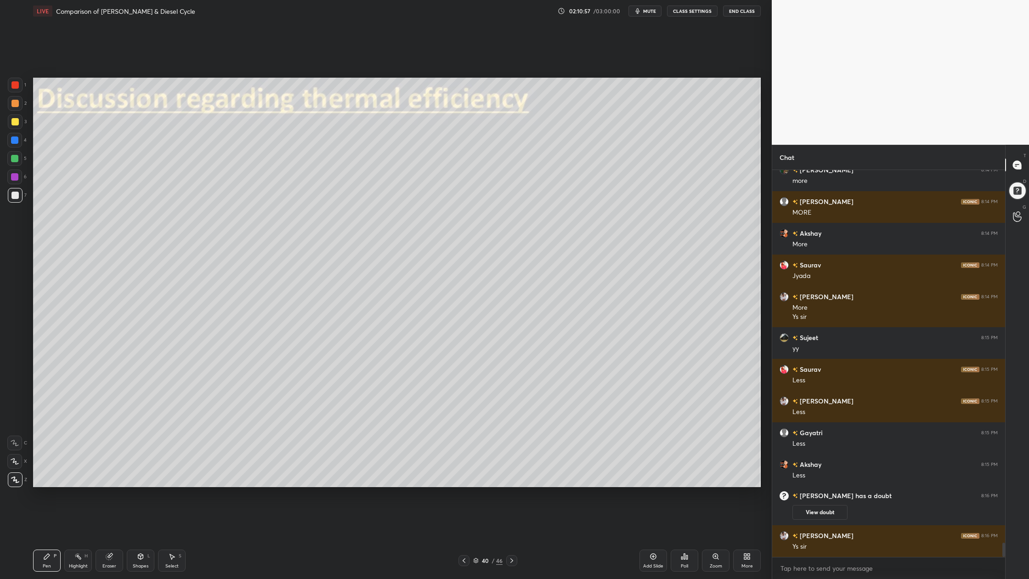
scroll to position [10243, 0]
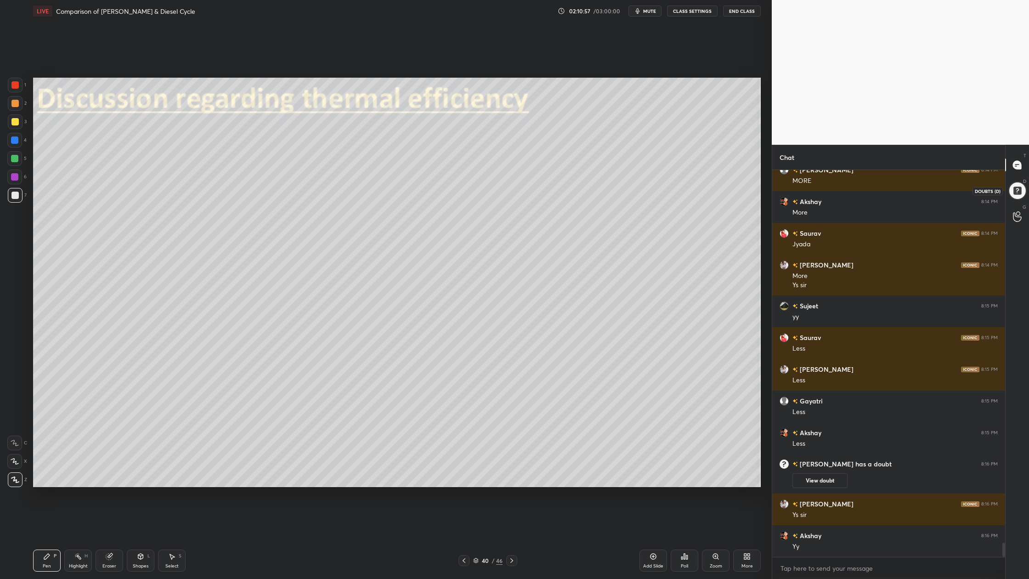
click at [1014, 194] on div at bounding box center [1017, 190] width 19 height 19
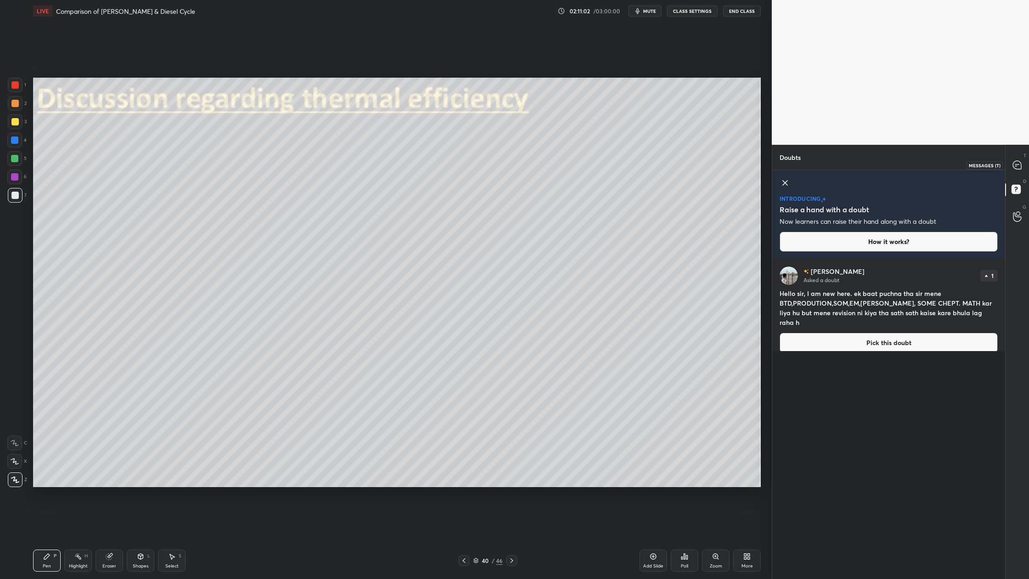
click at [1012, 164] on icon at bounding box center [1017, 165] width 10 height 10
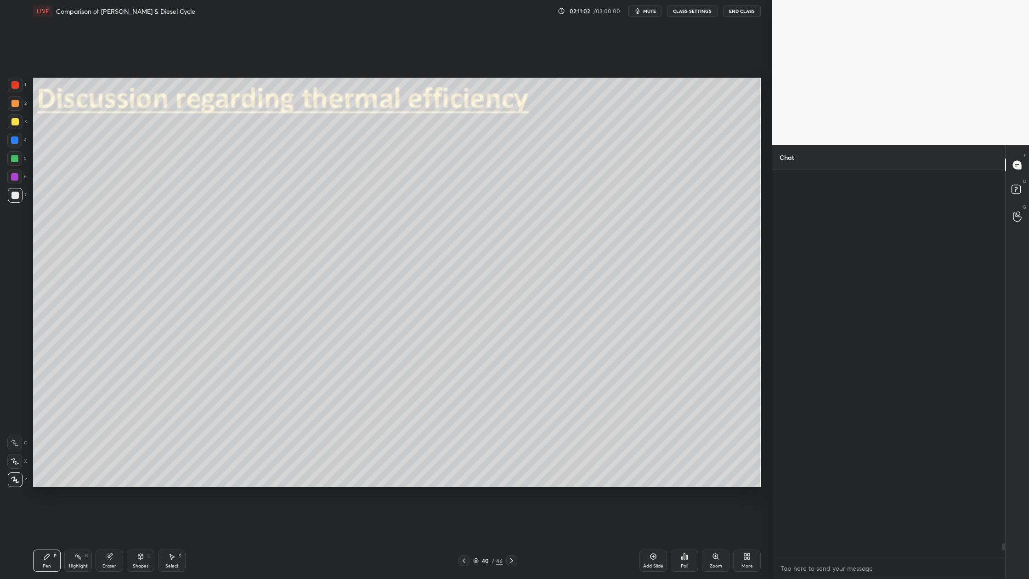
scroll to position [384, 230]
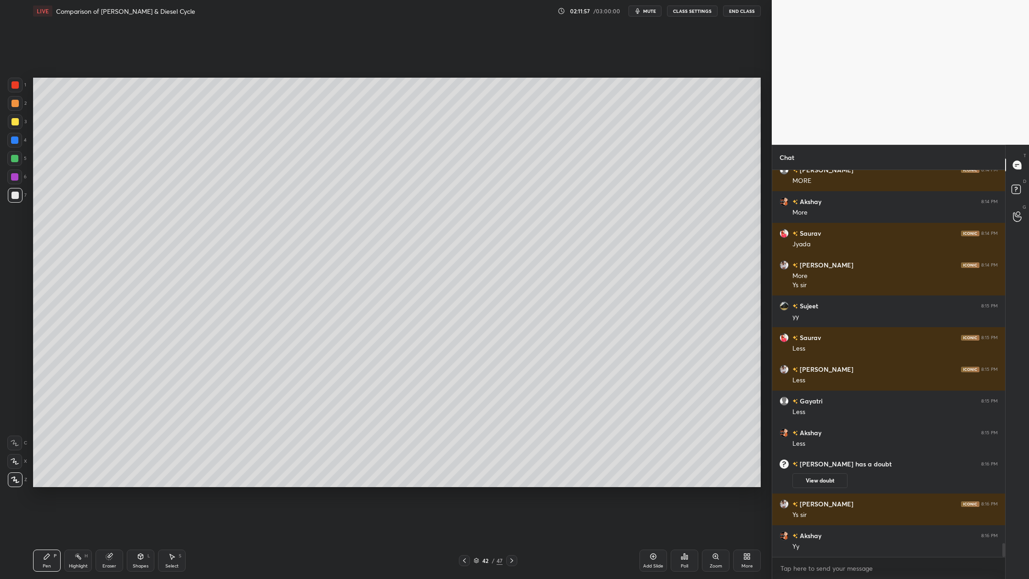
drag, startPoint x: 14, startPoint y: 102, endPoint x: 19, endPoint y: 103, distance: 5.8
click at [16, 102] on div at bounding box center [14, 103] width 7 height 7
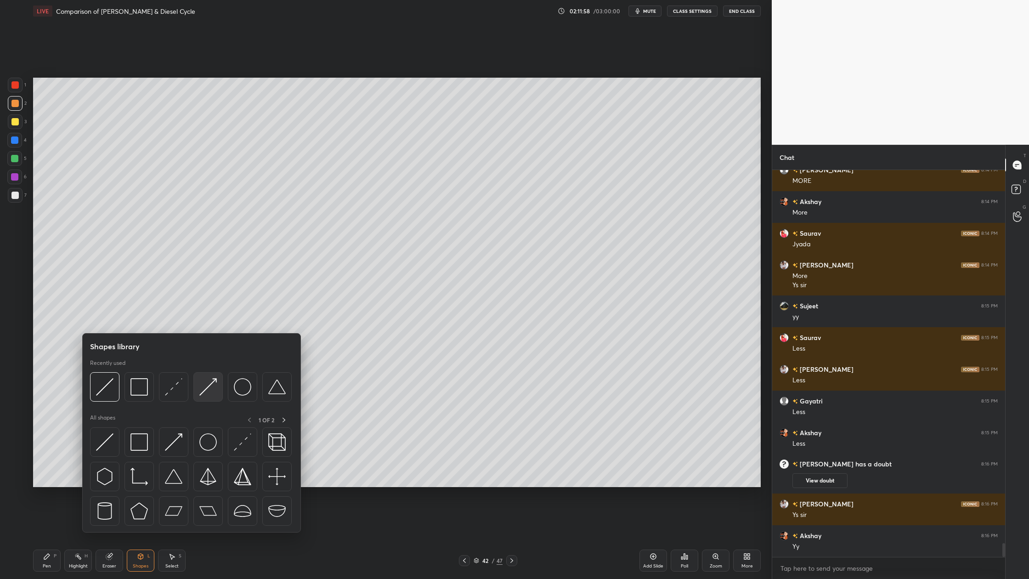
click at [205, 397] on div at bounding box center [207, 386] width 29 height 29
click at [136, 399] on div at bounding box center [138, 386] width 29 height 29
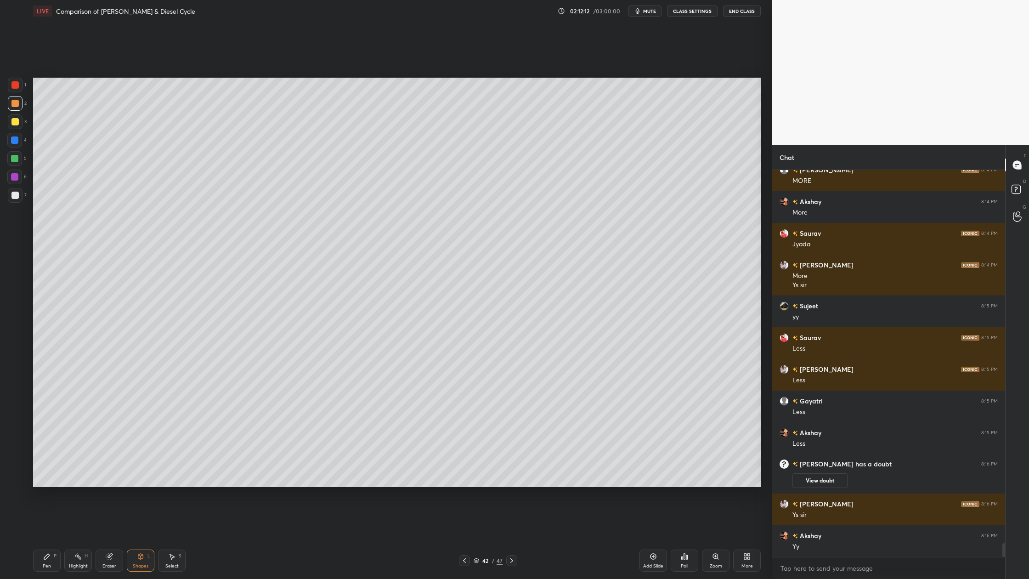
click at [17, 198] on div at bounding box center [15, 195] width 15 height 15
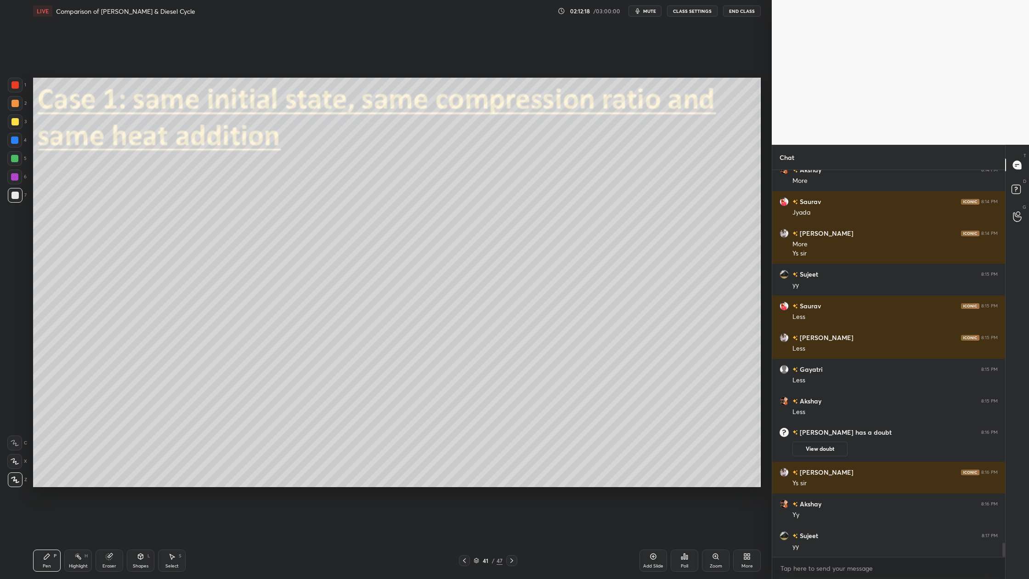
scroll to position [10297, 0]
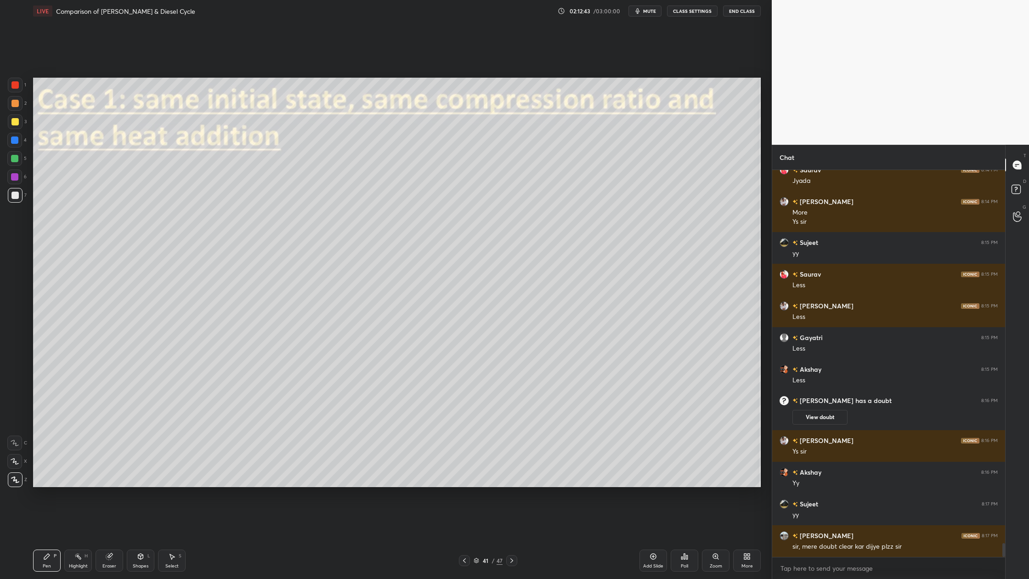
drag, startPoint x: 16, startPoint y: 124, endPoint x: 17, endPoint y: 129, distance: 4.7
click at [17, 128] on div at bounding box center [15, 121] width 15 height 15
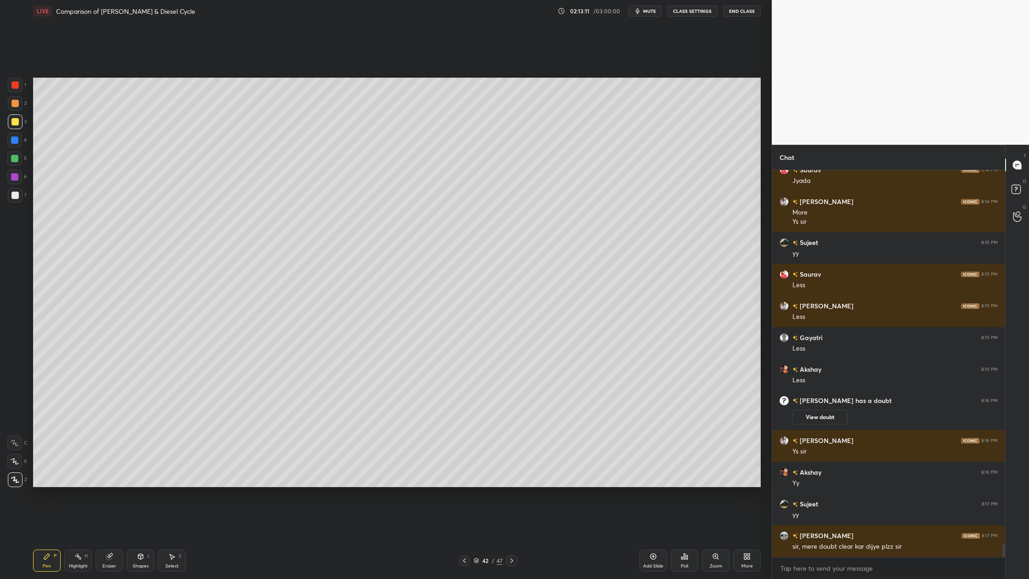
click at [20, 199] on div at bounding box center [15, 195] width 15 height 15
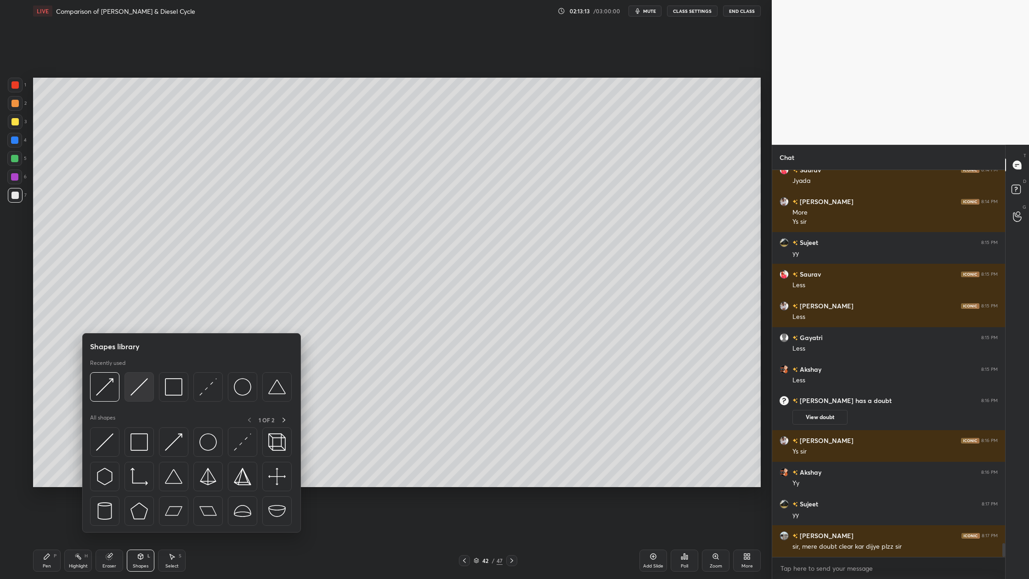
click at [138, 394] on img at bounding box center [138, 386] width 17 height 17
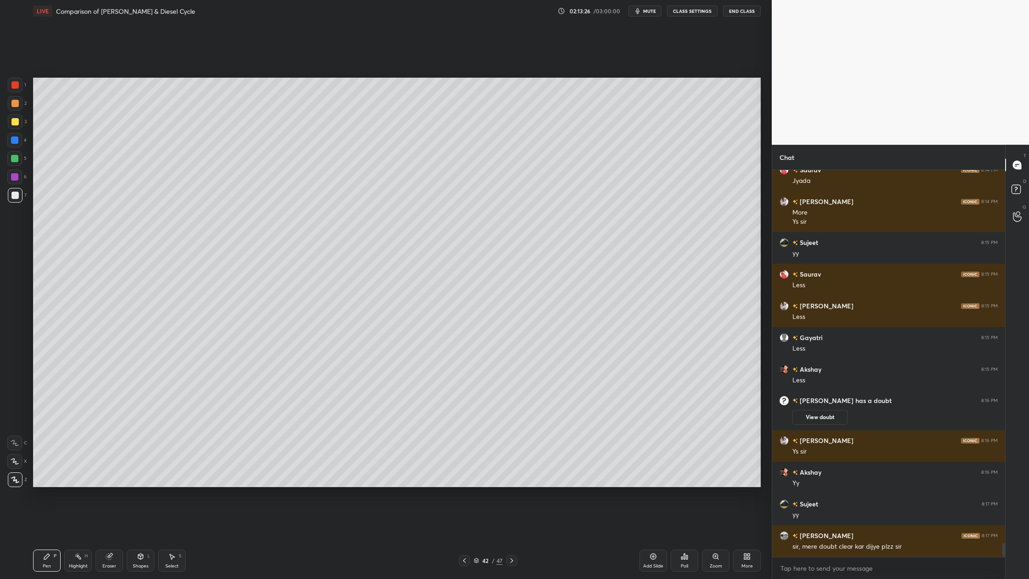
scroll to position [10329, 0]
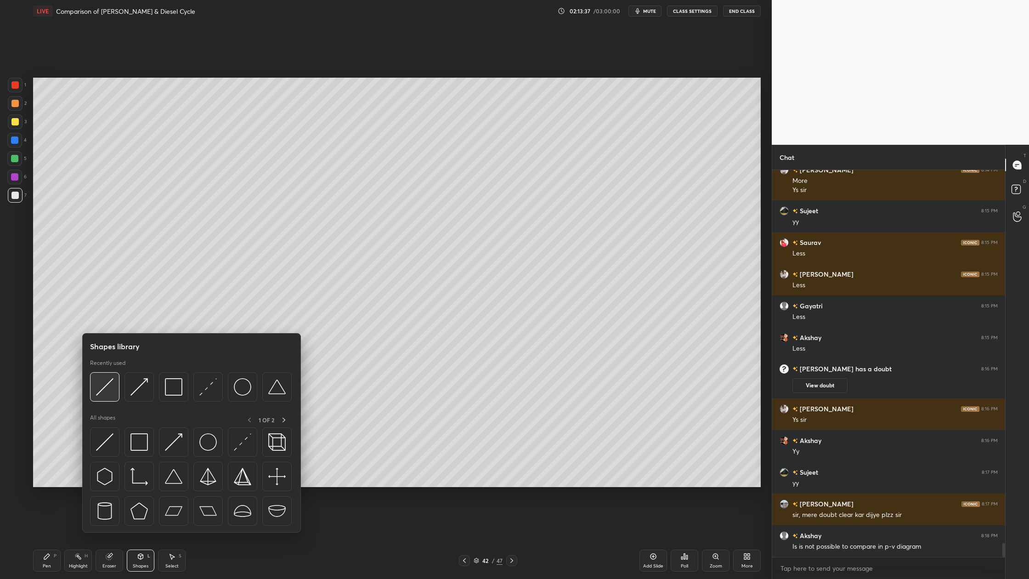
click at [100, 392] on img at bounding box center [104, 386] width 17 height 17
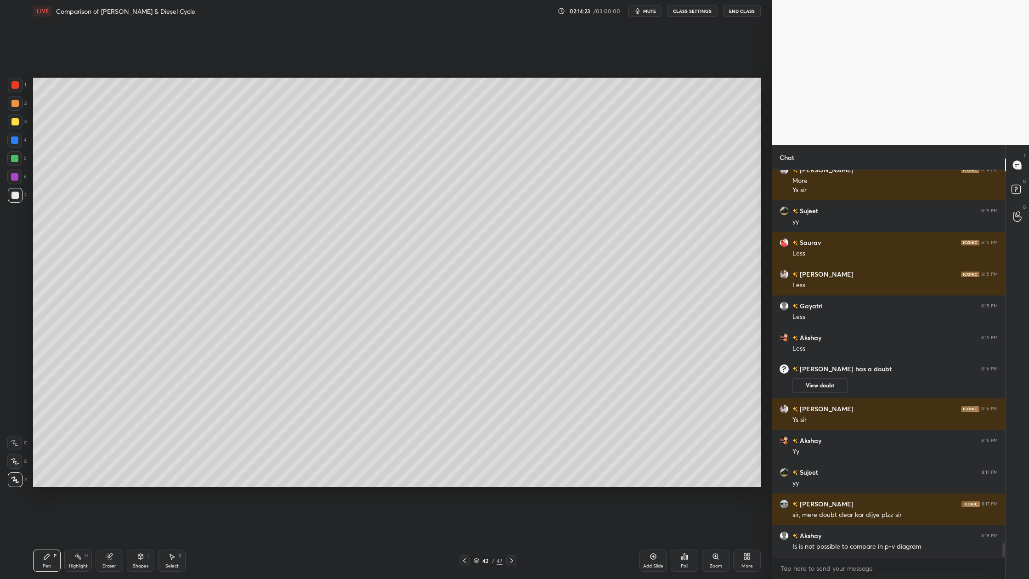
click at [10, 123] on div at bounding box center [15, 121] width 15 height 15
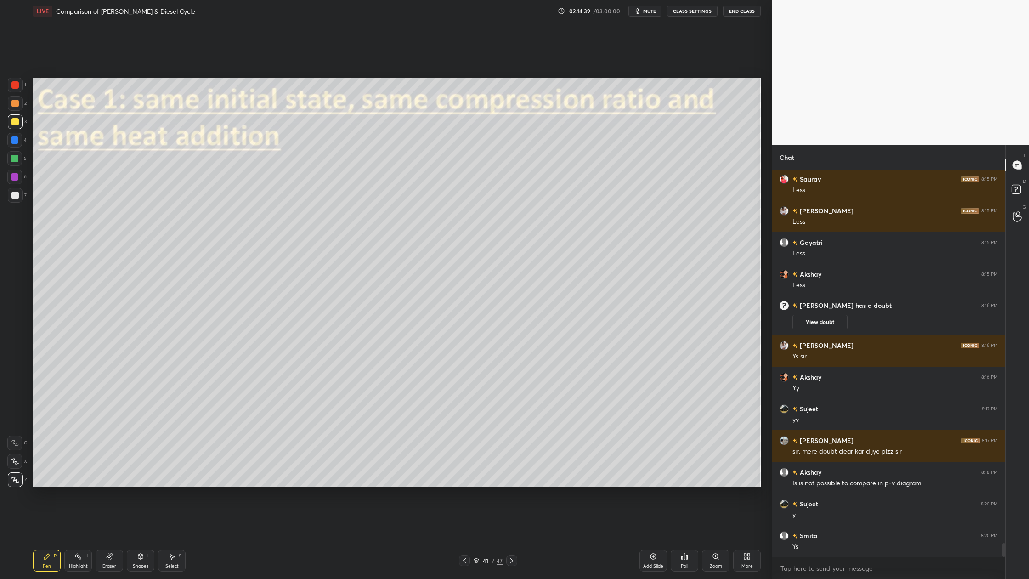
scroll to position [10424, 0]
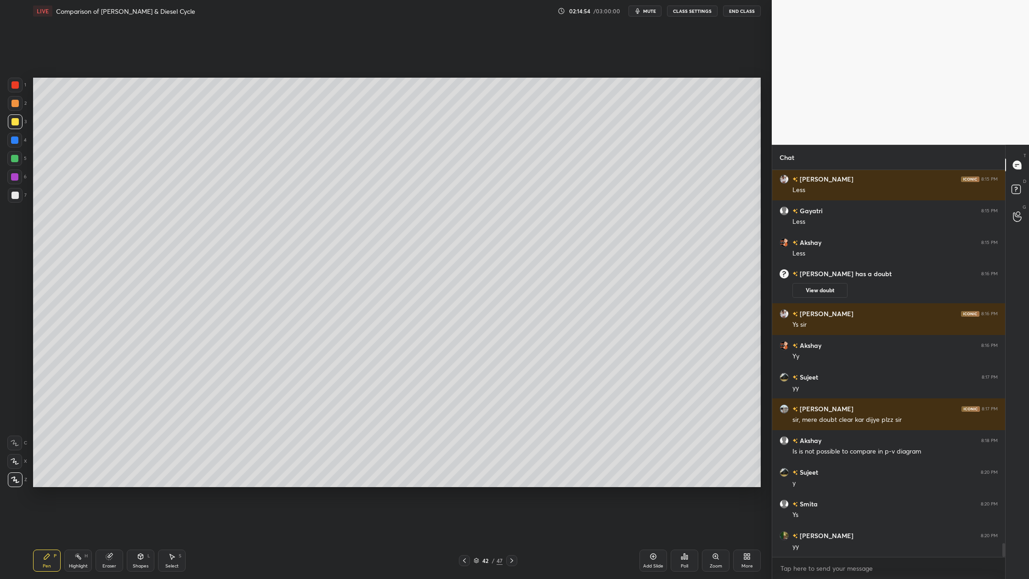
click at [12, 124] on div at bounding box center [14, 121] width 7 height 7
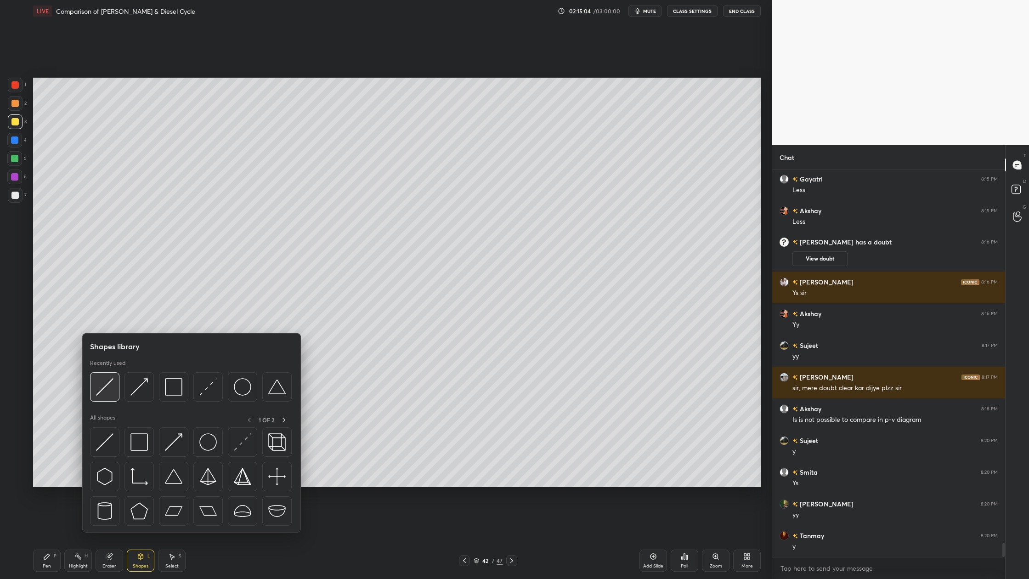
click at [106, 395] on img at bounding box center [104, 386] width 17 height 17
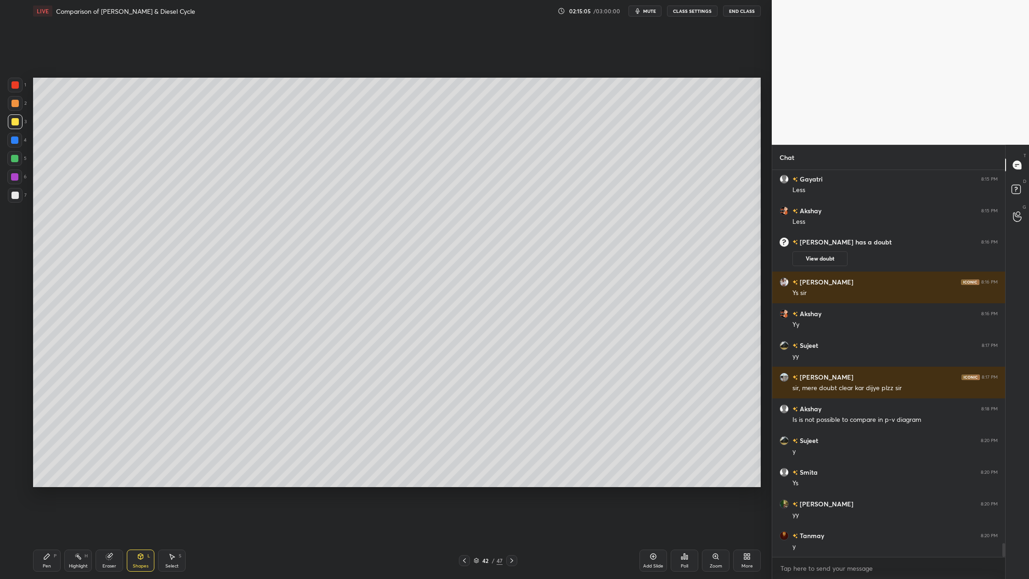
click at [13, 124] on div at bounding box center [14, 121] width 7 height 7
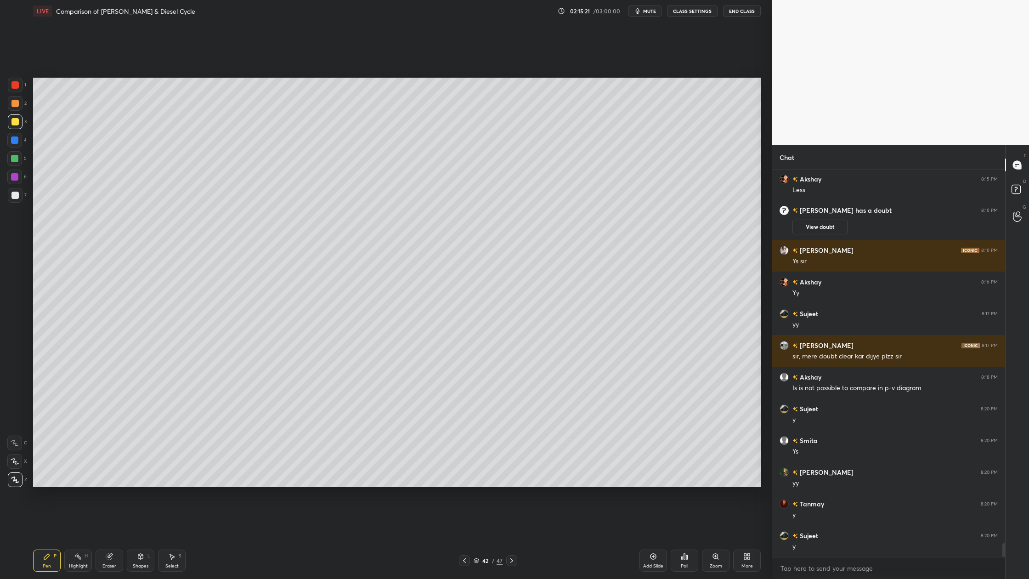
click at [15, 196] on div at bounding box center [14, 195] width 7 height 7
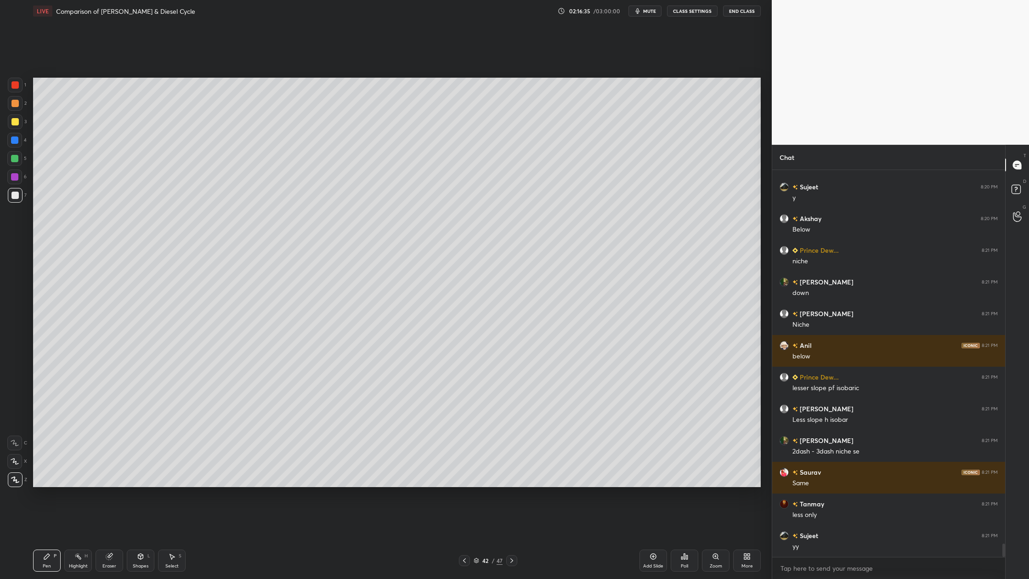
scroll to position [10868, 0]
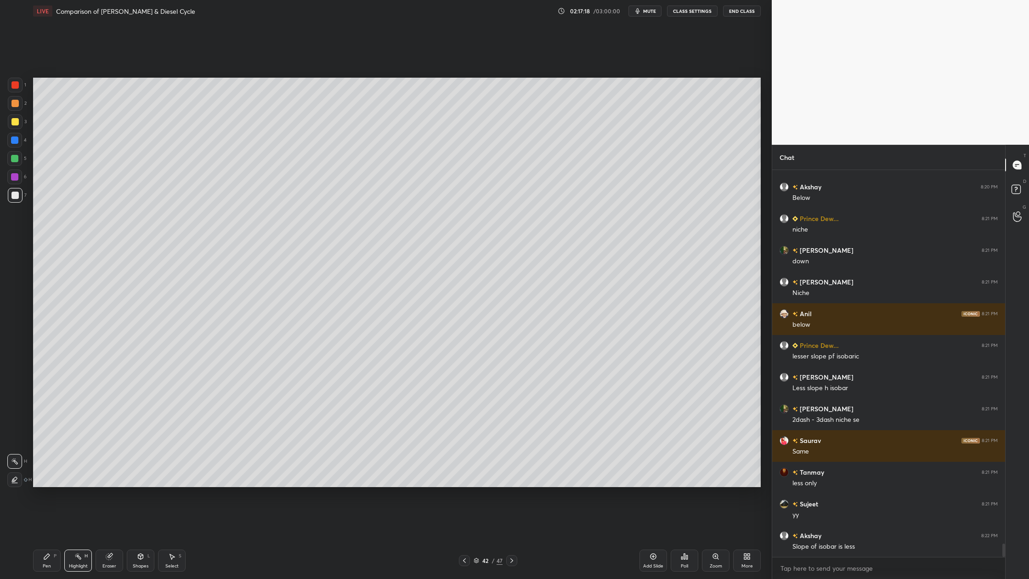
click at [21, 127] on div at bounding box center [15, 121] width 15 height 15
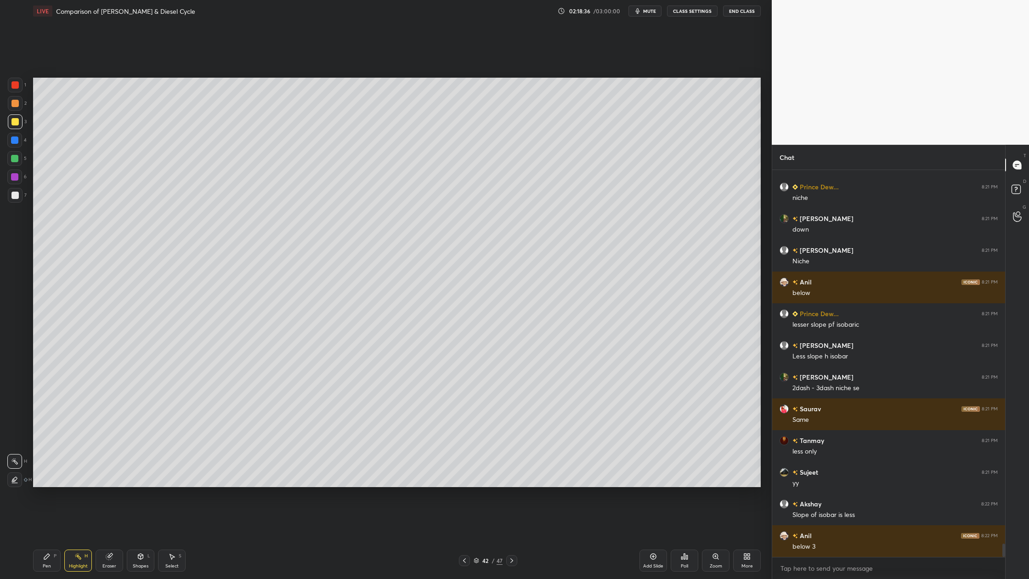
drag, startPoint x: 18, startPoint y: 129, endPoint x: 30, endPoint y: 132, distance: 12.3
click at [17, 130] on div "3" at bounding box center [17, 123] width 19 height 18
click at [15, 194] on div at bounding box center [14, 195] width 7 height 7
drag, startPoint x: 11, startPoint y: 124, endPoint x: 19, endPoint y: 132, distance: 11.4
click at [14, 130] on div "3" at bounding box center [17, 123] width 19 height 18
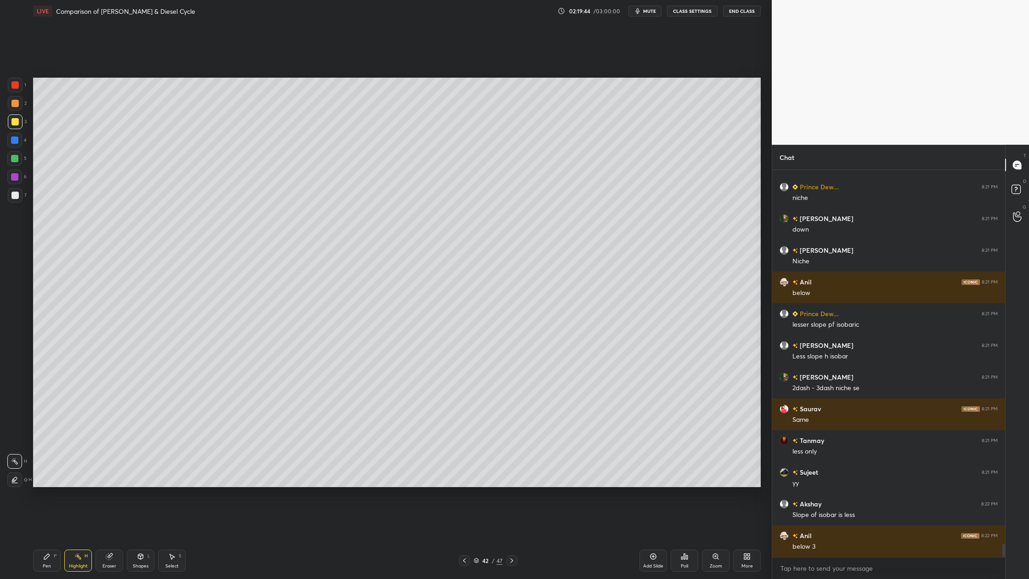
drag, startPoint x: 7, startPoint y: 117, endPoint x: 27, endPoint y: 126, distance: 21.6
click at [11, 123] on div at bounding box center [15, 121] width 15 height 15
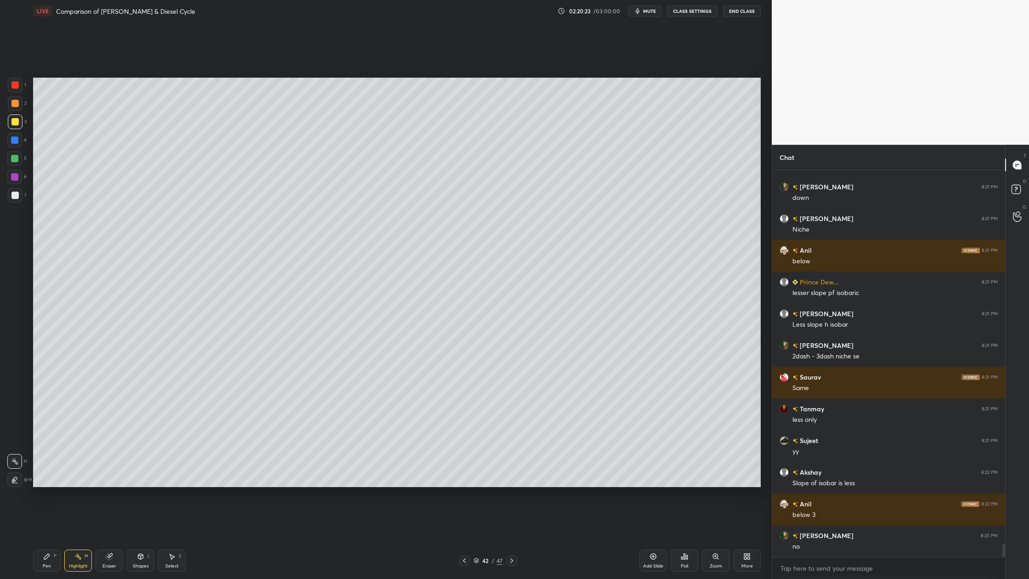
drag, startPoint x: 11, startPoint y: 196, endPoint x: 25, endPoint y: 200, distance: 15.3
click at [11, 197] on div at bounding box center [15, 195] width 15 height 15
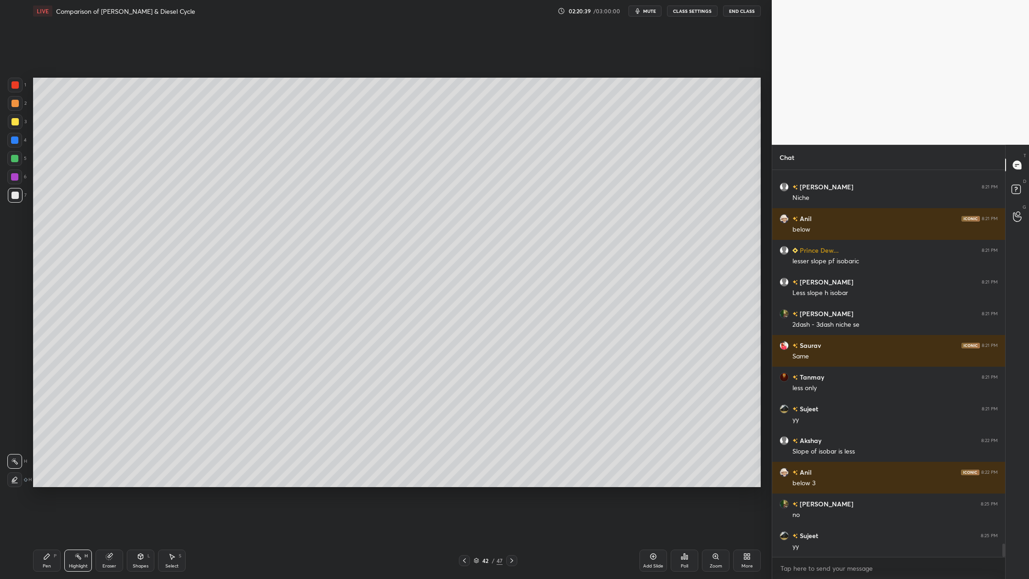
click at [18, 125] on div at bounding box center [15, 121] width 15 height 15
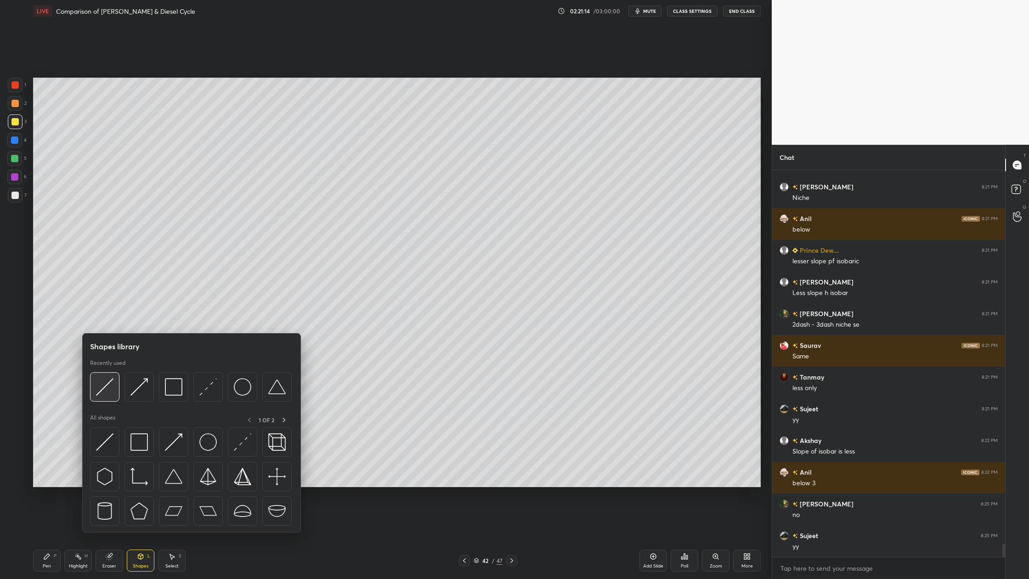
click at [102, 388] on img at bounding box center [104, 386] width 17 height 17
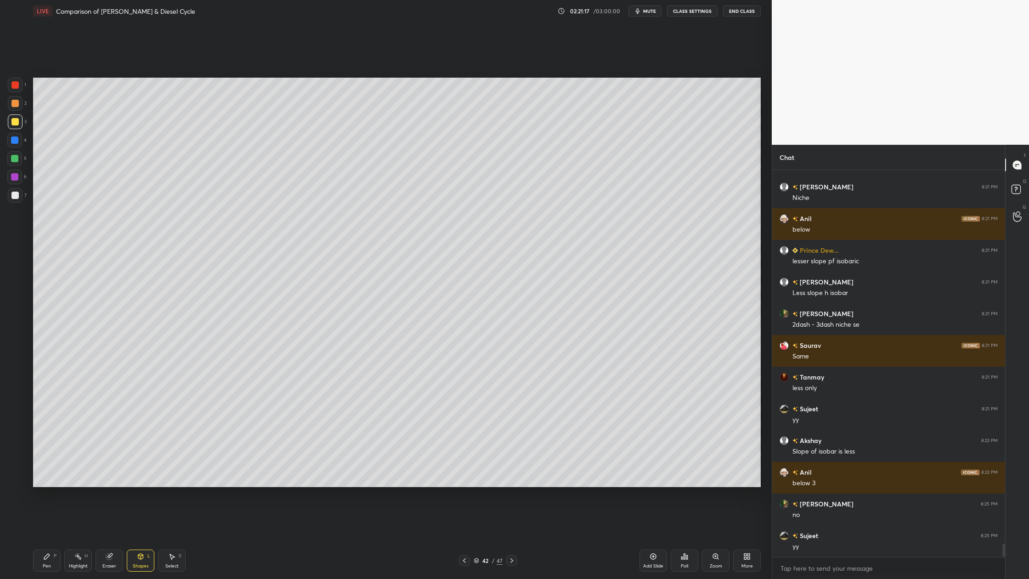
scroll to position [10820, 0]
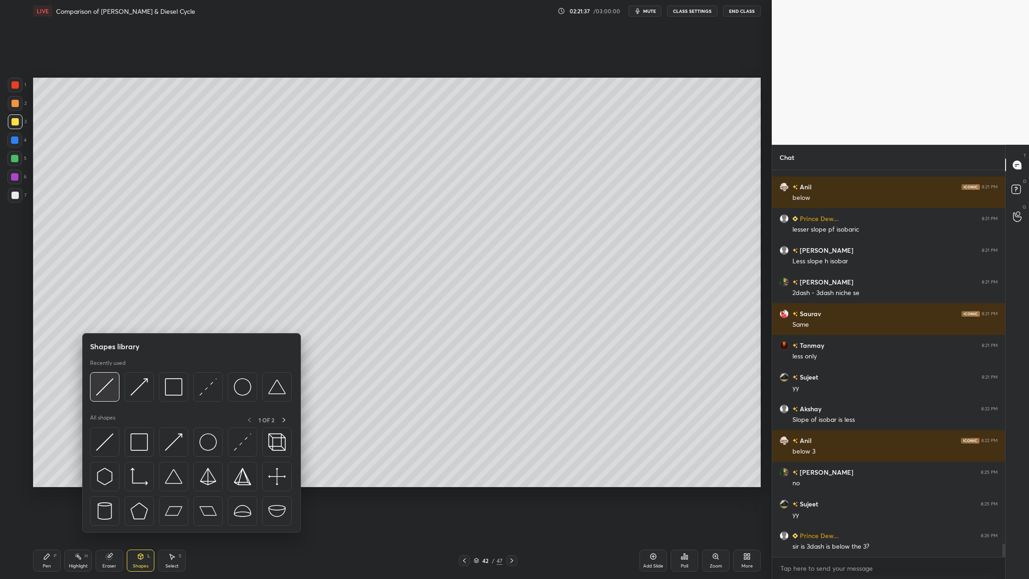
click at [100, 395] on img at bounding box center [104, 386] width 17 height 17
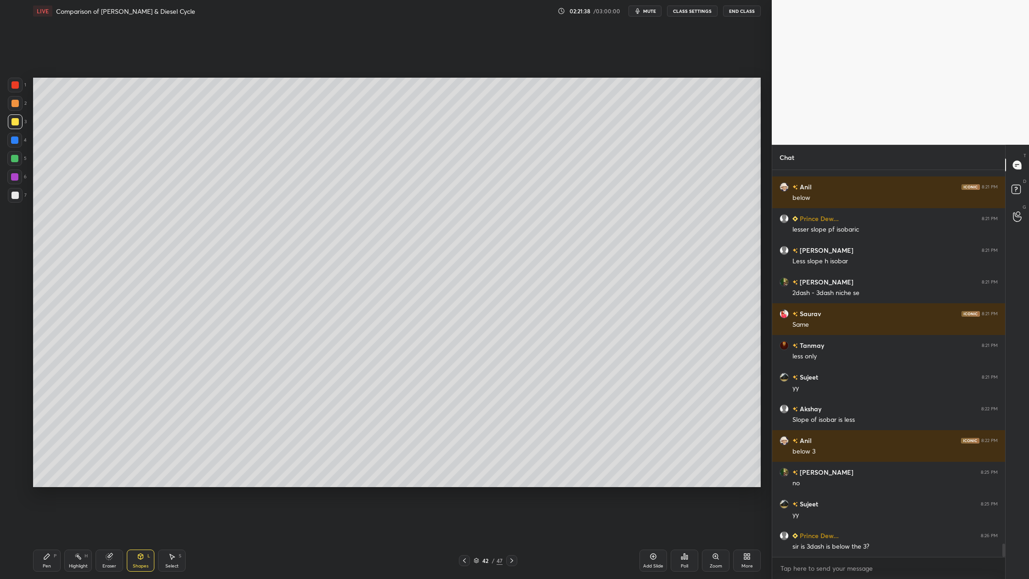
drag, startPoint x: 8, startPoint y: 121, endPoint x: 23, endPoint y: 127, distance: 15.9
click at [10, 125] on div at bounding box center [15, 121] width 15 height 15
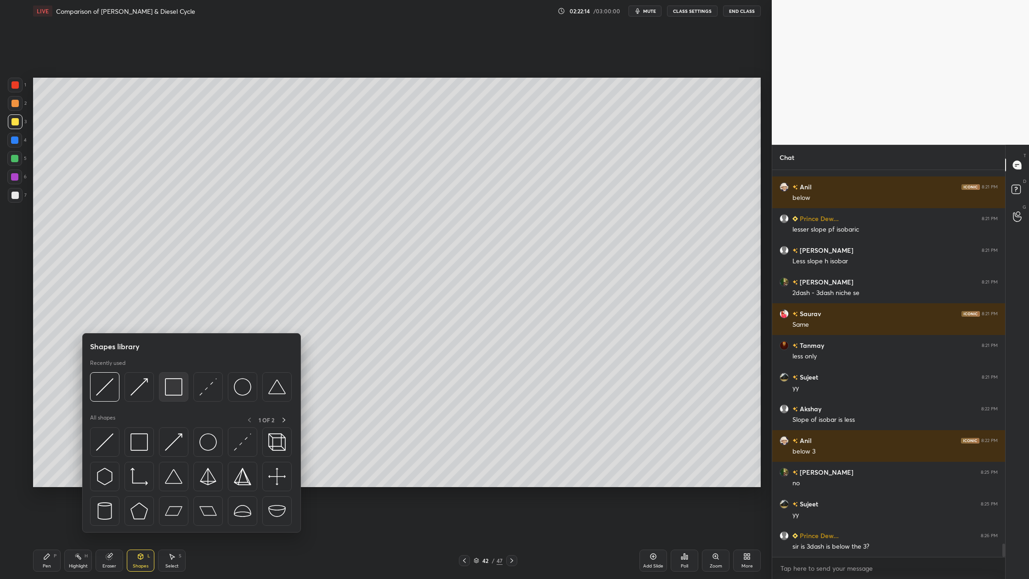
click at [172, 397] on div at bounding box center [173, 386] width 29 height 29
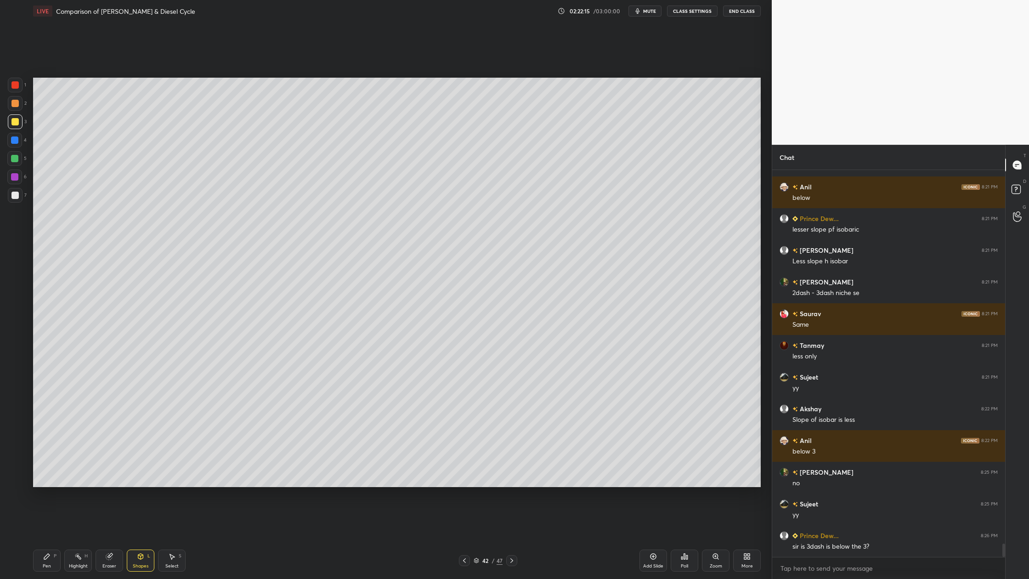
scroll to position [10852, 0]
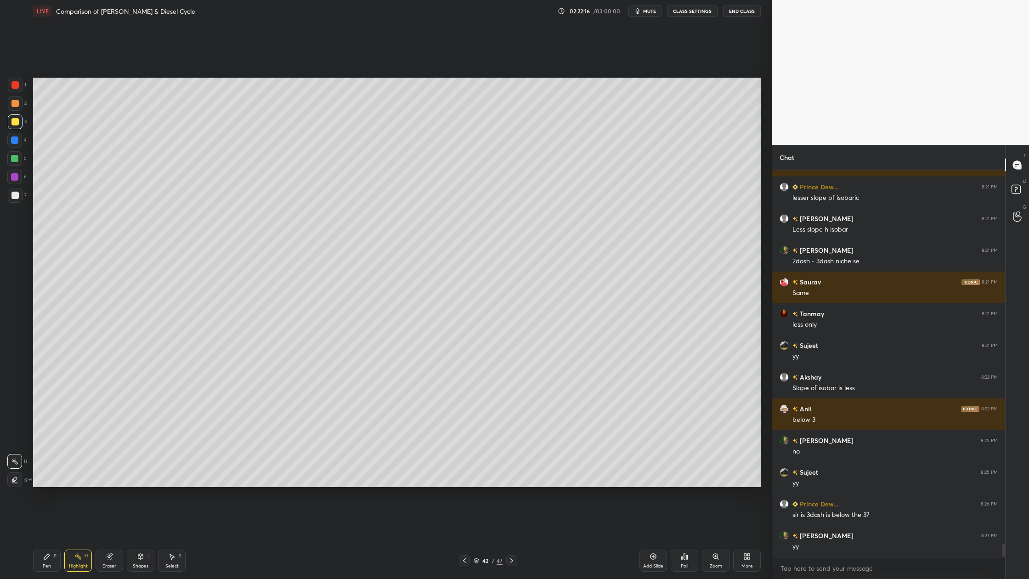
drag, startPoint x: 16, startPoint y: 90, endPoint x: 21, endPoint y: 91, distance: 4.9
click at [18, 91] on div at bounding box center [15, 85] width 15 height 15
click at [19, 122] on div at bounding box center [15, 121] width 15 height 15
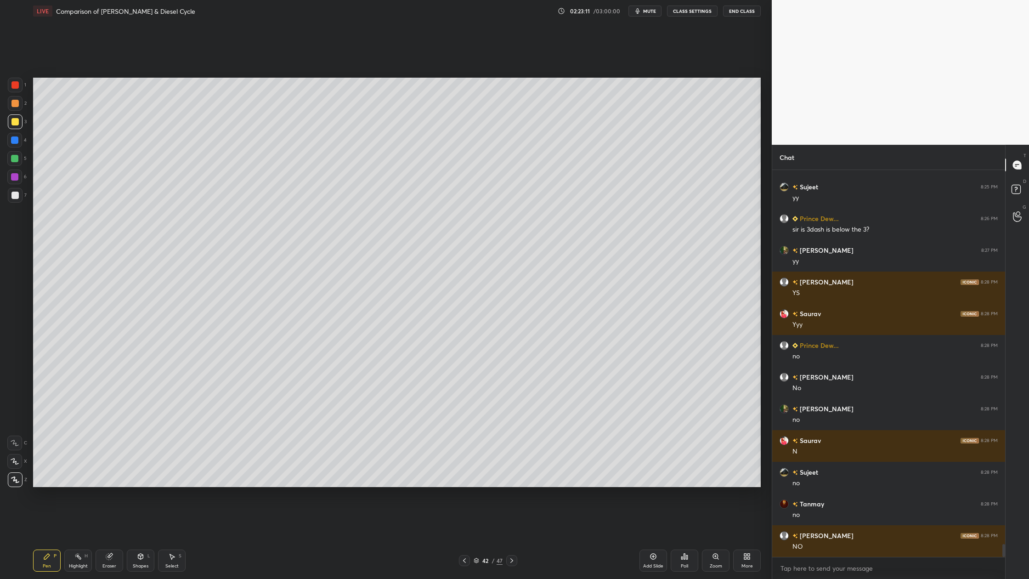
scroll to position [11169, 0]
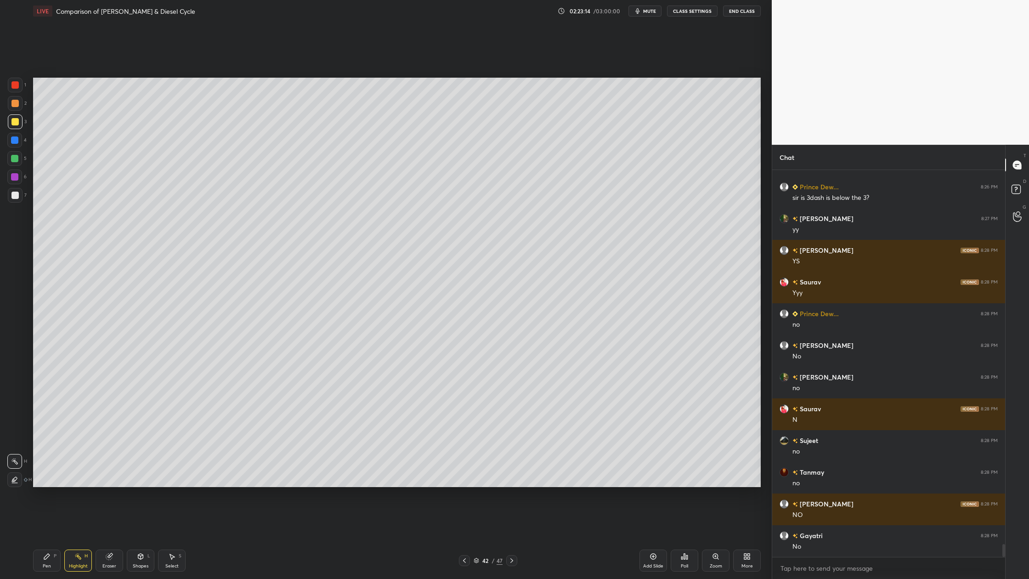
click at [10, 198] on div at bounding box center [15, 195] width 15 height 15
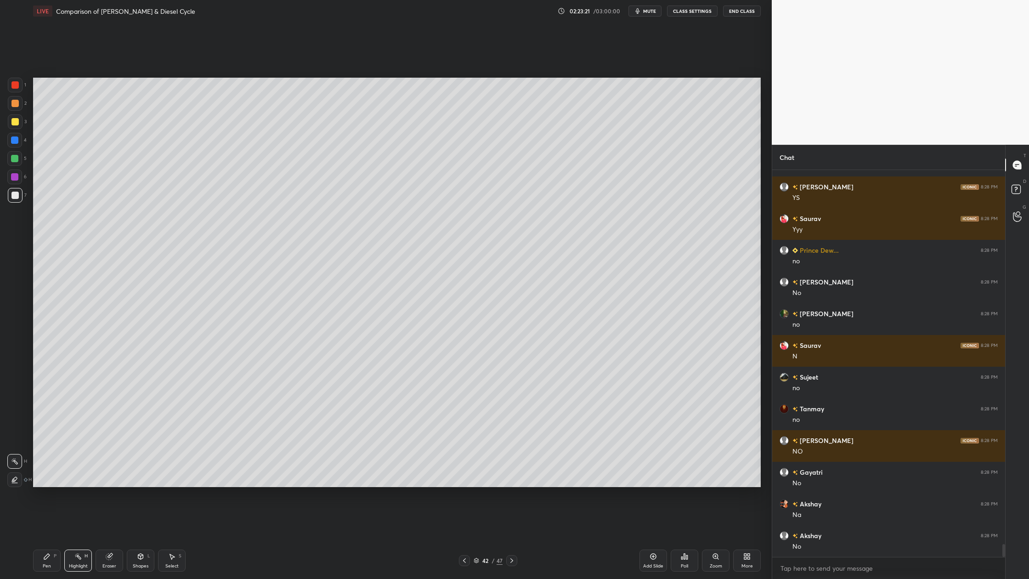
scroll to position [11264, 0]
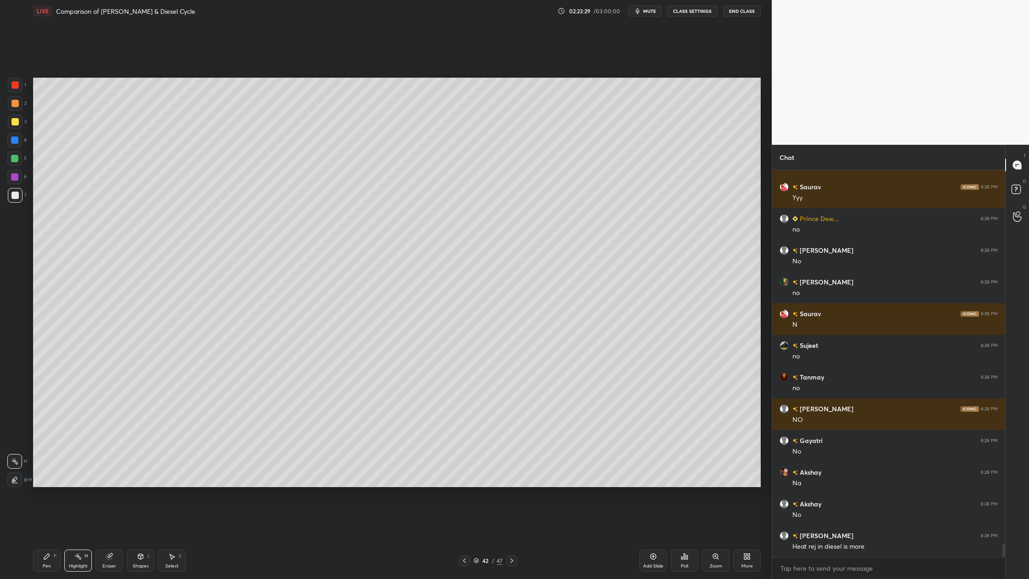
drag, startPoint x: 17, startPoint y: 125, endPoint x: 27, endPoint y: 130, distance: 11.7
click at [19, 130] on div "3" at bounding box center [17, 123] width 19 height 18
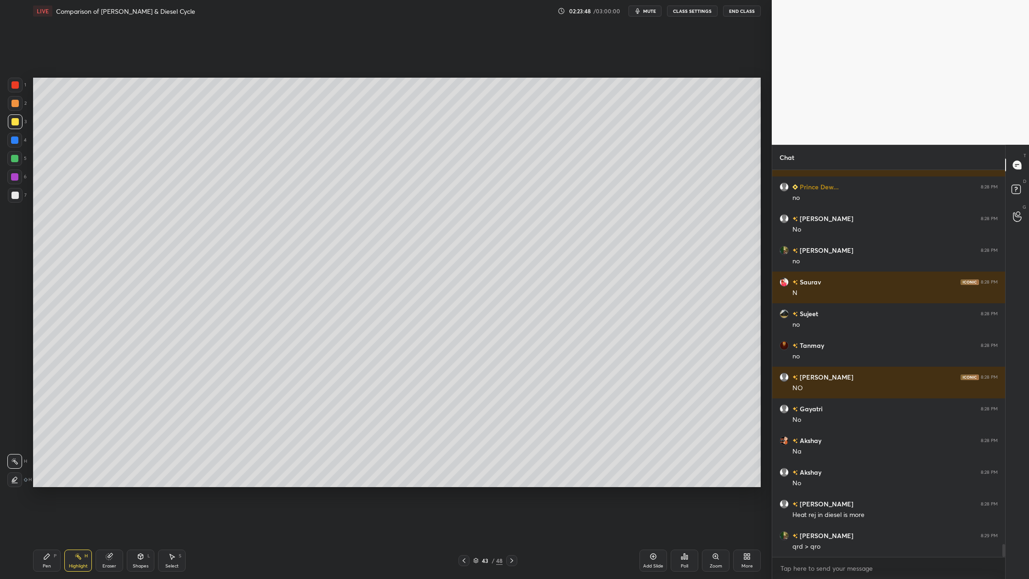
drag, startPoint x: 15, startPoint y: 102, endPoint x: 20, endPoint y: 110, distance: 9.9
click at [14, 102] on div at bounding box center [14, 103] width 7 height 7
click at [15, 123] on div at bounding box center [14, 121] width 7 height 7
drag, startPoint x: 17, startPoint y: 98, endPoint x: 28, endPoint y: 104, distance: 12.8
click at [18, 100] on div at bounding box center [15, 103] width 15 height 15
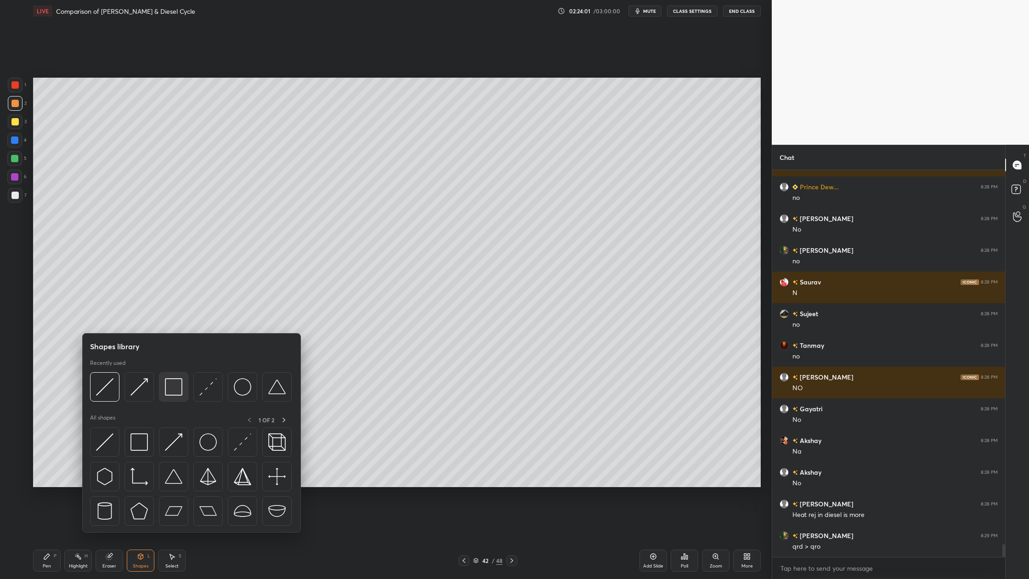
click at [177, 395] on img at bounding box center [173, 386] width 17 height 17
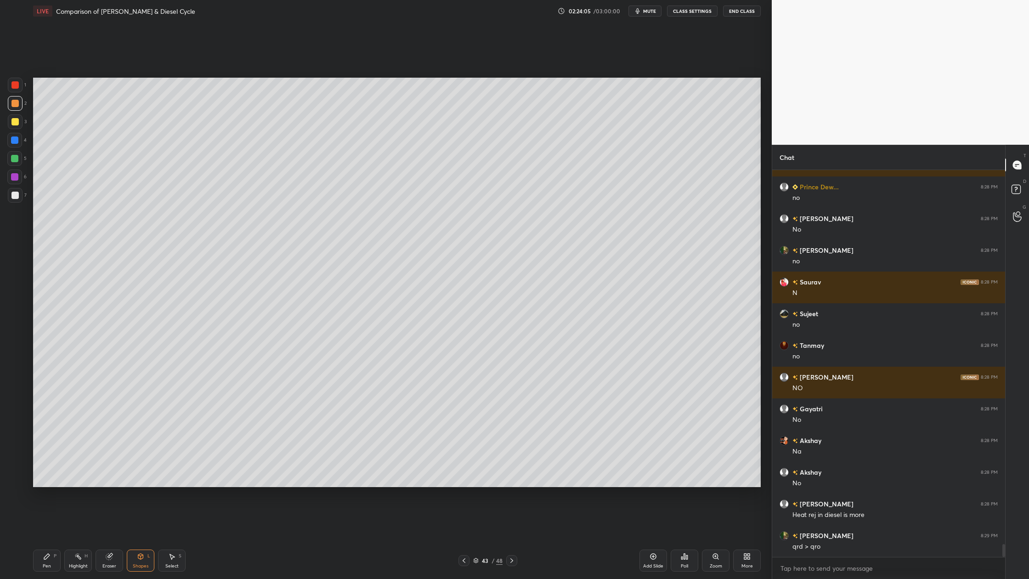
click at [14, 155] on div at bounding box center [14, 158] width 7 height 7
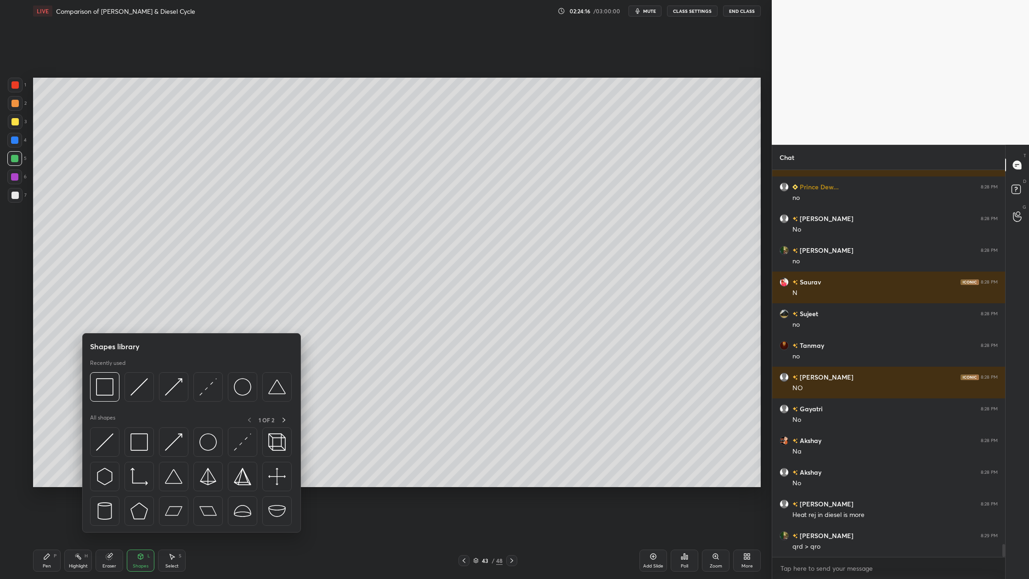
click at [139, 402] on div at bounding box center [191, 389] width 202 height 34
click at [139, 396] on div at bounding box center [138, 386] width 29 height 29
click at [108, 399] on div at bounding box center [104, 386] width 29 height 29
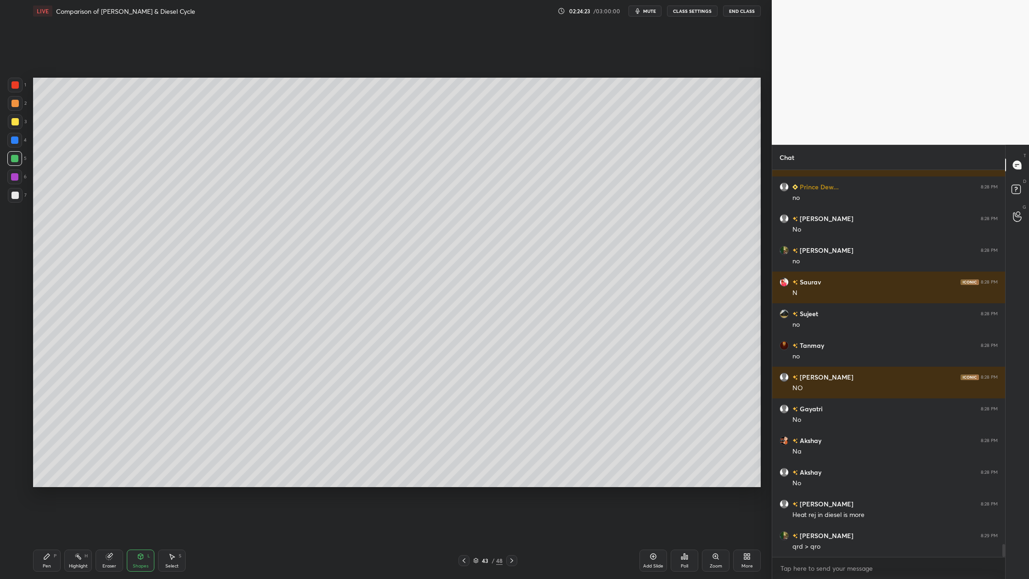
drag, startPoint x: 17, startPoint y: 86, endPoint x: 32, endPoint y: 88, distance: 14.8
click at [18, 87] on div at bounding box center [14, 84] width 7 height 7
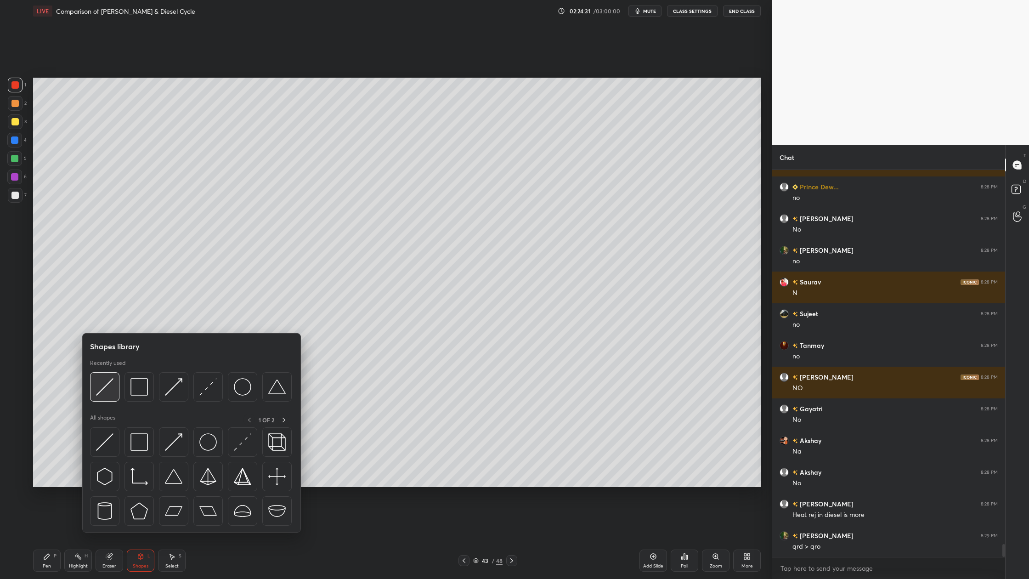
click at [107, 397] on div at bounding box center [104, 386] width 29 height 29
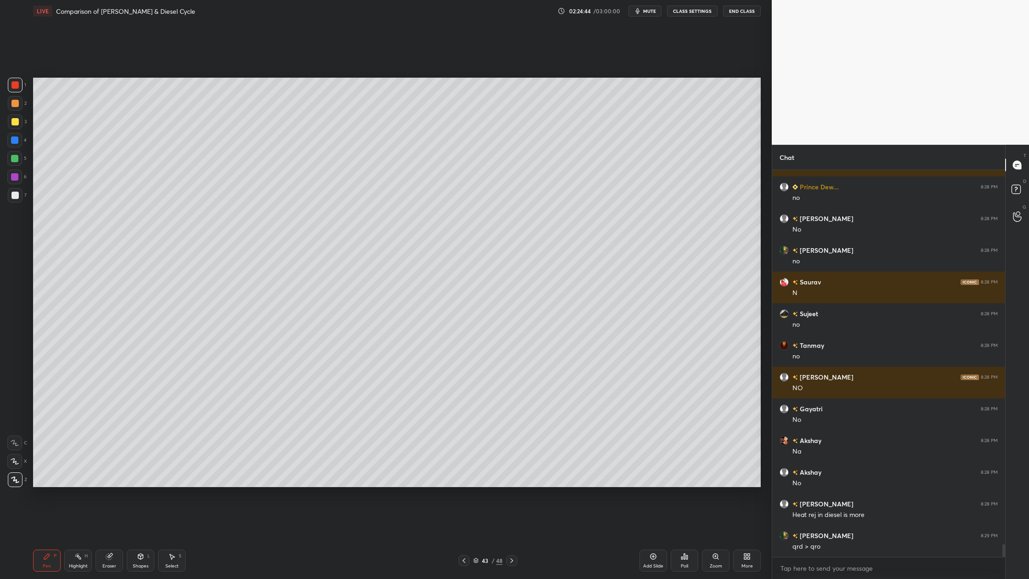
click at [30, 197] on div "Setting up your live class Poll for secs No correct answer Start poll" at bounding box center [396, 282] width 735 height 520
click at [17, 198] on div at bounding box center [15, 195] width 15 height 15
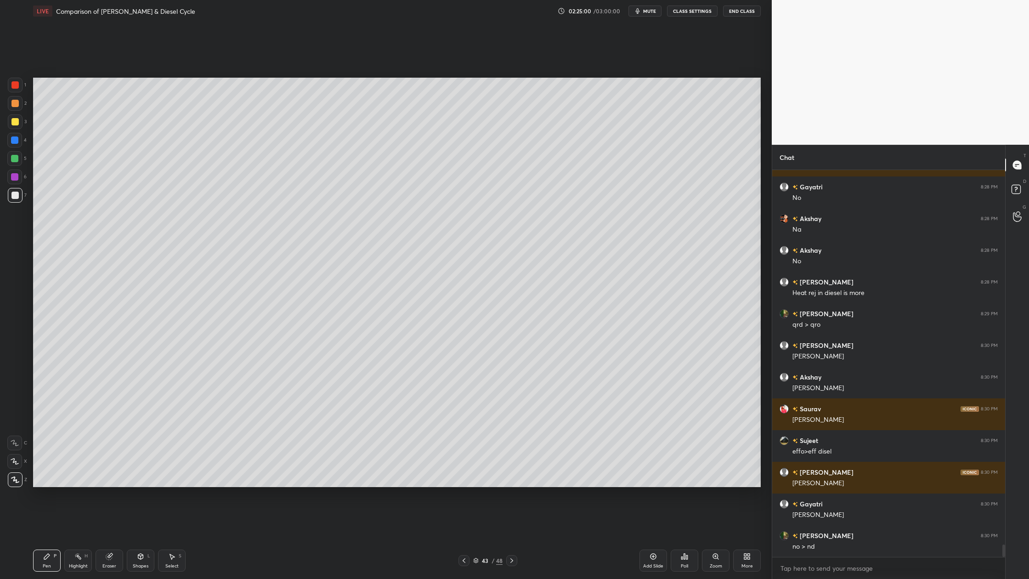
scroll to position [11549, 0]
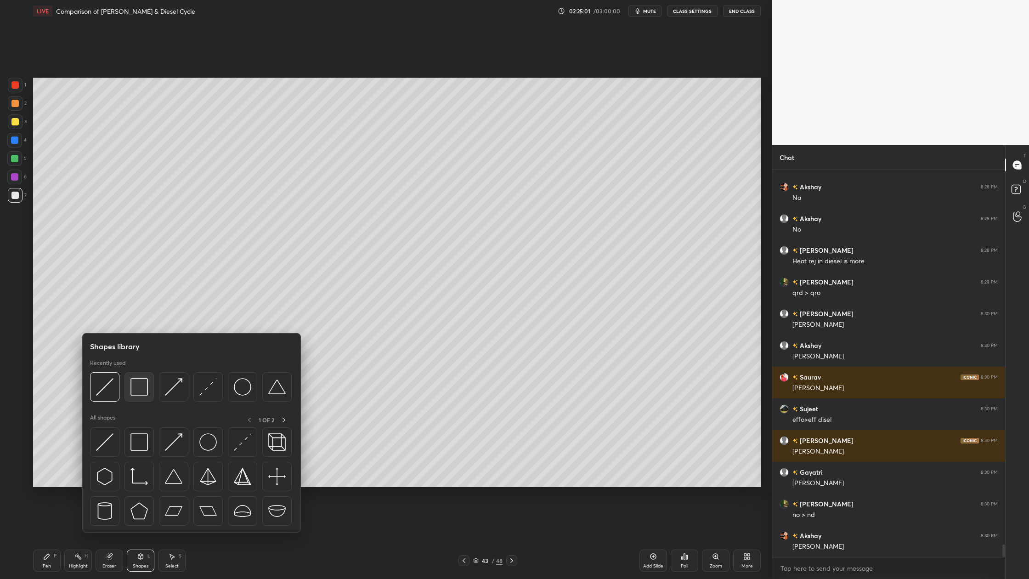
click at [137, 393] on img at bounding box center [138, 386] width 17 height 17
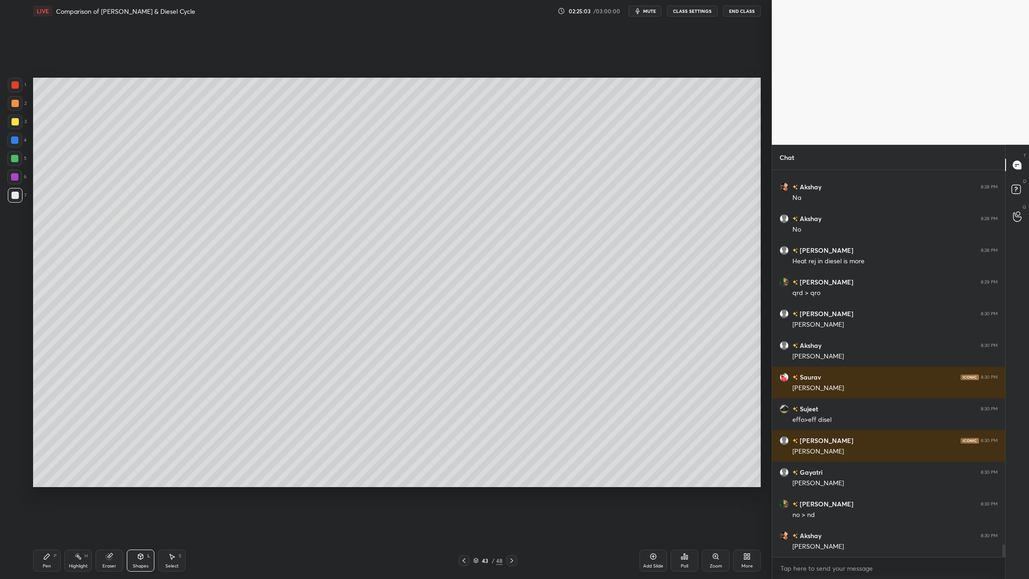
click at [15, 106] on div at bounding box center [14, 103] width 7 height 7
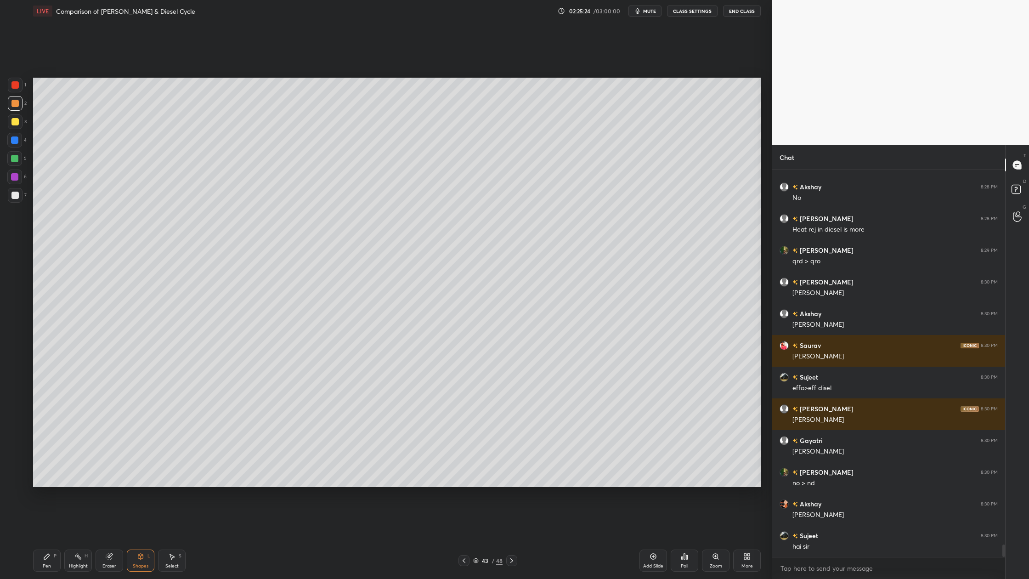
scroll to position [11613, 0]
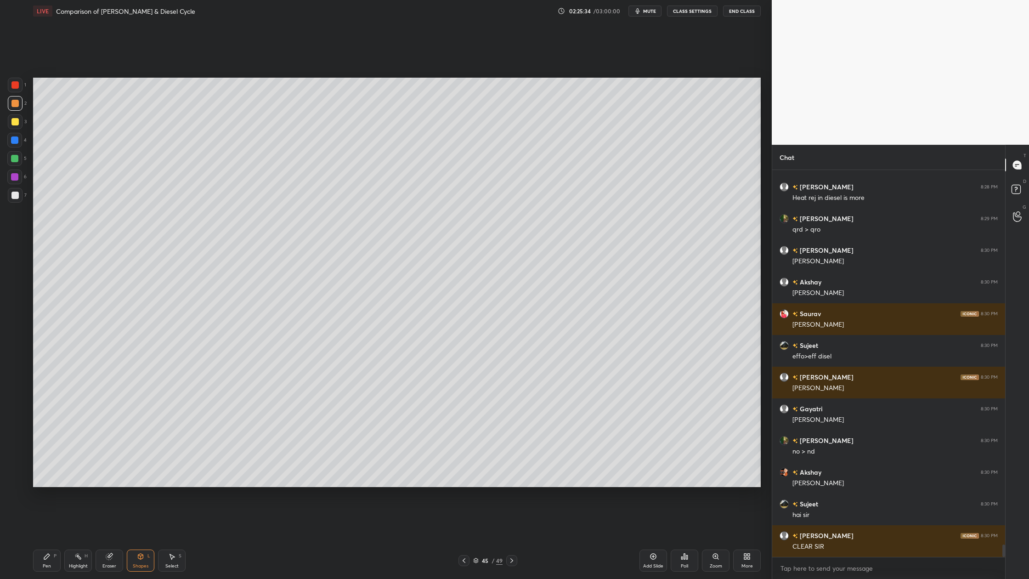
drag, startPoint x: 14, startPoint y: 103, endPoint x: 21, endPoint y: 113, distance: 11.9
click at [15, 108] on div at bounding box center [15, 103] width 15 height 15
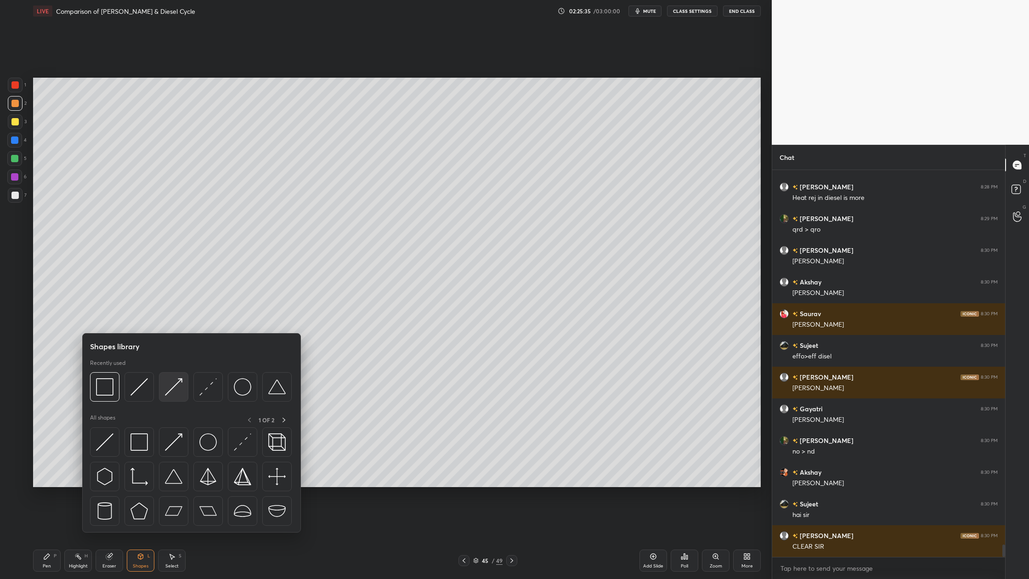
click at [172, 397] on div at bounding box center [173, 386] width 29 height 29
click at [164, 394] on div at bounding box center [173, 386] width 29 height 29
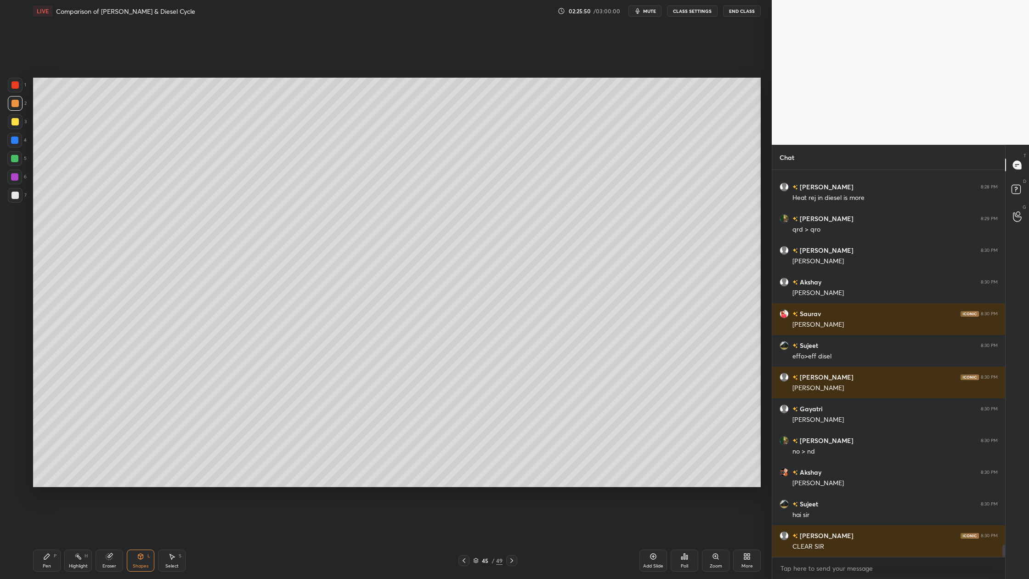
drag, startPoint x: 10, startPoint y: 200, endPoint x: 17, endPoint y: 200, distance: 6.9
click at [11, 200] on div at bounding box center [15, 195] width 15 height 15
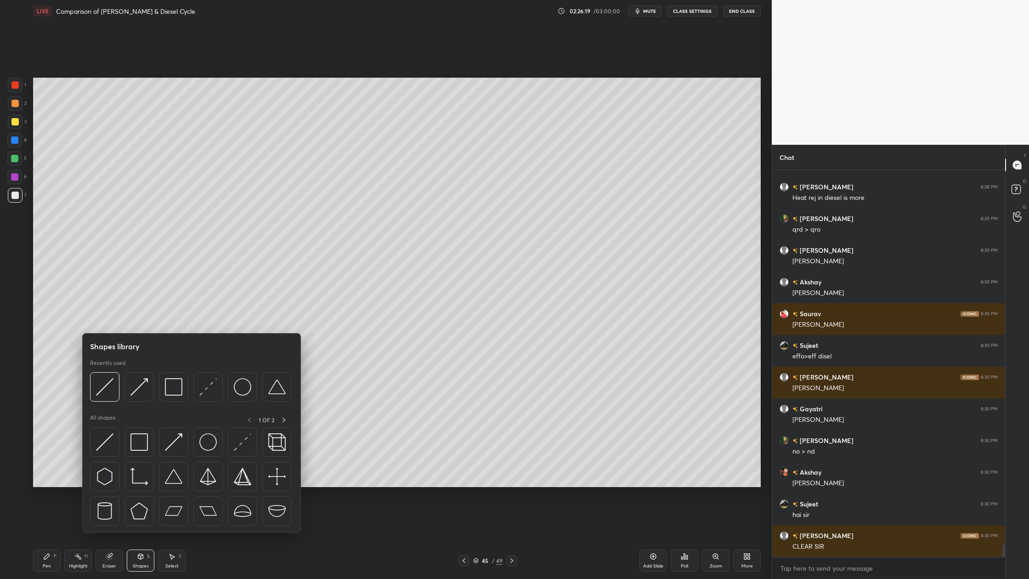
scroll to position [11644, 0]
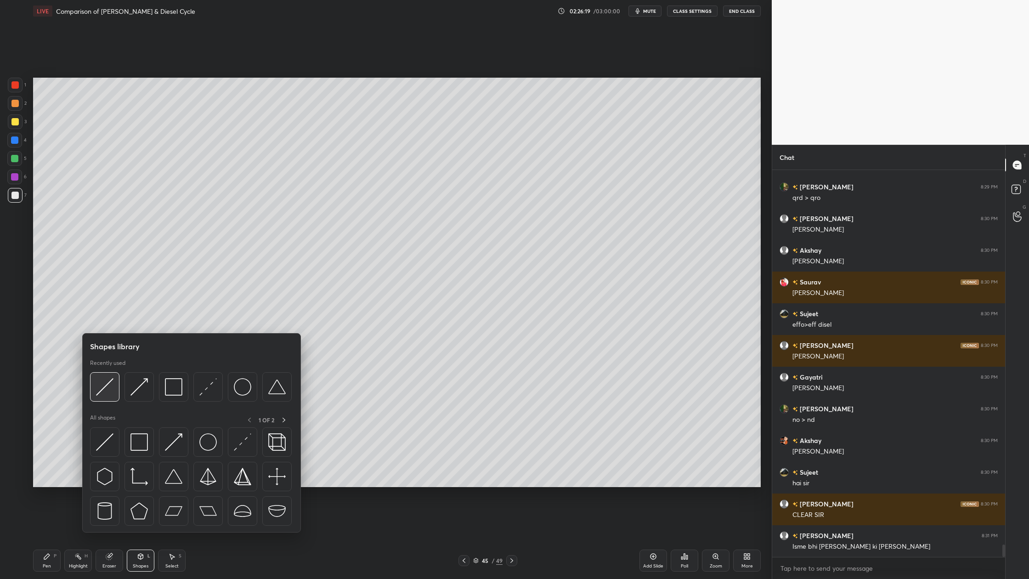
click at [105, 393] on img at bounding box center [104, 386] width 17 height 17
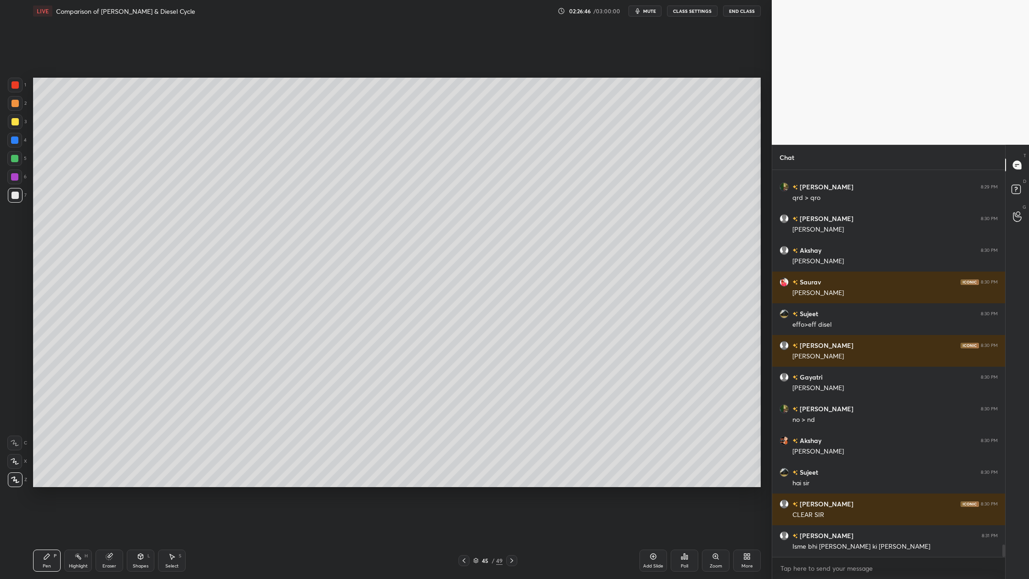
click at [18, 123] on div at bounding box center [15, 121] width 15 height 15
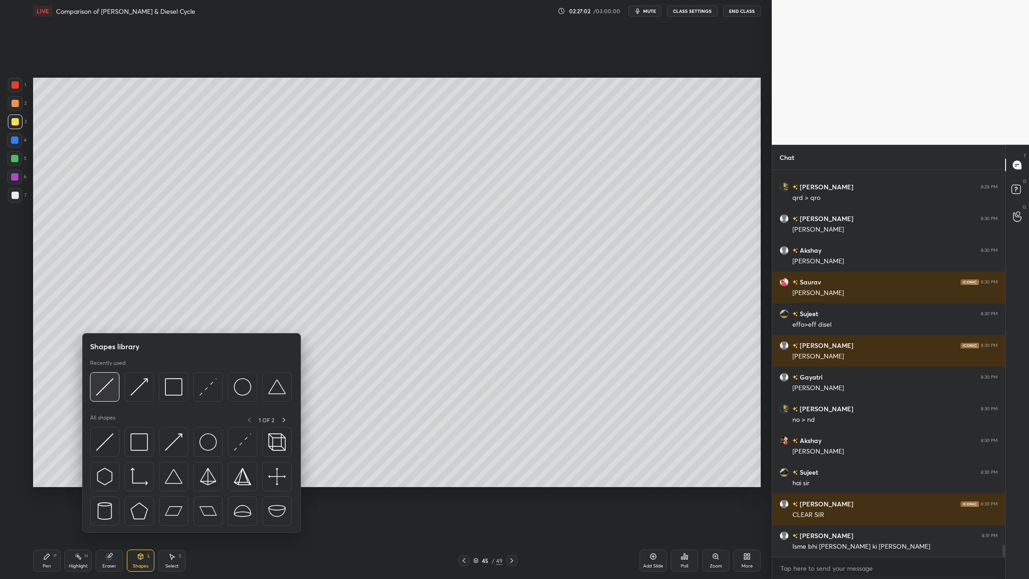
click at [103, 393] on img at bounding box center [104, 386] width 17 height 17
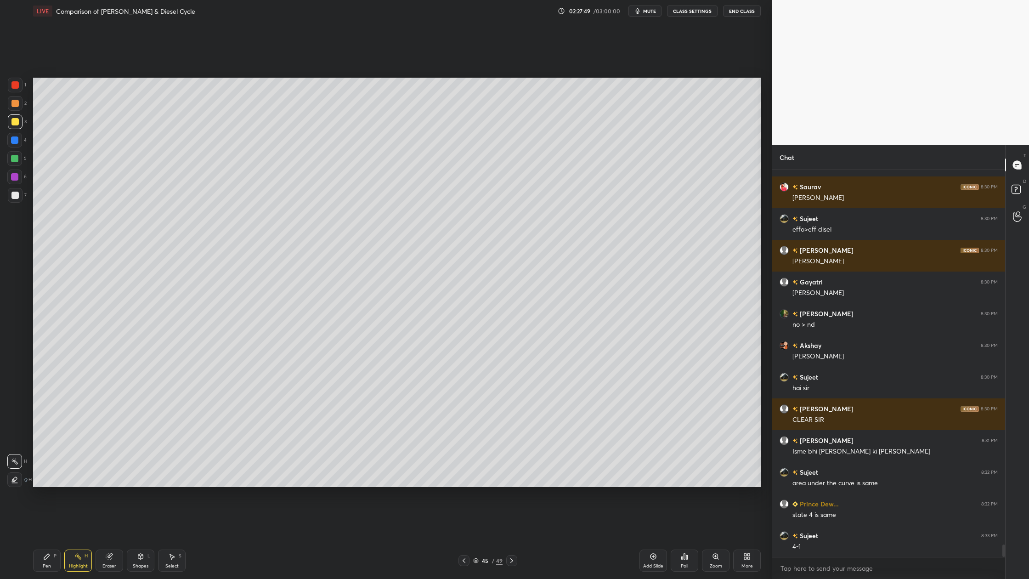
scroll to position [11771, 0]
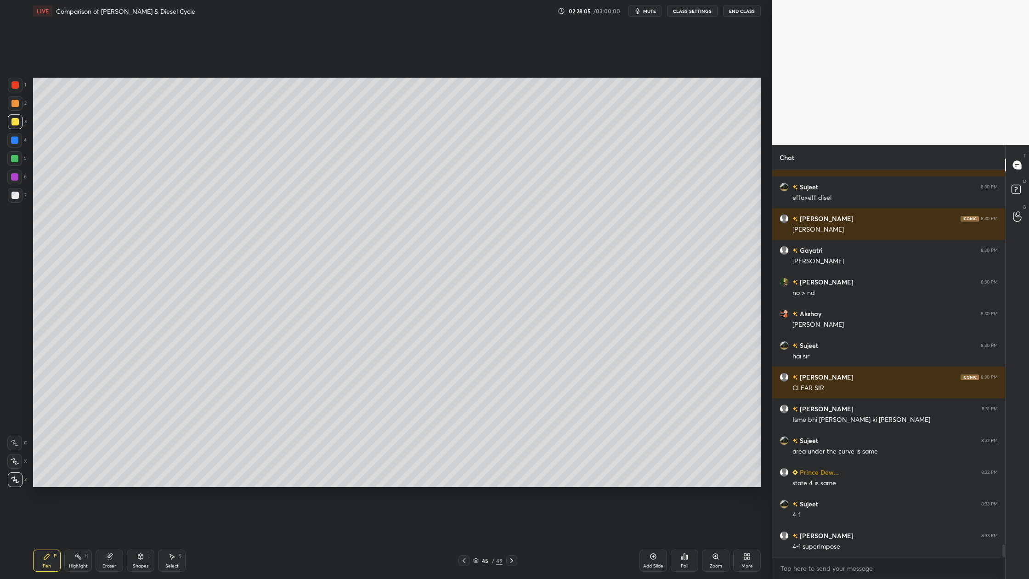
click at [21, 125] on div at bounding box center [15, 121] width 15 height 15
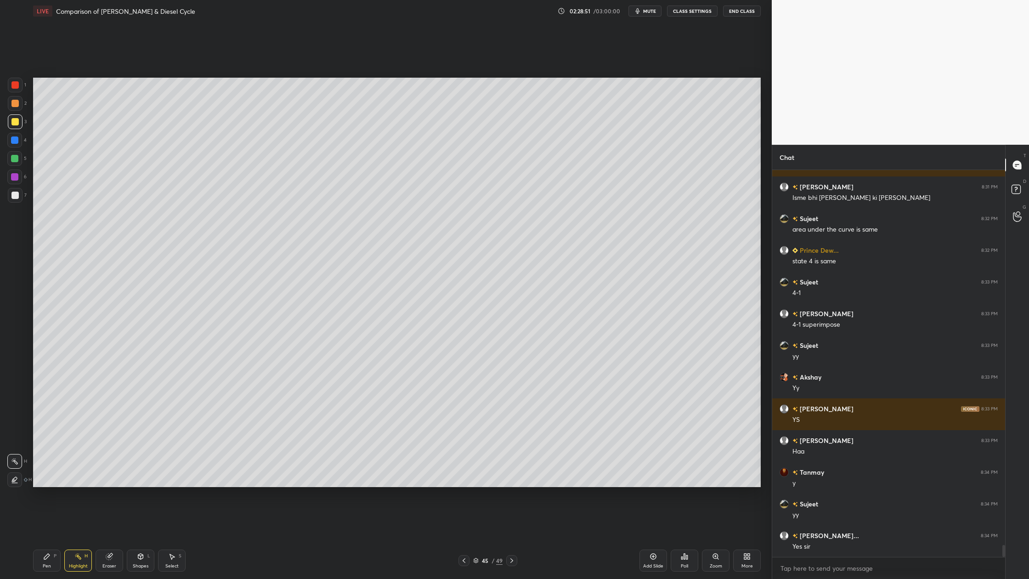
scroll to position [12025, 0]
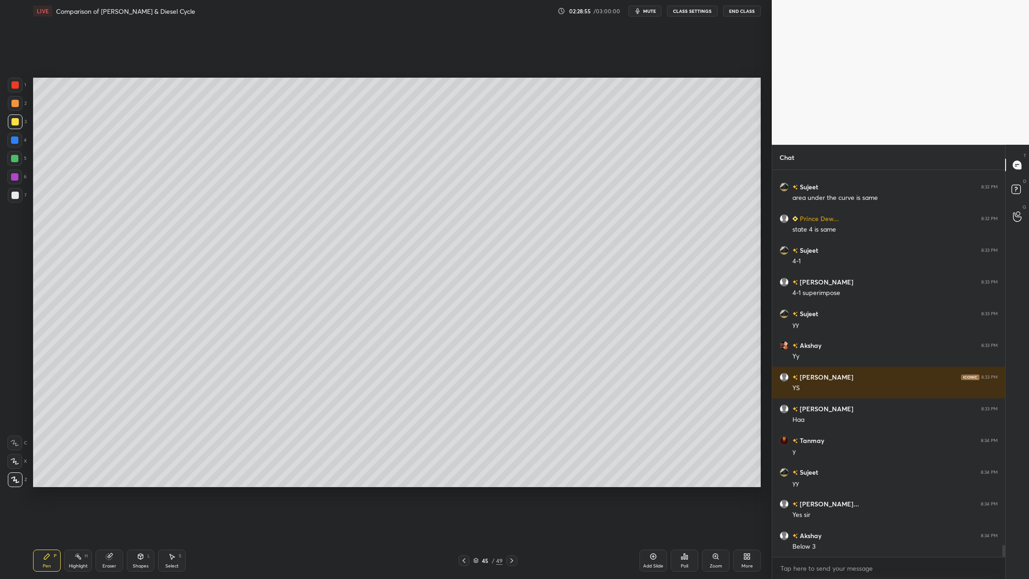
drag, startPoint x: 15, startPoint y: 119, endPoint x: 32, endPoint y: 130, distance: 20.0
click at [17, 125] on div at bounding box center [15, 121] width 15 height 15
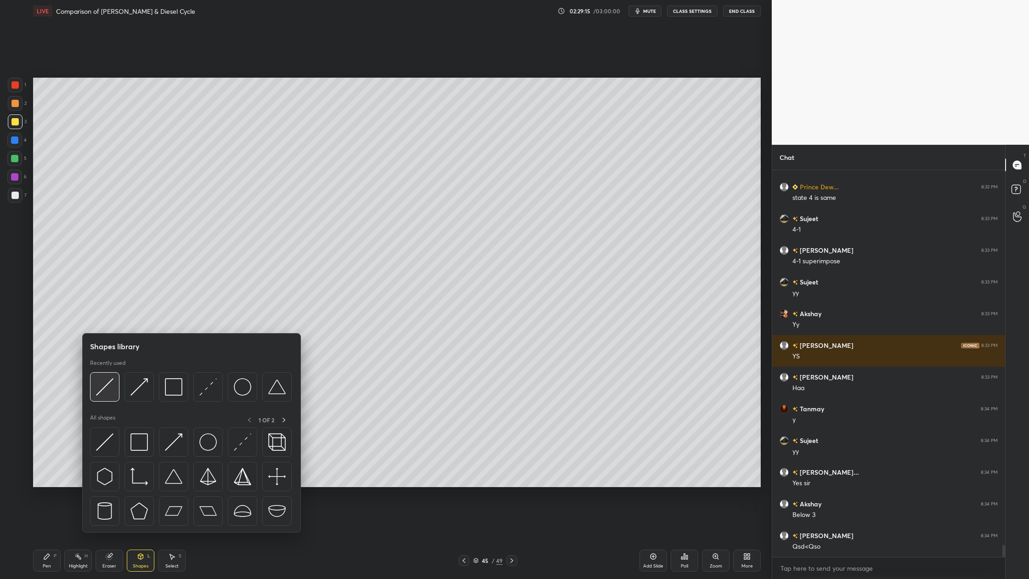
click at [103, 391] on img at bounding box center [104, 386] width 17 height 17
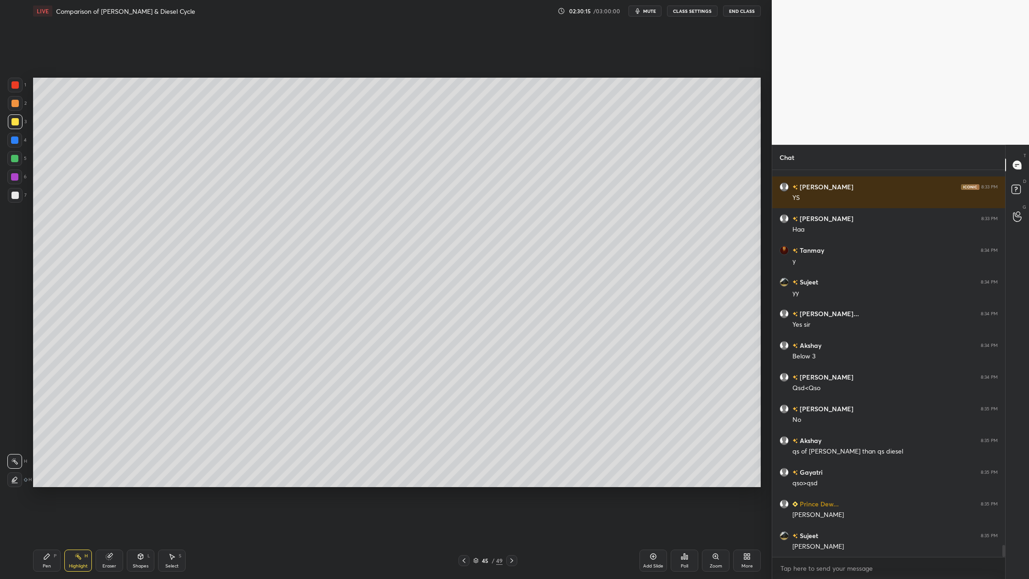
scroll to position [12278, 0]
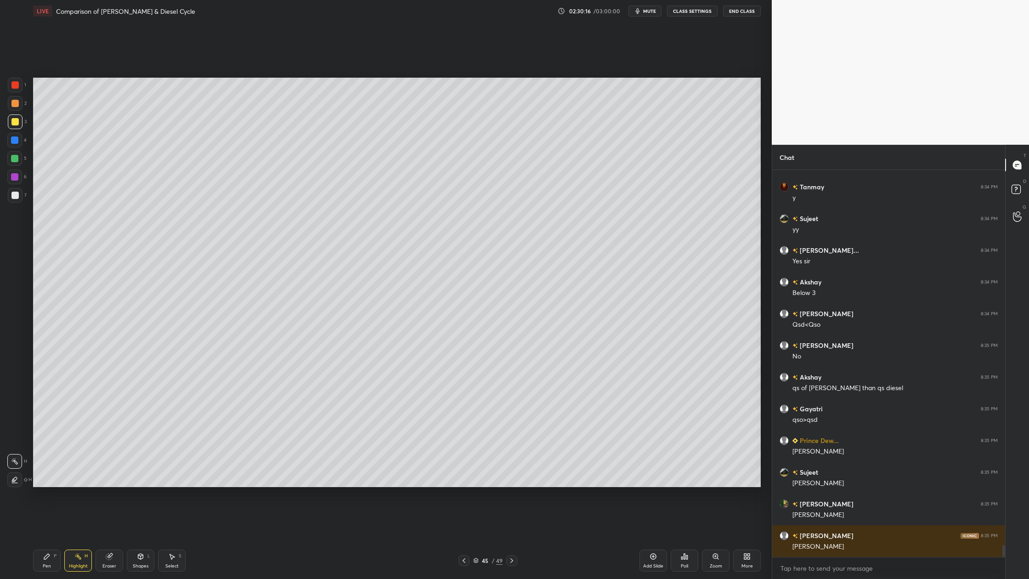
drag, startPoint x: 16, startPoint y: 196, endPoint x: 30, endPoint y: 197, distance: 14.3
click at [17, 196] on div at bounding box center [14, 195] width 7 height 7
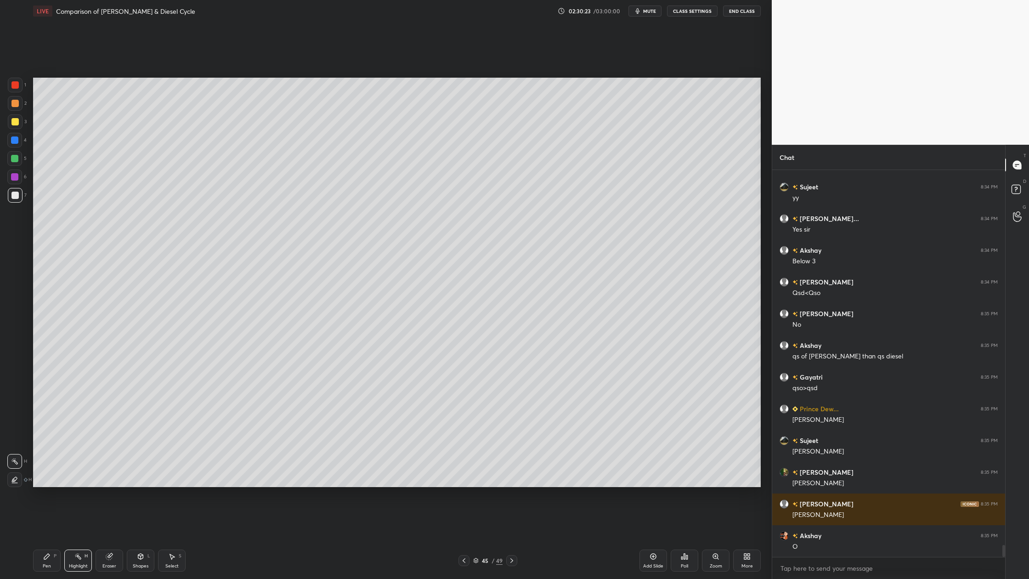
scroll to position [12342, 0]
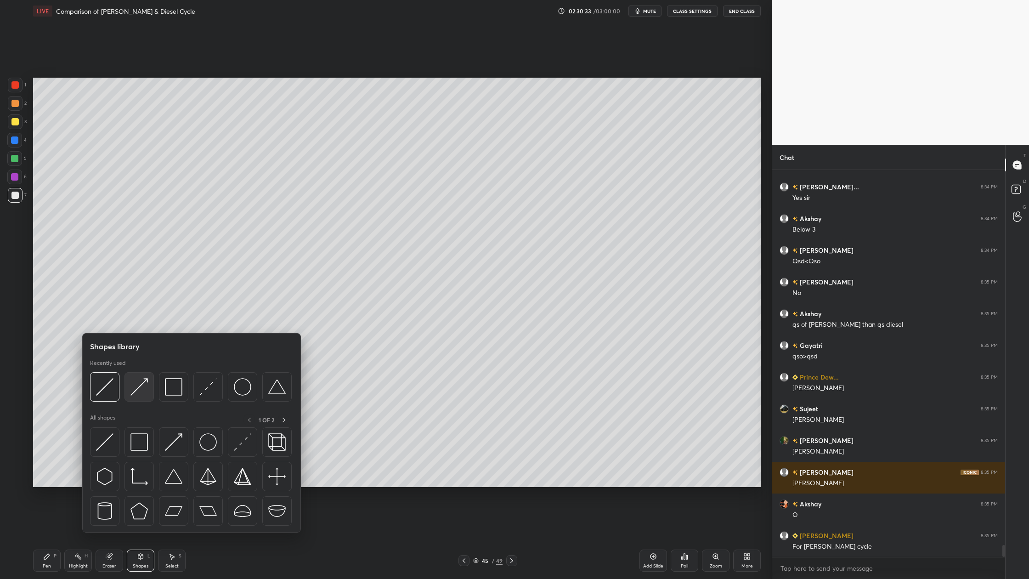
click at [140, 395] on div at bounding box center [138, 386] width 29 height 29
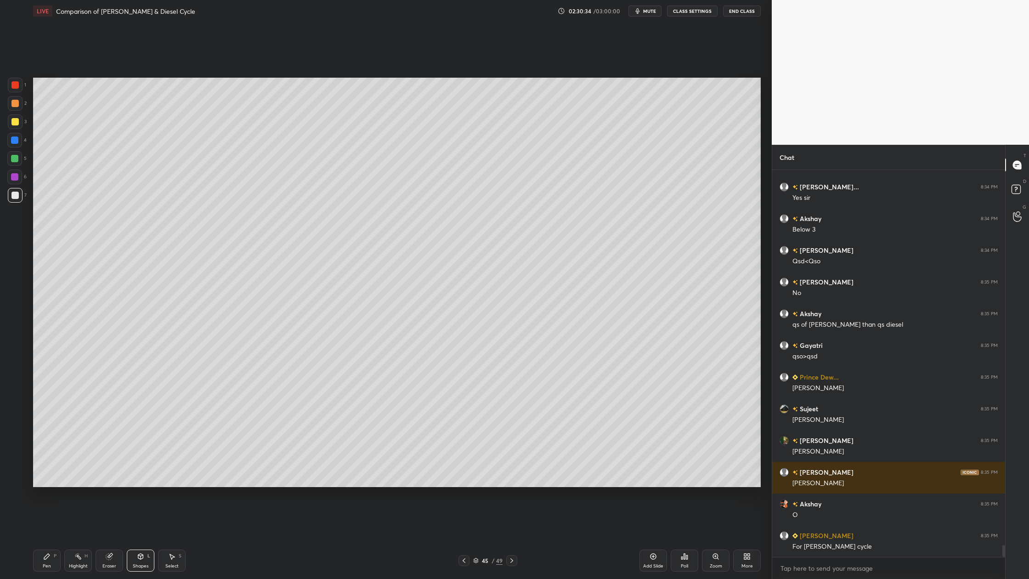
drag, startPoint x: 15, startPoint y: 194, endPoint x: 24, endPoint y: 194, distance: 8.7
click at [19, 194] on div at bounding box center [15, 195] width 15 height 15
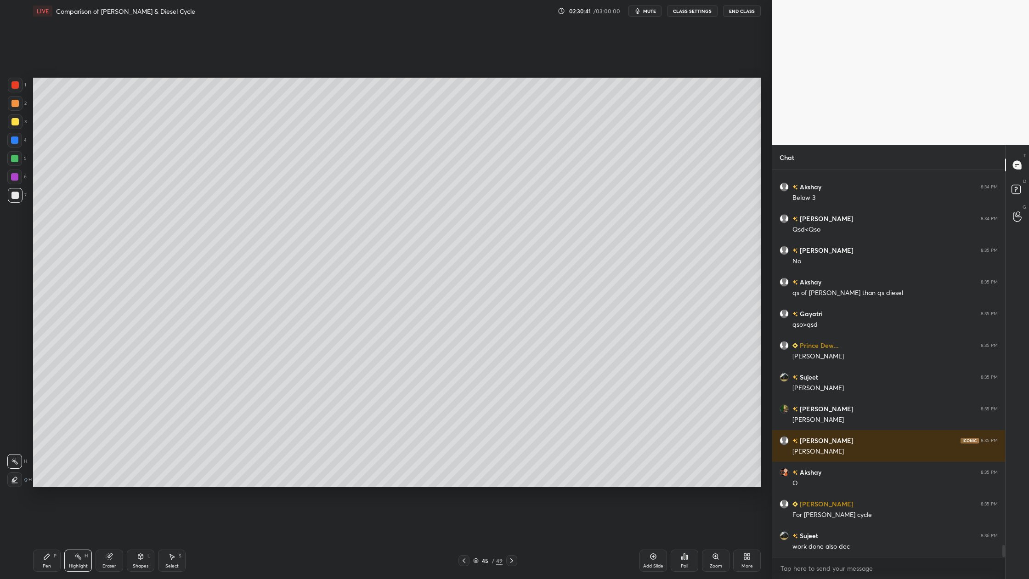
drag, startPoint x: 12, startPoint y: 124, endPoint x: 29, endPoint y: 142, distance: 25.0
click at [14, 130] on div "3" at bounding box center [17, 123] width 19 height 18
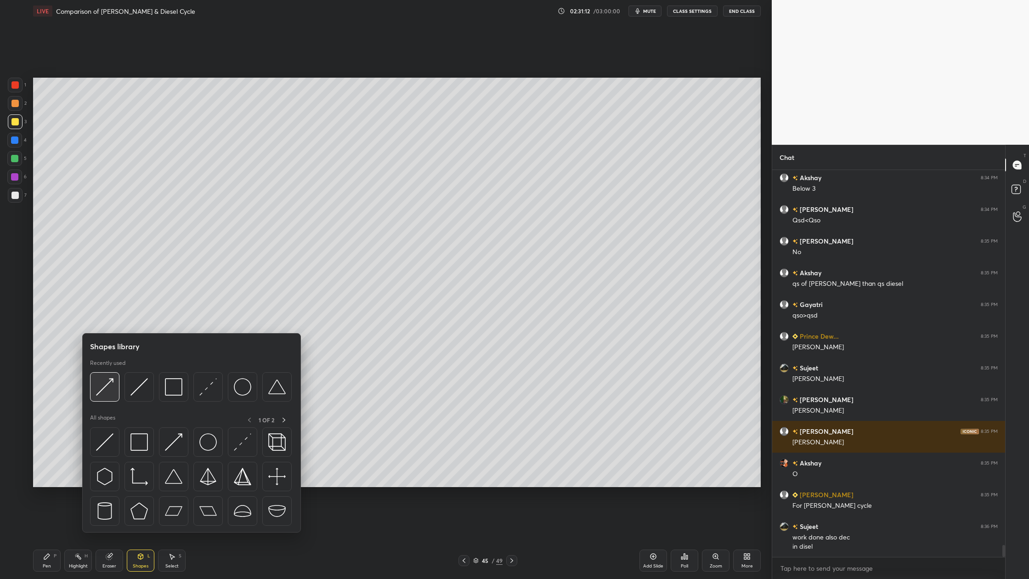
click at [110, 397] on div at bounding box center [104, 386] width 29 height 29
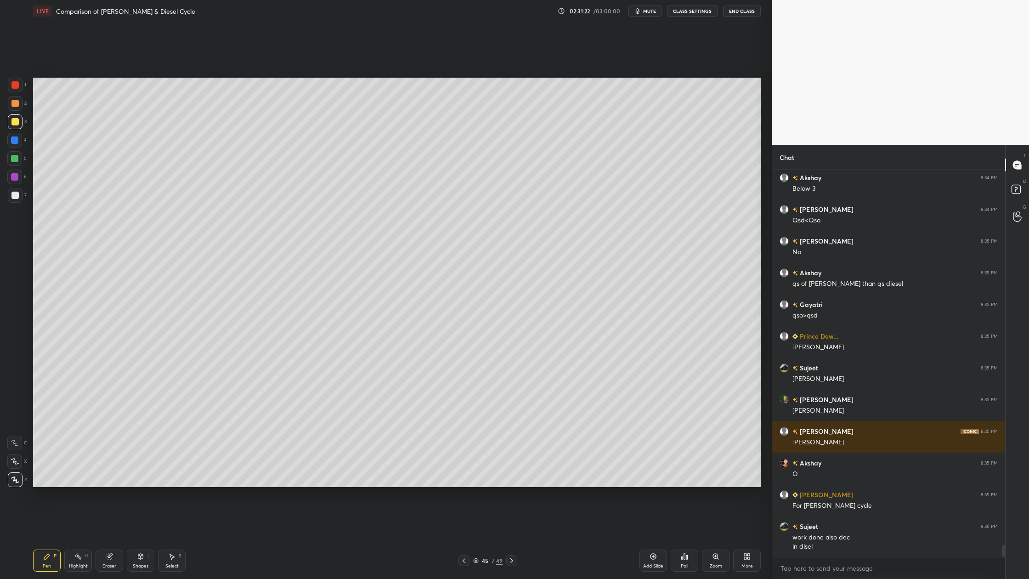
drag, startPoint x: 16, startPoint y: 84, endPoint x: 25, endPoint y: 99, distance: 17.6
click at [17, 85] on div at bounding box center [14, 84] width 7 height 7
click at [15, 175] on div at bounding box center [14, 176] width 7 height 7
drag, startPoint x: 14, startPoint y: 101, endPoint x: 20, endPoint y: 104, distance: 7.2
click at [16, 103] on div at bounding box center [14, 103] width 7 height 7
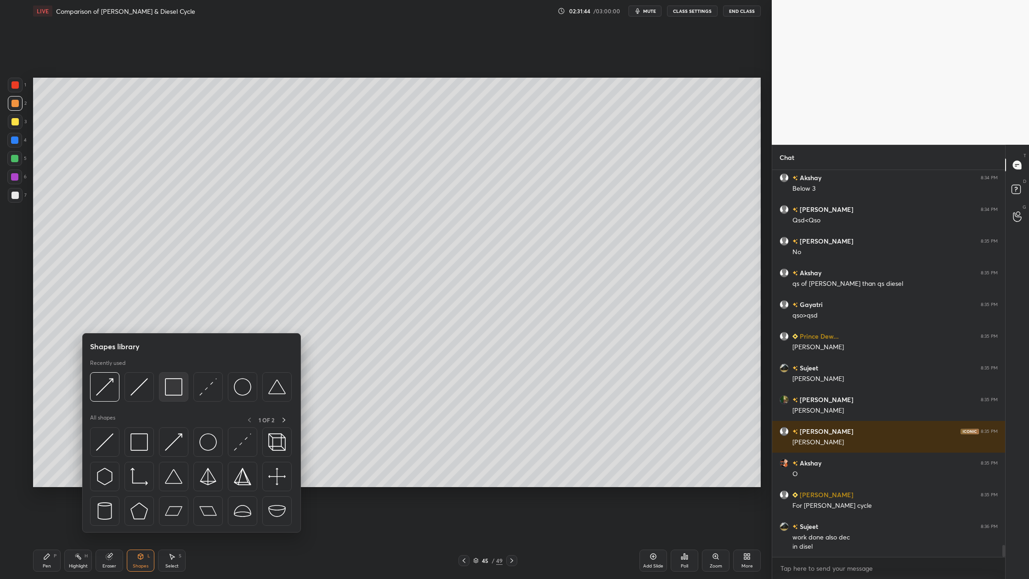
click at [170, 395] on img at bounding box center [173, 386] width 17 height 17
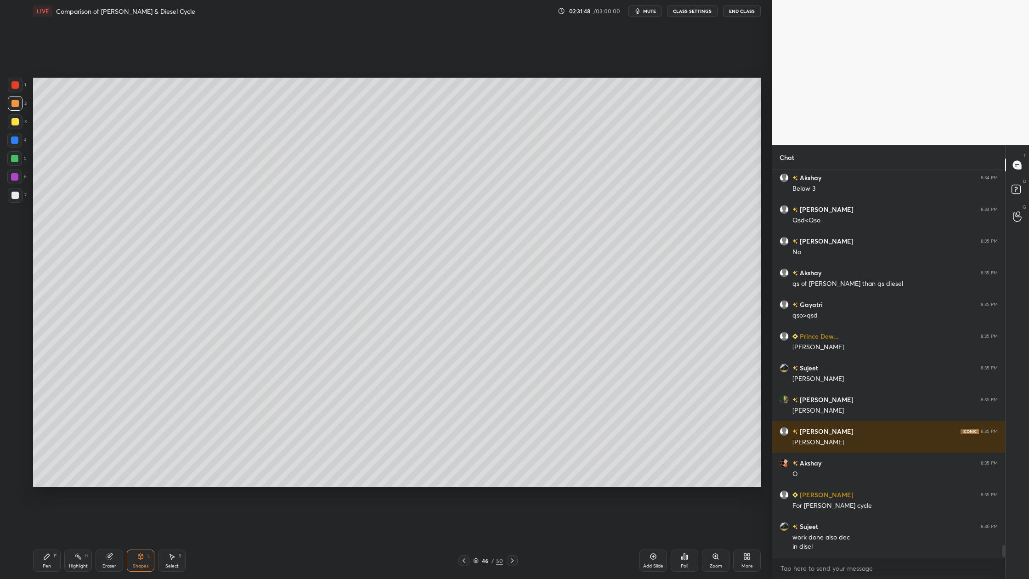
click at [14, 159] on div at bounding box center [14, 158] width 7 height 7
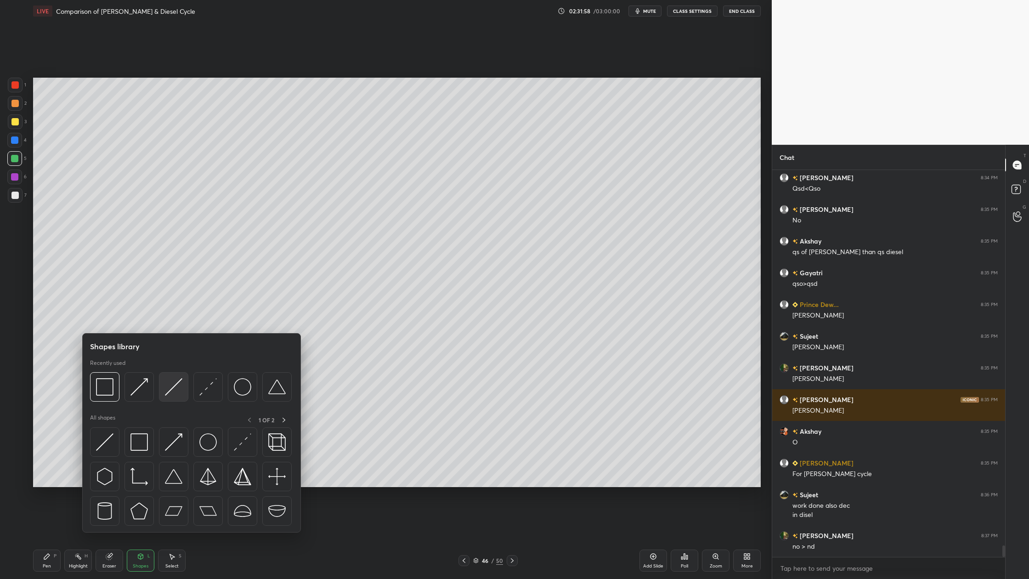
click at [174, 399] on div at bounding box center [173, 386] width 29 height 29
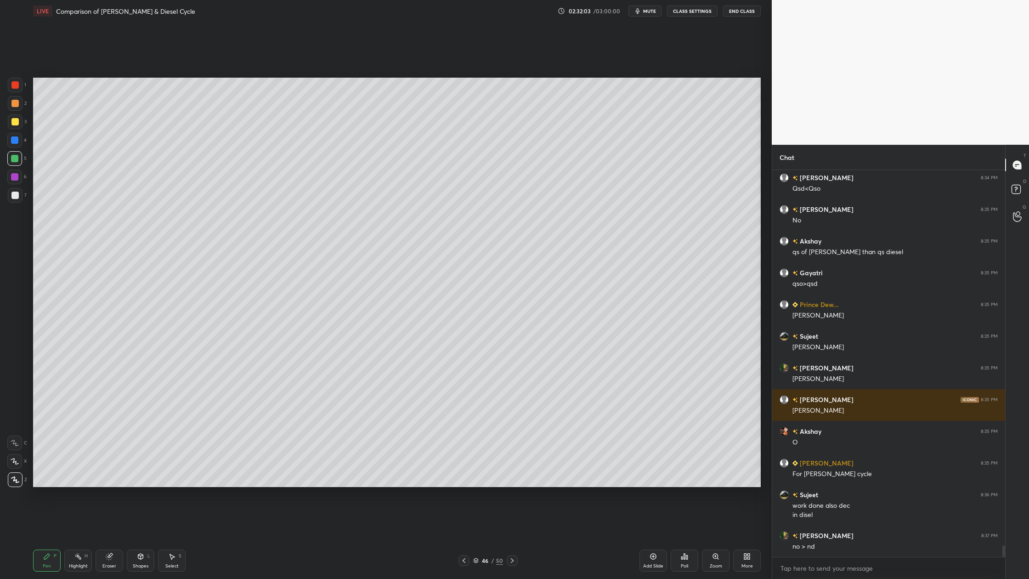
drag, startPoint x: 17, startPoint y: 85, endPoint x: 17, endPoint y: 96, distance: 11.0
click at [16, 87] on div at bounding box center [14, 84] width 7 height 7
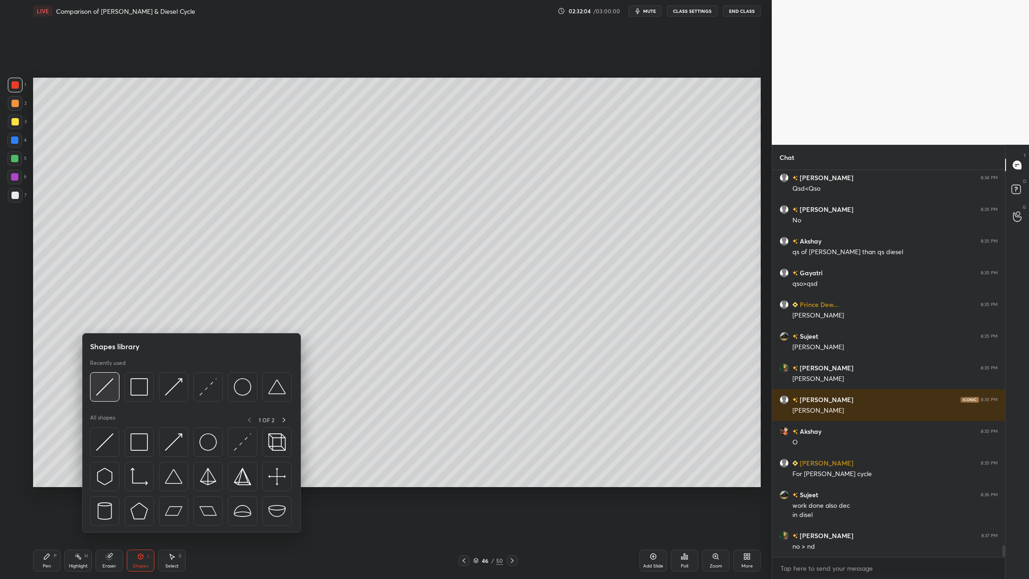
click at [107, 397] on div at bounding box center [104, 386] width 29 height 29
click at [106, 395] on div at bounding box center [104, 386] width 29 height 29
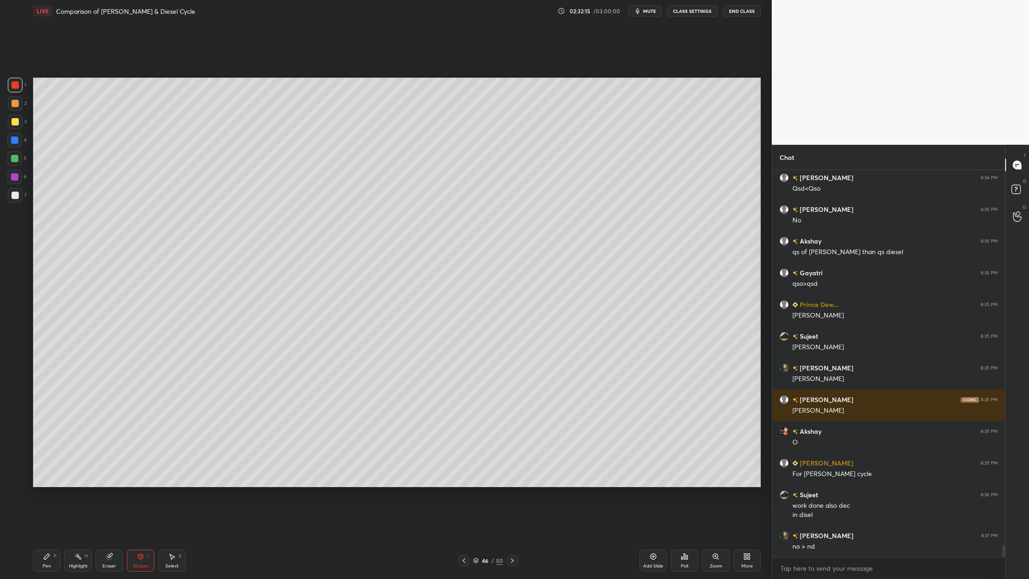
drag, startPoint x: 15, startPoint y: 85, endPoint x: 18, endPoint y: 89, distance: 5.6
click at [17, 86] on div at bounding box center [14, 84] width 7 height 7
click at [18, 197] on div at bounding box center [14, 195] width 7 height 7
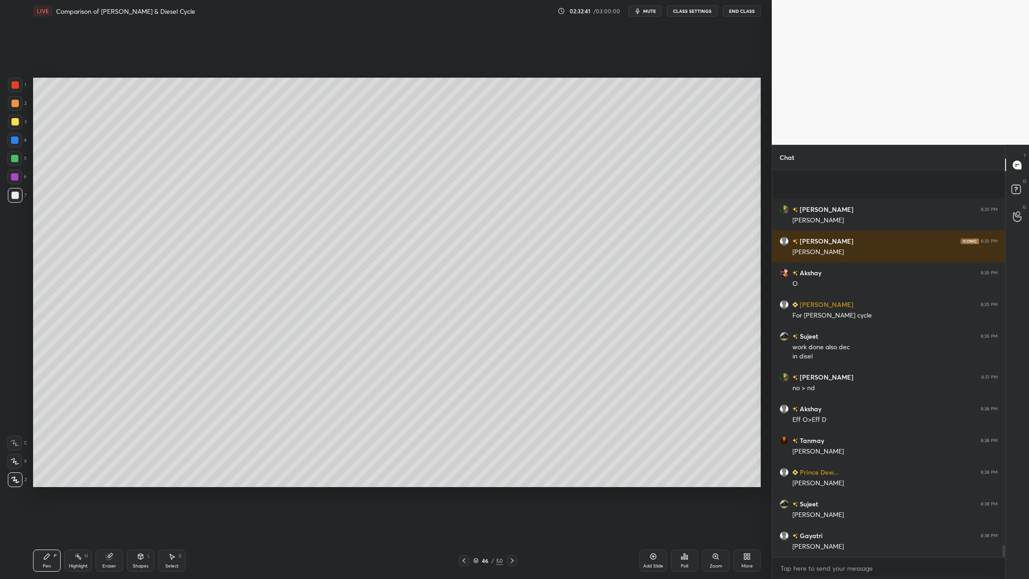
scroll to position [12636, 0]
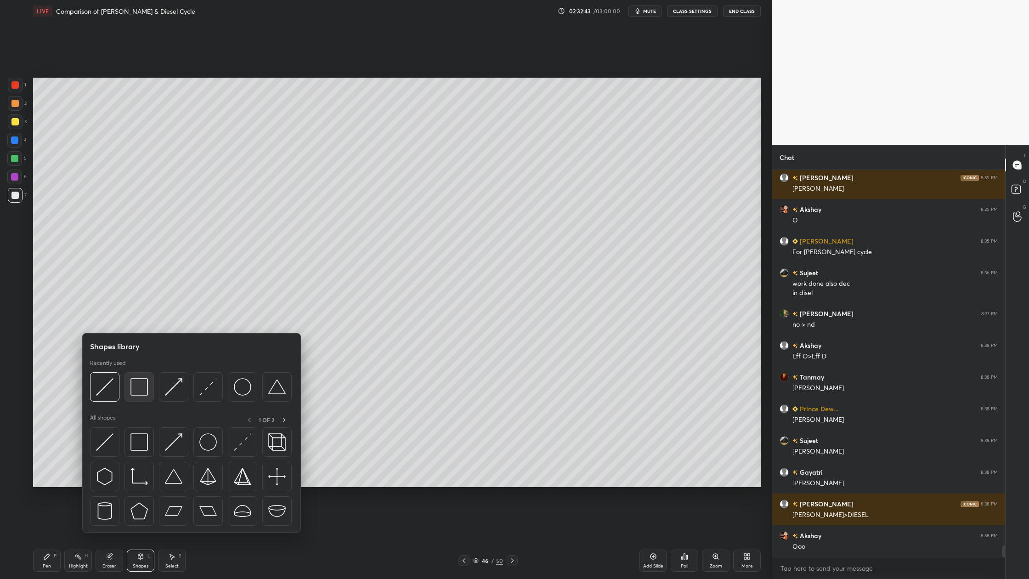
click at [139, 392] on img at bounding box center [138, 386] width 17 height 17
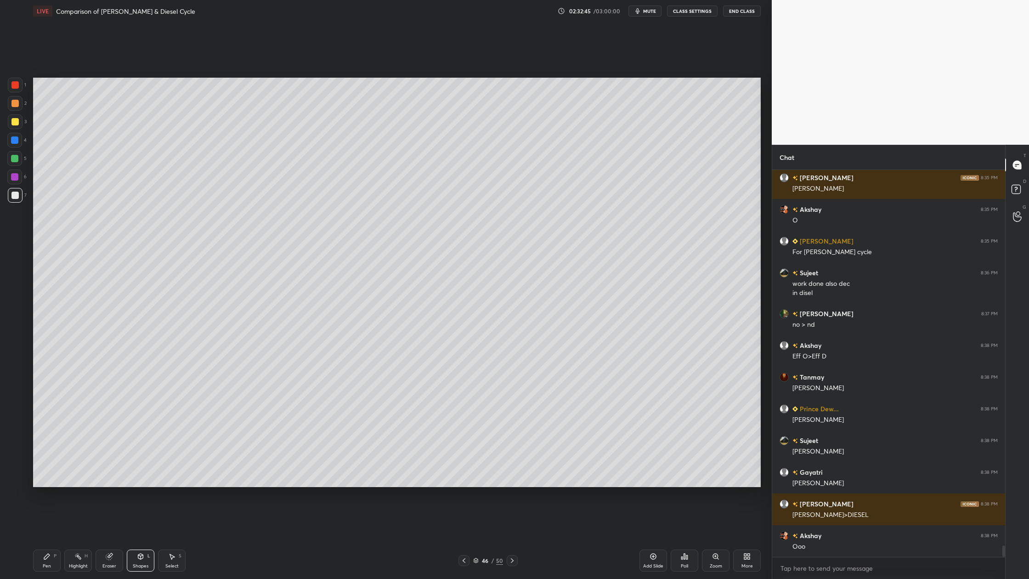
click at [15, 106] on div at bounding box center [14, 103] width 7 height 7
click at [15, 79] on div at bounding box center [15, 85] width 15 height 15
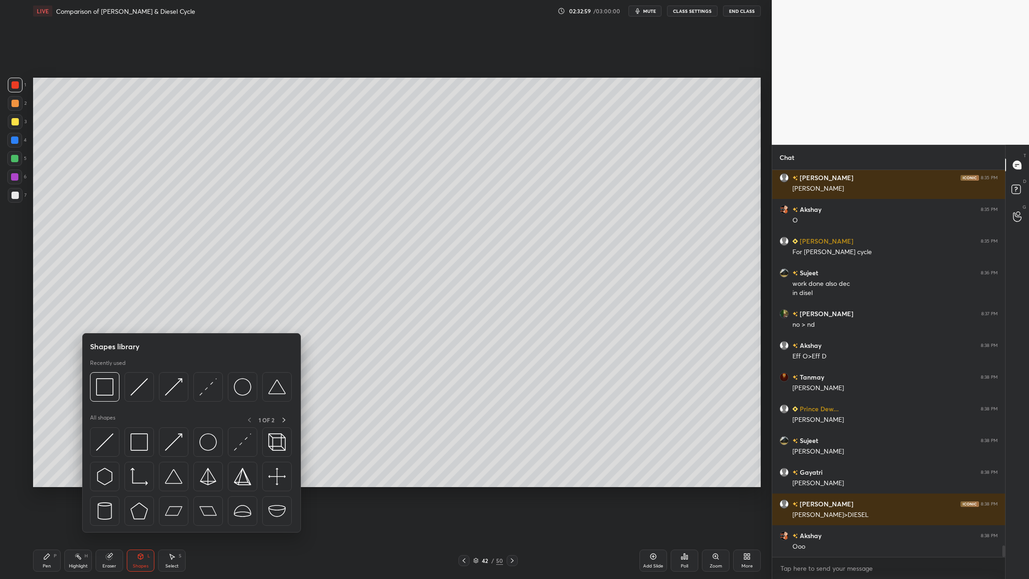
scroll to position [12668, 0]
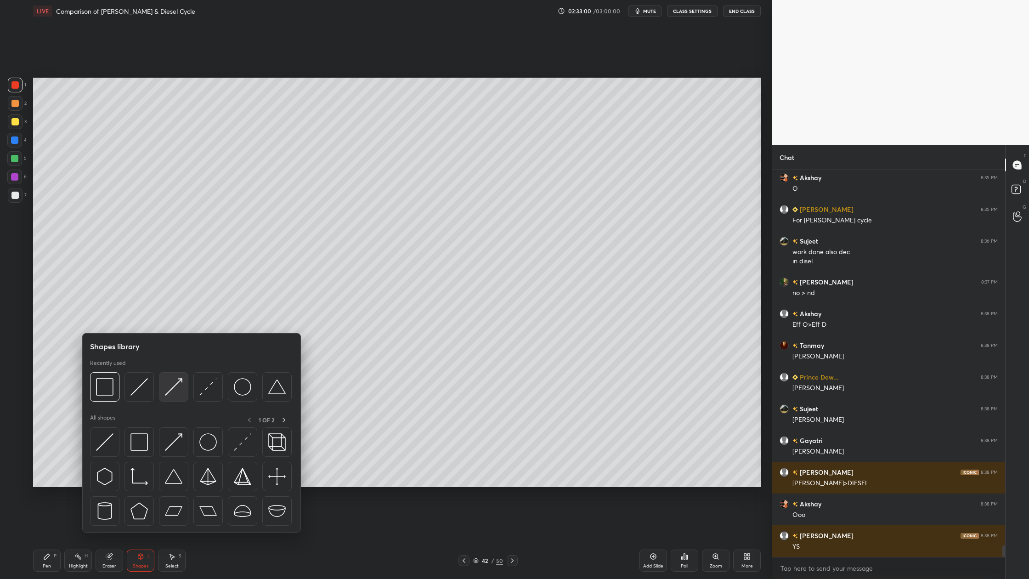
click at [174, 396] on div at bounding box center [173, 386] width 29 height 29
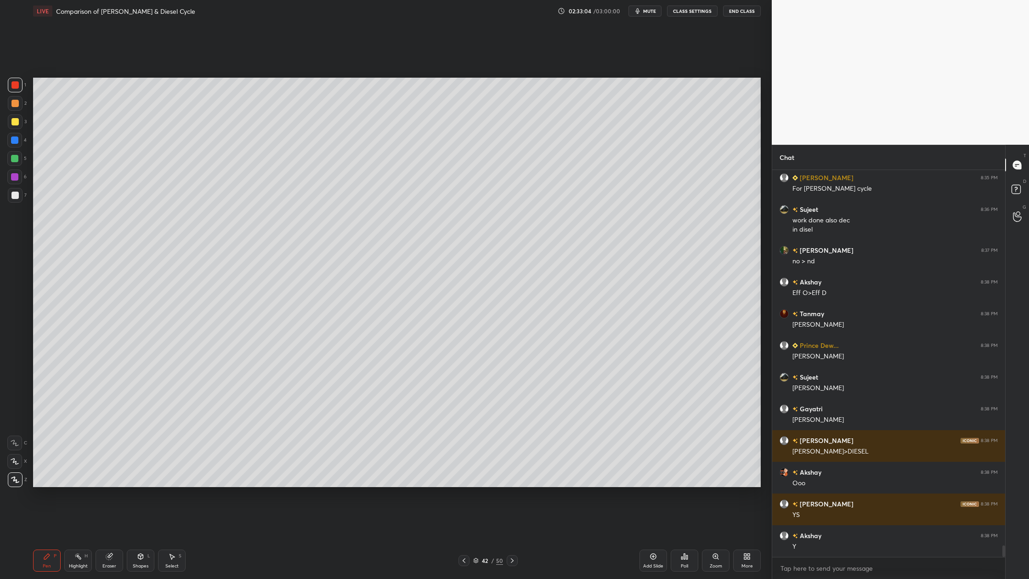
scroll to position [12731, 0]
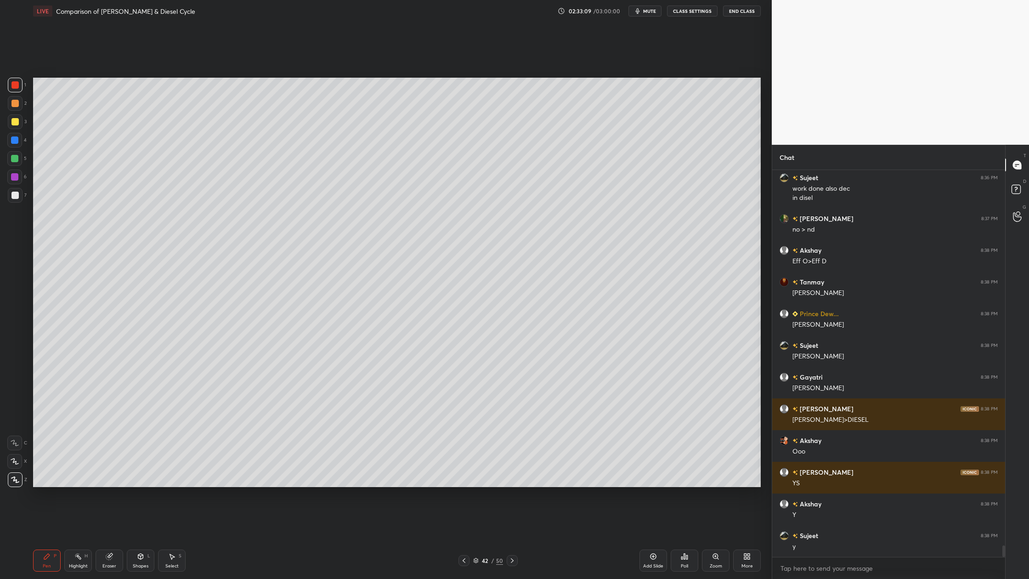
drag, startPoint x: 18, startPoint y: 182, endPoint x: 26, endPoint y: 186, distance: 8.6
click at [19, 184] on div at bounding box center [14, 176] width 15 height 15
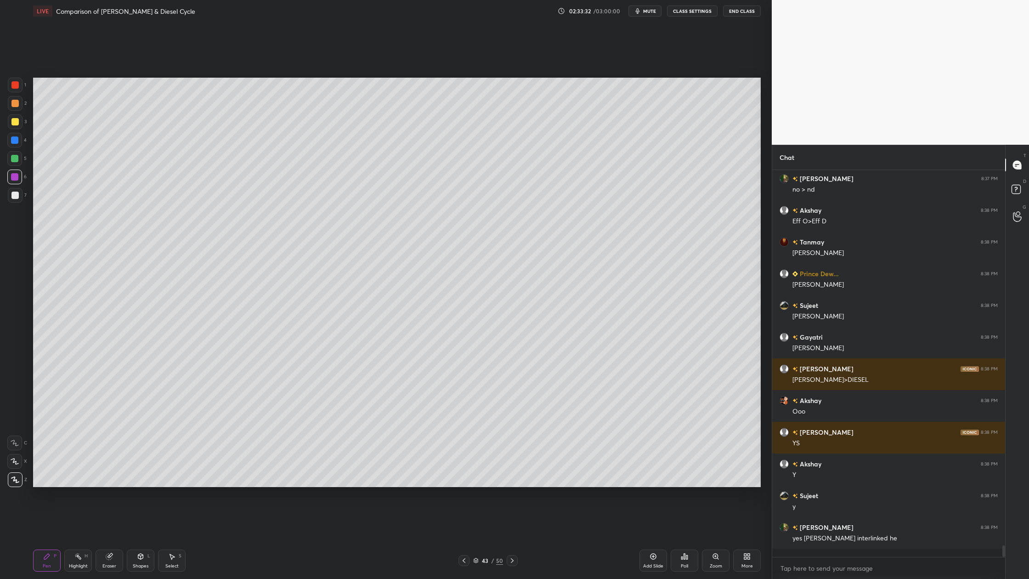
click at [476, 479] on icon at bounding box center [476, 561] width 6 height 6
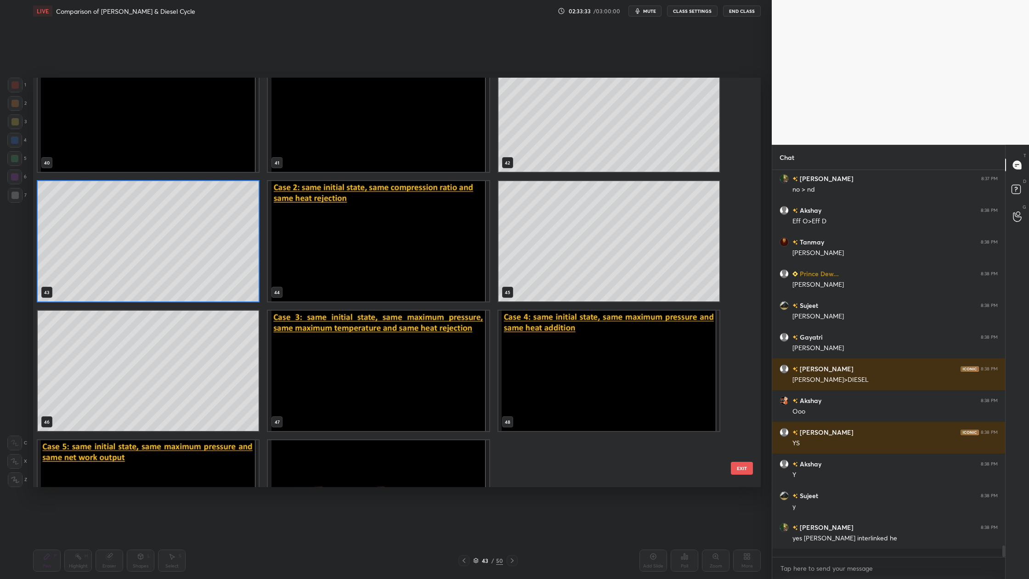
scroll to position [1741, 0]
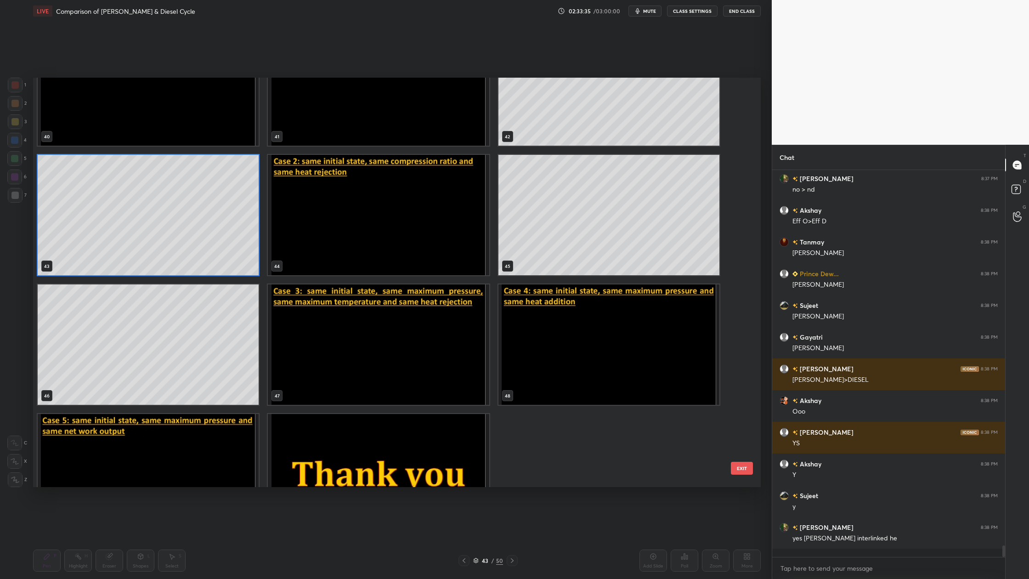
click at [329, 379] on img "grid" at bounding box center [378, 344] width 221 height 120
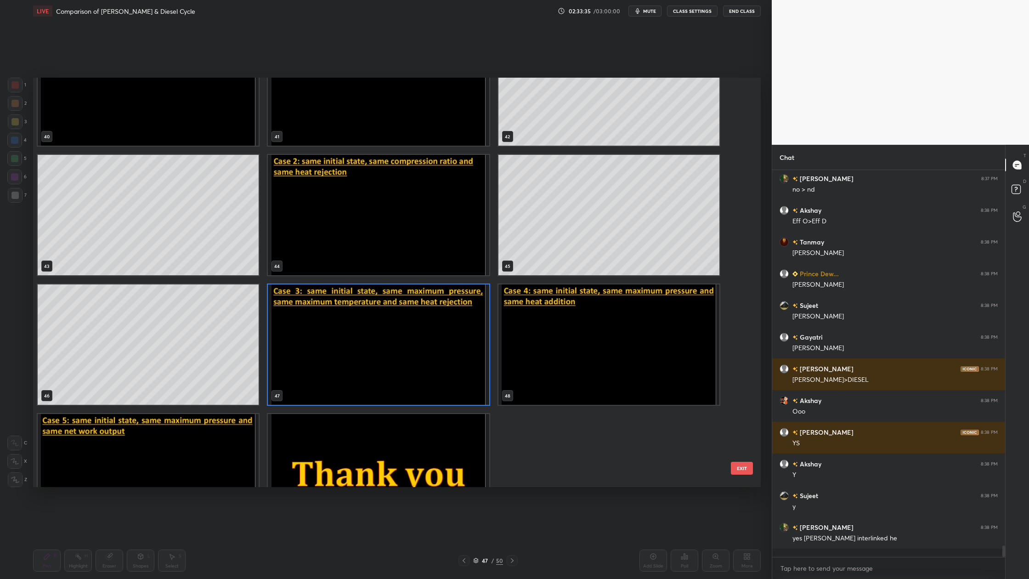
click at [329, 379] on img "grid" at bounding box center [378, 344] width 221 height 120
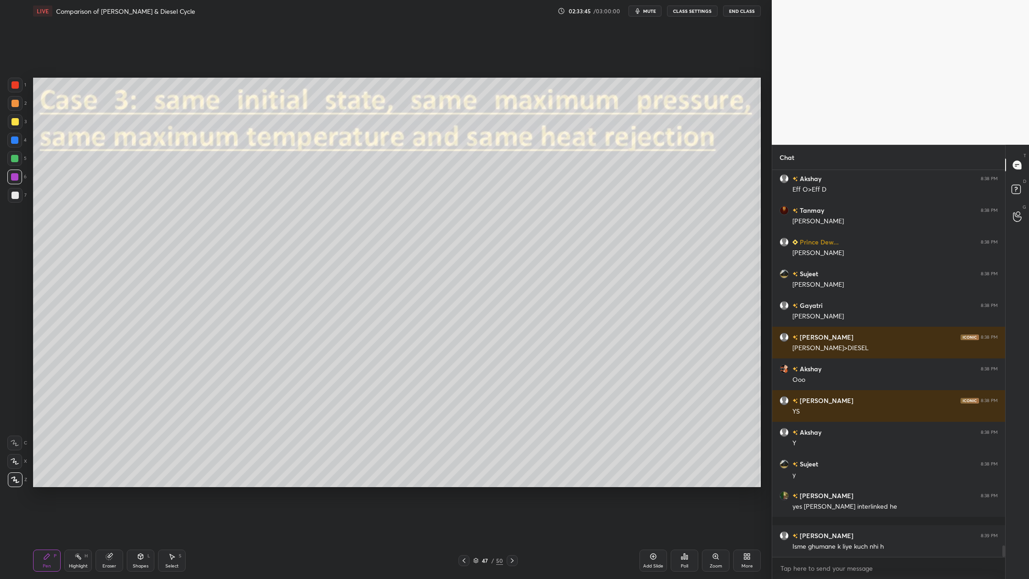
scroll to position [12835, 0]
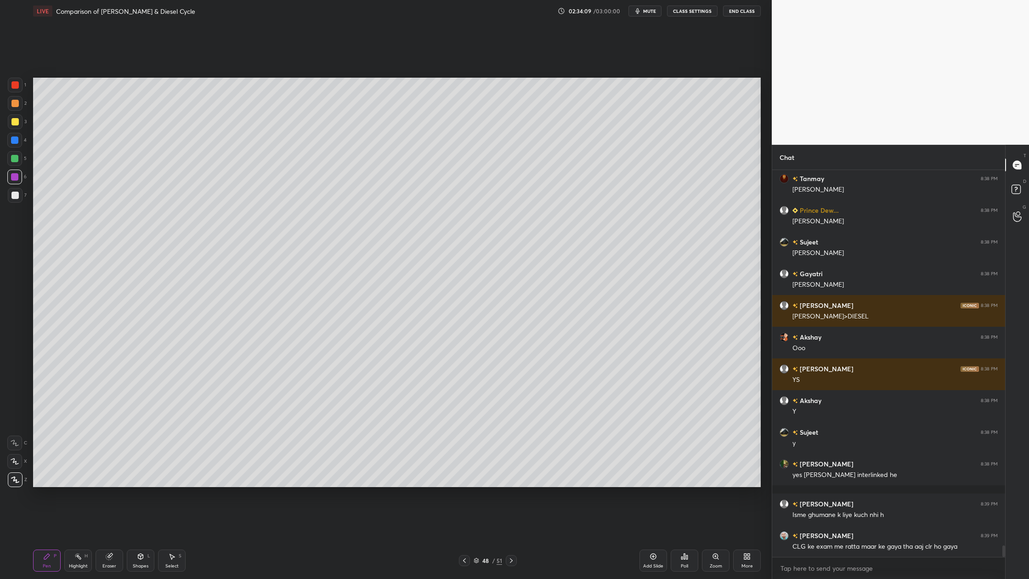
drag, startPoint x: 16, startPoint y: 102, endPoint x: 22, endPoint y: 107, distance: 7.8
click at [17, 104] on div at bounding box center [14, 103] width 7 height 7
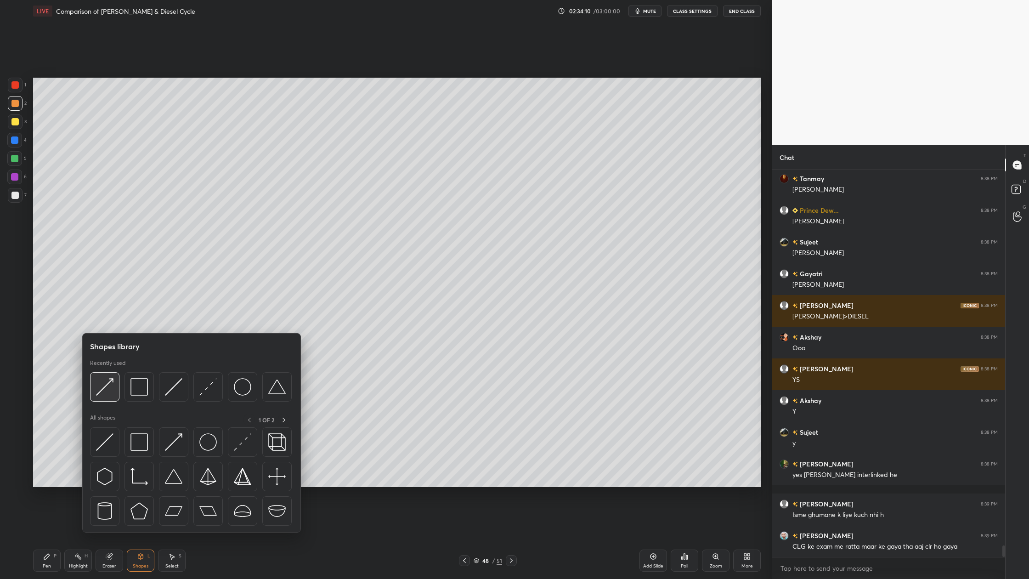
click at [103, 398] on div at bounding box center [104, 386] width 29 height 29
drag, startPoint x: 174, startPoint y: 402, endPoint x: 169, endPoint y: 405, distance: 5.8
click at [174, 402] on div at bounding box center [191, 389] width 202 height 34
click at [173, 403] on div at bounding box center [191, 389] width 202 height 34
click at [175, 396] on div at bounding box center [173, 386] width 29 height 29
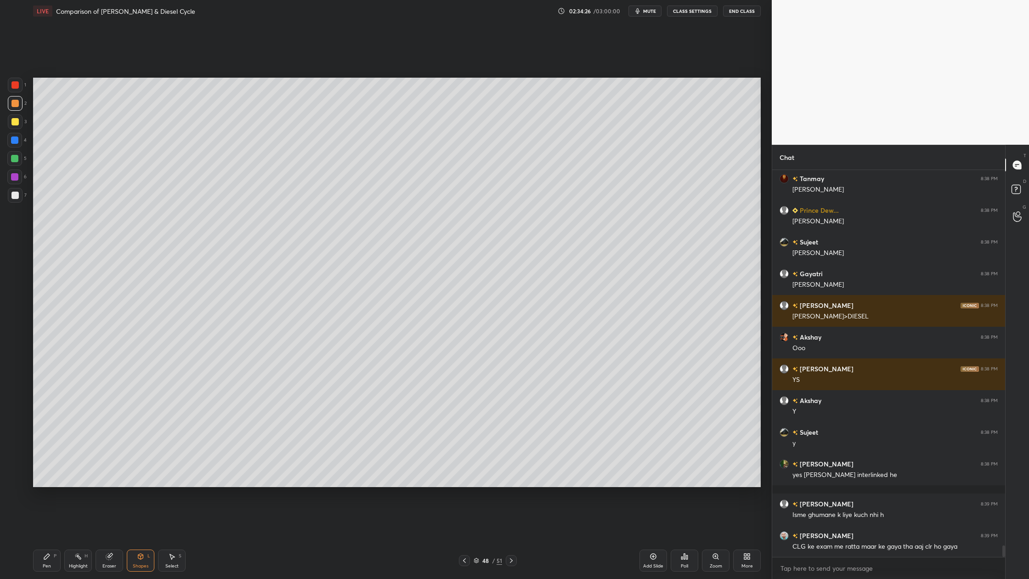
click at [14, 193] on div at bounding box center [14, 195] width 7 height 7
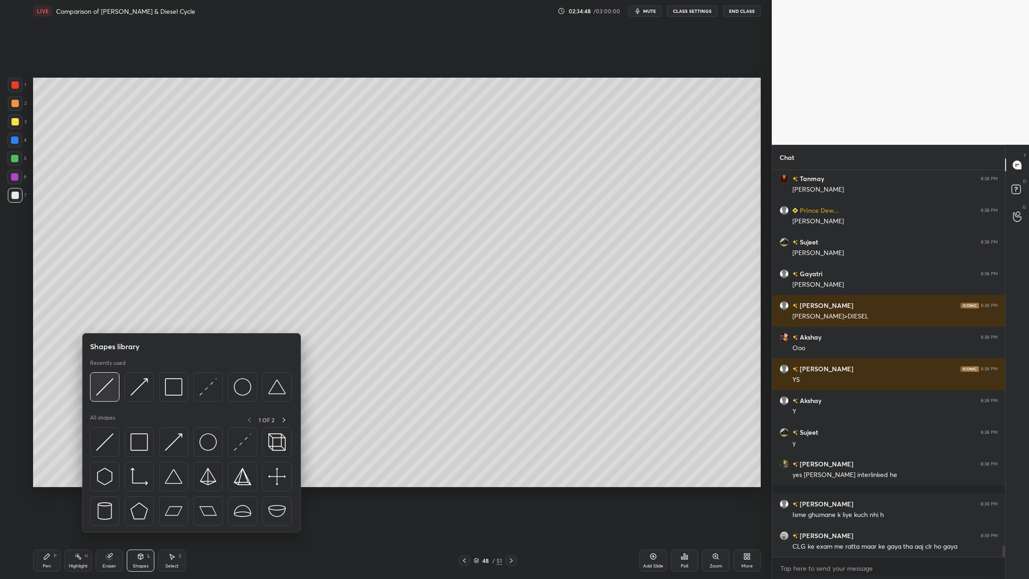
click at [100, 396] on div at bounding box center [104, 386] width 29 height 29
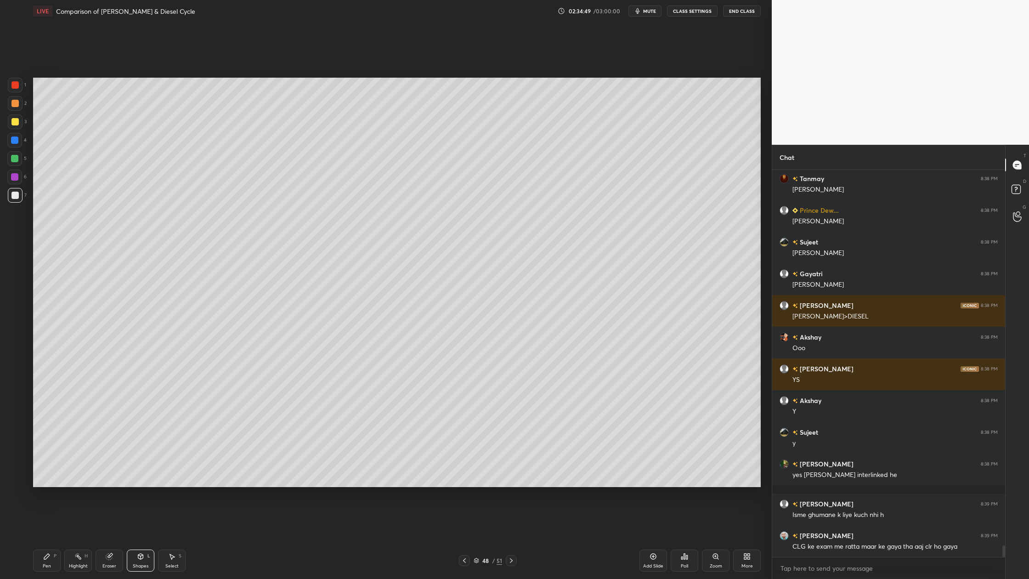
scroll to position [12866, 0]
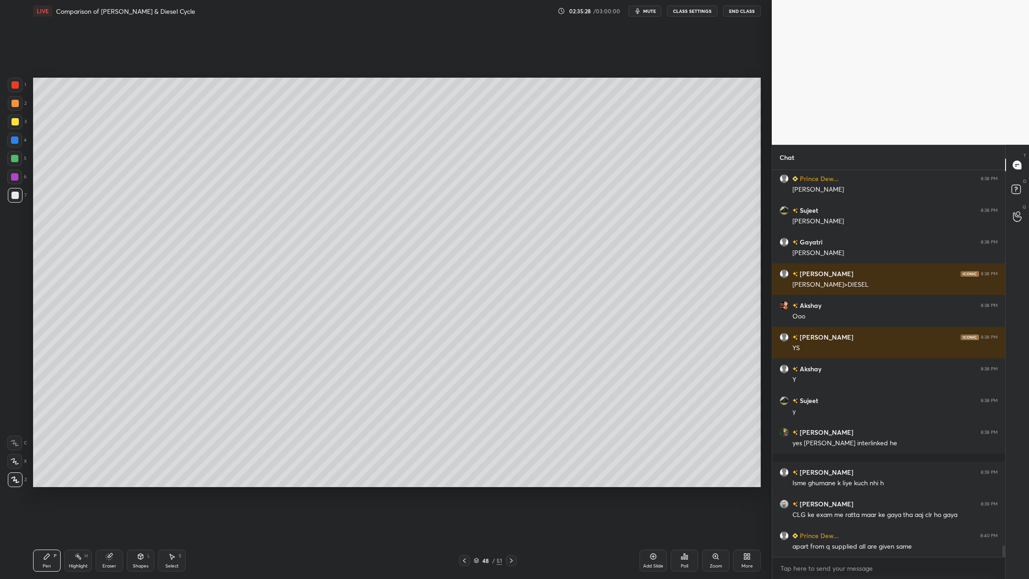
drag, startPoint x: 19, startPoint y: 121, endPoint x: 24, endPoint y: 130, distance: 10.1
click at [22, 125] on div "3" at bounding box center [17, 121] width 19 height 15
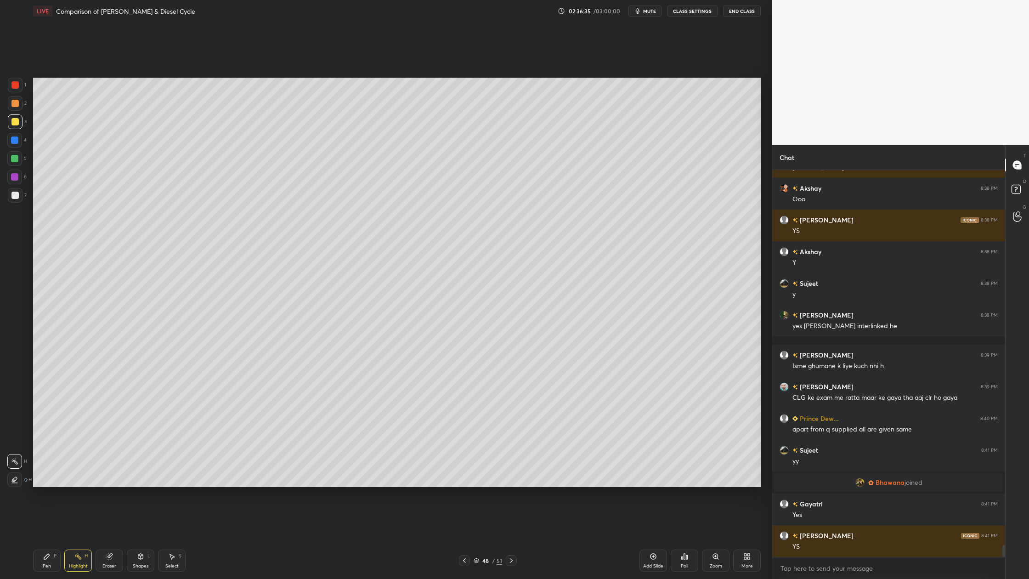
scroll to position [12405, 0]
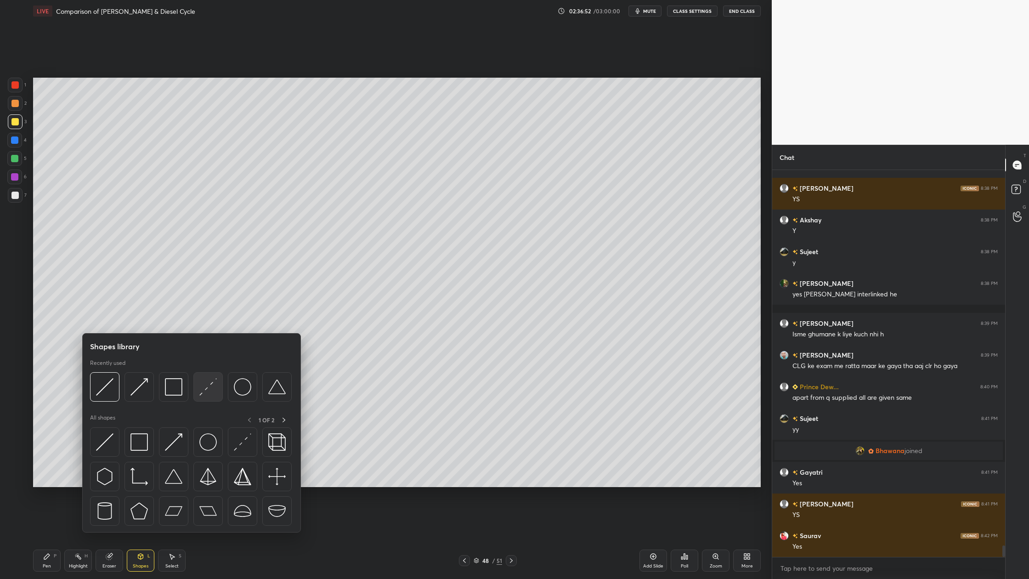
click at [207, 396] on div at bounding box center [207, 386] width 29 height 29
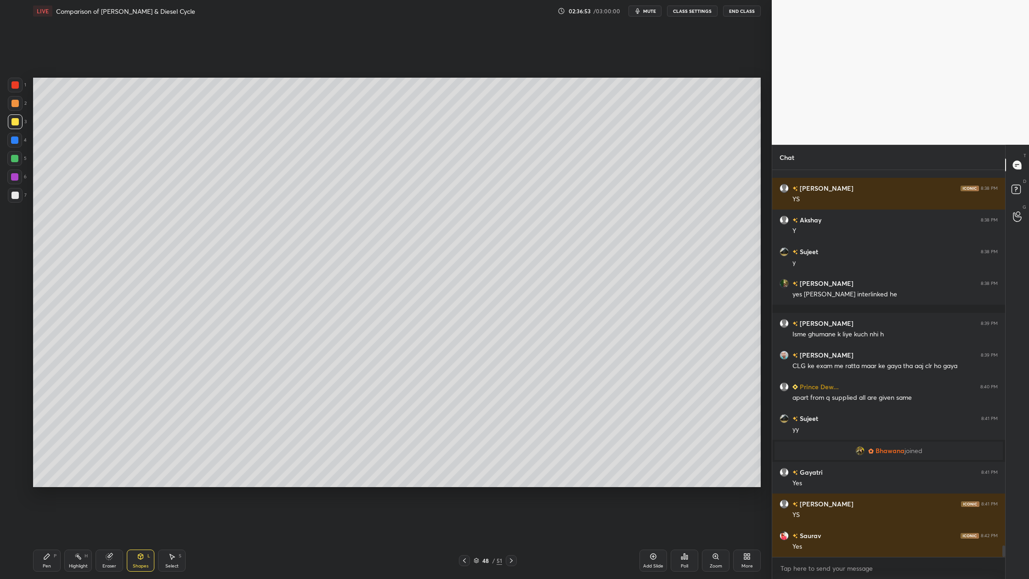
scroll to position [12437, 0]
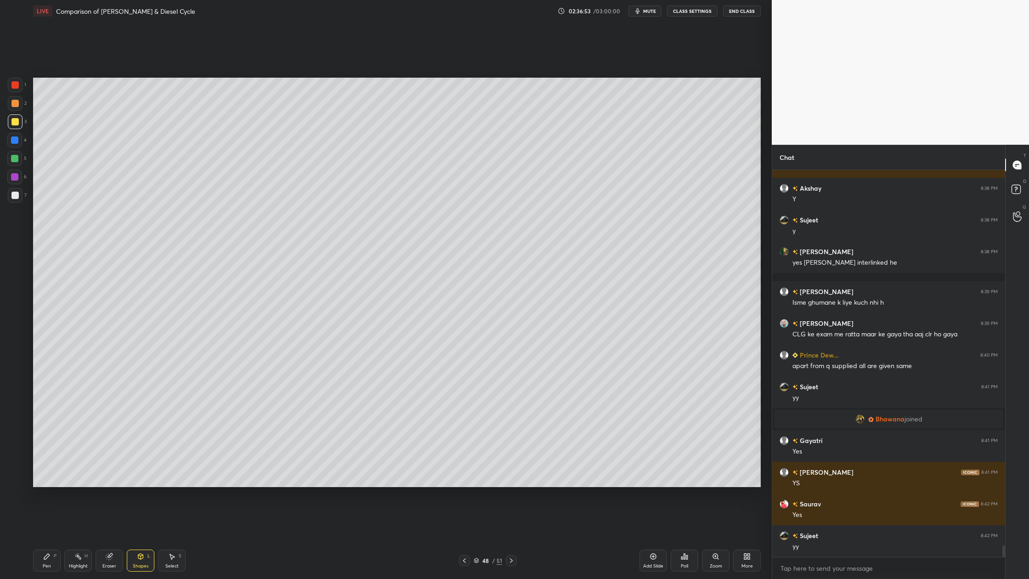
click at [13, 164] on div at bounding box center [14, 158] width 15 height 15
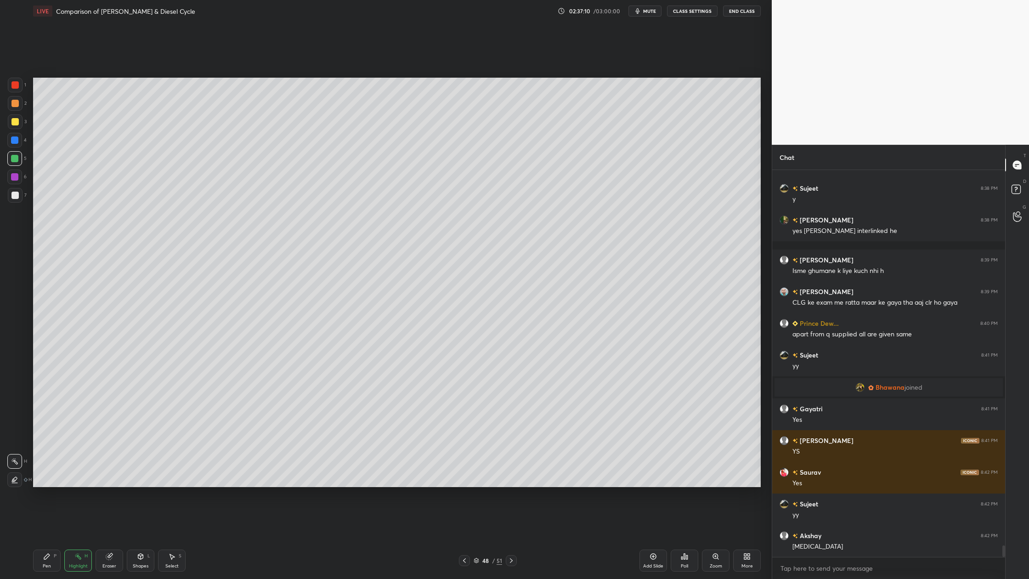
drag, startPoint x: 17, startPoint y: 174, endPoint x: 23, endPoint y: 175, distance: 6.6
click at [18, 175] on div at bounding box center [14, 176] width 15 height 15
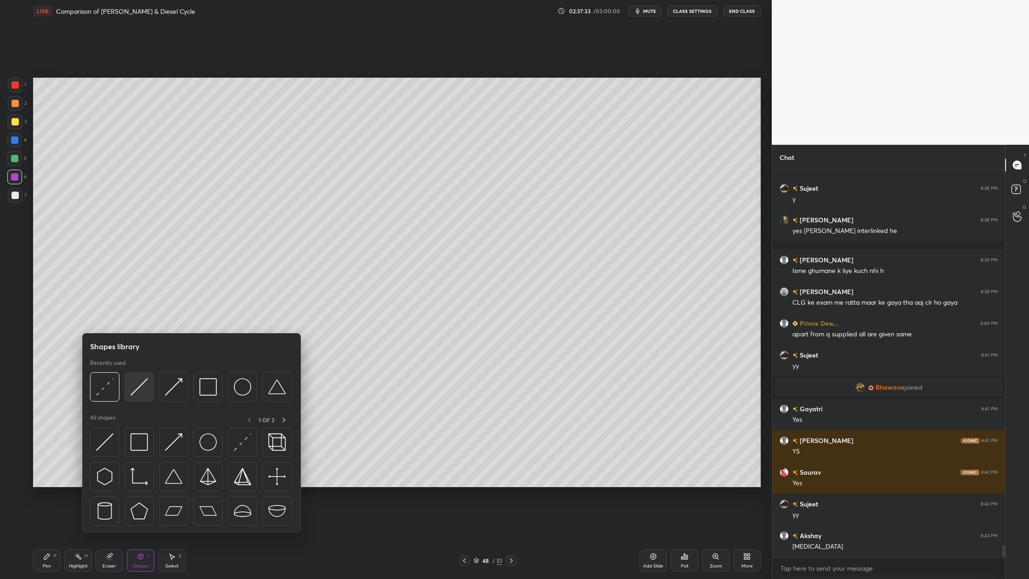
click at [141, 391] on img at bounding box center [138, 386] width 17 height 17
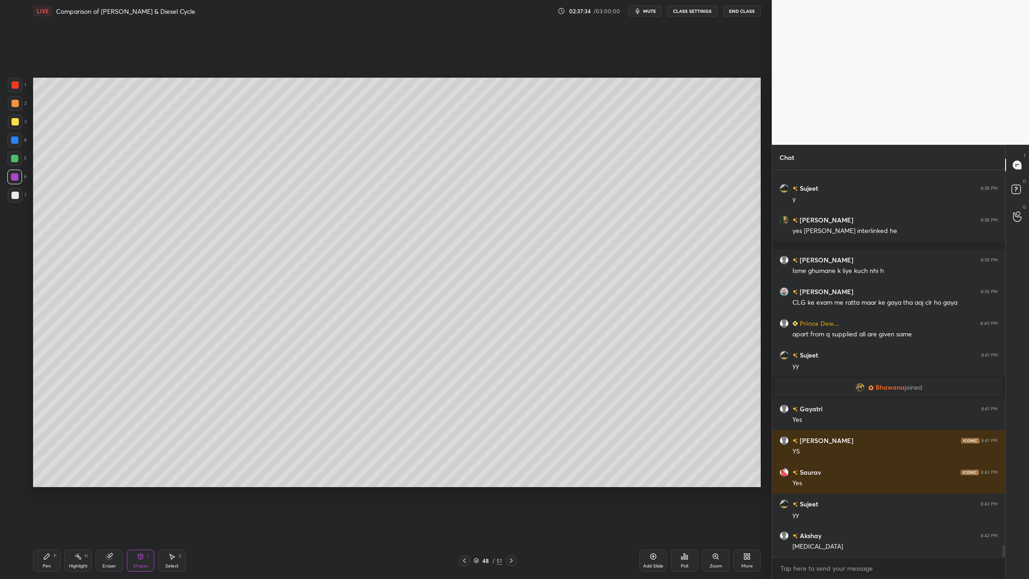
click at [18, 125] on div at bounding box center [15, 121] width 15 height 15
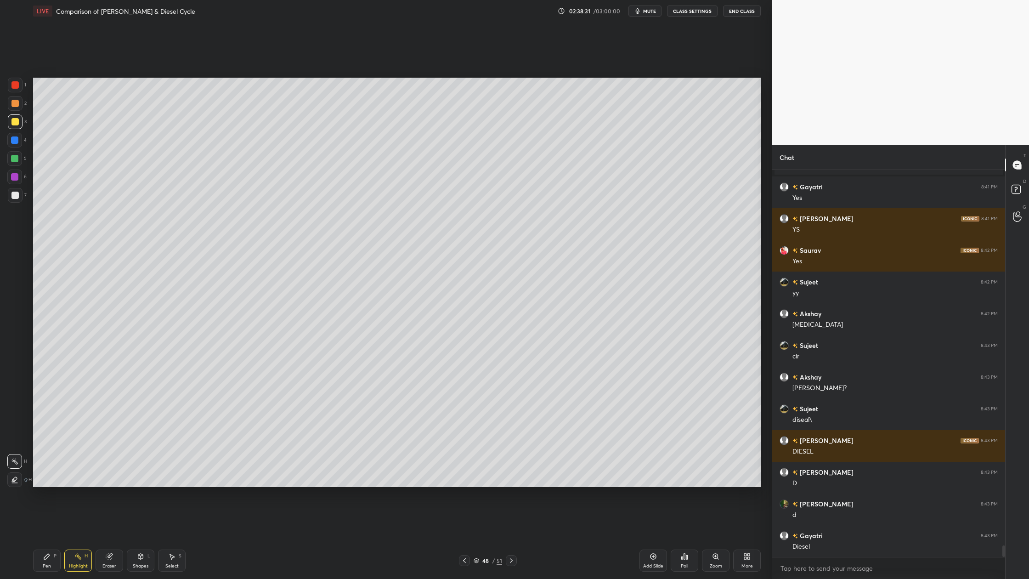
scroll to position [12722, 0]
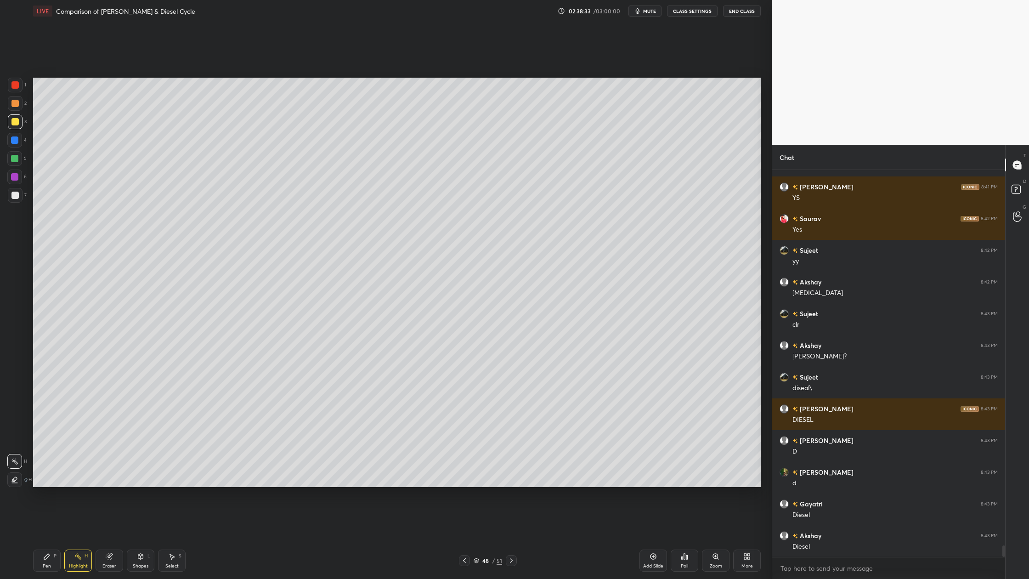
drag, startPoint x: 477, startPoint y: 560, endPoint x: 469, endPoint y: 492, distance: 68.5
click at [477, 479] on icon at bounding box center [477, 561] width 6 height 6
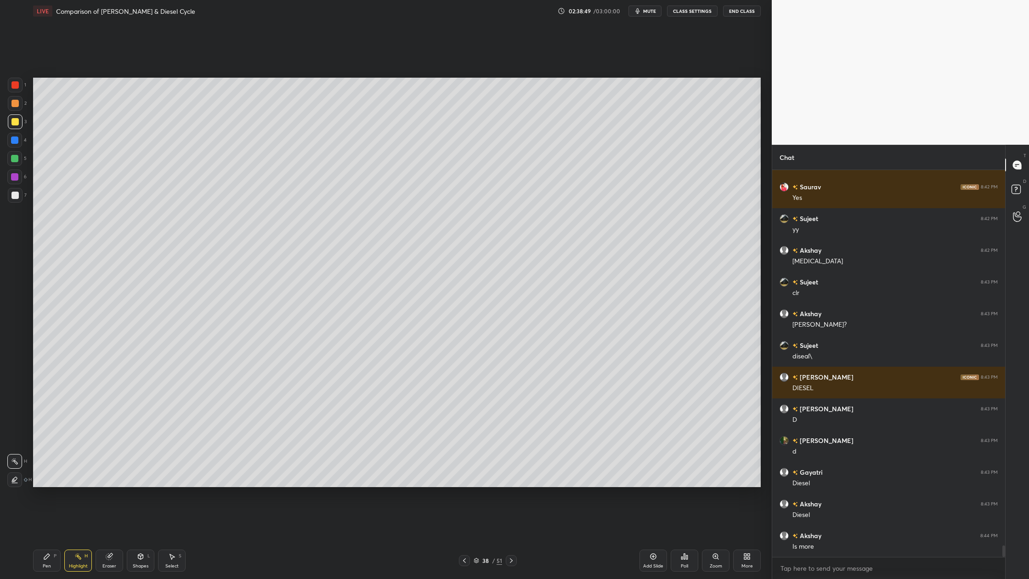
drag, startPoint x: 479, startPoint y: 561, endPoint x: 474, endPoint y: 551, distance: 11.1
click at [477, 479] on icon at bounding box center [477, 561] width 6 height 6
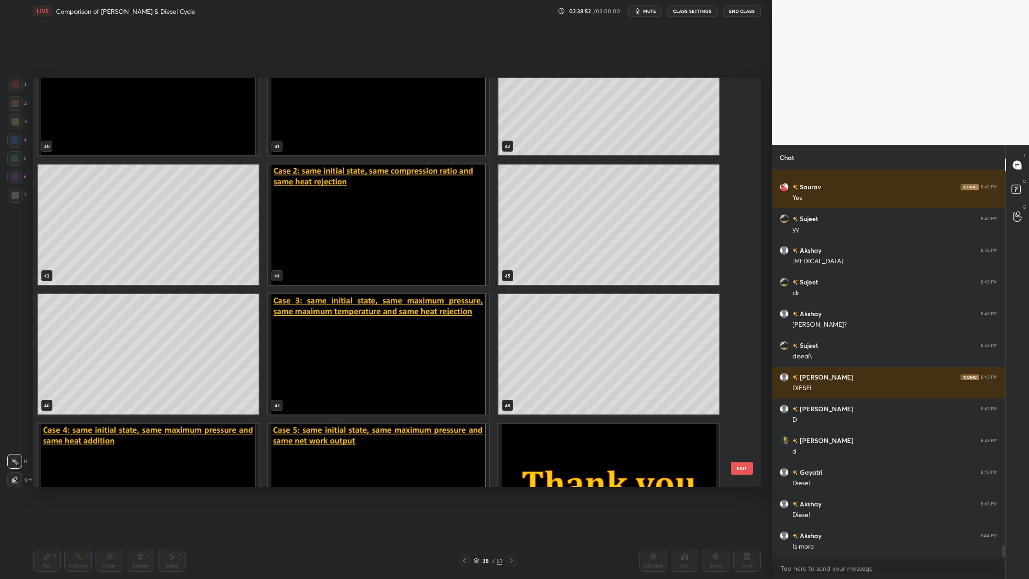
scroll to position [1733, 0]
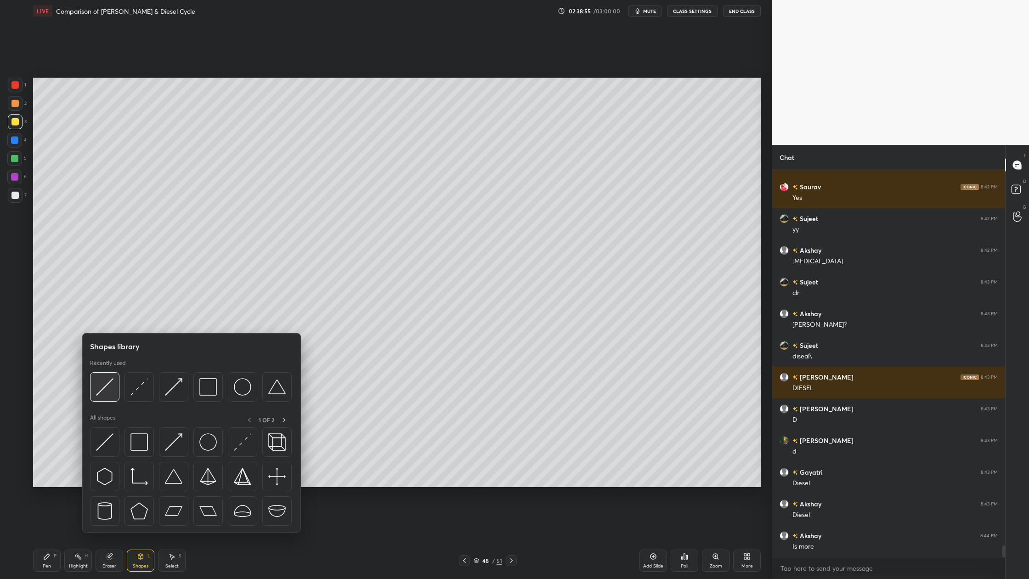
click at [105, 400] on div at bounding box center [104, 386] width 29 height 29
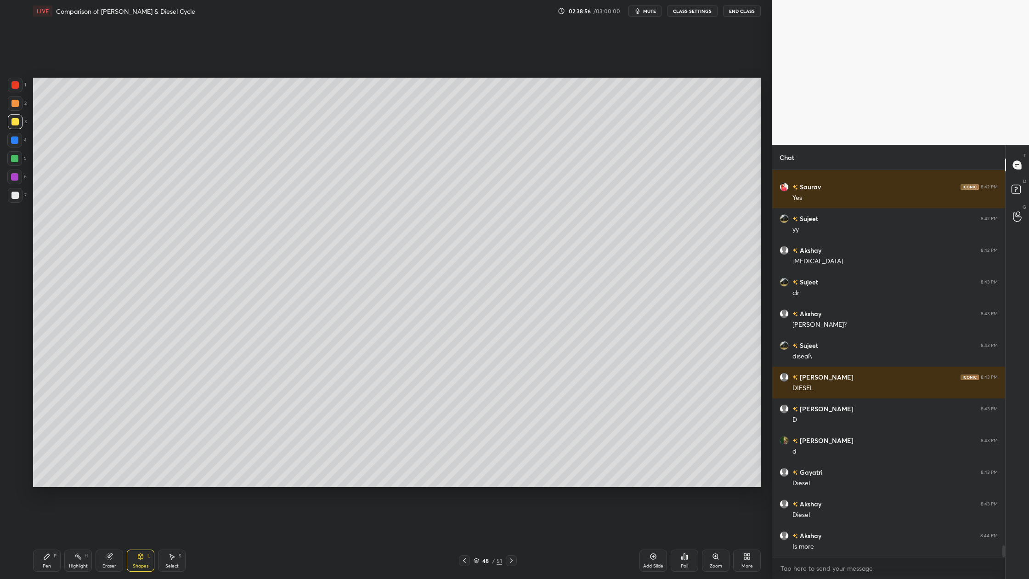
drag, startPoint x: 14, startPoint y: 120, endPoint x: 14, endPoint y: 128, distance: 7.3
click at [14, 123] on div at bounding box center [14, 121] width 7 height 7
click at [17, 198] on div at bounding box center [14, 195] width 7 height 7
drag, startPoint x: 17, startPoint y: 87, endPoint x: 23, endPoint y: 95, distance: 9.2
click at [19, 92] on div "1" at bounding box center [17, 87] width 18 height 18
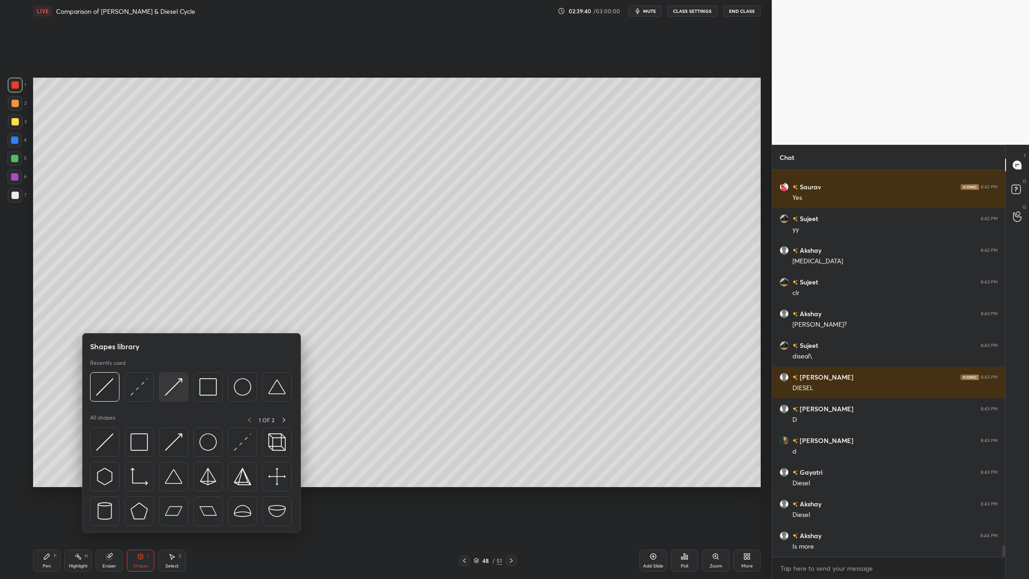
click at [179, 396] on div at bounding box center [173, 386] width 29 height 29
click at [105, 399] on div at bounding box center [104, 386] width 29 height 29
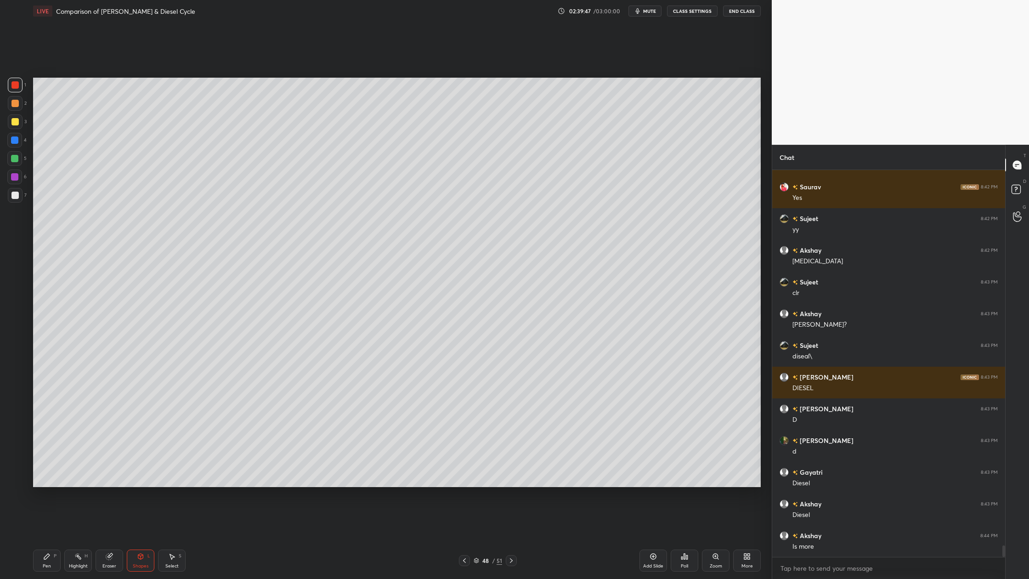
click at [12, 177] on div at bounding box center [14, 176] width 7 height 7
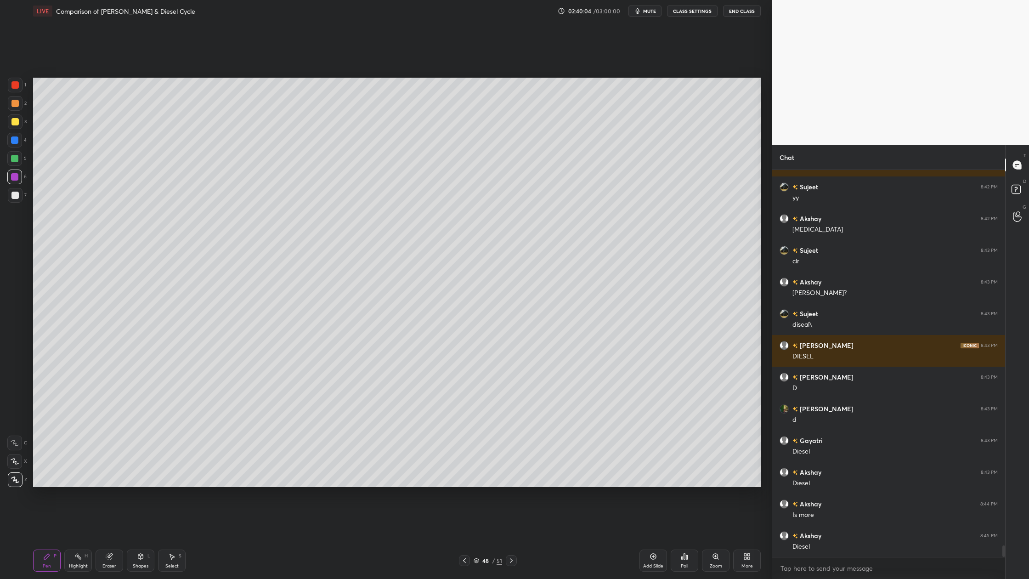
scroll to position [12817, 0]
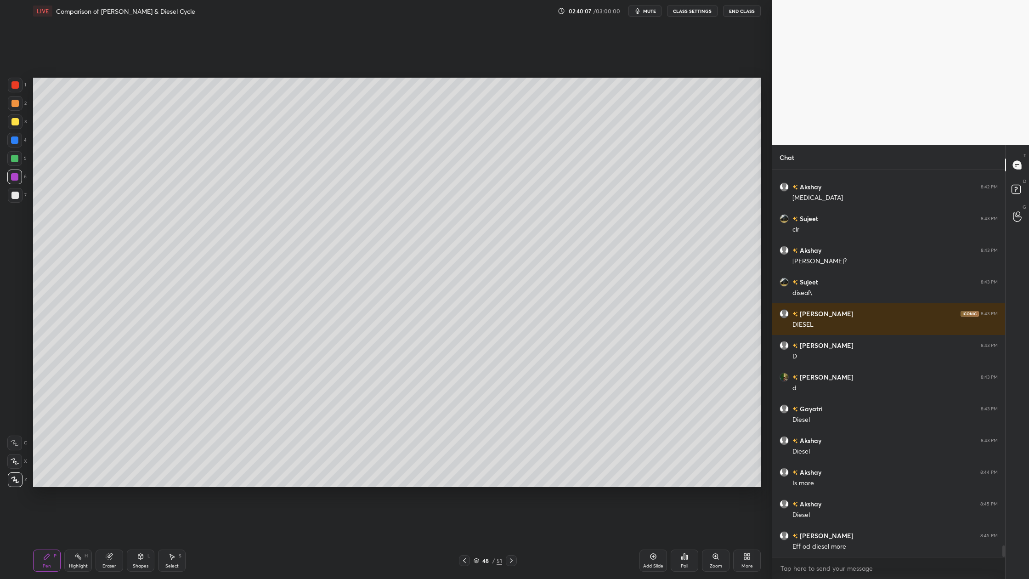
drag, startPoint x: 14, startPoint y: 105, endPoint x: 20, endPoint y: 108, distance: 7.4
click at [17, 105] on div at bounding box center [14, 103] width 7 height 7
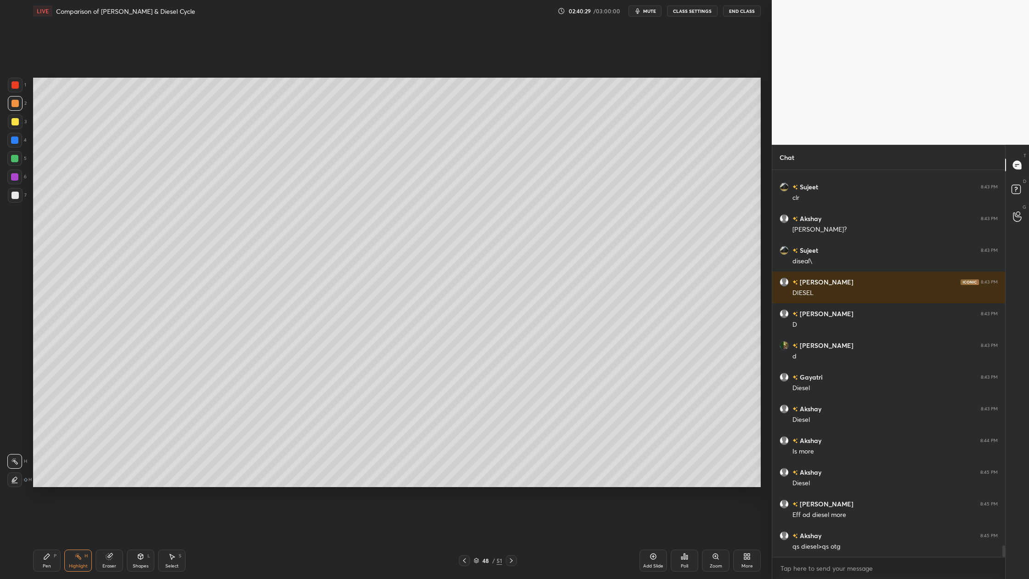
drag, startPoint x: 11, startPoint y: 199, endPoint x: 22, endPoint y: 203, distance: 11.2
click at [16, 201] on div at bounding box center [15, 195] width 15 height 15
click at [16, 105] on div at bounding box center [14, 103] width 7 height 7
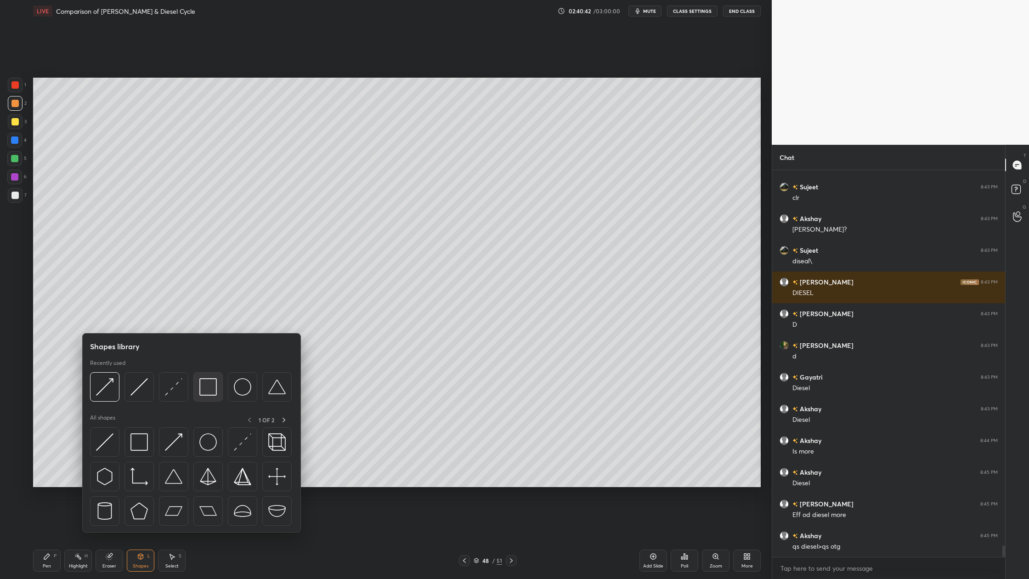
click at [209, 397] on div at bounding box center [207, 386] width 29 height 29
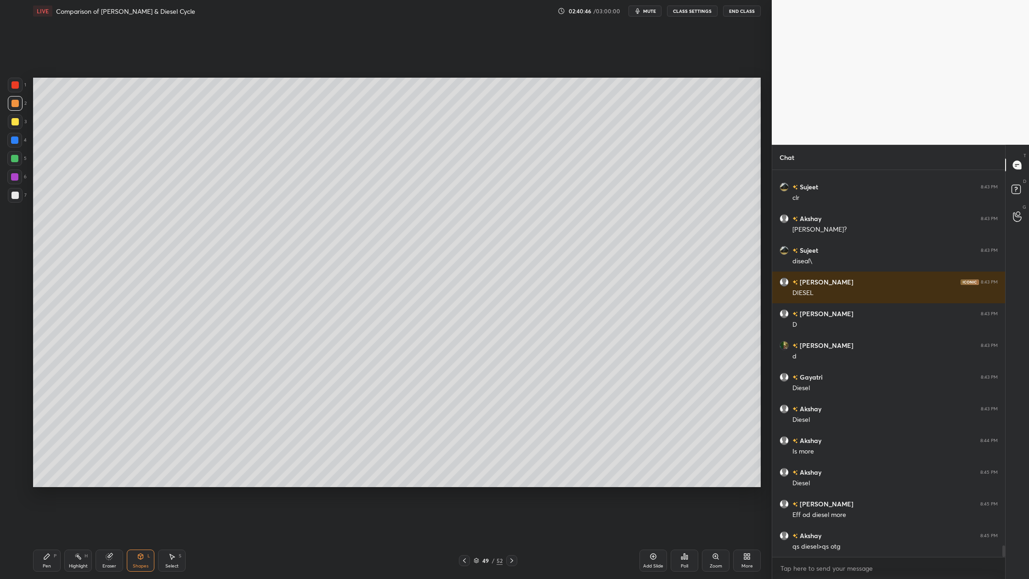
drag, startPoint x: 20, startPoint y: 159, endPoint x: 18, endPoint y: 165, distance: 6.7
click at [18, 163] on div at bounding box center [14, 158] width 15 height 15
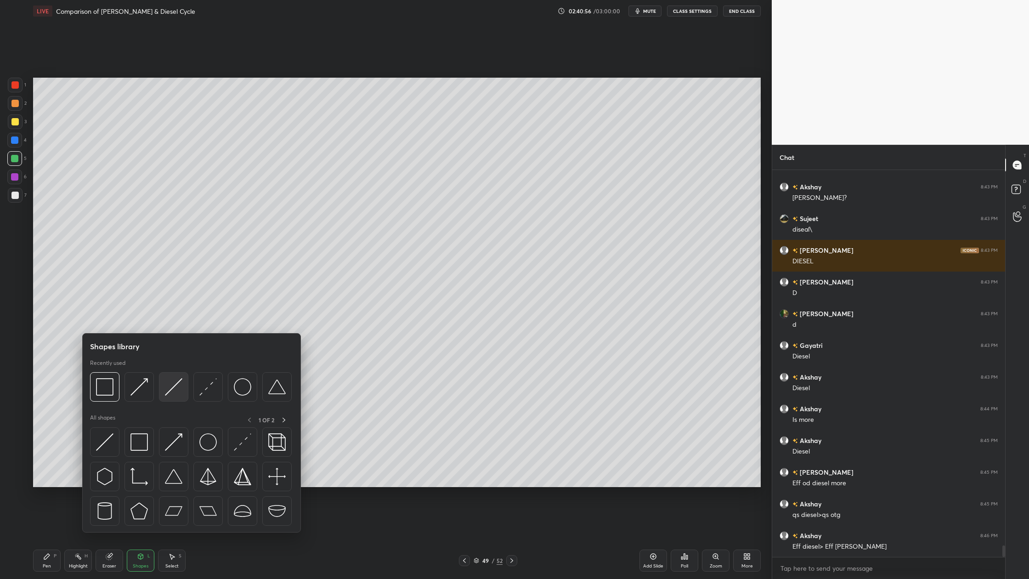
click at [174, 396] on div at bounding box center [173, 386] width 29 height 29
click at [110, 397] on div at bounding box center [104, 386] width 29 height 29
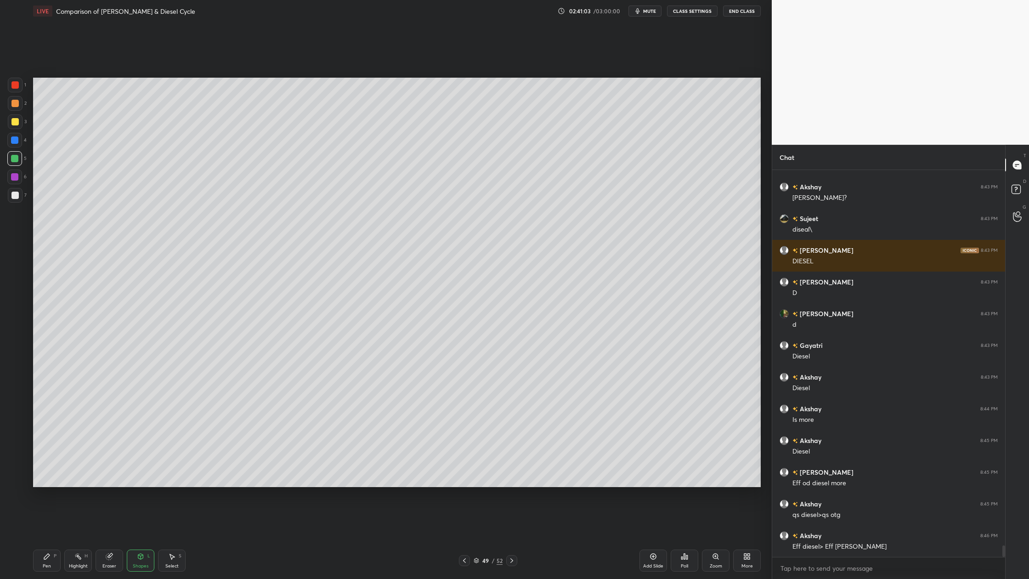
click at [11, 86] on div at bounding box center [14, 84] width 7 height 7
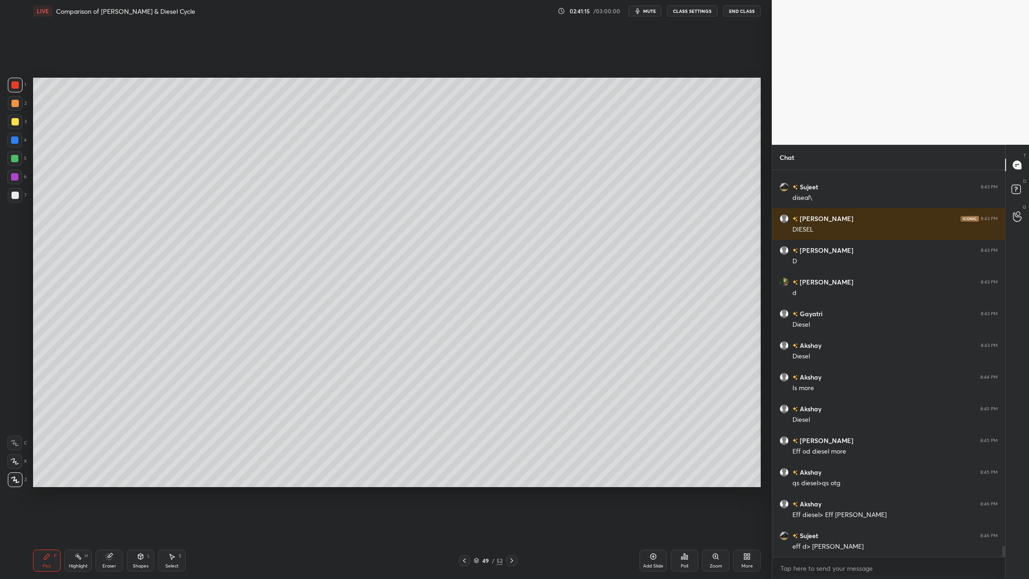
drag, startPoint x: 18, startPoint y: 82, endPoint x: 23, endPoint y: 85, distance: 5.6
click at [23, 85] on div "1" at bounding box center [17, 85] width 18 height 15
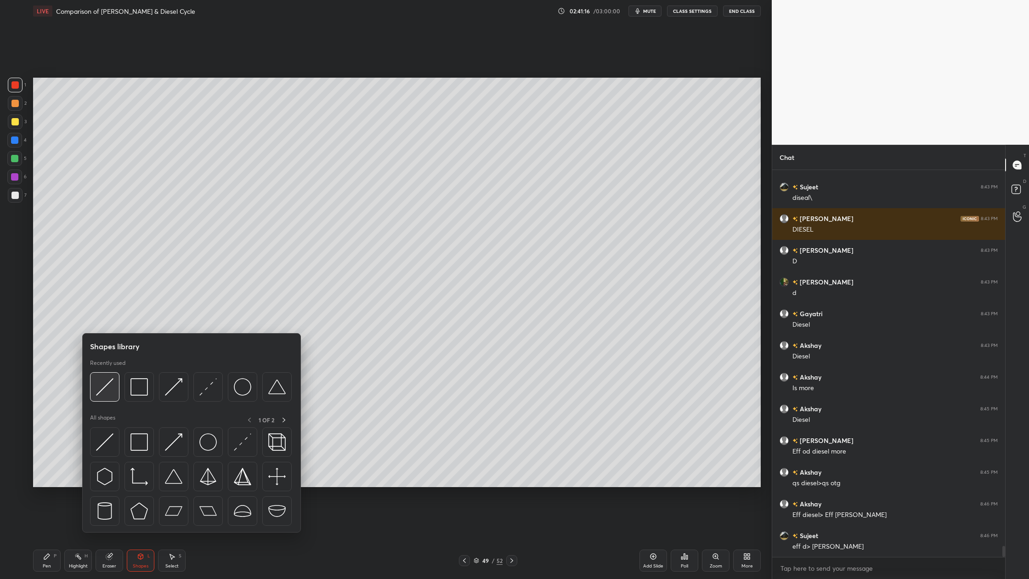
click at [107, 391] on img at bounding box center [104, 386] width 17 height 17
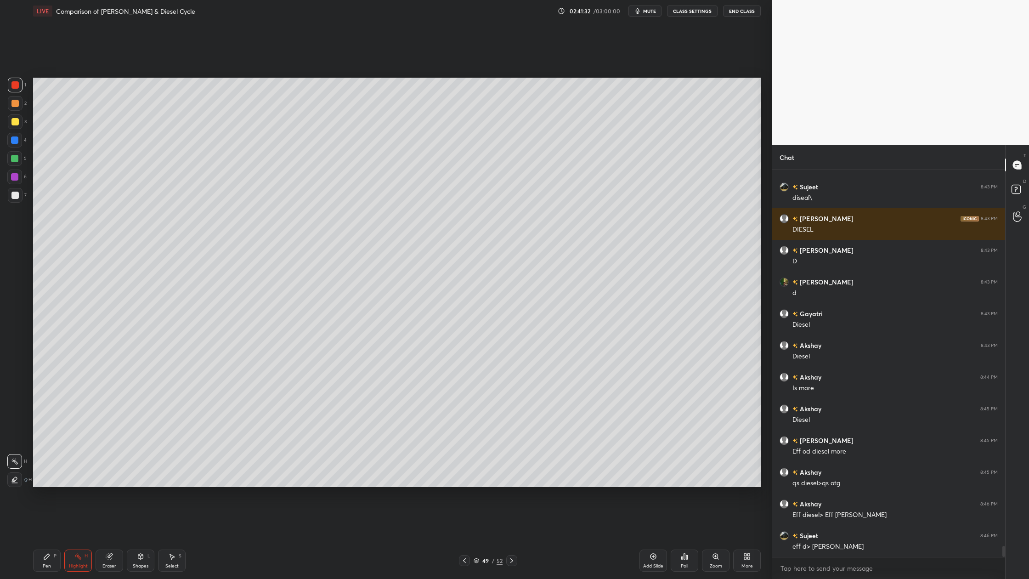
scroll to position [12944, 0]
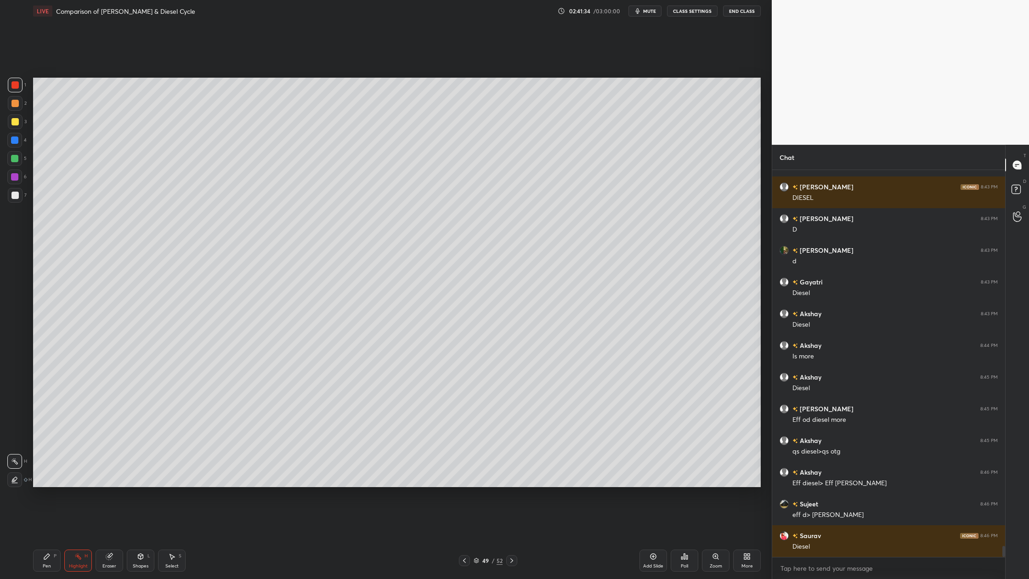
drag, startPoint x: 11, startPoint y: 193, endPoint x: 17, endPoint y: 192, distance: 6.1
click at [11, 192] on div at bounding box center [15, 195] width 15 height 15
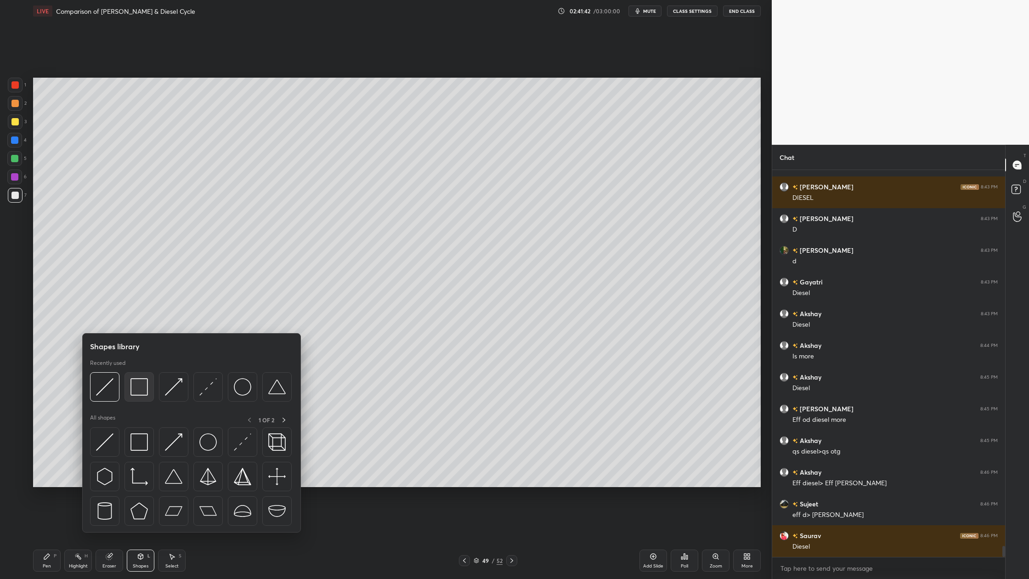
click at [140, 397] on div at bounding box center [138, 386] width 29 height 29
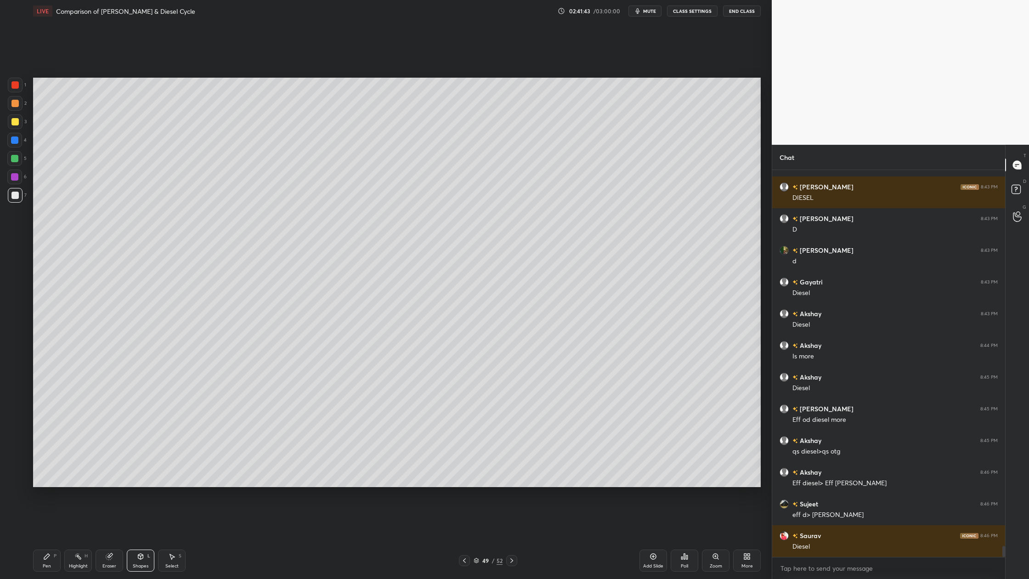
click at [13, 103] on div at bounding box center [14, 103] width 7 height 7
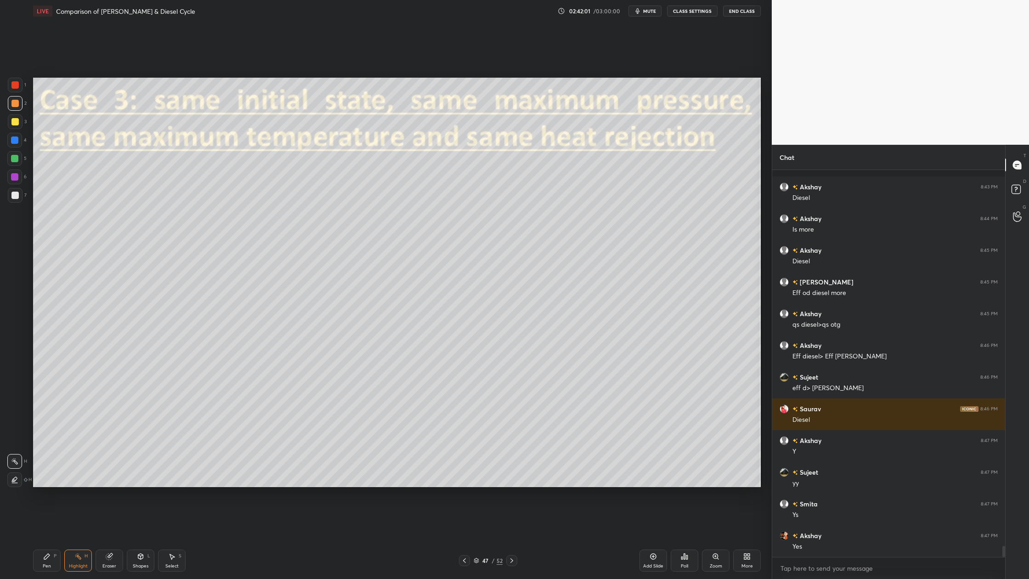
scroll to position [13134, 0]
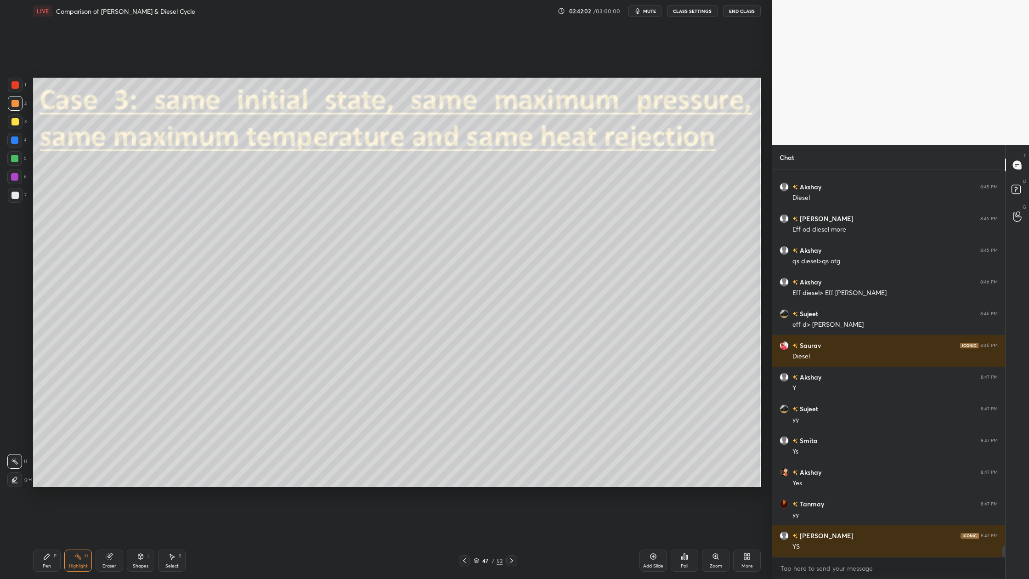
drag, startPoint x: 478, startPoint y: 561, endPoint x: 474, endPoint y: 513, distance: 48.4
click at [478, 479] on icon at bounding box center [477, 561] width 6 height 6
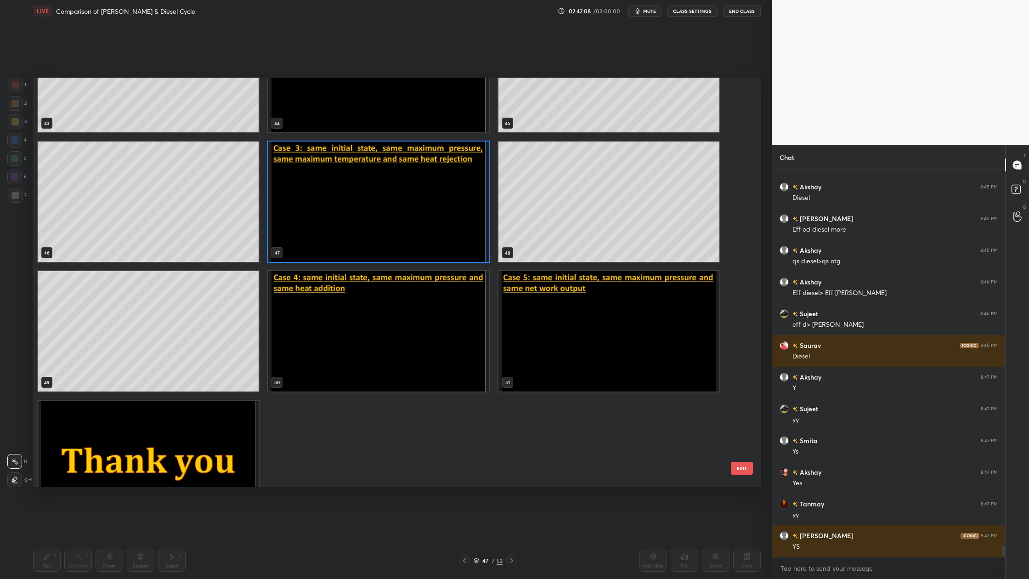
scroll to position [13166, 0]
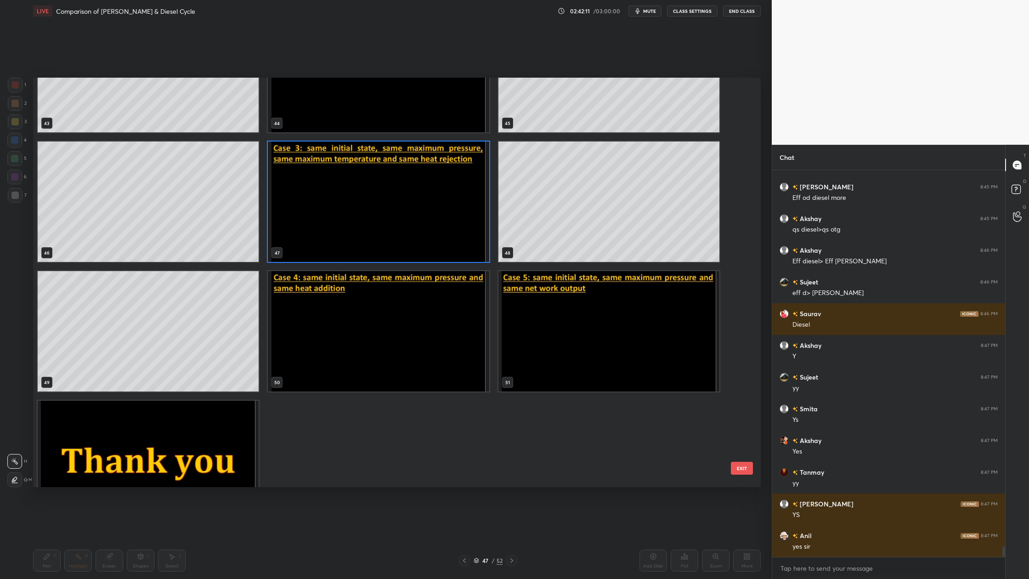
click at [426, 362] on img "grid" at bounding box center [378, 331] width 221 height 120
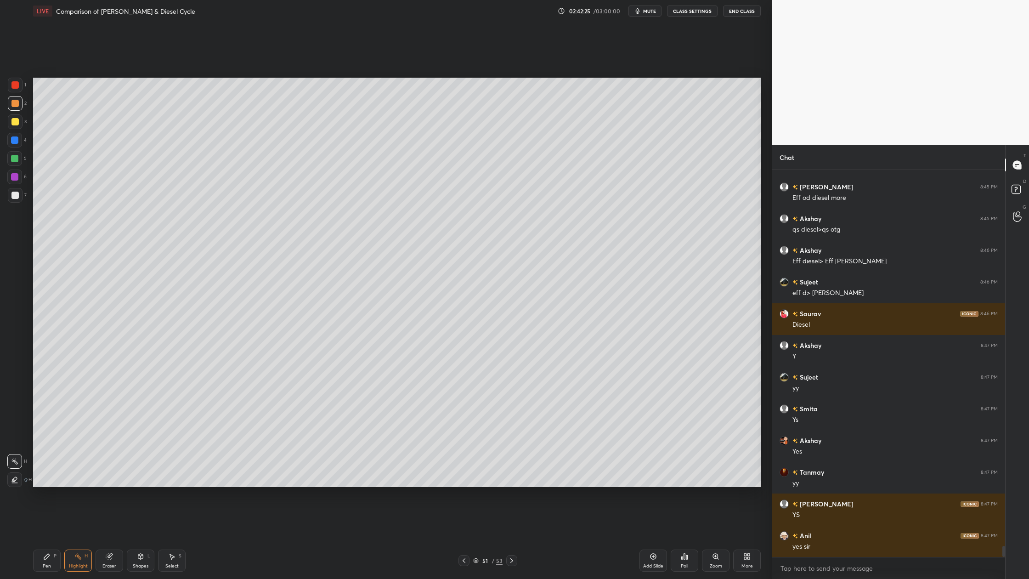
click at [15, 103] on div at bounding box center [14, 103] width 7 height 7
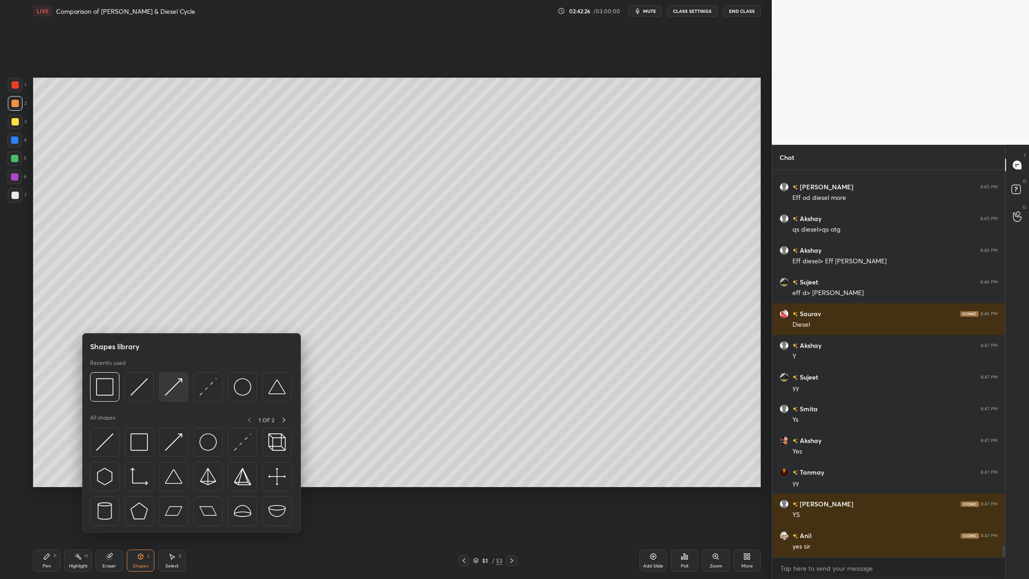
click at [180, 397] on div at bounding box center [173, 386] width 29 height 29
click at [168, 398] on div at bounding box center [173, 386] width 29 height 29
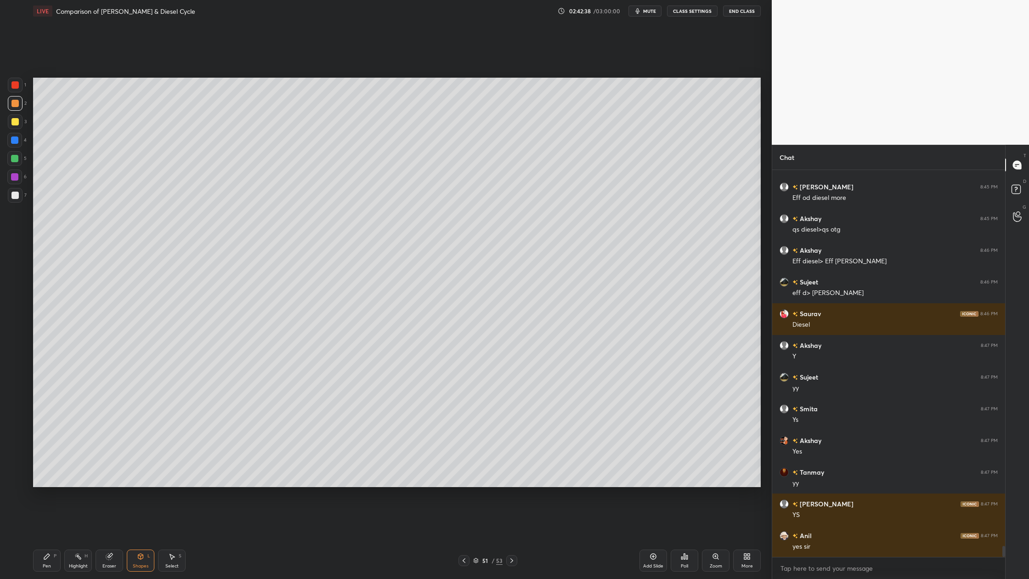
drag, startPoint x: 15, startPoint y: 193, endPoint x: 23, endPoint y: 198, distance: 9.2
click at [15, 194] on div at bounding box center [14, 195] width 7 height 7
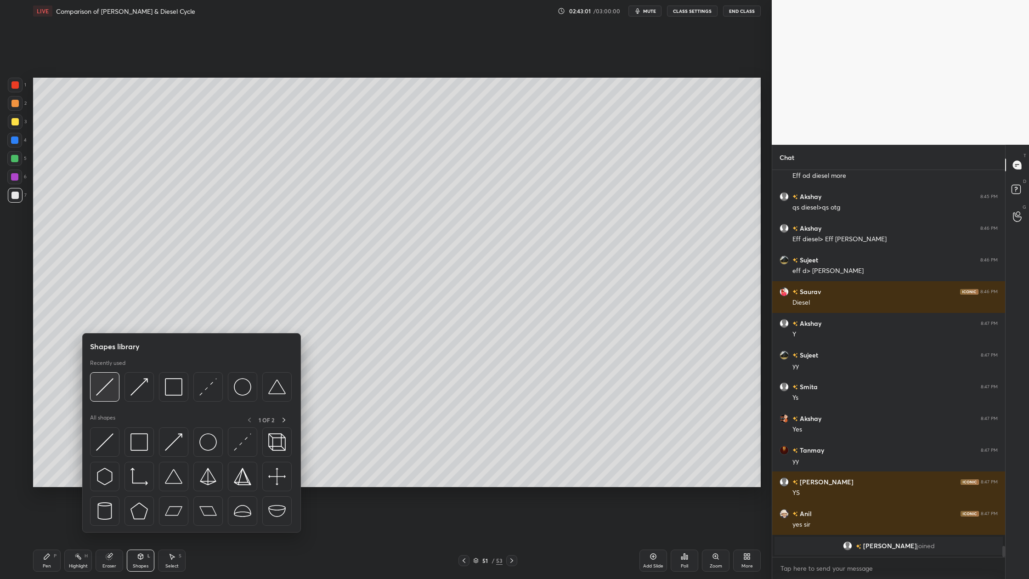
click at [106, 394] on img at bounding box center [104, 386] width 17 height 17
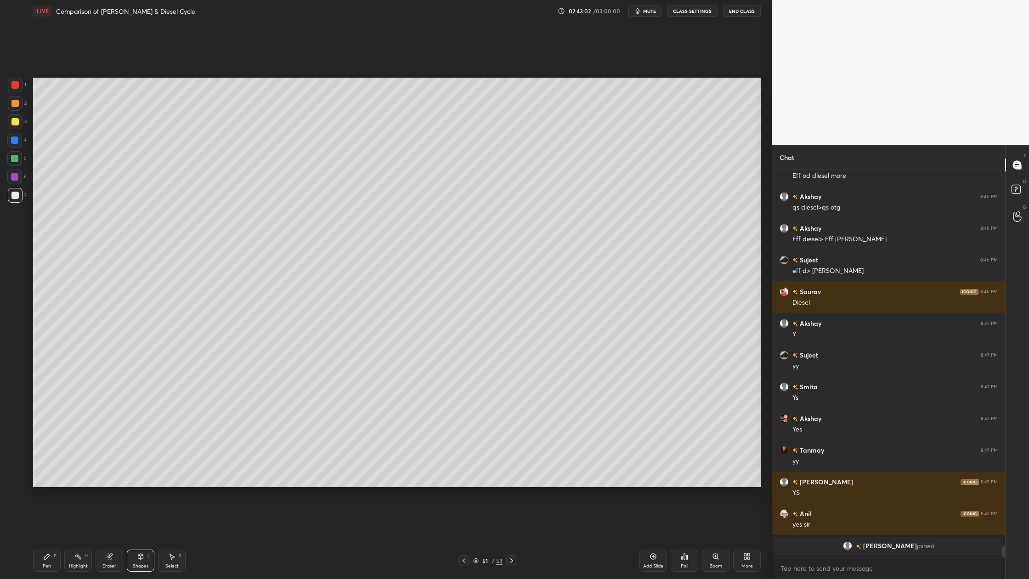
drag, startPoint x: 11, startPoint y: 197, endPoint x: 23, endPoint y: 197, distance: 11.9
click at [11, 197] on div at bounding box center [15, 195] width 15 height 15
click at [15, 122] on div at bounding box center [14, 121] width 7 height 7
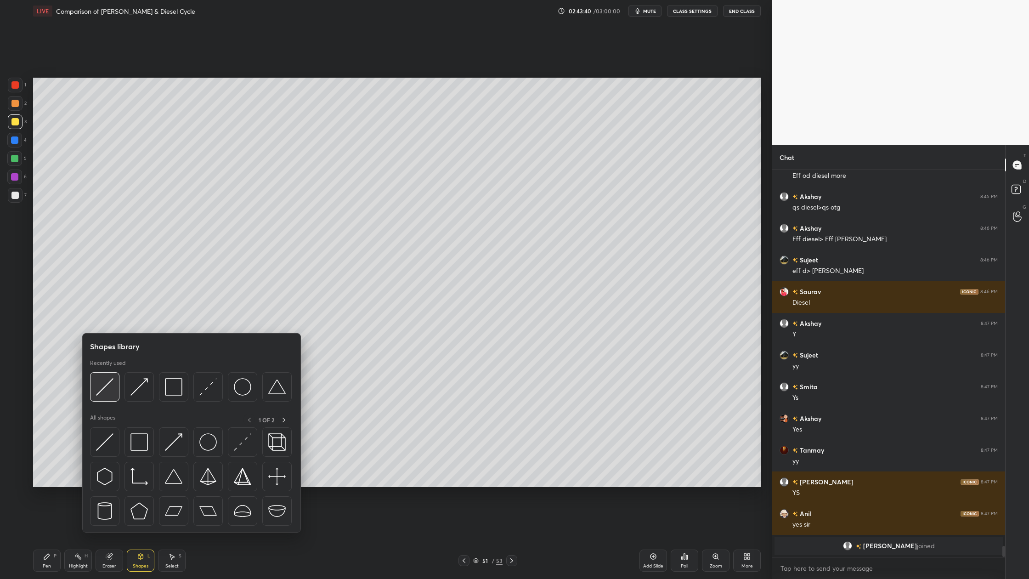
click at [107, 394] on img at bounding box center [104, 386] width 17 height 17
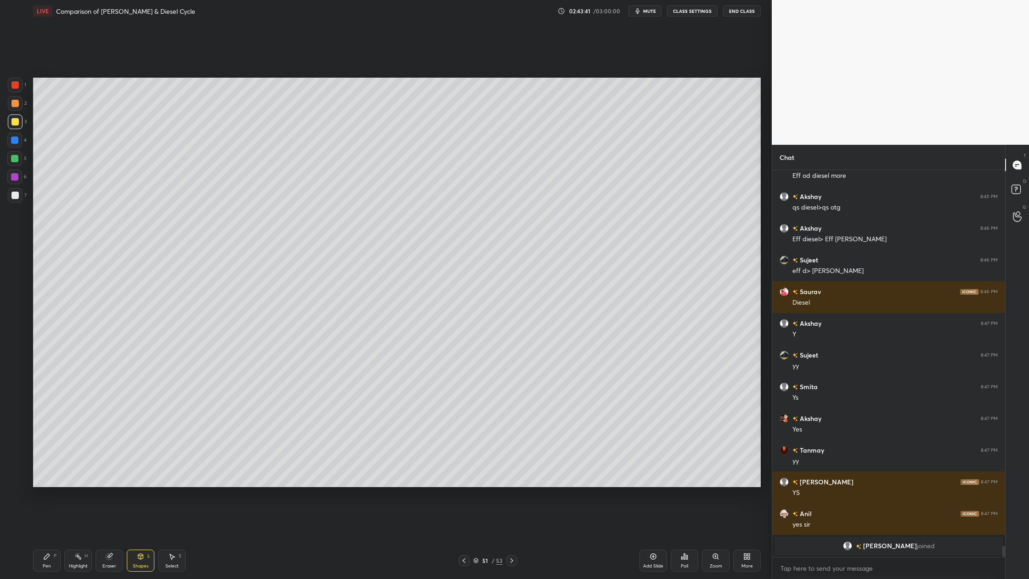
click at [12, 121] on div at bounding box center [14, 121] width 7 height 7
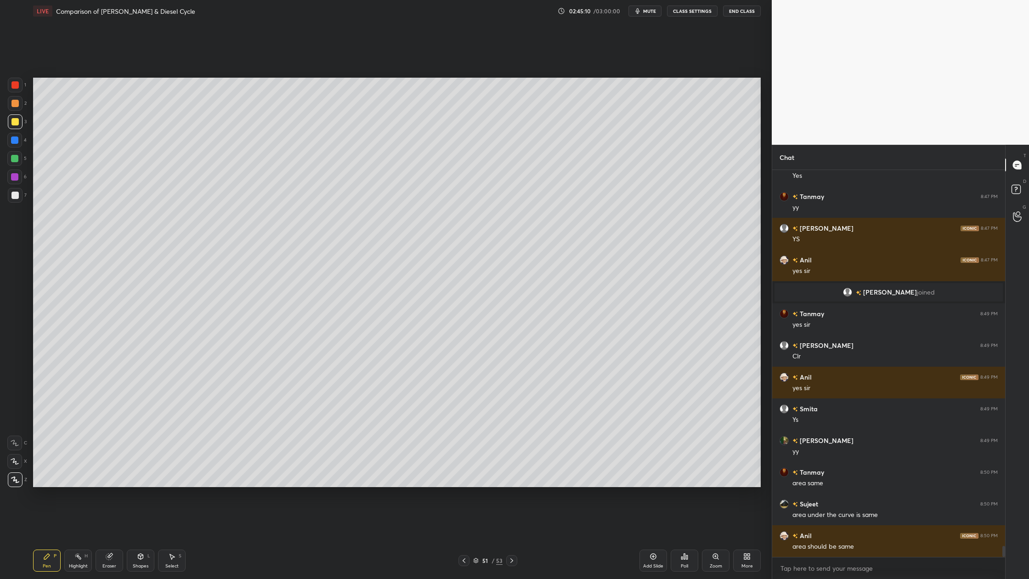
scroll to position [13212, 0]
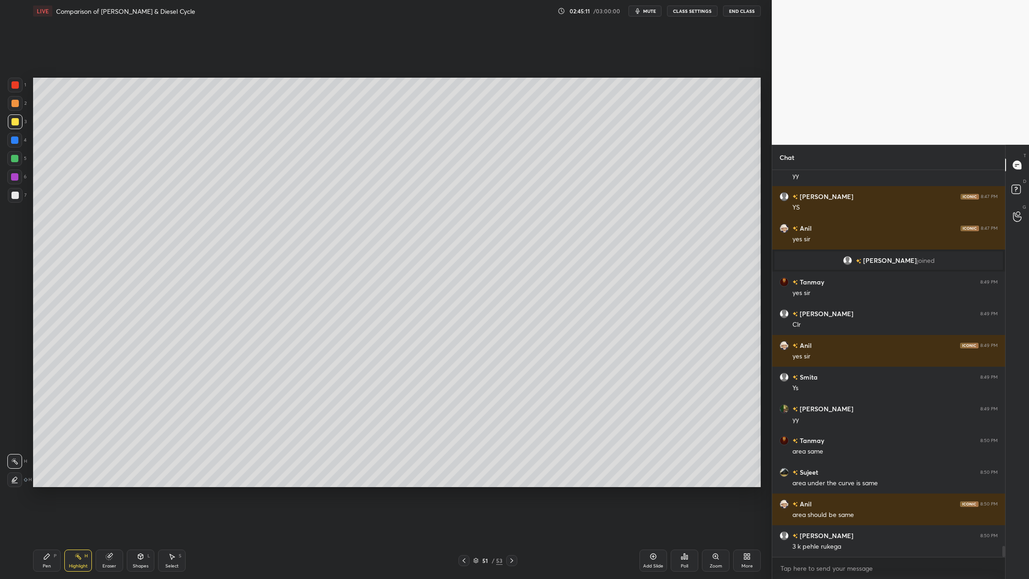
drag, startPoint x: 19, startPoint y: 202, endPoint x: 31, endPoint y: 211, distance: 15.4
click at [19, 204] on div "7" at bounding box center [17, 197] width 19 height 18
drag, startPoint x: 14, startPoint y: 121, endPoint x: 28, endPoint y: 130, distance: 16.6
click at [15, 129] on div "3" at bounding box center [17, 123] width 19 height 18
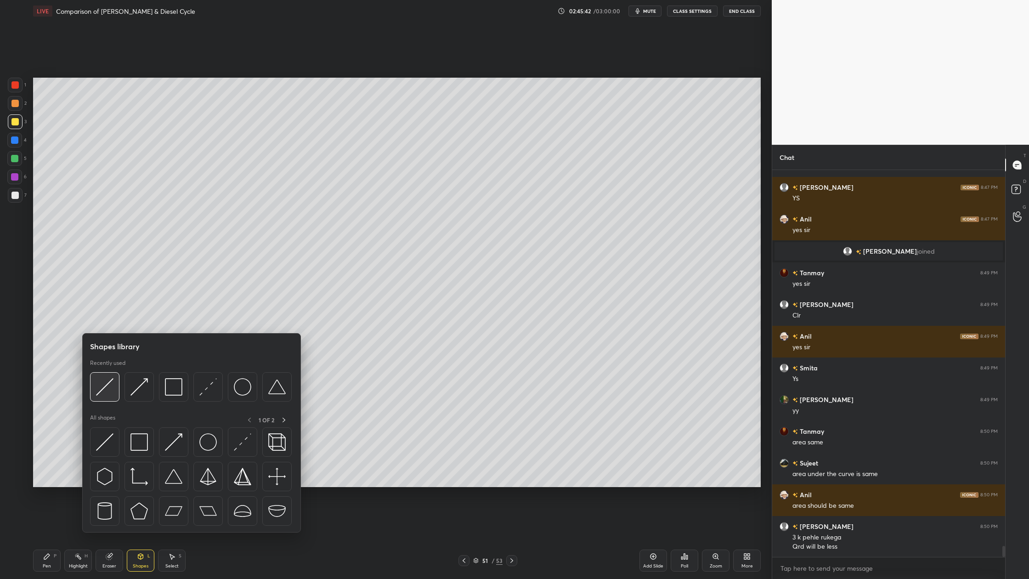
click at [105, 395] on img at bounding box center [104, 386] width 17 height 17
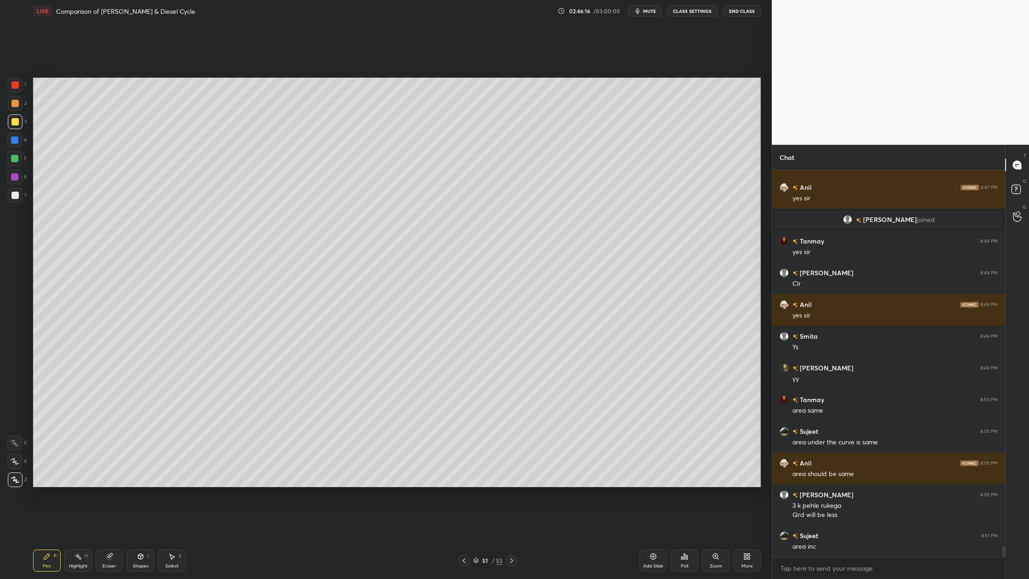
scroll to position [13285, 0]
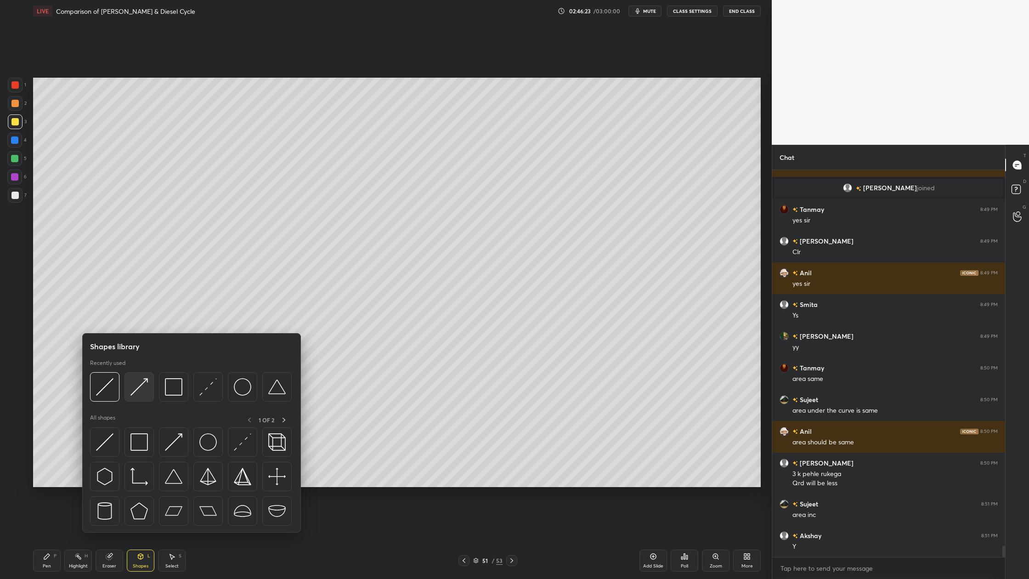
click at [141, 396] on div at bounding box center [138, 386] width 29 height 29
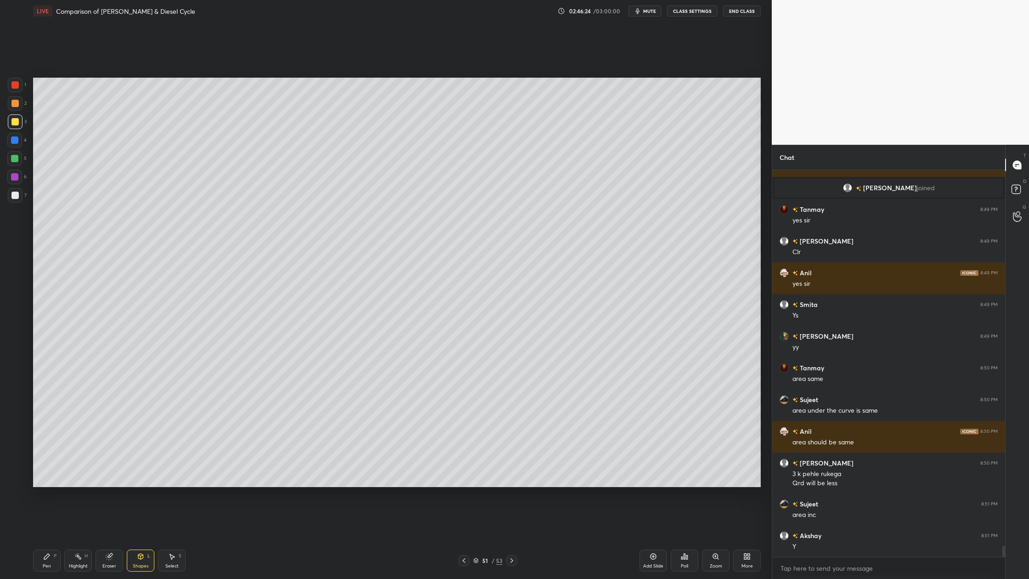
click at [13, 89] on div at bounding box center [15, 85] width 15 height 15
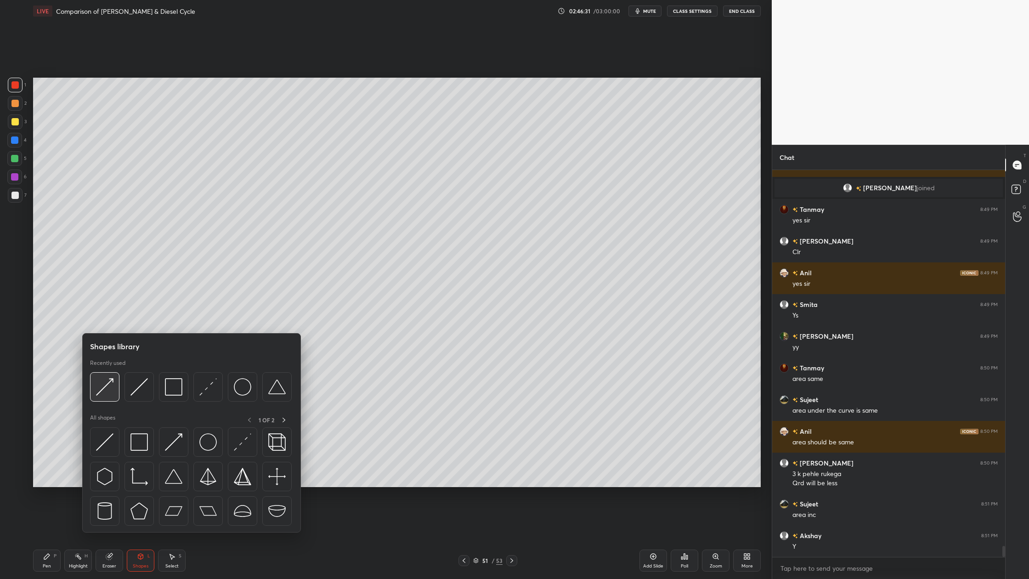
click at [105, 395] on div at bounding box center [104, 386] width 29 height 29
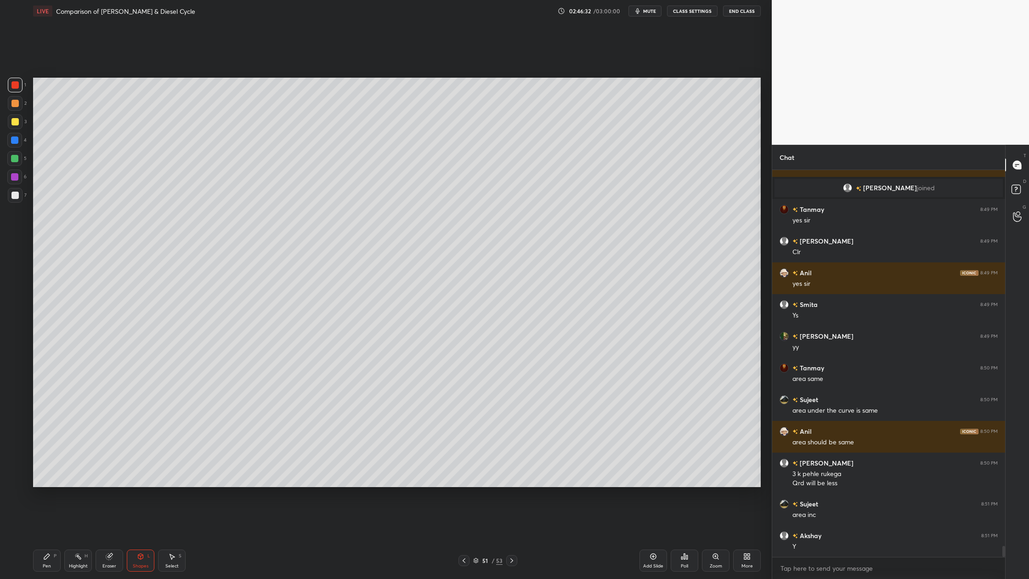
click at [15, 121] on div at bounding box center [14, 121] width 7 height 7
click at [19, 186] on div "6" at bounding box center [16, 178] width 19 height 18
click at [14, 120] on div at bounding box center [14, 121] width 7 height 7
click at [6, 196] on div "1 2 3 4 5 6 7 C X Z C X Z E E Erase all H H" at bounding box center [14, 282] width 29 height 409
click at [18, 198] on div at bounding box center [15, 195] width 15 height 15
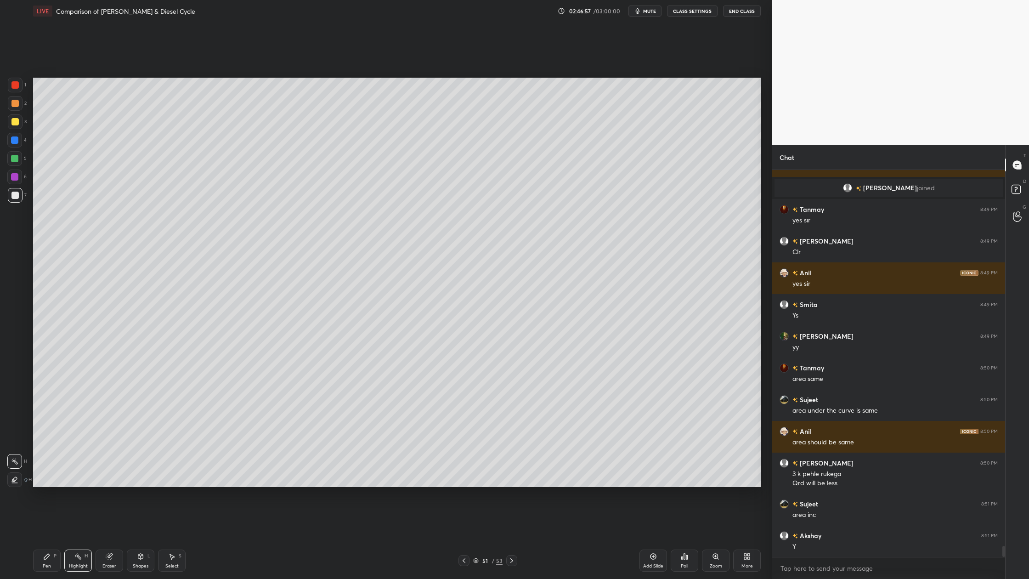
drag, startPoint x: 13, startPoint y: 122, endPoint x: 22, endPoint y: 126, distance: 9.9
click at [16, 125] on div at bounding box center [15, 121] width 15 height 15
click at [16, 90] on div at bounding box center [15, 85] width 15 height 15
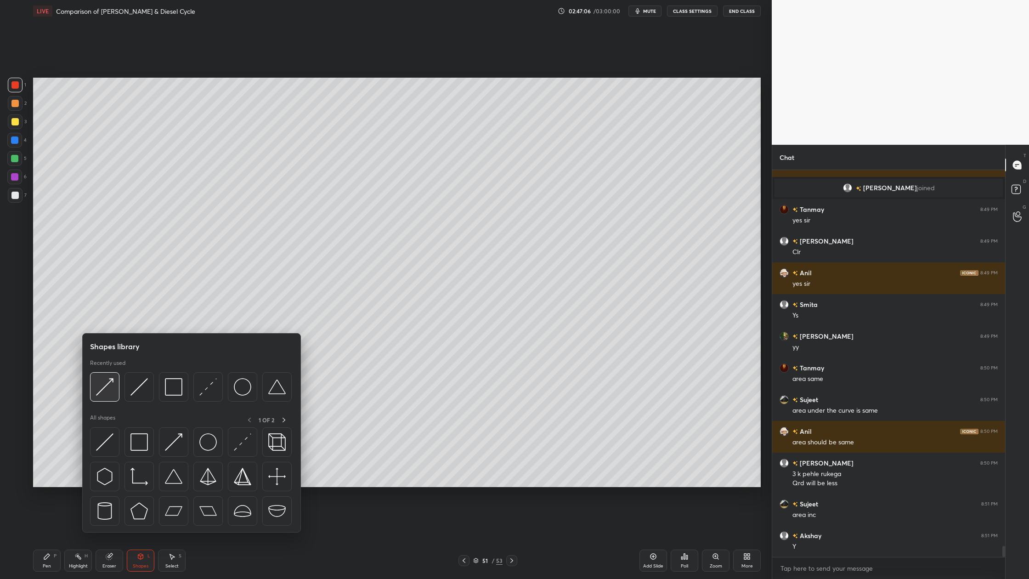
click at [107, 394] on img at bounding box center [104, 386] width 17 height 17
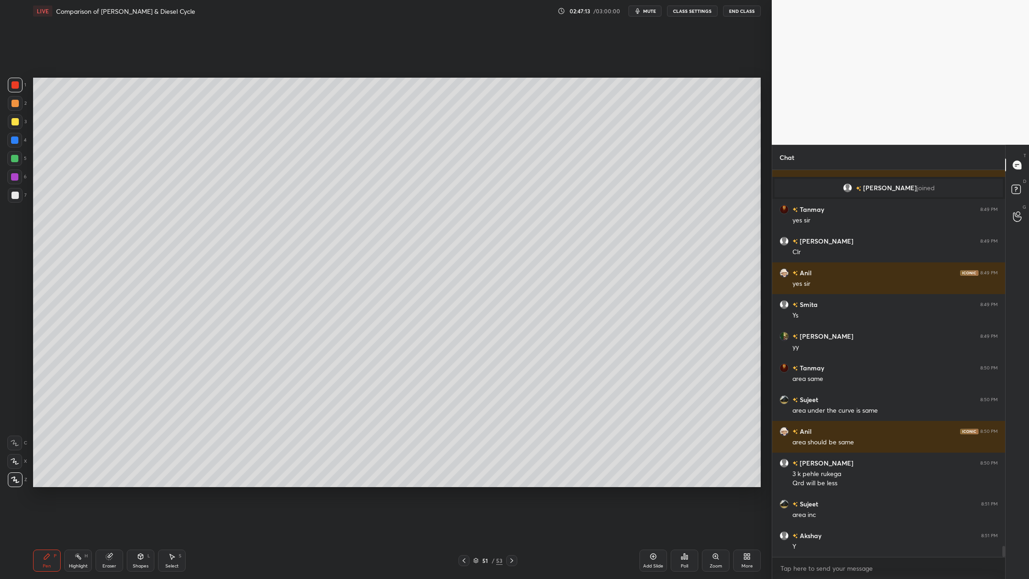
click at [14, 179] on div at bounding box center [14, 176] width 7 height 7
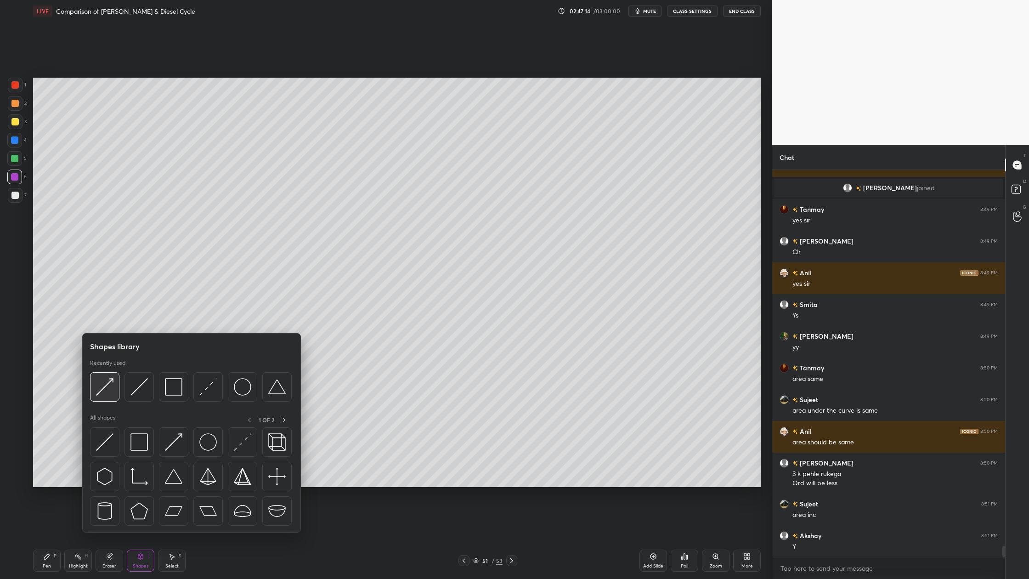
click at [102, 390] on img at bounding box center [104, 386] width 17 height 17
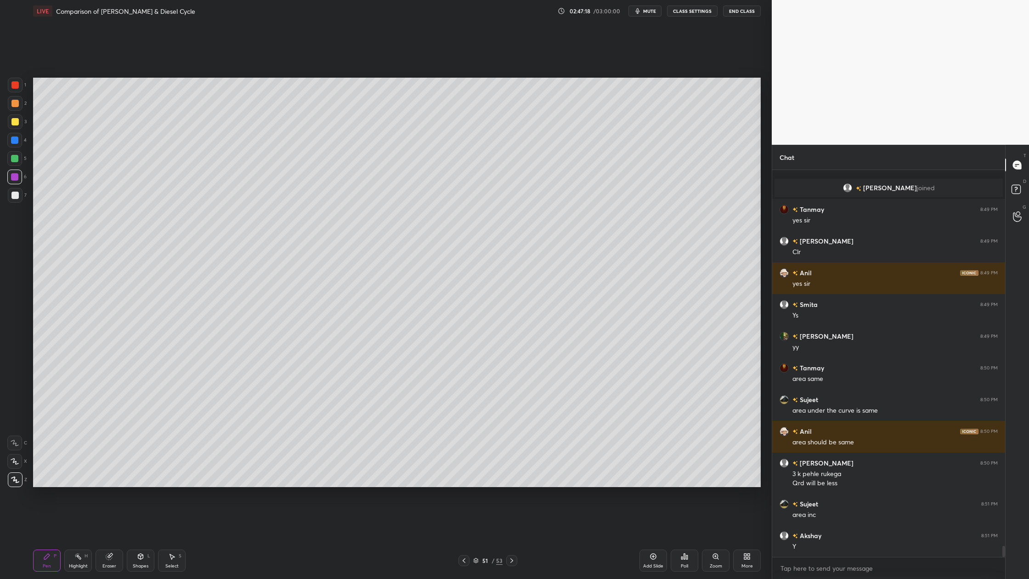
scroll to position [13316, 0]
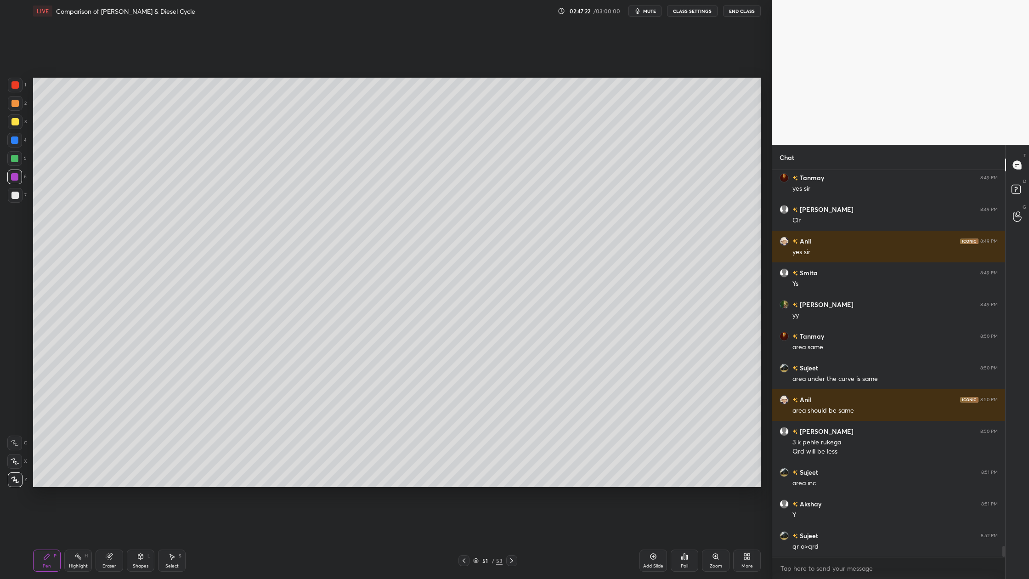
drag, startPoint x: 15, startPoint y: 103, endPoint x: 27, endPoint y: 113, distance: 15.6
click at [18, 105] on div at bounding box center [14, 103] width 7 height 7
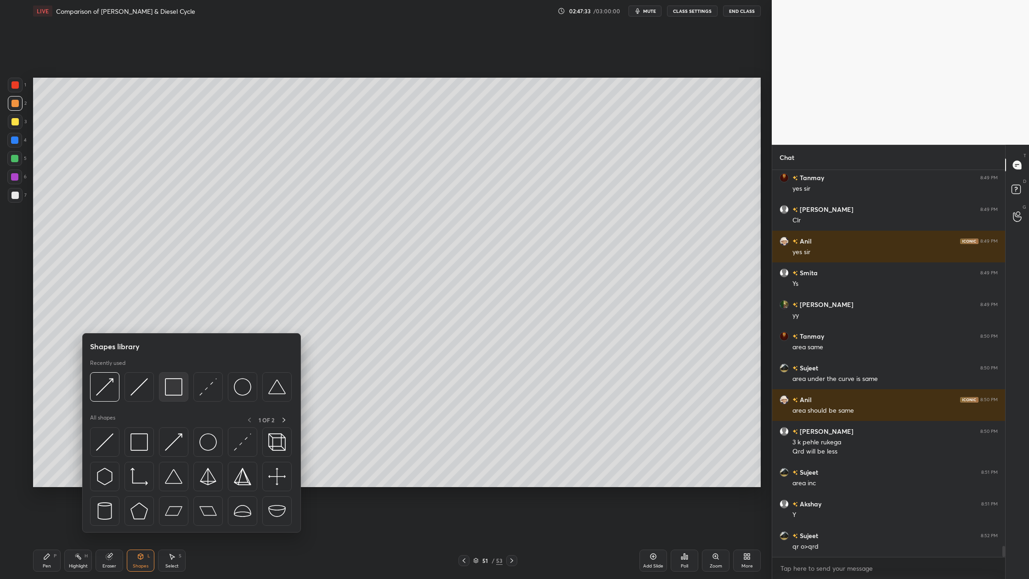
click at [174, 399] on div at bounding box center [173, 386] width 29 height 29
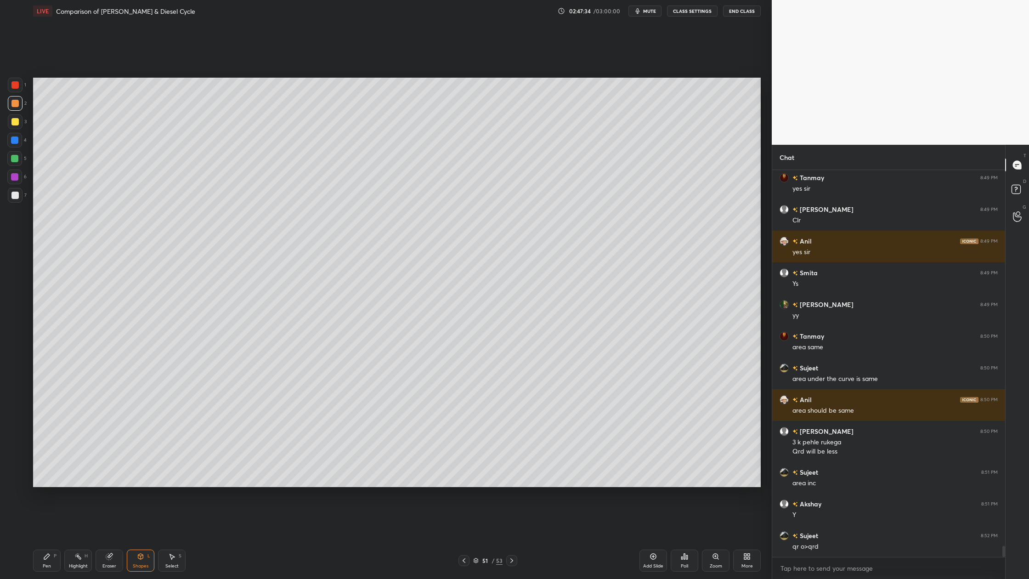
drag, startPoint x: 12, startPoint y: 106, endPoint x: 31, endPoint y: 113, distance: 19.6
click at [12, 108] on div at bounding box center [15, 103] width 15 height 15
drag, startPoint x: 16, startPoint y: 158, endPoint x: 21, endPoint y: 158, distance: 5.1
click at [17, 158] on div at bounding box center [14, 158] width 7 height 7
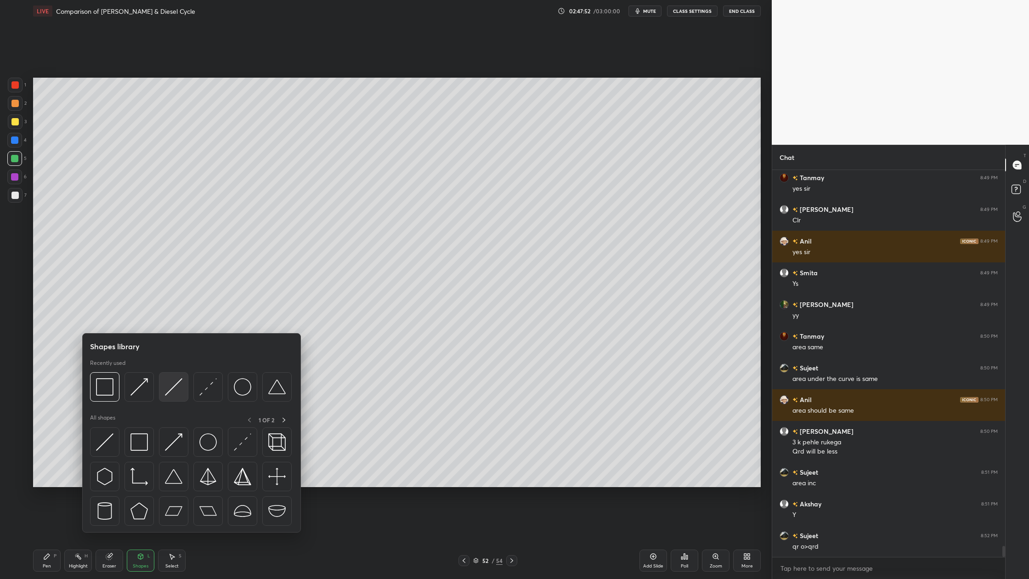
click at [185, 396] on div at bounding box center [173, 386] width 29 height 29
click at [16, 83] on div at bounding box center [14, 84] width 7 height 7
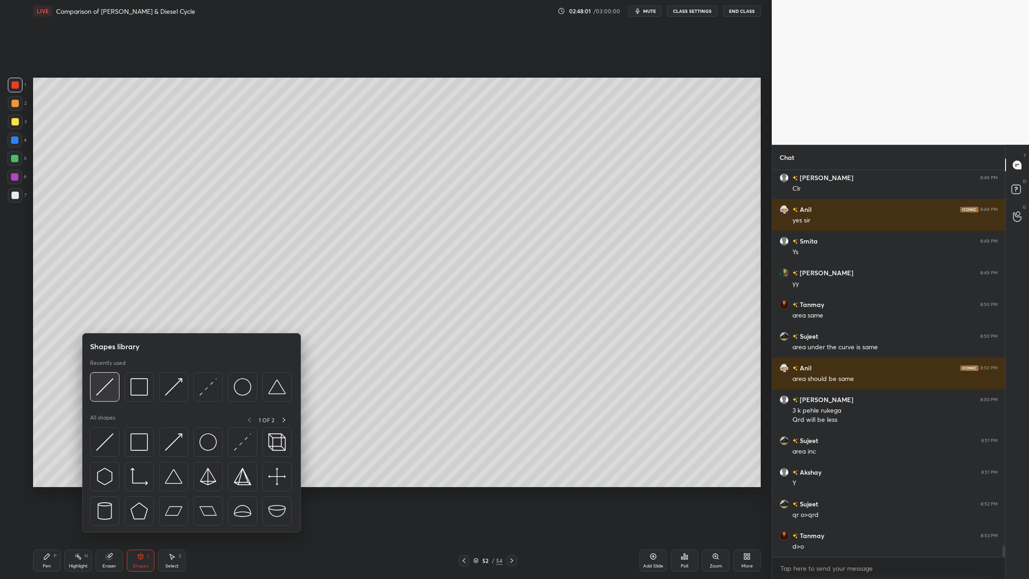
click at [104, 392] on img at bounding box center [104, 386] width 17 height 17
click at [110, 394] on img at bounding box center [104, 386] width 17 height 17
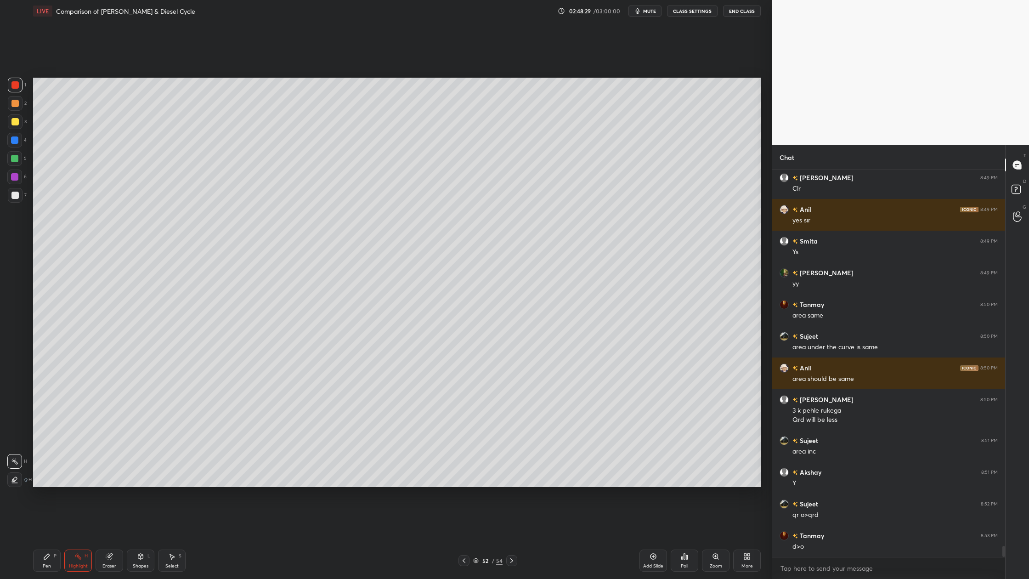
drag, startPoint x: 15, startPoint y: 196, endPoint x: 21, endPoint y: 197, distance: 5.7
click at [15, 197] on div at bounding box center [14, 195] width 7 height 7
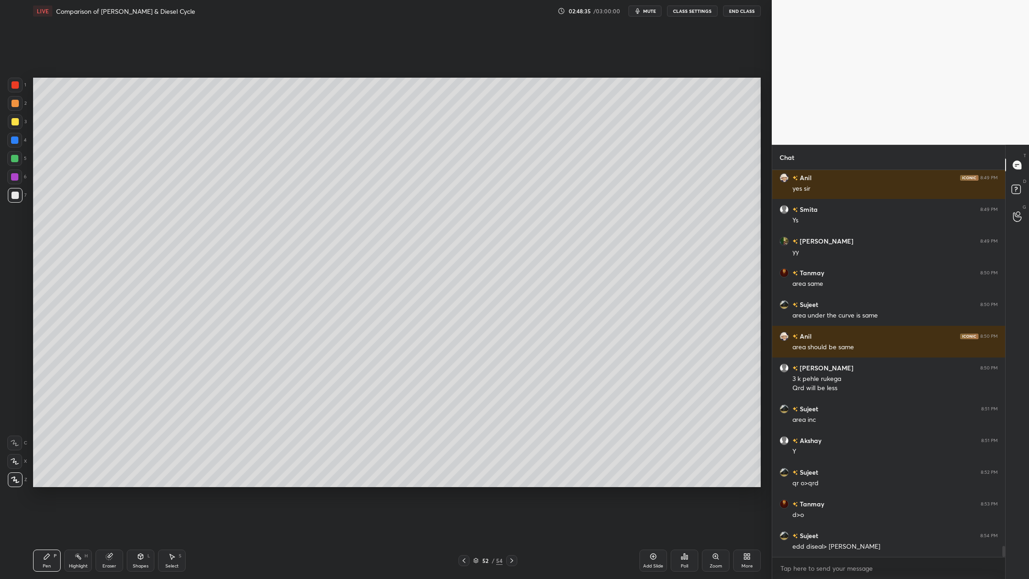
scroll to position [13411, 0]
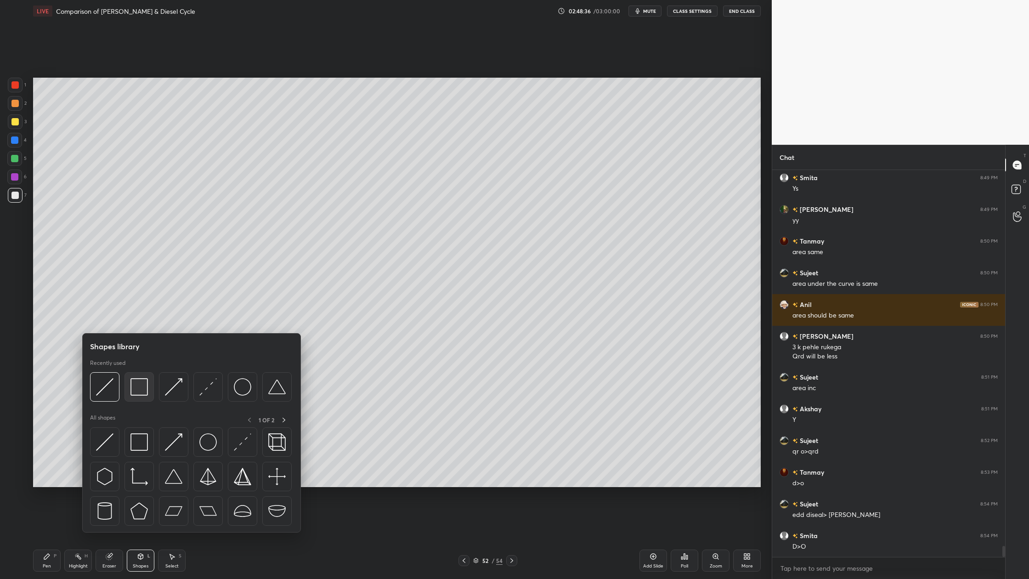
click at [137, 391] on img at bounding box center [138, 386] width 17 height 17
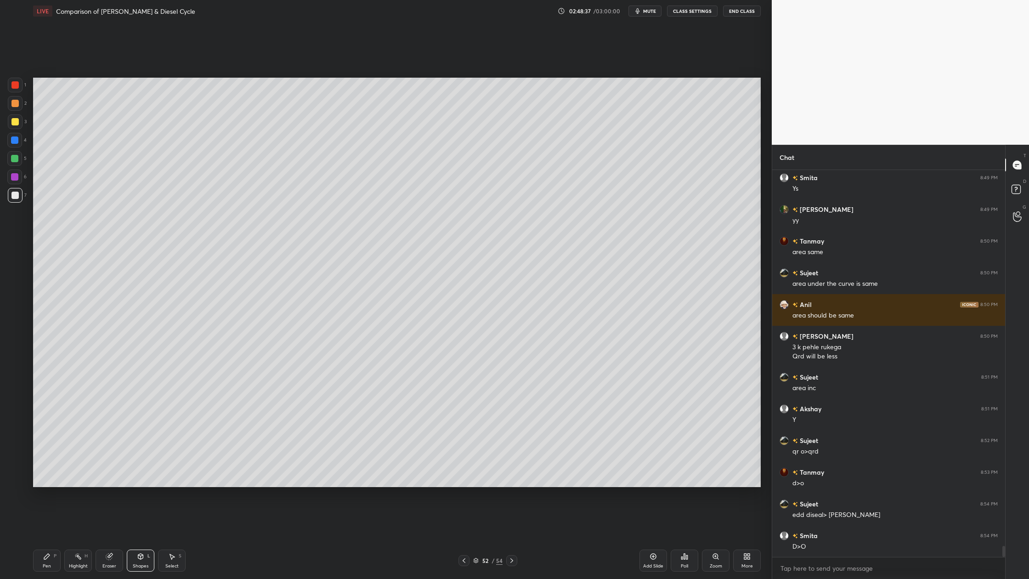
click at [15, 104] on div at bounding box center [14, 103] width 7 height 7
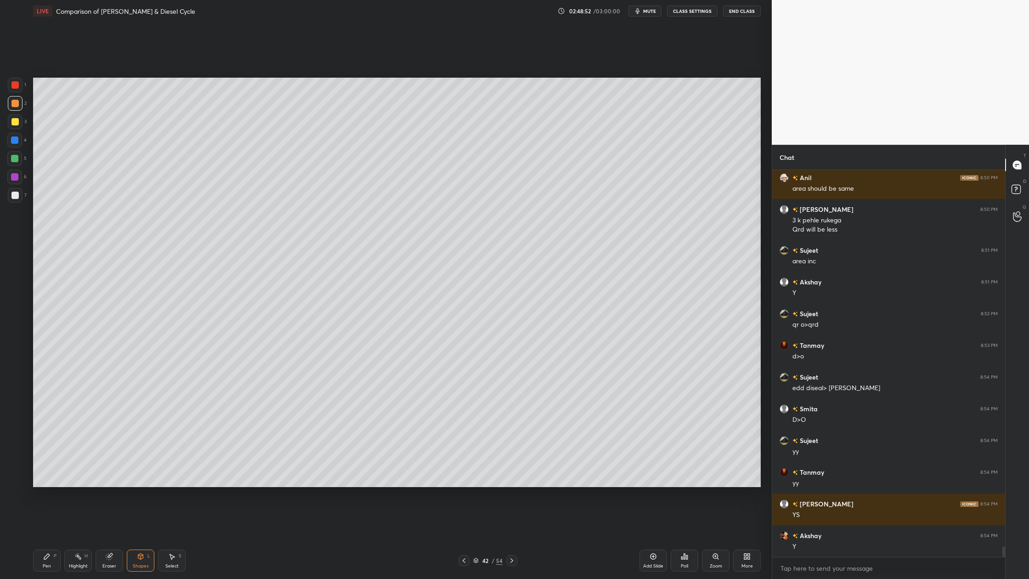
scroll to position [13570, 0]
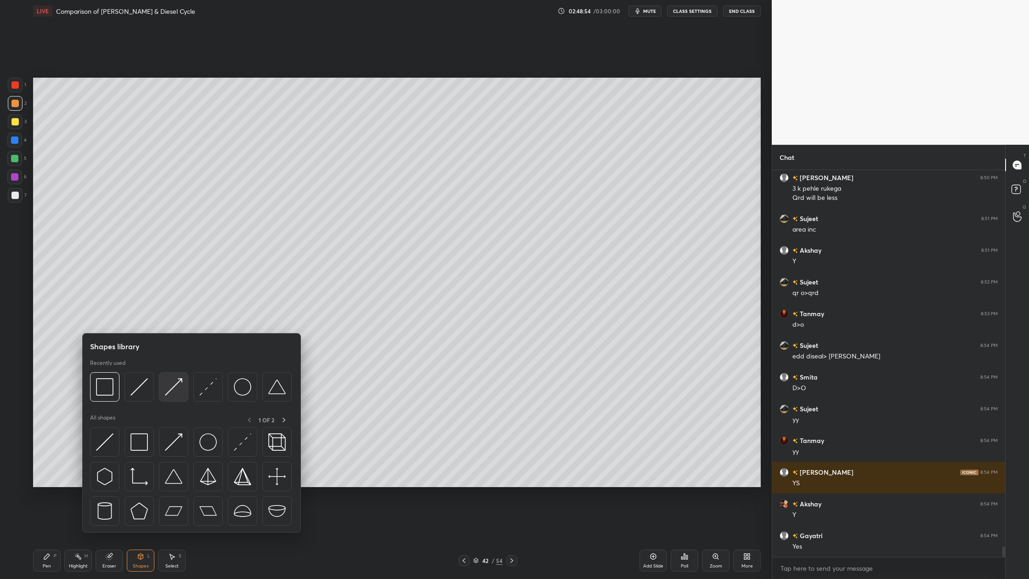
click at [172, 395] on div at bounding box center [173, 386] width 29 height 29
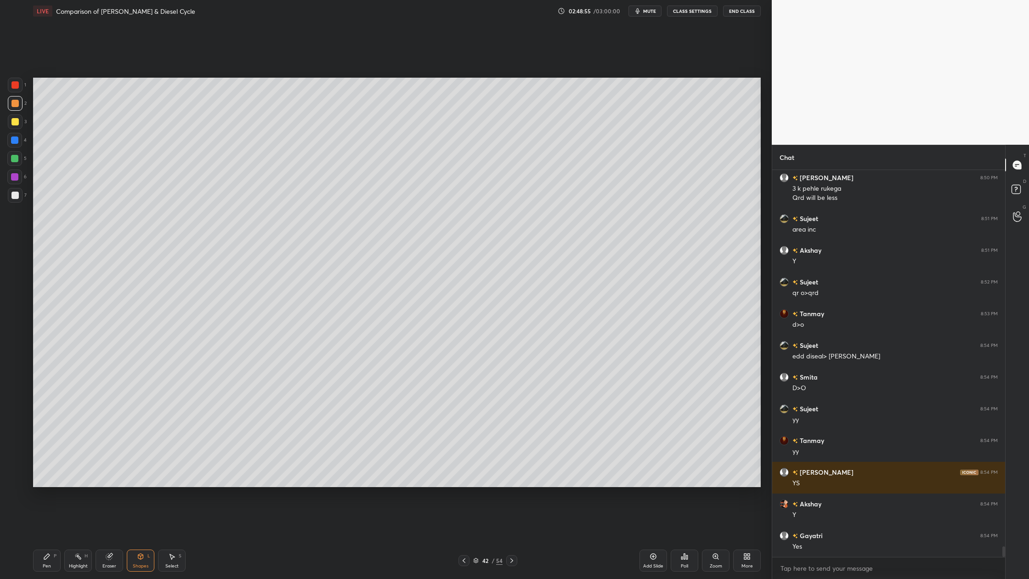
drag, startPoint x: 21, startPoint y: 87, endPoint x: 27, endPoint y: 91, distance: 7.2
click at [23, 89] on div "1" at bounding box center [17, 85] width 18 height 15
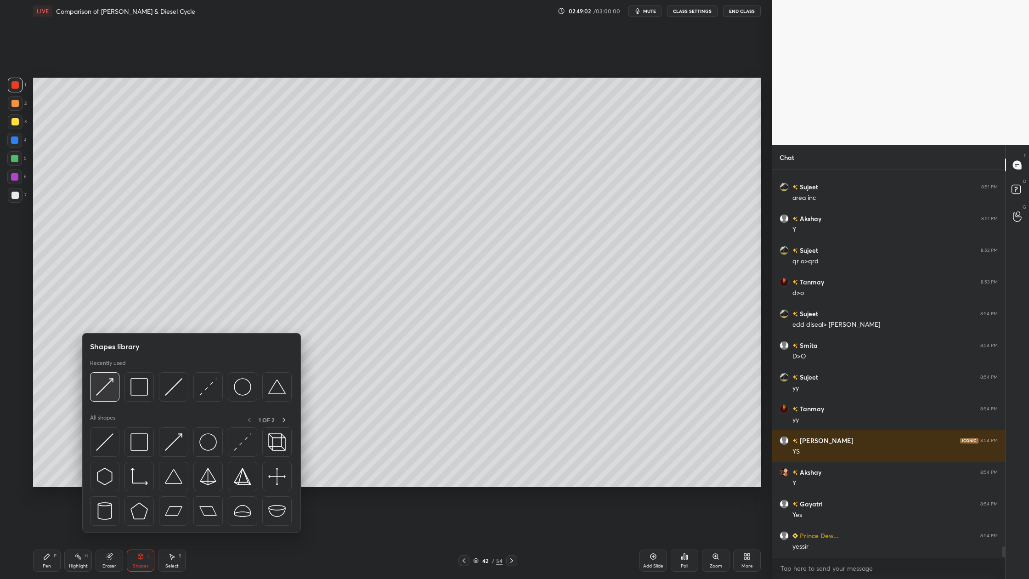
click at [105, 401] on div at bounding box center [104, 386] width 29 height 29
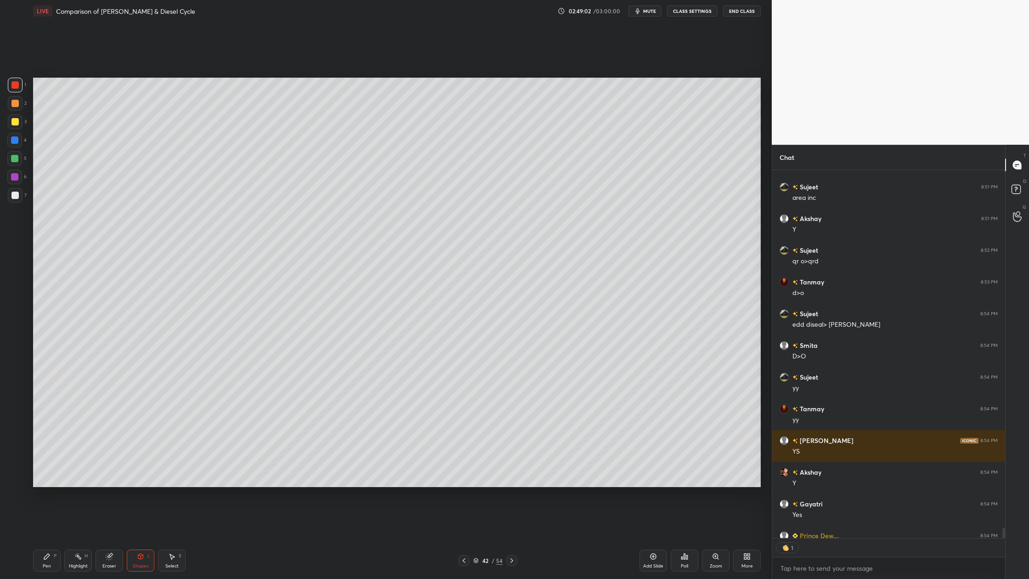
scroll to position [3, 3]
drag, startPoint x: 11, startPoint y: 173, endPoint x: 17, endPoint y: 178, distance: 7.8
click at [13, 176] on div at bounding box center [14, 176] width 7 height 7
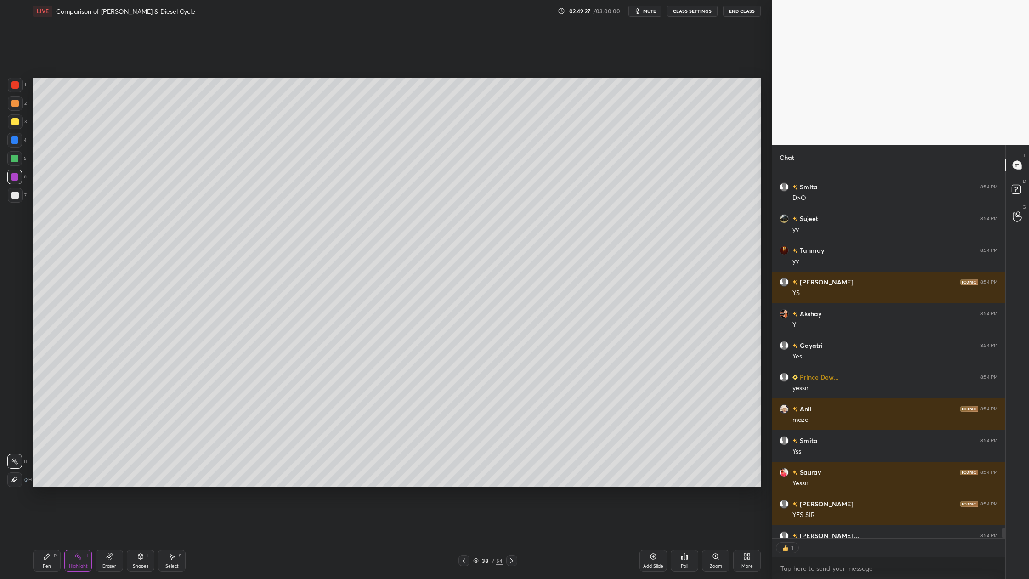
scroll to position [365, 230]
click at [295, 74] on div "Setting up your live class Poll for secs No correct answer Start poll" at bounding box center [396, 282] width 735 height 520
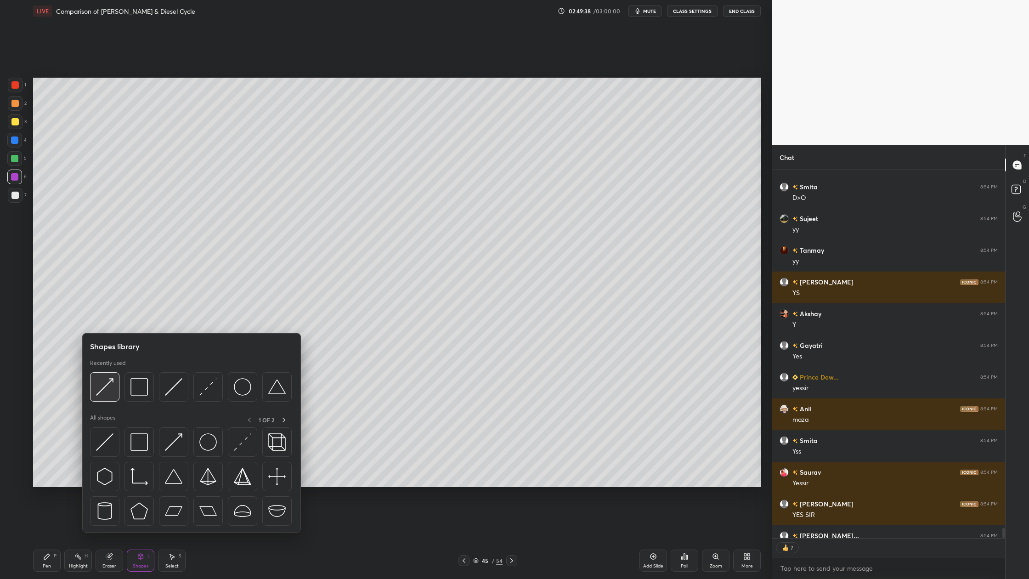
click at [106, 399] on div at bounding box center [104, 386] width 29 height 29
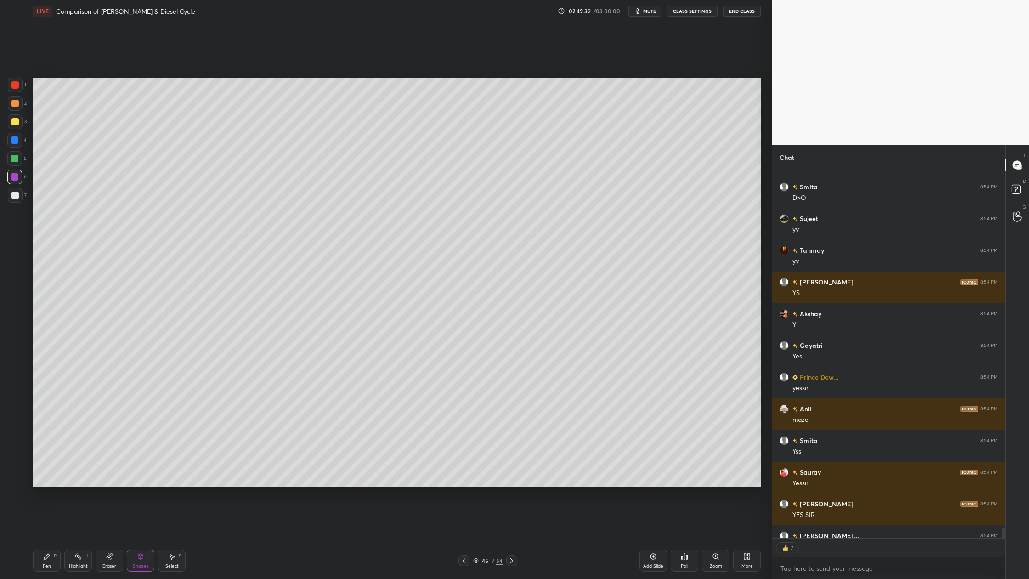
drag, startPoint x: 12, startPoint y: 87, endPoint x: 32, endPoint y: 105, distance: 26.4
click at [17, 92] on div at bounding box center [15, 85] width 15 height 15
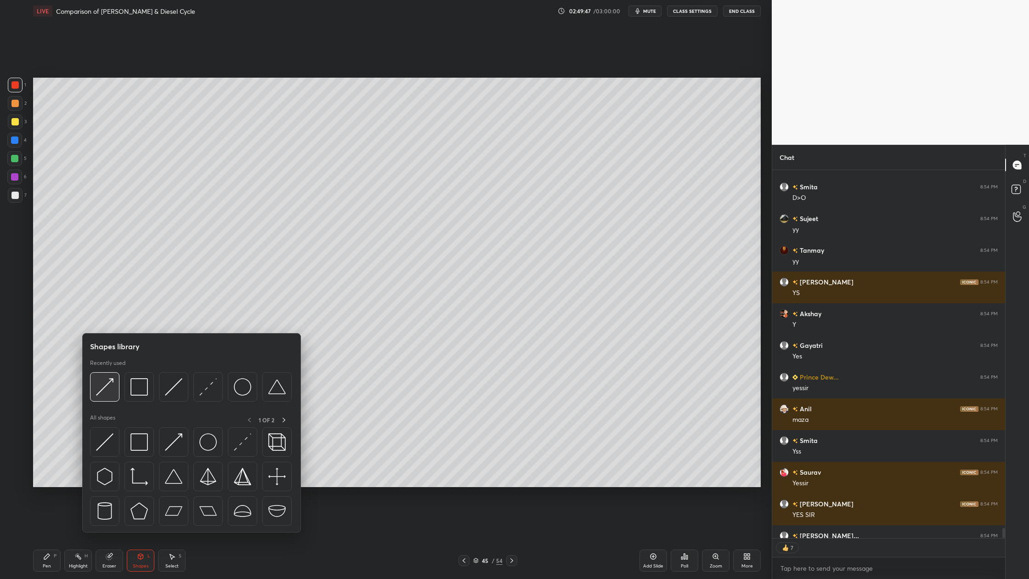
click at [111, 395] on img at bounding box center [104, 386] width 17 height 17
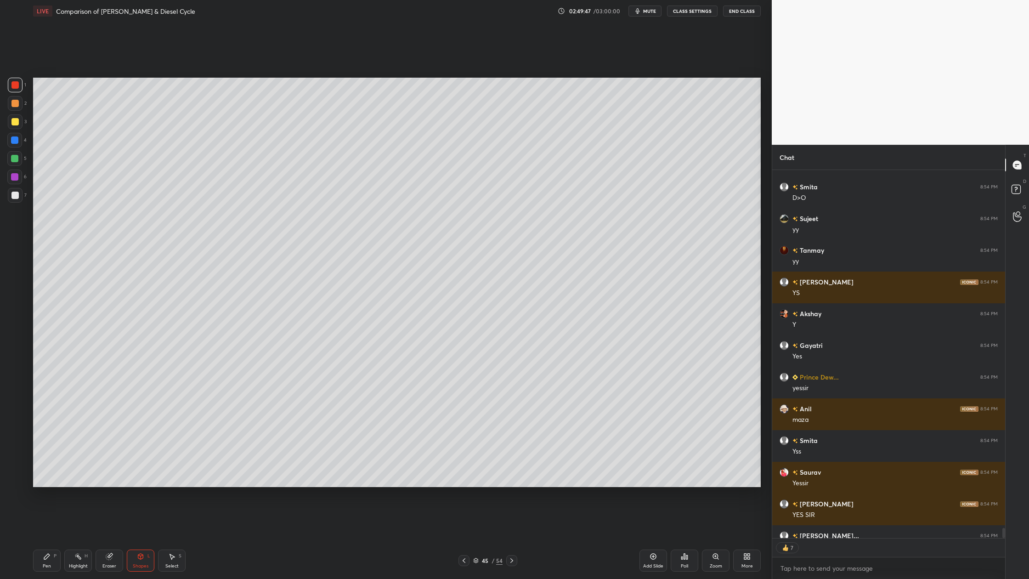
scroll to position [384, 230]
drag, startPoint x: 15, startPoint y: 178, endPoint x: 22, endPoint y: 185, distance: 10.1
click at [16, 181] on div at bounding box center [14, 176] width 15 height 15
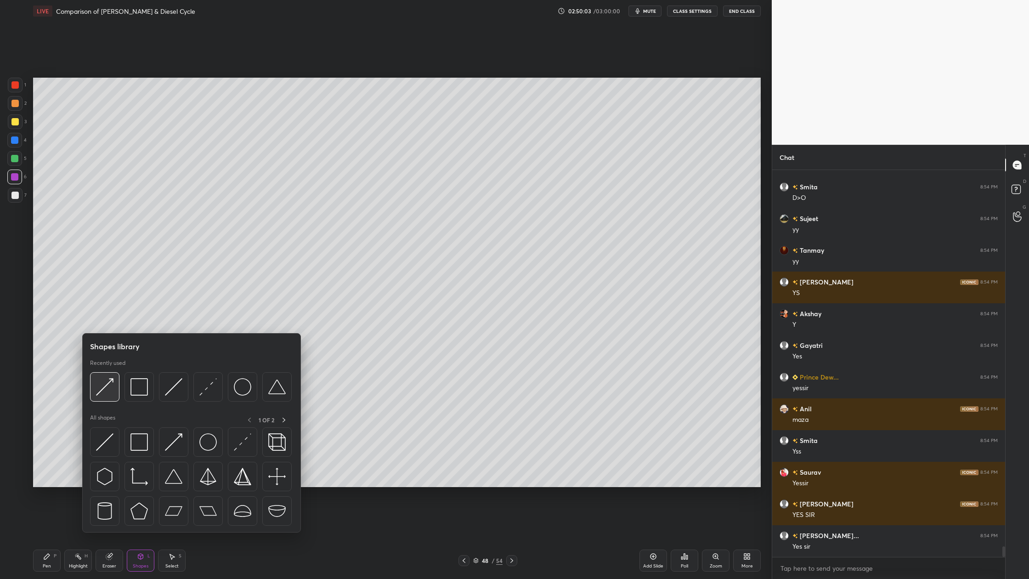
click at [105, 397] on div at bounding box center [104, 386] width 29 height 29
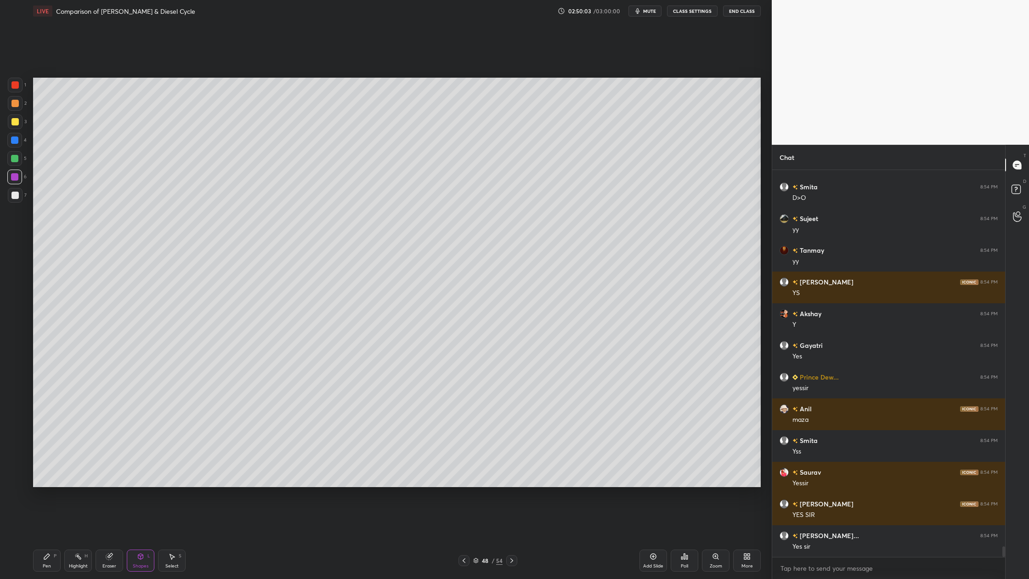
scroll to position [13792, 0]
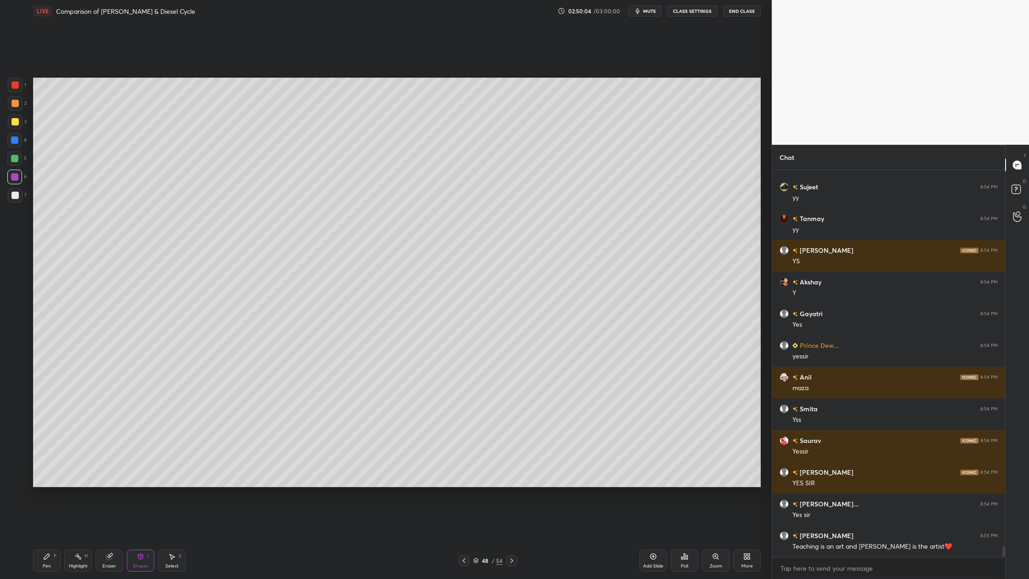
drag, startPoint x: 16, startPoint y: 85, endPoint x: 27, endPoint y: 102, distance: 19.5
click at [15, 86] on div at bounding box center [14, 84] width 7 height 7
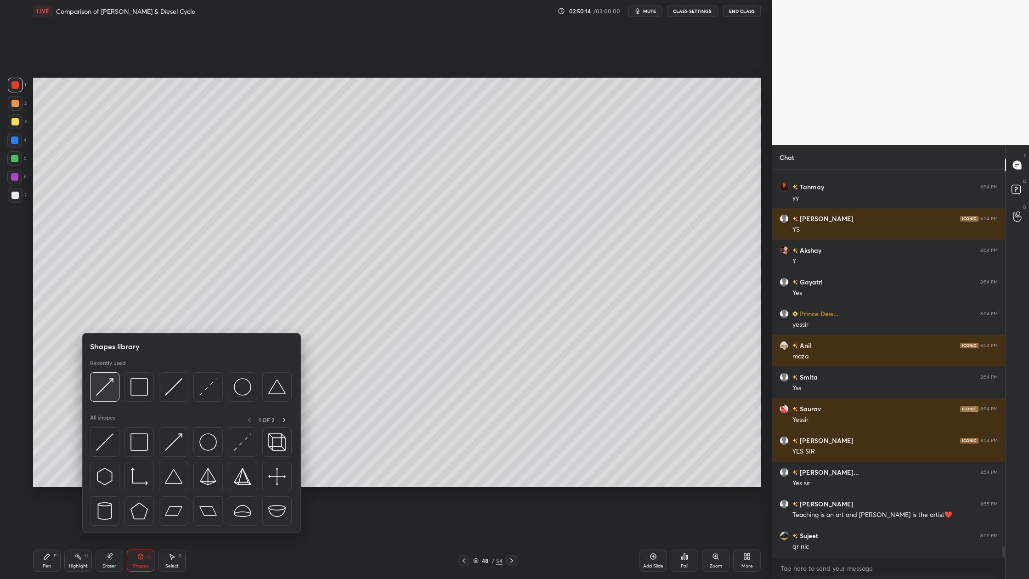
click at [98, 395] on img at bounding box center [104, 386] width 17 height 17
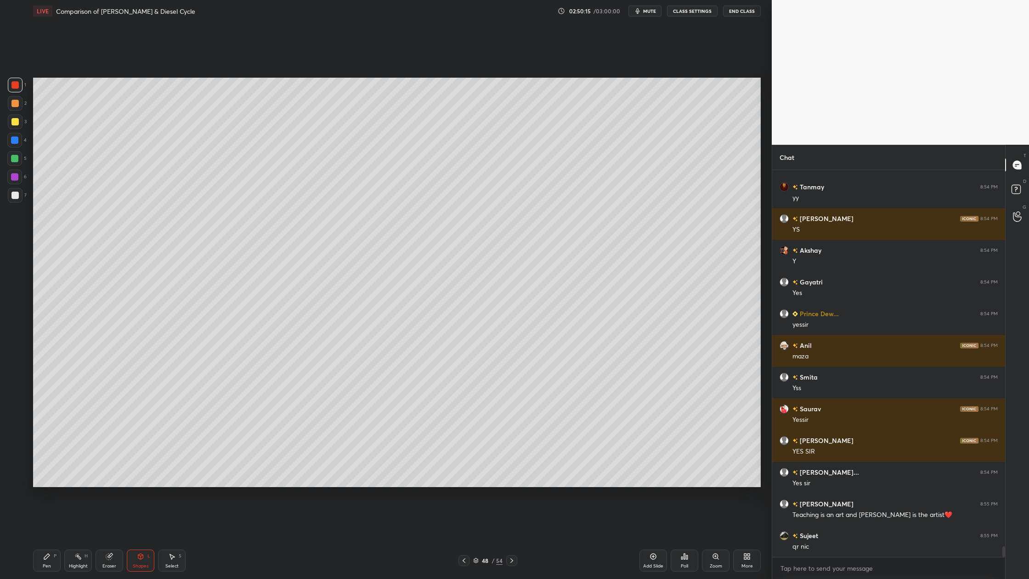
drag, startPoint x: 17, startPoint y: 174, endPoint x: 20, endPoint y: 179, distance: 6.2
click at [17, 176] on div at bounding box center [14, 176] width 7 height 7
drag, startPoint x: 17, startPoint y: 106, endPoint x: 27, endPoint y: 113, distance: 12.0
click at [20, 109] on div at bounding box center [15, 103] width 15 height 15
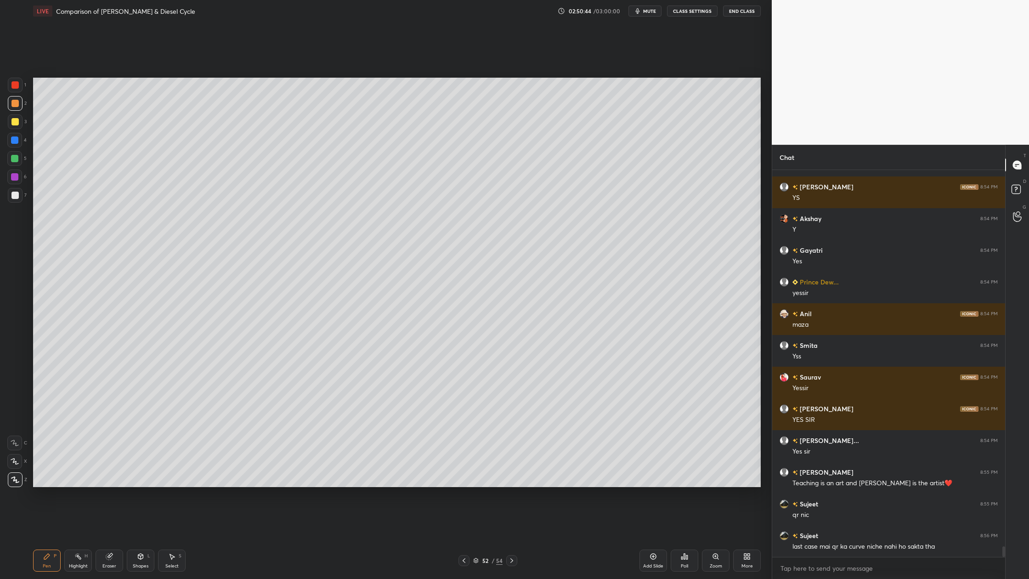
drag, startPoint x: 17, startPoint y: 88, endPoint x: 24, endPoint y: 99, distance: 13.1
click at [19, 94] on div "1" at bounding box center [17, 87] width 18 height 18
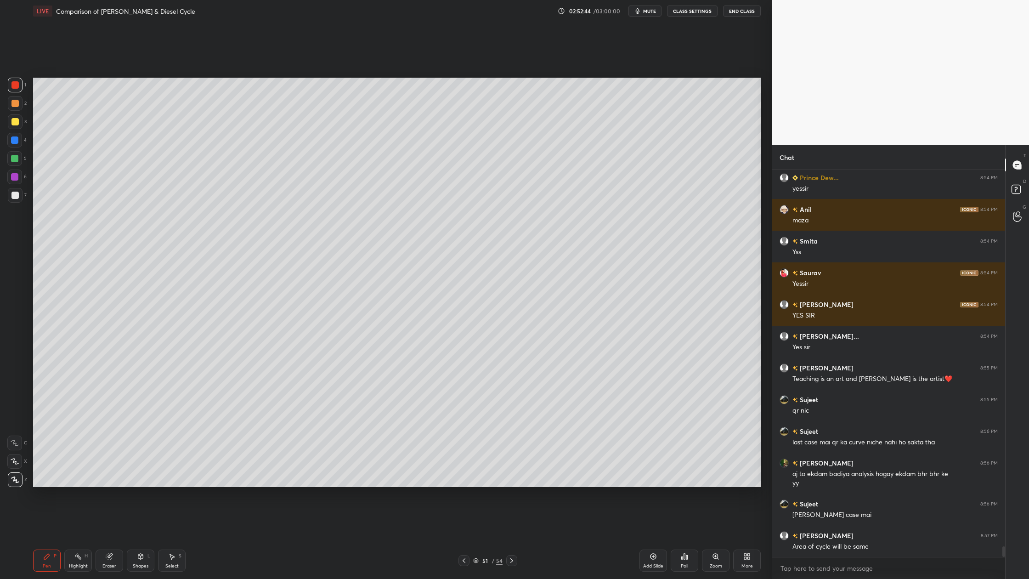
scroll to position [13991, 0]
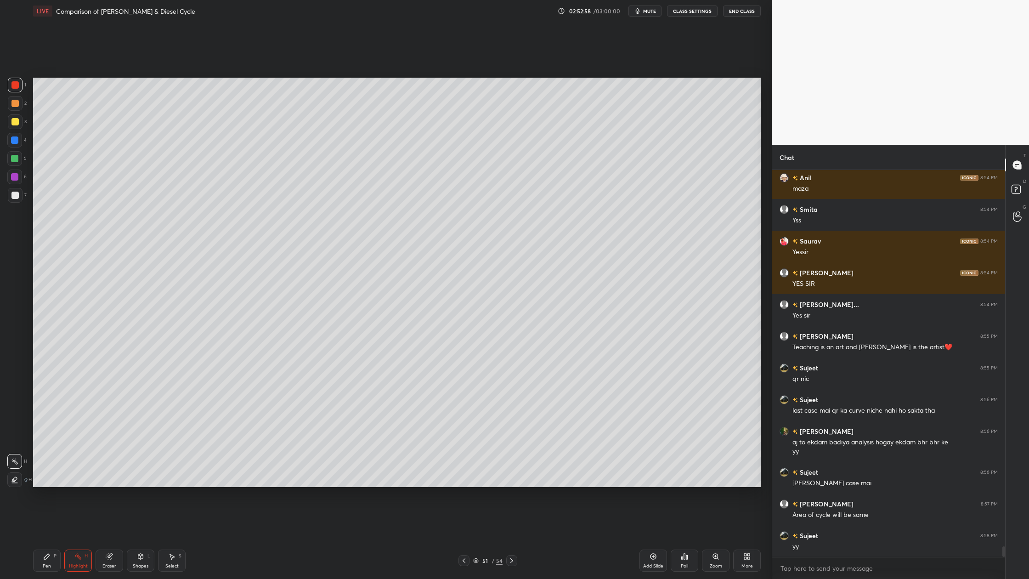
click at [16, 198] on div at bounding box center [14, 195] width 7 height 7
click at [14, 119] on div at bounding box center [14, 121] width 7 height 7
click at [14, 99] on div at bounding box center [15, 103] width 15 height 15
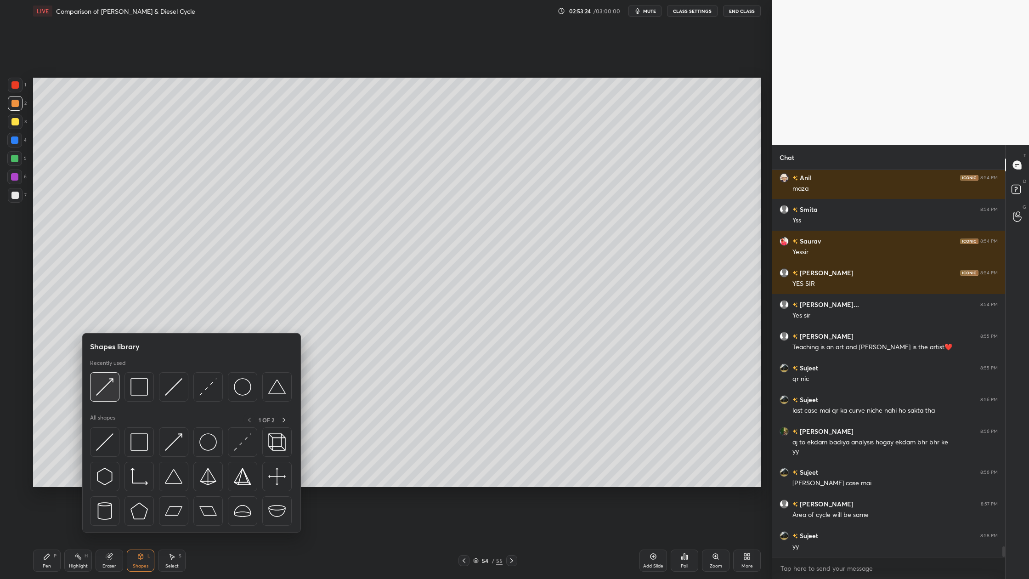
click at [107, 398] on div at bounding box center [104, 386] width 29 height 29
click at [168, 395] on img at bounding box center [173, 386] width 17 height 17
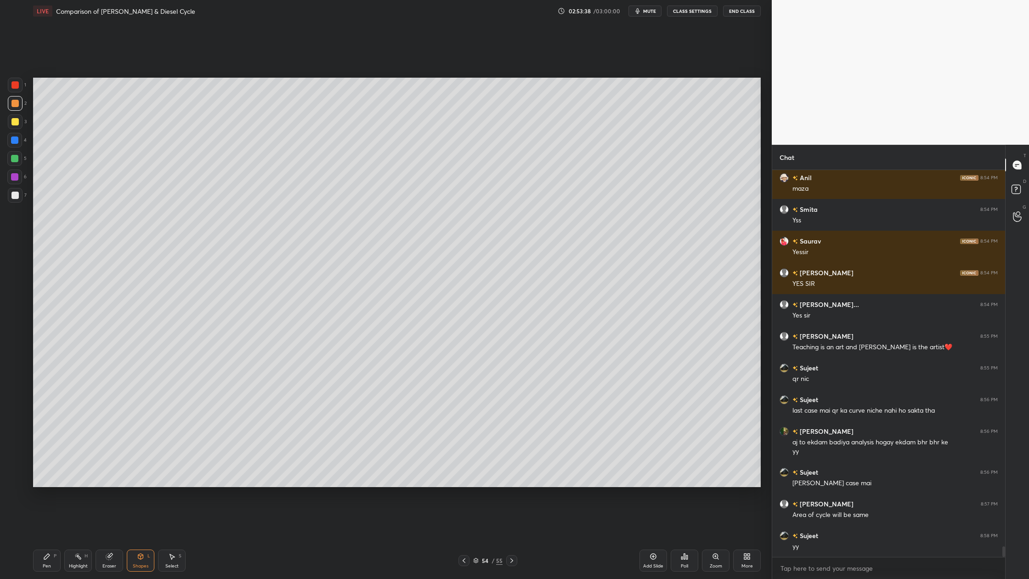
click at [20, 198] on div at bounding box center [15, 195] width 15 height 15
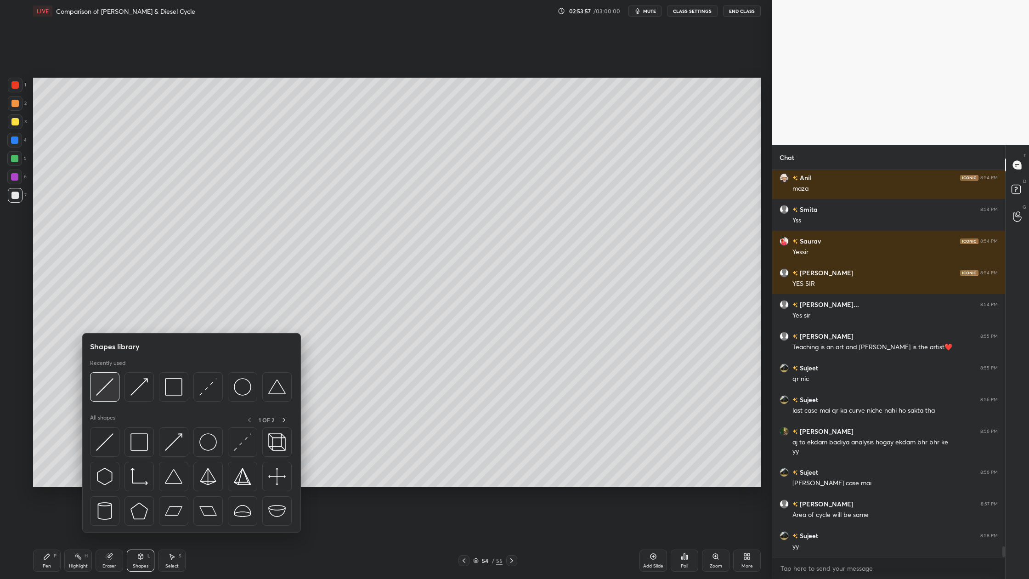
click at [106, 399] on div at bounding box center [104, 386] width 29 height 29
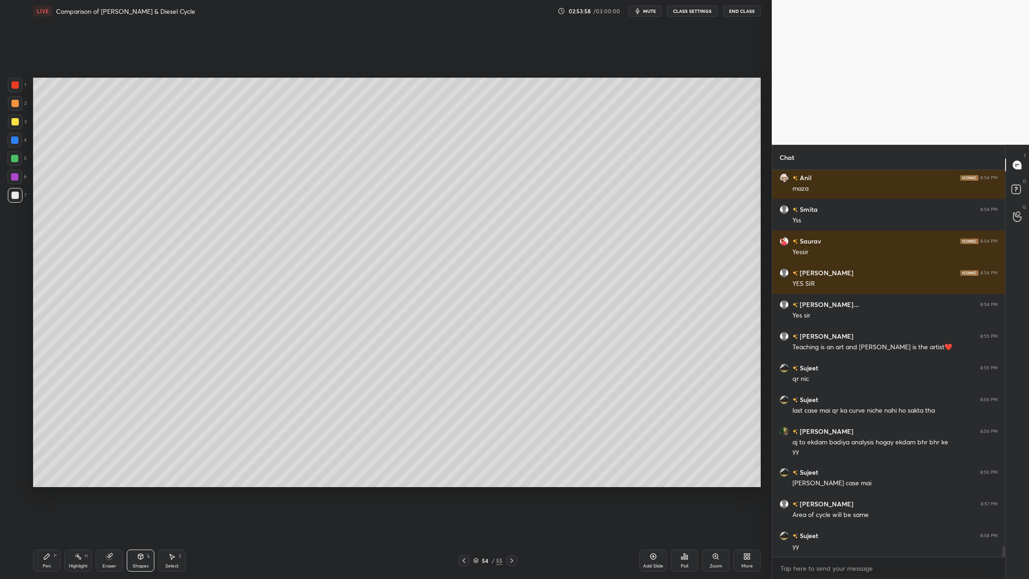
drag, startPoint x: 15, startPoint y: 195, endPoint x: 21, endPoint y: 196, distance: 6.6
click at [14, 195] on div at bounding box center [14, 195] width 7 height 7
click at [18, 120] on div at bounding box center [15, 121] width 15 height 15
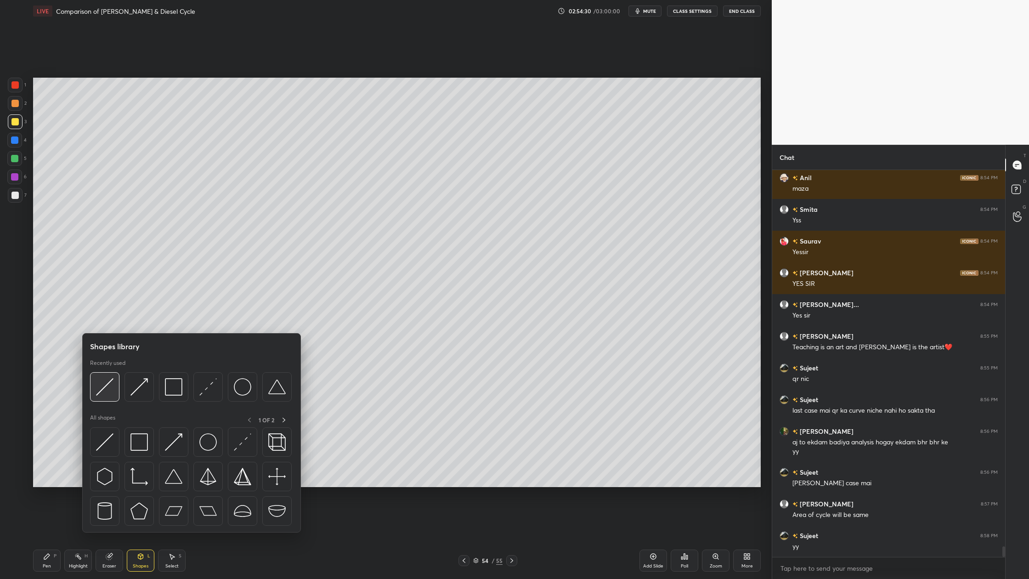
click at [101, 395] on img at bounding box center [104, 386] width 17 height 17
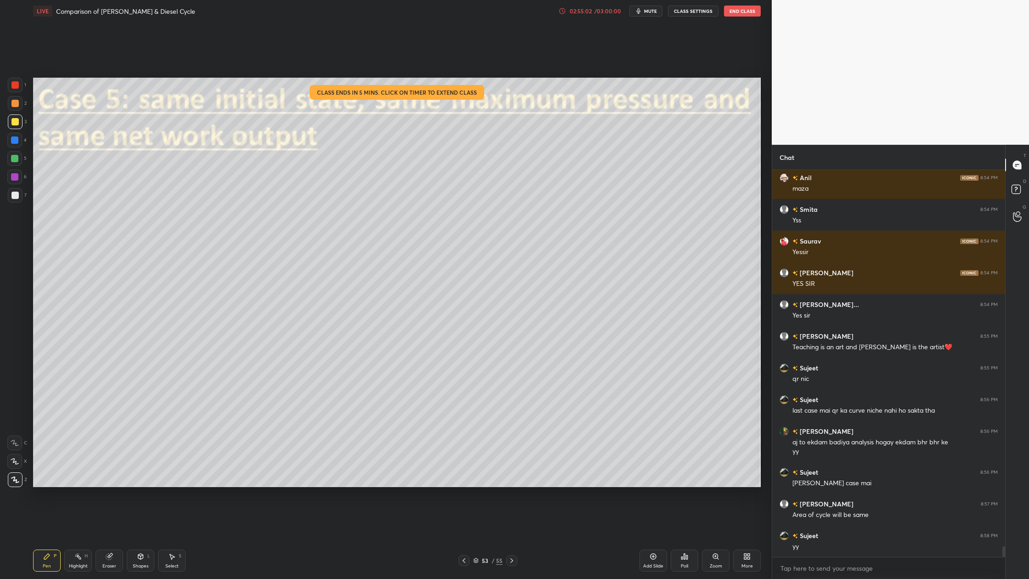
click at [583, 11] on div "02:55:02" at bounding box center [581, 11] width 26 height 6
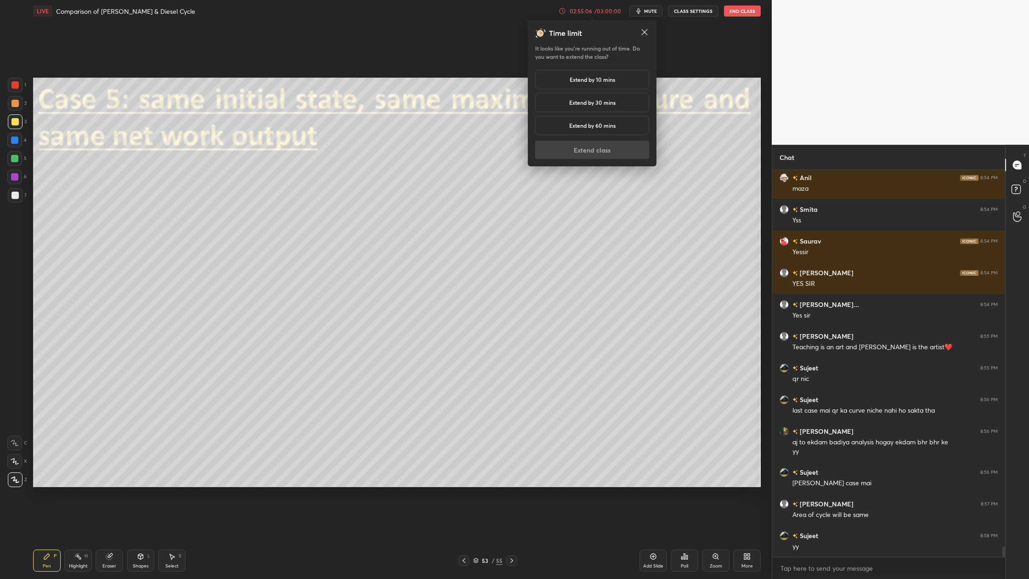
click at [569, 103] on h5 "Extend by 30 mins" at bounding box center [592, 102] width 46 height 8
click at [580, 152] on button "Extend class" at bounding box center [592, 150] width 114 height 18
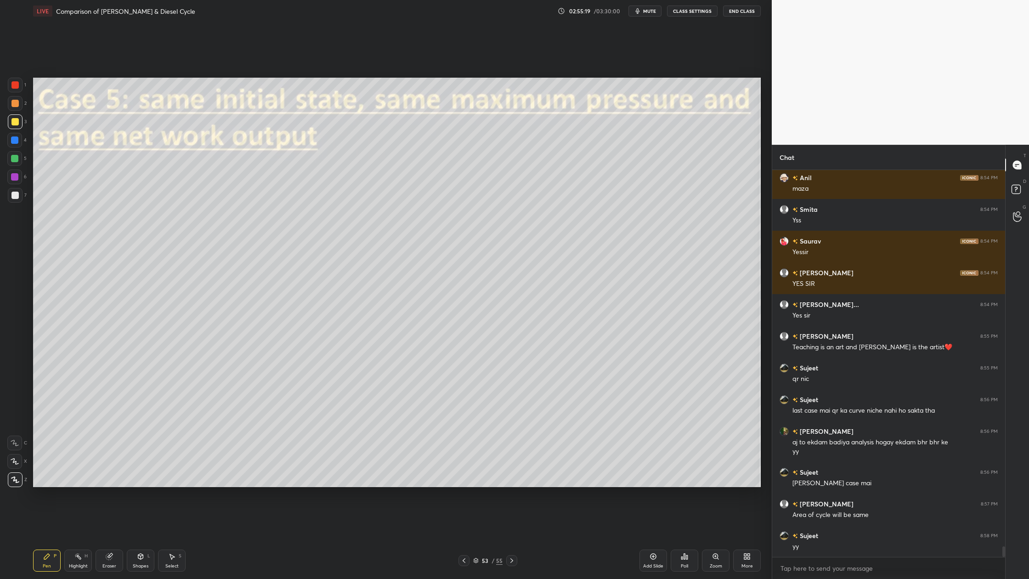
scroll to position [14023, 0]
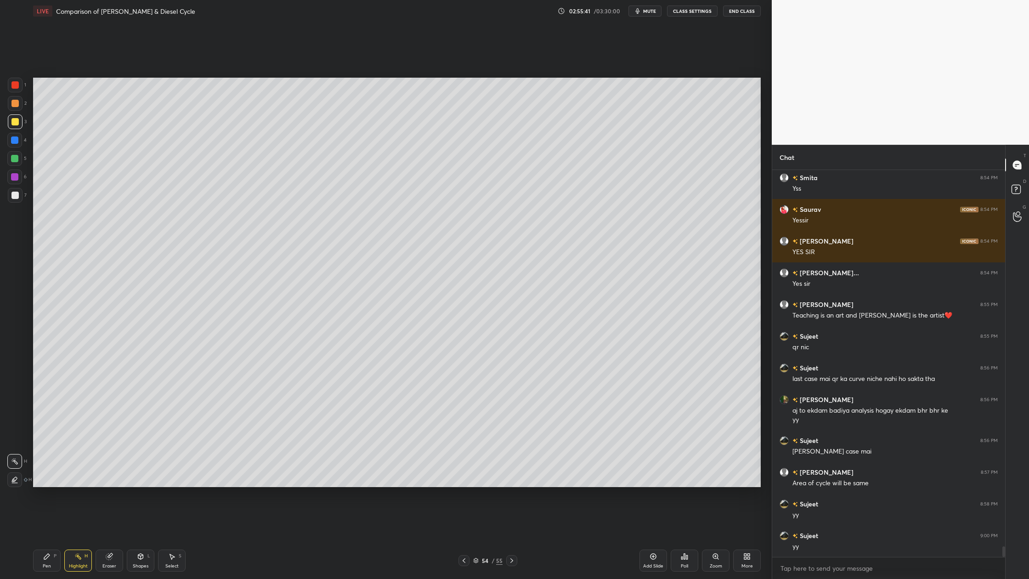
drag, startPoint x: 6, startPoint y: 194, endPoint x: 24, endPoint y: 206, distance: 21.5
click at [9, 199] on div "1 2 3 4 5 6 7 C X Z C X Z E E Erase all H H" at bounding box center [14, 282] width 29 height 409
click at [18, 202] on div at bounding box center [15, 195] width 15 height 15
drag, startPoint x: 17, startPoint y: 122, endPoint x: 26, endPoint y: 135, distance: 16.2
click at [17, 121] on div at bounding box center [14, 121] width 7 height 7
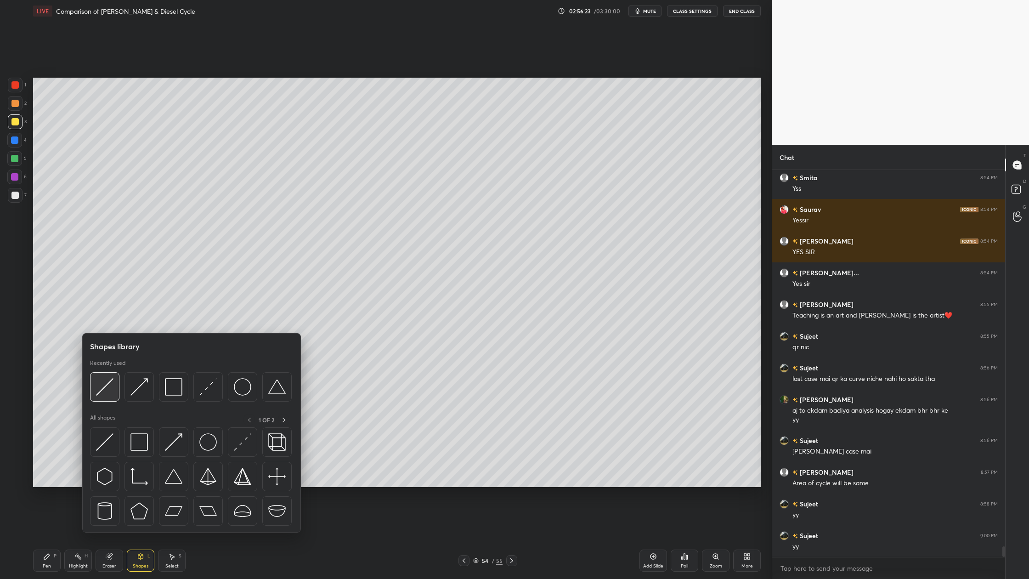
click at [108, 397] on div at bounding box center [104, 386] width 29 height 29
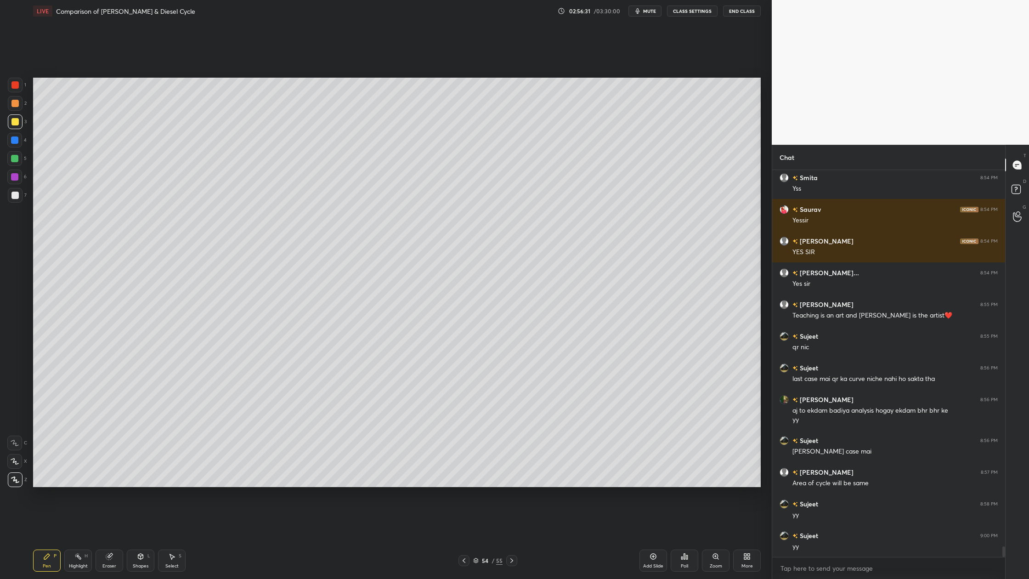
scroll to position [14055, 0]
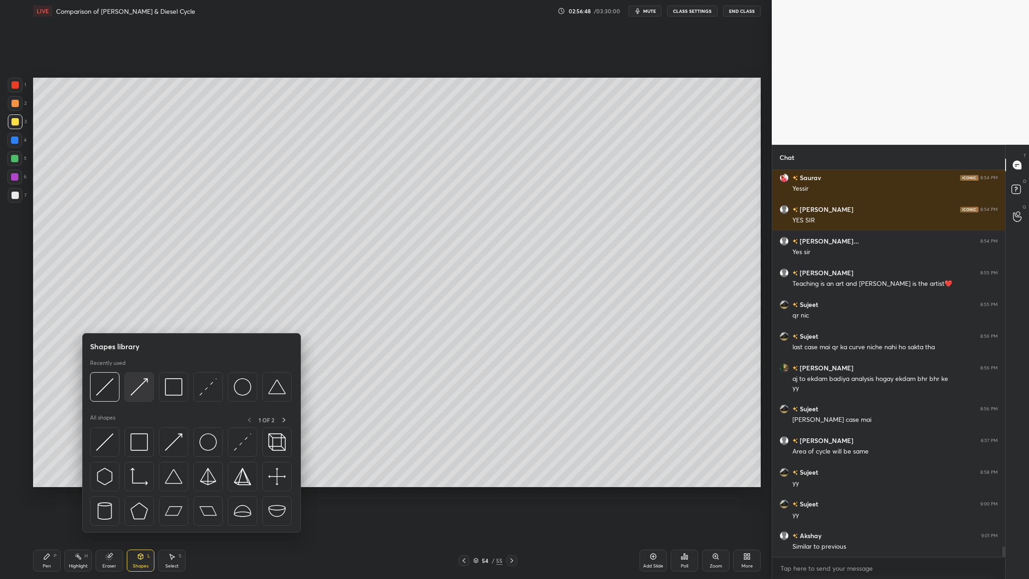
click at [138, 397] on div at bounding box center [138, 386] width 29 height 29
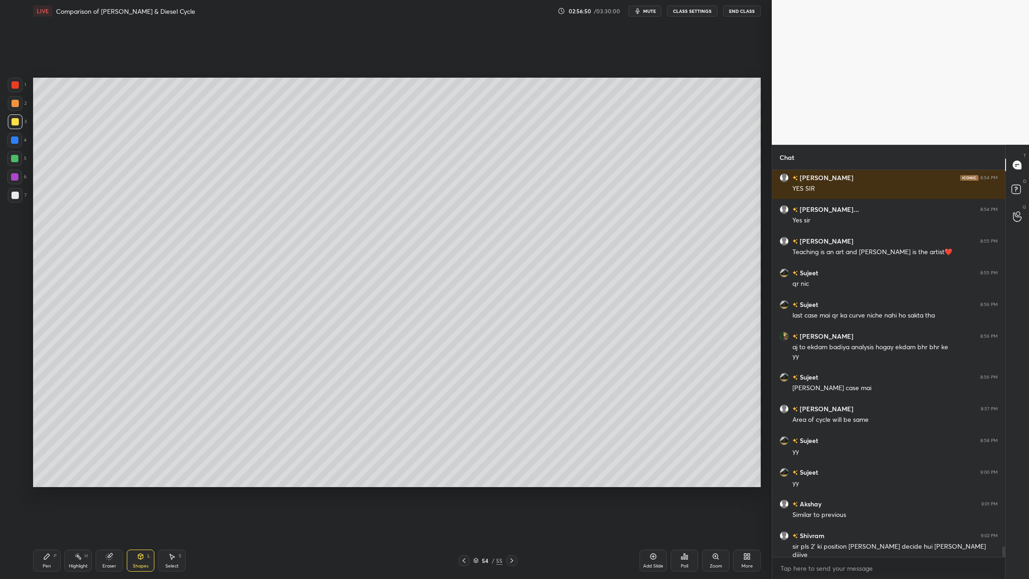
scroll to position [14118, 0]
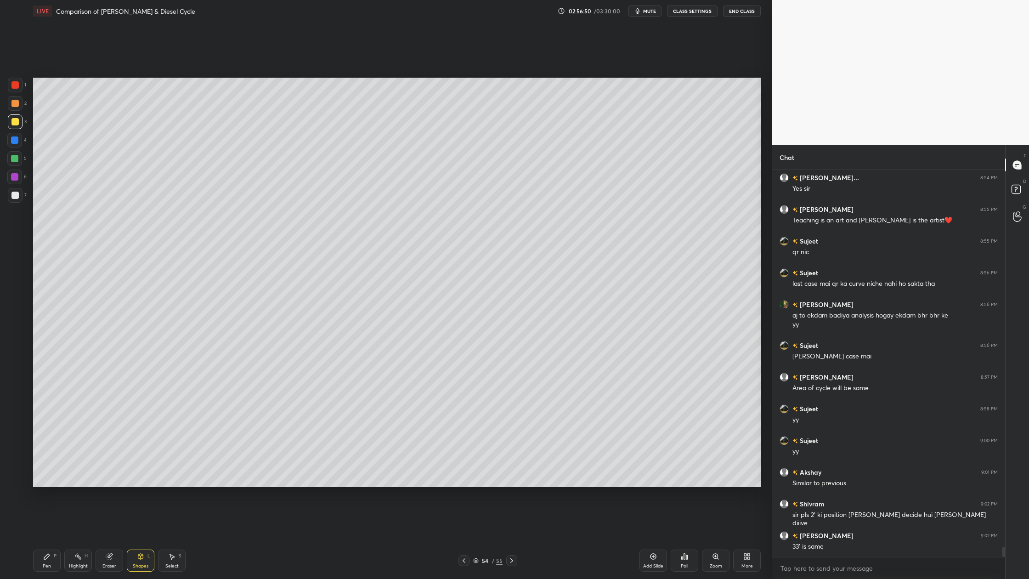
click at [14, 87] on div at bounding box center [14, 84] width 7 height 7
drag, startPoint x: 15, startPoint y: 175, endPoint x: 23, endPoint y: 180, distance: 8.8
click at [15, 175] on div at bounding box center [14, 176] width 7 height 7
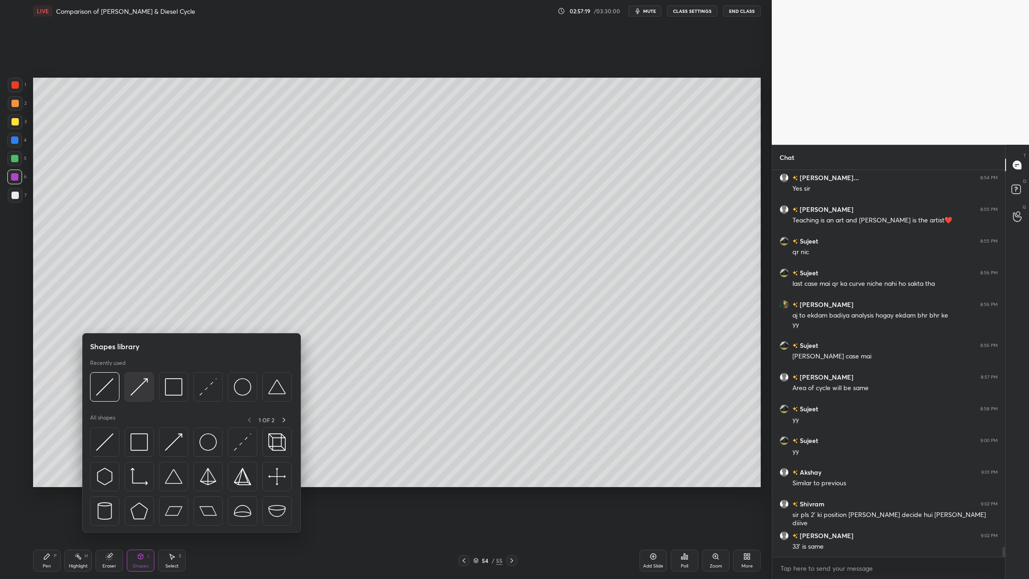
click at [141, 398] on div at bounding box center [138, 386] width 29 height 29
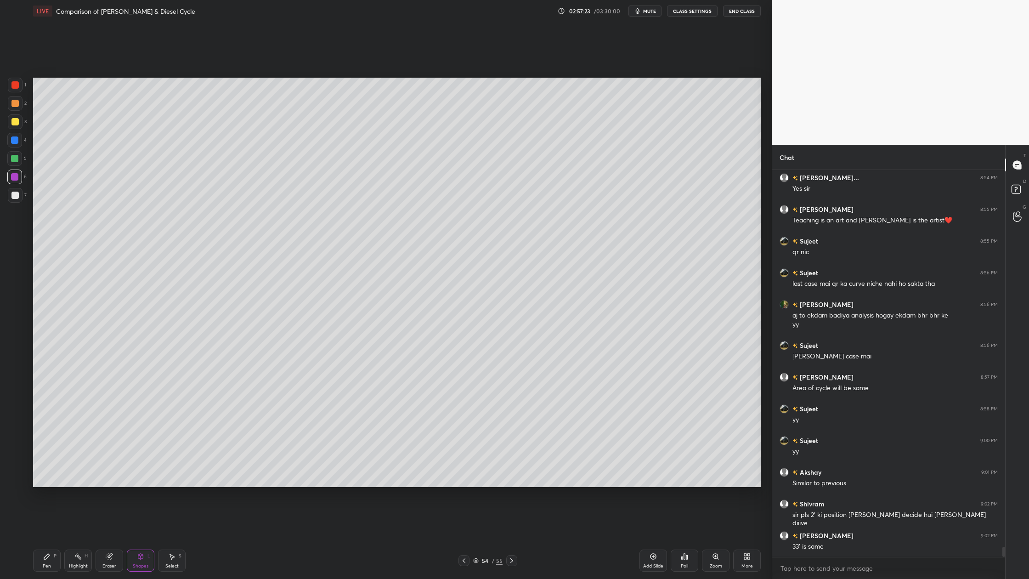
click at [19, 87] on div at bounding box center [15, 85] width 15 height 15
click at [20, 178] on div at bounding box center [14, 176] width 15 height 15
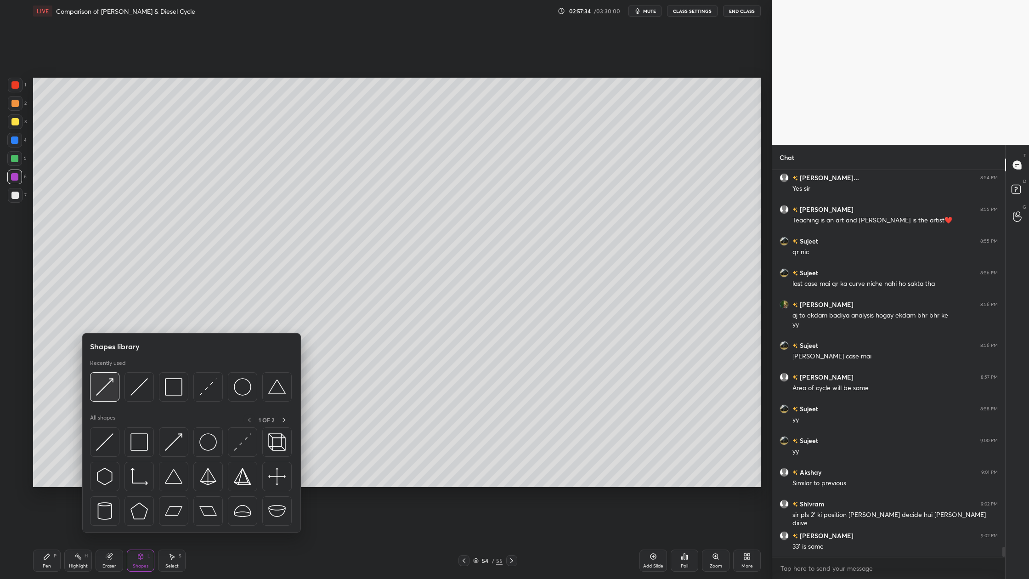
click at [98, 390] on img at bounding box center [104, 386] width 17 height 17
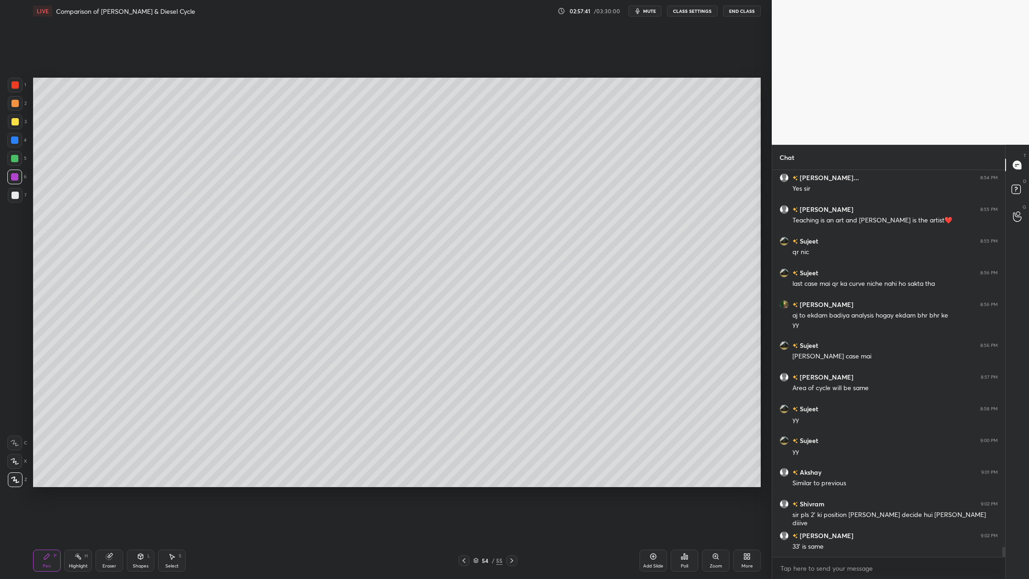
drag, startPoint x: 15, startPoint y: 102, endPoint x: 25, endPoint y: 115, distance: 15.7
click at [17, 105] on div at bounding box center [14, 103] width 7 height 7
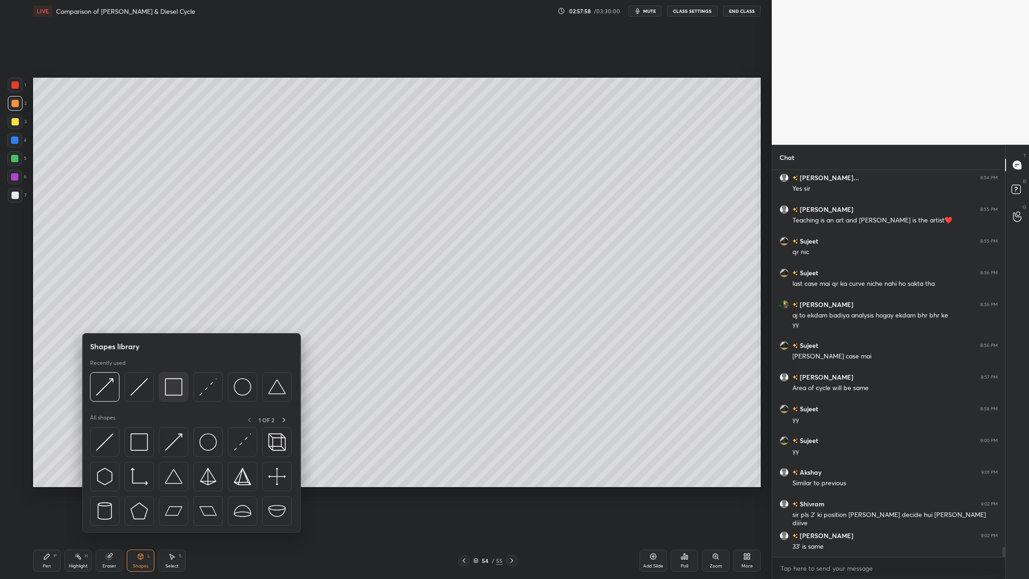
click at [169, 395] on img at bounding box center [173, 386] width 17 height 17
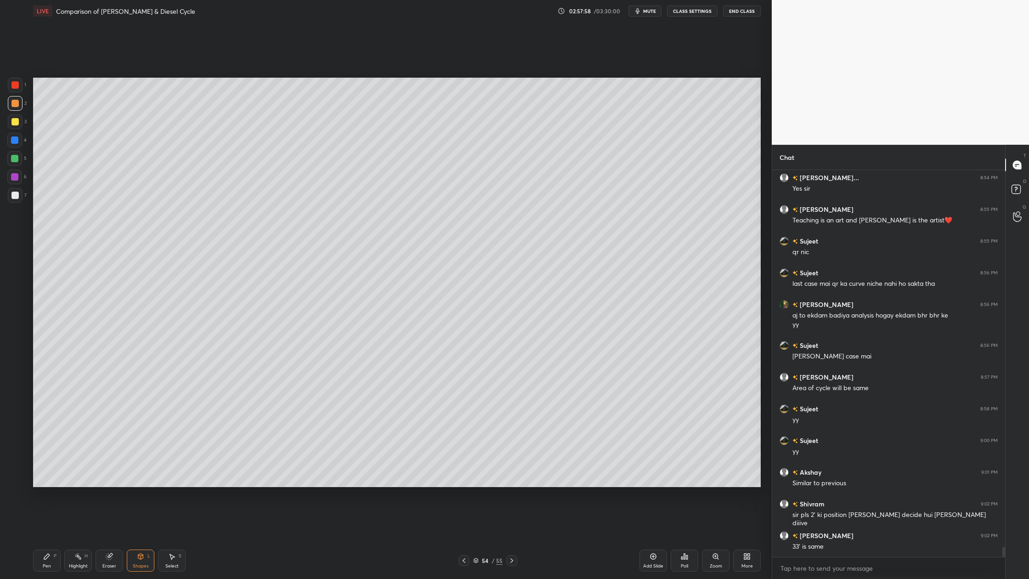
scroll to position [14150, 0]
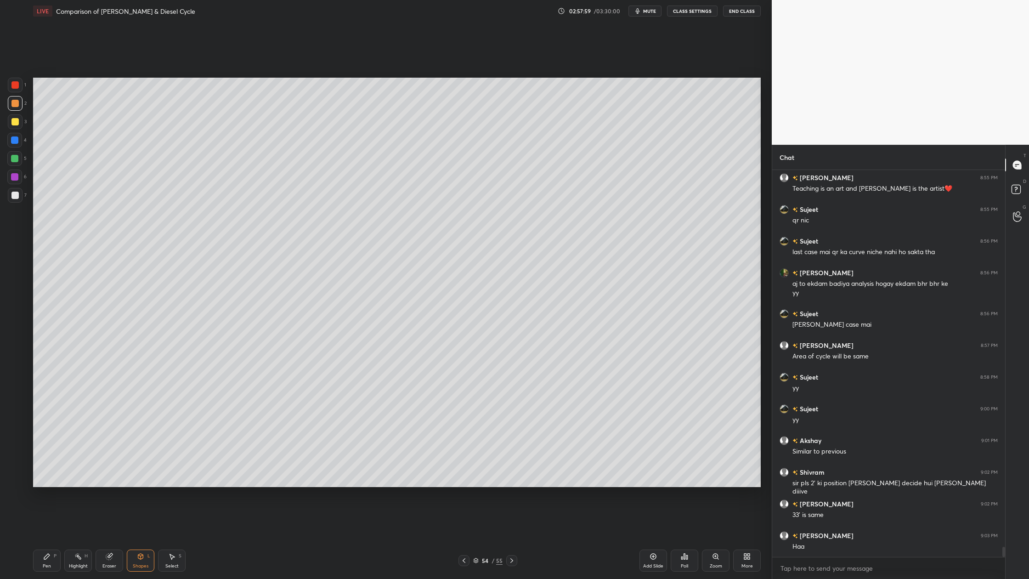
drag, startPoint x: 12, startPoint y: 106, endPoint x: 25, endPoint y: 113, distance: 15.2
click at [14, 107] on div at bounding box center [15, 103] width 15 height 15
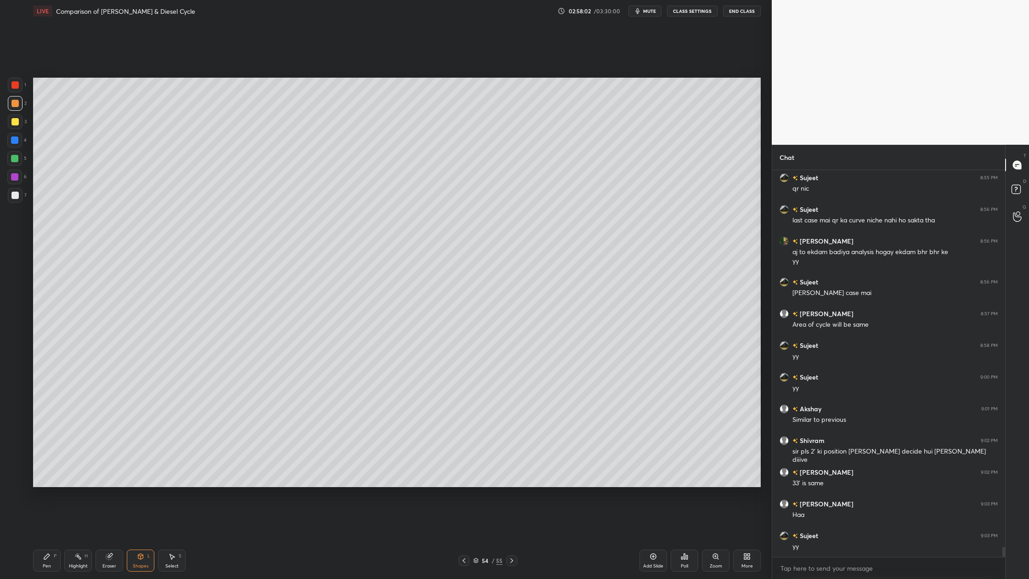
scroll to position [14213, 0]
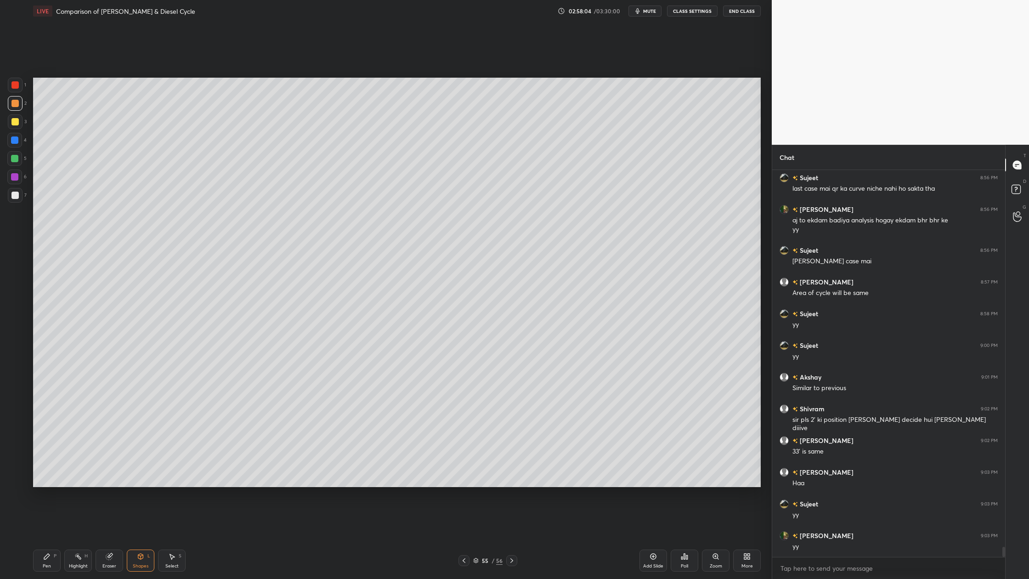
drag, startPoint x: 15, startPoint y: 103, endPoint x: 18, endPoint y: 107, distance: 5.0
click at [14, 103] on div at bounding box center [14, 103] width 7 height 7
click at [14, 156] on div at bounding box center [14, 158] width 7 height 7
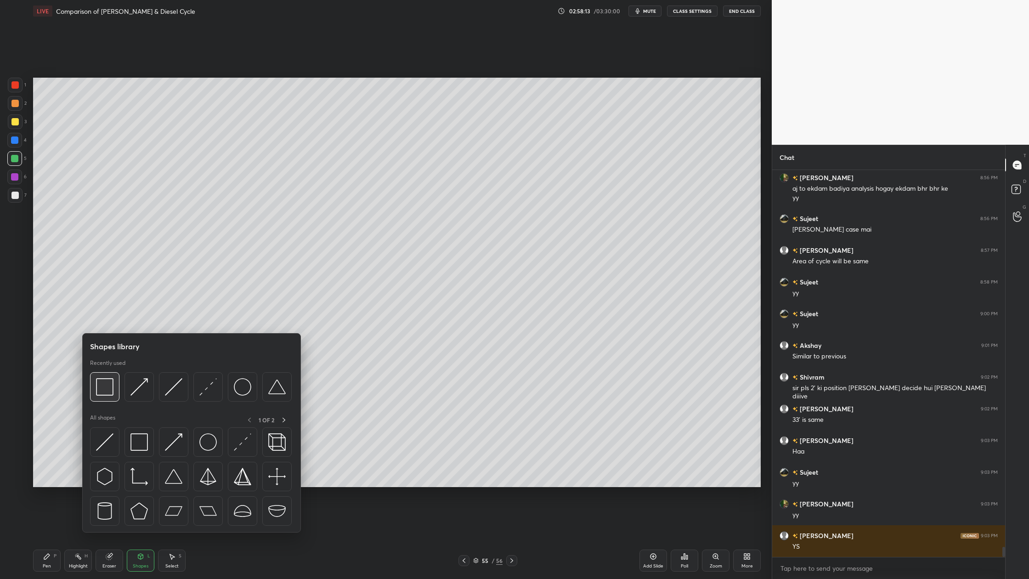
click at [108, 396] on div at bounding box center [104, 386] width 29 height 29
click at [182, 398] on div at bounding box center [173, 386] width 29 height 29
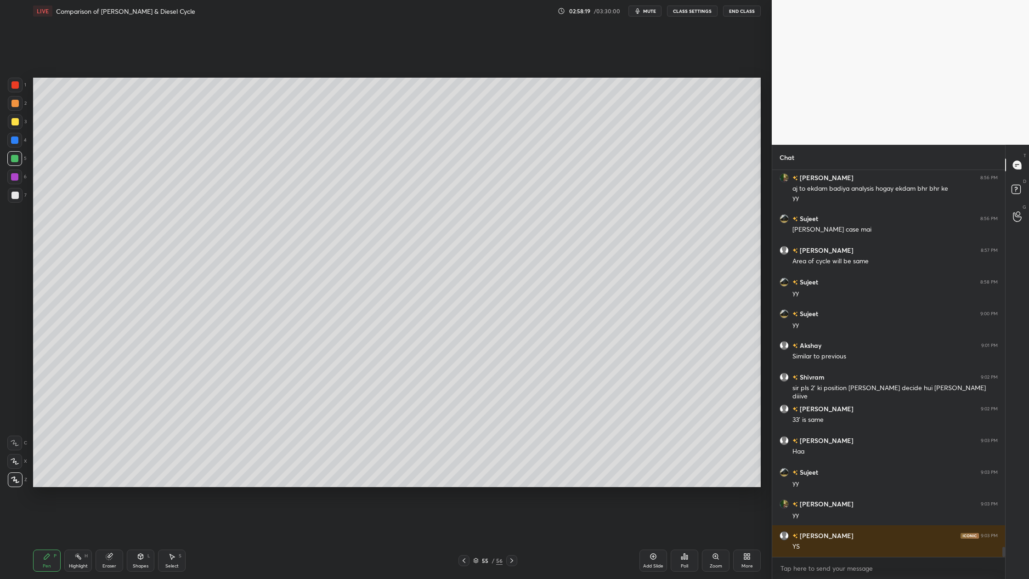
drag, startPoint x: 17, startPoint y: 175, endPoint x: 18, endPoint y: 180, distance: 5.2
click at [17, 177] on div at bounding box center [14, 176] width 7 height 7
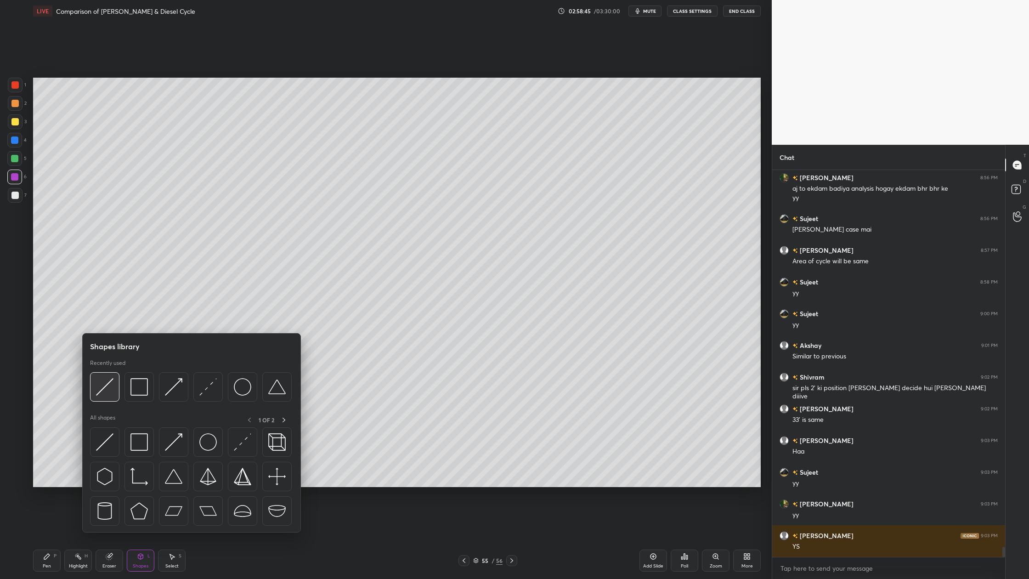
click at [112, 396] on div at bounding box center [104, 386] width 29 height 29
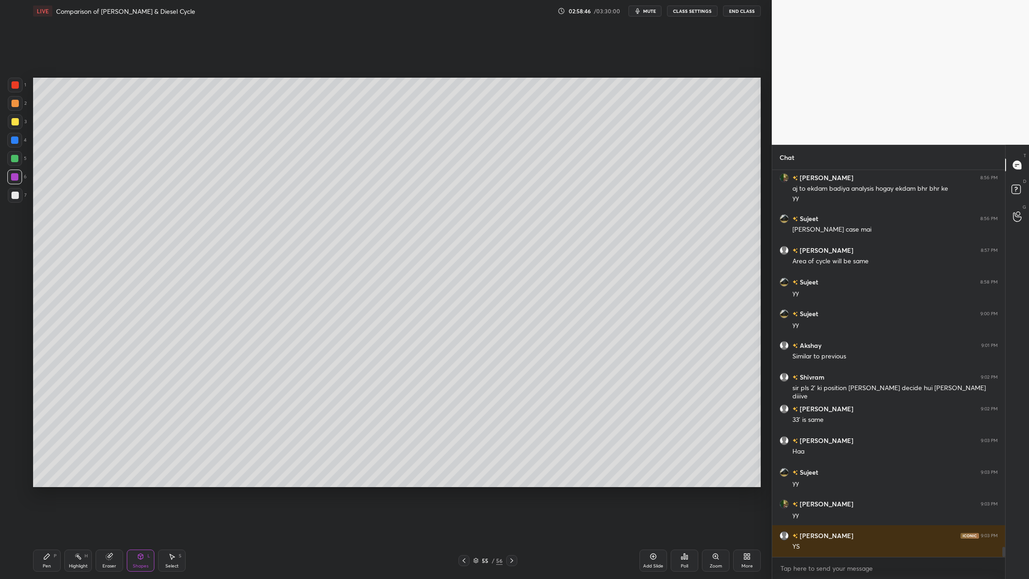
click at [16, 103] on div at bounding box center [14, 103] width 7 height 7
click at [15, 162] on div at bounding box center [14, 158] width 15 height 15
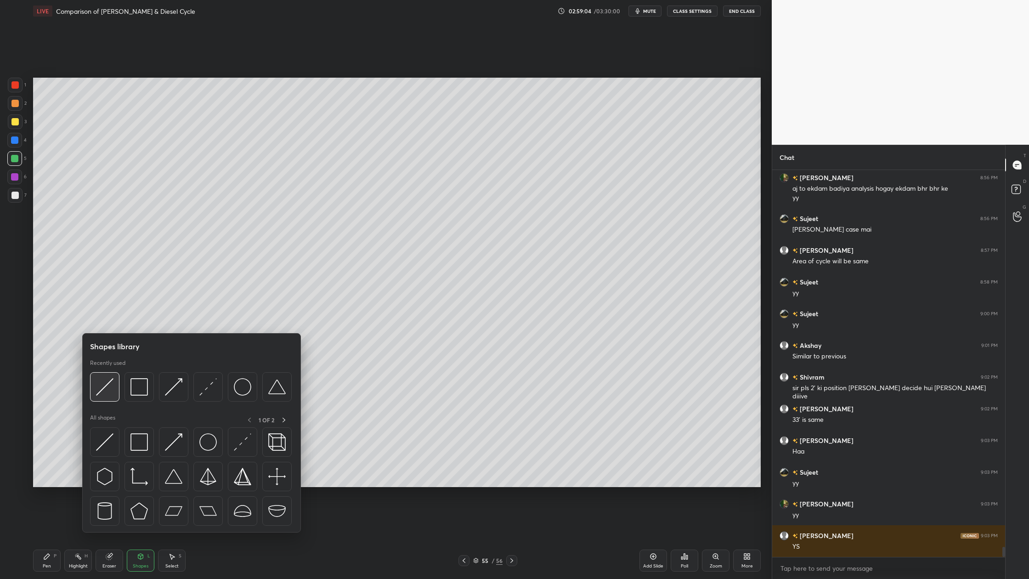
click at [105, 395] on img at bounding box center [104, 386] width 17 height 17
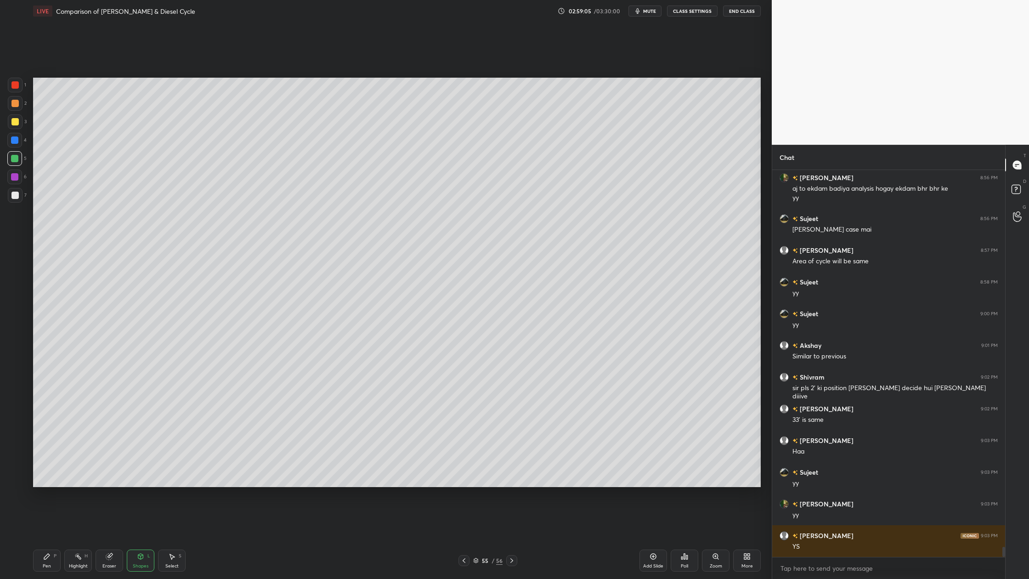
drag, startPoint x: 14, startPoint y: 92, endPoint x: 28, endPoint y: 91, distance: 13.3
click at [14, 91] on div "1" at bounding box center [17, 87] width 18 height 18
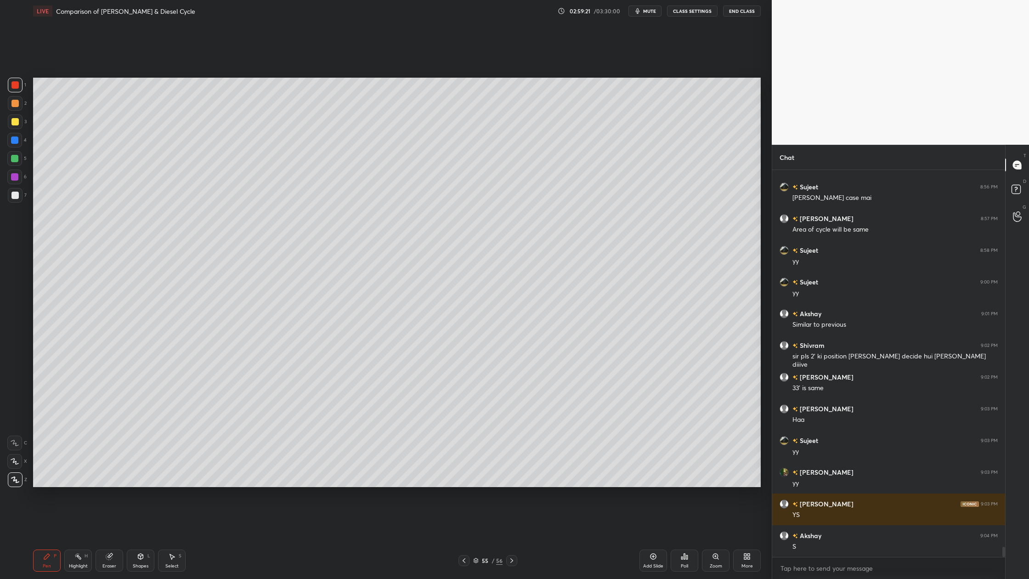
scroll to position [14308, 0]
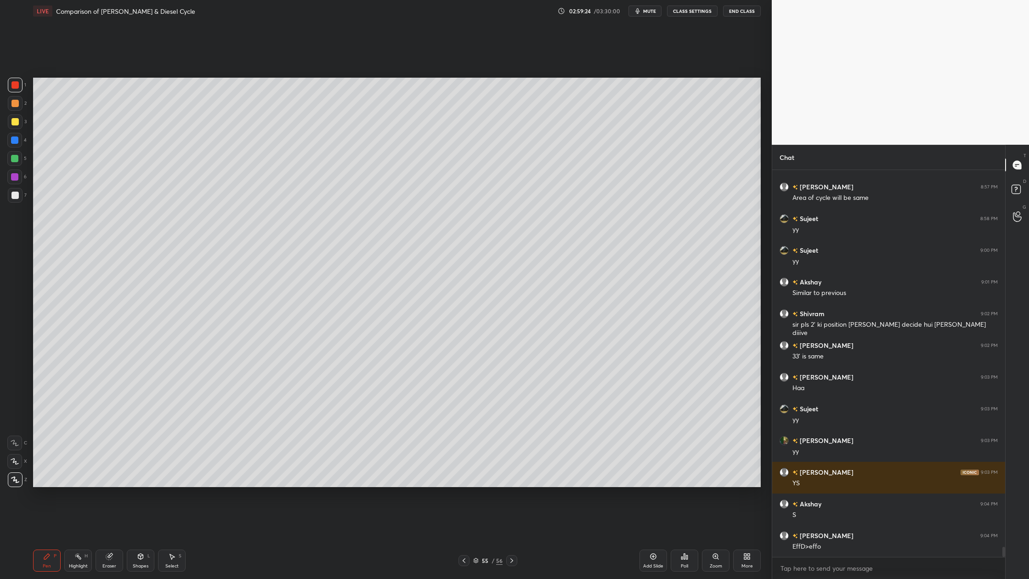
drag, startPoint x: 14, startPoint y: 91, endPoint x: 16, endPoint y: 102, distance: 11.7
click at [14, 92] on div at bounding box center [15, 85] width 15 height 15
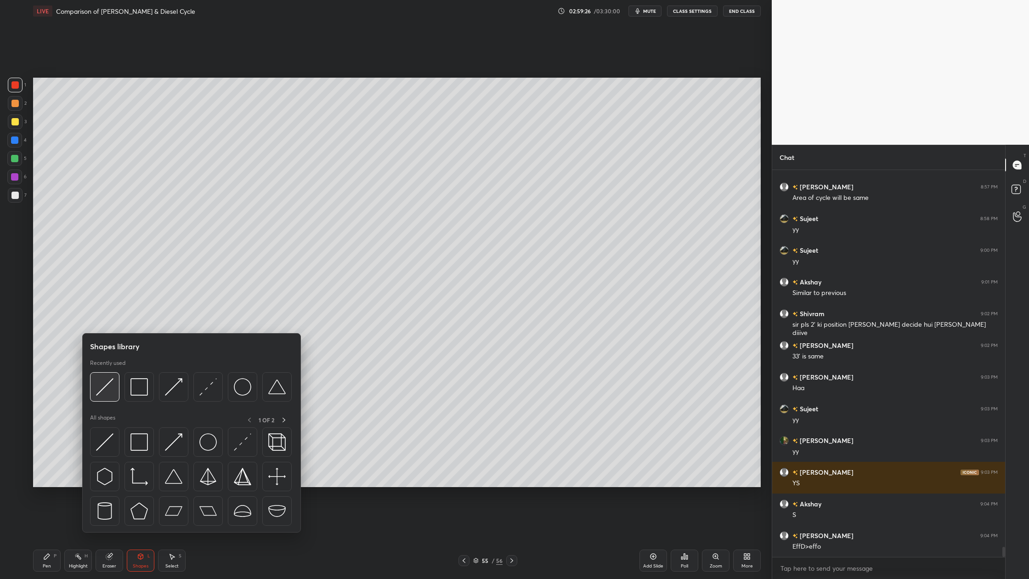
click at [99, 393] on img at bounding box center [104, 386] width 17 height 17
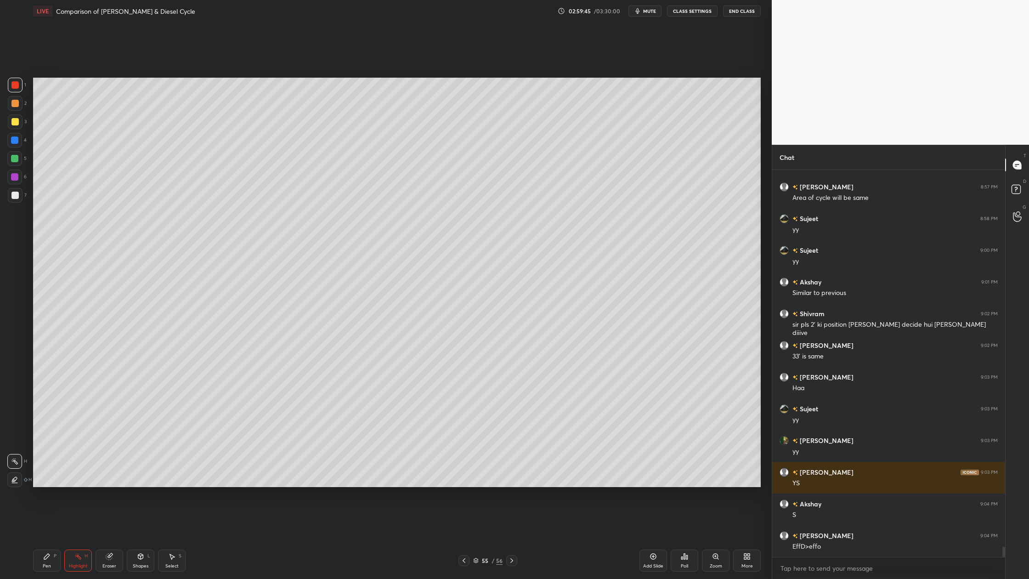
drag, startPoint x: 8, startPoint y: 195, endPoint x: 26, endPoint y: 198, distance: 18.1
click at [12, 198] on div at bounding box center [15, 195] width 15 height 15
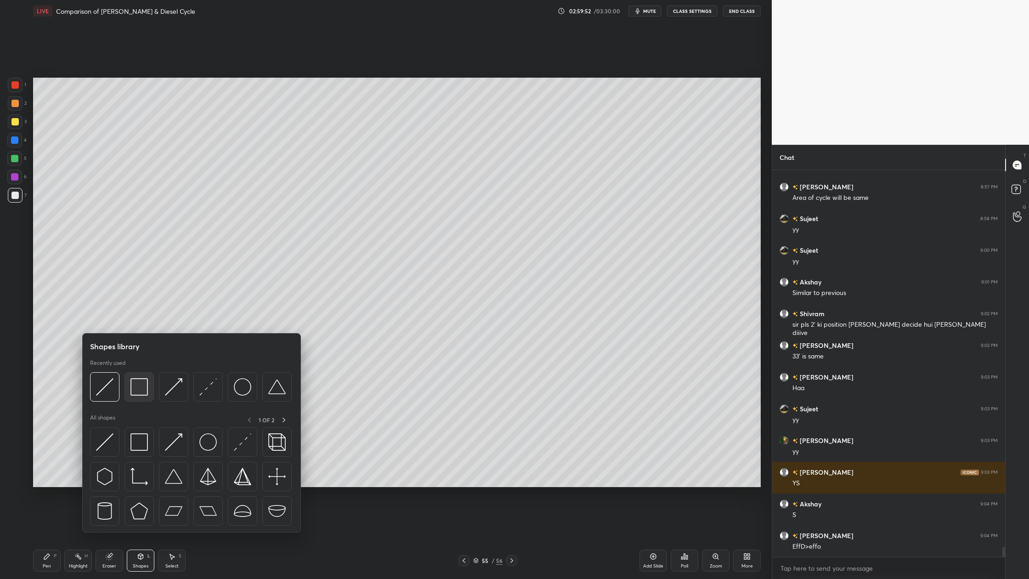
click at [141, 392] on img at bounding box center [138, 386] width 17 height 17
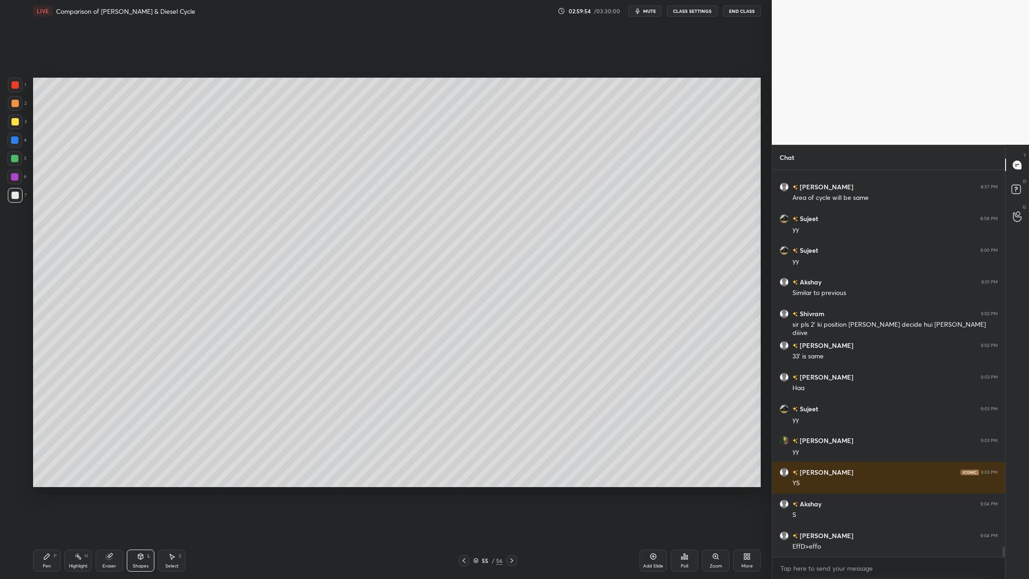
drag, startPoint x: 14, startPoint y: 104, endPoint x: 20, endPoint y: 111, distance: 9.5
click at [15, 106] on div at bounding box center [14, 103] width 7 height 7
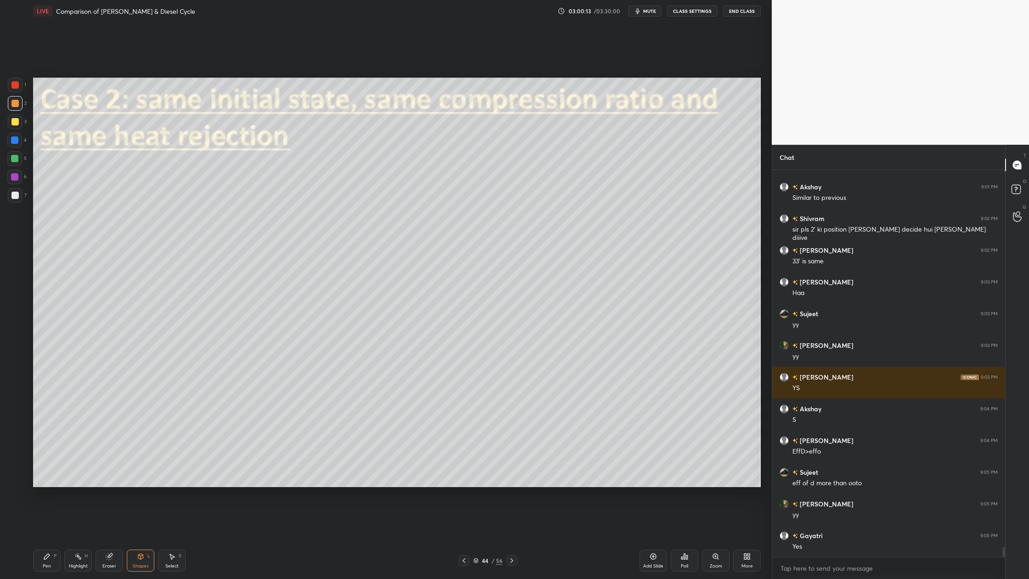
scroll to position [14435, 0]
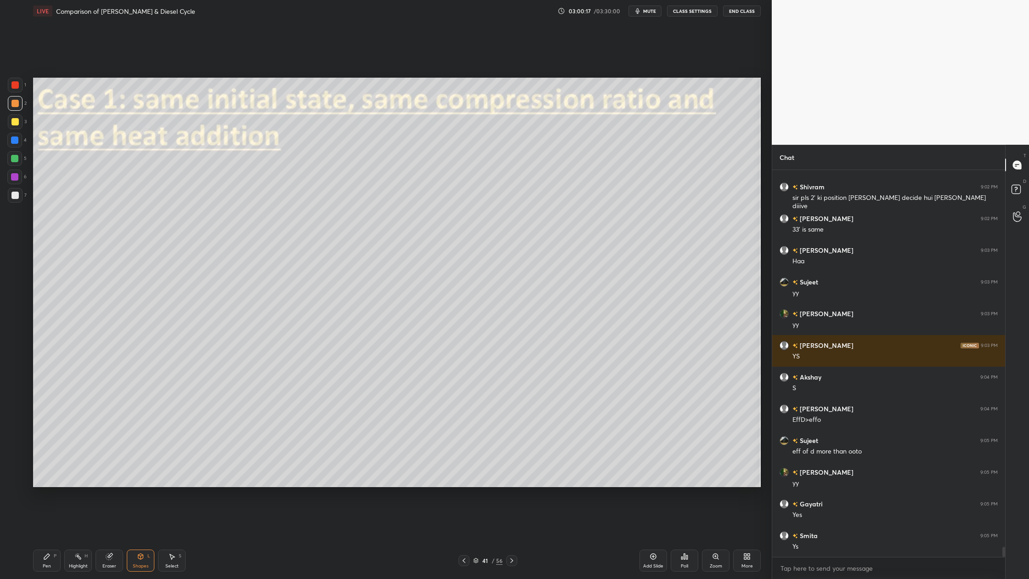
drag, startPoint x: 17, startPoint y: 83, endPoint x: 10, endPoint y: 84, distance: 7.4
click at [15, 85] on div at bounding box center [14, 84] width 7 height 7
click at [421, 76] on div "Setting up your live class Poll for secs No correct answer Start poll" at bounding box center [396, 282] width 735 height 520
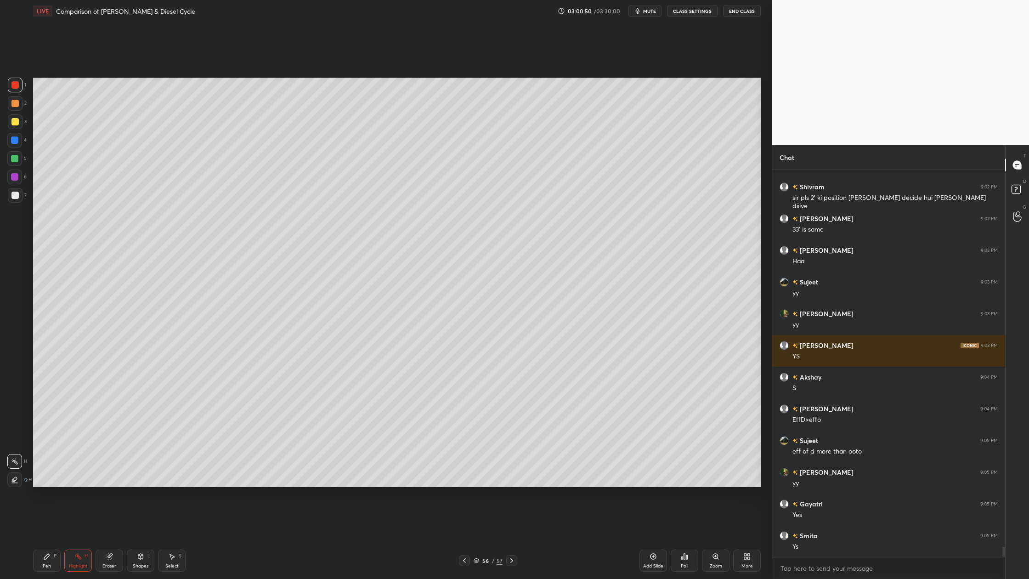
click at [14, 160] on div at bounding box center [14, 158] width 7 height 7
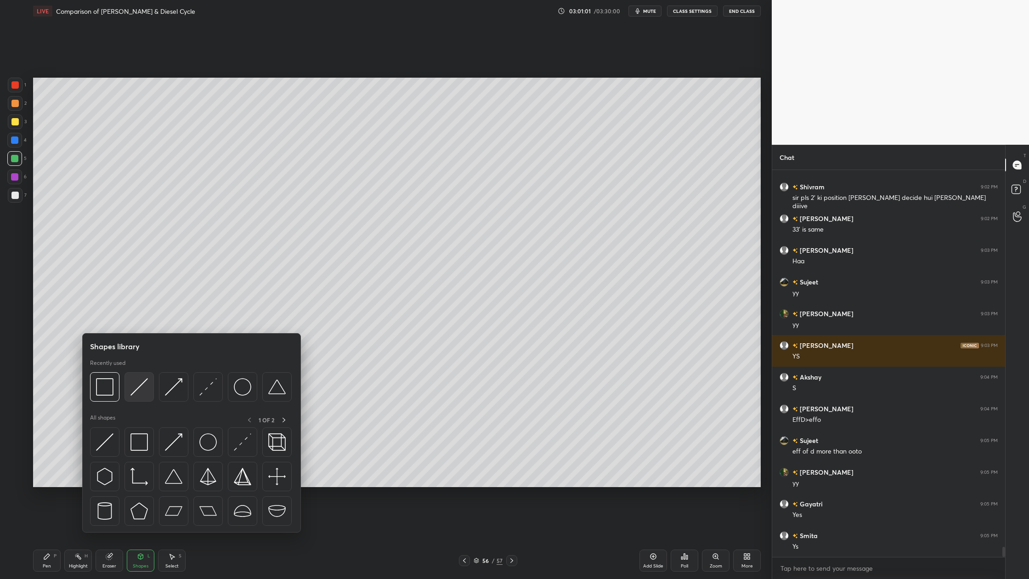
click at [141, 401] on div at bounding box center [138, 386] width 29 height 29
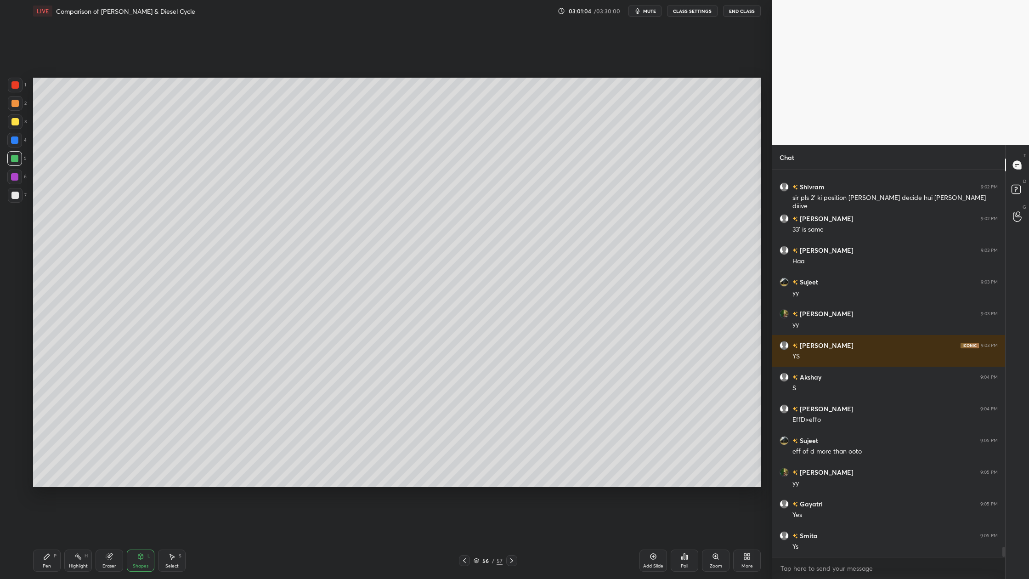
click at [17, 128] on div at bounding box center [15, 121] width 15 height 15
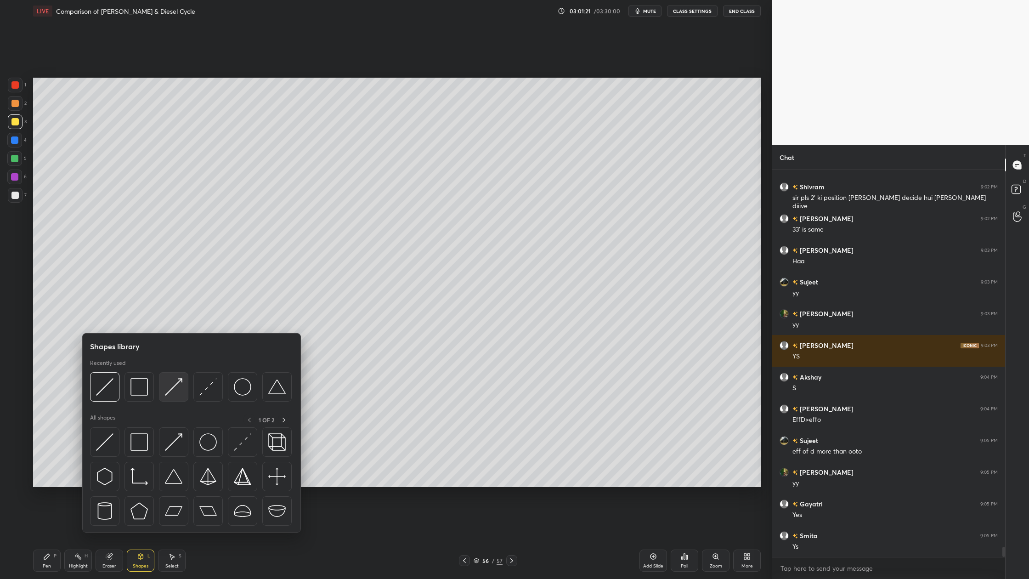
click at [181, 395] on img at bounding box center [173, 386] width 17 height 17
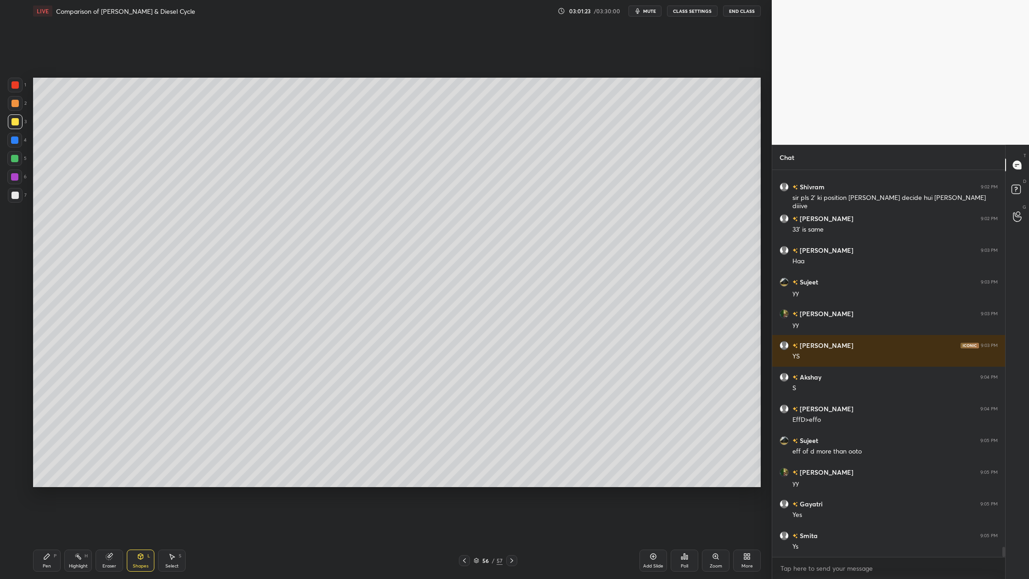
scroll to position [14467, 0]
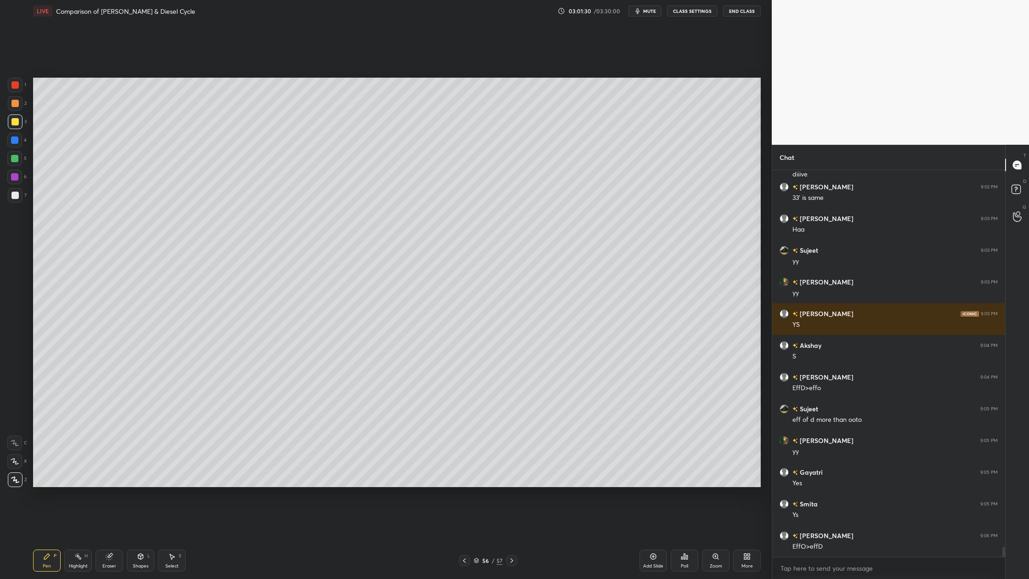
drag, startPoint x: 18, startPoint y: 199, endPoint x: 29, endPoint y: 200, distance: 11.1
click at [19, 199] on div at bounding box center [15, 195] width 15 height 15
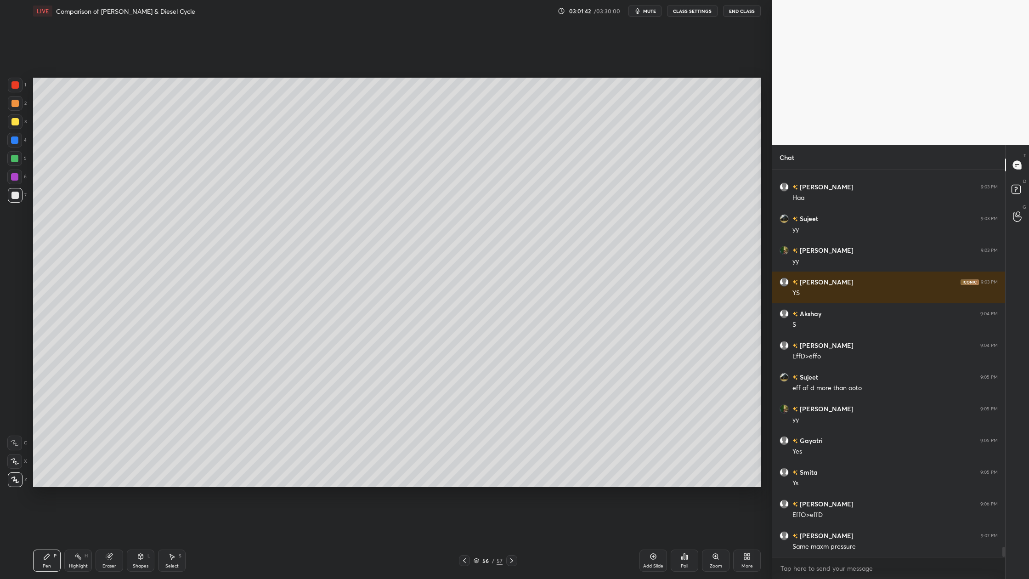
scroll to position [14507, 0]
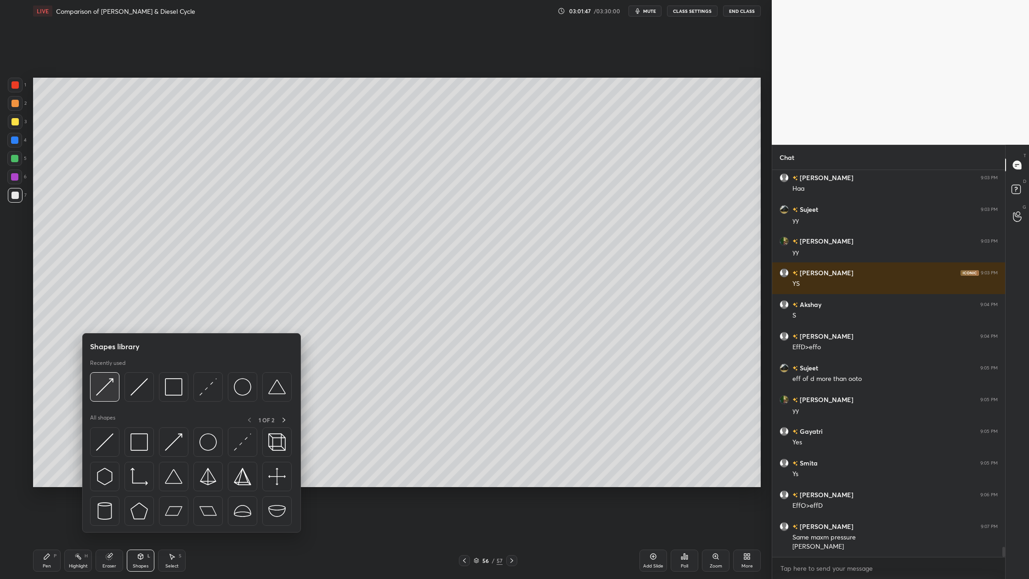
click at [103, 399] on div at bounding box center [104, 386] width 29 height 29
click at [208, 396] on div at bounding box center [207, 386] width 29 height 29
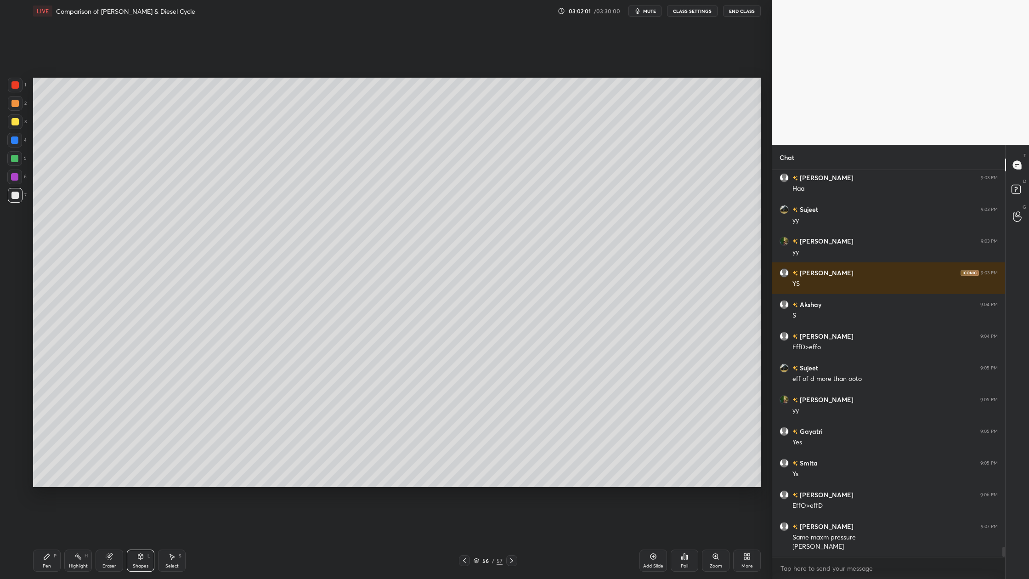
click at [14, 99] on div at bounding box center [15, 103] width 15 height 15
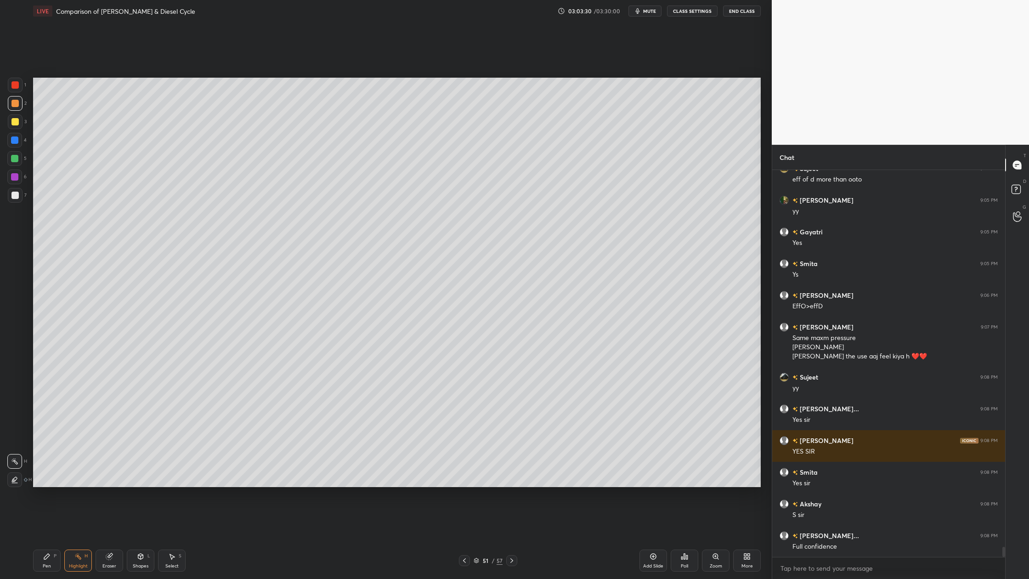
scroll to position [14738, 0]
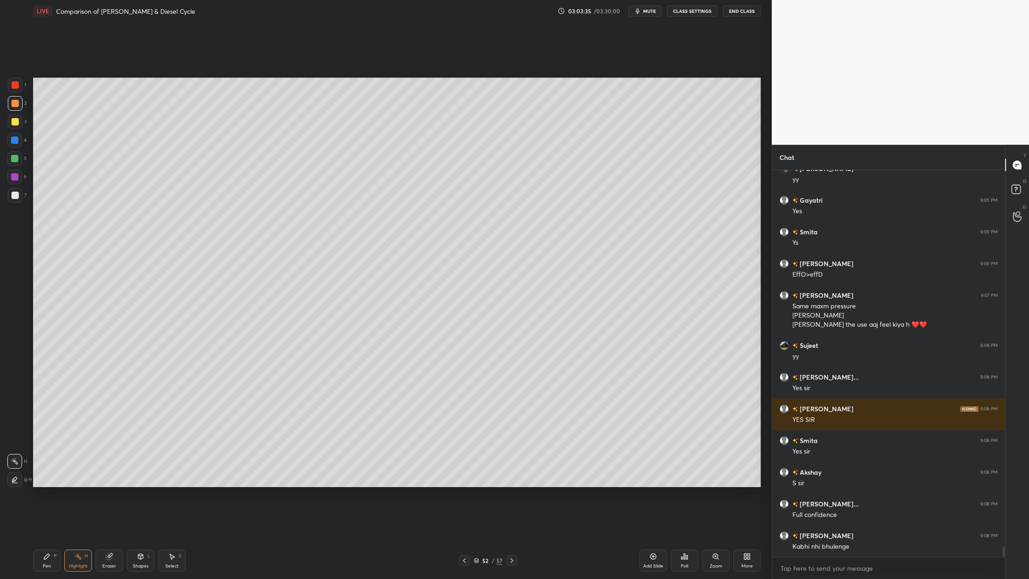
drag, startPoint x: 113, startPoint y: 554, endPoint x: 129, endPoint y: 544, distance: 18.4
click at [113, 479] on div "Eraser" at bounding box center [110, 560] width 28 height 22
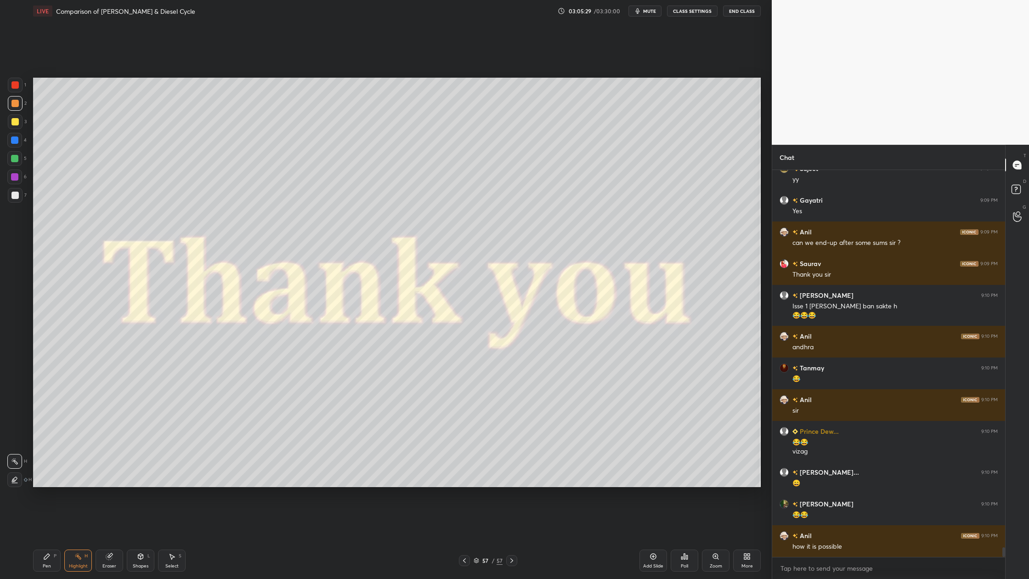
scroll to position [15327, 0]
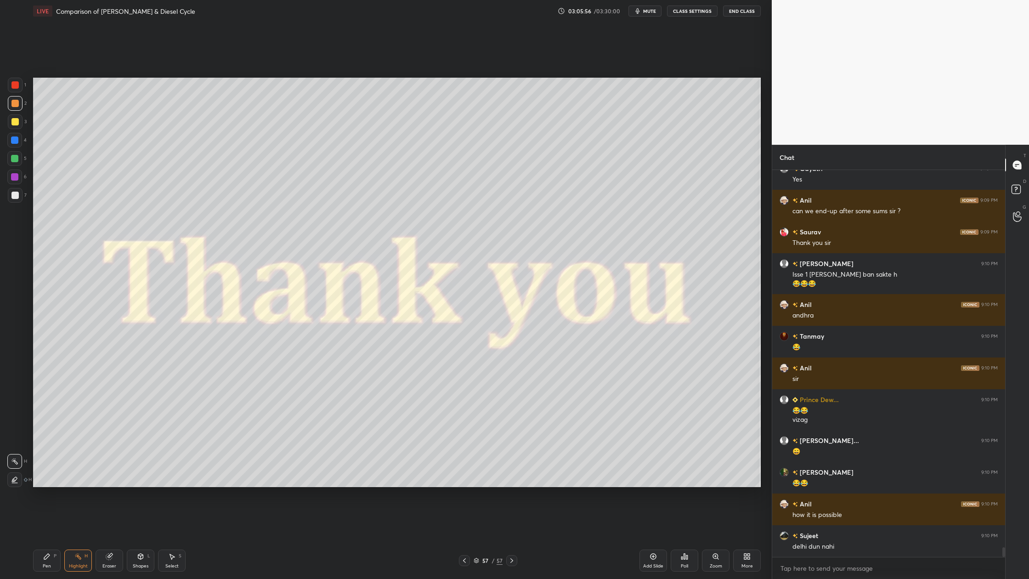
click at [476, 479] on icon at bounding box center [477, 561] width 6 height 6
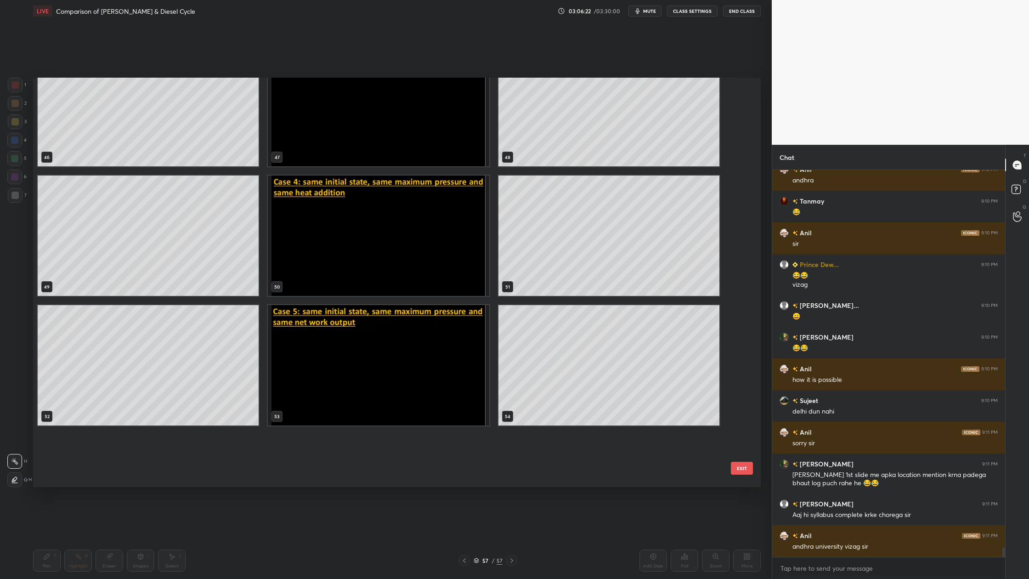
scroll to position [2052, 0]
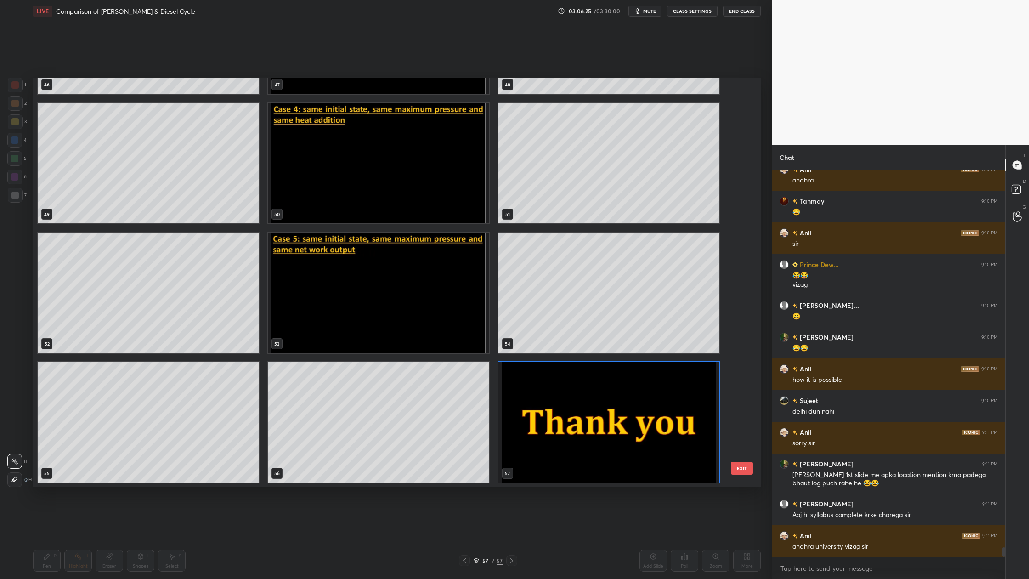
click at [527, 376] on img "grid" at bounding box center [608, 422] width 221 height 120
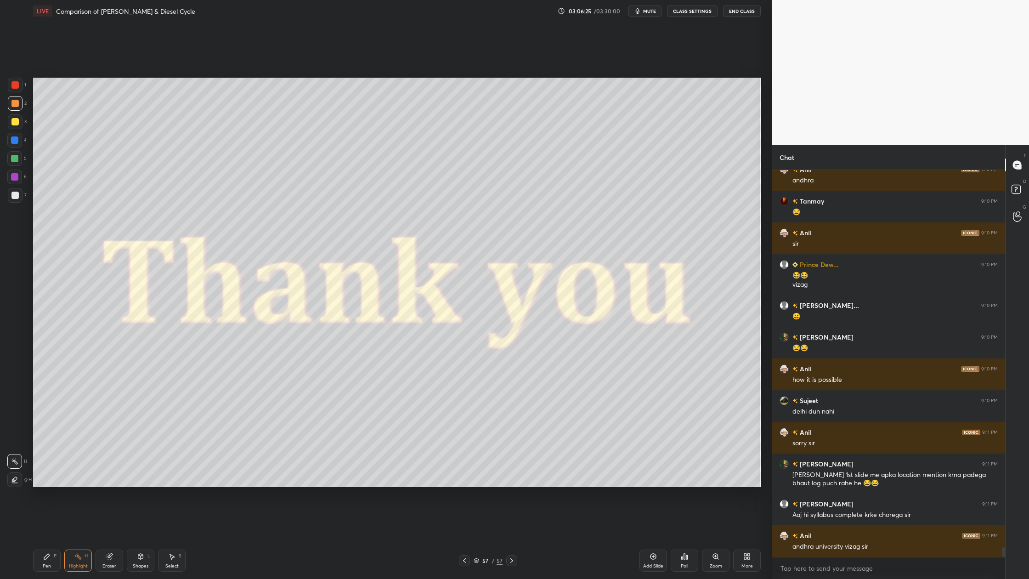
click at [527, 376] on img "grid" at bounding box center [608, 422] width 221 height 120
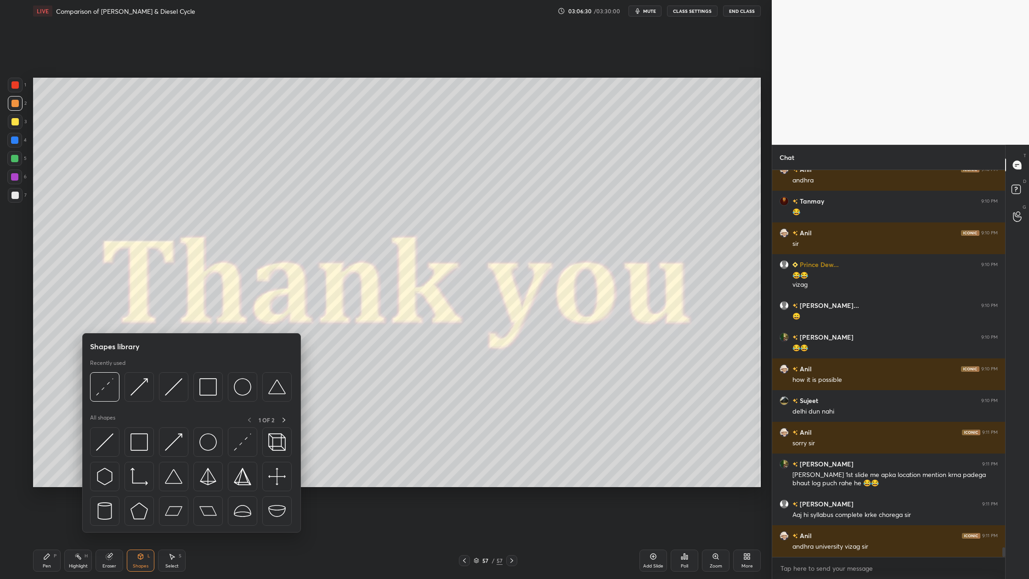
click at [107, 398] on div at bounding box center [104, 386] width 29 height 29
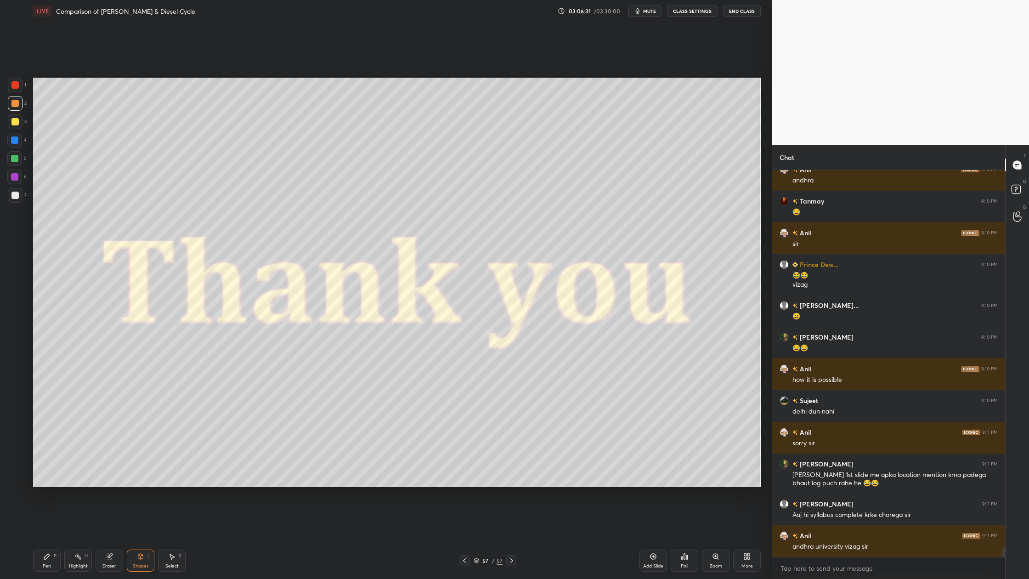
click at [21, 106] on div at bounding box center [15, 103] width 15 height 15
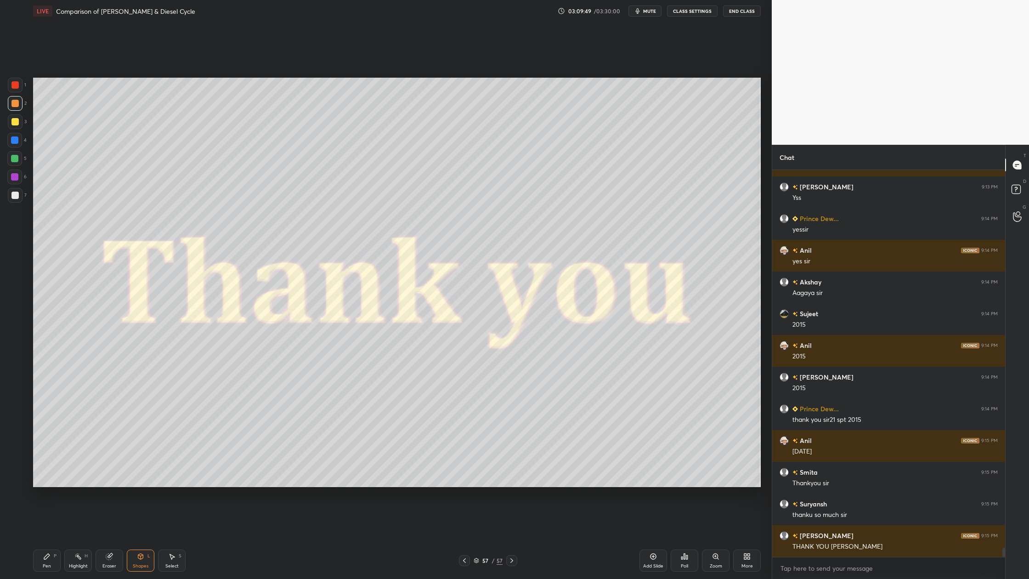
scroll to position [16029, 0]
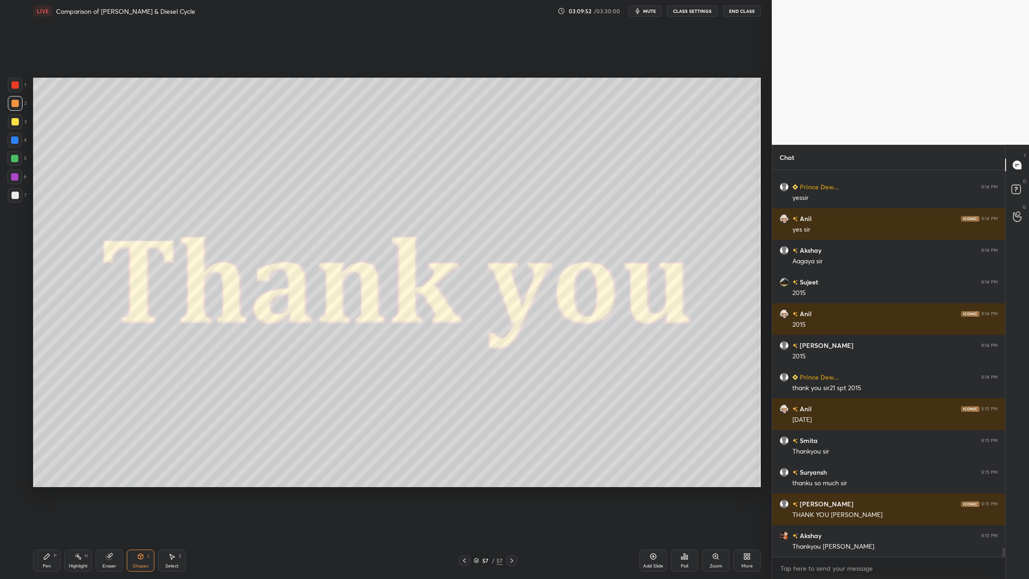
click at [737, 12] on button "End Class" at bounding box center [742, 11] width 38 height 11
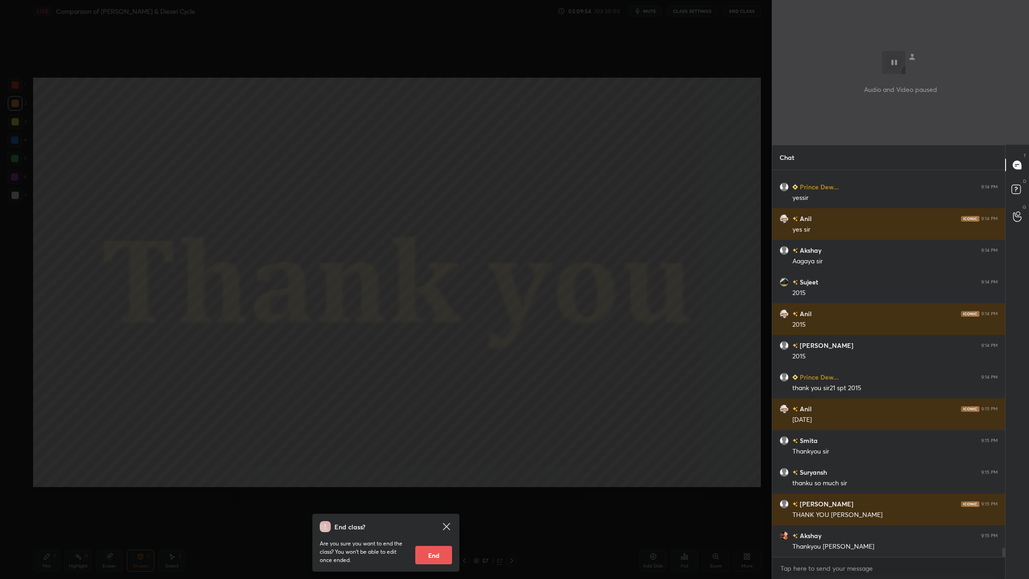
scroll to position [365, 230]
click at [422, 479] on button "End" at bounding box center [433, 555] width 37 height 18
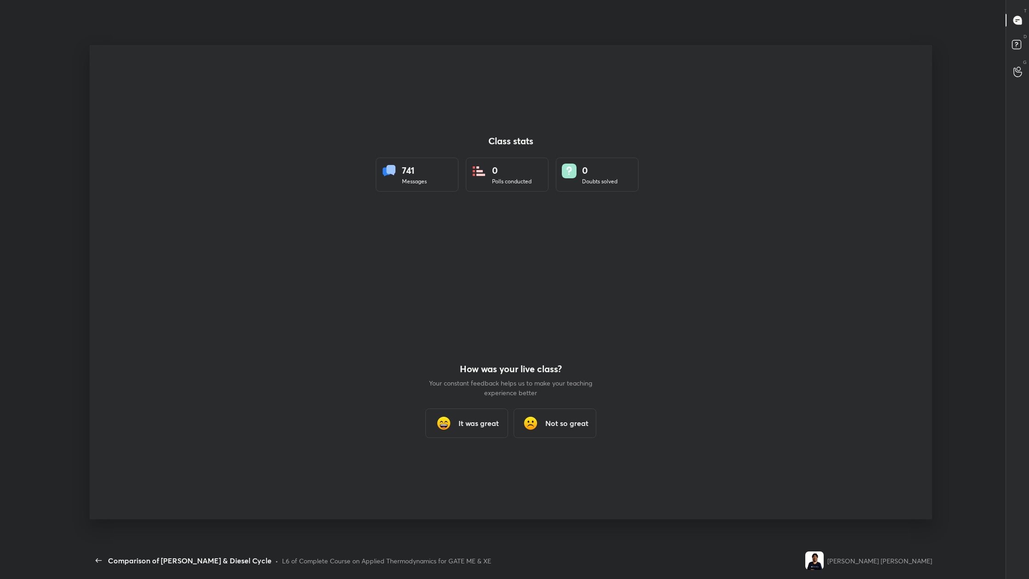
scroll to position [45413, 44983]
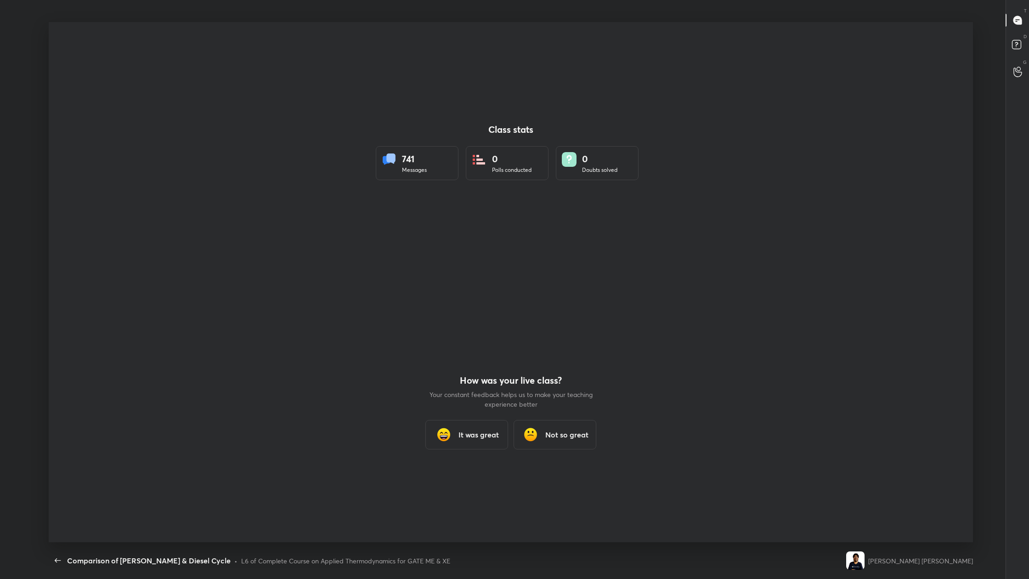
click at [469, 431] on h3 "It was great" at bounding box center [478, 434] width 40 height 11
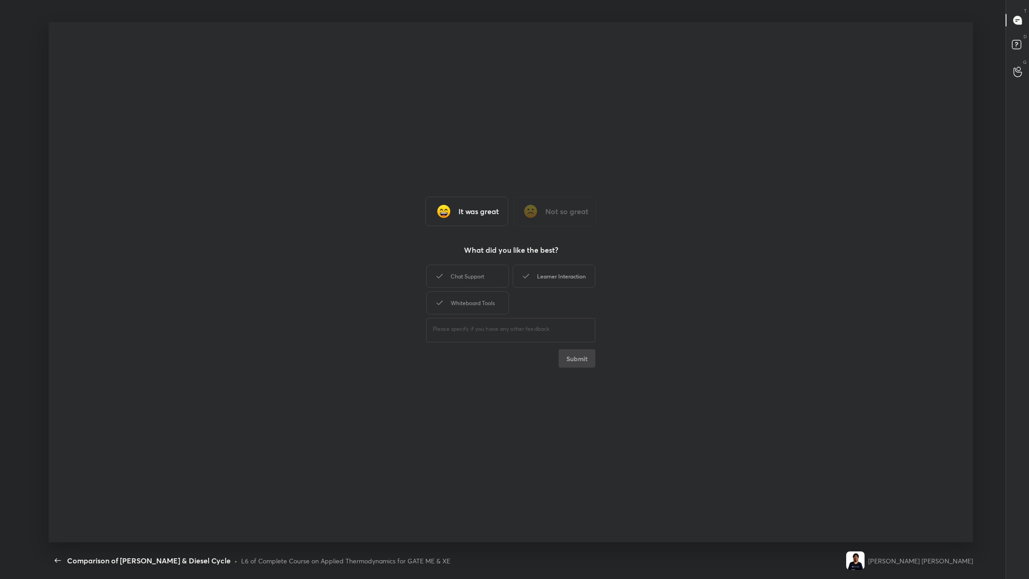
click at [565, 278] on div "Learner Interaction" at bounding box center [554, 276] width 83 height 23
click at [570, 357] on button "Submit" at bounding box center [577, 358] width 37 height 18
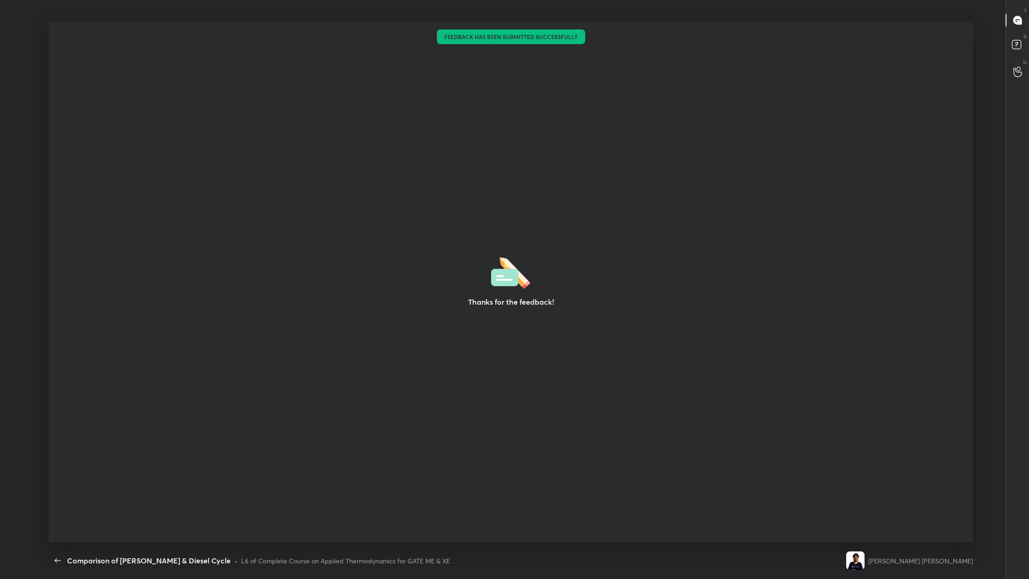
type textarea "x"
